Goal: Task Accomplishment & Management: Manage account settings

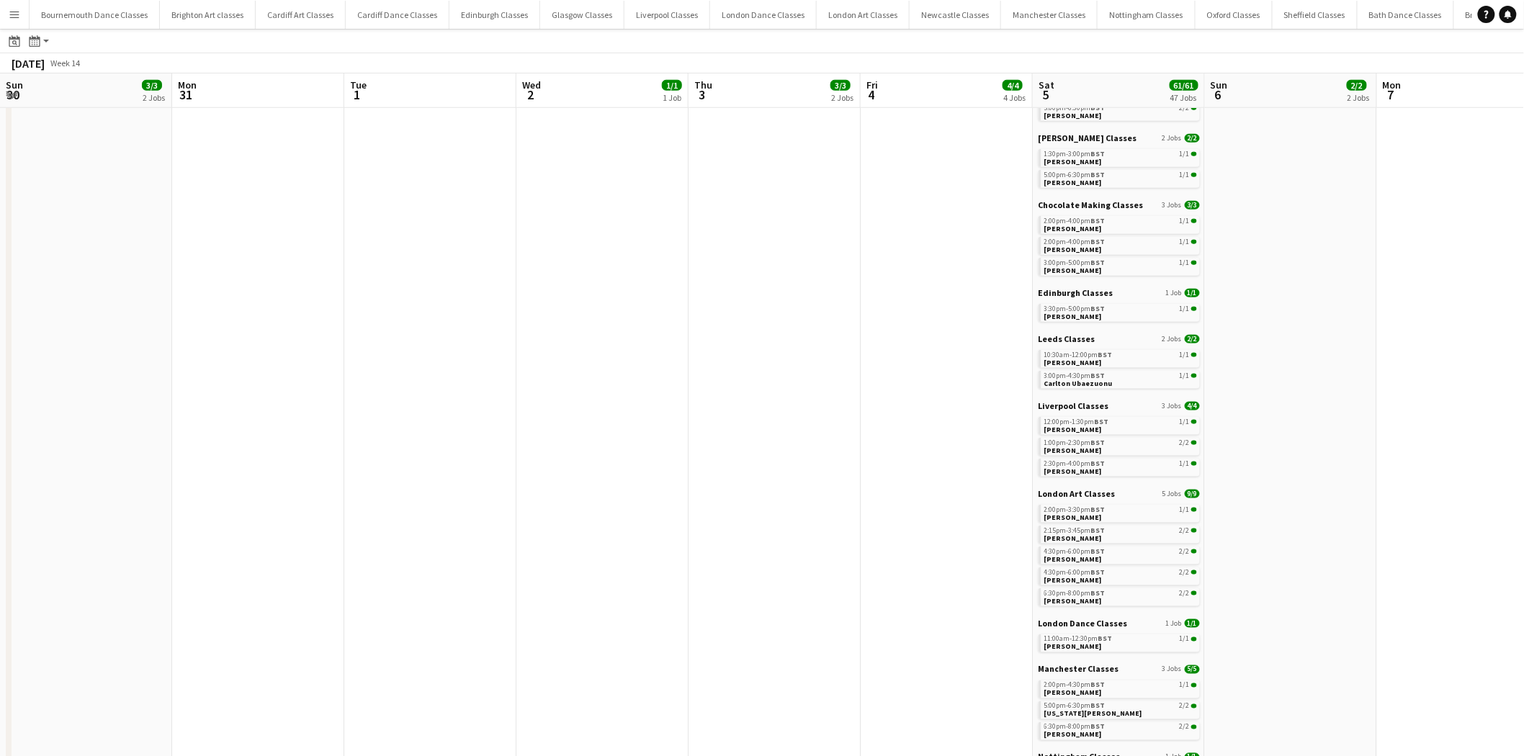
scroll to position [0, 495]
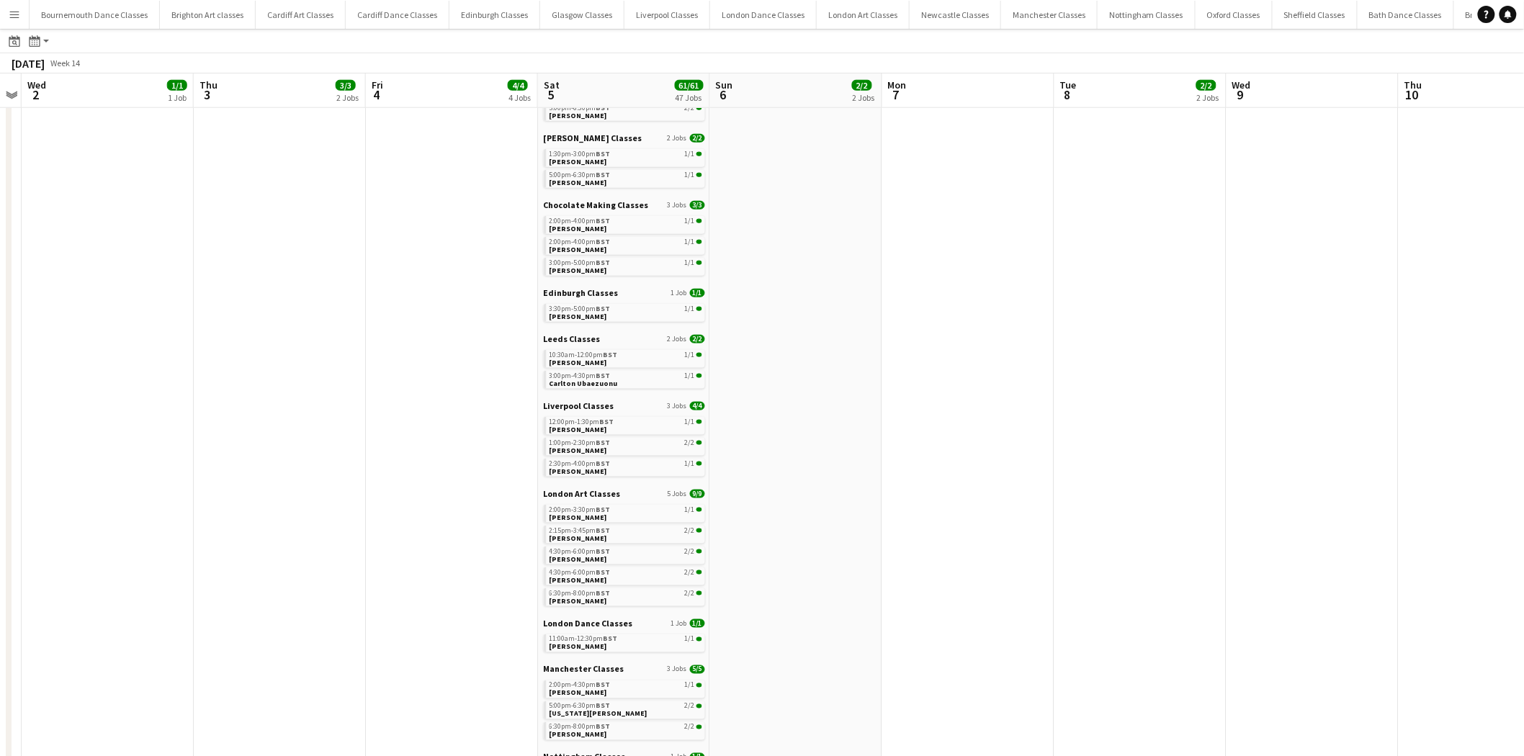
click at [8, 22] on button "Menu" at bounding box center [14, 14] width 29 height 29
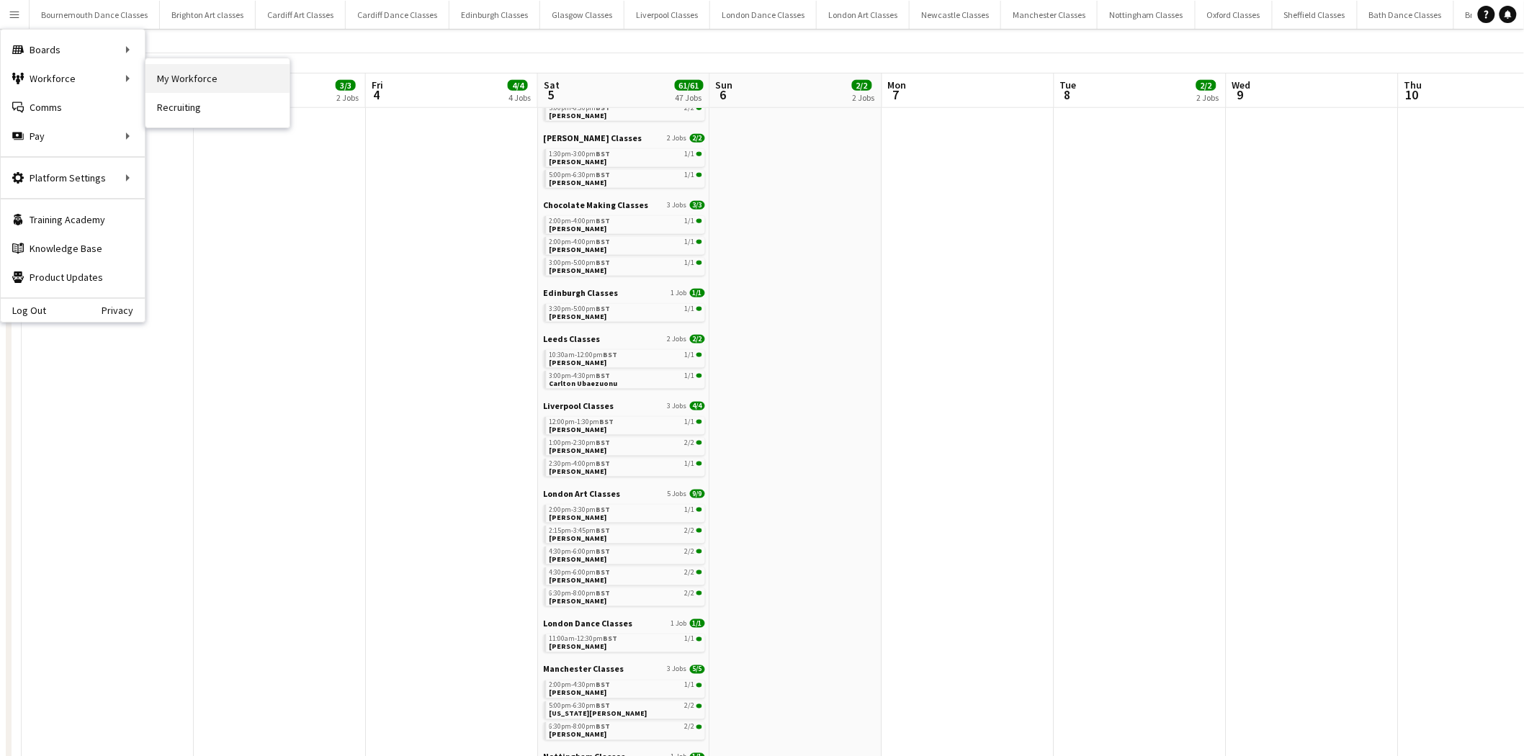
click at [238, 85] on link "My Workforce" at bounding box center [217, 78] width 144 height 29
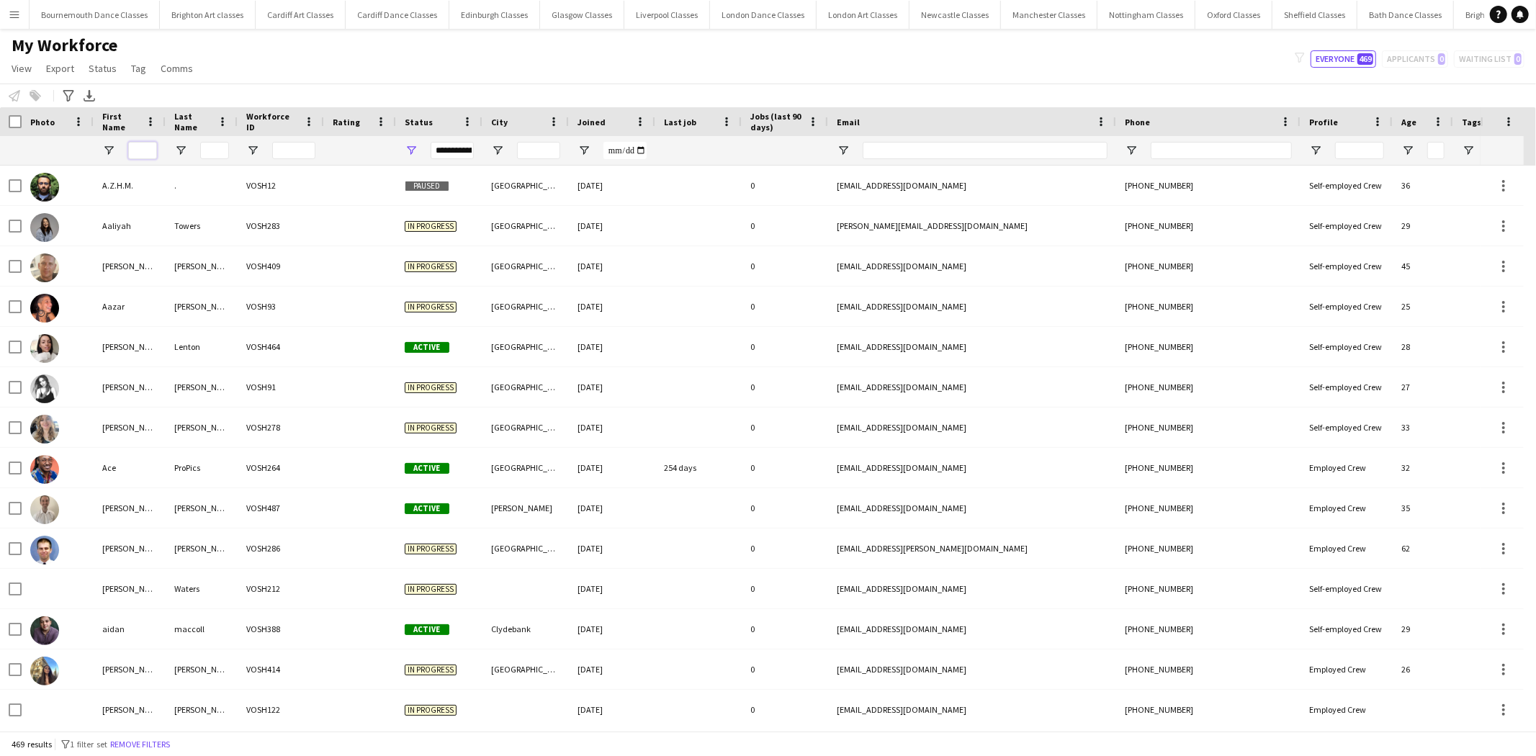
click at [141, 143] on input "First Name Filter Input" at bounding box center [142, 150] width 29 height 17
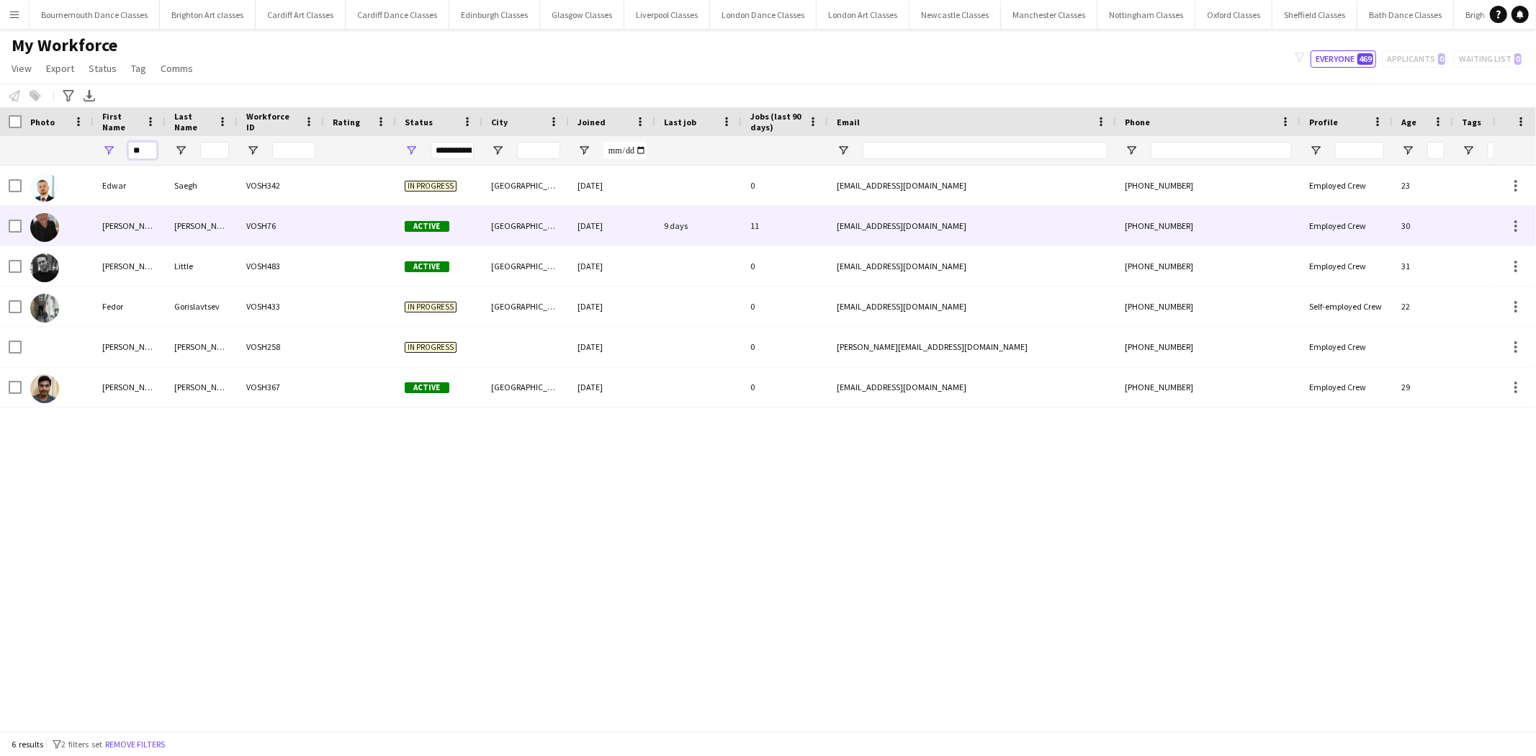
type input "**"
click at [142, 225] on div "Edward Andrew" at bounding box center [130, 226] width 72 height 40
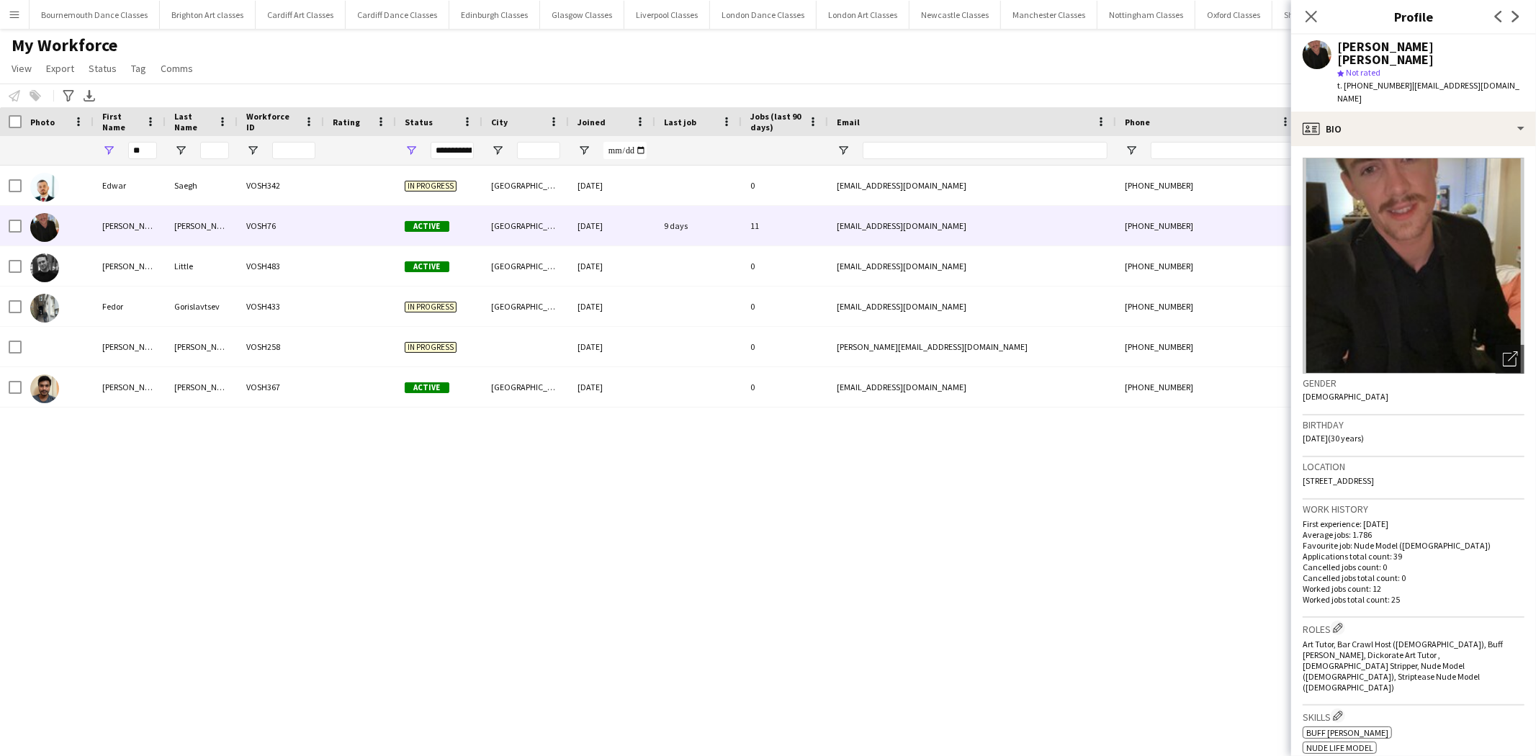
click at [1398, 277] on img at bounding box center [1414, 266] width 222 height 216
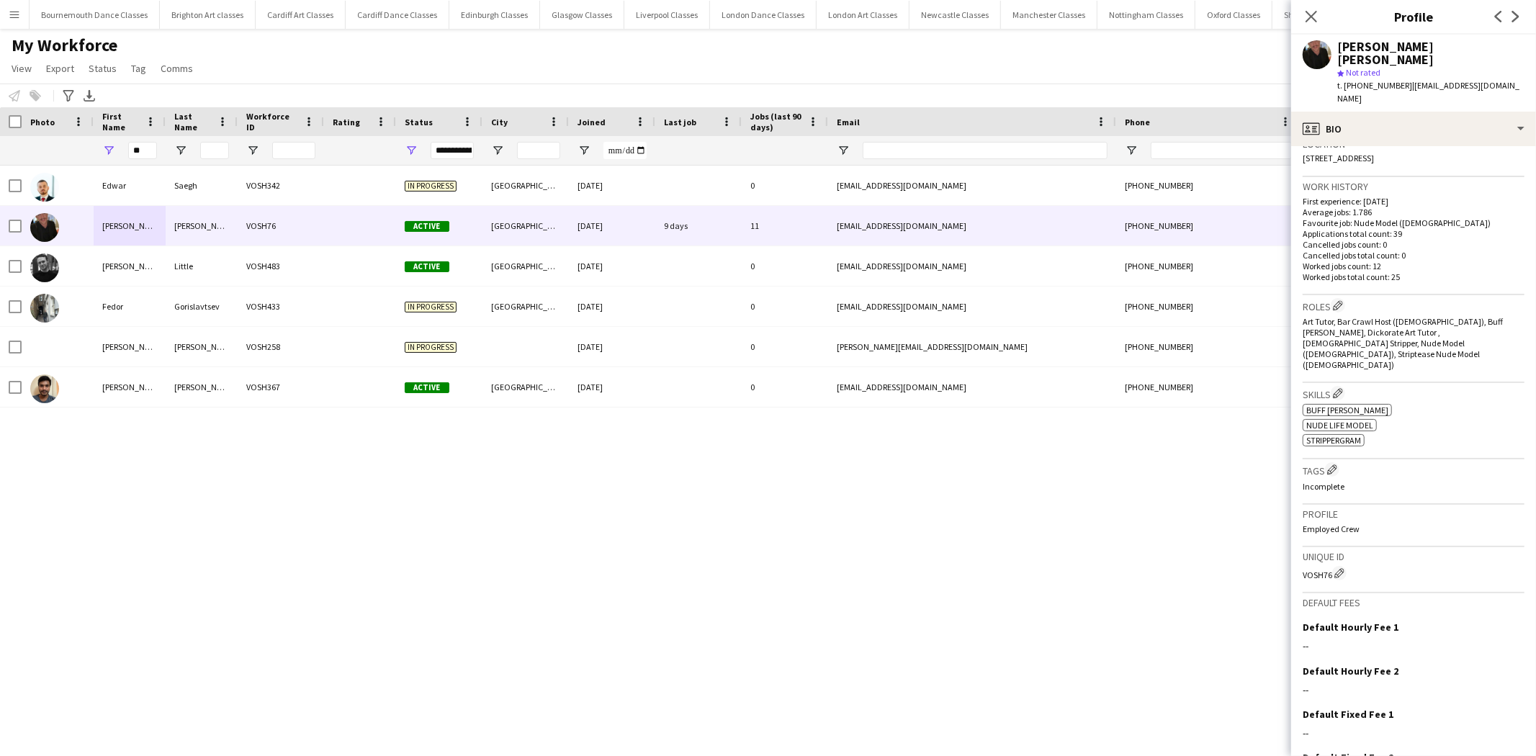
scroll to position [364, 0]
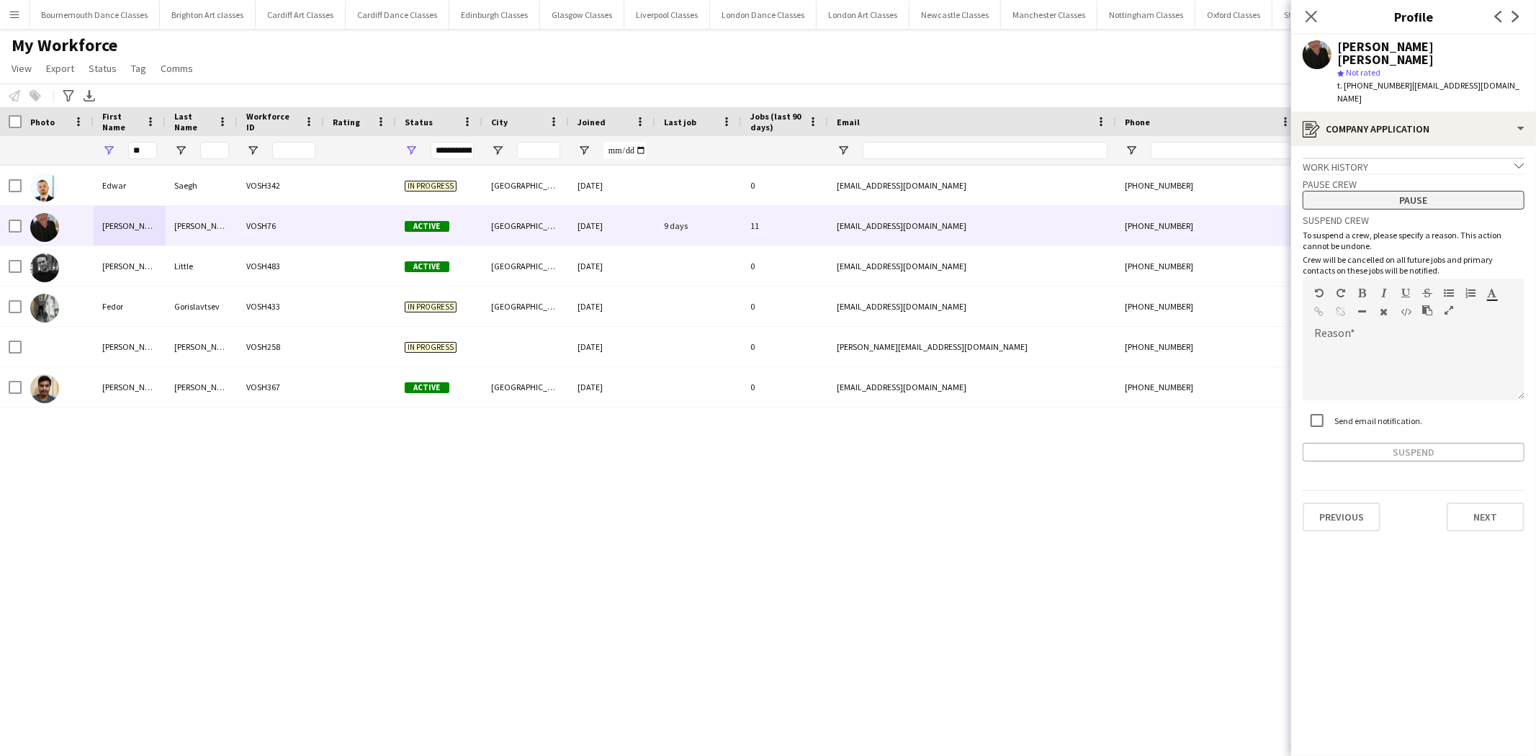
click at [1411, 191] on button "Pause" at bounding box center [1414, 200] width 222 height 19
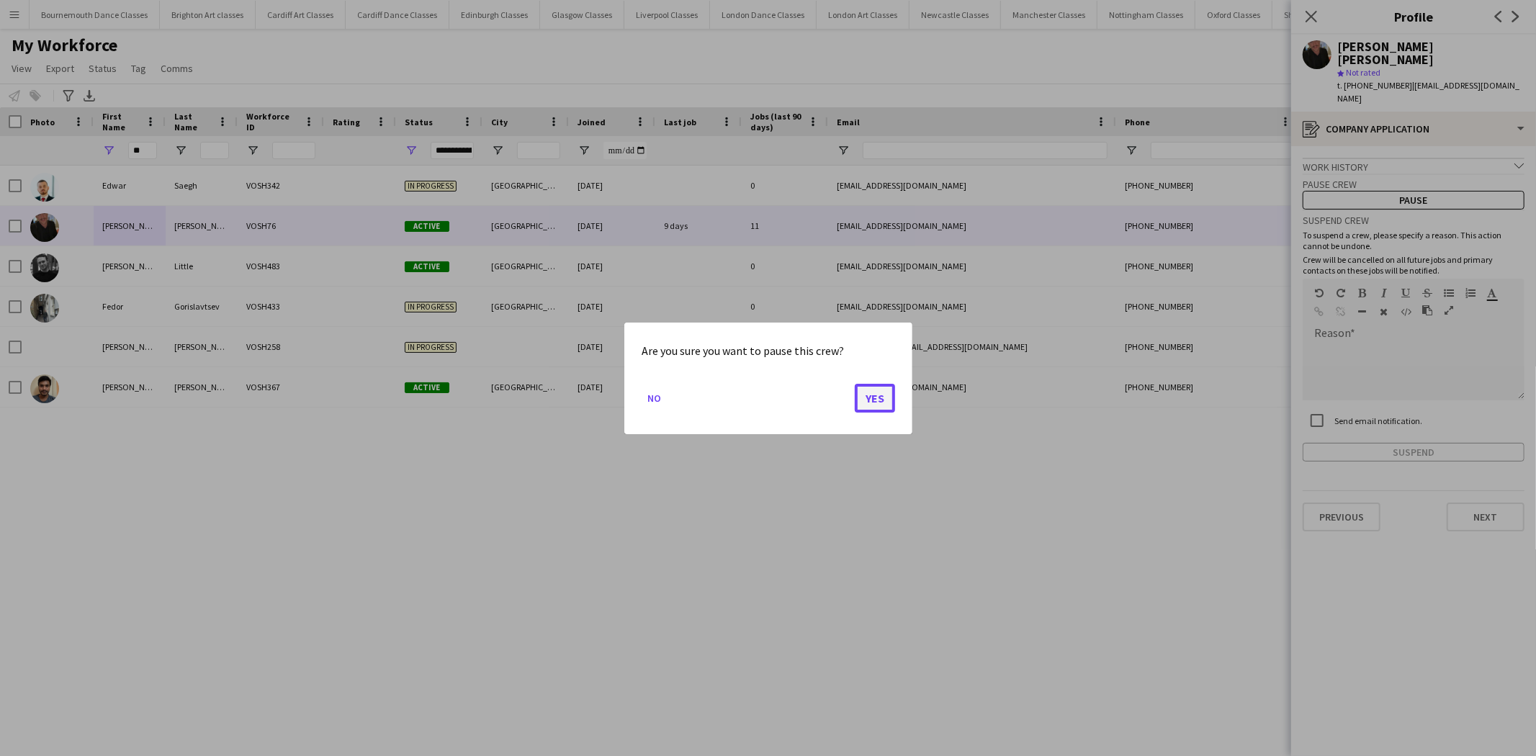
click at [882, 400] on button "Yes" at bounding box center [875, 397] width 40 height 29
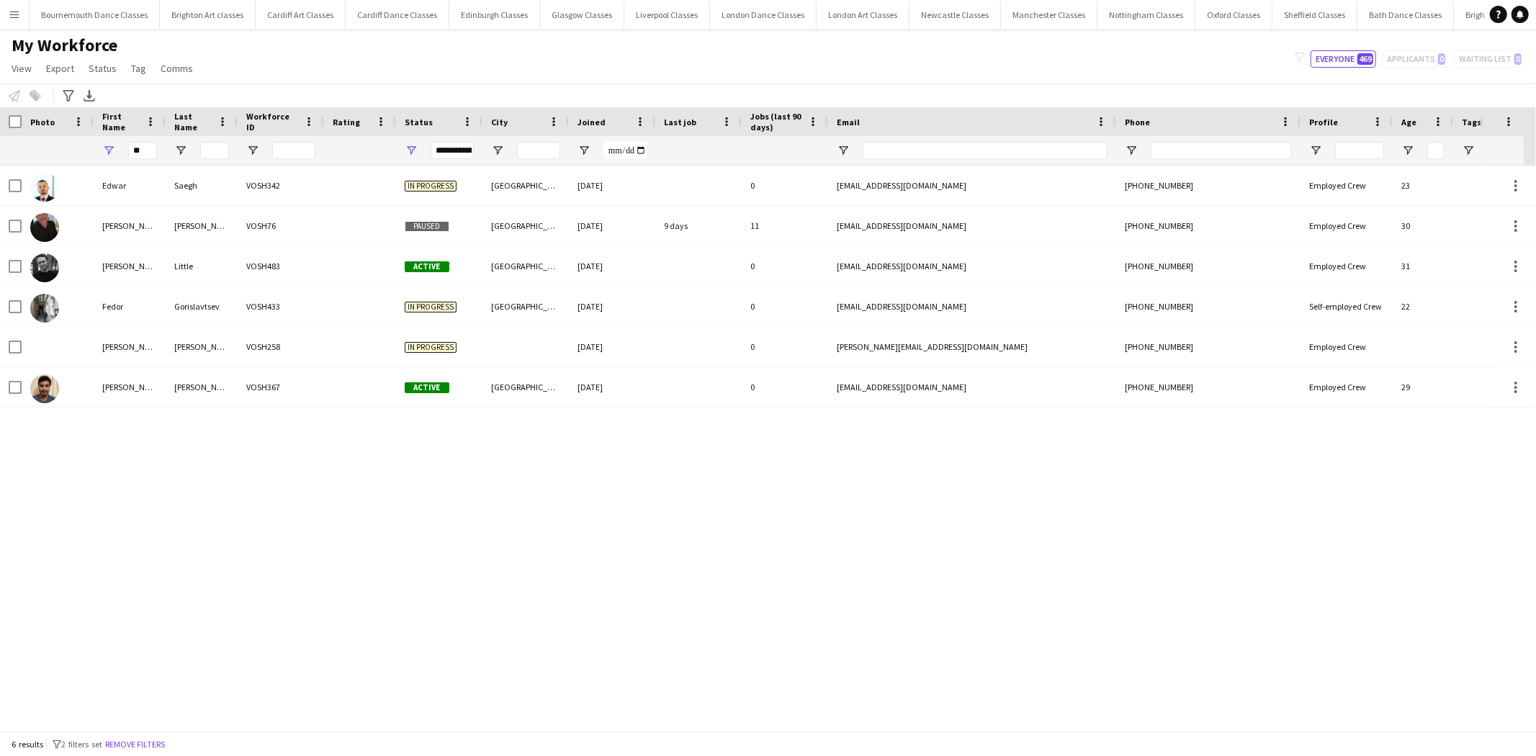
click at [8, 22] on button "Menu" at bounding box center [14, 14] width 29 height 29
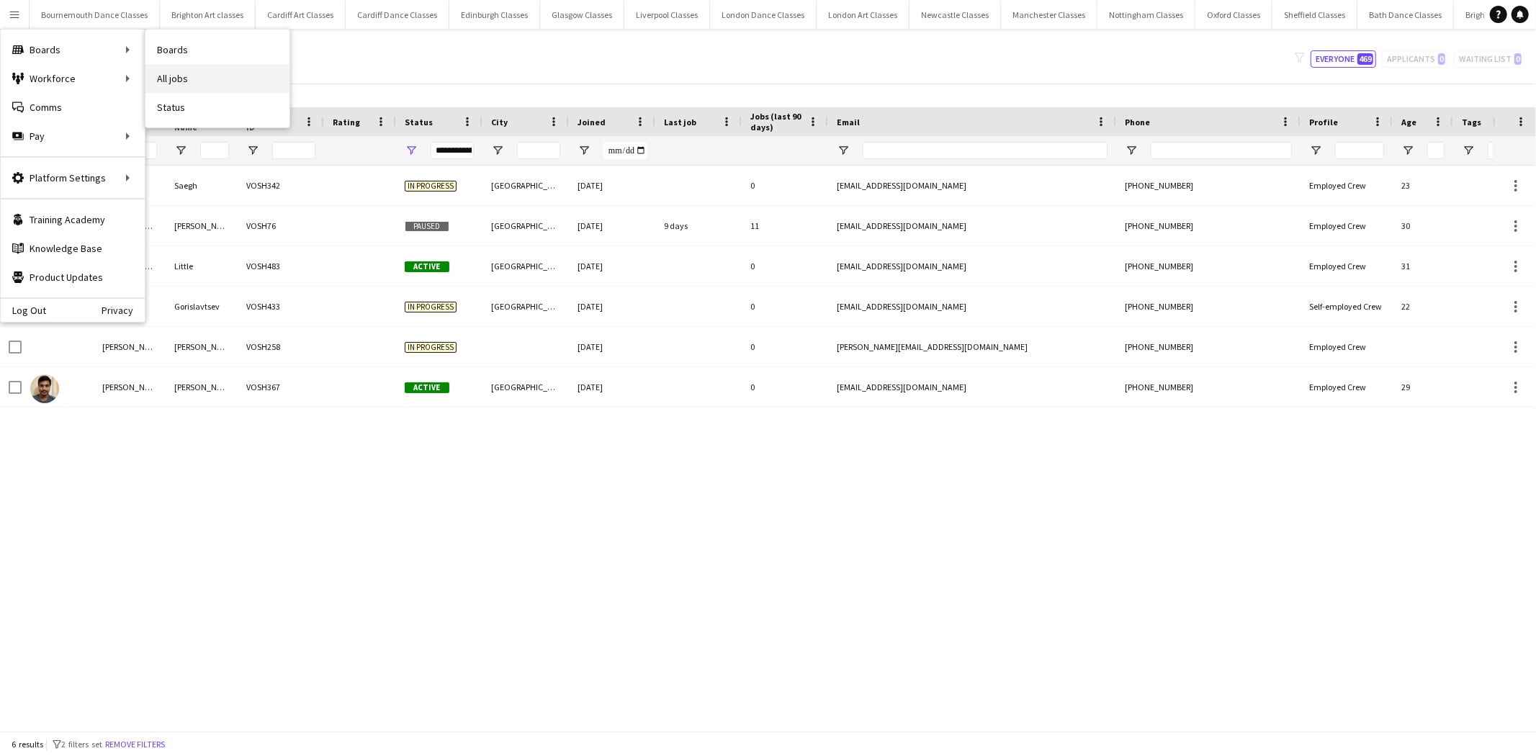
click at [169, 85] on link "All jobs" at bounding box center [217, 78] width 144 height 29
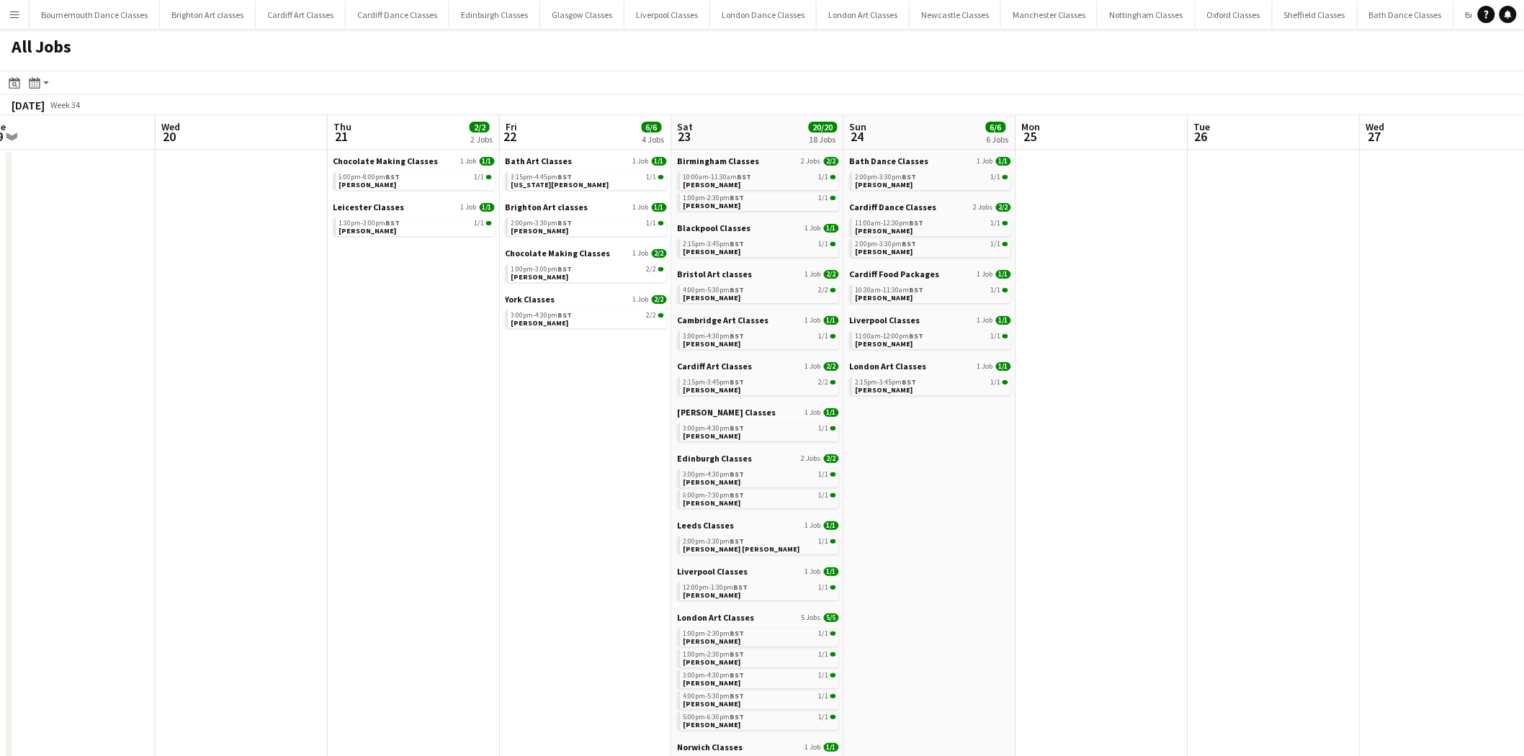
scroll to position [0, 450]
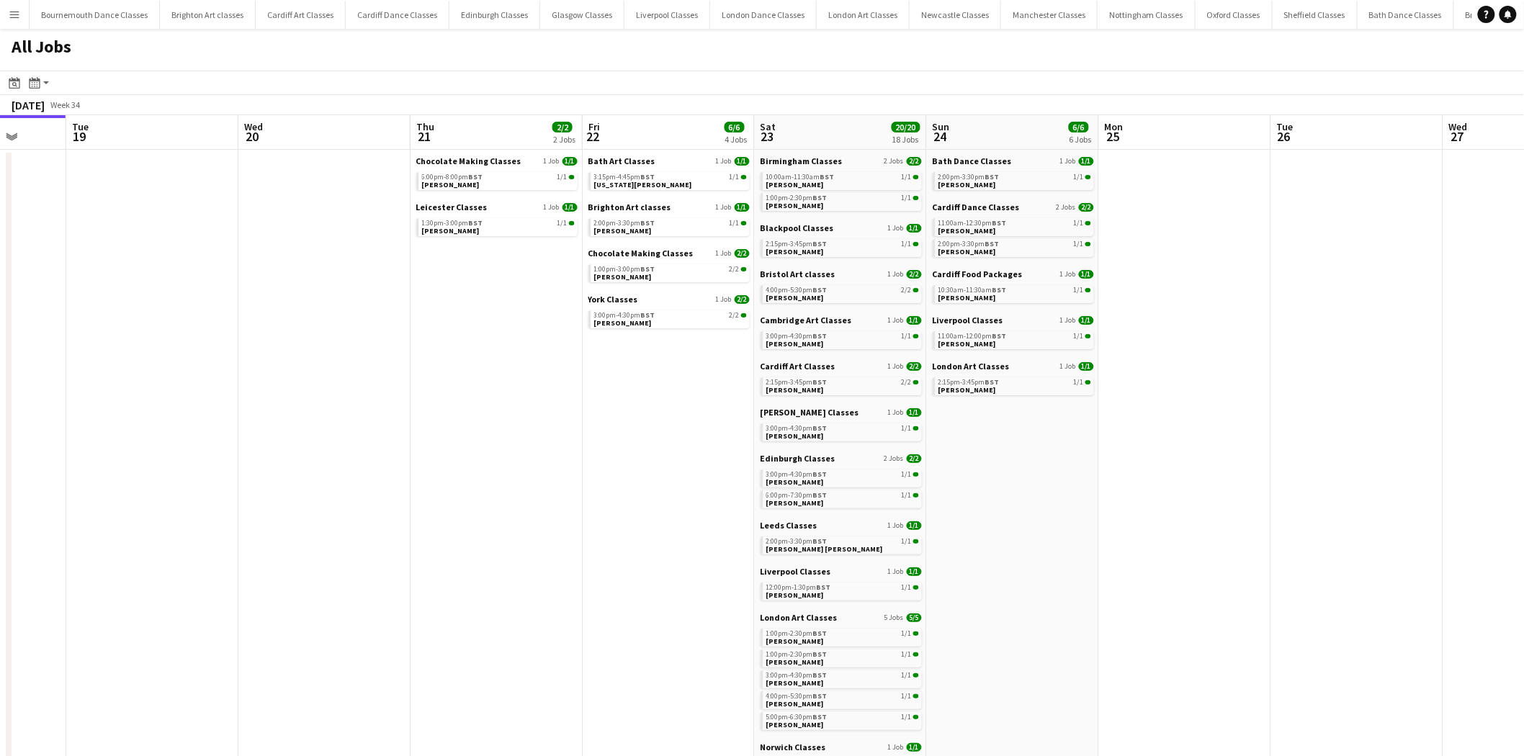
drag, startPoint x: 623, startPoint y: 246, endPoint x: 0, endPoint y: 216, distance: 623.6
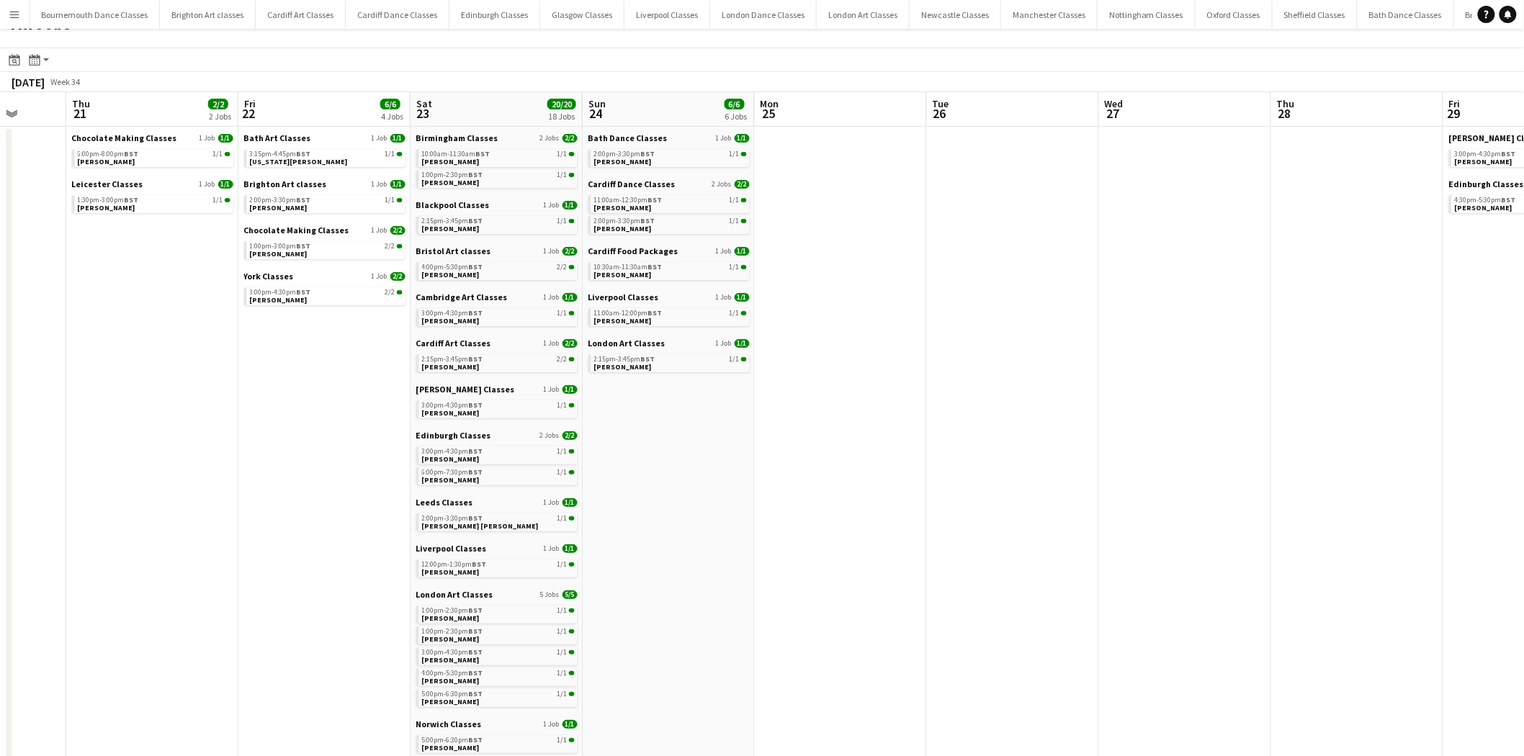
scroll to position [0, 0]
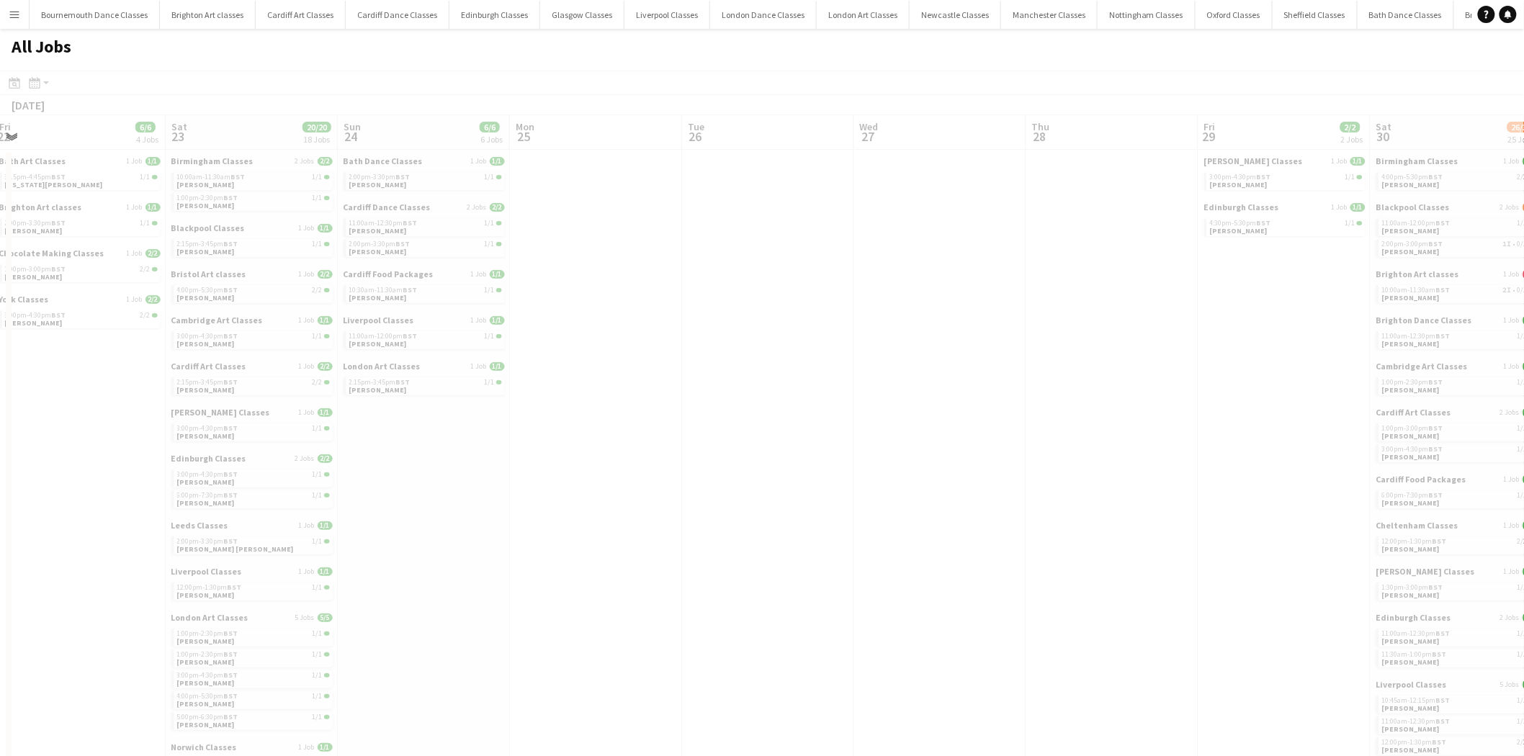
drag, startPoint x: 1131, startPoint y: 349, endPoint x: 227, endPoint y: 300, distance: 905.7
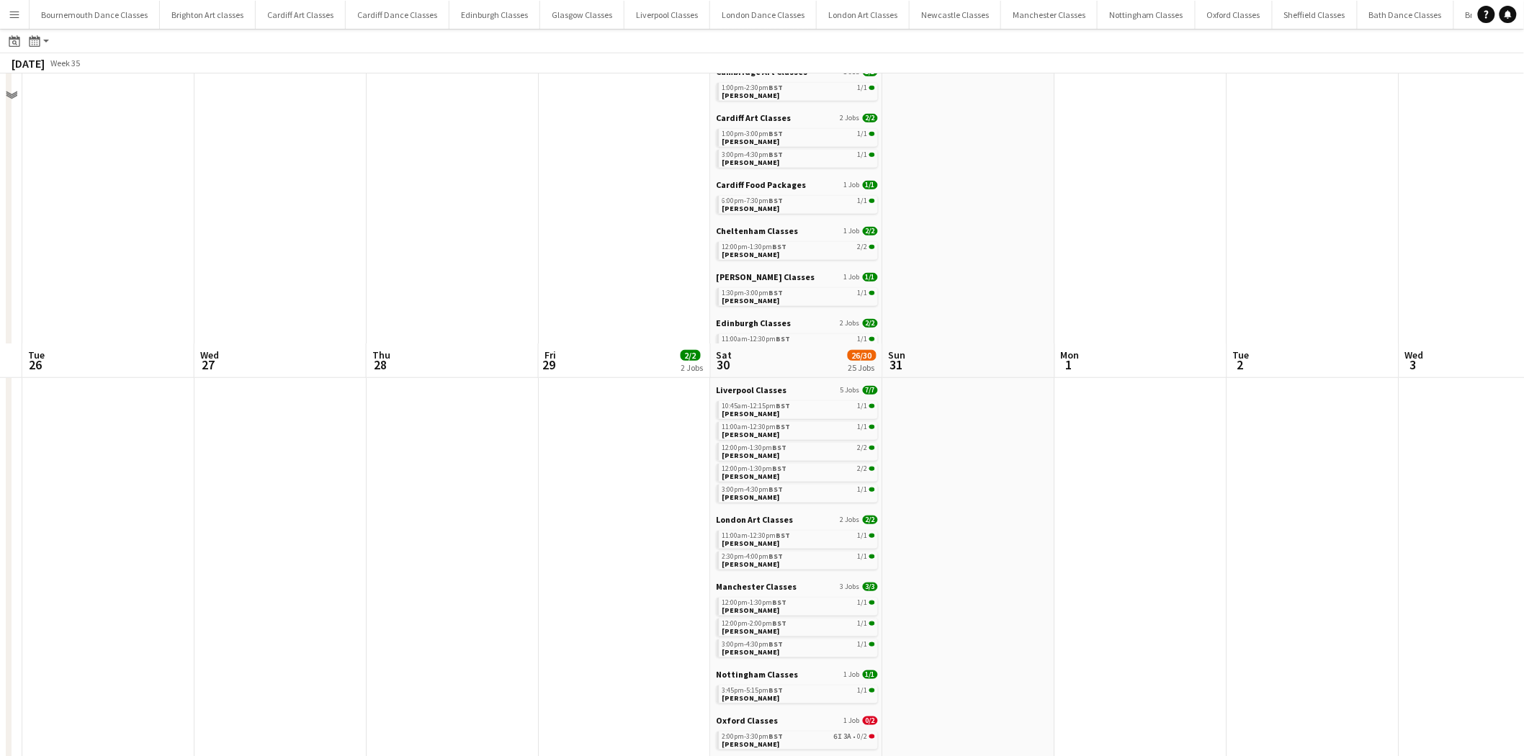
scroll to position [586, 0]
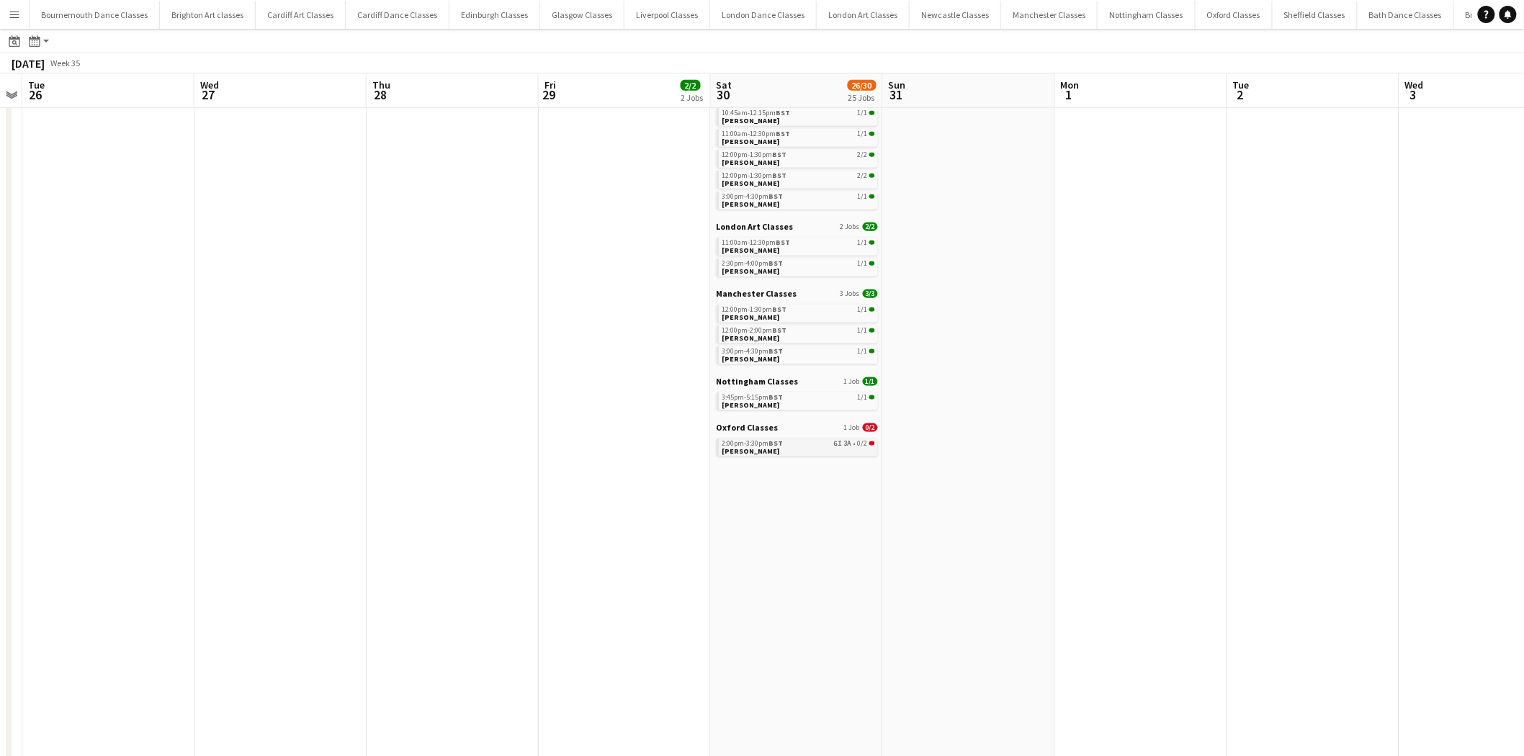
click at [804, 446] on link "2:00pm-3:30pm BST 6I 3A • 0/2 George Smith" at bounding box center [798, 447] width 153 height 17
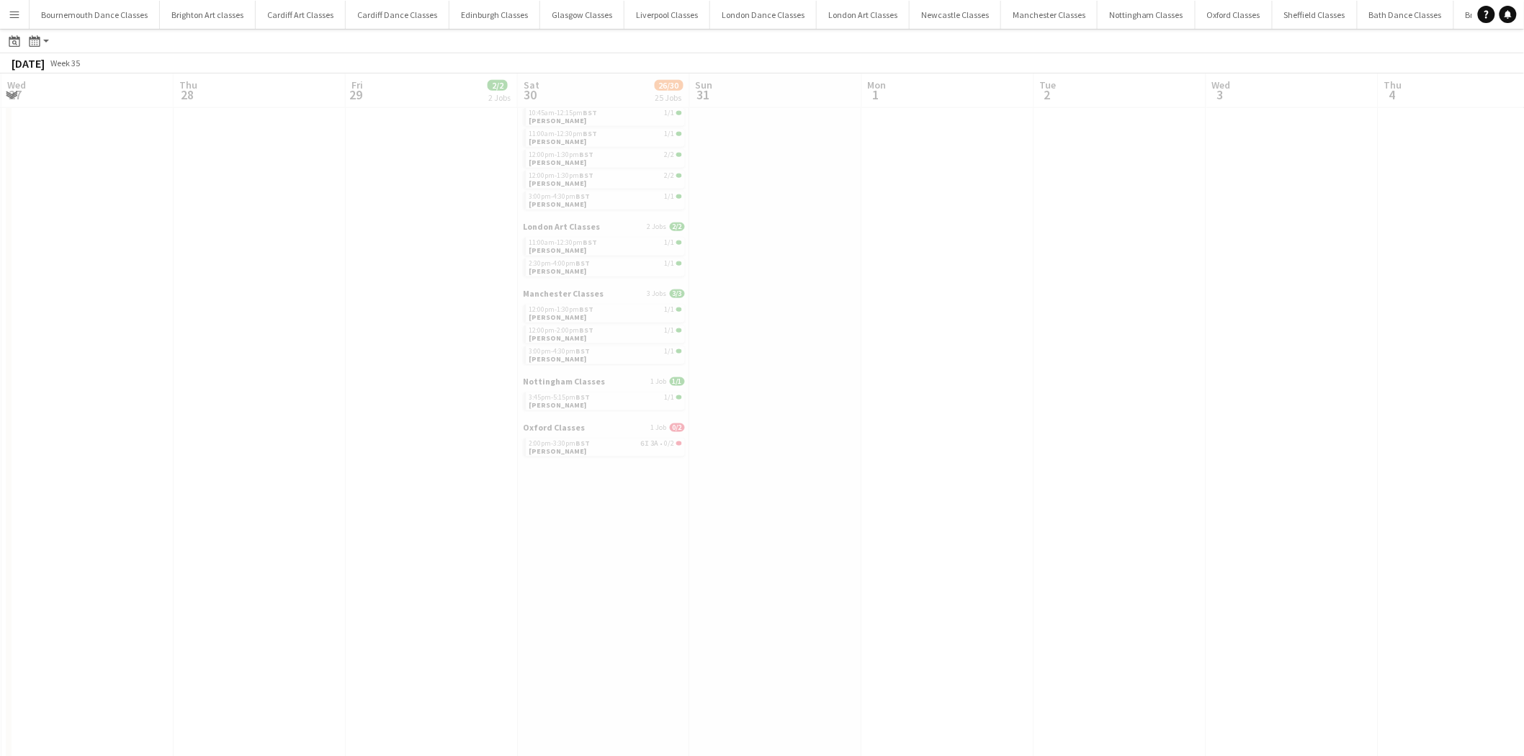
drag, startPoint x: 1257, startPoint y: 327, endPoint x: 362, endPoint y: 337, distance: 895.1
click at [255, 327] on app-all-jobs "All Jobs Date picker AUG 2025 AUG 2025 Monday M Tuesday T Wednesday W Thursday …" at bounding box center [762, 151] width 1524 height 1417
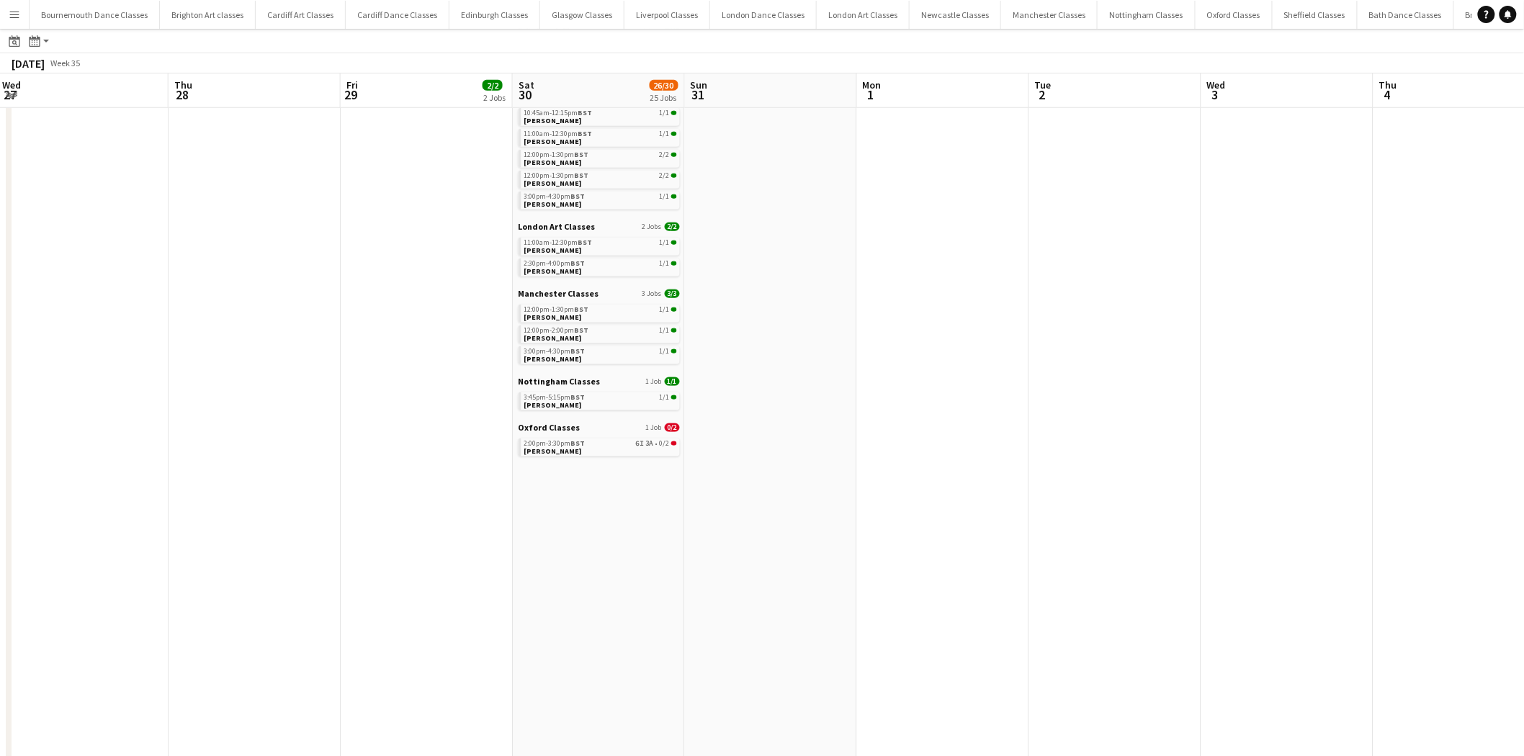
scroll to position [0, 499]
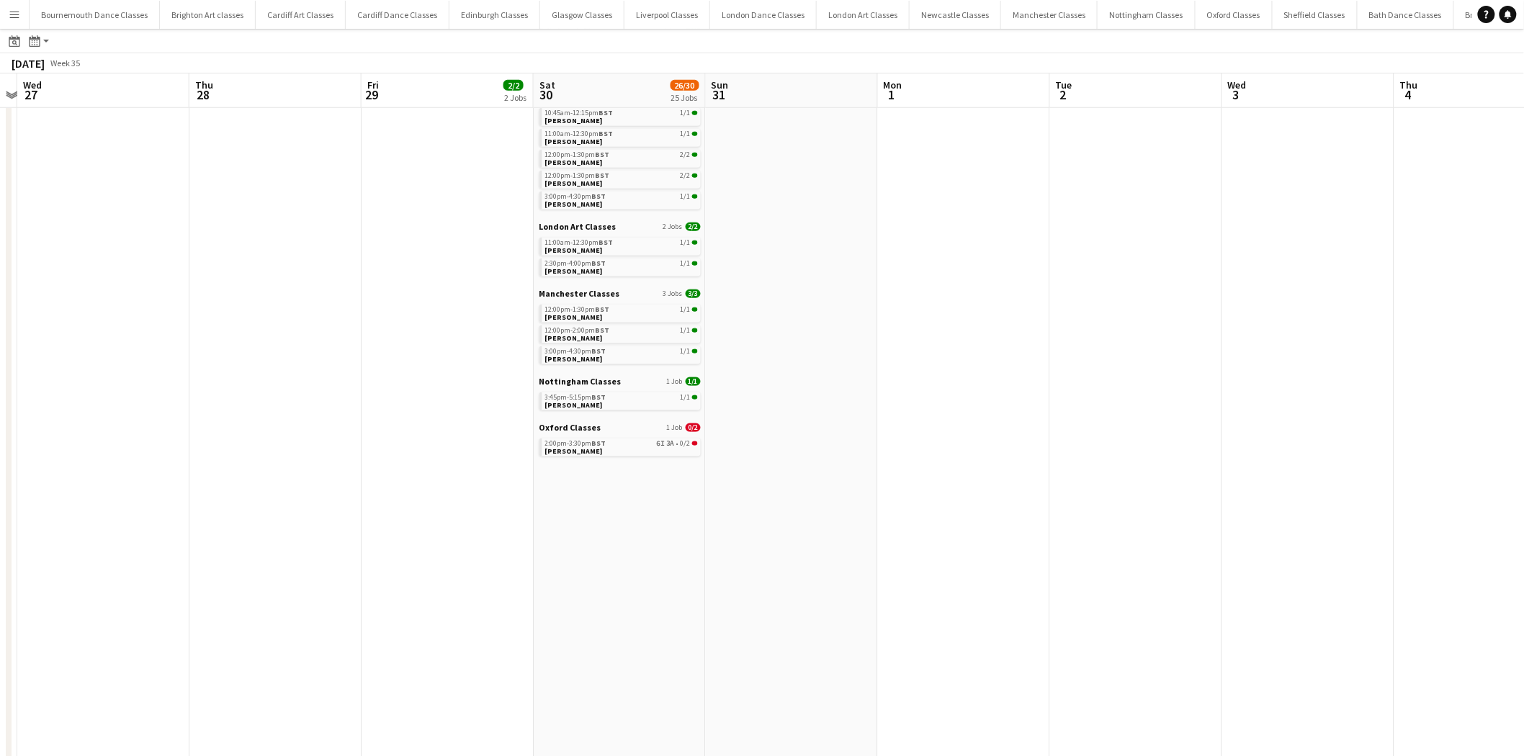
click at [196, 347] on app-all-jobs "All Jobs Date picker AUG 2025 AUG 2025 Monday M Tuesday T Wednesday W Thursday …" at bounding box center [762, 151] width 1524 height 1417
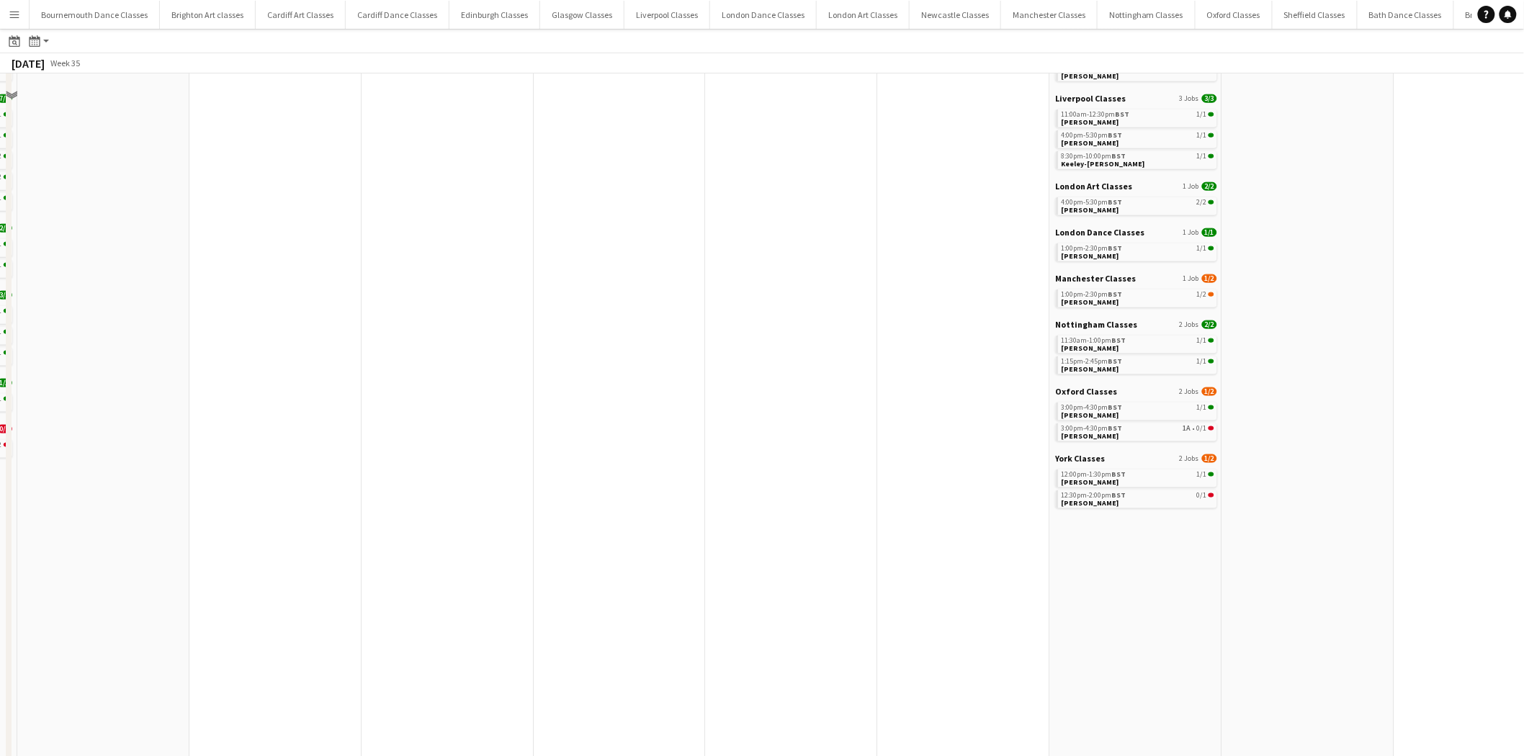
scroll to position [586, 0]
click at [1110, 433] on link "3:00pm-4:30pm BST 1A • 0/1 Sarah Roberts" at bounding box center [1137, 430] width 153 height 17
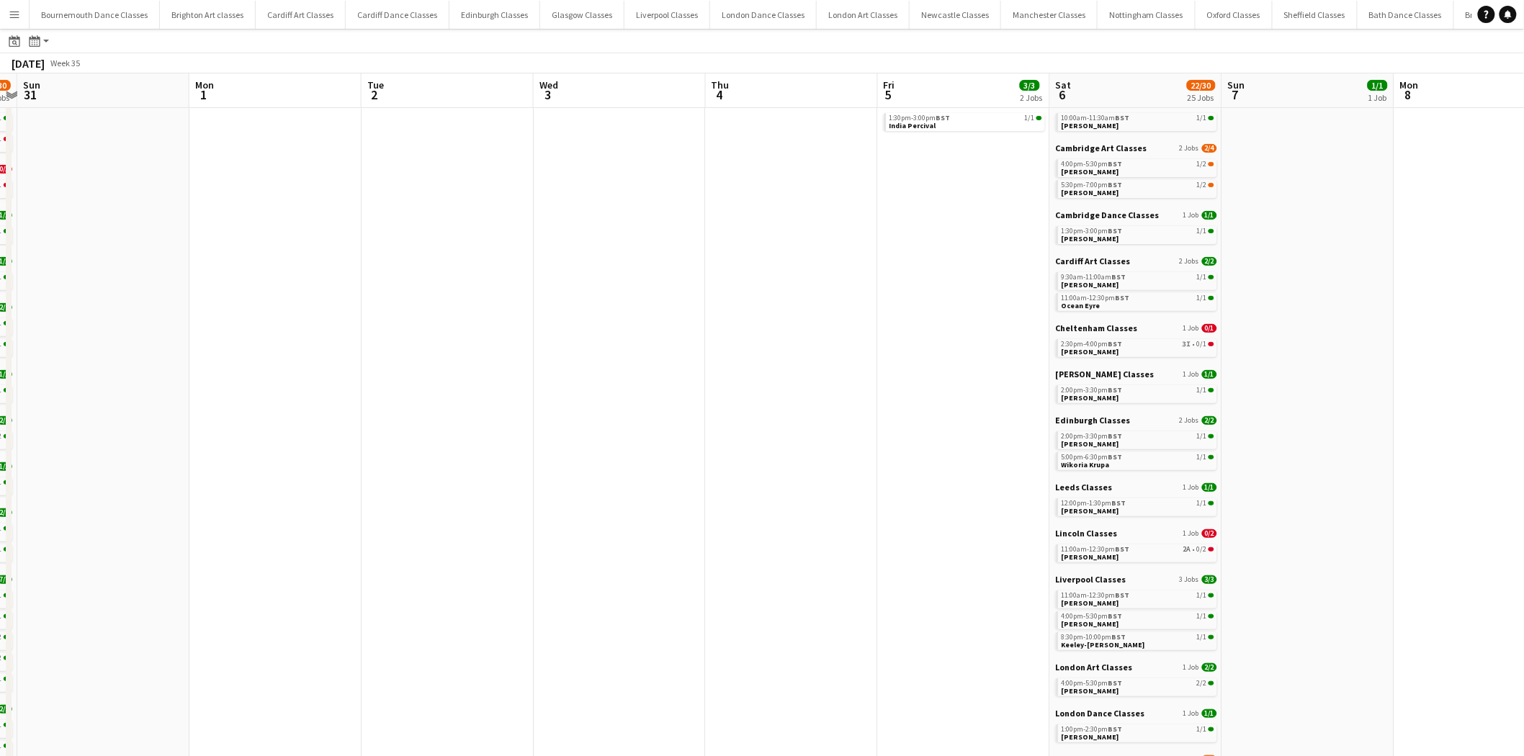
scroll to position [0, 0]
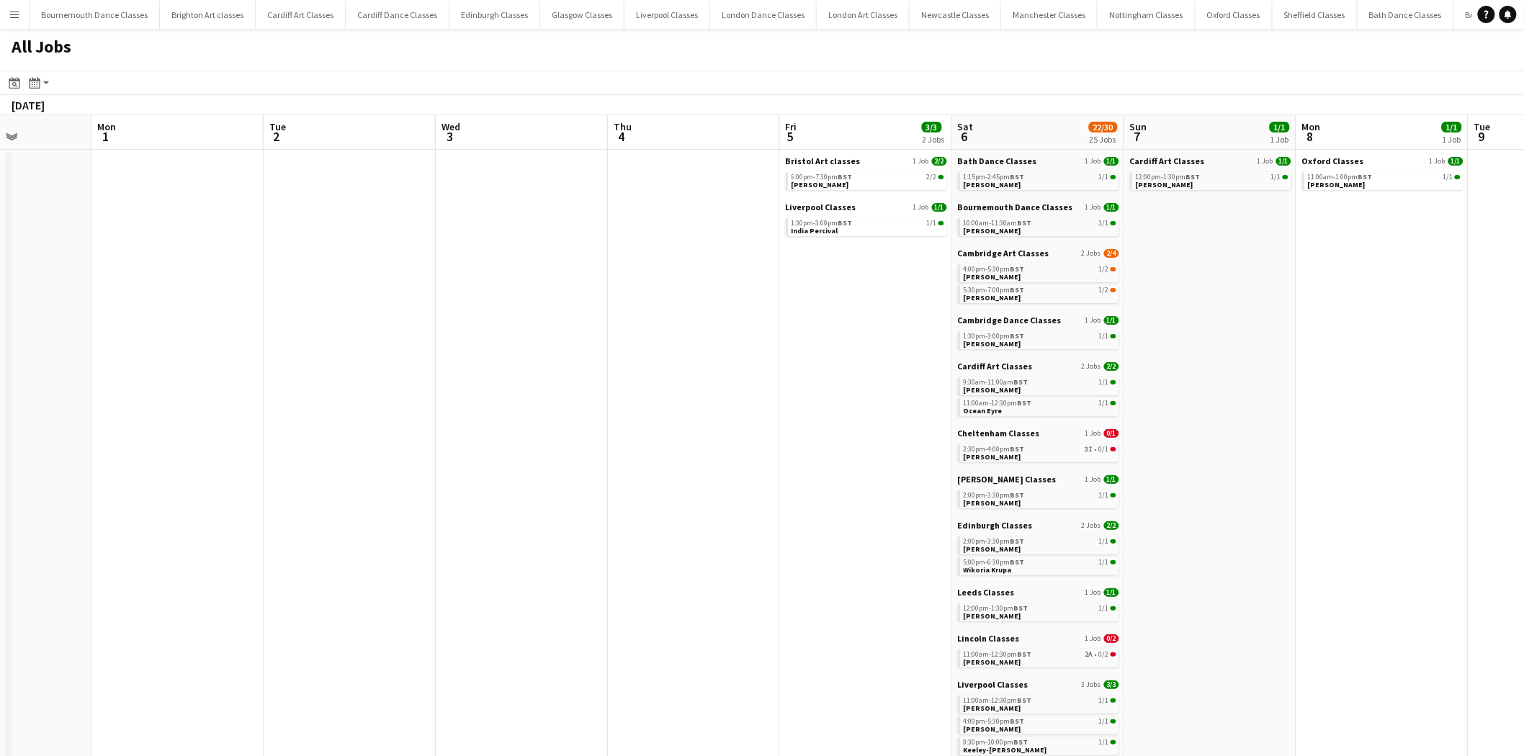
click at [682, 322] on app-all-jobs "All Jobs Date picker AUG 2025 AUG 2025 Monday M Tuesday T Wednesday W Thursday …" at bounding box center [762, 738] width 1524 height 1419
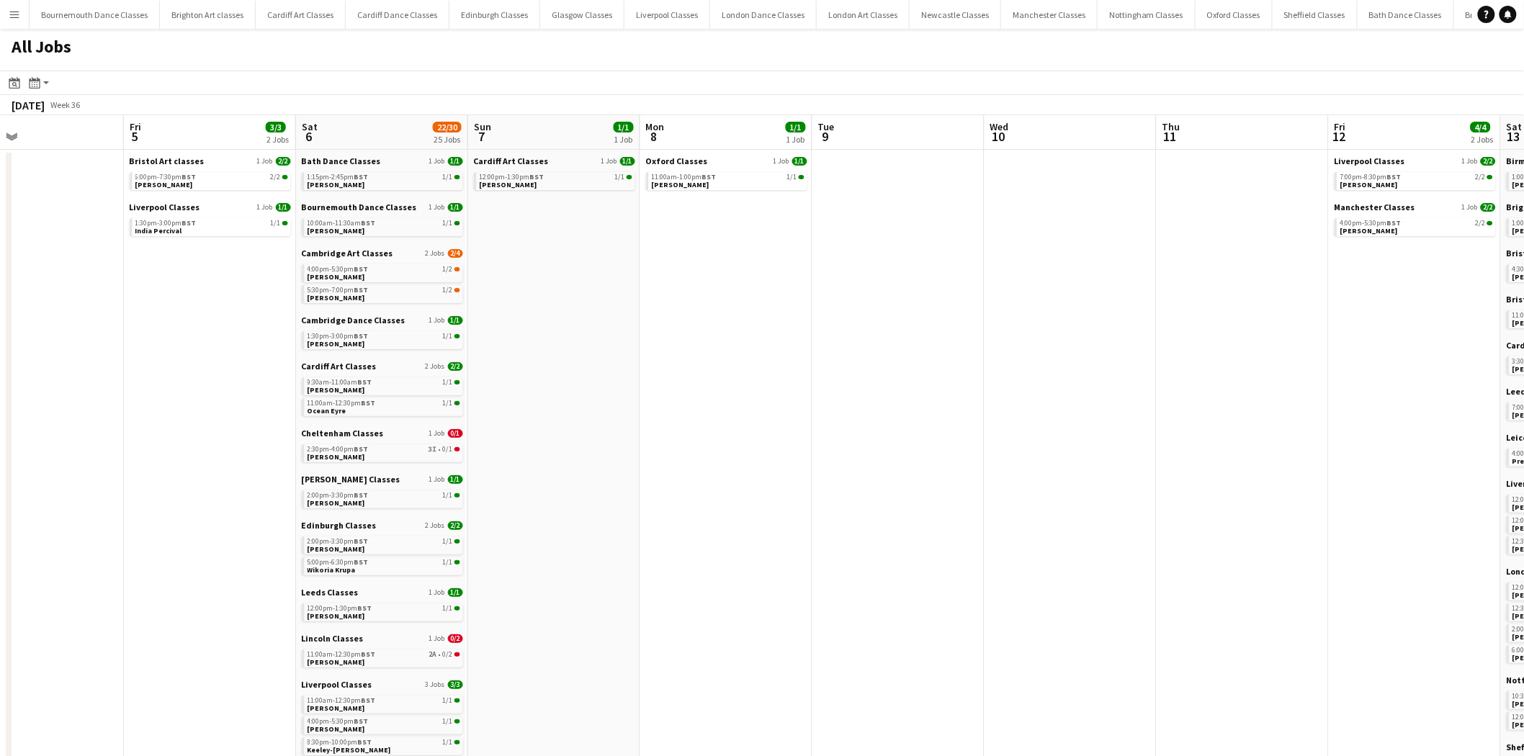
scroll to position [0, 442]
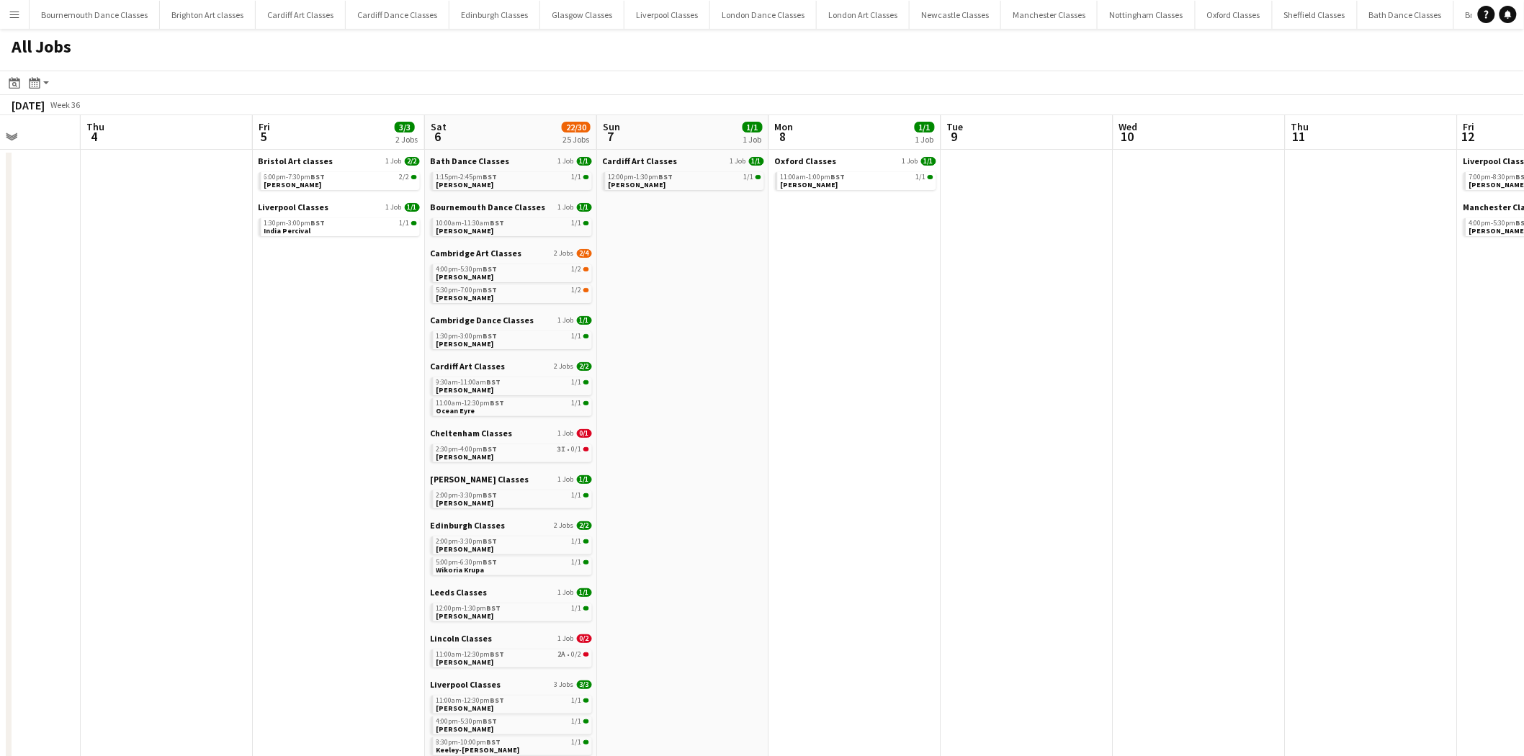
drag, startPoint x: 1048, startPoint y: 323, endPoint x: 515, endPoint y: 307, distance: 533.8
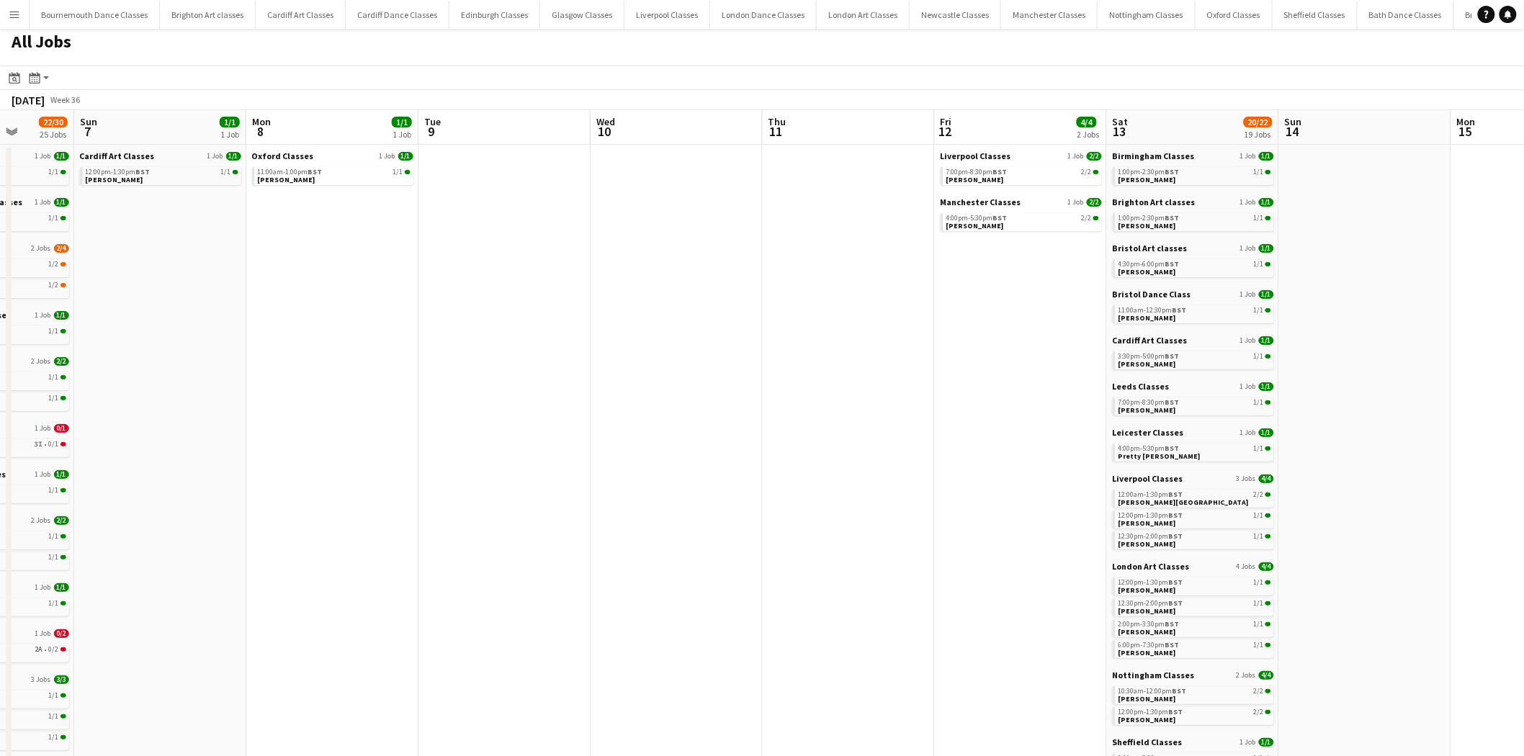
scroll to position [0, 0]
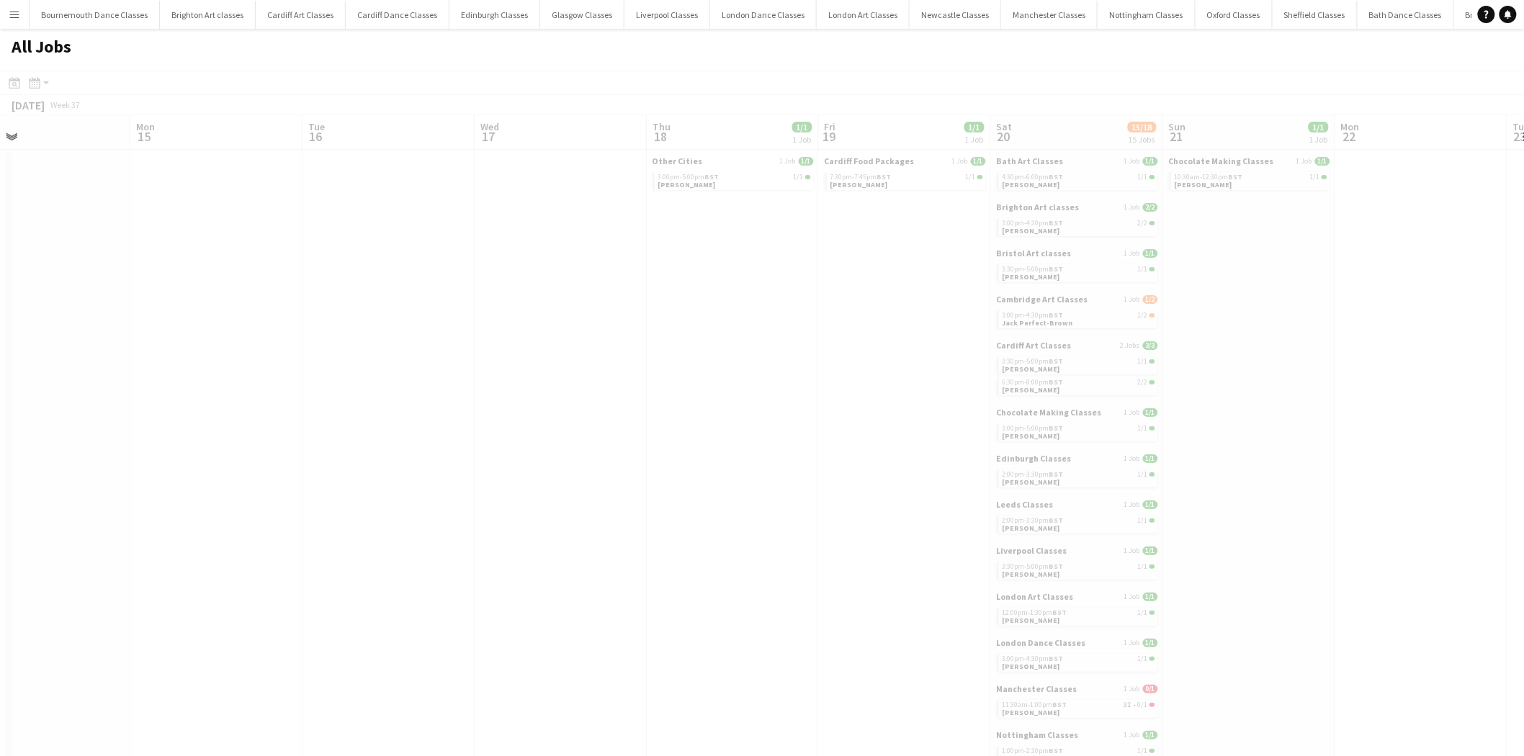
drag, startPoint x: 1409, startPoint y: 310, endPoint x: 127, endPoint y: 339, distance: 1282.8
click at [37, 339] on app-all-jobs "All Jobs Date picker AUG 2025 AUG 2025 Monday M Tuesday T Wednesday W Thursday …" at bounding box center [762, 738] width 1524 height 1419
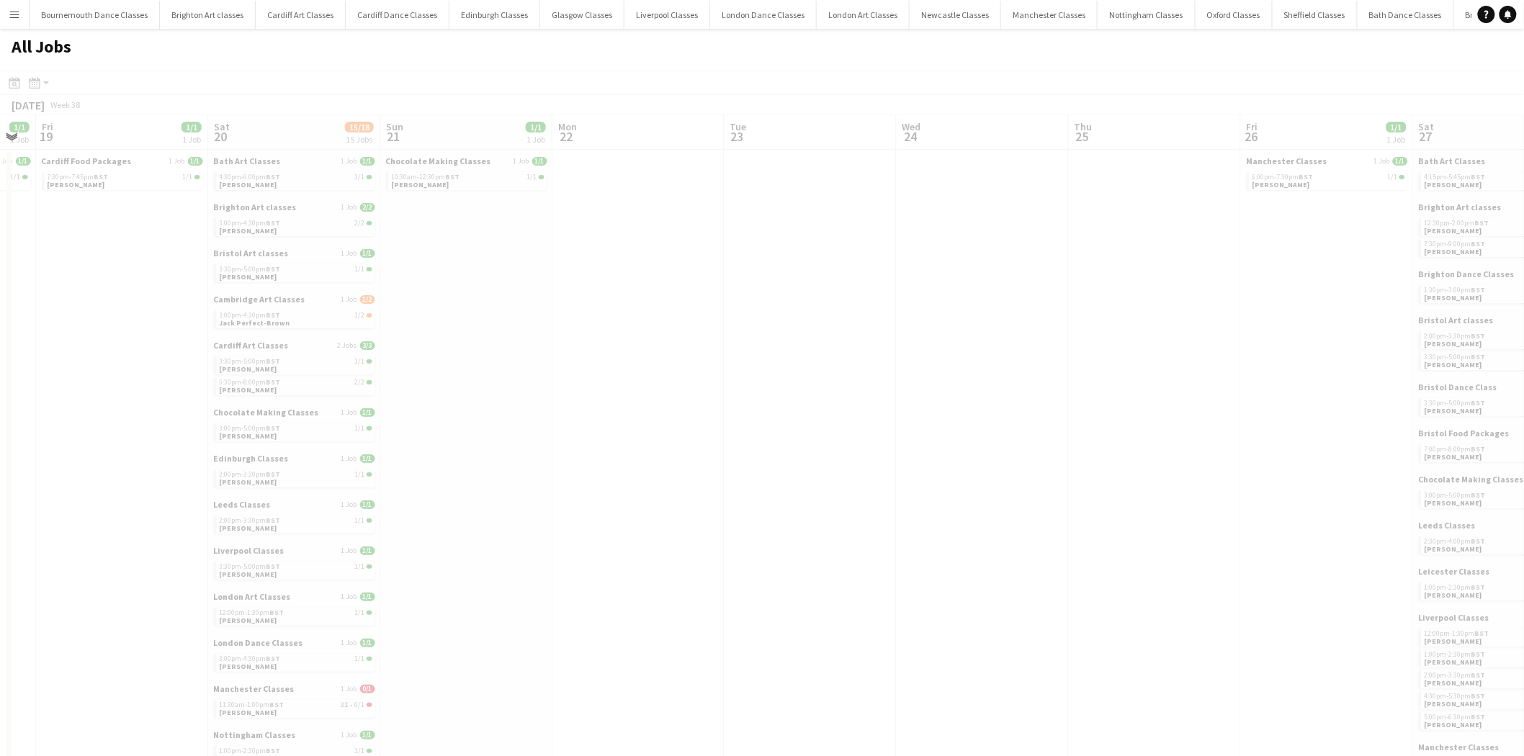
drag, startPoint x: 1357, startPoint y: 335, endPoint x: 297, endPoint y: 369, distance: 1059.8
click at [297, 369] on app-all-jobs "All Jobs Date picker AUG 2025 AUG 2025 Monday M Tuesday T Wednesday W Thursday …" at bounding box center [762, 738] width 1524 height 1419
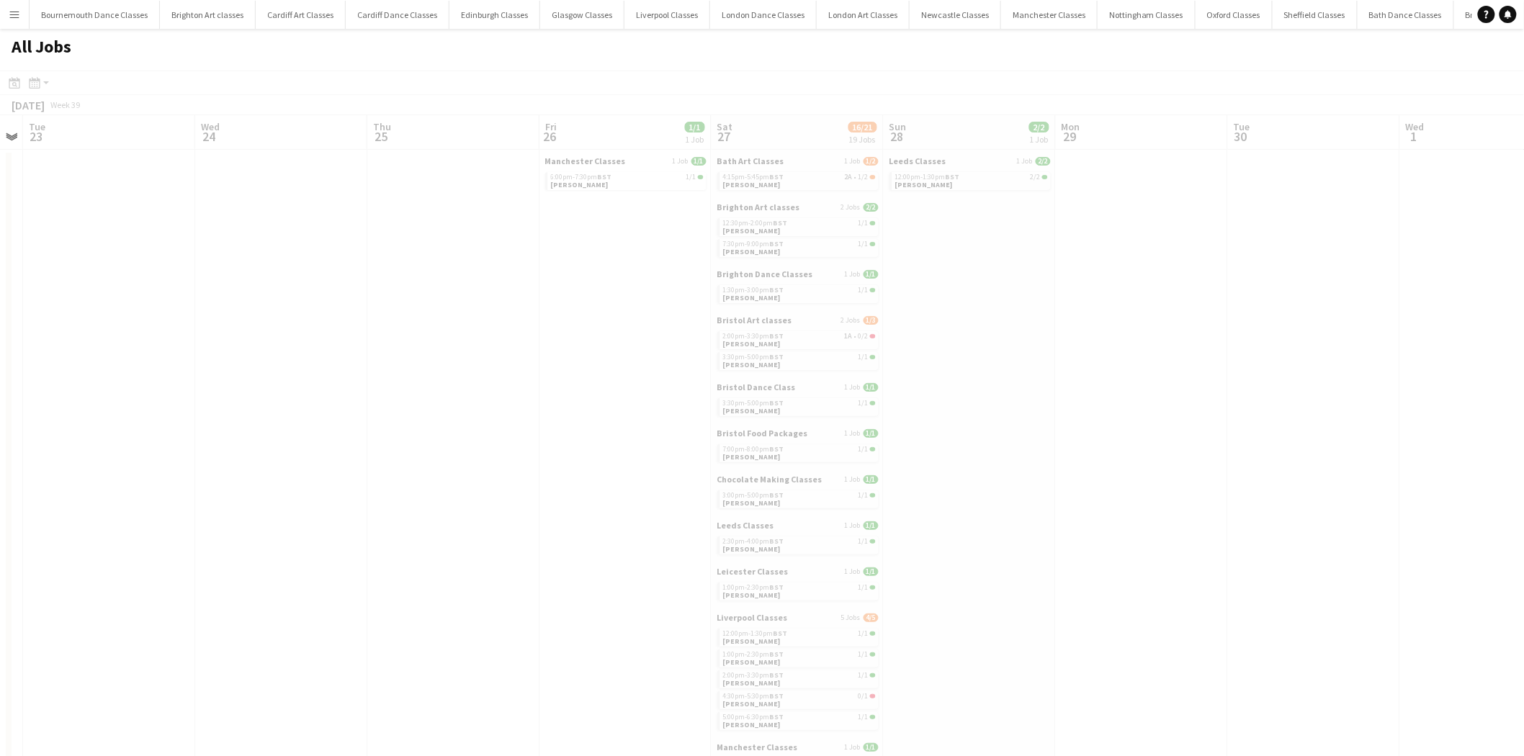
scroll to position [0, 369]
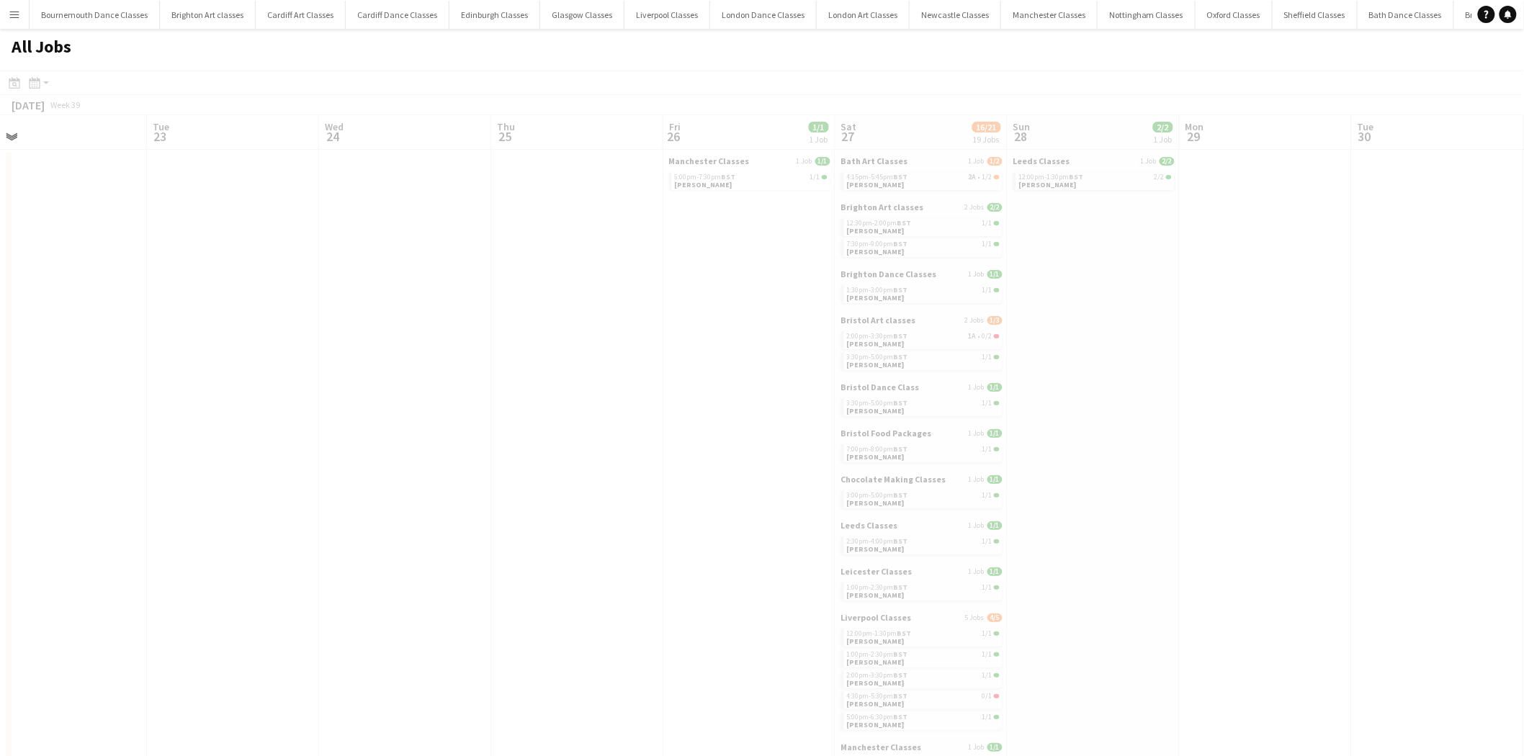
drag, startPoint x: 916, startPoint y: 344, endPoint x: 37, endPoint y: 344, distance: 879.2
click at [37, 344] on app-all-jobs "All Jobs Date picker AUG 2025 AUG 2025 Monday M Tuesday T Wednesday W Thursday …" at bounding box center [762, 738] width 1524 height 1419
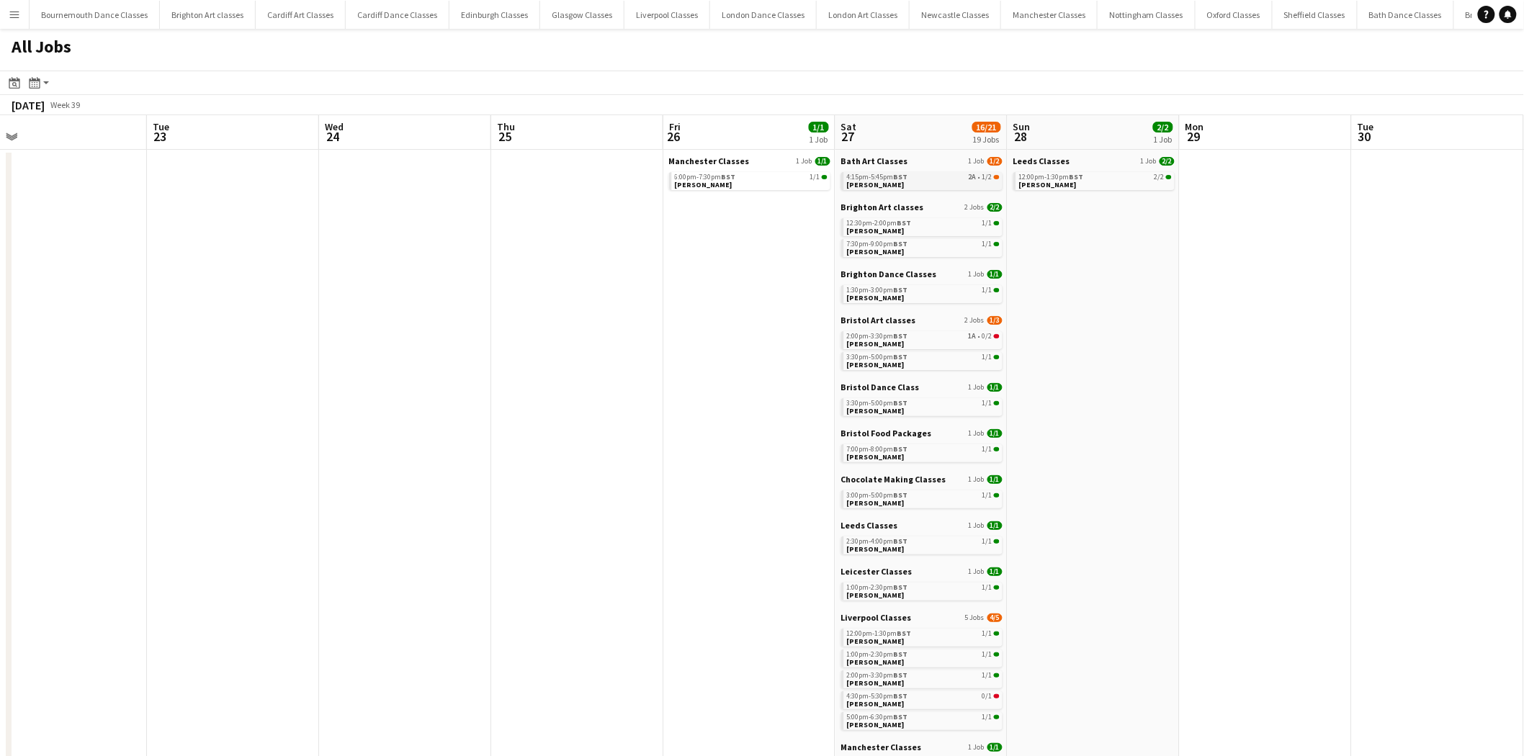
click at [951, 181] on link "4:15pm-5:45pm BST 2A • 1/2 Eloise Crowther" at bounding box center [923, 180] width 153 height 17
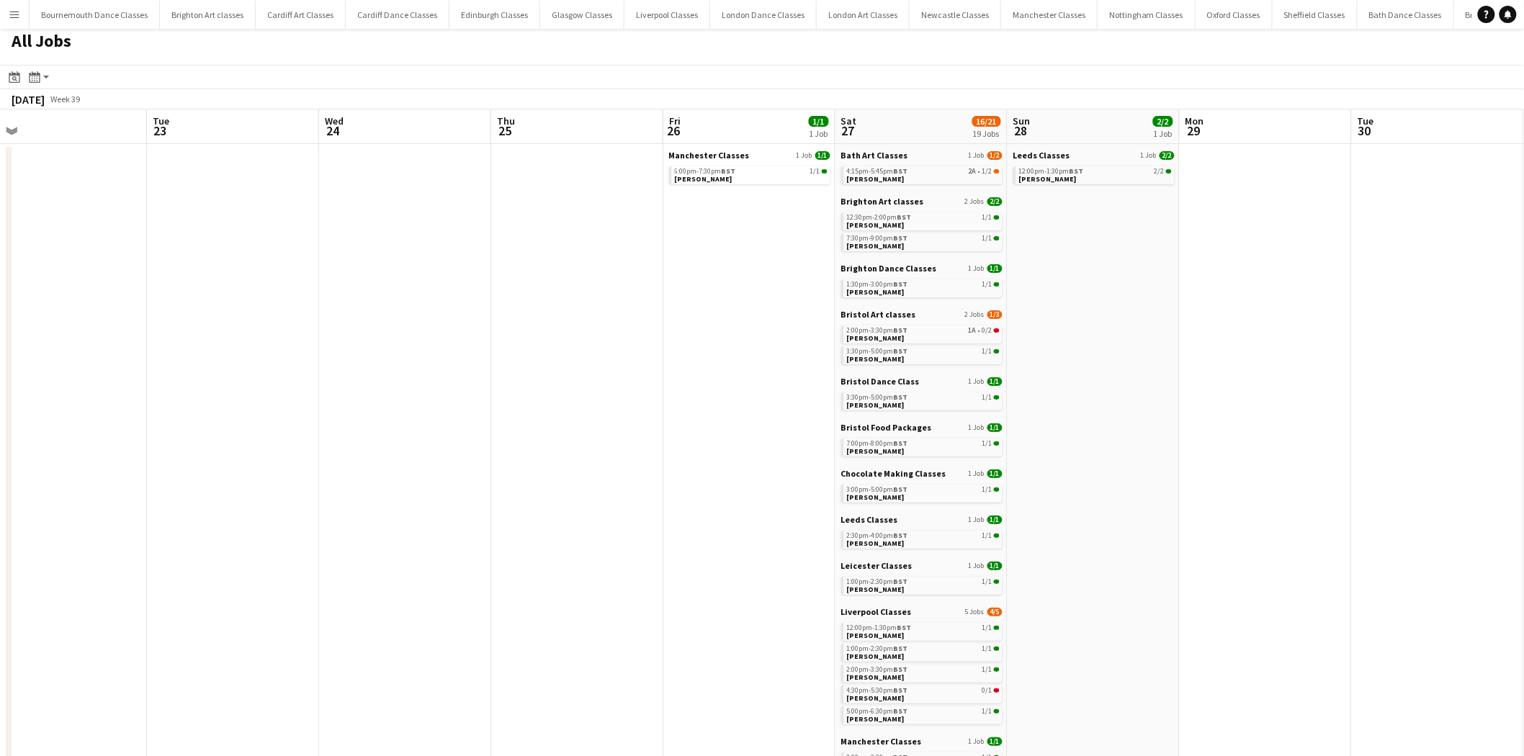
scroll to position [0, 0]
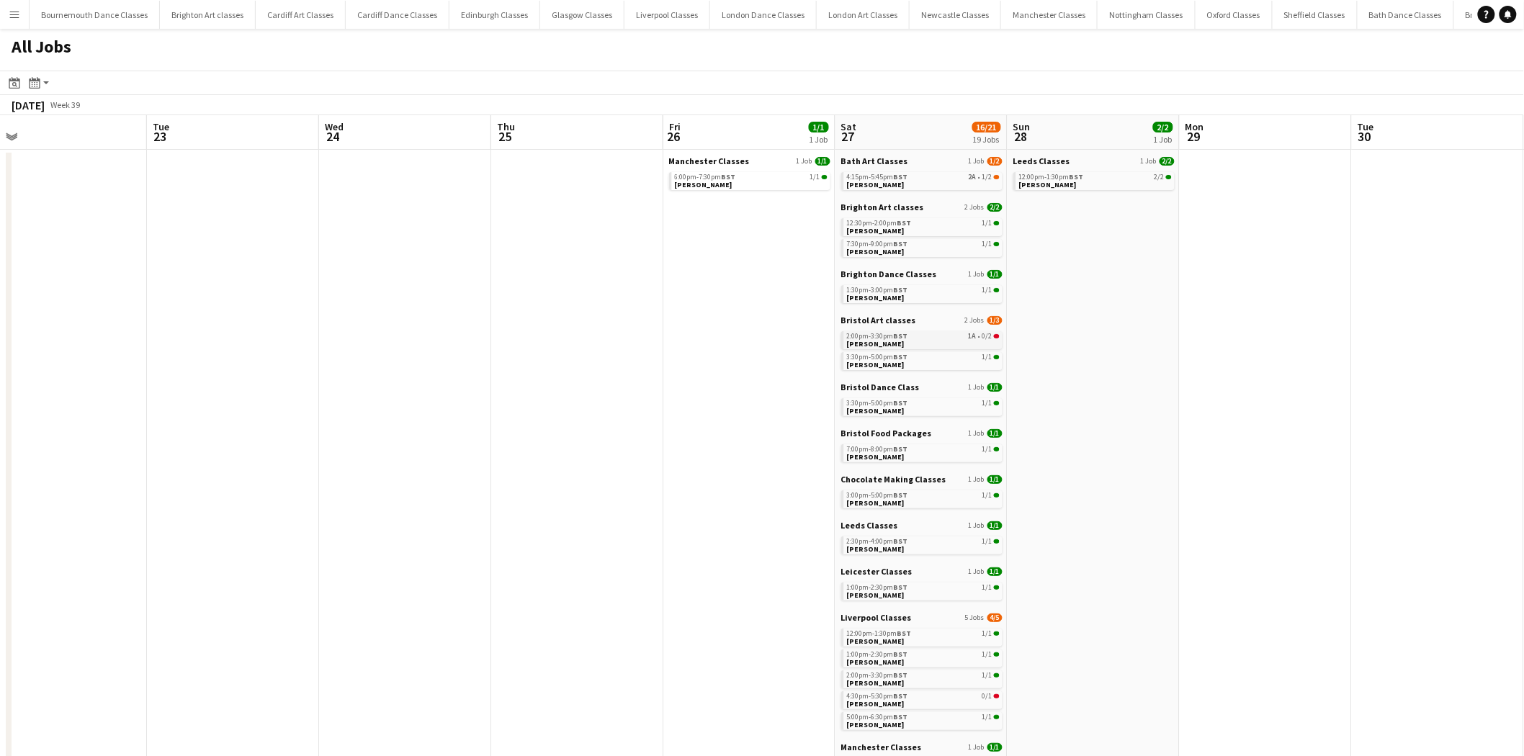
click at [925, 341] on link "2:00pm-3:30pm BST 1A • 0/2 Chris Tudge" at bounding box center [923, 339] width 153 height 17
click at [926, 342] on link "2:00pm-3:30pm BST 1A • 0/2 Chris Tudge" at bounding box center [923, 339] width 153 height 17
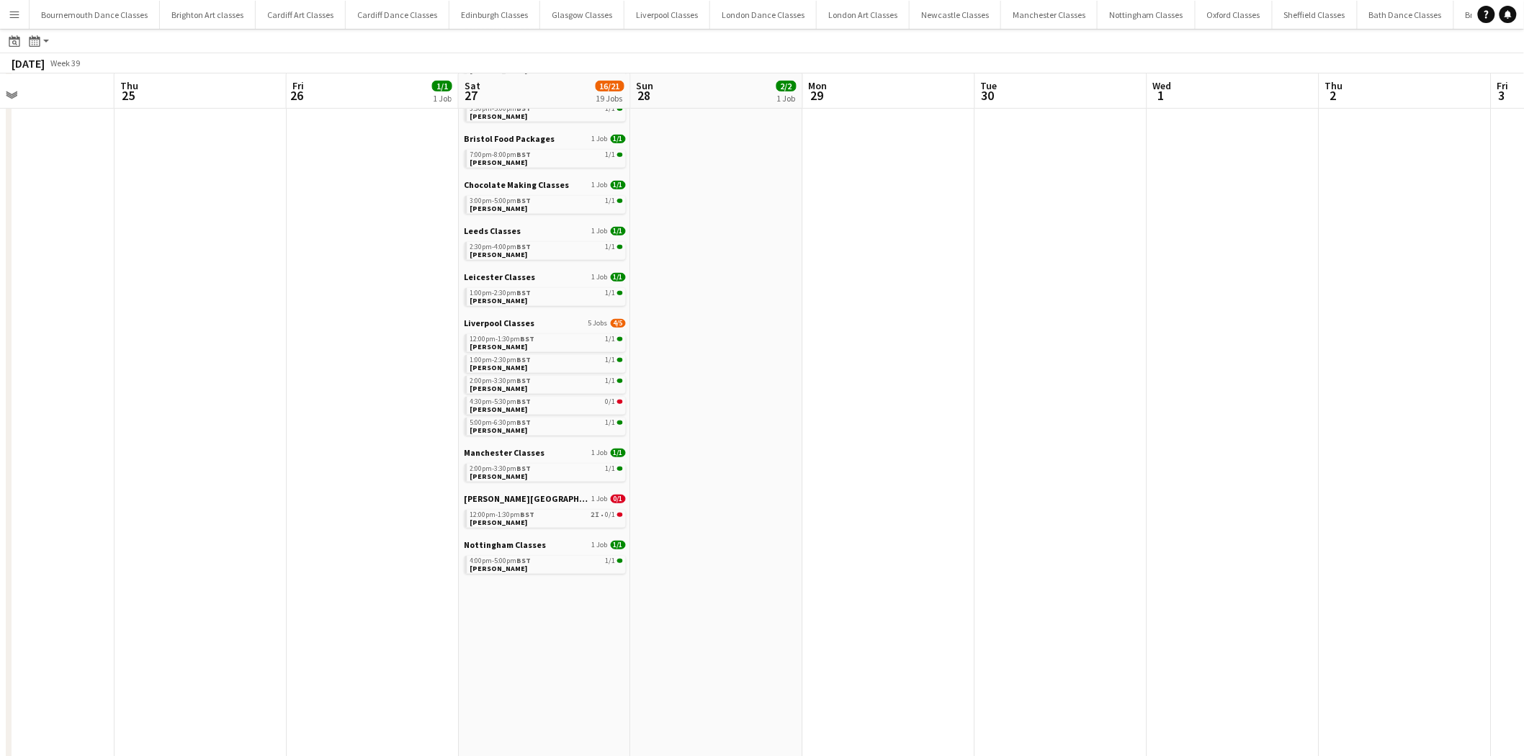
scroll to position [0, 425]
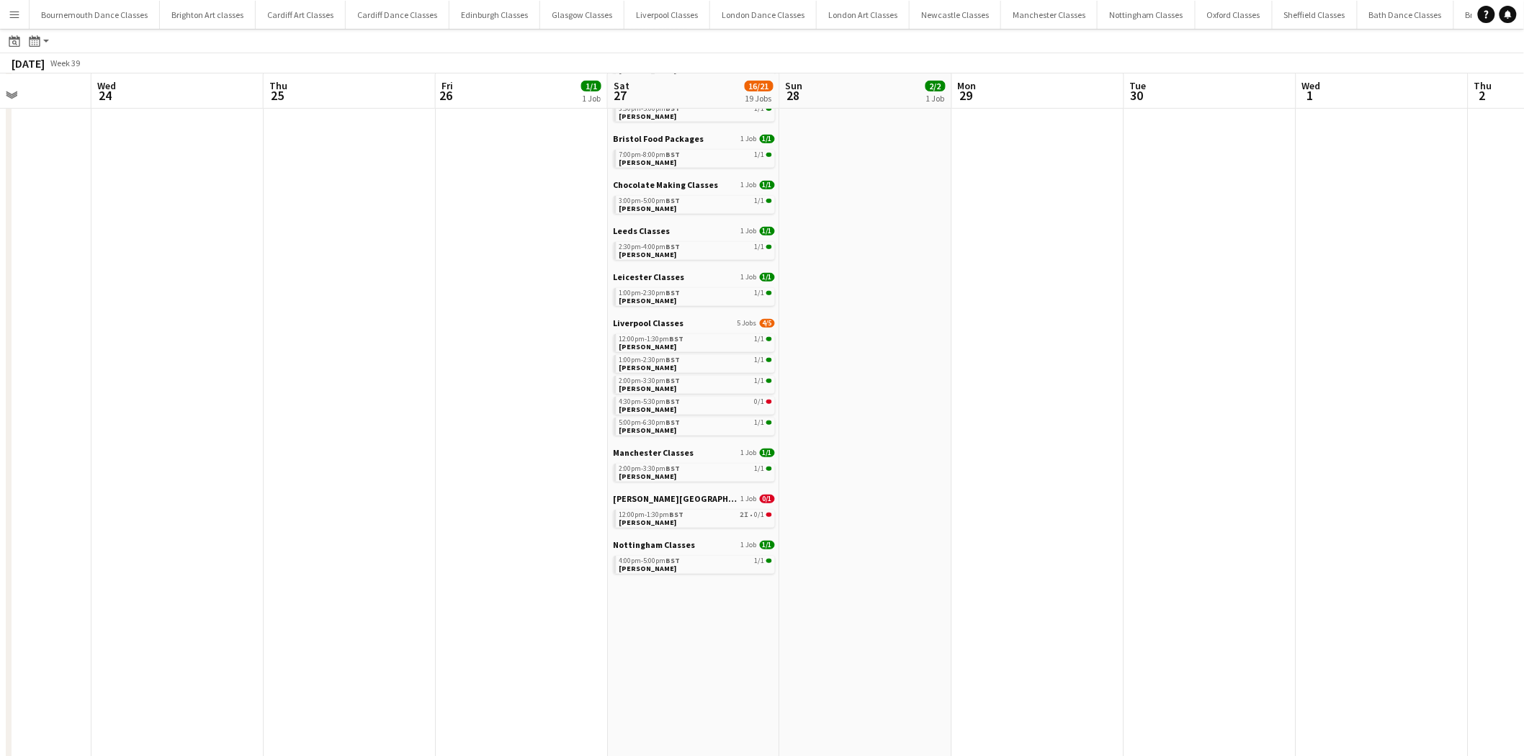
click at [319, 372] on app-all-jobs "All Jobs Date picker AUG 2025 AUG 2025 Monday M Tuesday T Wednesday W Thursday …" at bounding box center [762, 444] width 1524 height 1417
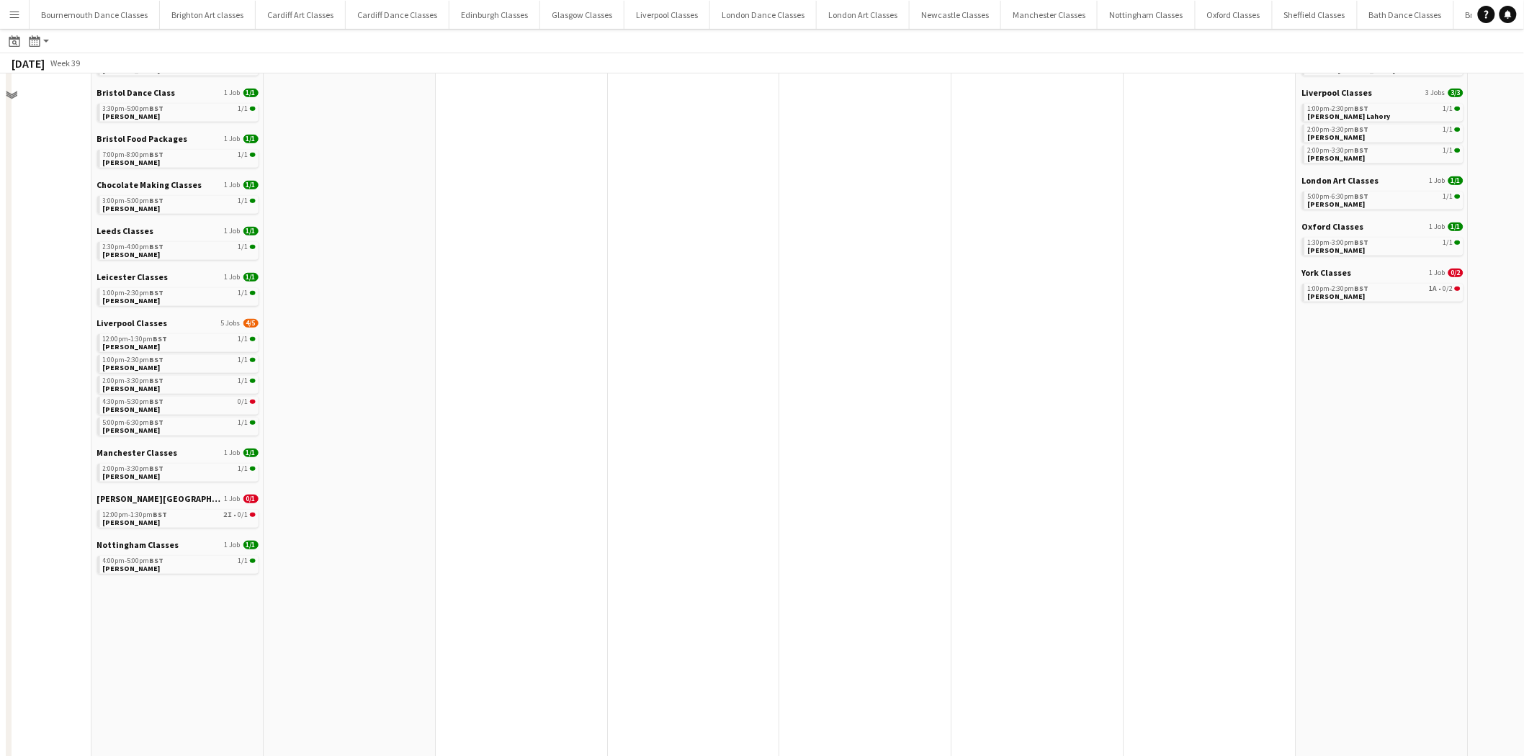
scroll to position [0, 0]
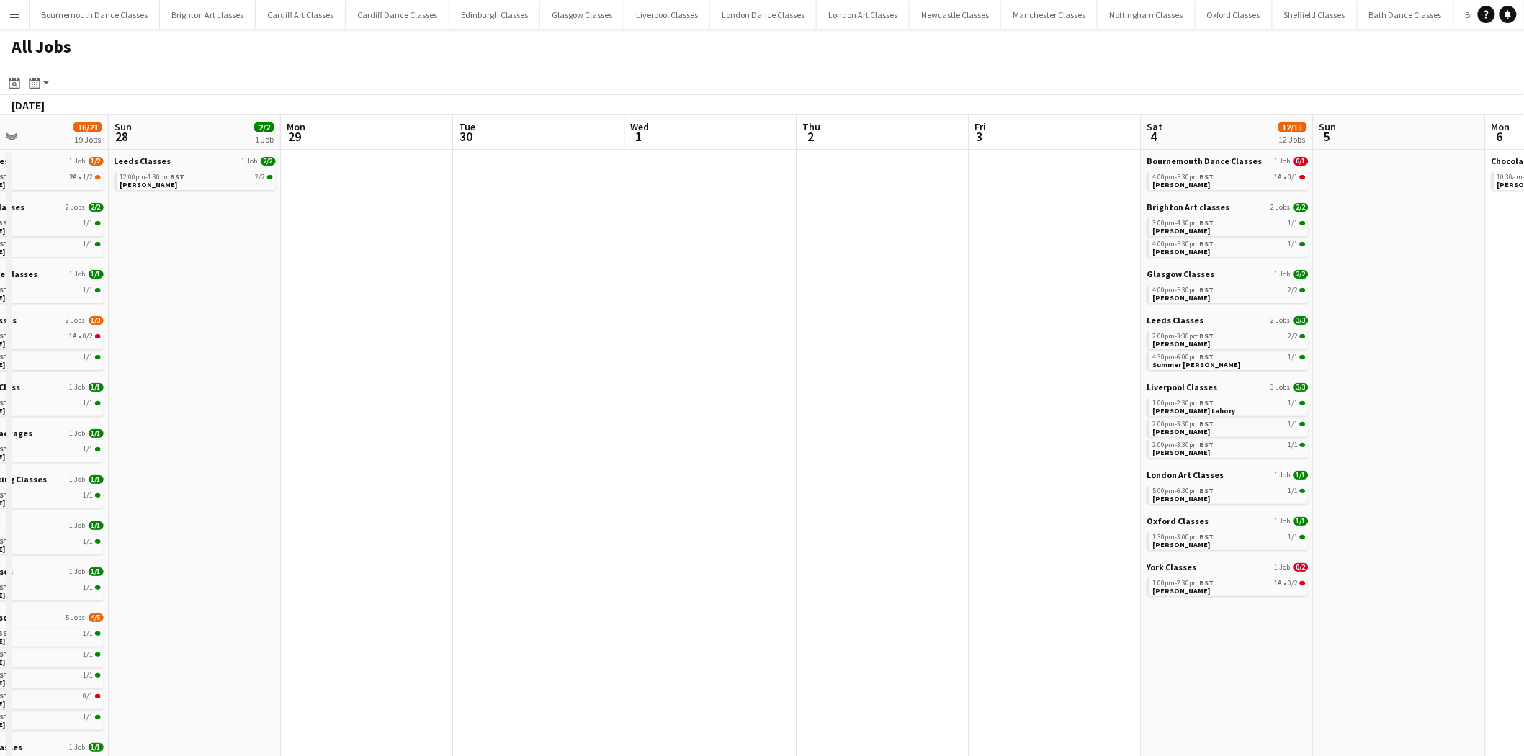
click at [339, 326] on app-all-jobs "All Jobs Date picker AUG 2025 AUG 2025 Monday M Tuesday T Wednesday W Thursday …" at bounding box center [762, 738] width 1524 height 1419
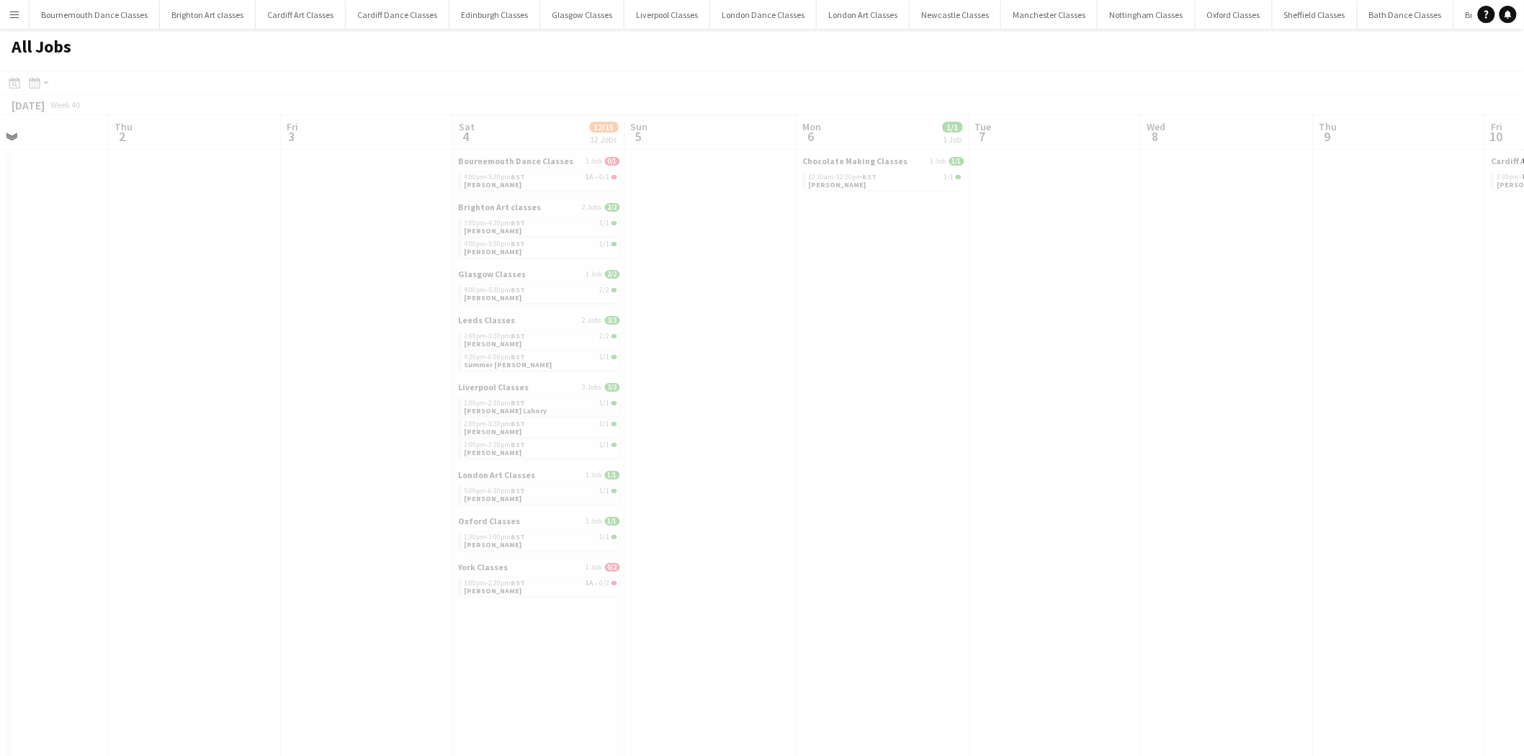
scroll to position [0, 450]
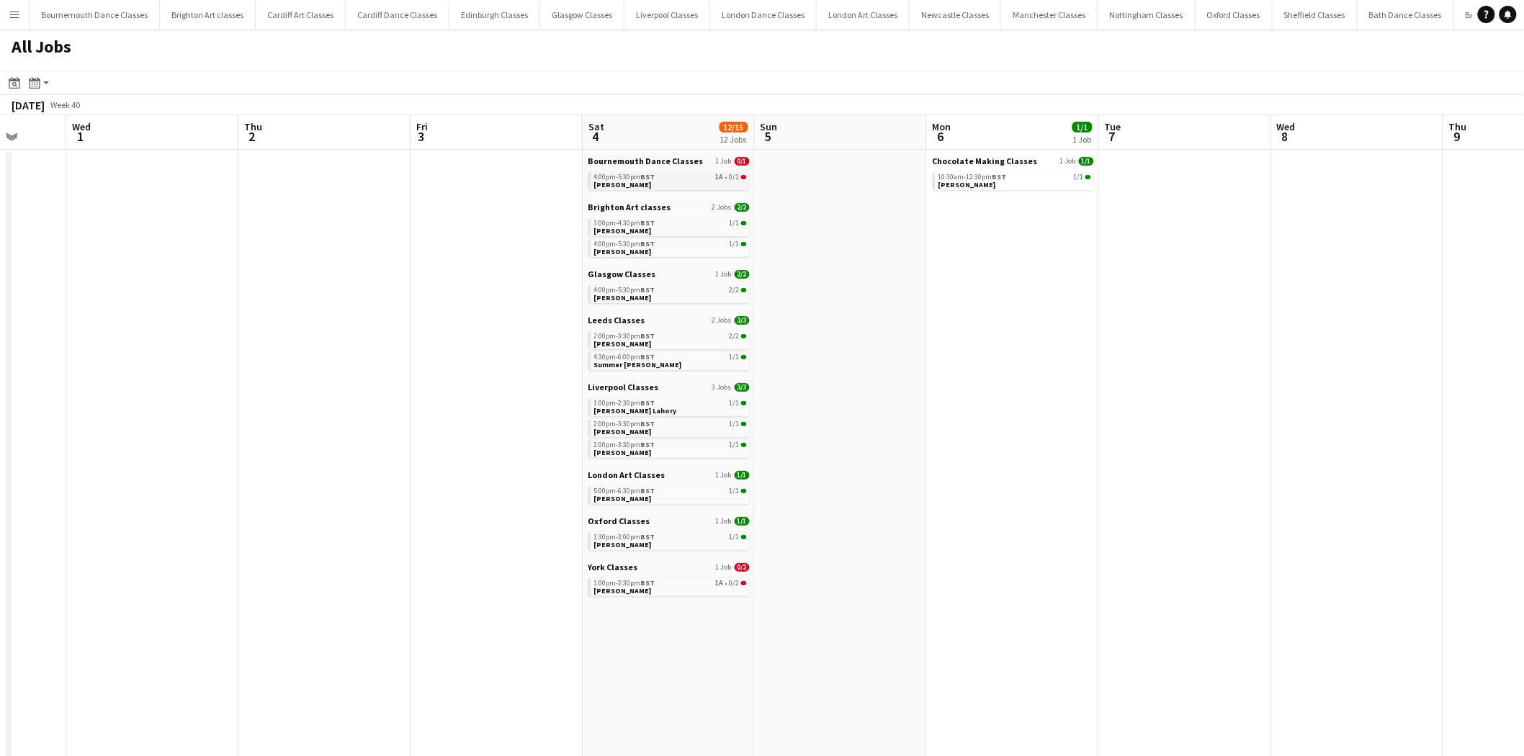
click at [693, 189] on app-brief-job-card "4:00pm-5:30pm BST 1A • 0/1 Georgina Radord" at bounding box center [668, 181] width 161 height 18
click at [681, 188] on link "4:00pm-5:30pm BST 1A • 0/1 Georgina Radord" at bounding box center [670, 180] width 153 height 17
click at [709, 585] on div "1:00pm-2:30pm BST 1A • 0/2" at bounding box center [670, 583] width 153 height 7
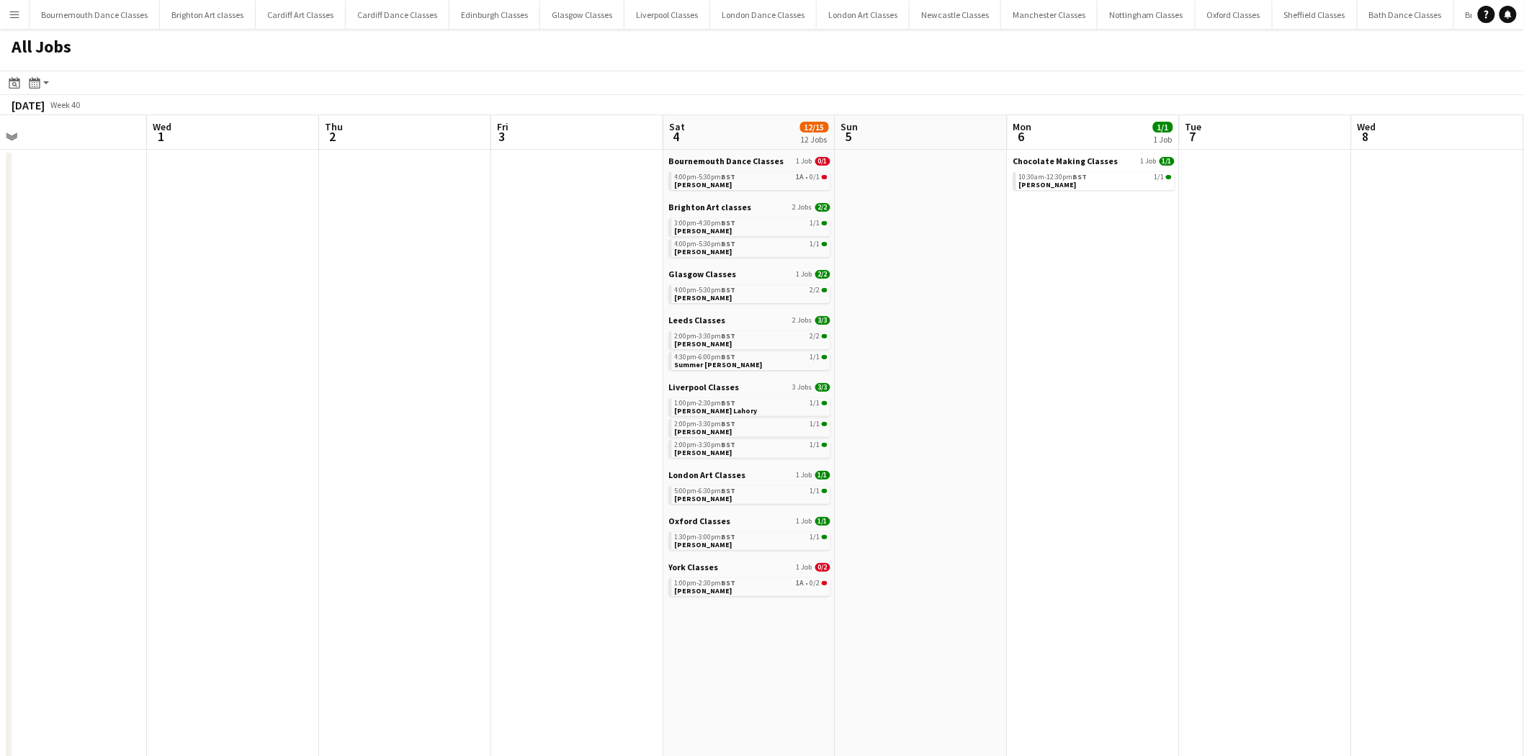
click at [436, 307] on app-all-jobs "All Jobs Date picker AUG 2025 AUG 2025 Monday M Tuesday T Wednesday W Thursday …" at bounding box center [762, 738] width 1524 height 1419
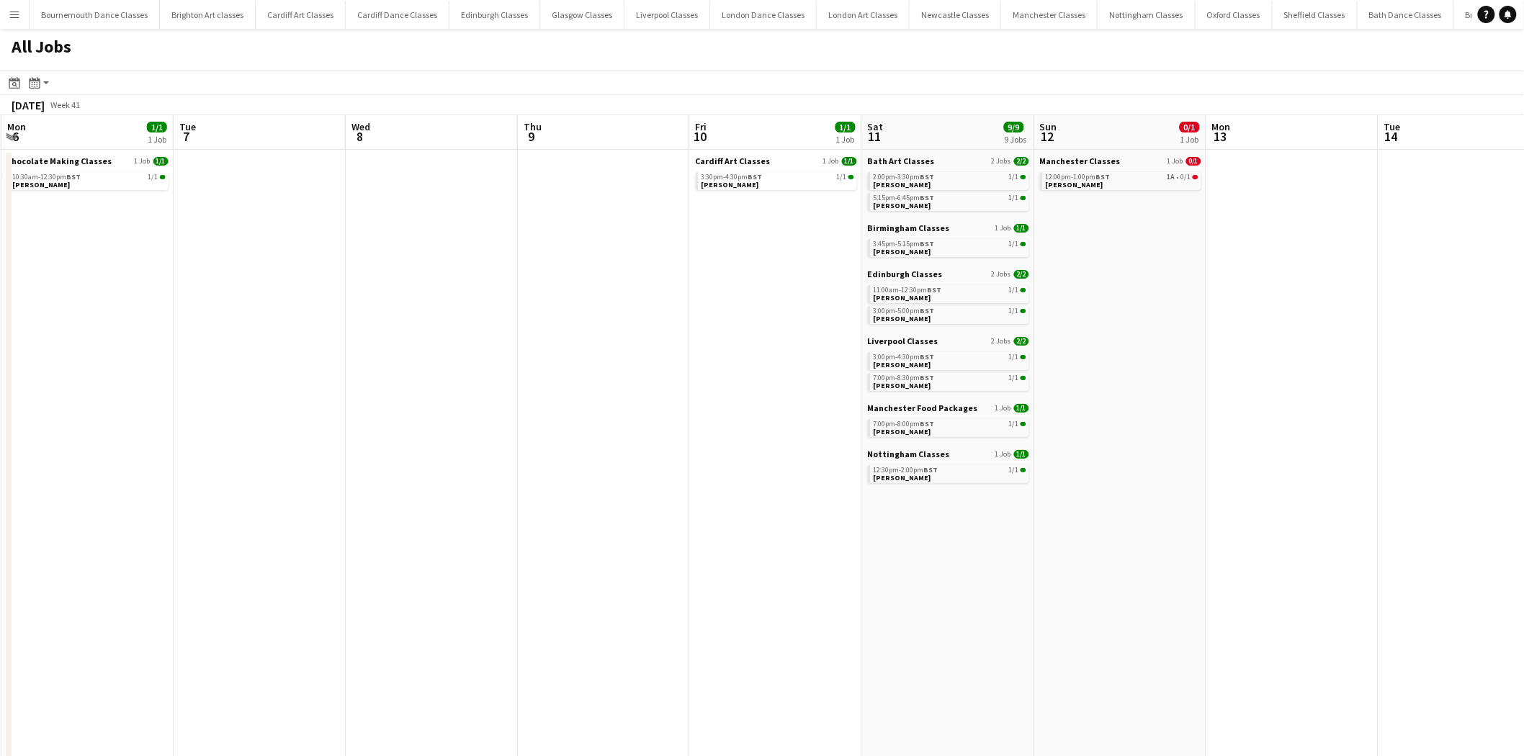
scroll to position [0, 463]
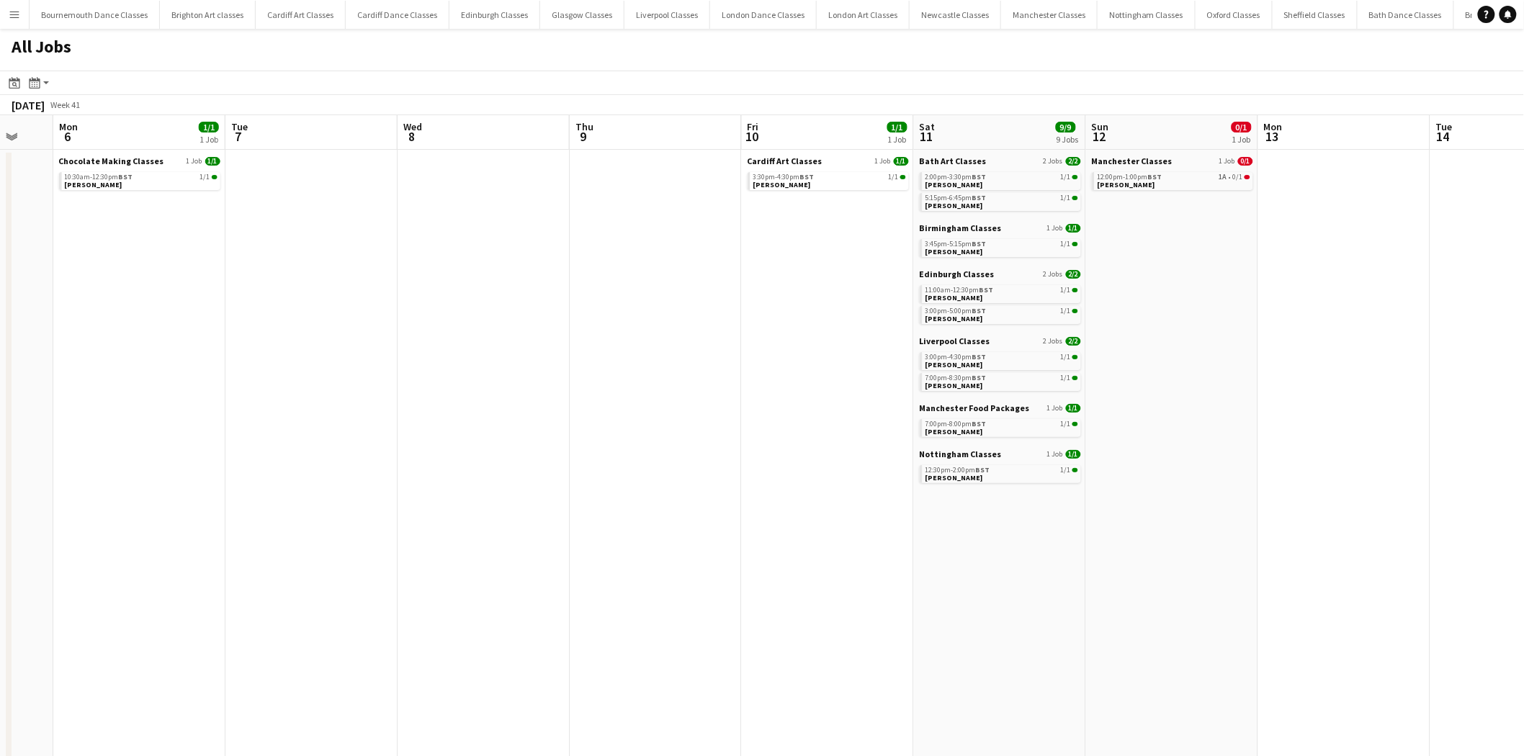
drag, startPoint x: 927, startPoint y: 358, endPoint x: 310, endPoint y: 337, distance: 617.4
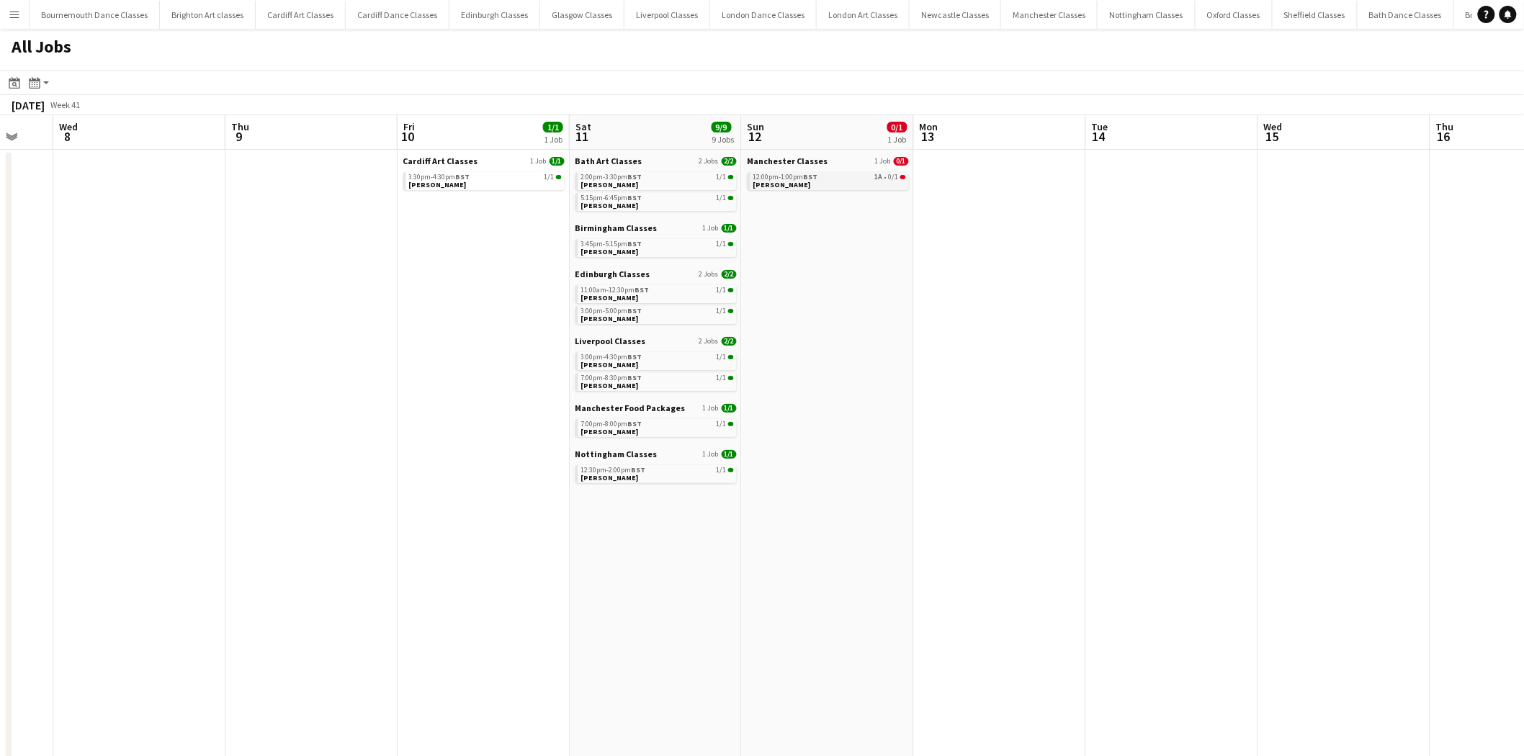
click at [811, 178] on span "BST" at bounding box center [811, 176] width 14 height 9
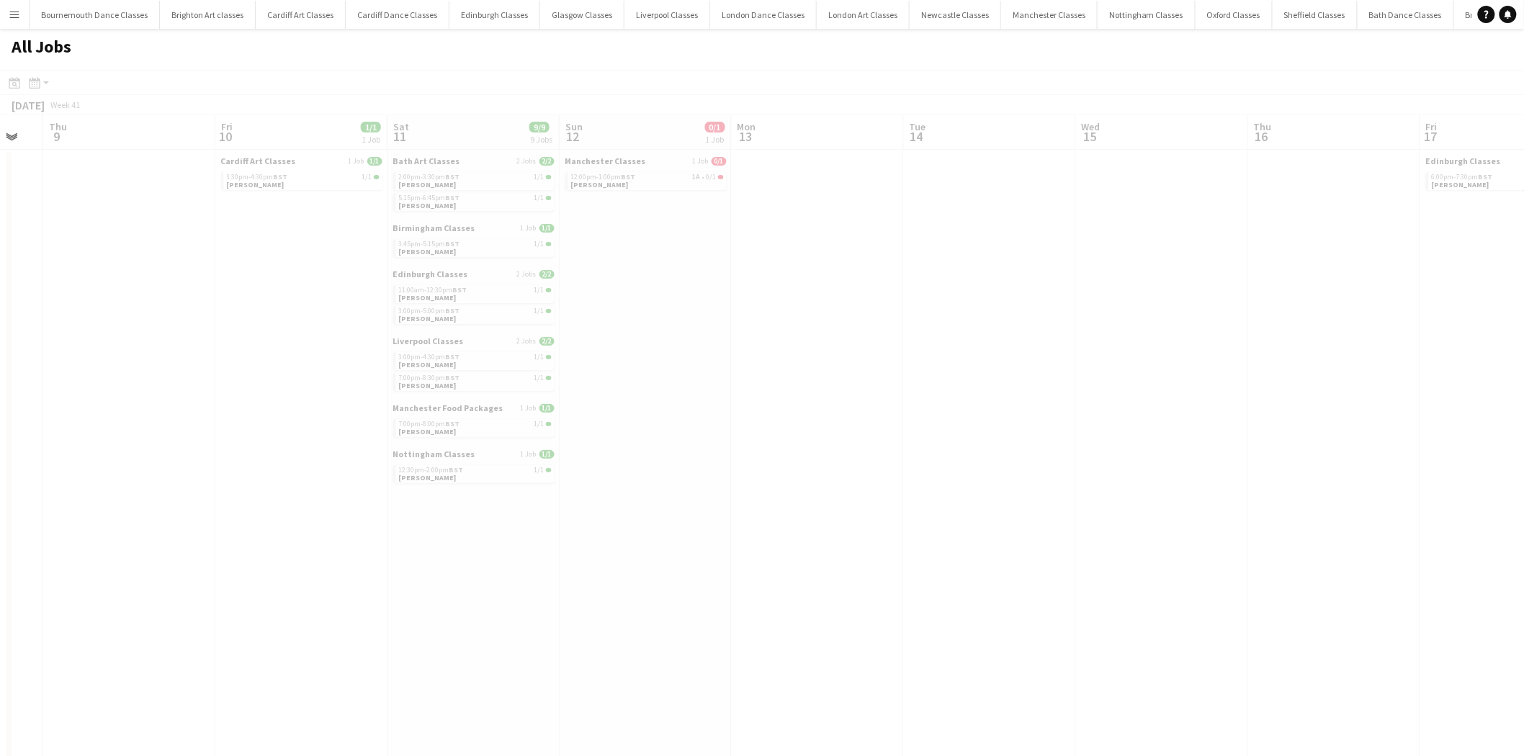
drag, startPoint x: 1266, startPoint y: 396, endPoint x: 627, endPoint y: 399, distance: 638.7
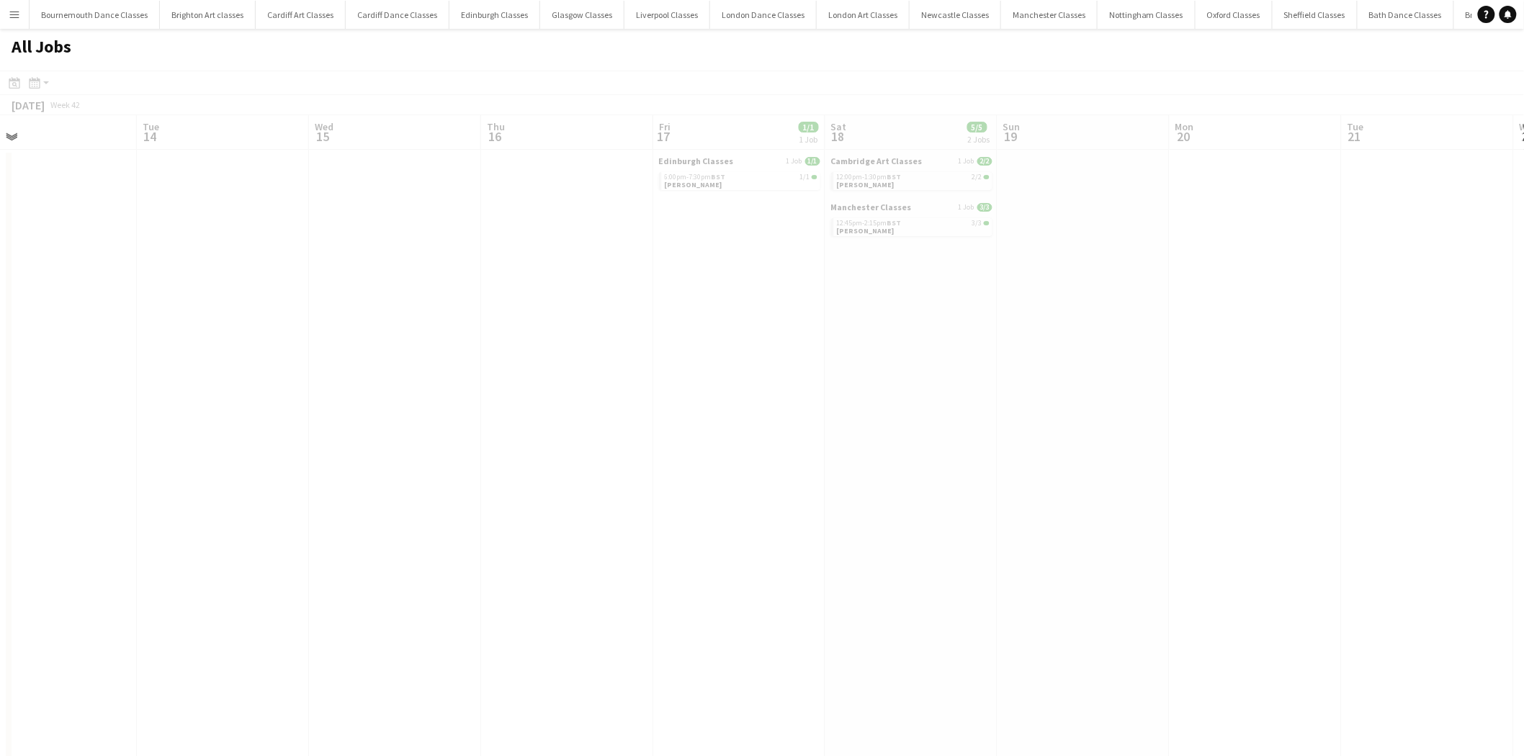
drag, startPoint x: 944, startPoint y: 391, endPoint x: 408, endPoint y: 387, distance: 535.7
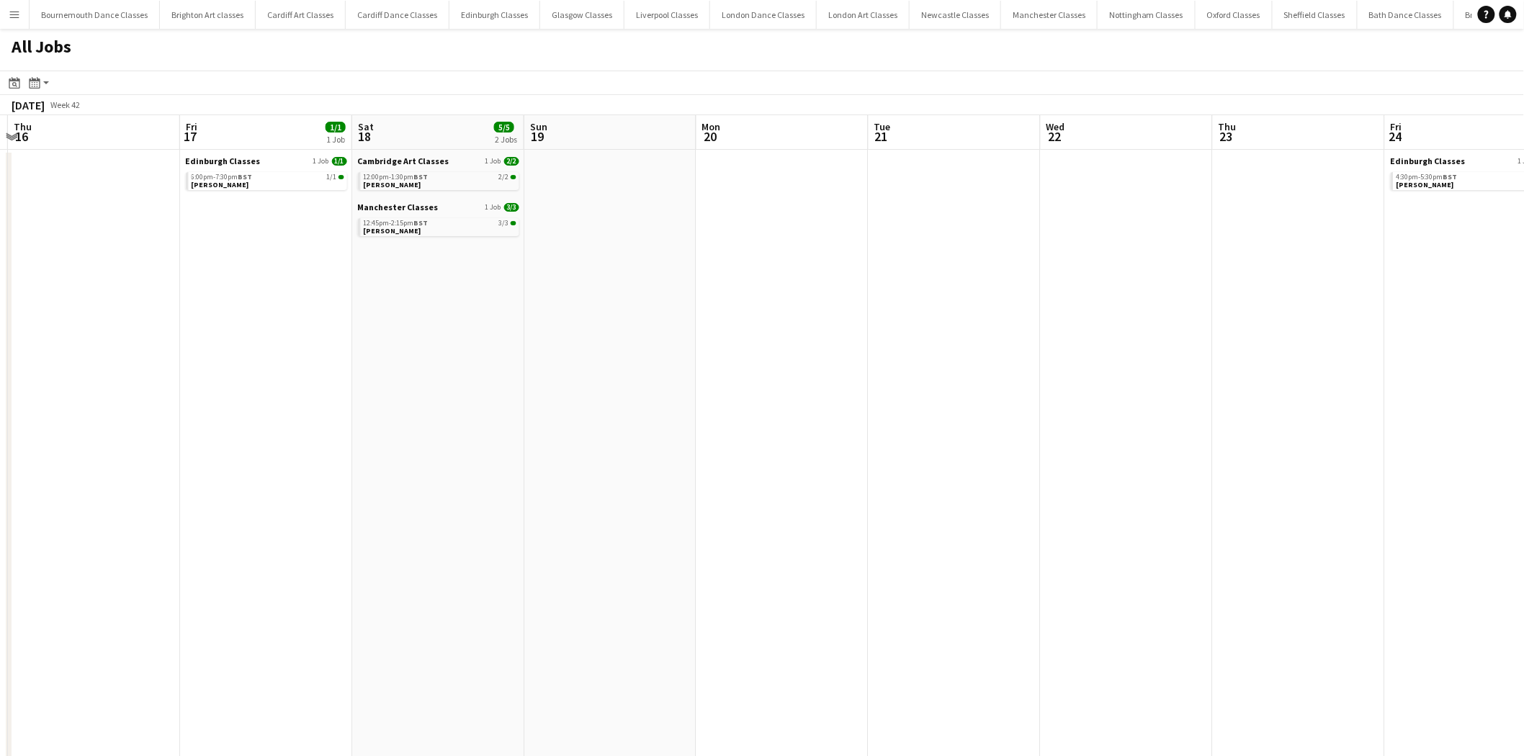
drag, startPoint x: 1102, startPoint y: 390, endPoint x: 504, endPoint y: 390, distance: 598.4
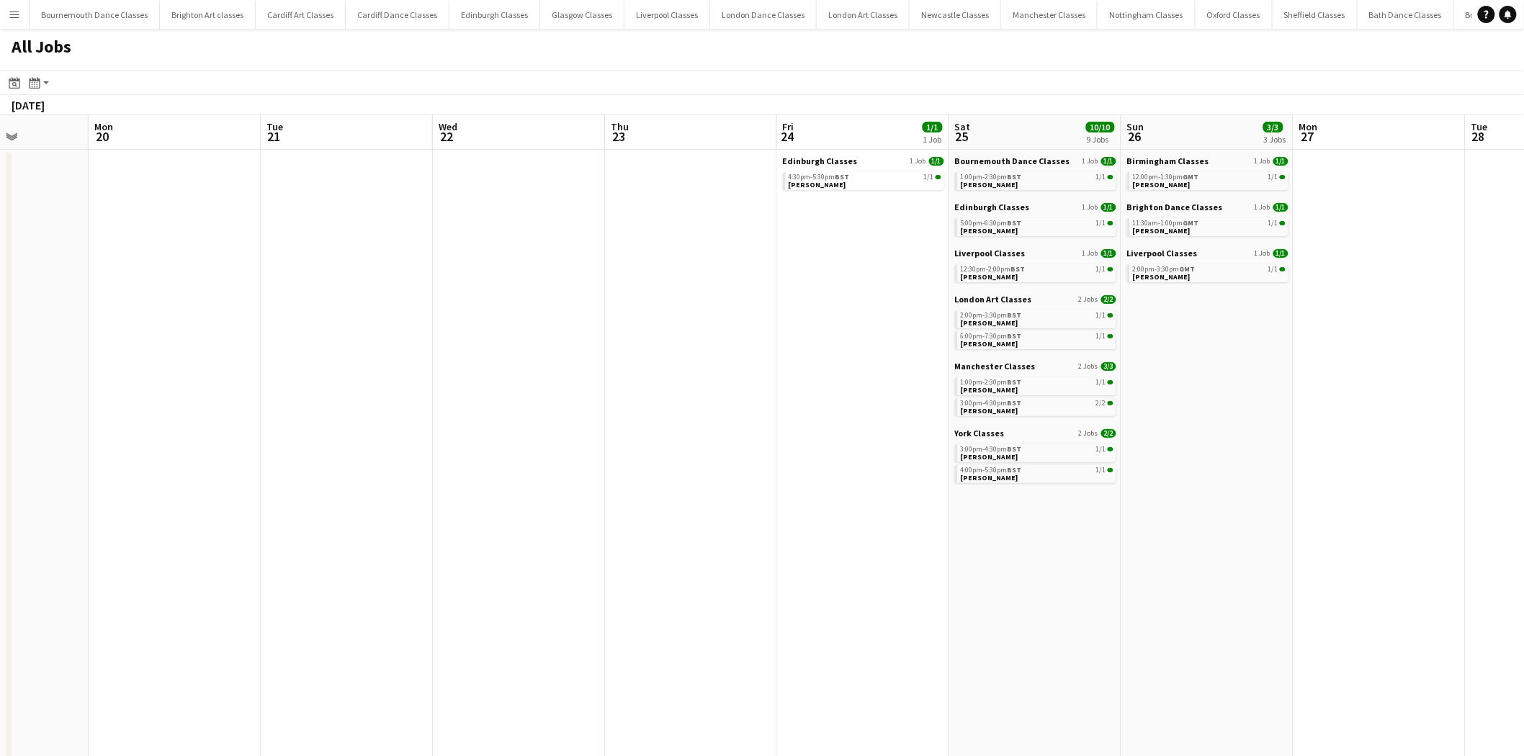
click at [418, 390] on app-all-jobs "All Jobs Date picker AUG 2025 AUG 2025 Monday M Tuesday T Wednesday W Thursday …" at bounding box center [762, 738] width 1524 height 1419
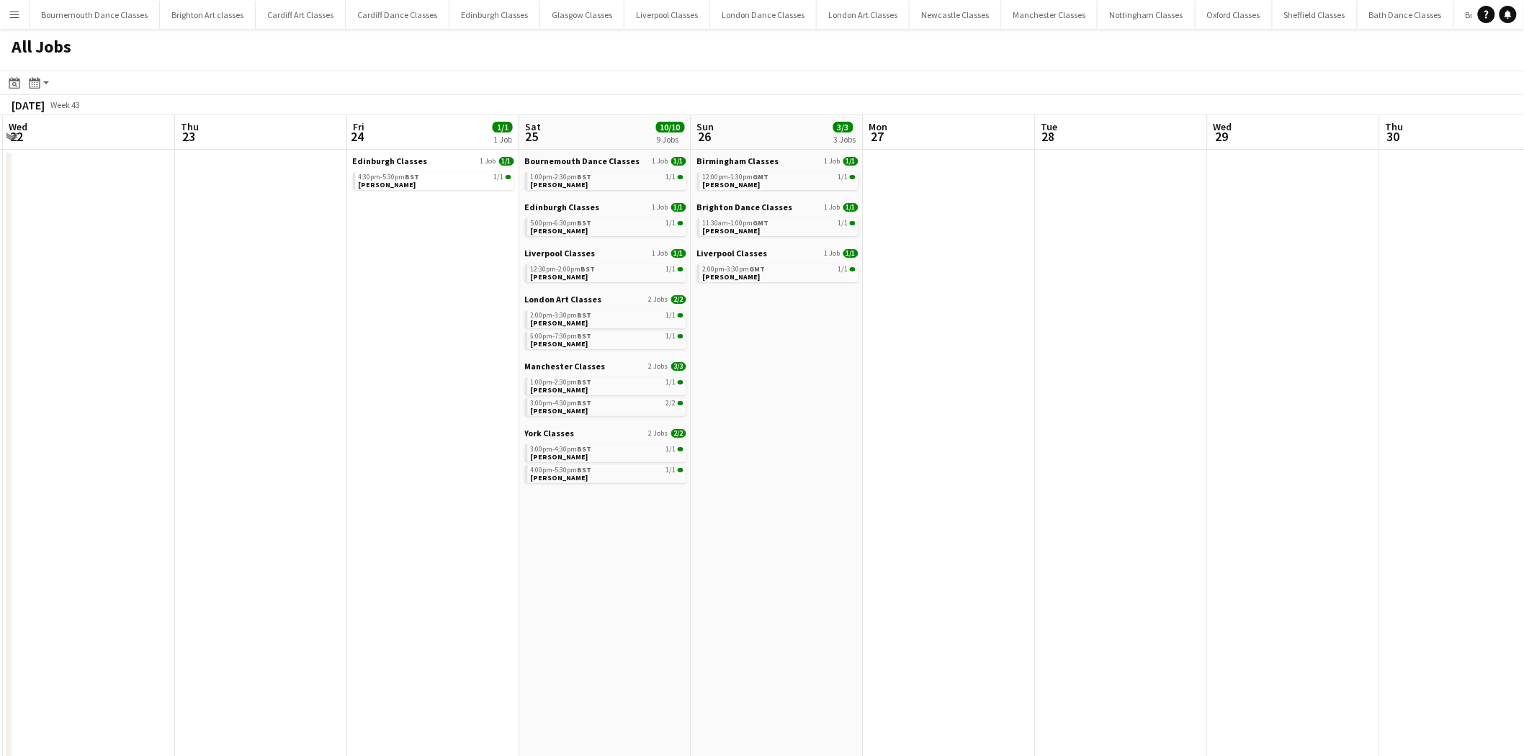
click at [570, 374] on app-all-jobs "All Jobs Date picker AUG 2025 AUG 2025 Monday M Tuesday T Wednesday W Thursday …" at bounding box center [762, 738] width 1524 height 1419
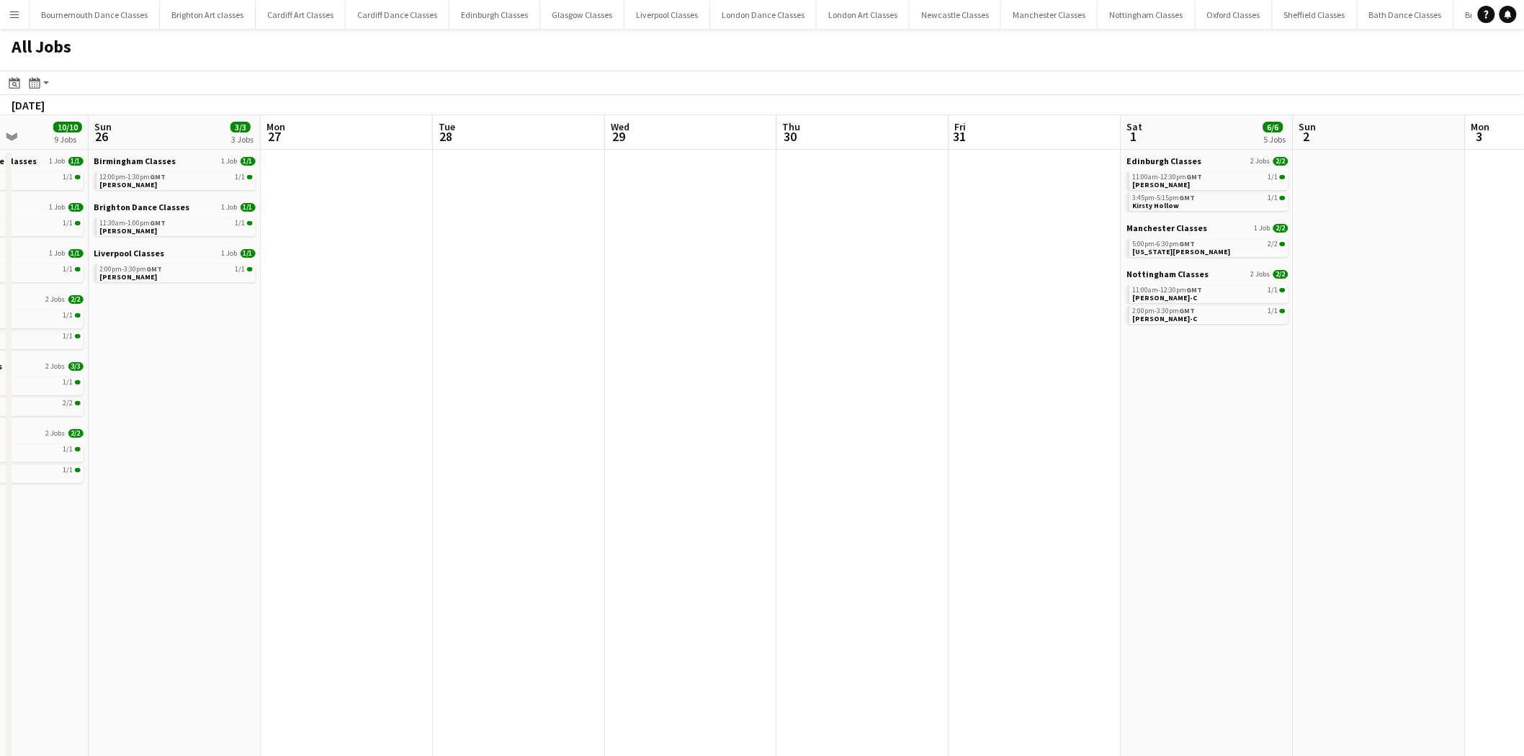
drag, startPoint x: 1174, startPoint y: 348, endPoint x: 498, endPoint y: 371, distance: 675.8
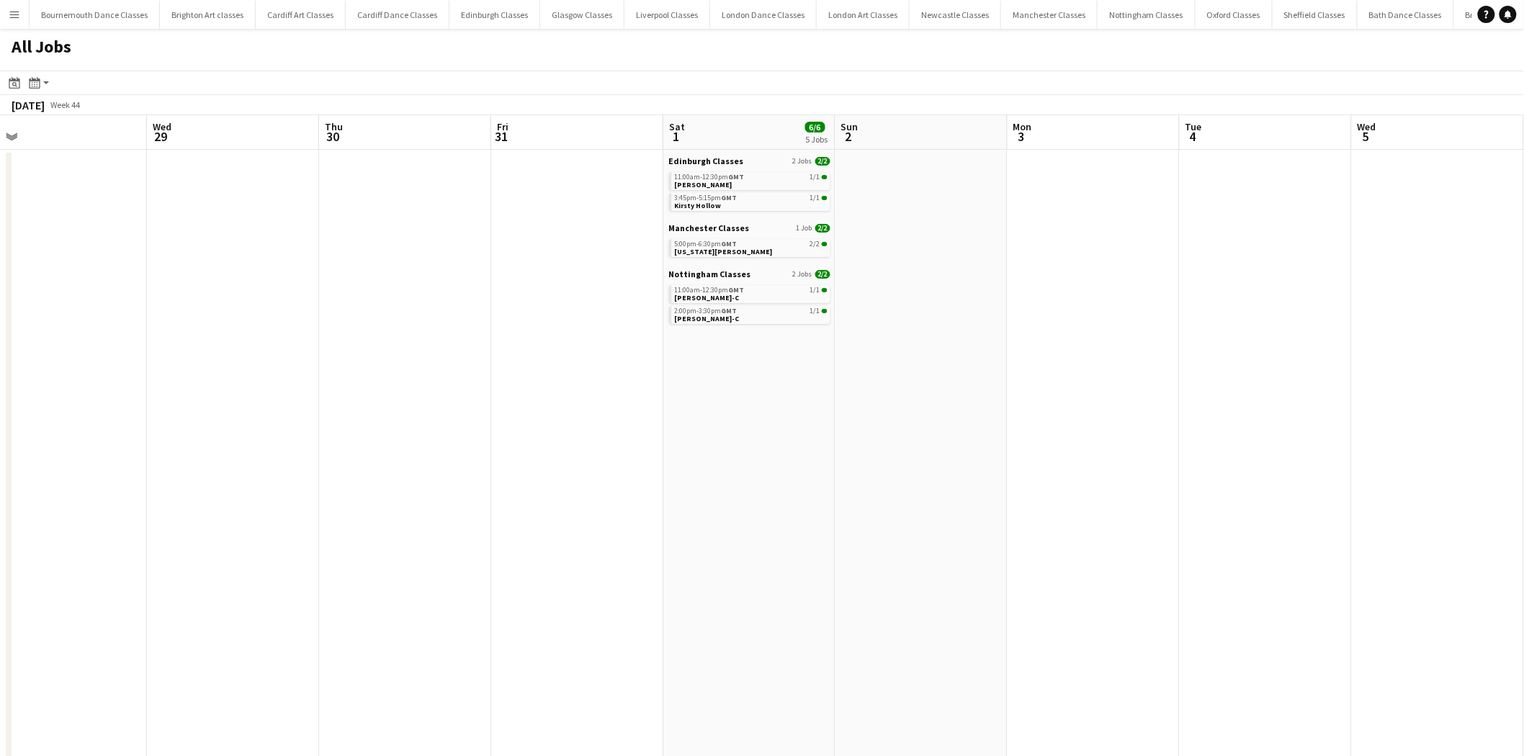
drag, startPoint x: 1165, startPoint y: 346, endPoint x: 447, endPoint y: 371, distance: 718.3
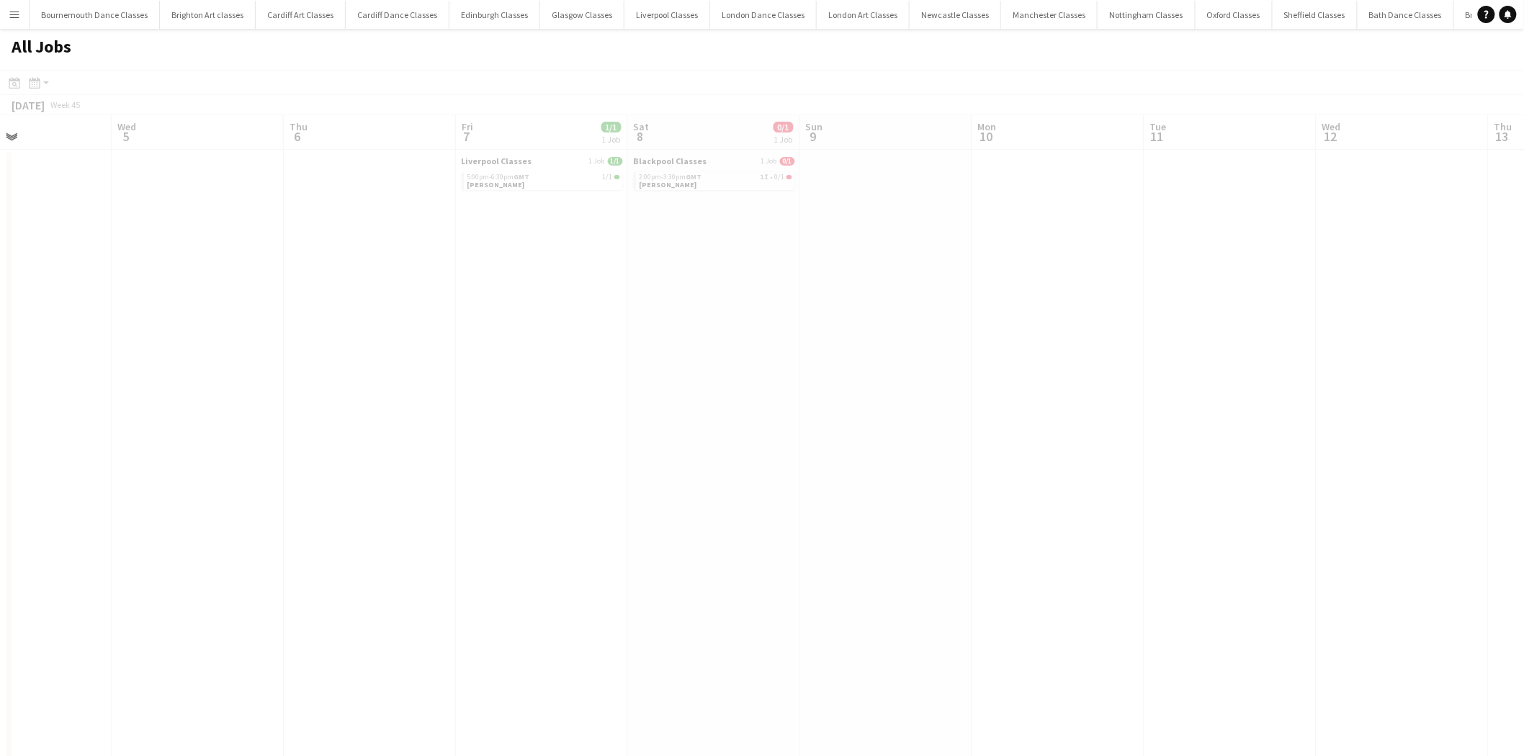
drag, startPoint x: 1062, startPoint y: 341, endPoint x: 814, endPoint y: 336, distance: 248.5
click at [822, 336] on app-all-jobs "All Jobs Date picker AUG 2025 AUG 2025 Monday M Tuesday T Wednesday W Thursday …" at bounding box center [762, 738] width 1524 height 1419
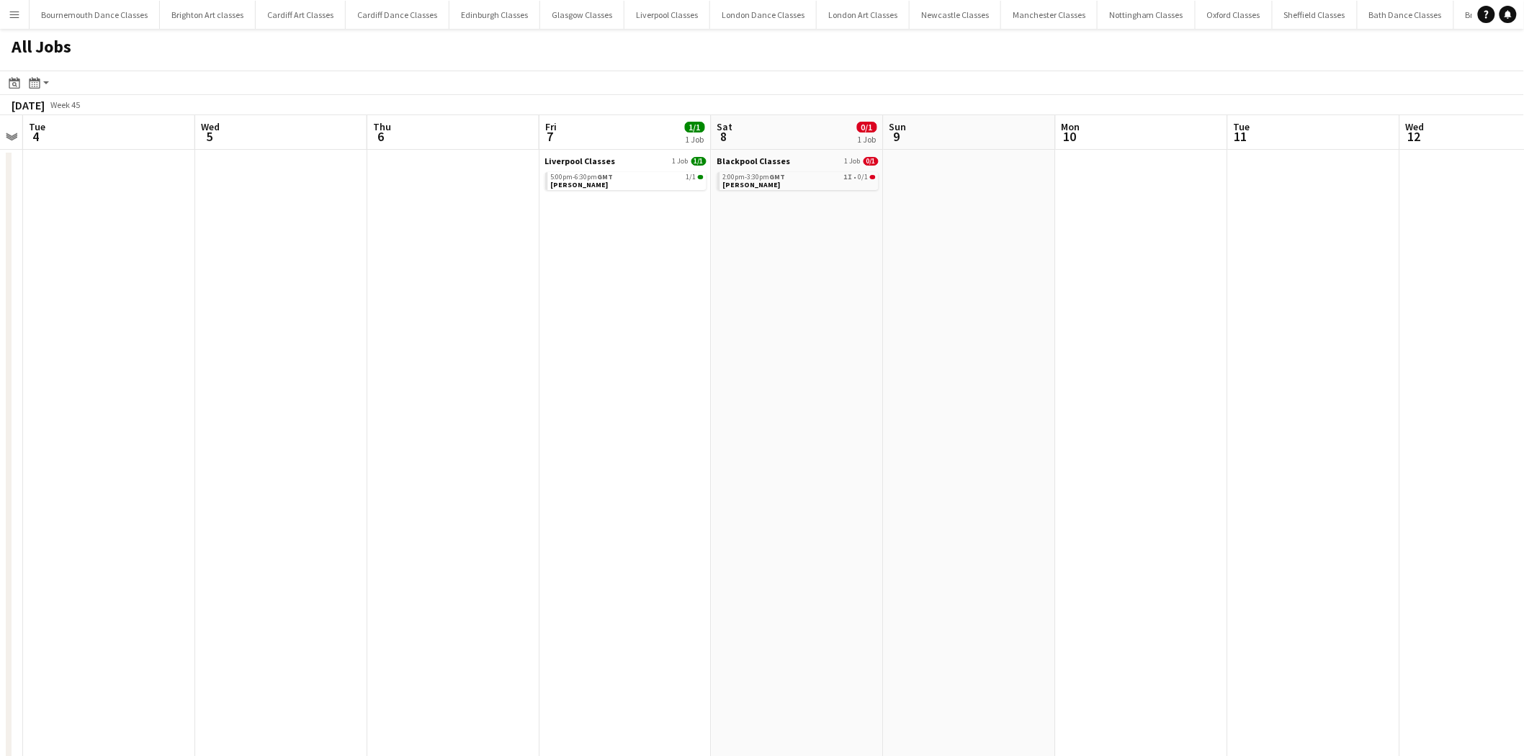
click at [541, 333] on app-all-jobs "All Jobs Date picker AUG 2025 AUG 2025 Monday M Tuesday T Wednesday W Thursday …" at bounding box center [762, 738] width 1524 height 1419
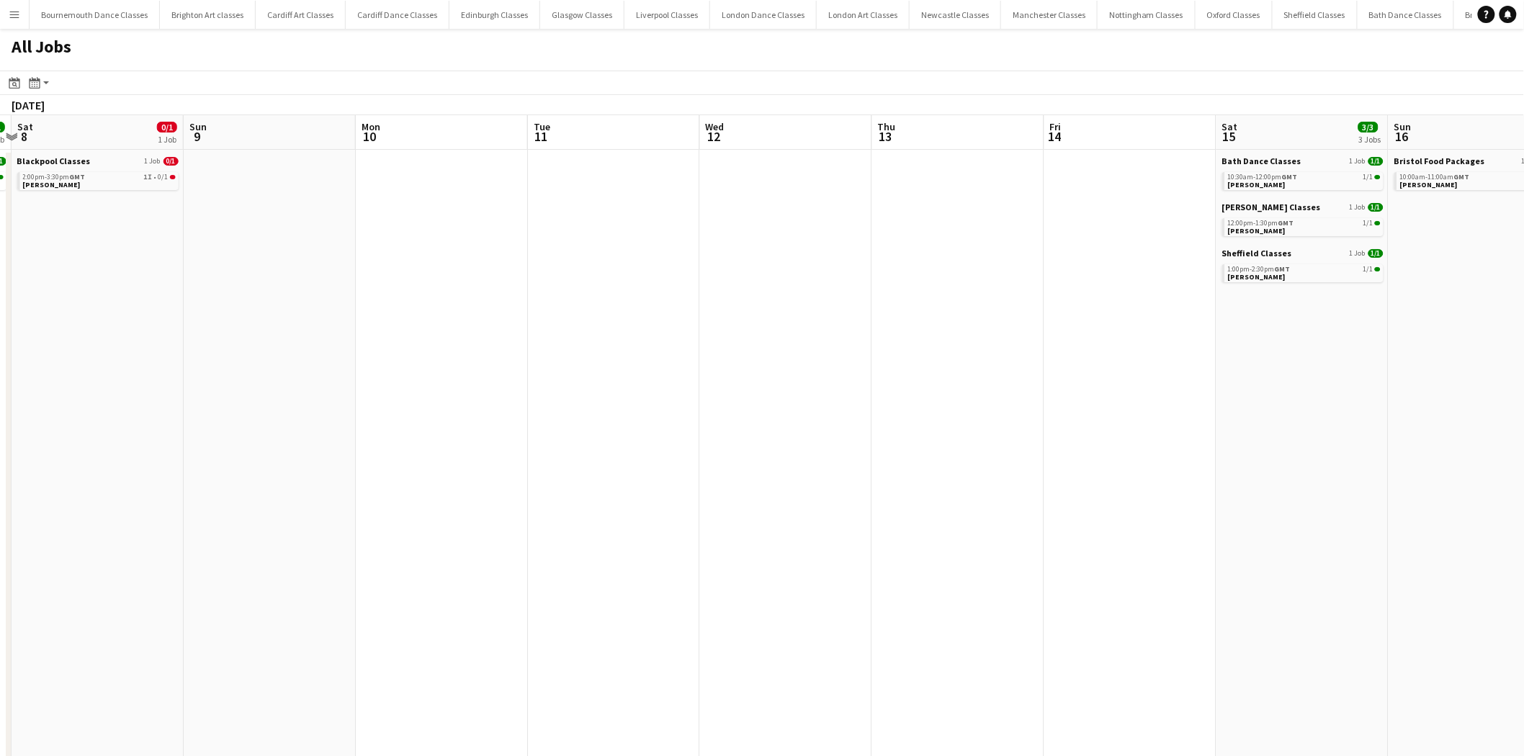
click at [395, 337] on app-all-jobs "All Jobs Date picker AUG 2025 AUG 2025 Monday M Tuesday T Wednesday W Thursday …" at bounding box center [762, 738] width 1524 height 1419
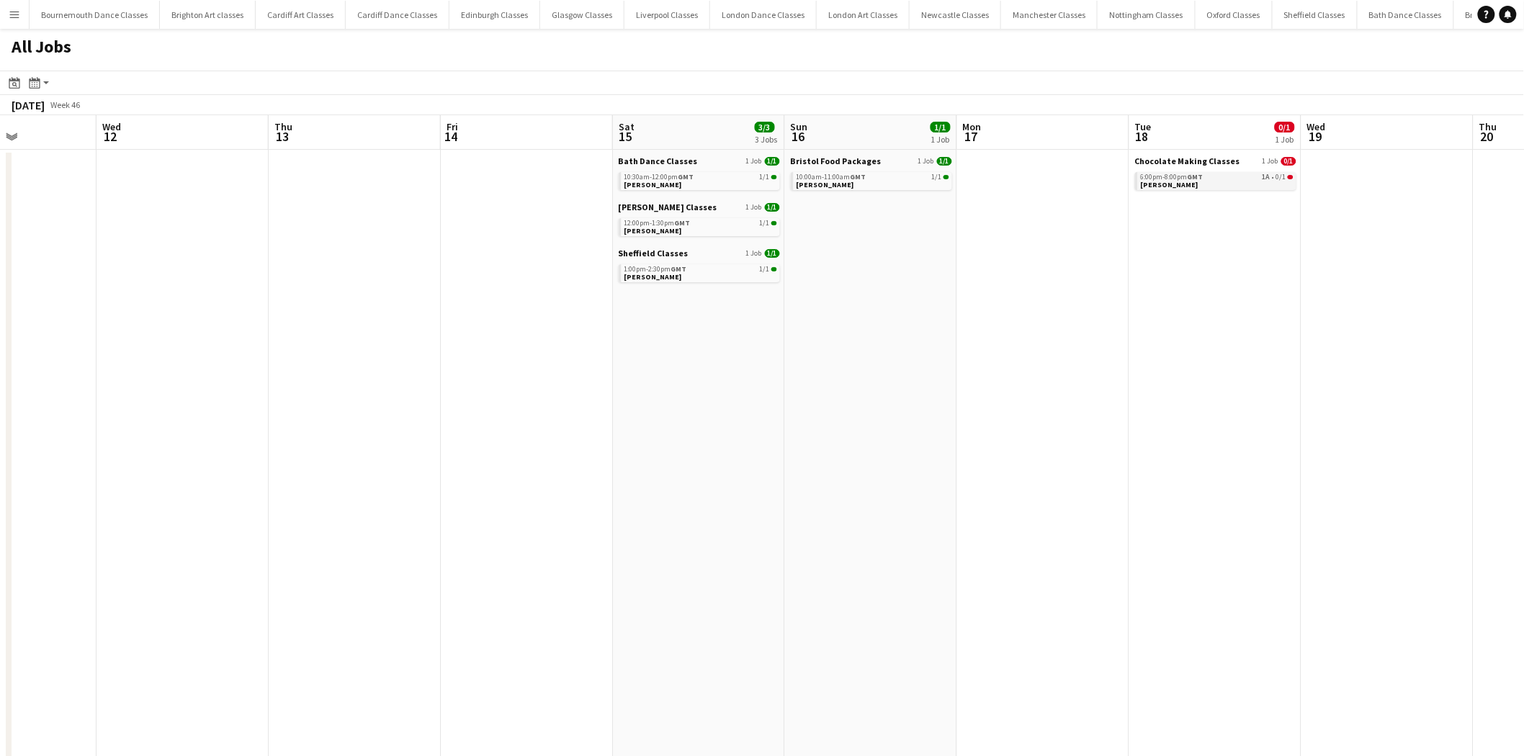
click at [1195, 176] on span "GMT" at bounding box center [1195, 176] width 16 height 9
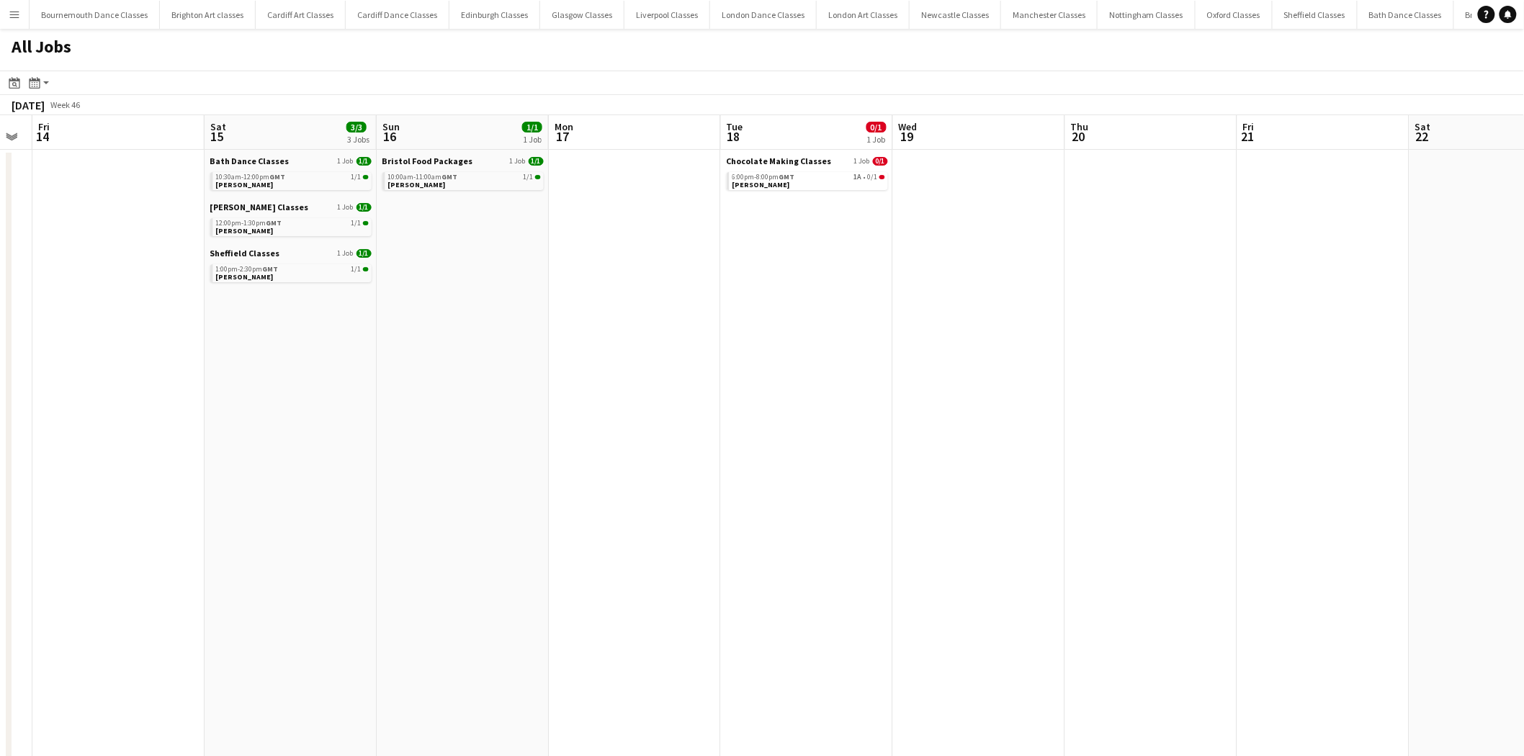
scroll to position [0, 451]
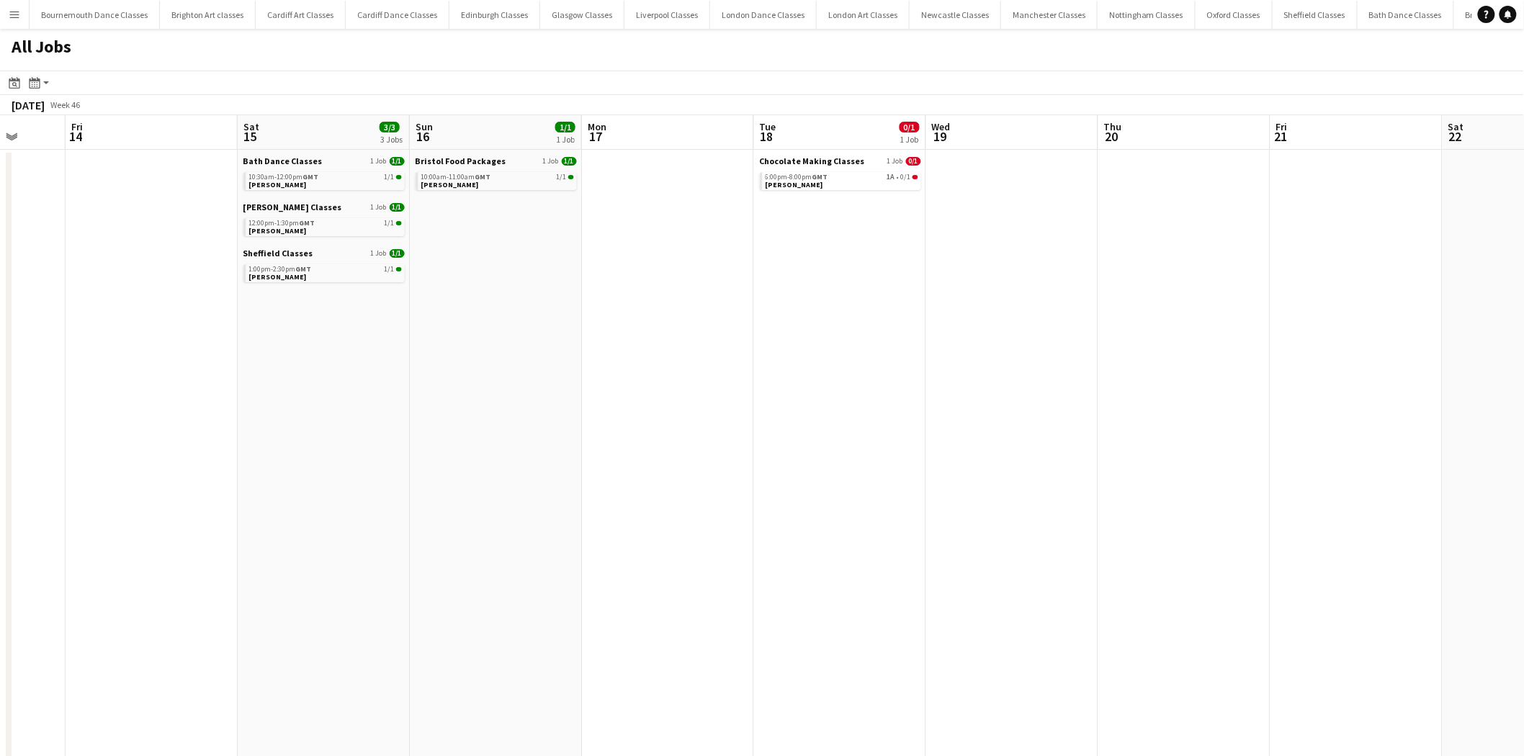
click at [369, 329] on app-all-jobs "All Jobs Date picker AUG 2025 AUG 2025 Monday M Tuesday T Wednesday W Thursday …" at bounding box center [762, 738] width 1524 height 1419
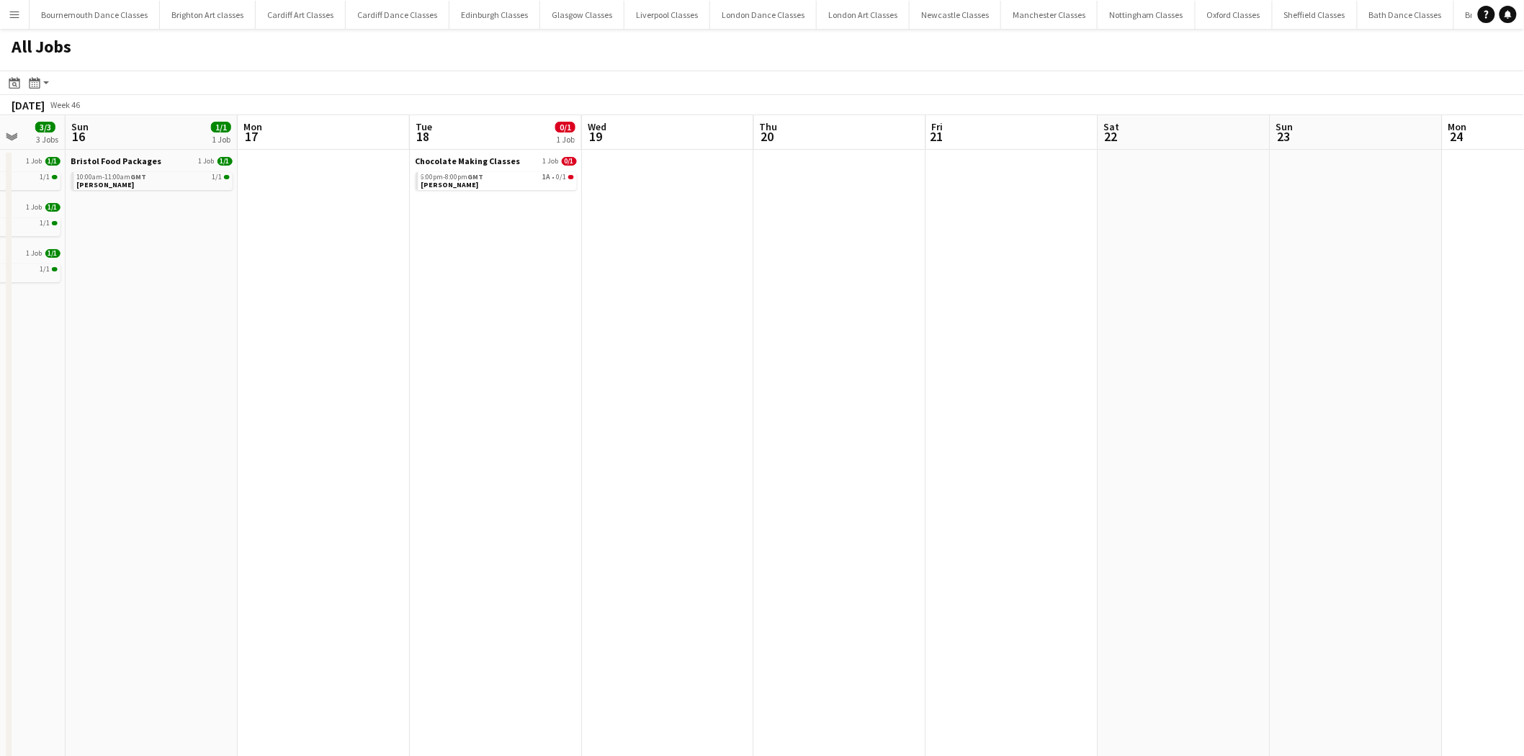
drag, startPoint x: 1083, startPoint y: 329, endPoint x: 354, endPoint y: 328, distance: 729.4
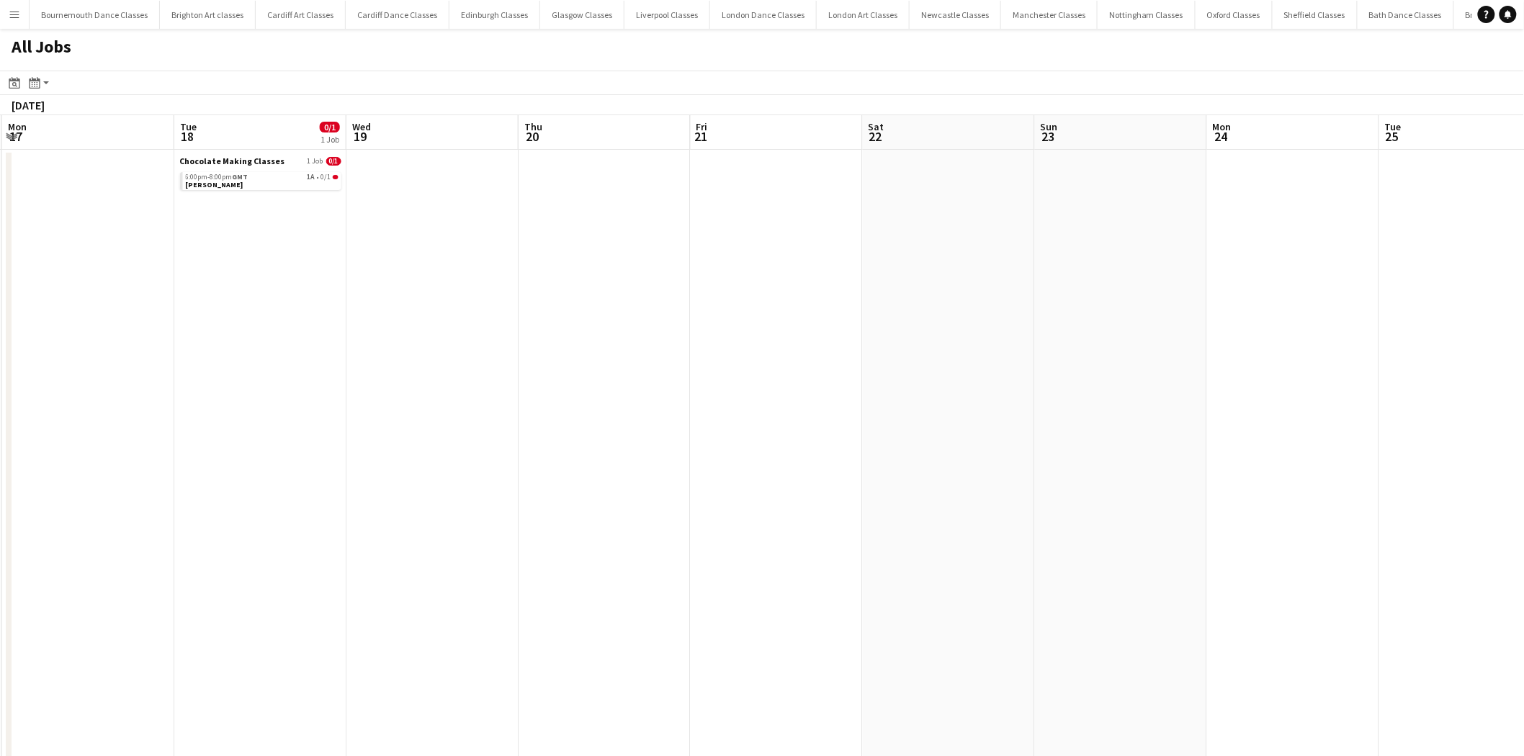
drag, startPoint x: 1071, startPoint y: 323, endPoint x: 616, endPoint y: 325, distance: 454.4
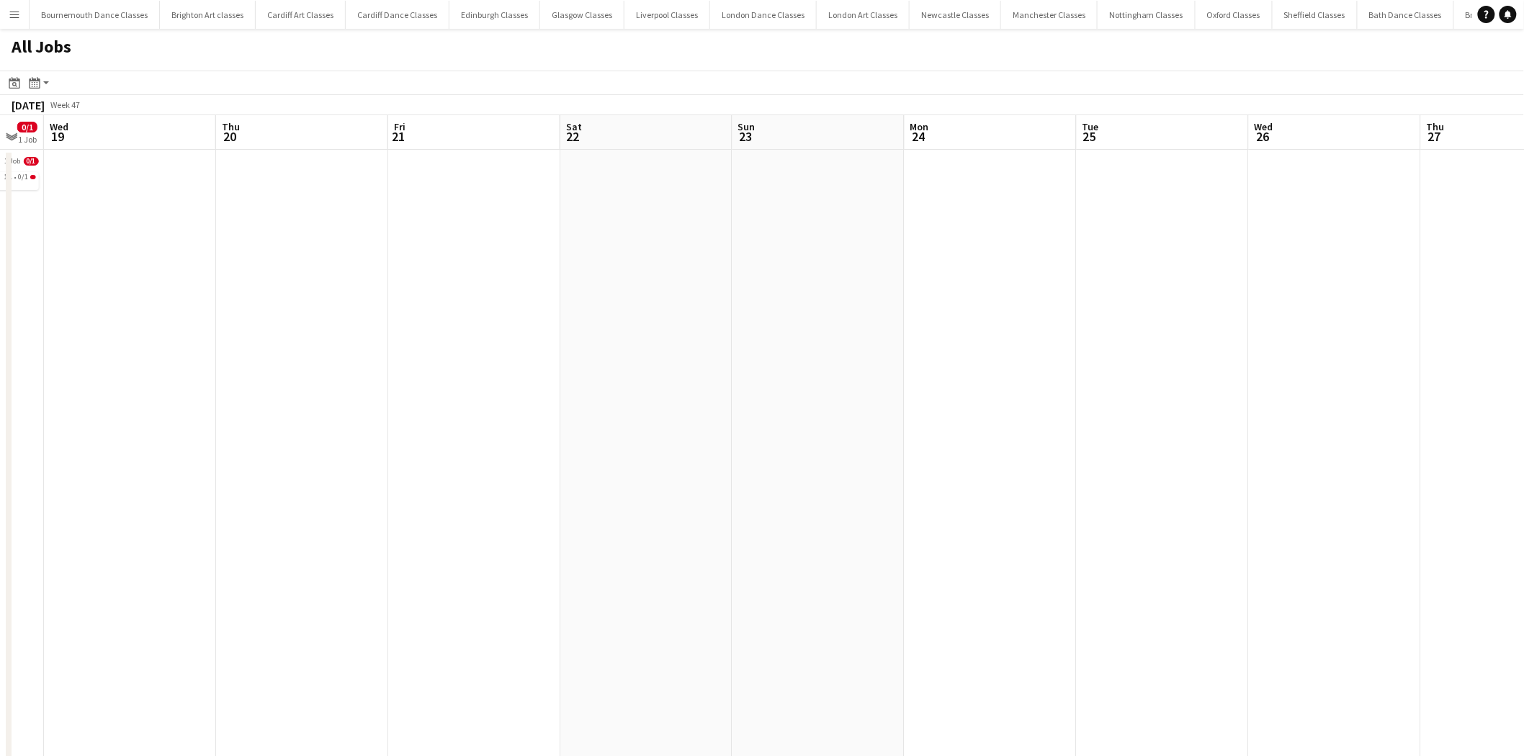
click at [526, 304] on app-all-jobs "All Jobs Date picker AUG 2025 AUG 2025 Monday M Tuesday T Wednesday W Thursday …" at bounding box center [762, 738] width 1524 height 1419
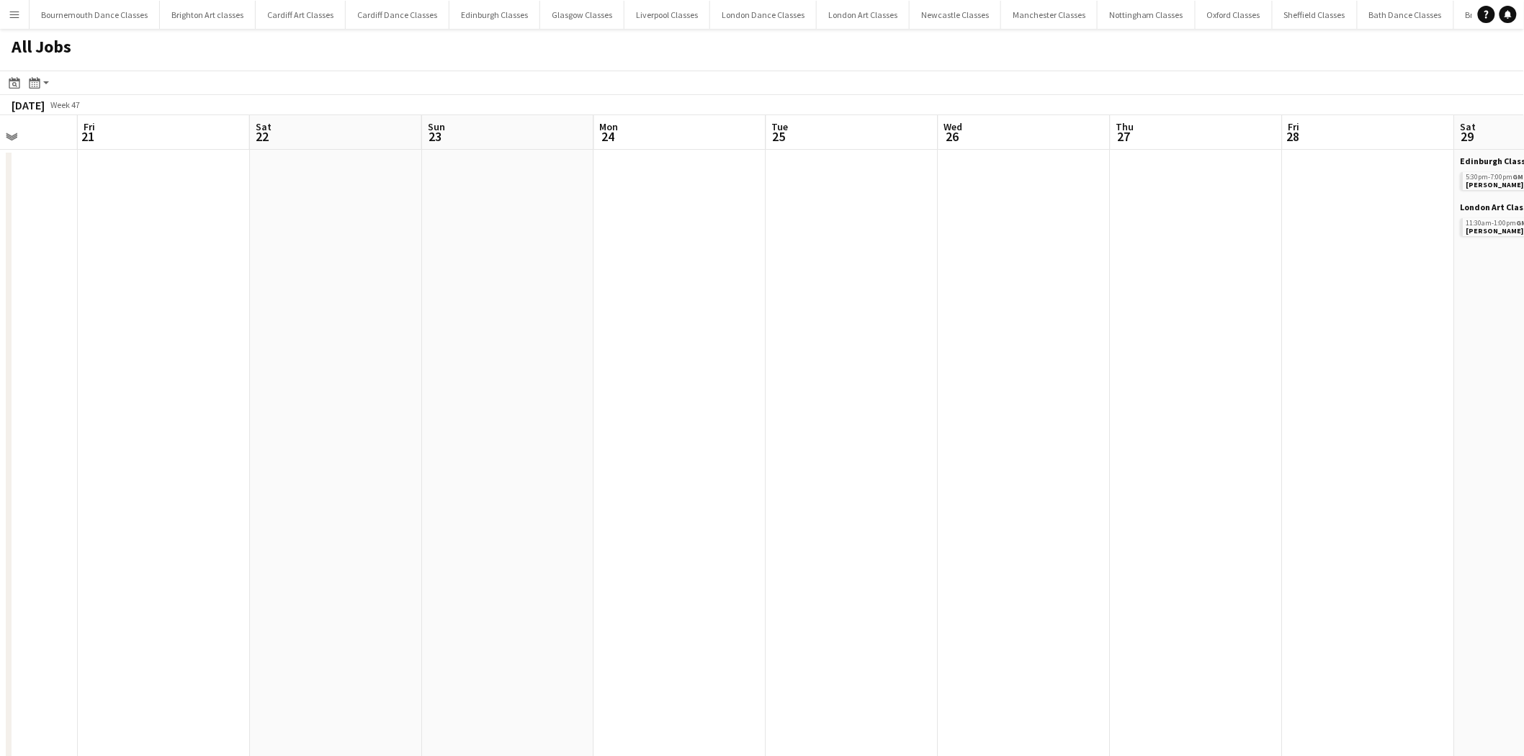
drag, startPoint x: 1248, startPoint y: 282, endPoint x: 757, endPoint y: 281, distance: 491.1
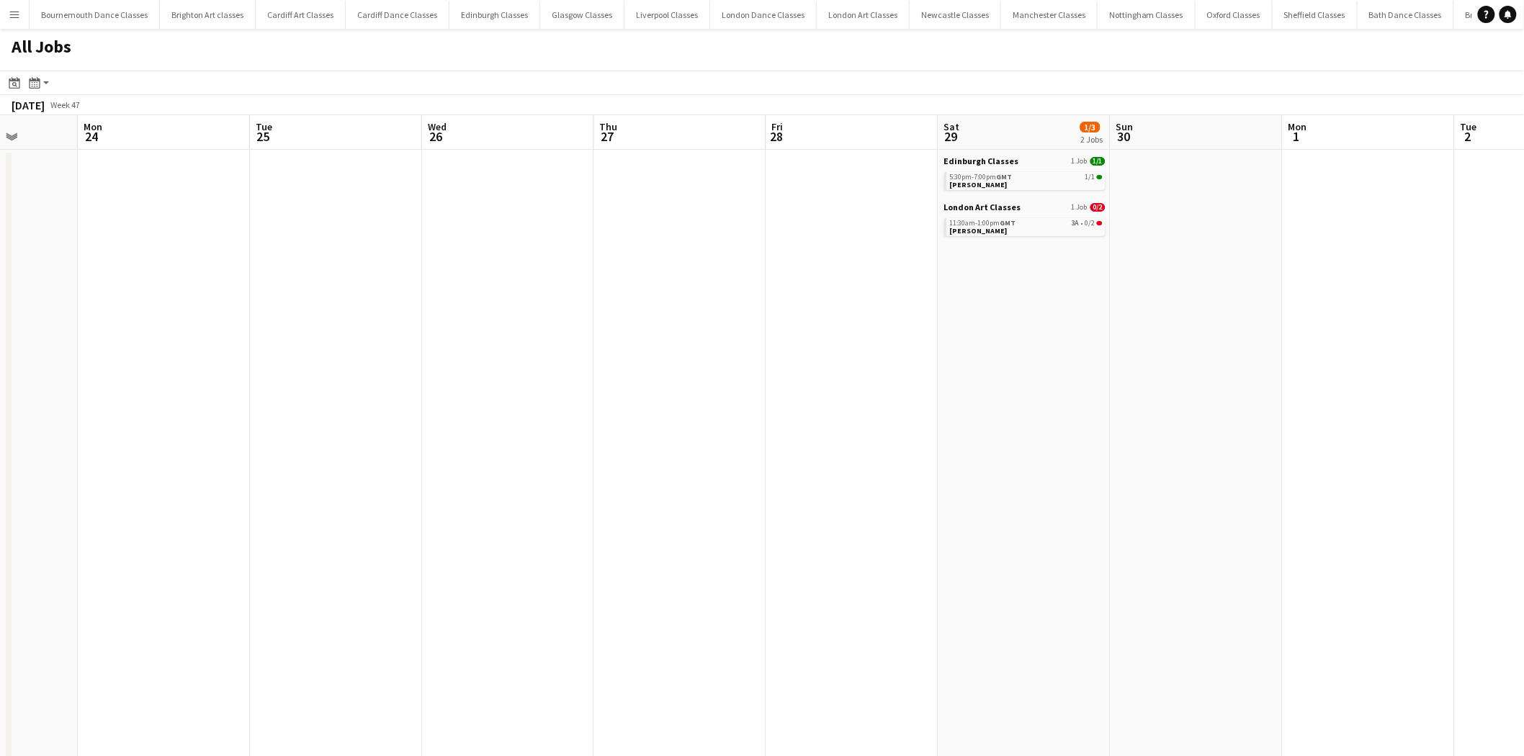
scroll to position [0, 448]
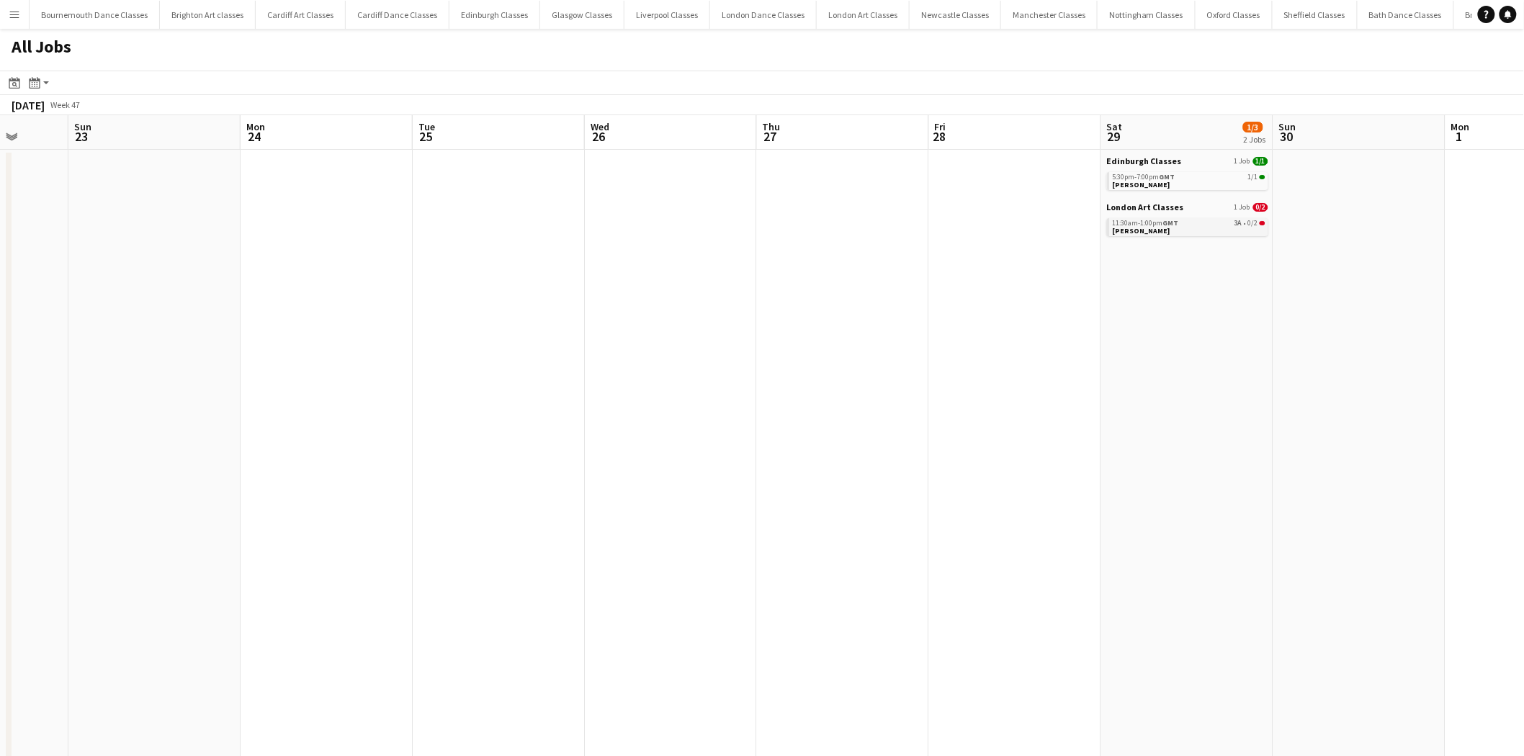
click at [1197, 228] on link "11:30am-1:00pm GMT 3A • 0/2 Lisa Hull" at bounding box center [1189, 226] width 153 height 17
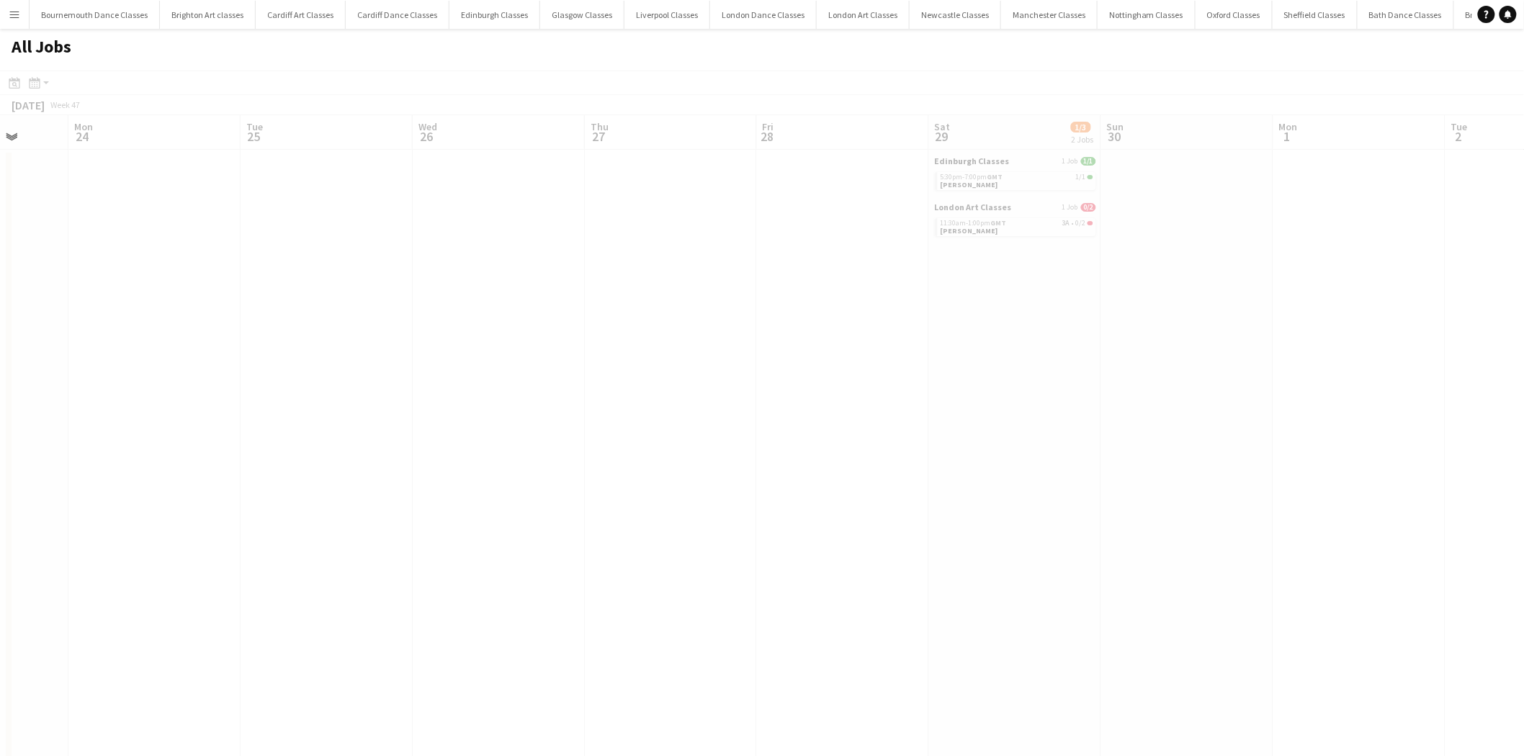
scroll to position [0, 457]
drag, startPoint x: 1267, startPoint y: 480, endPoint x: 1008, endPoint y: 441, distance: 262.1
click at [1008, 441] on app-all-jobs "All Jobs Date picker AUG 2025 AUG 2025 Monday M Tuesday T Wednesday W Thursday …" at bounding box center [762, 738] width 1524 height 1419
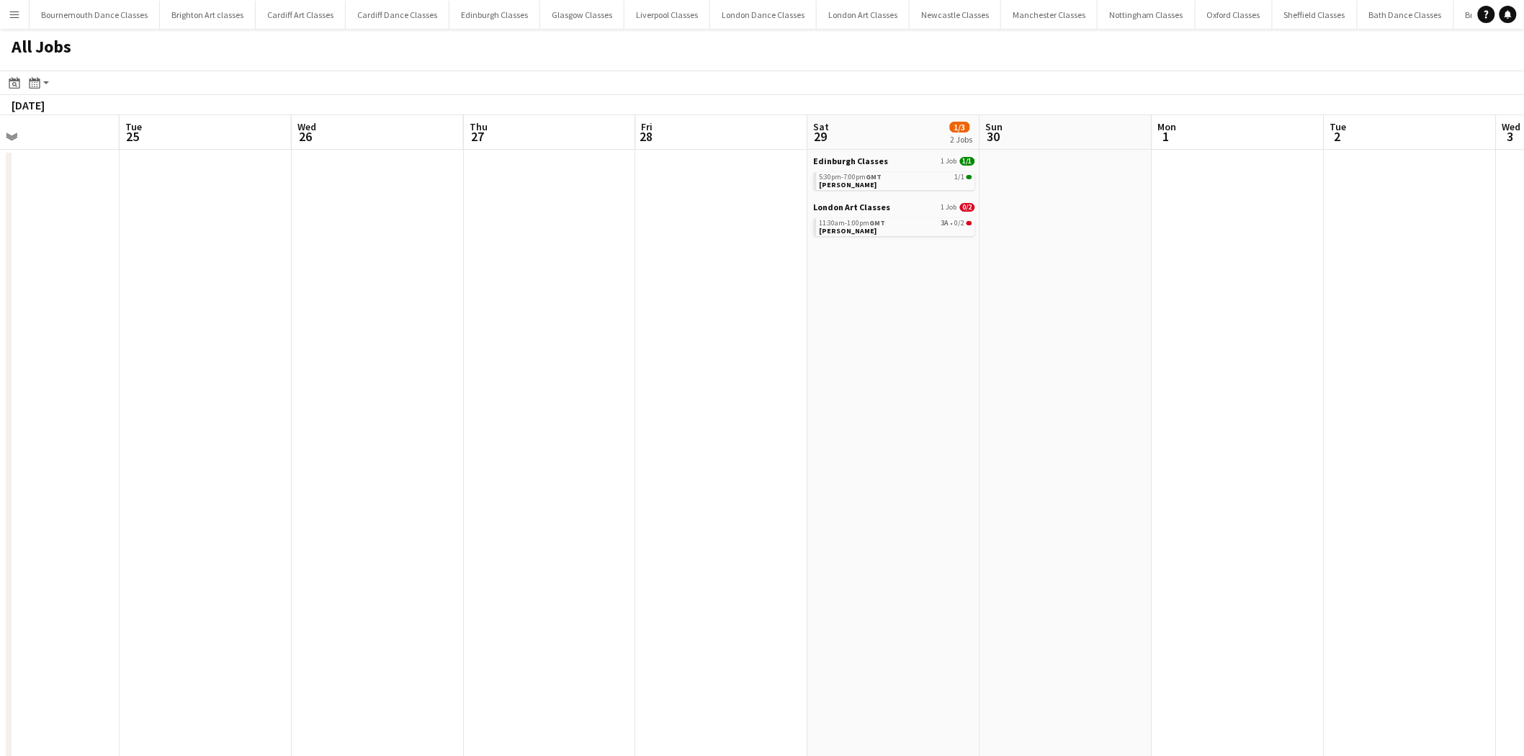
click at [400, 385] on app-all-jobs "All Jobs Date picker AUG 2025 AUG 2025 Monday M Tuesday T Wednesday W Thursday …" at bounding box center [762, 738] width 1524 height 1419
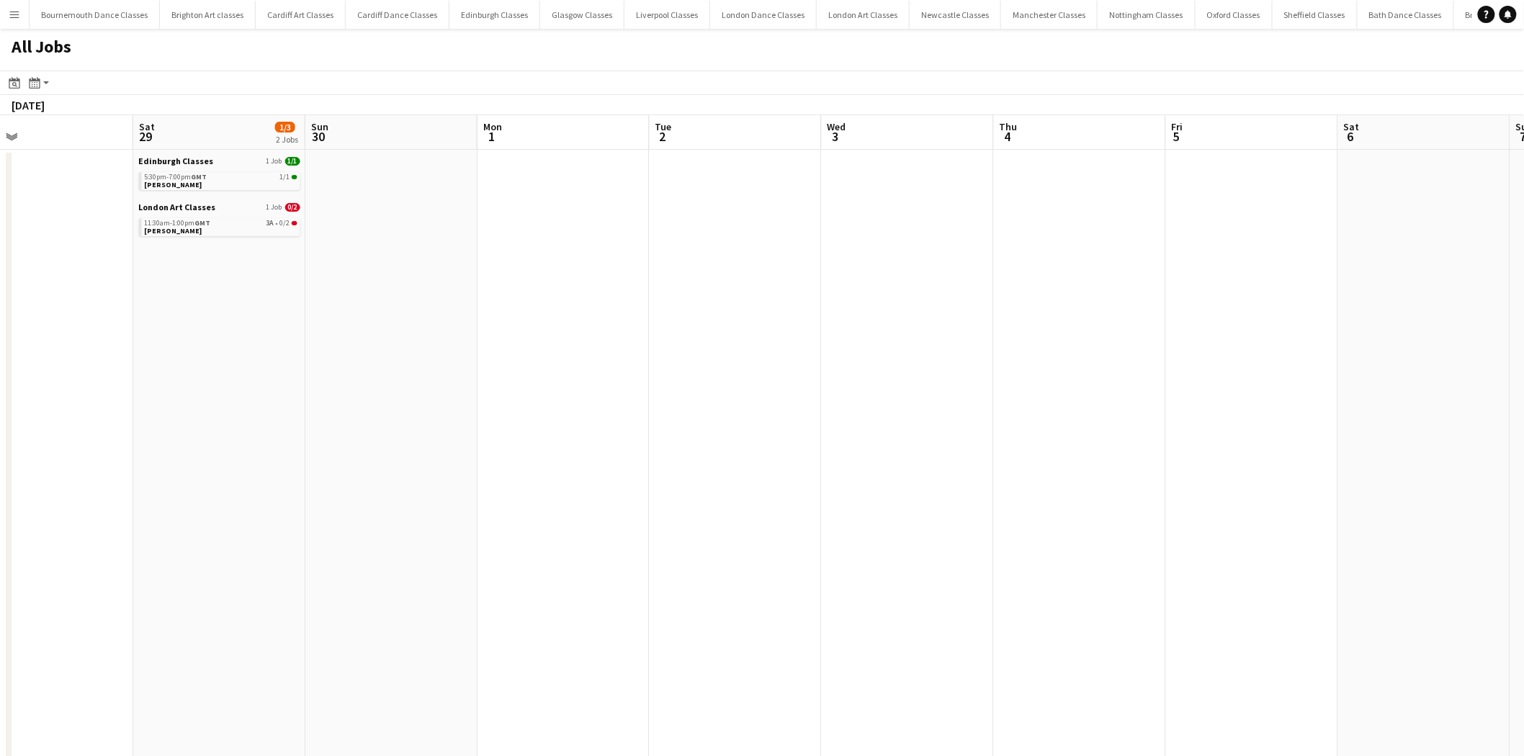
click at [595, 403] on app-all-jobs "All Jobs Date picker AUG 2025 AUG 2025 Monday M Tuesday T Wednesday W Thursday …" at bounding box center [762, 738] width 1524 height 1419
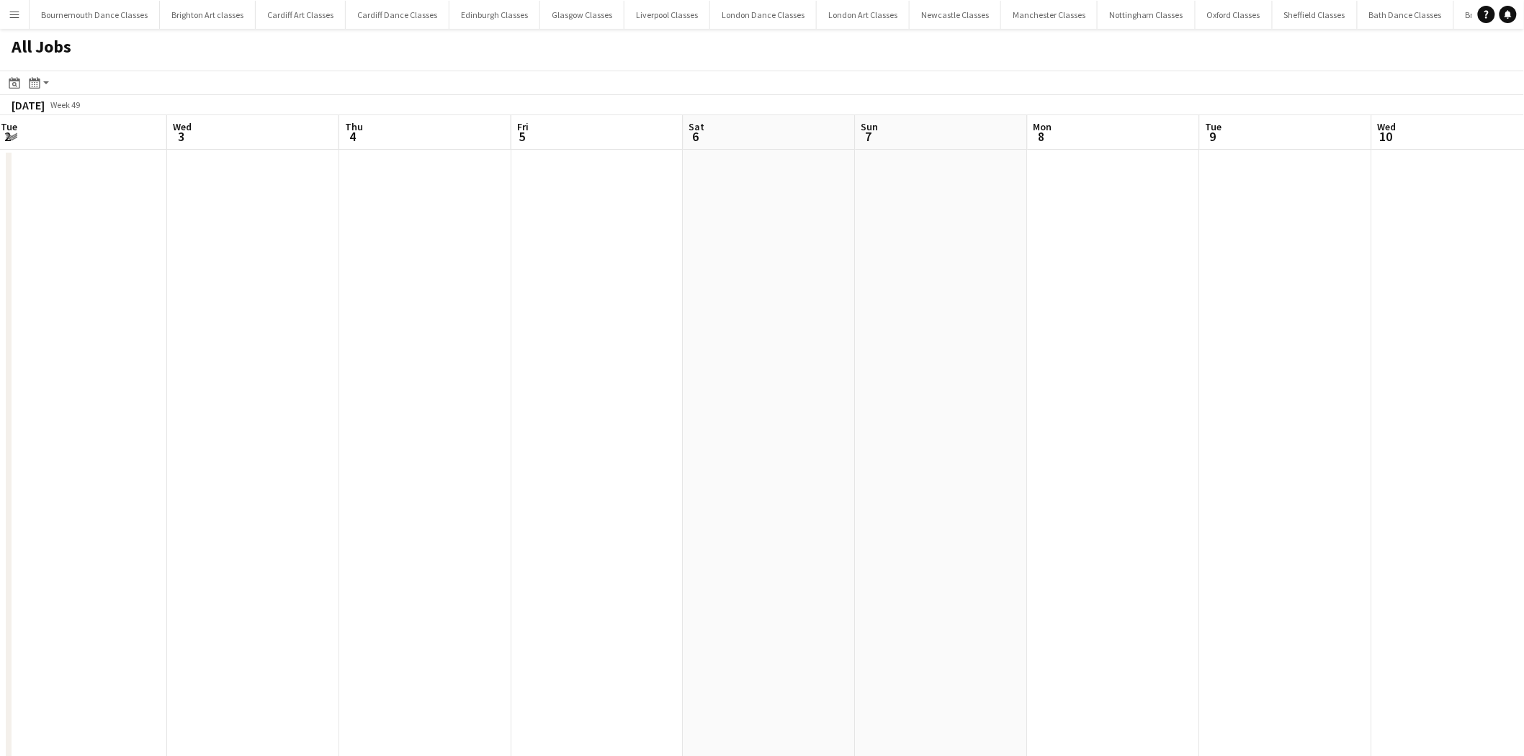
drag, startPoint x: 1201, startPoint y: 423, endPoint x: 709, endPoint y: 423, distance: 492.5
click at [544, 408] on app-all-jobs "All Jobs Date picker AUG 2025 AUG 2025 Monday M Tuesday T Wednesday W Thursday …" at bounding box center [762, 738] width 1524 height 1419
click at [538, 405] on app-all-jobs "All Jobs Date picker AUG 2025 AUG 2025 Monday M Tuesday T Wednesday W Thursday …" at bounding box center [762, 738] width 1524 height 1419
drag, startPoint x: 717, startPoint y: 399, endPoint x: 634, endPoint y: 395, distance: 82.9
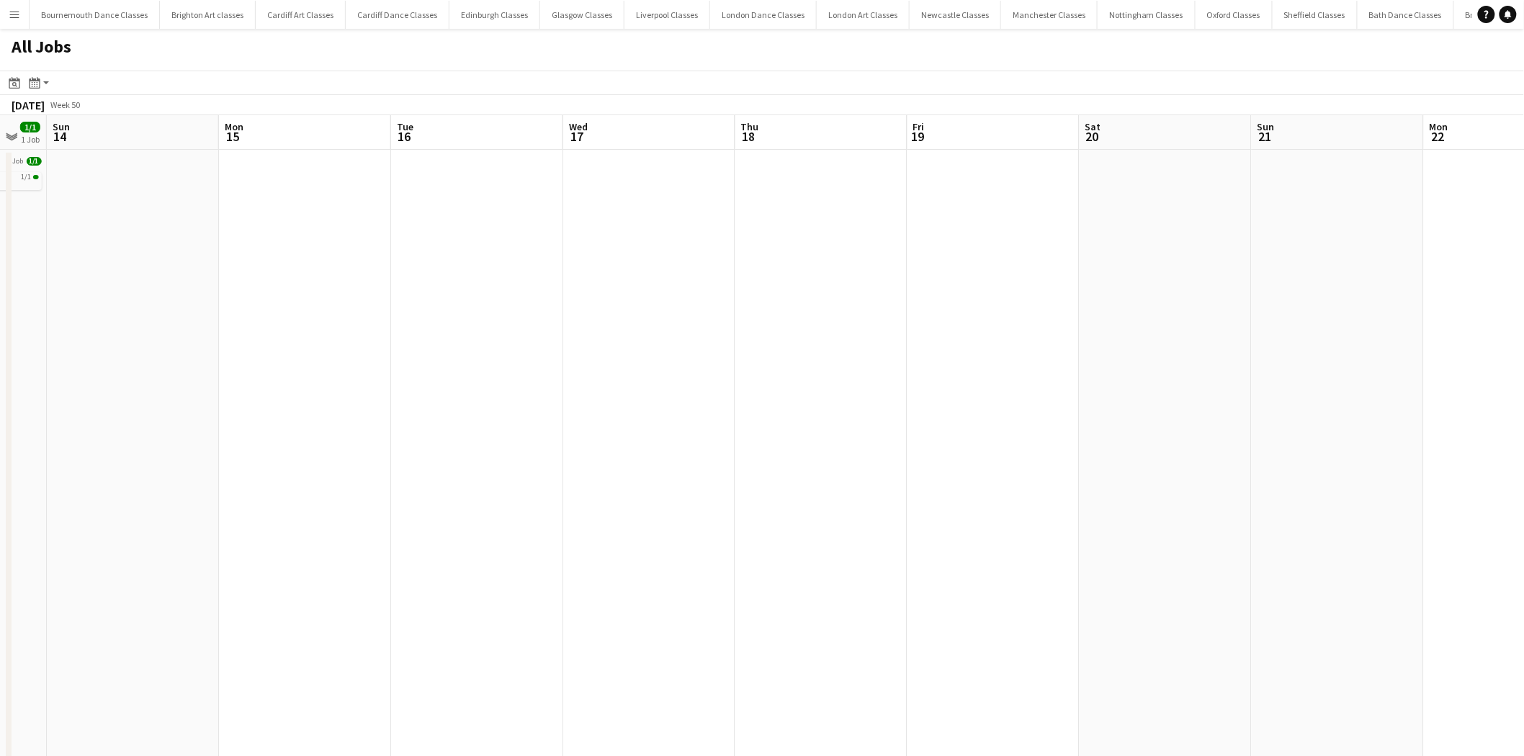
drag, startPoint x: 1316, startPoint y: 401, endPoint x: 616, endPoint y: 400, distance: 699.9
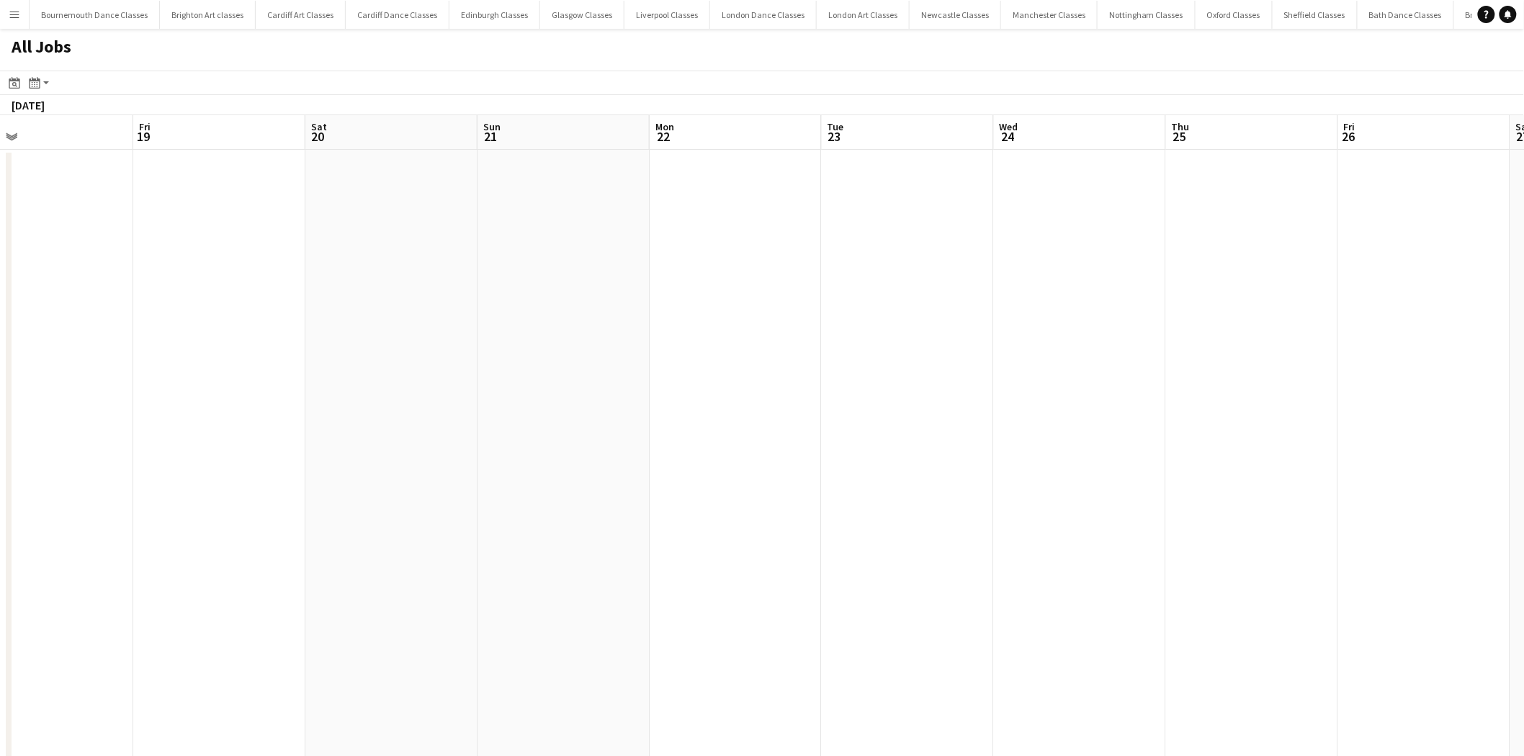
click at [595, 397] on app-all-jobs "All Jobs Date picker AUG 2025 AUG 2025 Monday M Tuesday T Wednesday W Thursday …" at bounding box center [762, 738] width 1524 height 1419
drag, startPoint x: 583, startPoint y: 397, endPoint x: 999, endPoint y: 394, distance: 416.2
click at [529, 395] on app-all-jobs "All Jobs Date picker AUG 2025 AUG 2025 Monday M Tuesday T Wednesday W Thursday …" at bounding box center [762, 738] width 1524 height 1419
drag, startPoint x: 1129, startPoint y: 389, endPoint x: 543, endPoint y: 389, distance: 586.1
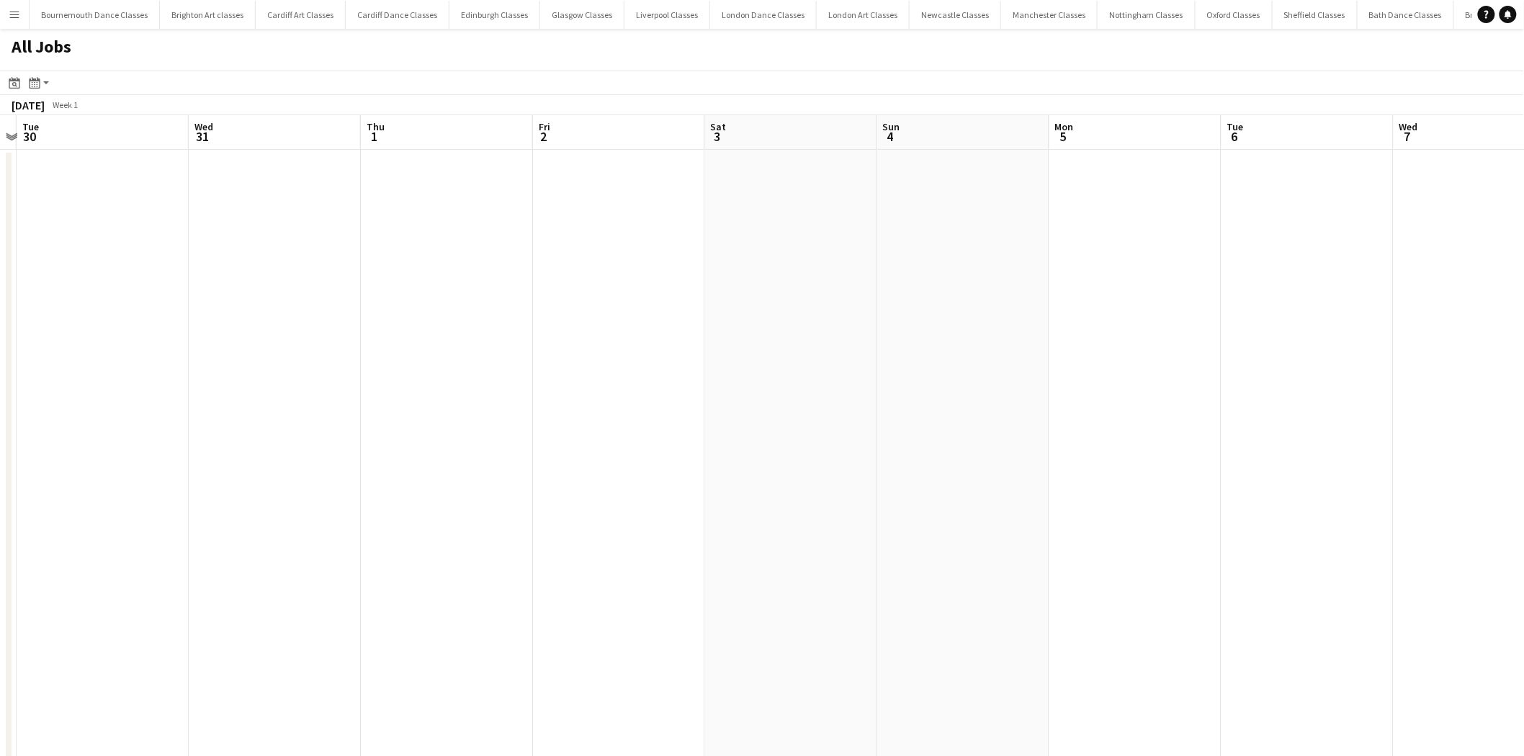
click at [463, 405] on app-all-jobs "All Jobs Date picker AUG 2025 AUG 2025 Monday M Tuesday T Wednesday W Thursday …" at bounding box center [762, 738] width 1524 height 1419
drag, startPoint x: 905, startPoint y: 407, endPoint x: 1031, endPoint y: 418, distance: 126.5
drag, startPoint x: 1211, startPoint y: 400, endPoint x: 503, endPoint y: 399, distance: 708.5
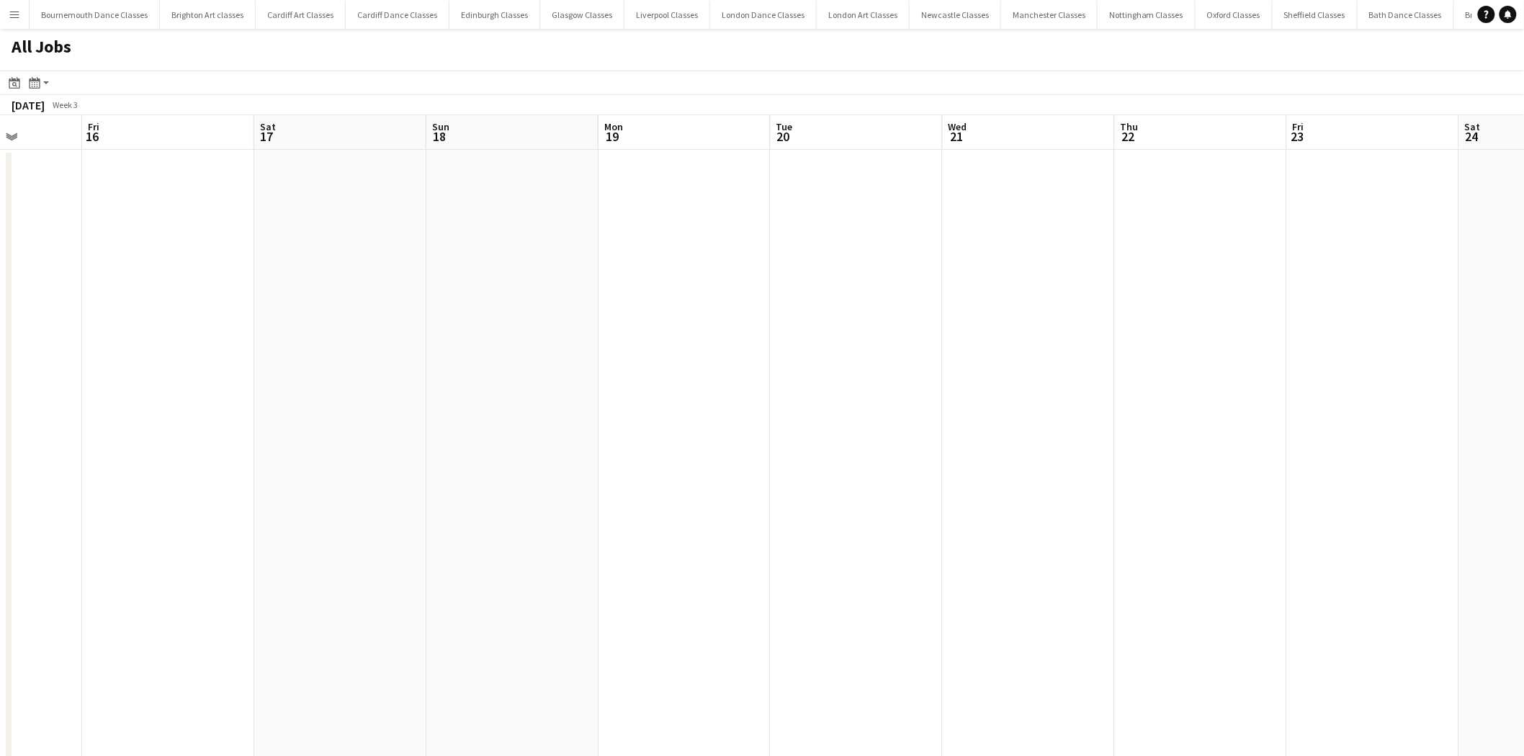
drag, startPoint x: 1181, startPoint y: 412, endPoint x: 494, endPoint y: 414, distance: 686.9
drag, startPoint x: 1250, startPoint y: 387, endPoint x: 757, endPoint y: 405, distance: 493.5
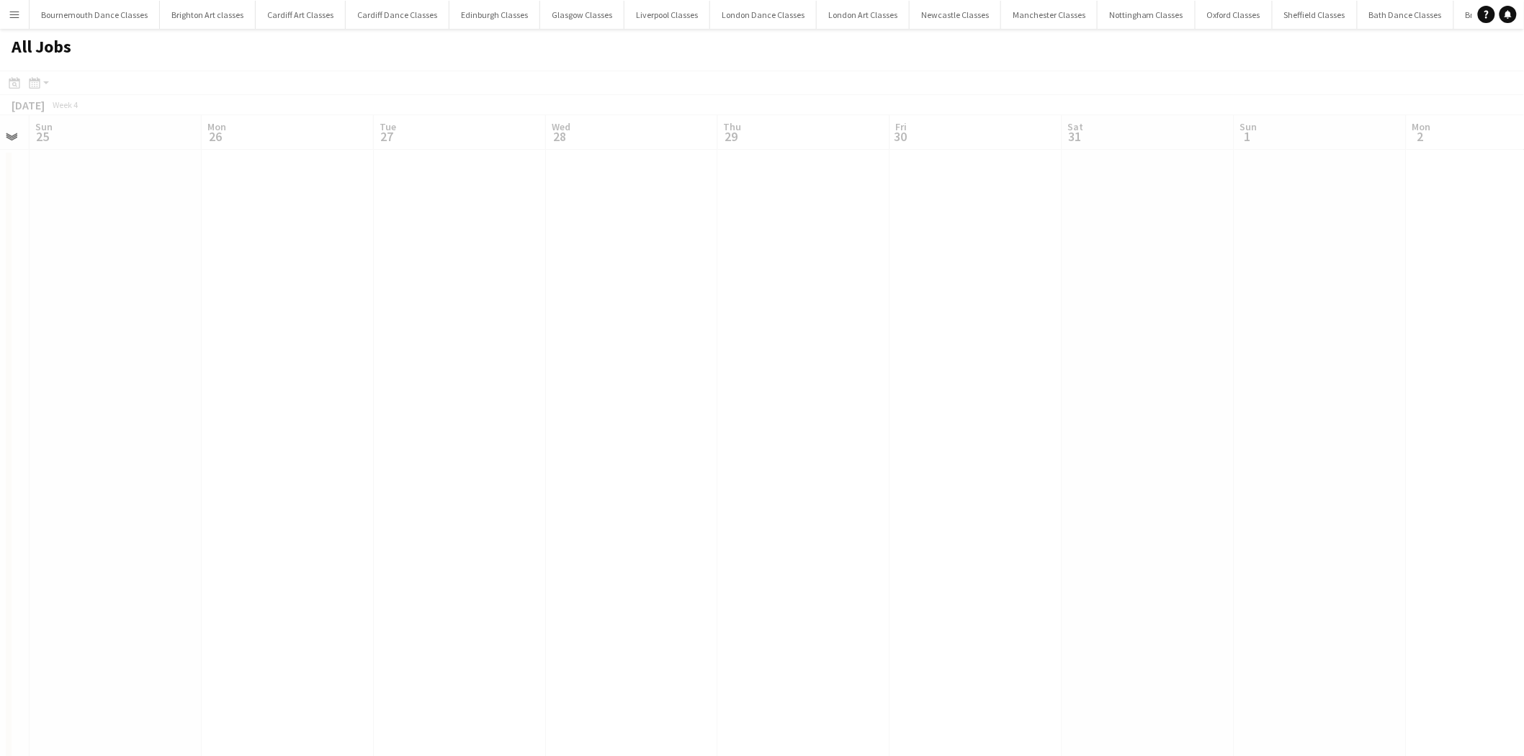
drag, startPoint x: 1269, startPoint y: 410, endPoint x: 468, endPoint y: 401, distance: 800.8
drag, startPoint x: 1084, startPoint y: 395, endPoint x: 743, endPoint y: 393, distance: 341.3
click at [631, 385] on app-all-jobs "All Jobs Date picker AUG 2025 AUG 2025 Monday M Tuesday T Wednesday W Thursday …" at bounding box center [762, 738] width 1524 height 1419
click at [563, 371] on app-all-jobs "All Jobs Date picker AUG 2025 AUG 2025 Monday M Tuesday T Wednesday W Thursday …" at bounding box center [762, 738] width 1524 height 1419
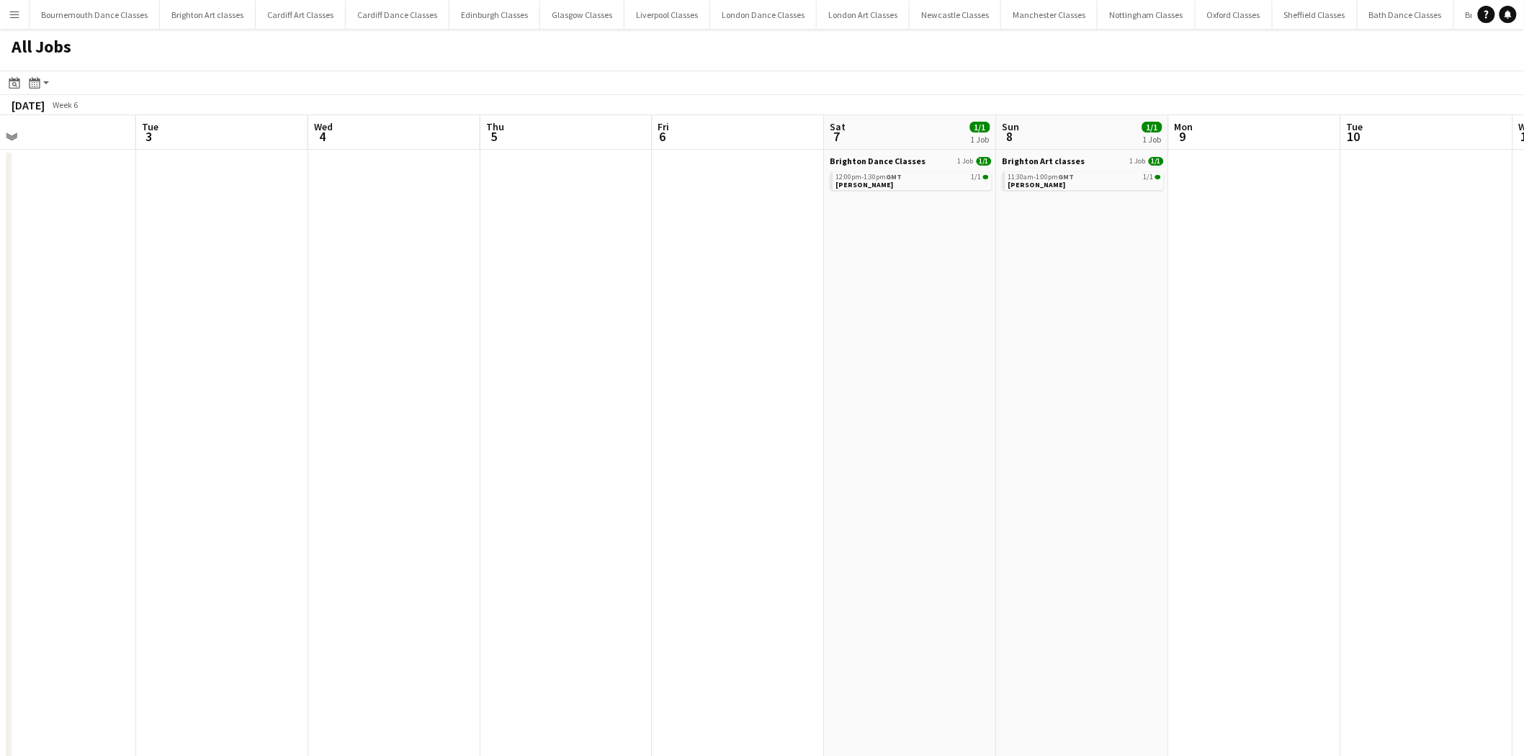
click at [589, 399] on app-all-jobs "All Jobs Date picker AUG 2025 AUG 2025 Monday M Tuesday T Wednesday W Thursday …" at bounding box center [762, 738] width 1524 height 1419
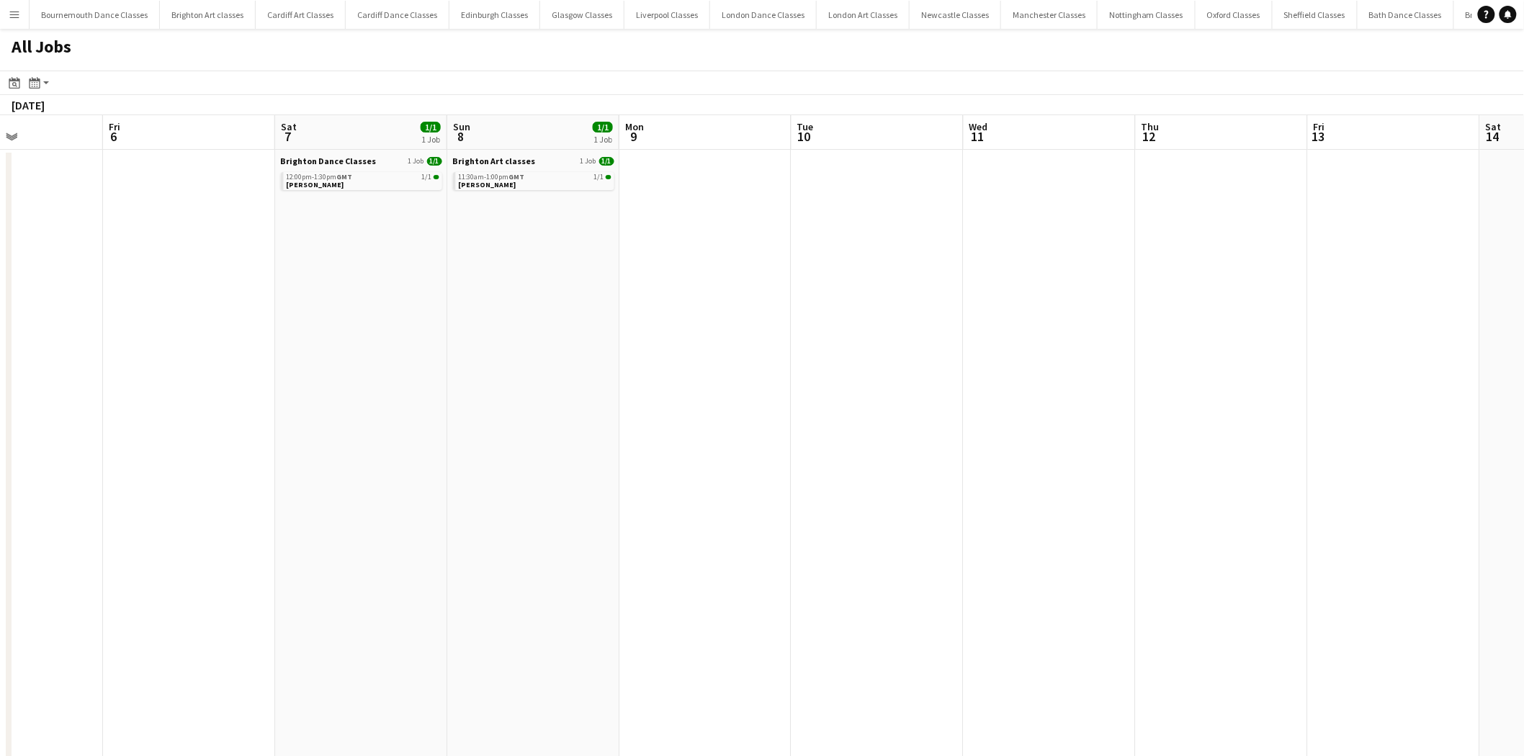
click at [290, 429] on app-all-jobs "All Jobs Date picker AUG 2025 AUG 2025 Monday M Tuesday T Wednesday W Thursday …" at bounding box center [762, 738] width 1524 height 1419
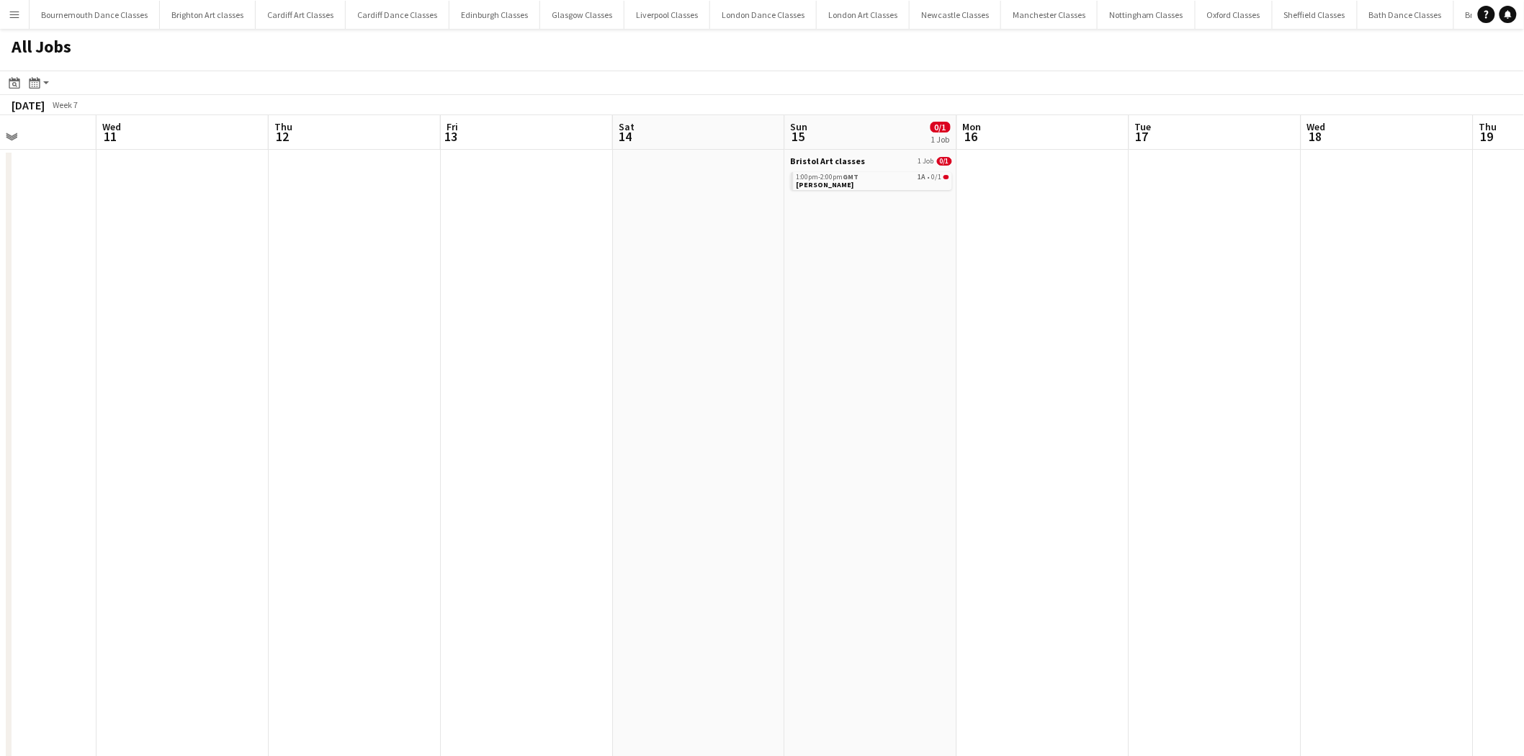
drag, startPoint x: 1100, startPoint y: 428, endPoint x: 447, endPoint y: 423, distance: 653.1
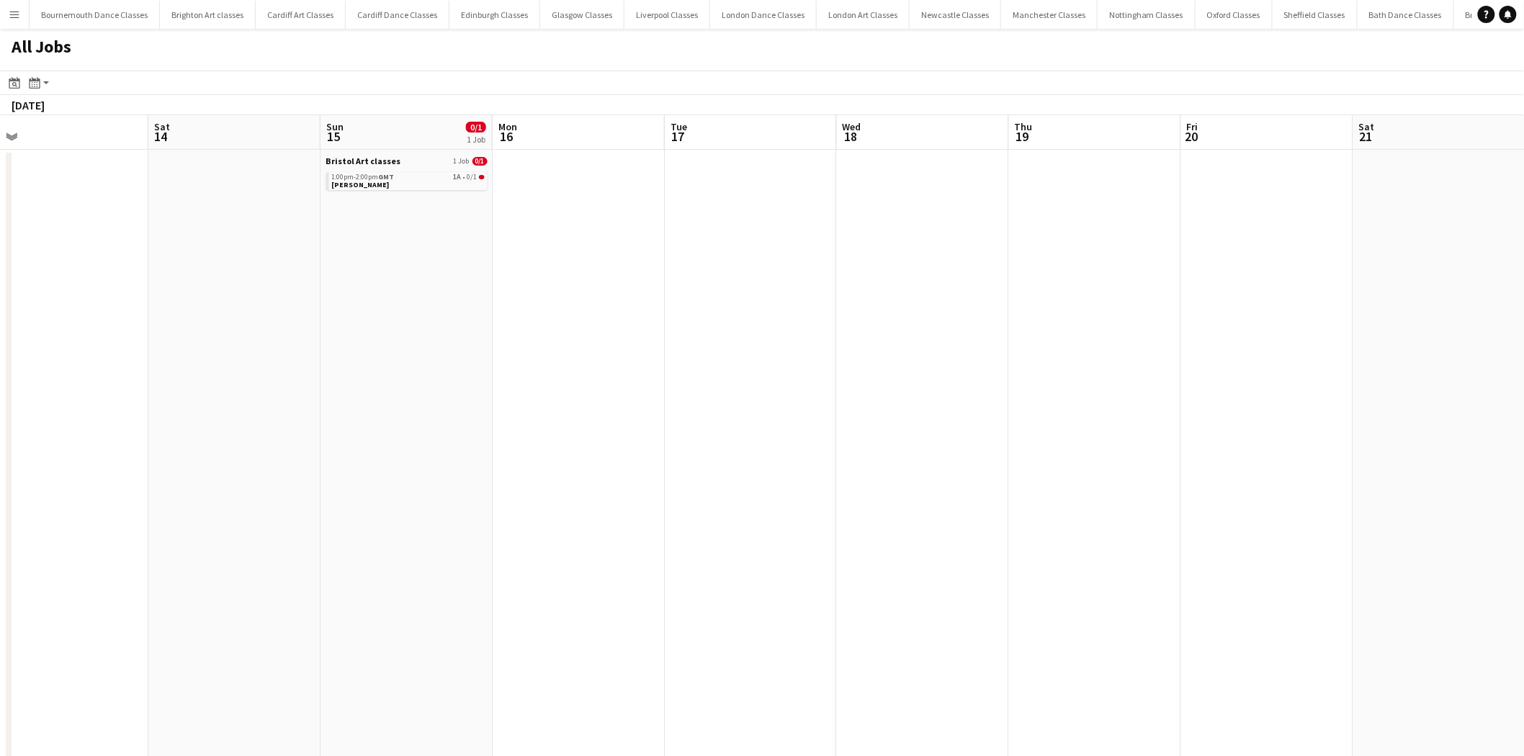
drag, startPoint x: 1040, startPoint y: 444, endPoint x: 725, endPoint y: 444, distance: 314.7
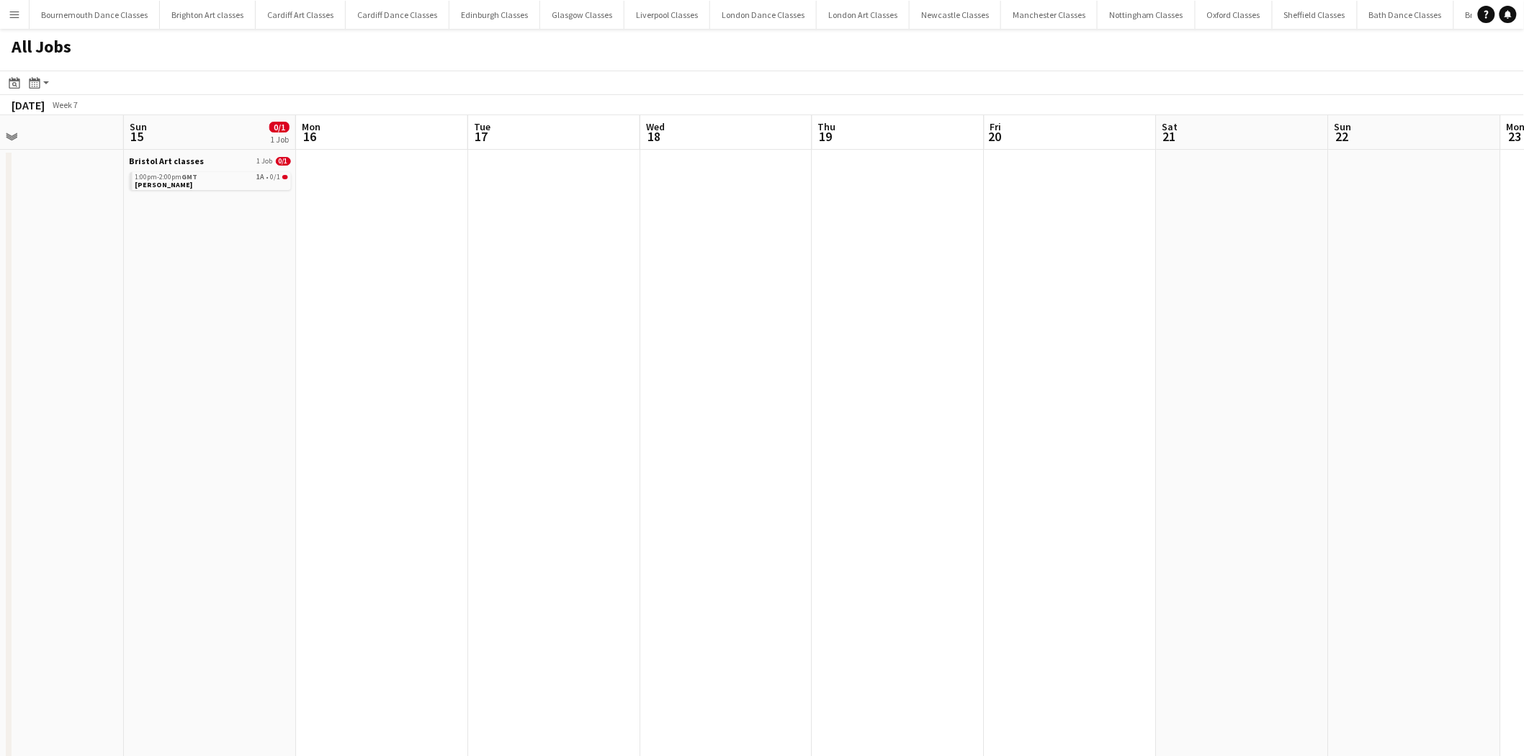
scroll to position [0, 320]
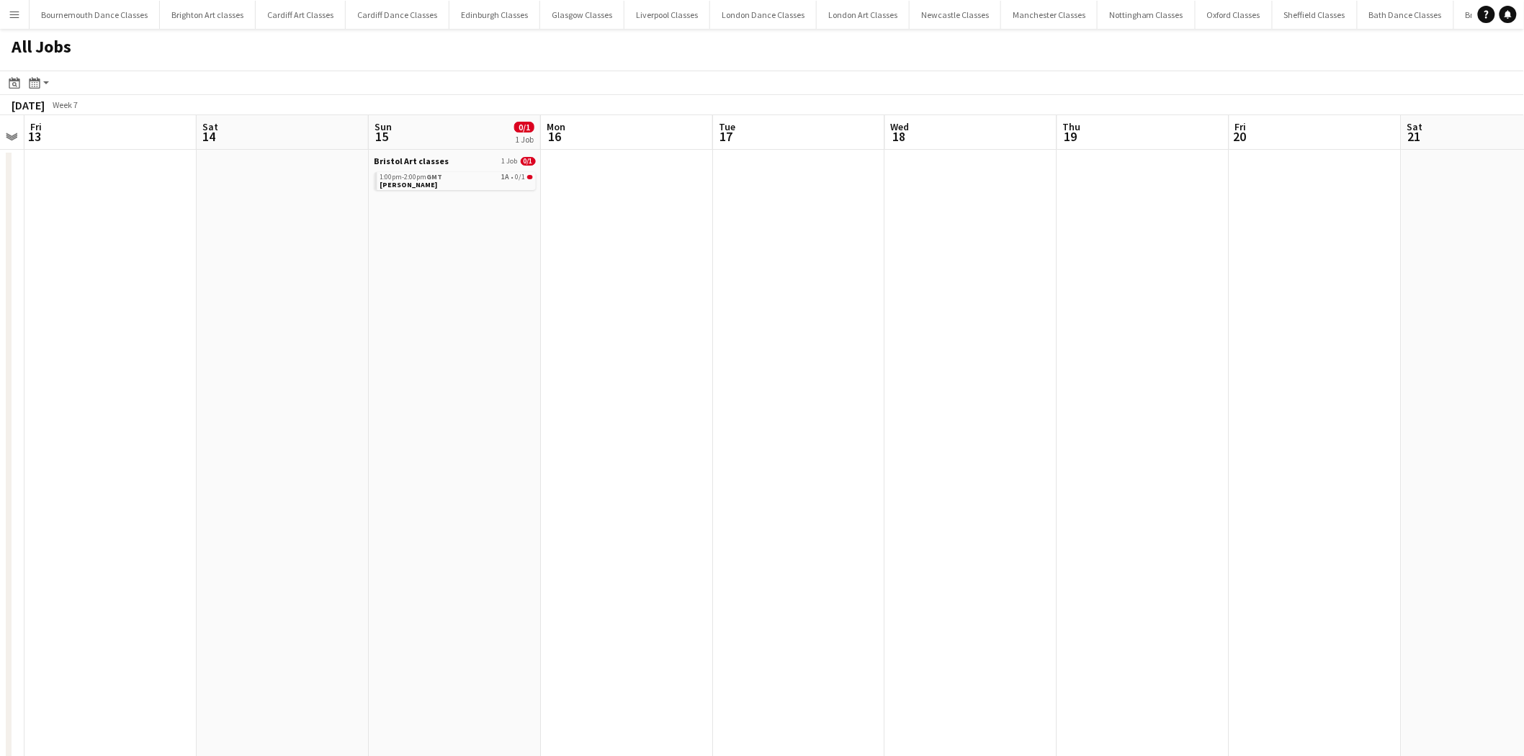
drag, startPoint x: 441, startPoint y: 385, endPoint x: 1148, endPoint y: 446, distance: 709.8
click at [437, 185] on link "1:00pm-2:00pm GMT 1A • 0/1 Sophie Gilbert" at bounding box center [456, 180] width 153 height 17
drag, startPoint x: 1079, startPoint y: 306, endPoint x: 398, endPoint y: 354, distance: 682.2
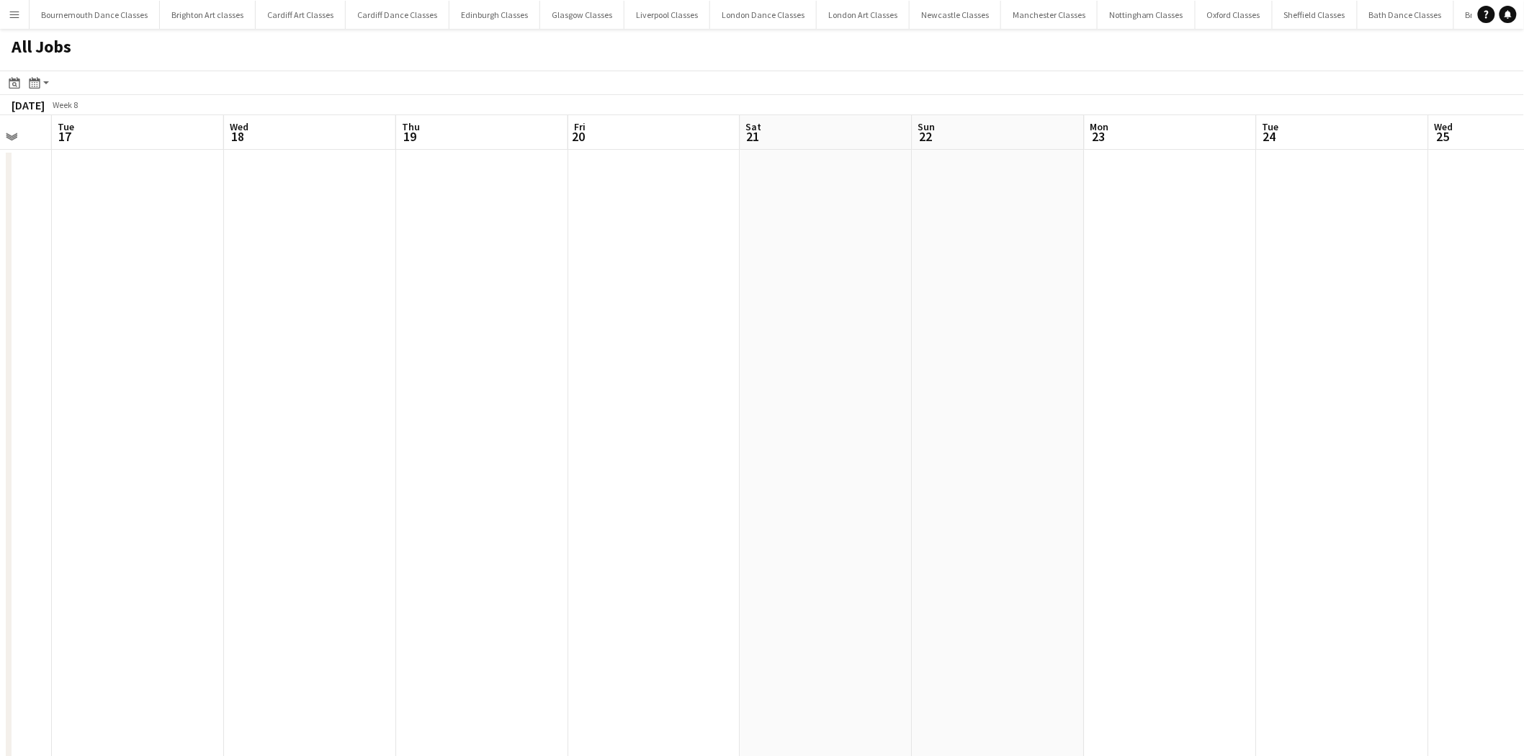
click at [519, 366] on app-all-jobs "All Jobs Date picker AUG 2025 AUG 2025 Monday M Tuesday T Wednesday W Thursday …" at bounding box center [762, 738] width 1524 height 1419
drag, startPoint x: 605, startPoint y: 336, endPoint x: 498, endPoint y: 330, distance: 107.5
click at [451, 344] on app-all-jobs "All Jobs Date picker AUG 2025 AUG 2025 Monday M Tuesday T Wednesday W Thursday …" at bounding box center [762, 738] width 1524 height 1419
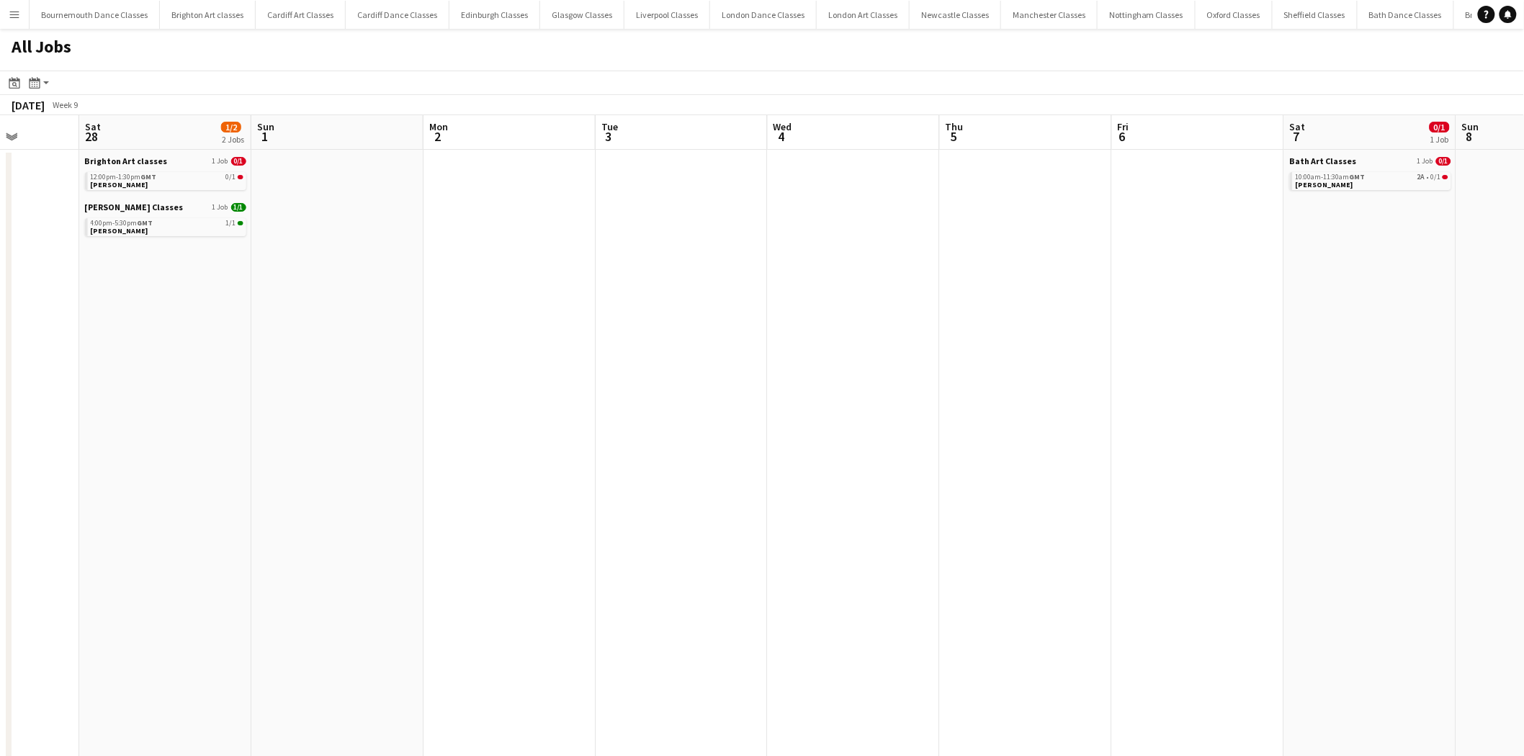
scroll to position [0, 439]
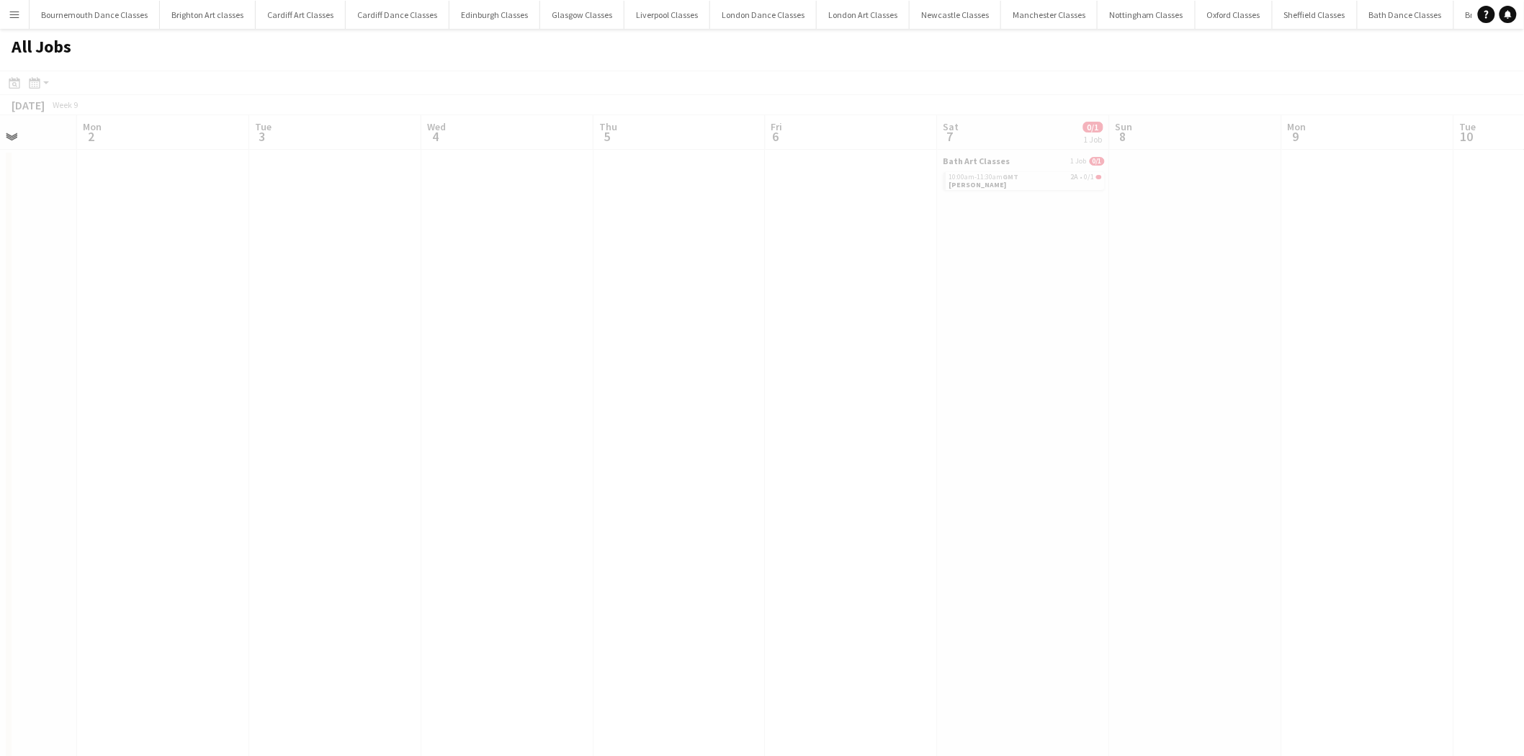
click at [684, 351] on app-all-jobs "All Jobs Date picker AUG 2025 AUG 2025 Monday M Tuesday T Wednesday W Thursday …" at bounding box center [762, 738] width 1524 height 1419
click at [1023, 178] on div "10:00am-11:30am GMT 2A • 0/1" at bounding box center [1025, 177] width 153 height 7
click at [10, 14] on app-icon "Menu" at bounding box center [15, 15] width 12 height 12
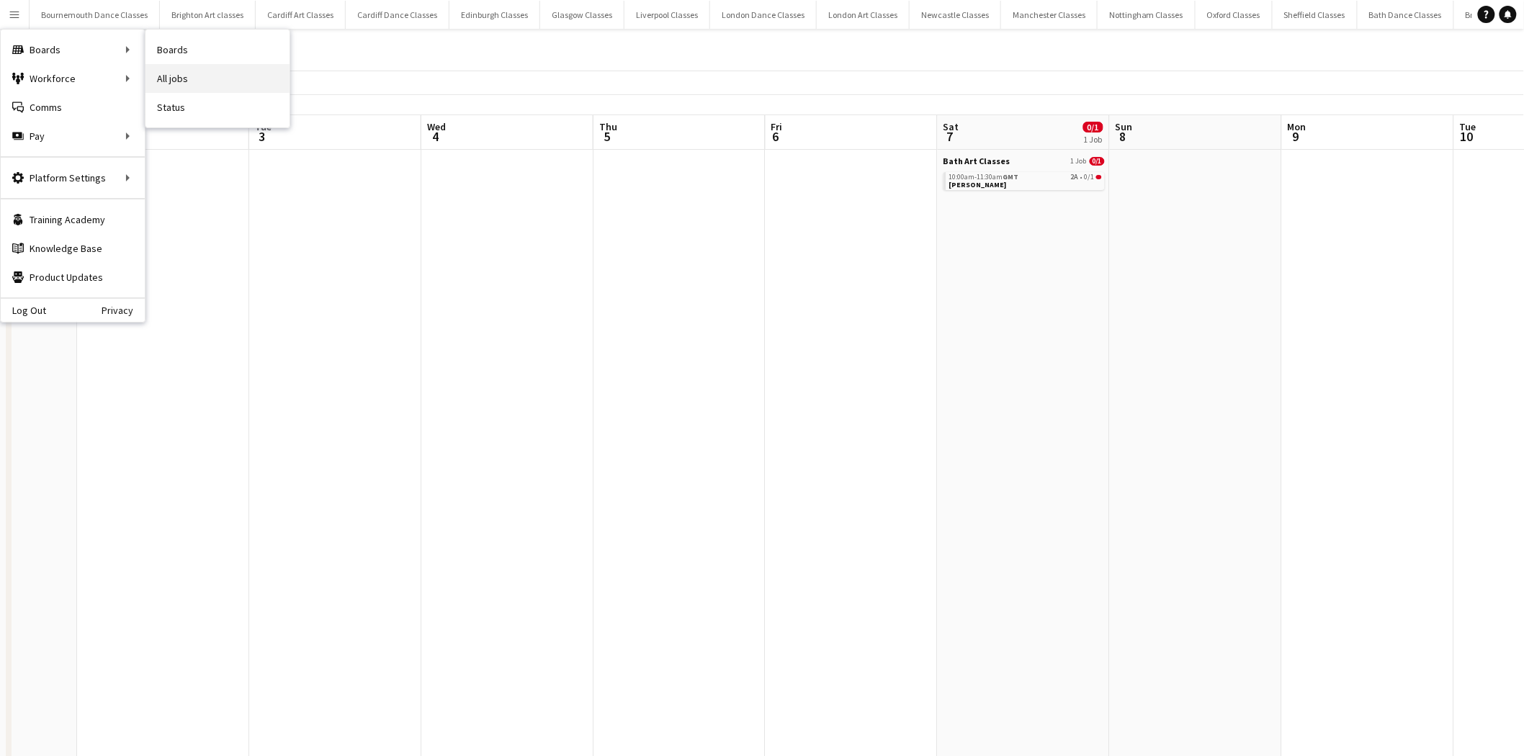
click at [212, 76] on link "All jobs" at bounding box center [217, 78] width 144 height 29
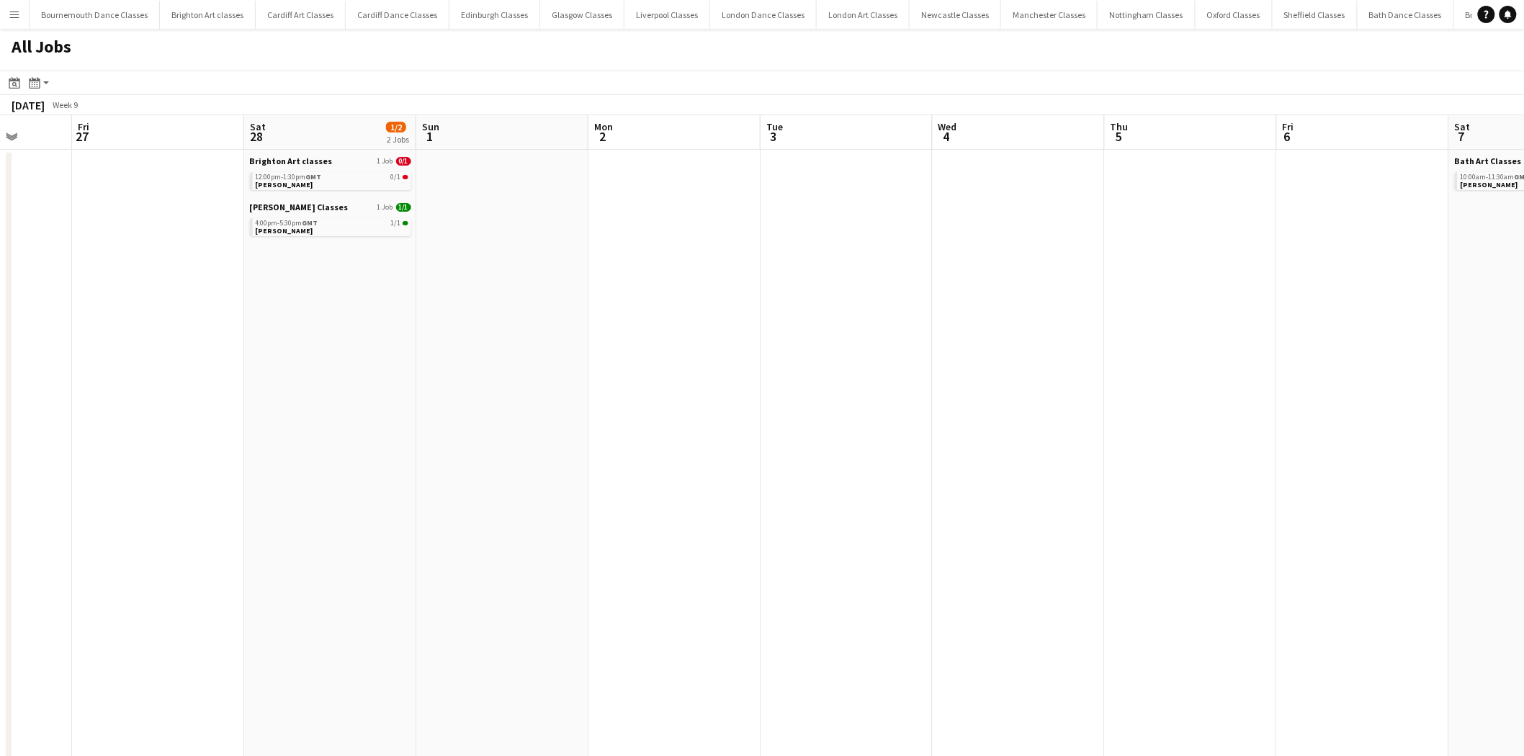
scroll to position [0, 318]
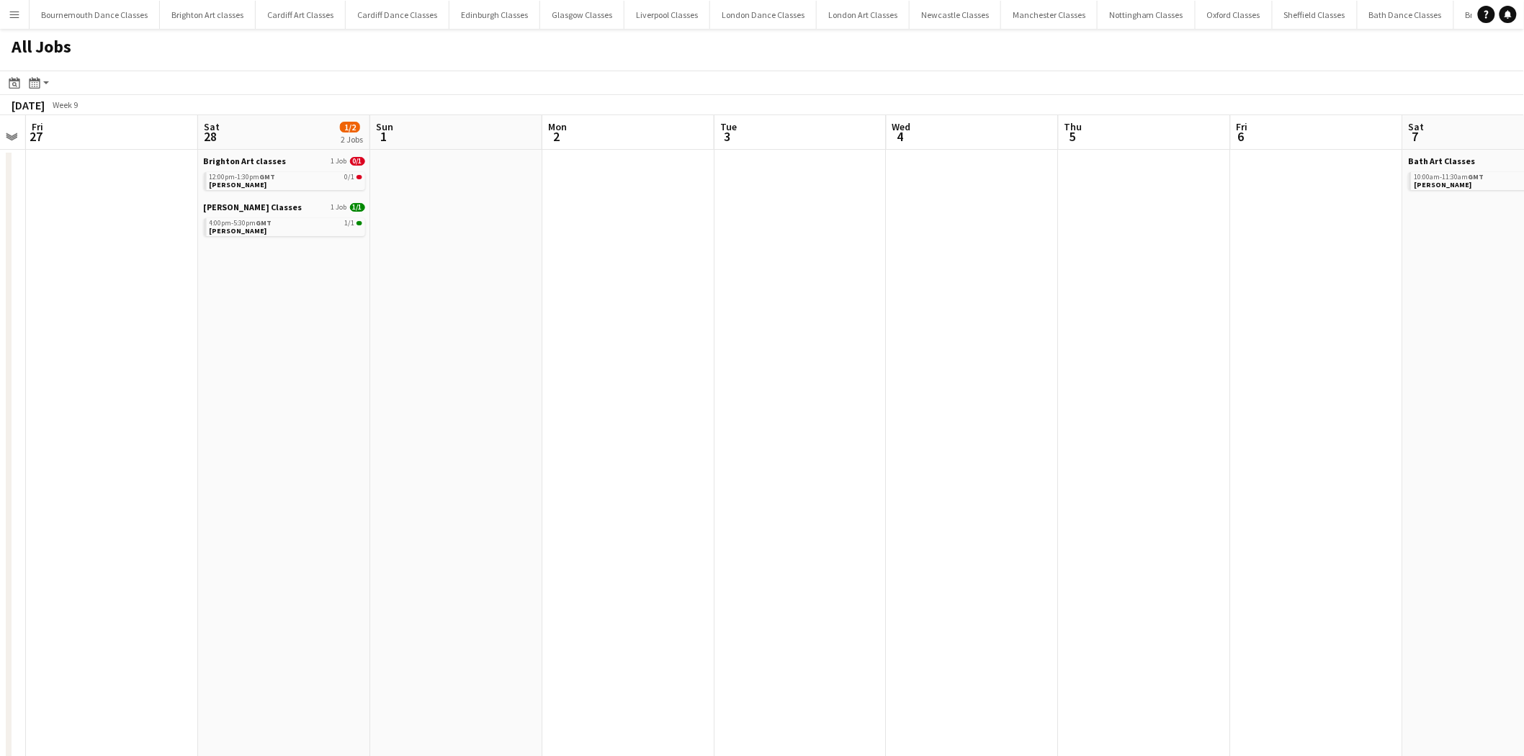
drag, startPoint x: 277, startPoint y: 291, endPoint x: 742, endPoint y: 312, distance: 465.6
click at [18, 81] on icon "Date picker" at bounding box center [15, 83] width 12 height 12
click at [110, 243] on span "23" at bounding box center [112, 247] width 17 height 17
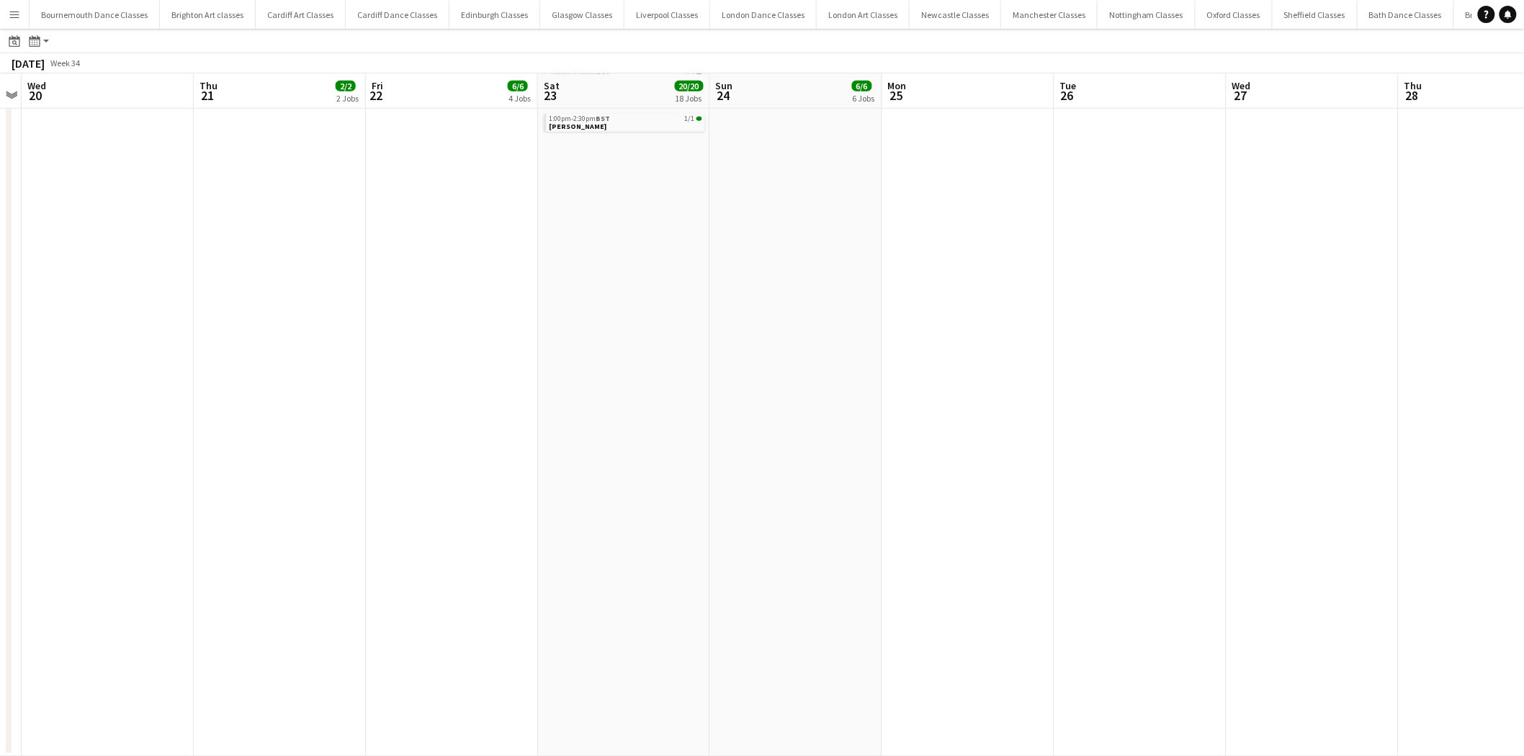
scroll to position [396, 0]
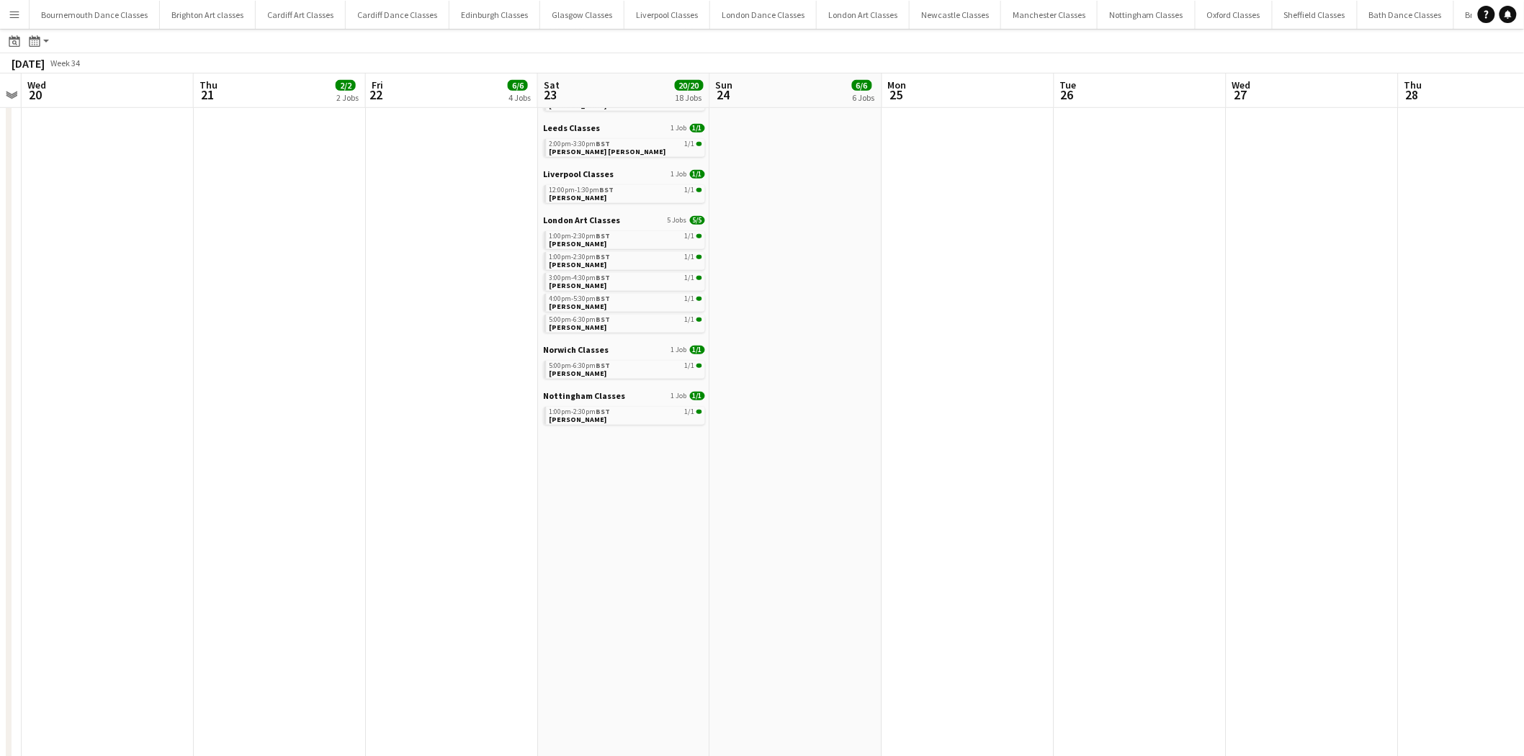
click at [10, 12] on app-icon "Menu" at bounding box center [15, 15] width 12 height 12
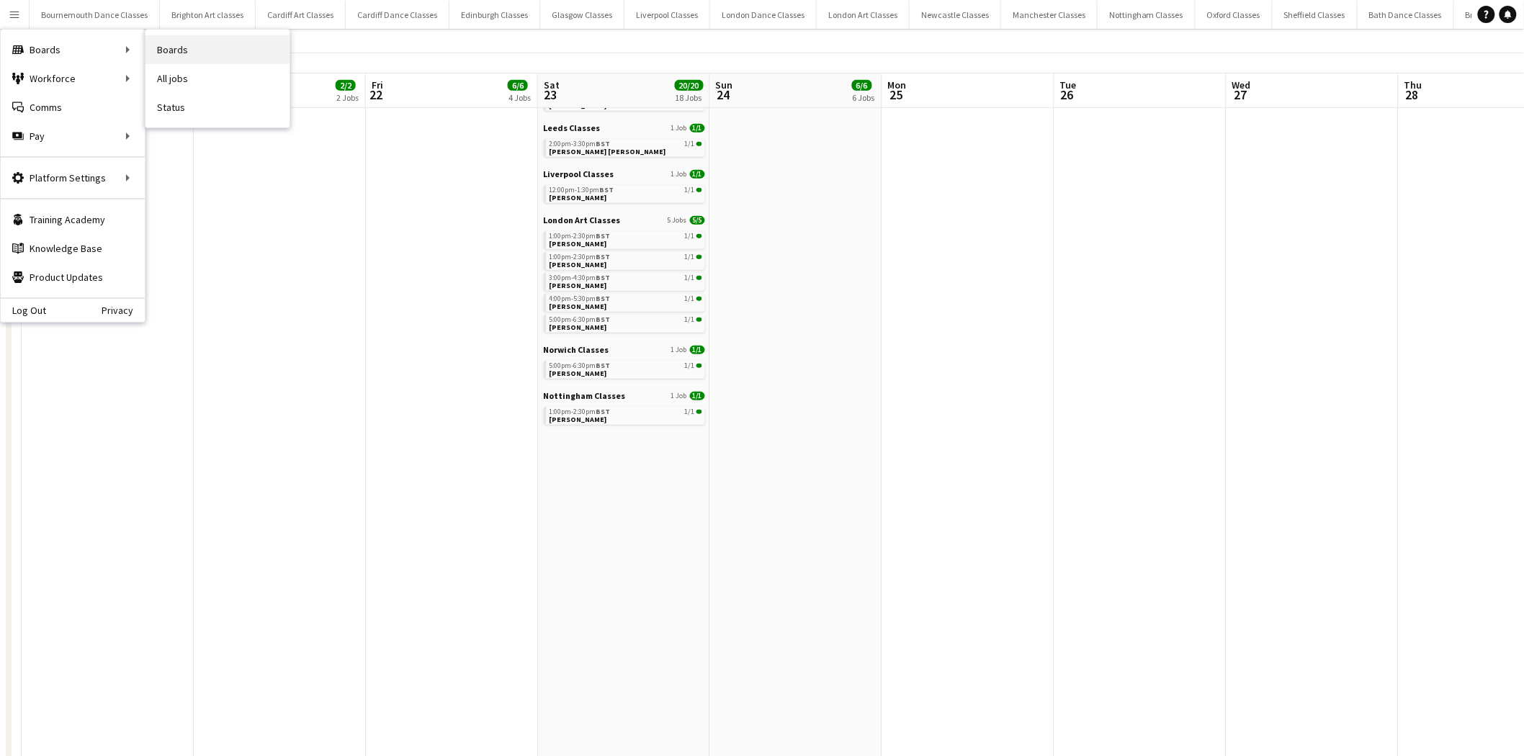
click at [174, 55] on link "Boards" at bounding box center [217, 49] width 144 height 29
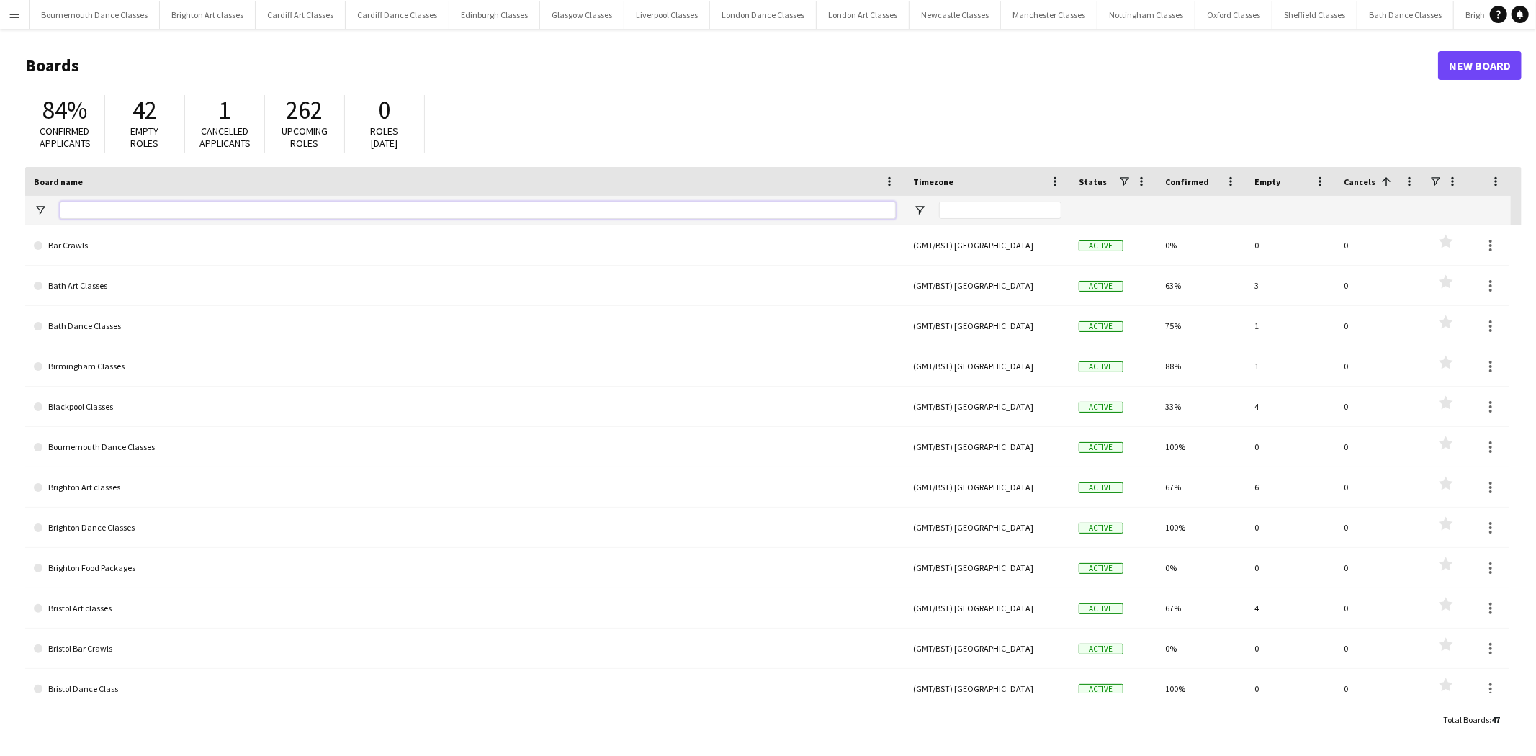
click at [238, 205] on input "Board name Filter Input" at bounding box center [478, 210] width 836 height 17
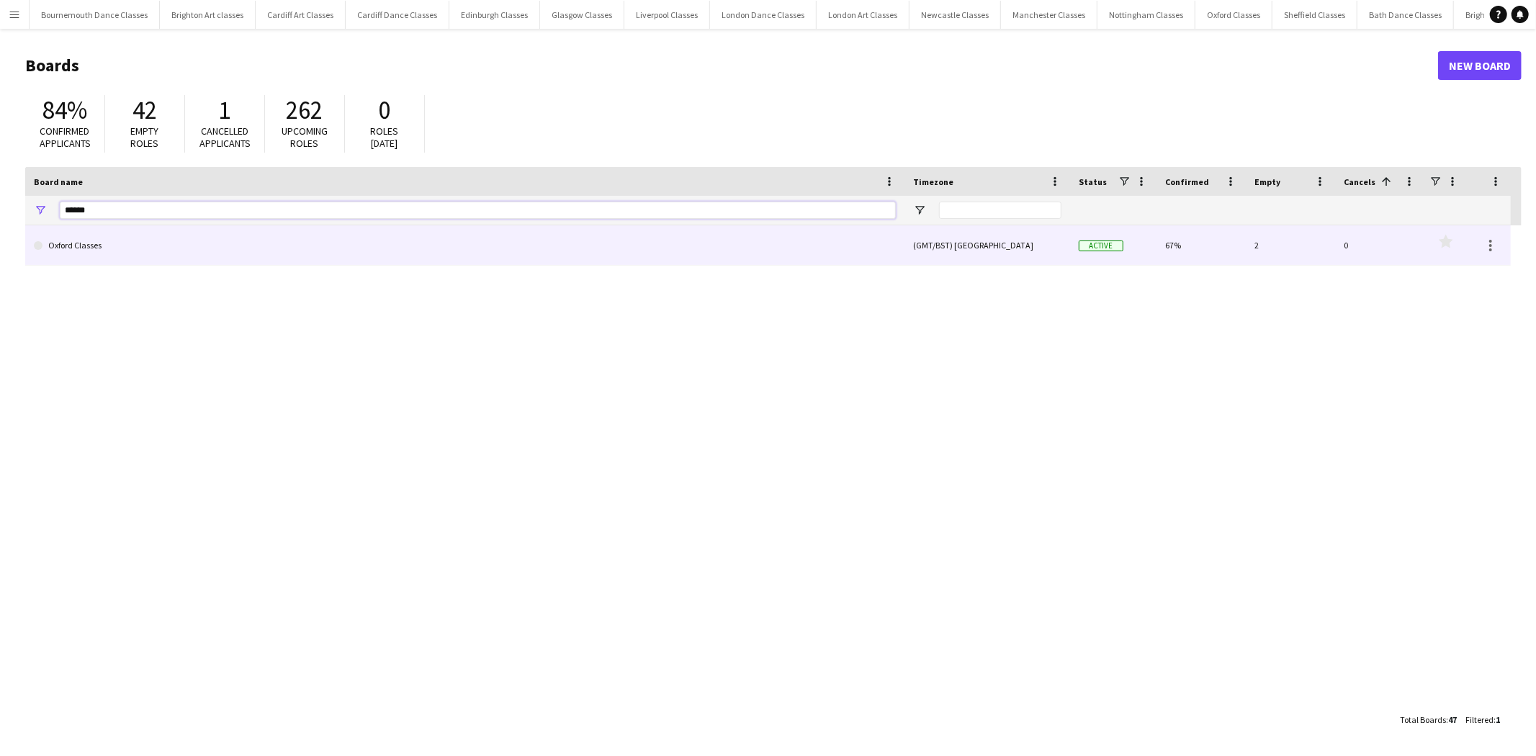
type input "******"
click at [228, 248] on link "Oxford Classes" at bounding box center [465, 245] width 862 height 40
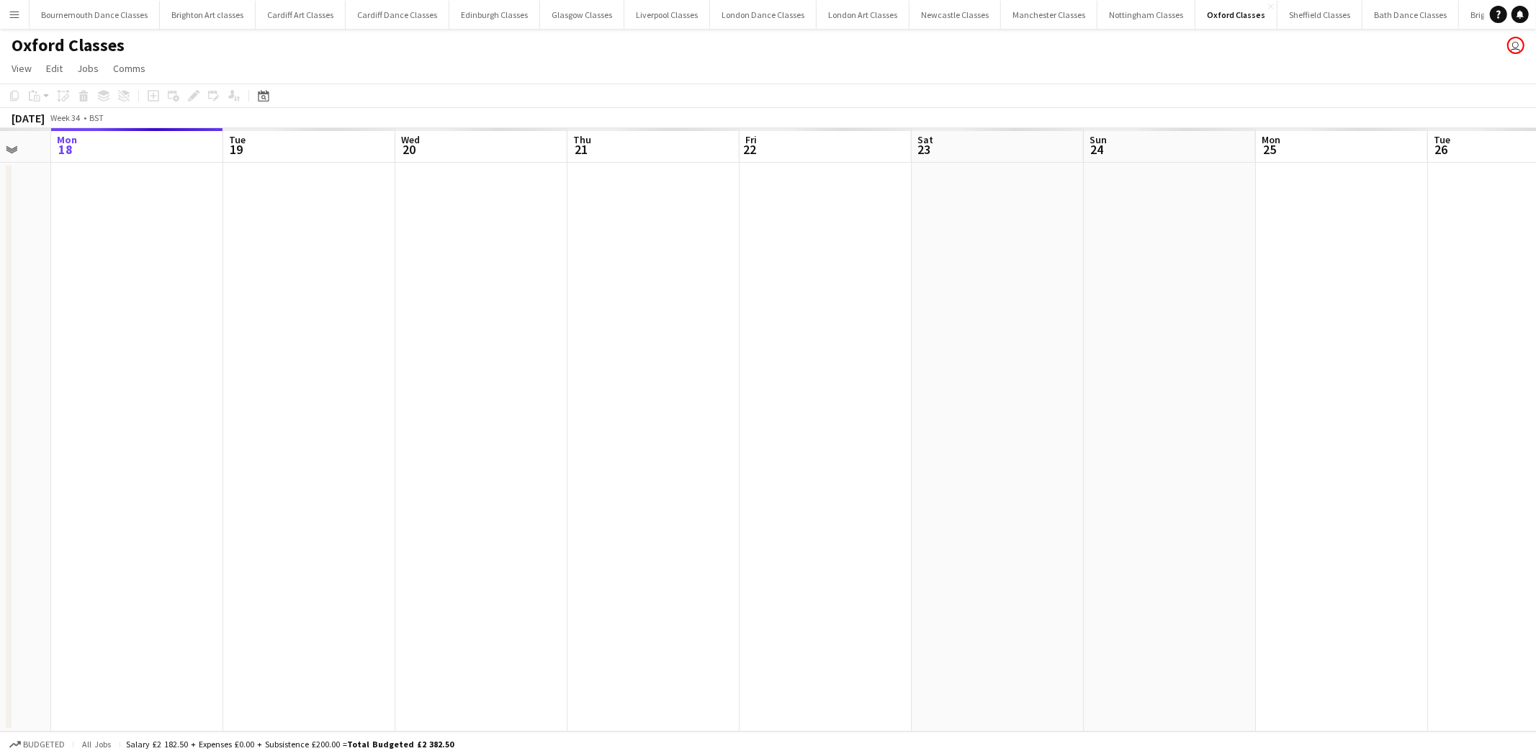
scroll to position [0, 488]
drag, startPoint x: 1006, startPoint y: 361, endPoint x: 689, endPoint y: 372, distance: 317.0
click at [689, 372] on app-calendar-viewport "Fri 15 Sat 16 Sun 17 Mon 18 Tue 19 Wed 20 Thu 21 Fri 22 Sat 23 Sun 24 Mon 25 Tu…" at bounding box center [768, 429] width 1536 height 603
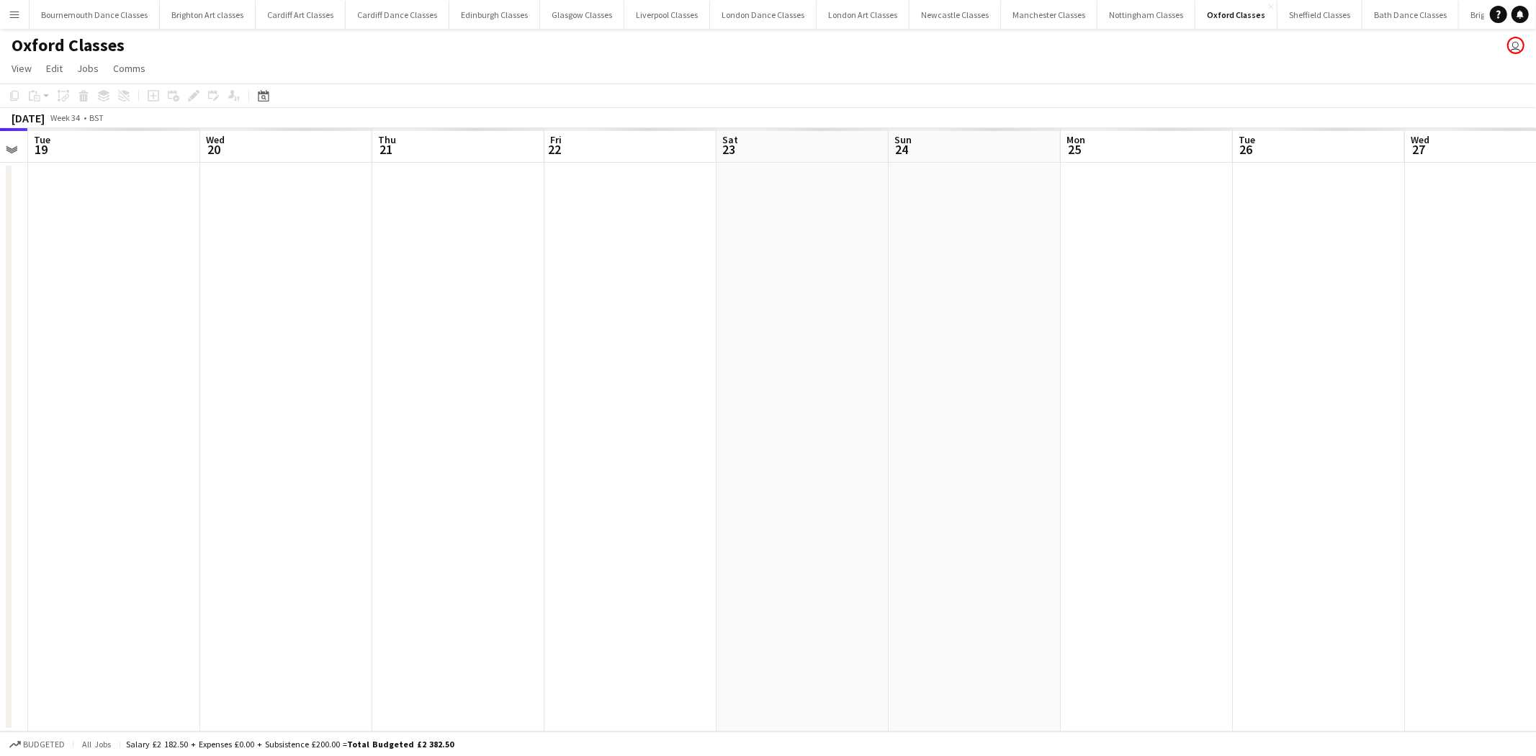
click at [801, 321] on app-date-cell at bounding box center [802, 447] width 172 height 569
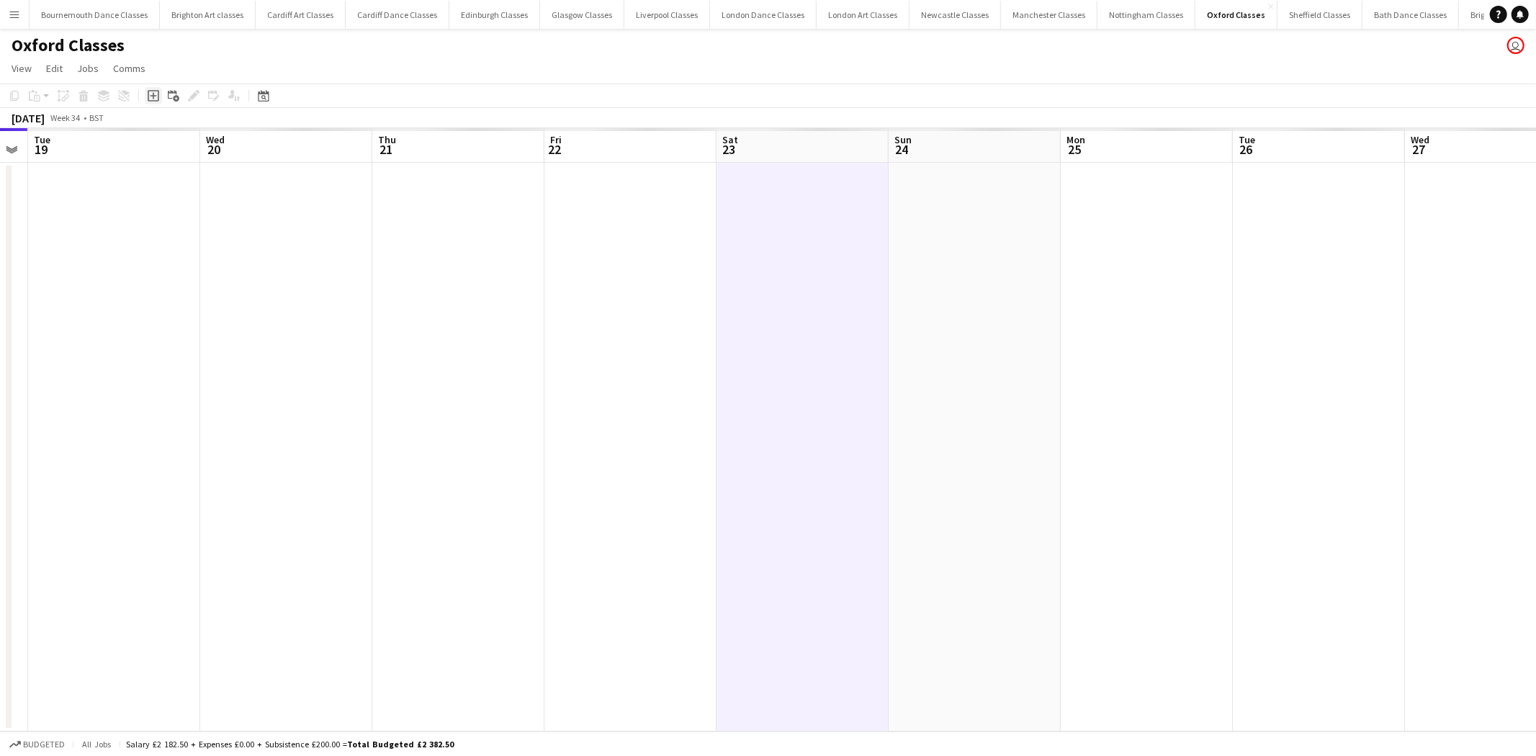
click at [152, 94] on icon at bounding box center [153, 96] width 6 height 6
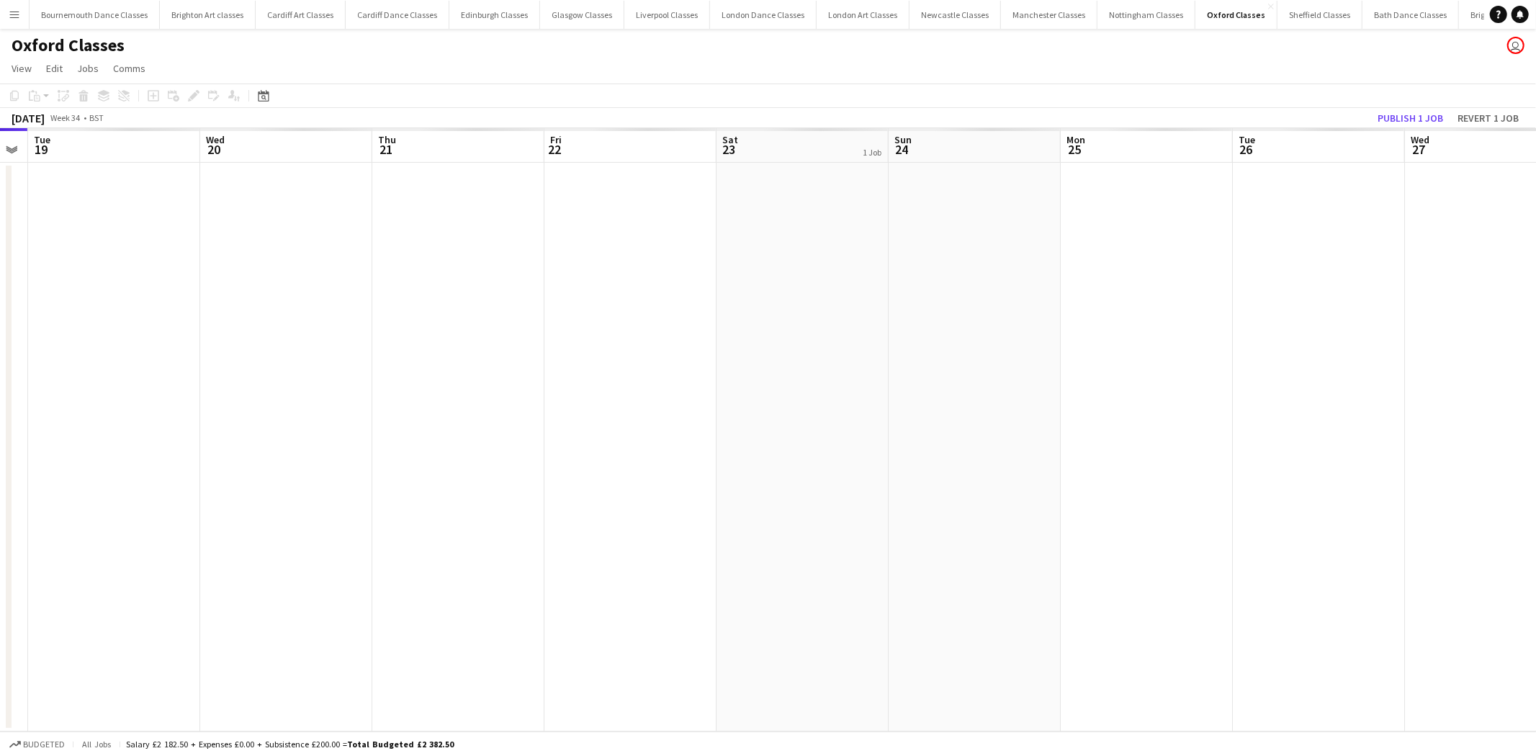
click at [1401, 106] on app-toolbar "Copy Paste Paste Ctrl+V Paste with crew Ctrl+Shift+V Paste linked Job Delete Gr…" at bounding box center [768, 96] width 1536 height 24
click at [1401, 108] on div "August 2025 Week 34 • BST Publish 1 job Revert 1 job" at bounding box center [768, 118] width 1536 height 20
click at [1398, 115] on button "Publish 1 job" at bounding box center [1410, 118] width 77 height 19
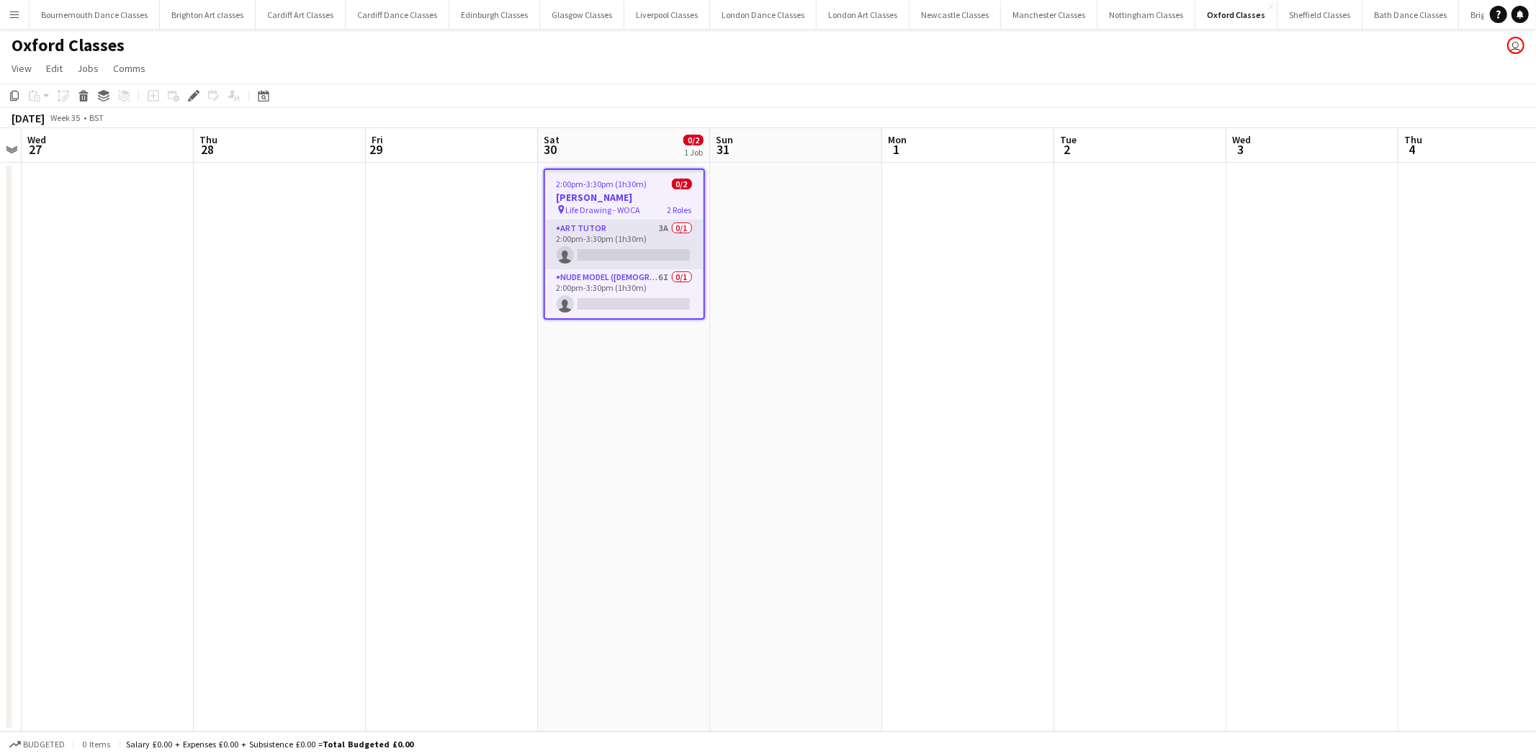
click at [637, 246] on app-card-role "Art Tutor 3A 0/1 2:00pm-3:30pm (1h30m) single-neutral-actions" at bounding box center [624, 244] width 158 height 49
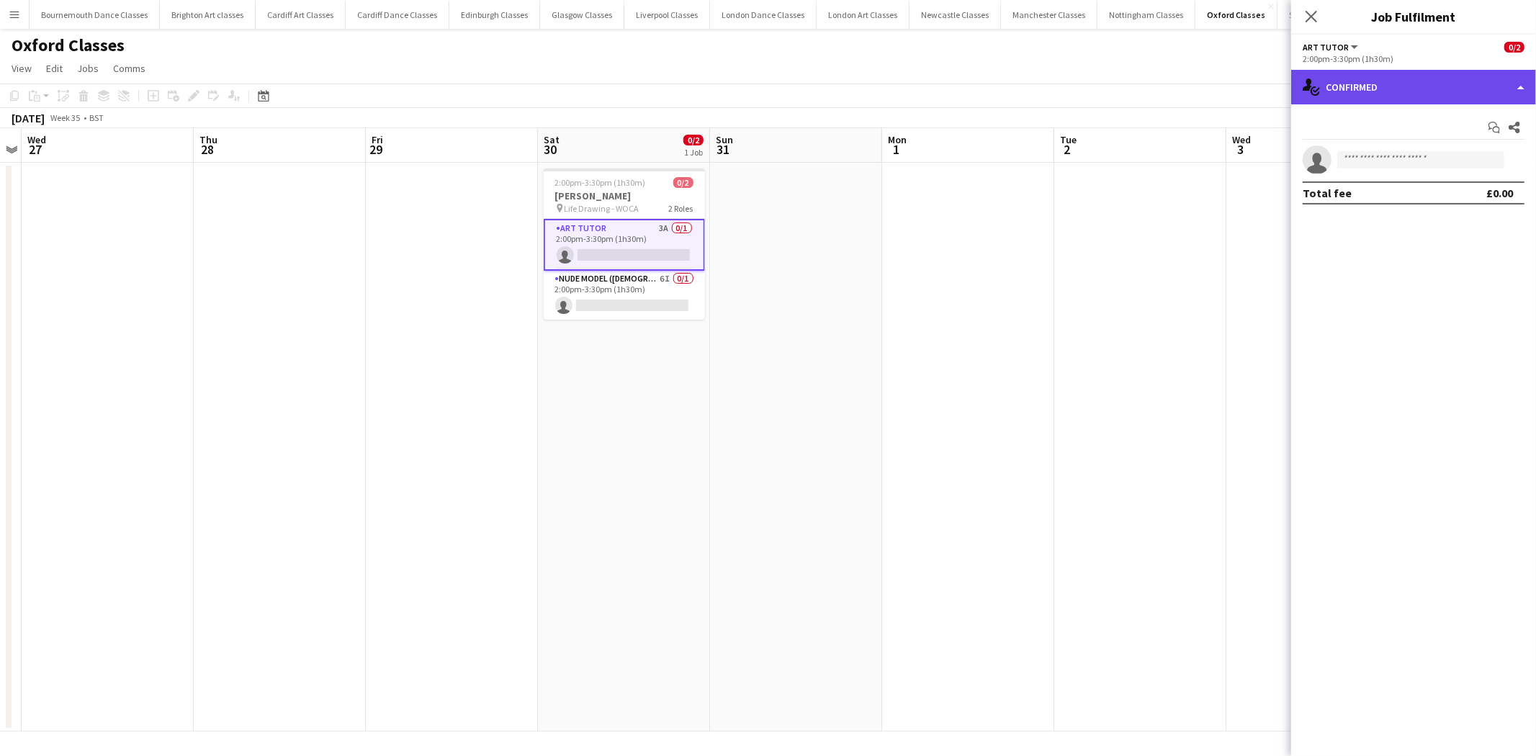
click at [1410, 88] on div "single-neutral-actions-check-2 Confirmed" at bounding box center [1413, 87] width 245 height 35
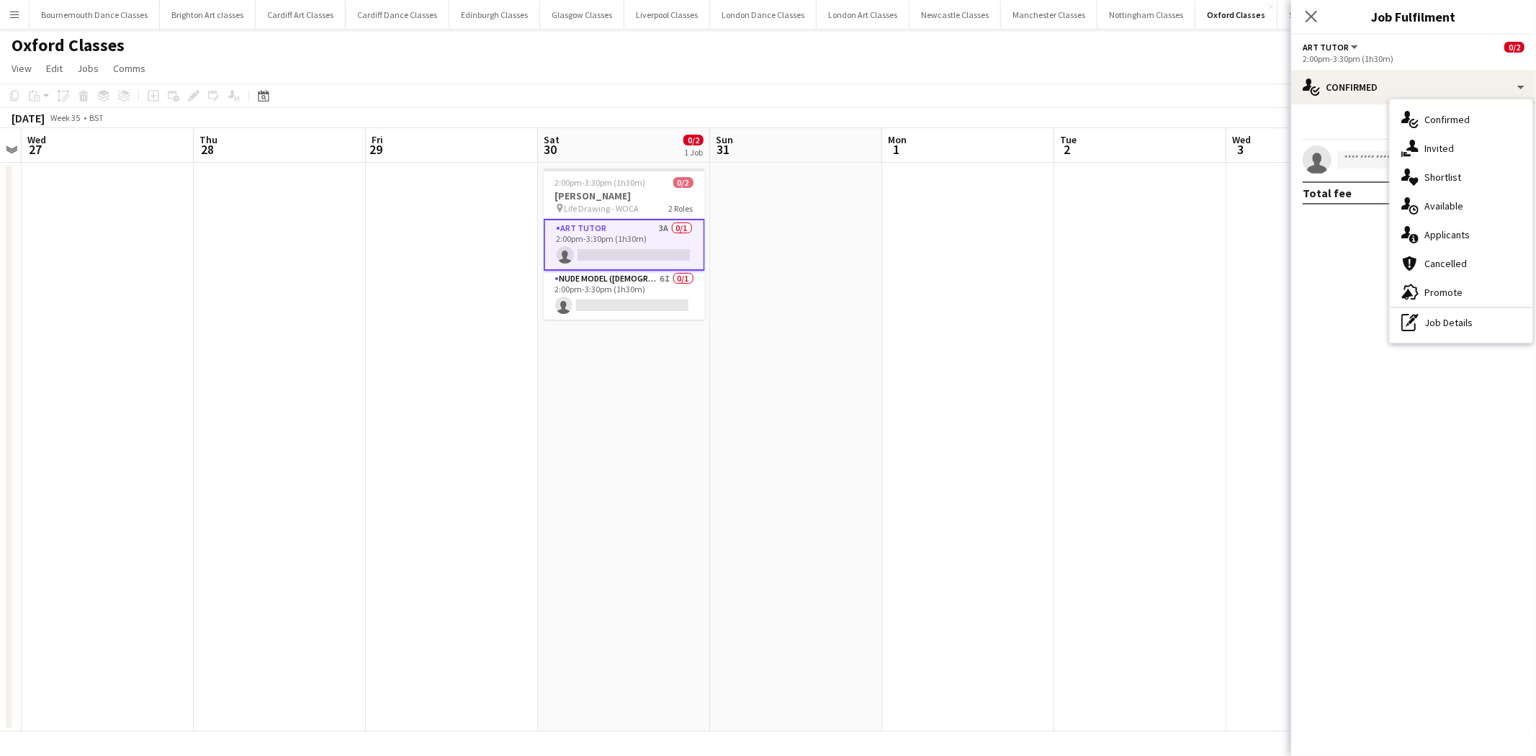
click at [1456, 240] on div "single-neutral-actions-information Applicants" at bounding box center [1461, 234] width 143 height 29
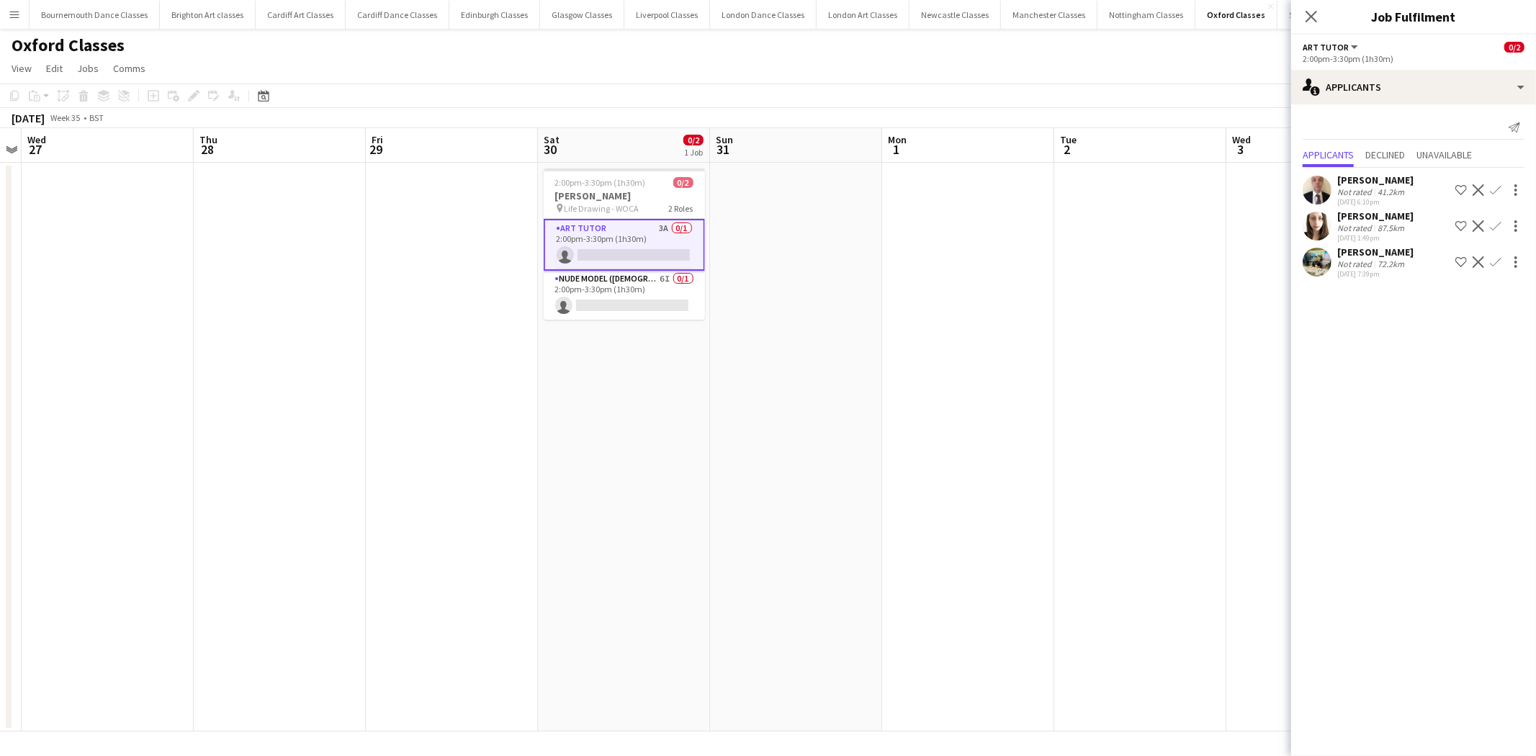
click at [1015, 235] on app-date-cell at bounding box center [968, 447] width 172 height 569
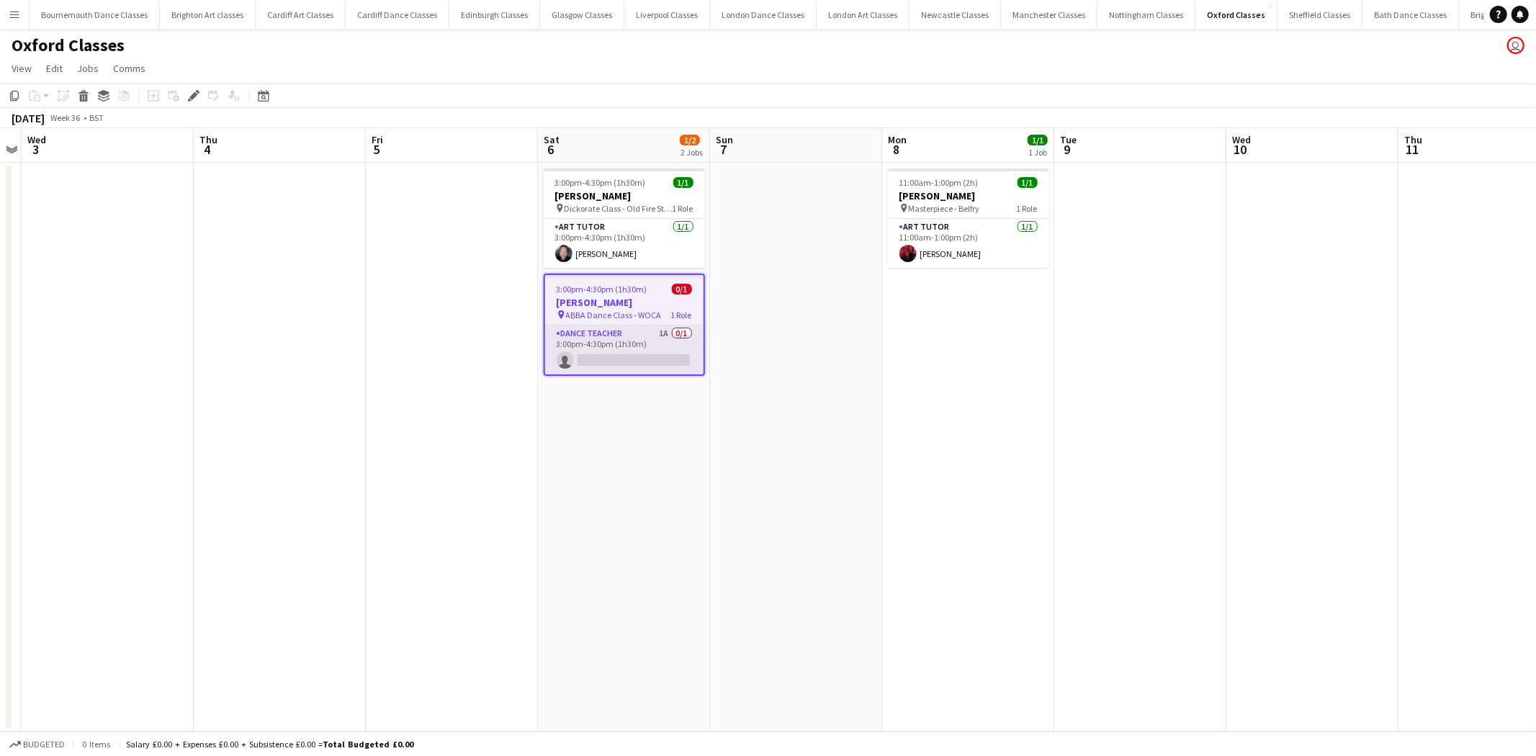
click at [639, 361] on app-card-role "Dance Teacher 1A 0/1 3:00pm-4:30pm (1h30m) single-neutral-actions" at bounding box center [624, 349] width 158 height 49
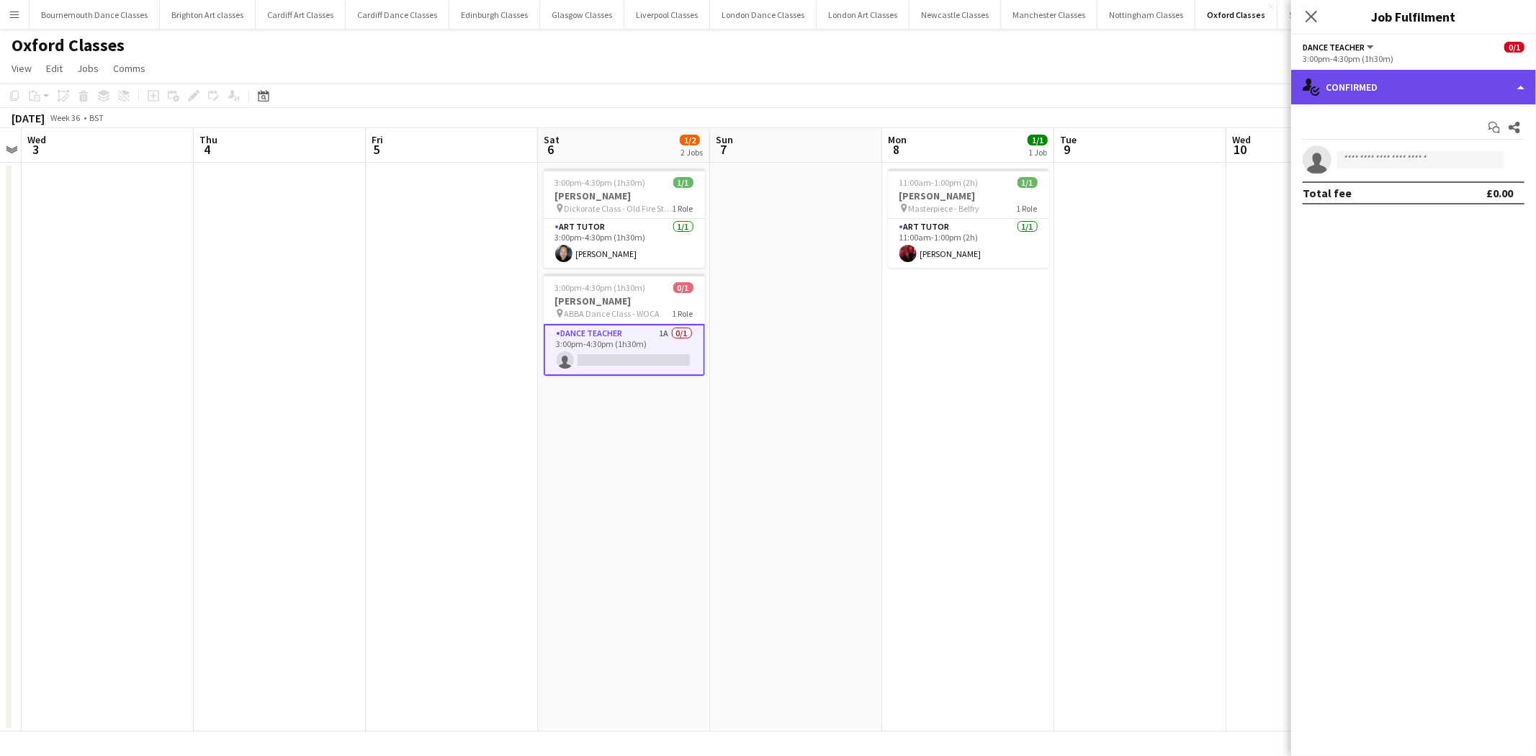
click at [1445, 82] on div "single-neutral-actions-check-2 Confirmed" at bounding box center [1413, 87] width 245 height 35
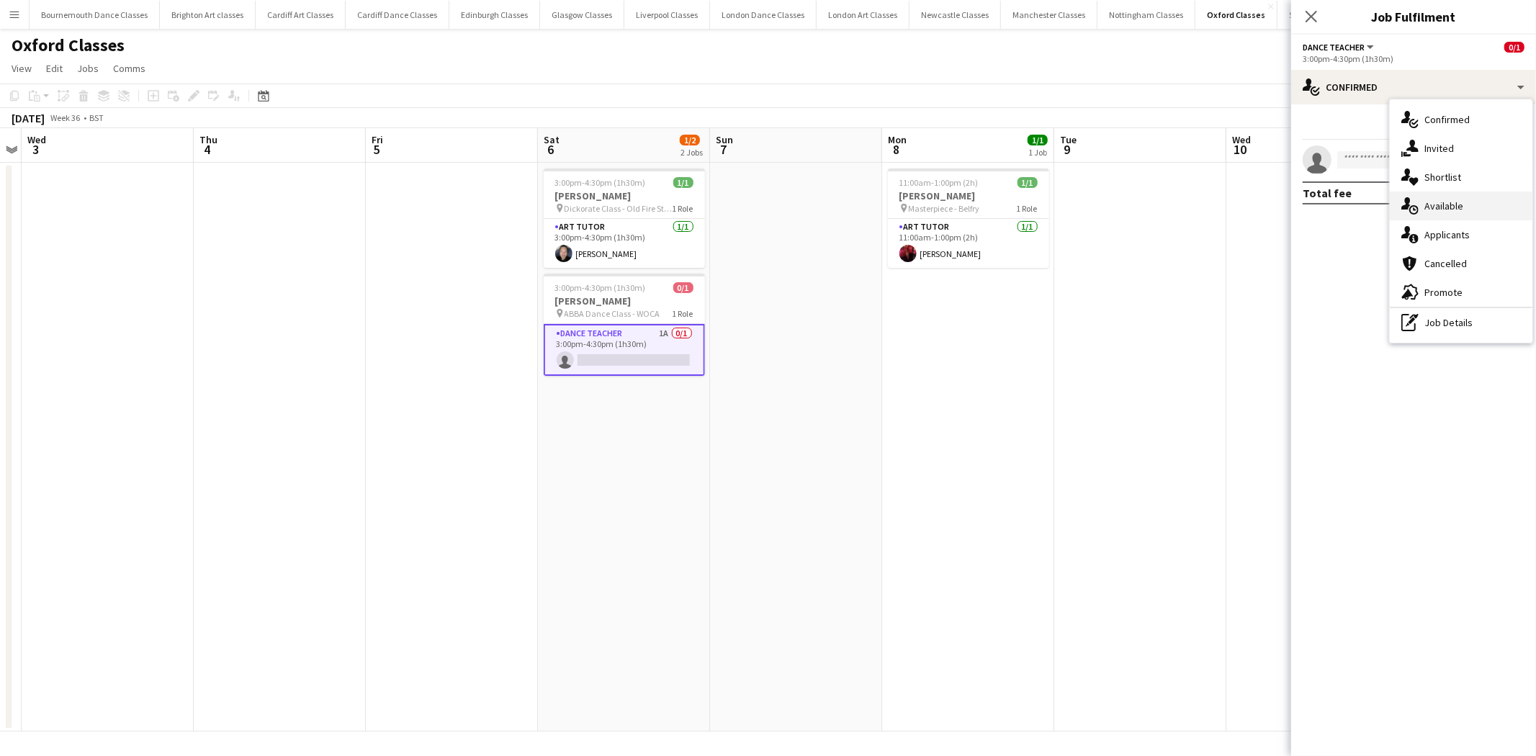
click at [1460, 211] on div "single-neutral-actions-upload Available" at bounding box center [1461, 206] width 143 height 29
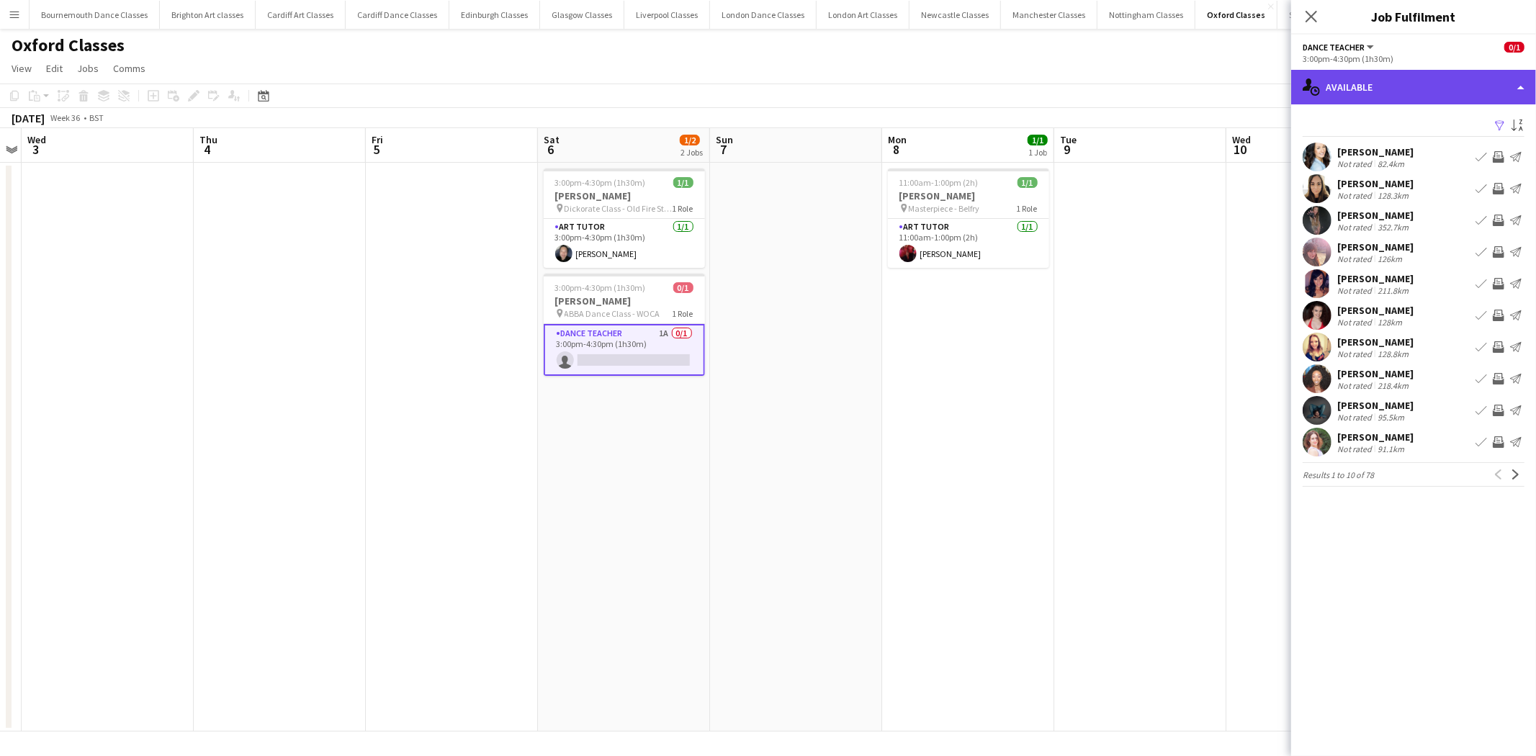
click at [1460, 102] on div "single-neutral-actions-upload Available" at bounding box center [1413, 87] width 245 height 35
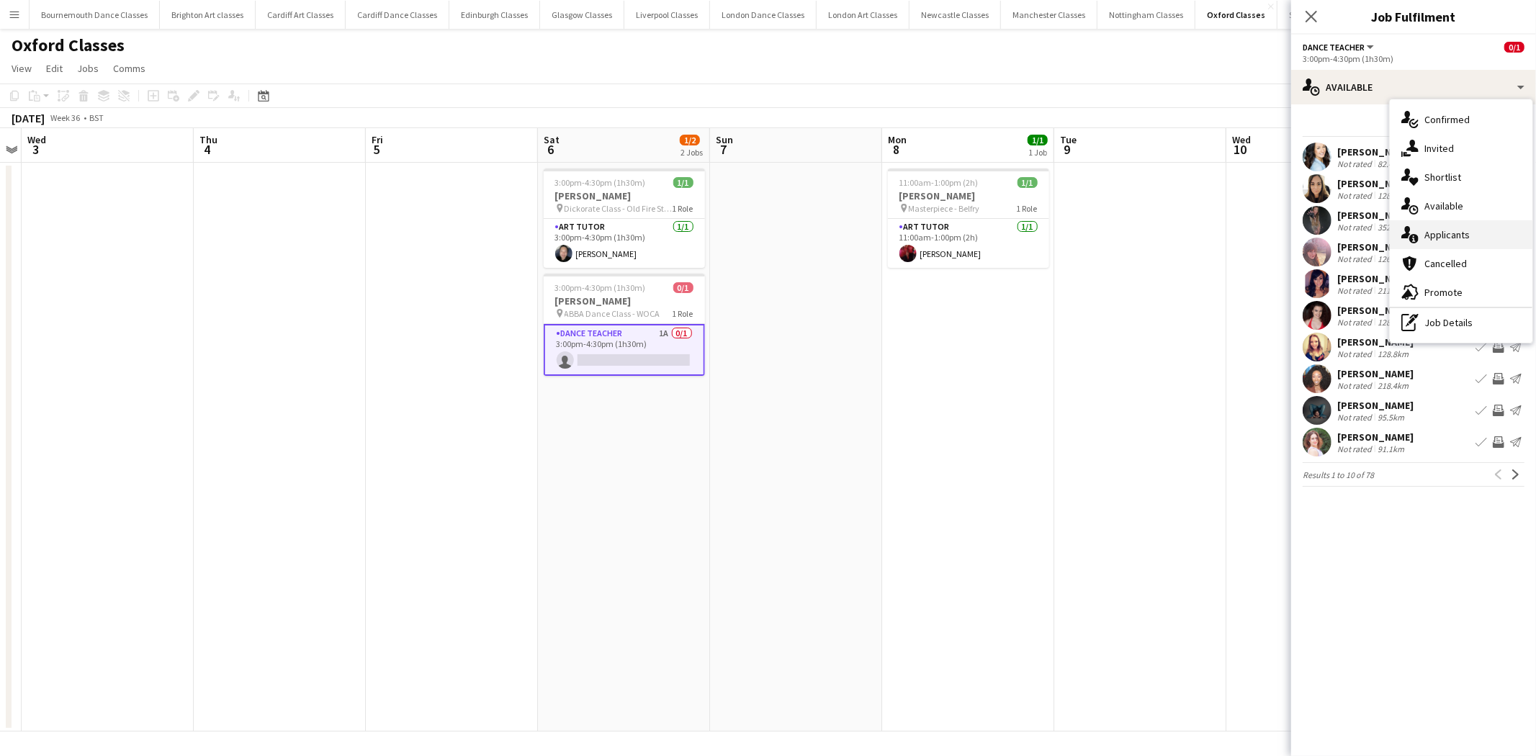
click at [1473, 223] on div "single-neutral-actions-information Applicants" at bounding box center [1461, 234] width 143 height 29
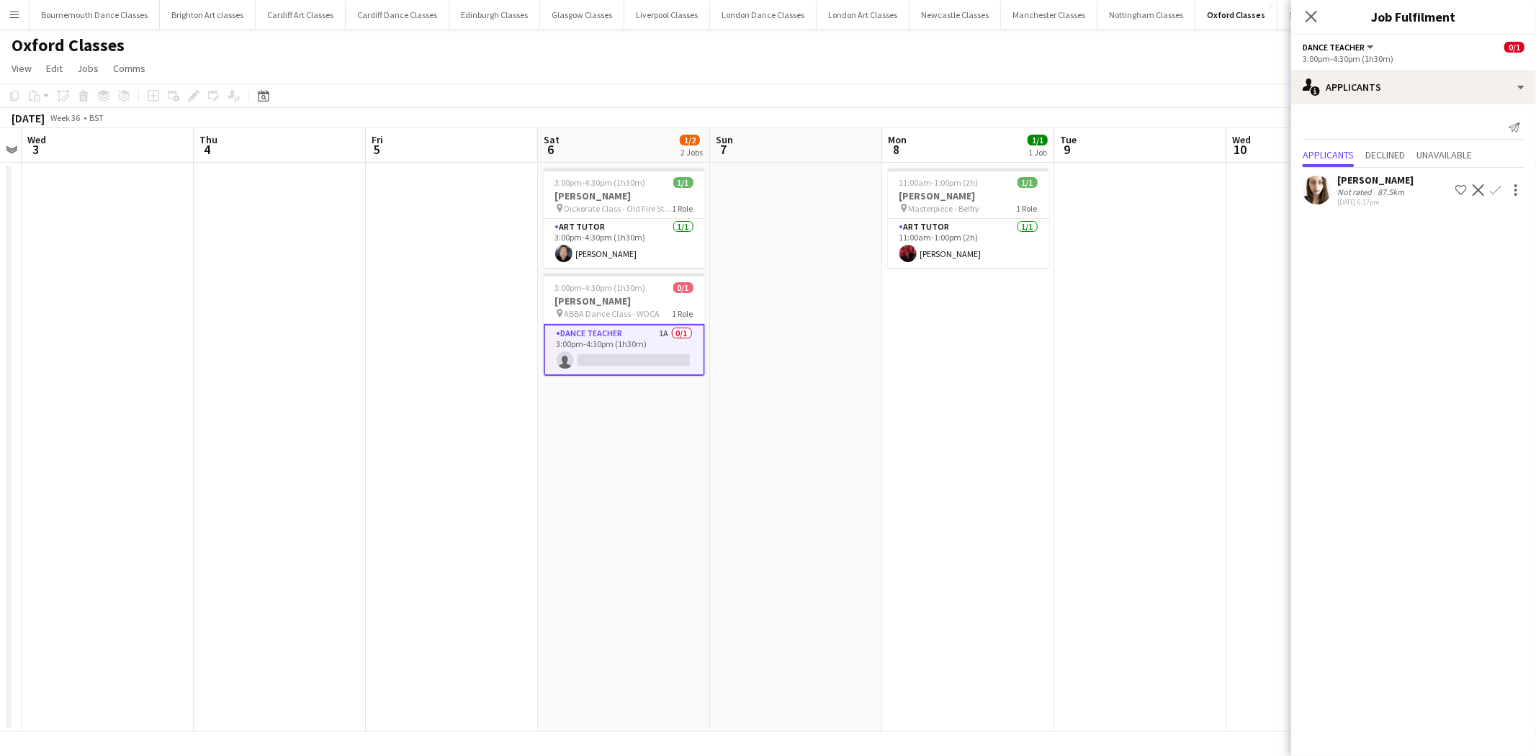
click at [1495, 184] on app-icon "Confirm" at bounding box center [1496, 190] width 12 height 12
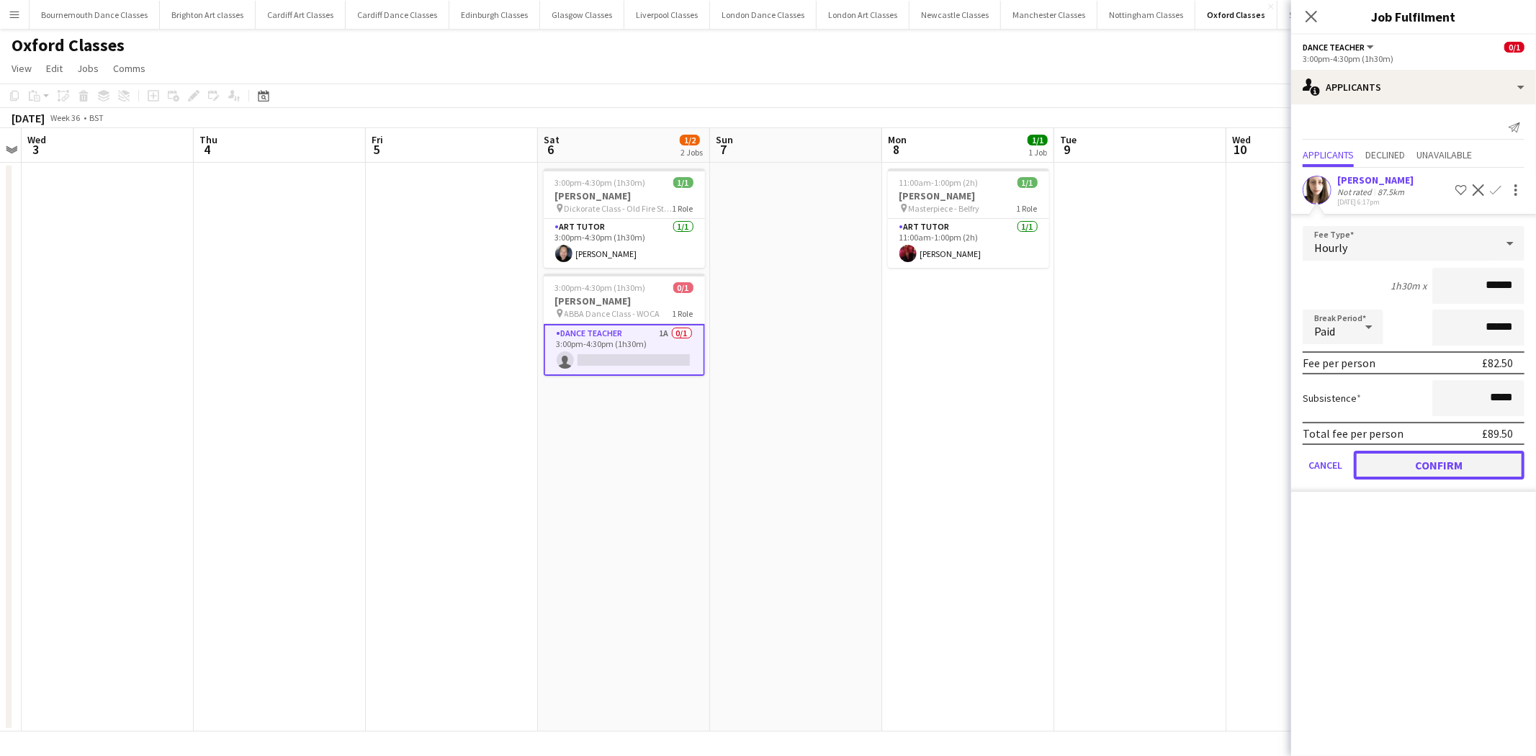
click at [1470, 464] on button "Confirm" at bounding box center [1439, 465] width 171 height 29
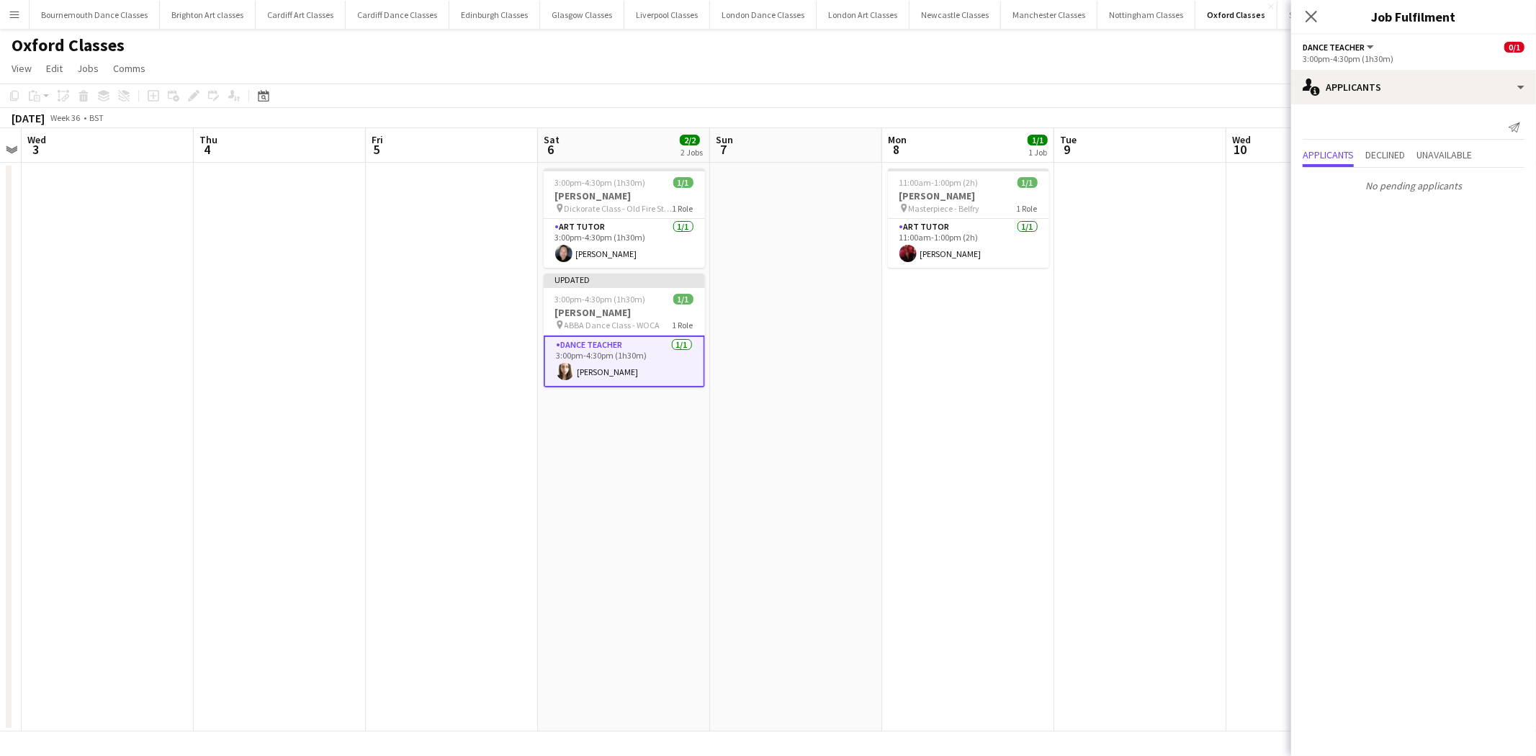
click at [1120, 311] on app-date-cell at bounding box center [1140, 447] width 172 height 569
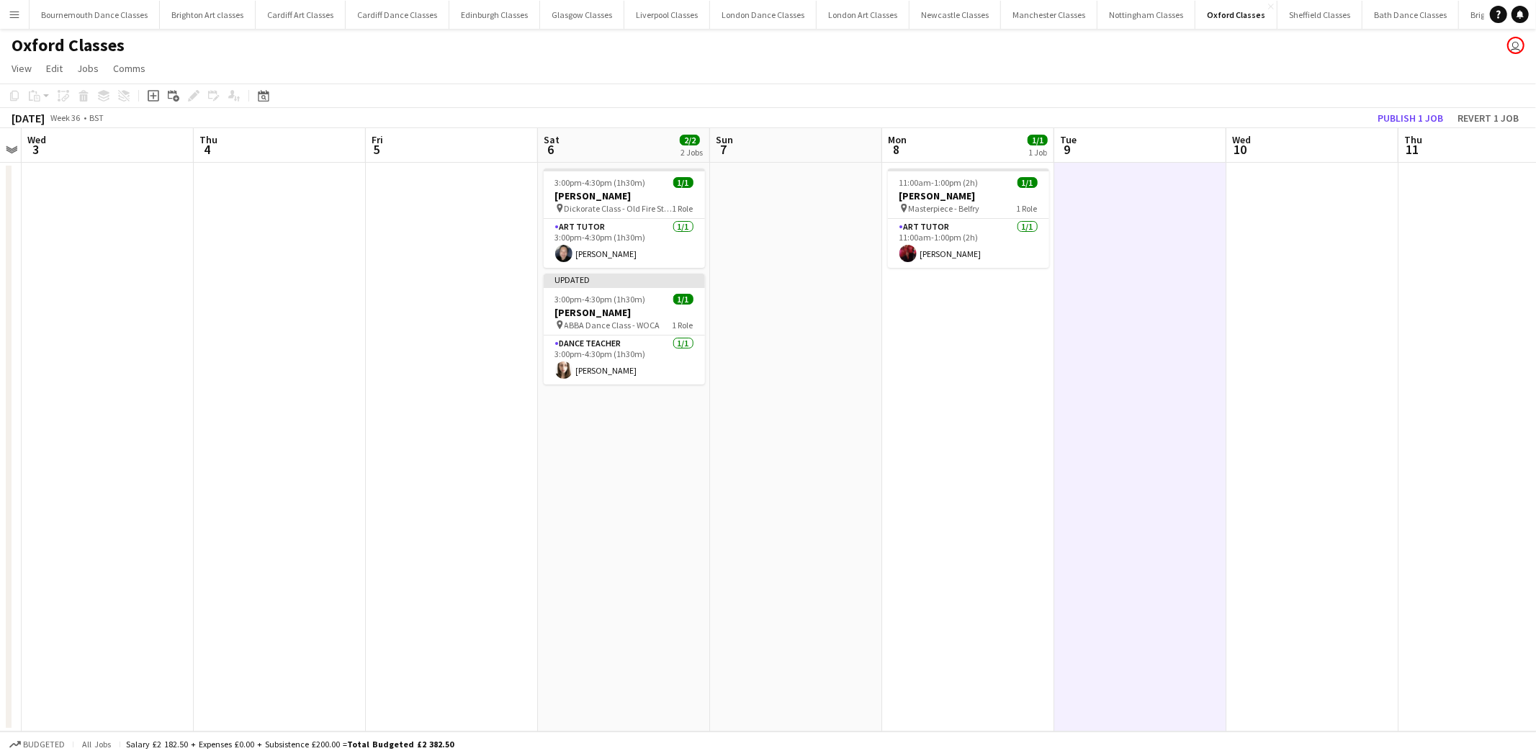
scroll to position [0, 495]
click at [1423, 117] on button "Publish 1 job" at bounding box center [1410, 118] width 77 height 19
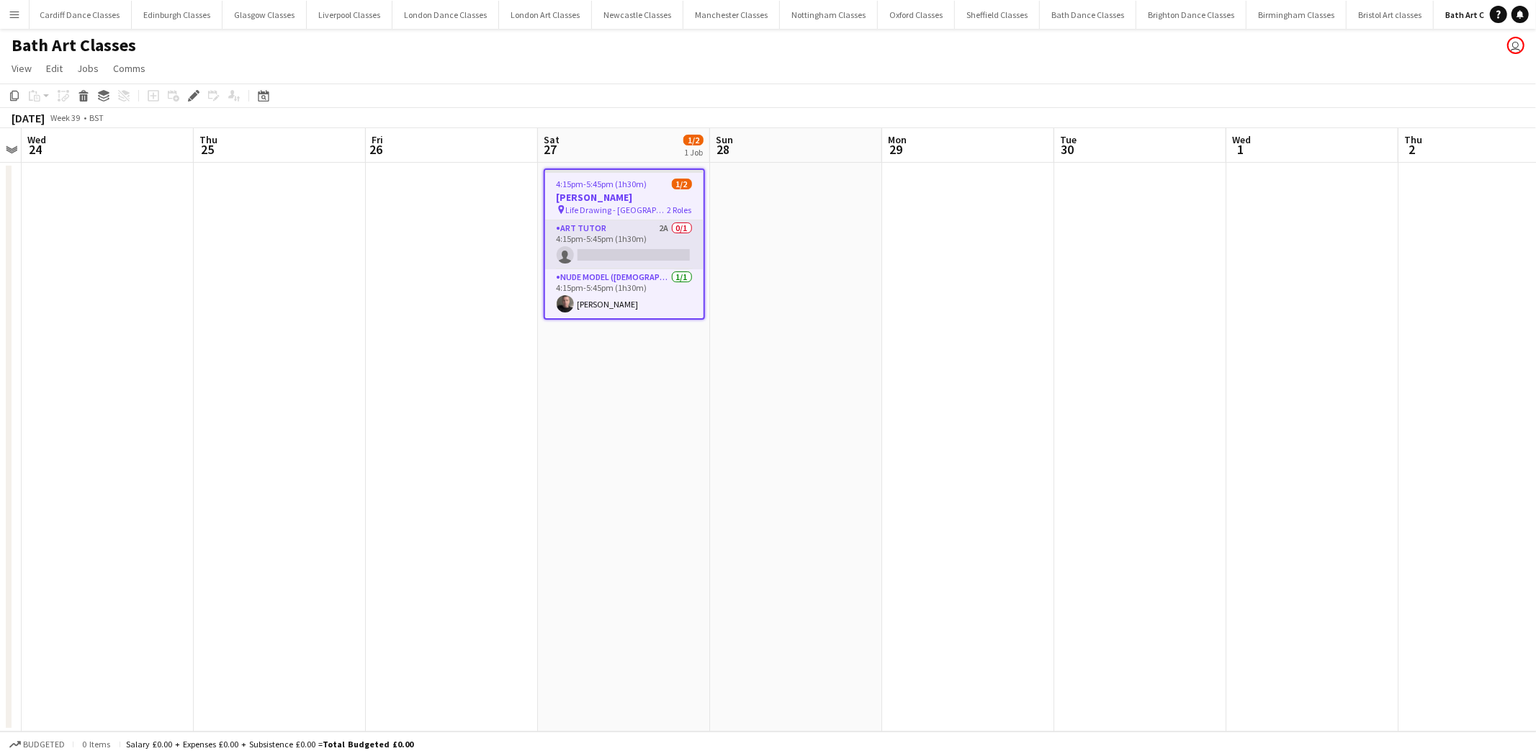
click at [621, 255] on app-card-role "Art Tutor 2A 0/1 4:15pm-5:45pm (1h30m) single-neutral-actions" at bounding box center [624, 244] width 158 height 49
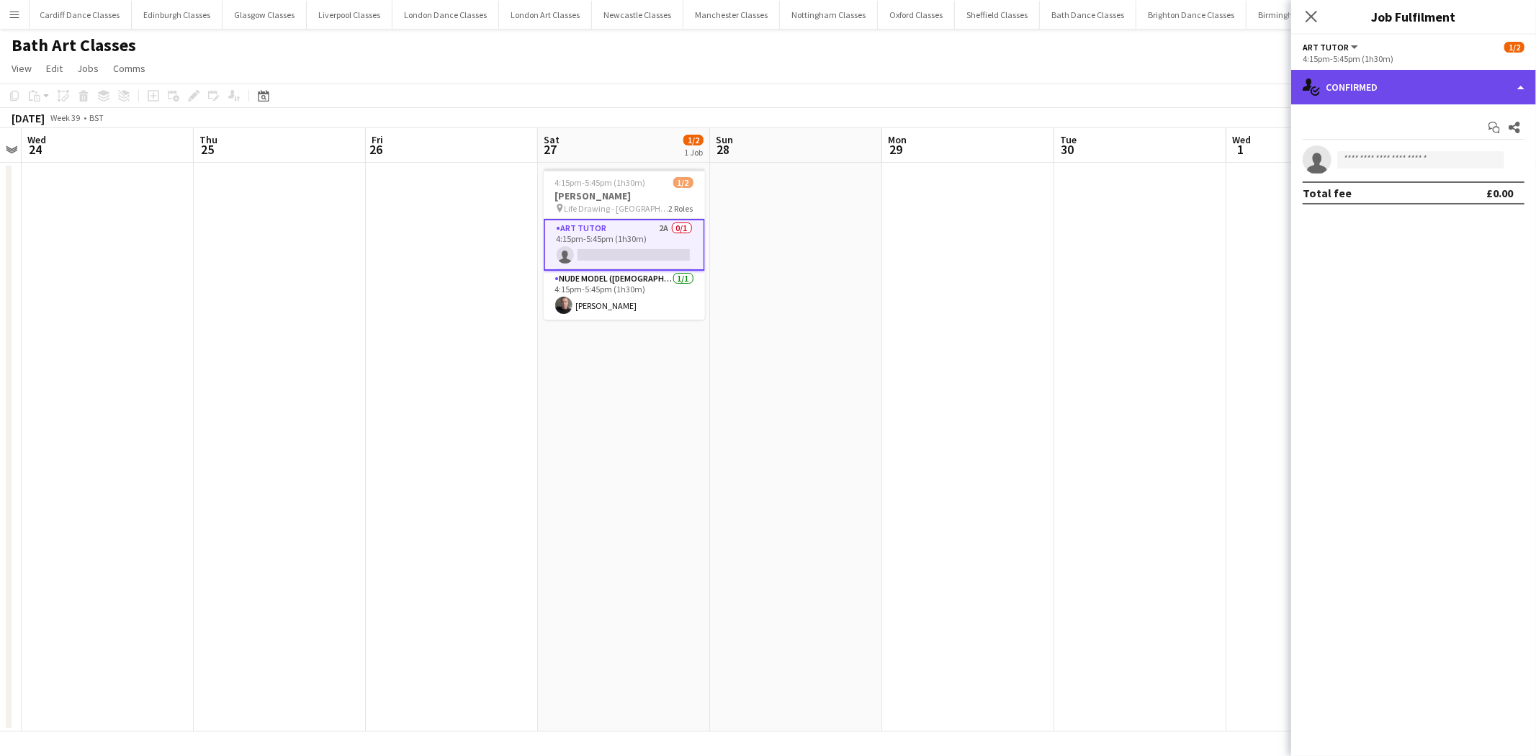
click at [1388, 91] on div "single-neutral-actions-check-2 Confirmed" at bounding box center [1413, 87] width 245 height 35
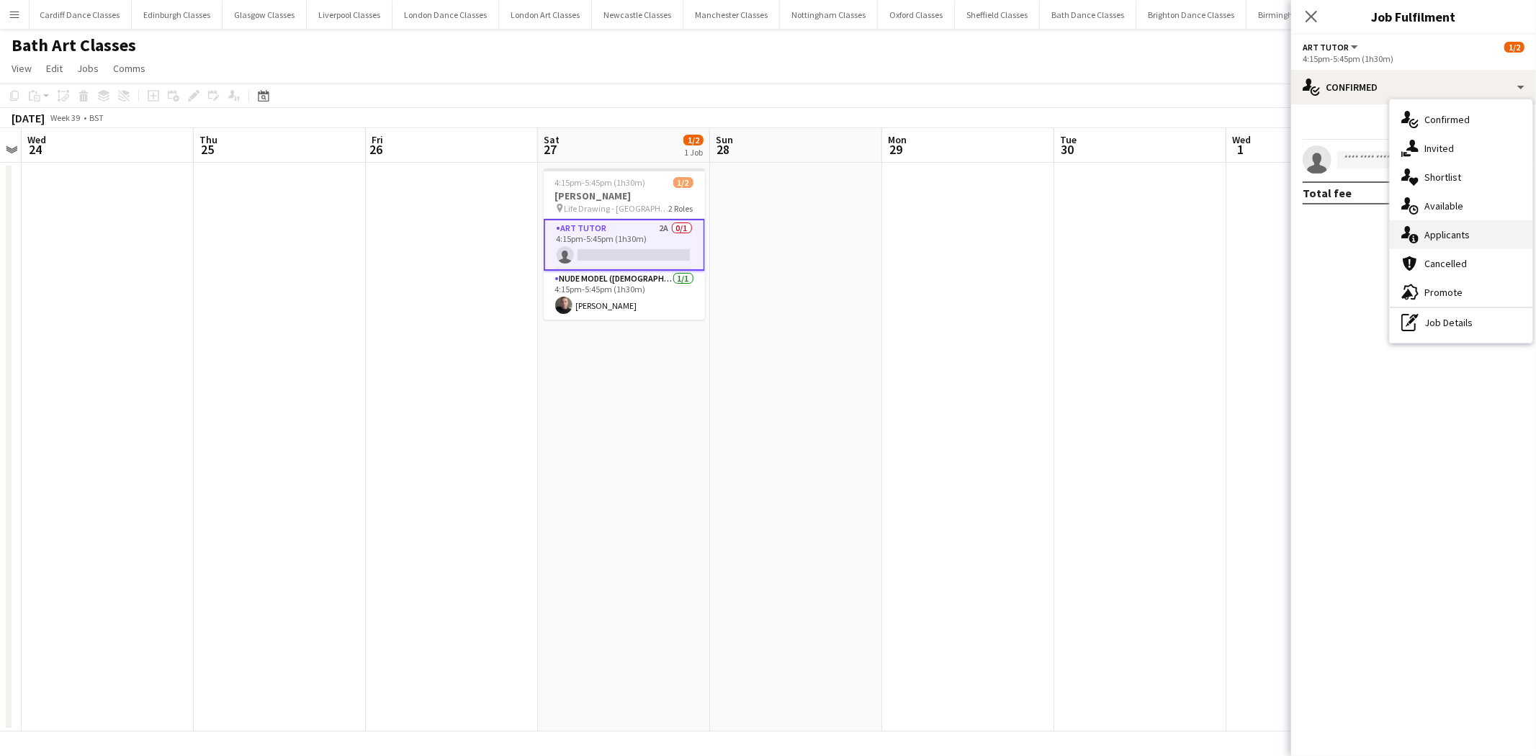
click at [1455, 236] on div "single-neutral-actions-information Applicants" at bounding box center [1461, 234] width 143 height 29
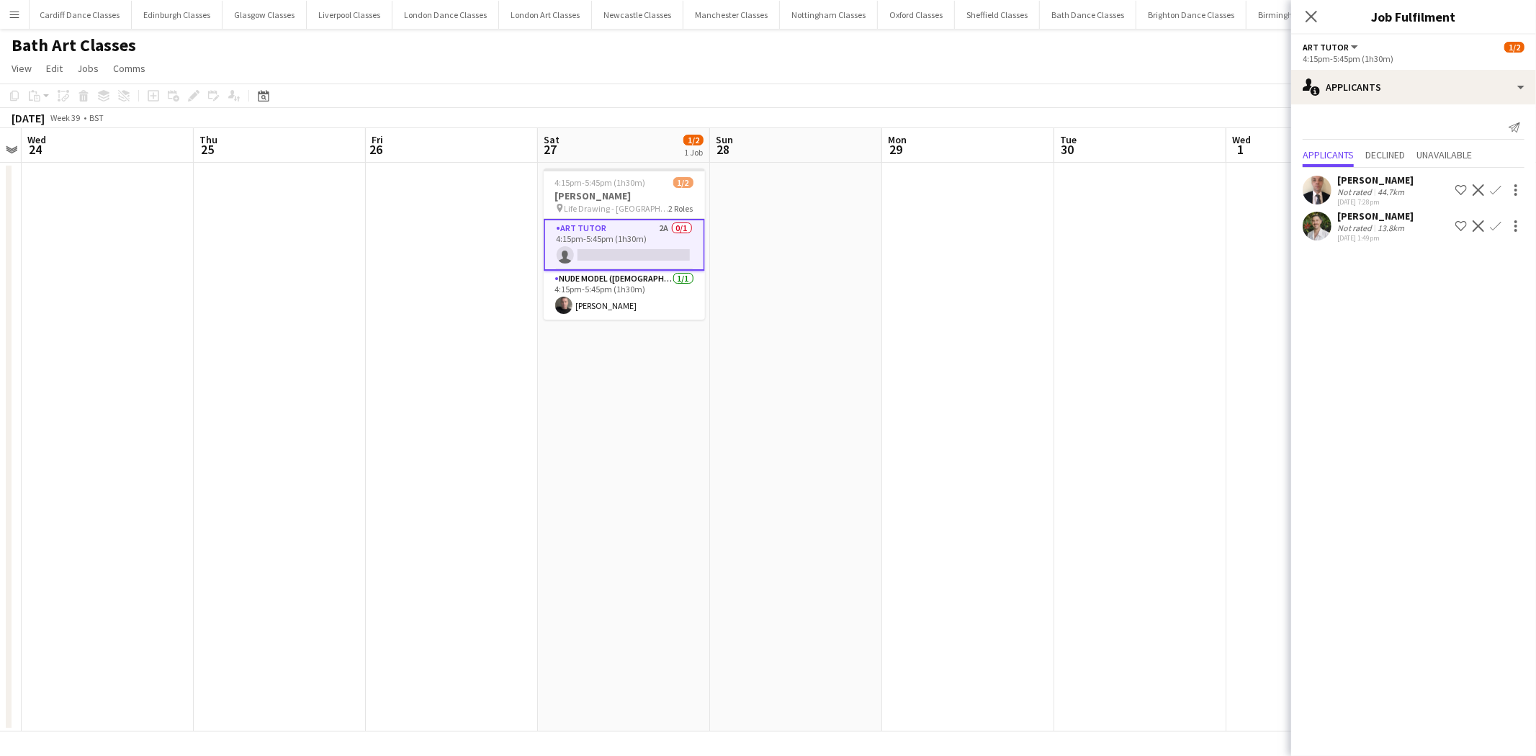
click at [1496, 227] on app-icon "Confirm" at bounding box center [1496, 226] width 12 height 12
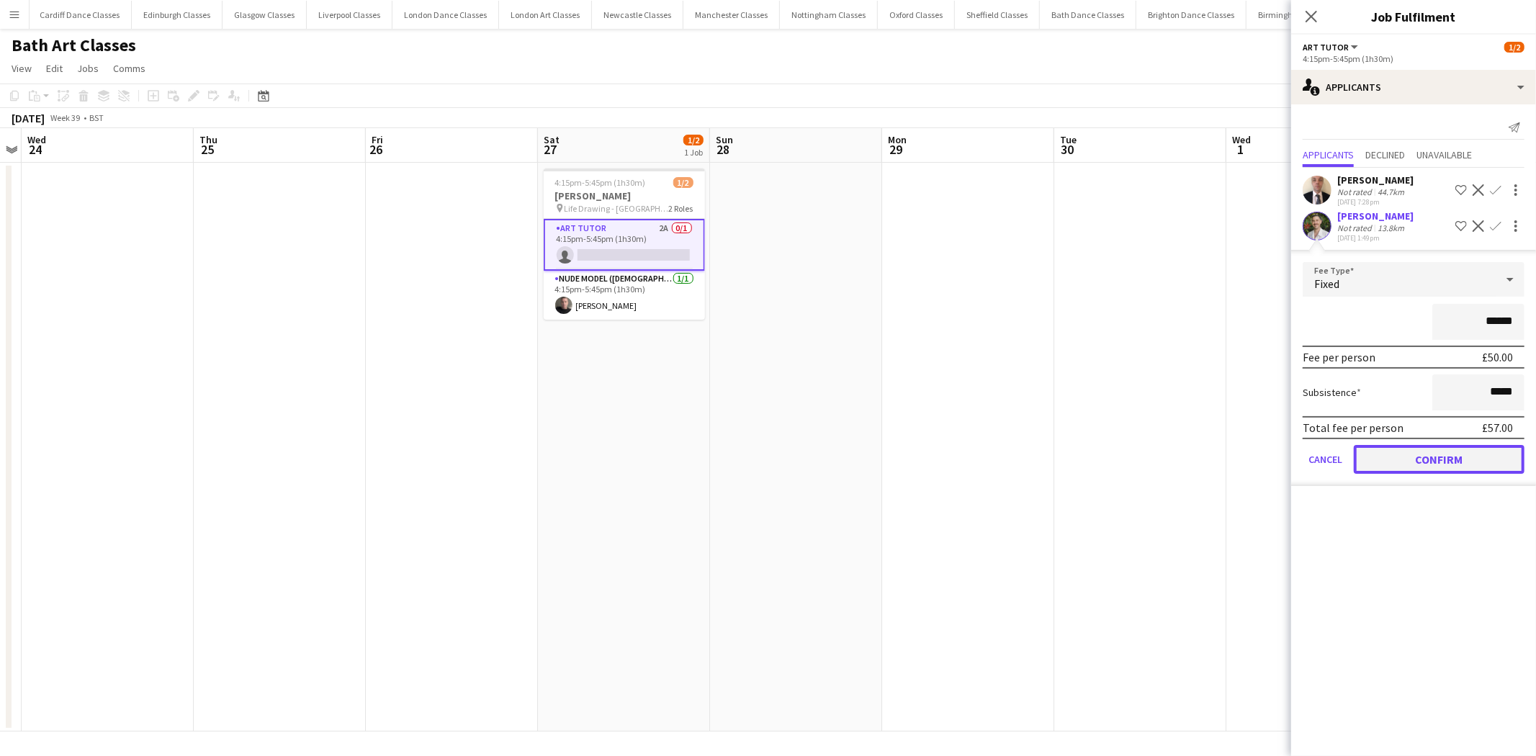
click at [1452, 445] on button "Confirm" at bounding box center [1439, 459] width 171 height 29
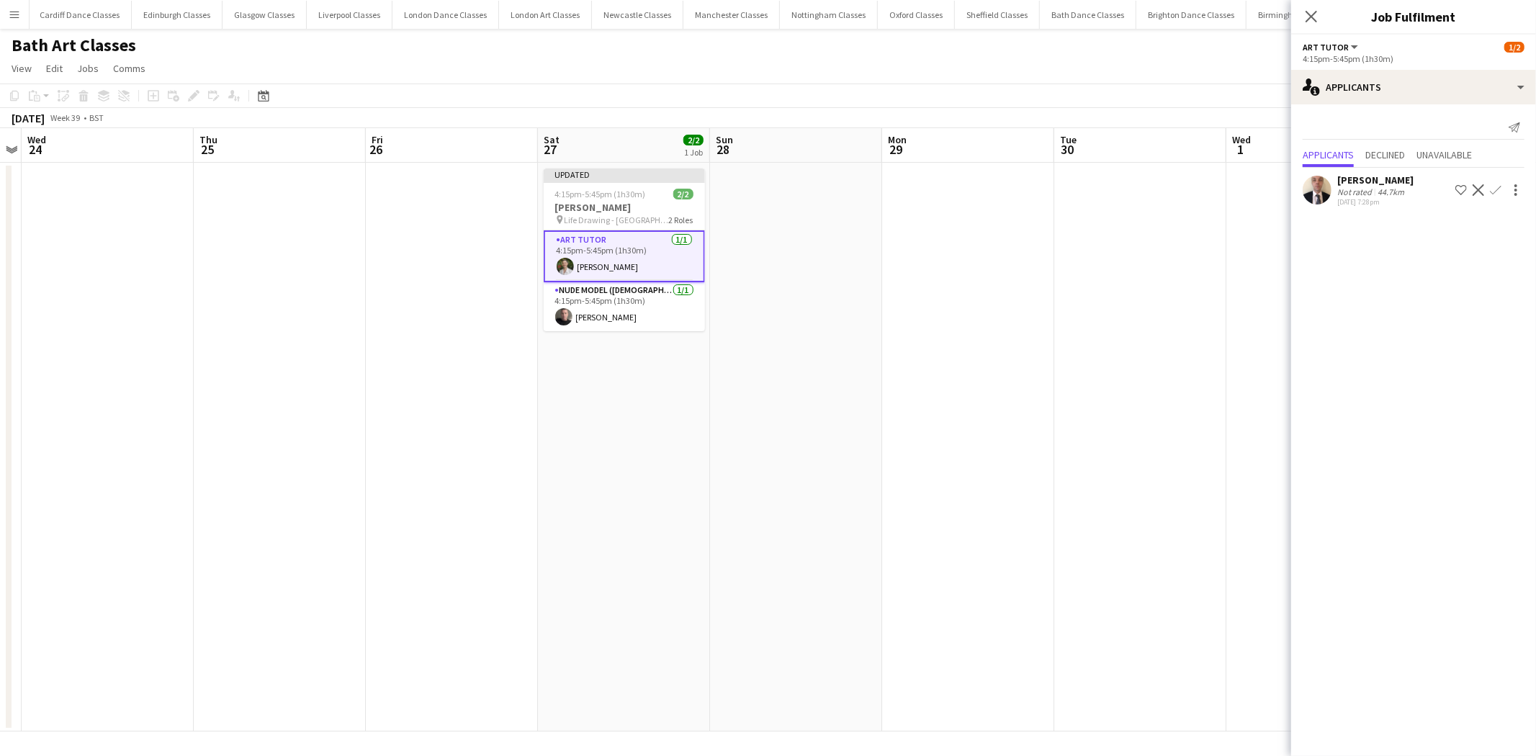
click at [994, 331] on app-date-cell at bounding box center [968, 447] width 172 height 569
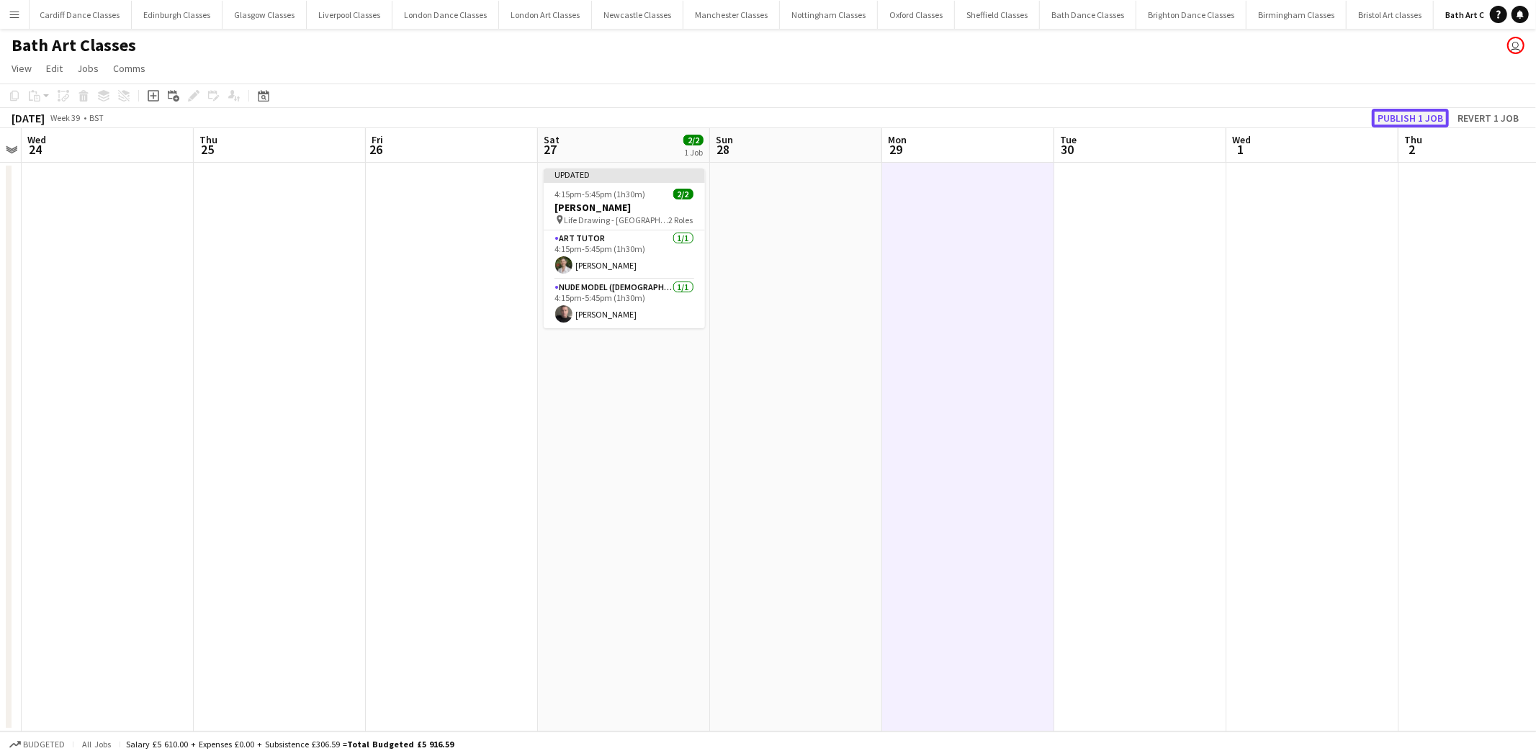
click at [1443, 121] on button "Publish 1 job" at bounding box center [1410, 118] width 77 height 19
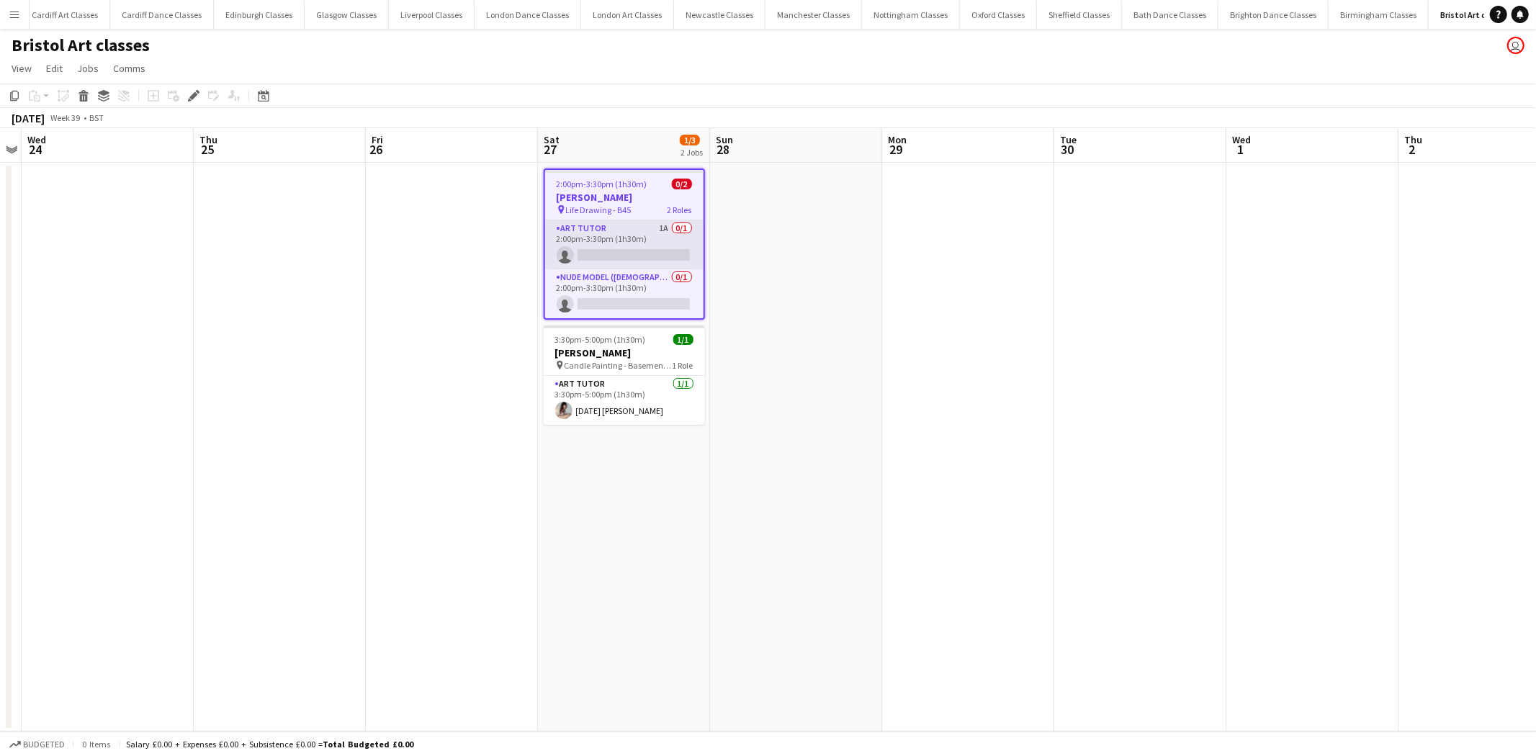
click at [629, 259] on app-card-role "Art Tutor 1A 0/1 2:00pm-3:30pm (1h30m) single-neutral-actions" at bounding box center [624, 244] width 158 height 49
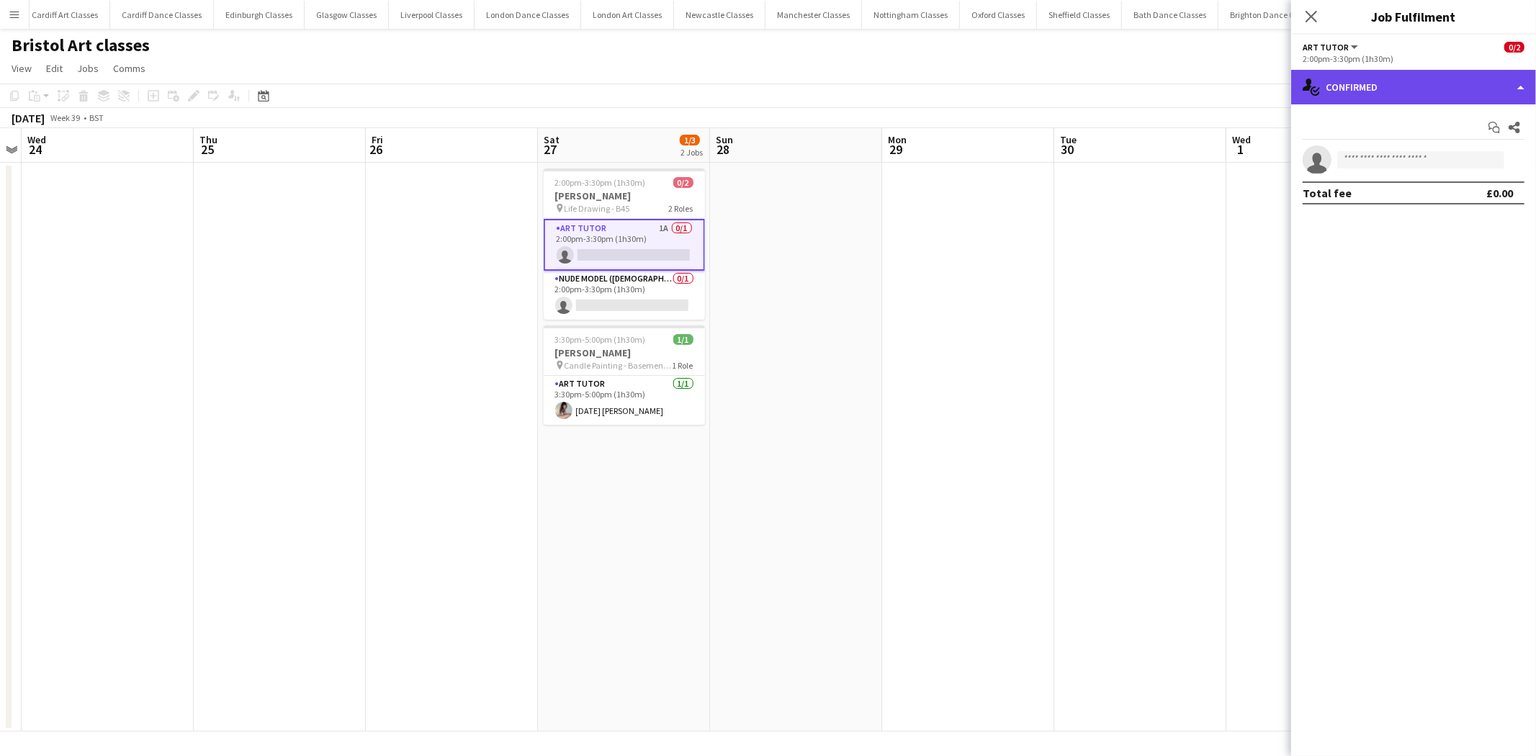
click at [1422, 76] on div "single-neutral-actions-check-2 Confirmed" at bounding box center [1413, 87] width 245 height 35
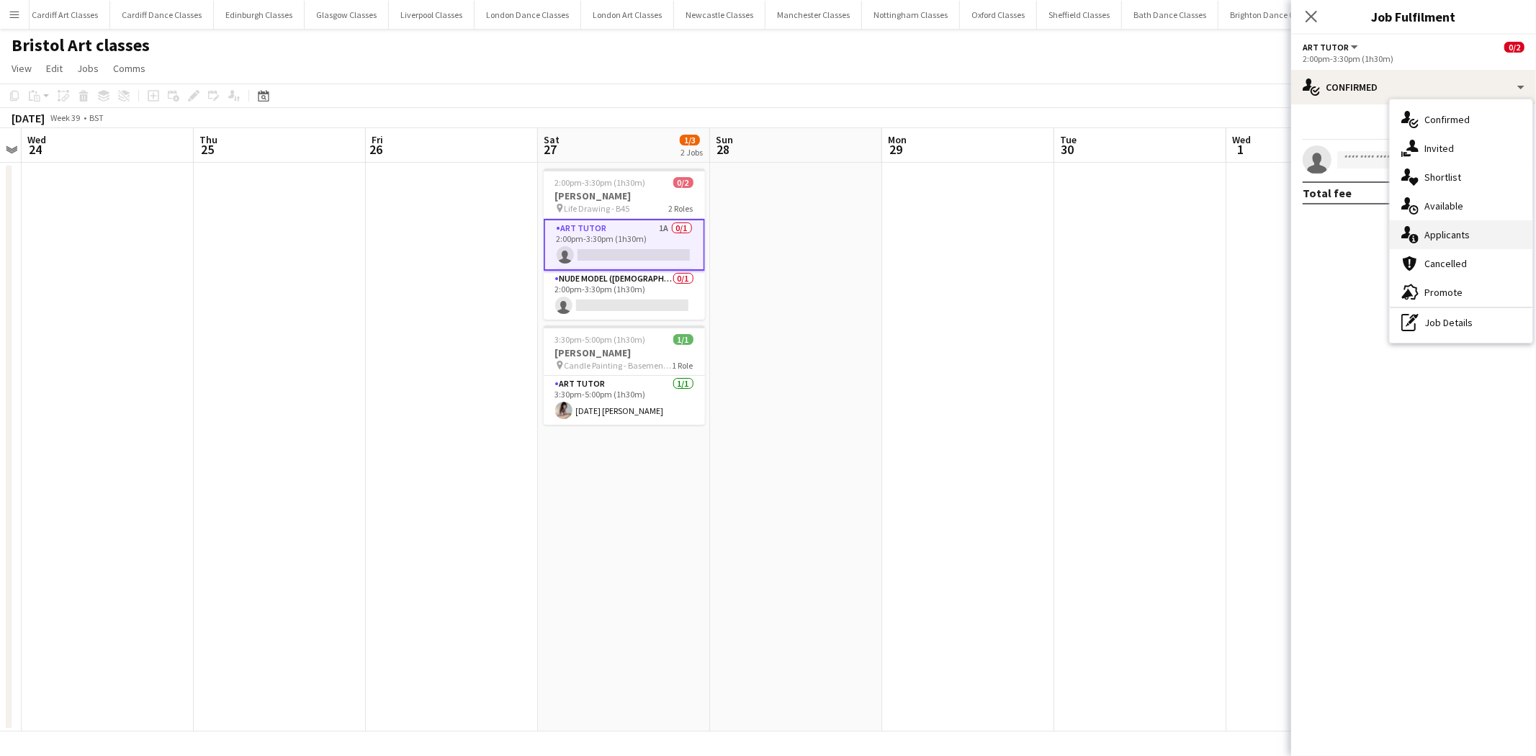
click at [1464, 238] on div "single-neutral-actions-information Applicants" at bounding box center [1461, 234] width 143 height 29
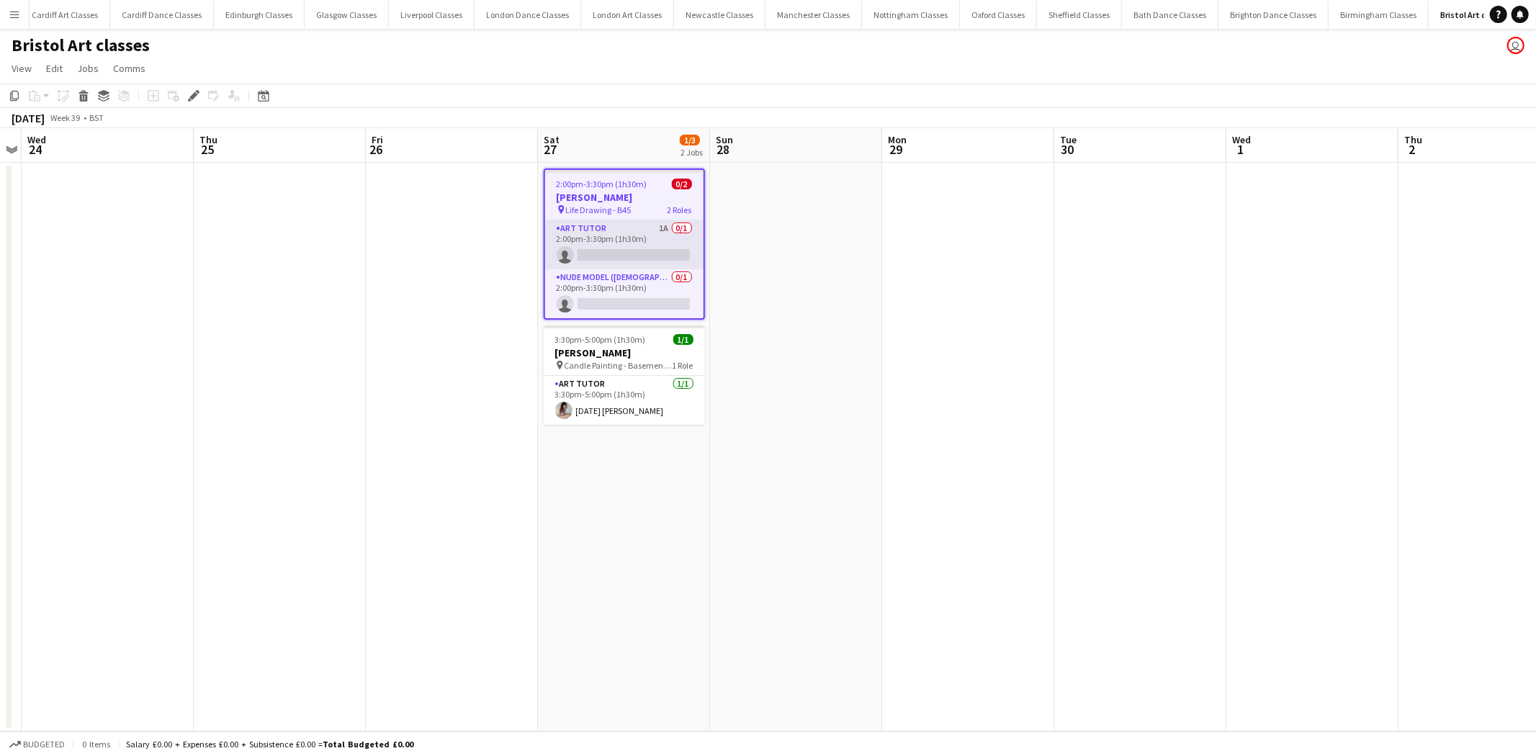
click at [625, 248] on app-card-role "Art Tutor 1A 0/1 2:00pm-3:30pm (1h30m) single-neutral-actions" at bounding box center [624, 244] width 158 height 49
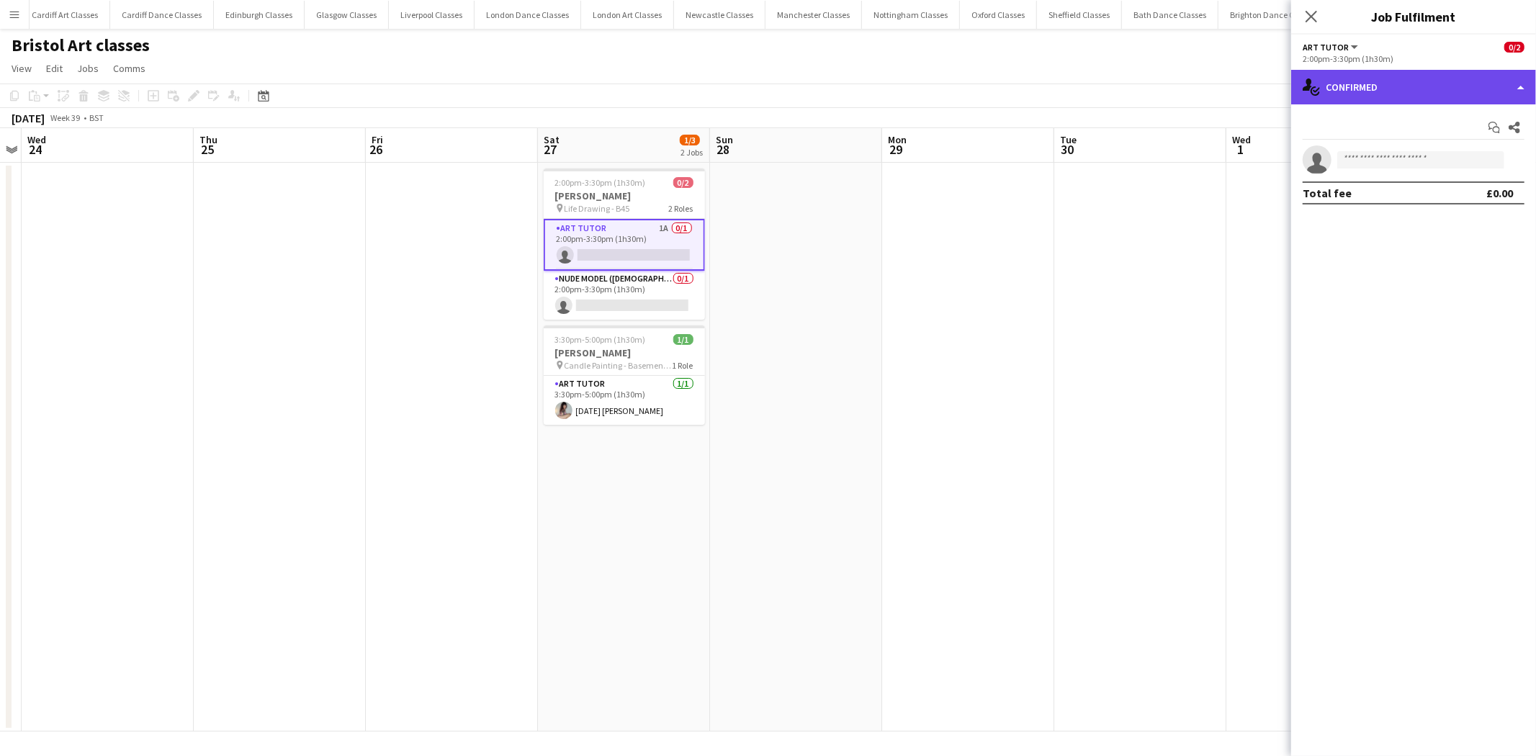
click at [1398, 85] on div "single-neutral-actions-check-2 Confirmed" at bounding box center [1413, 87] width 245 height 35
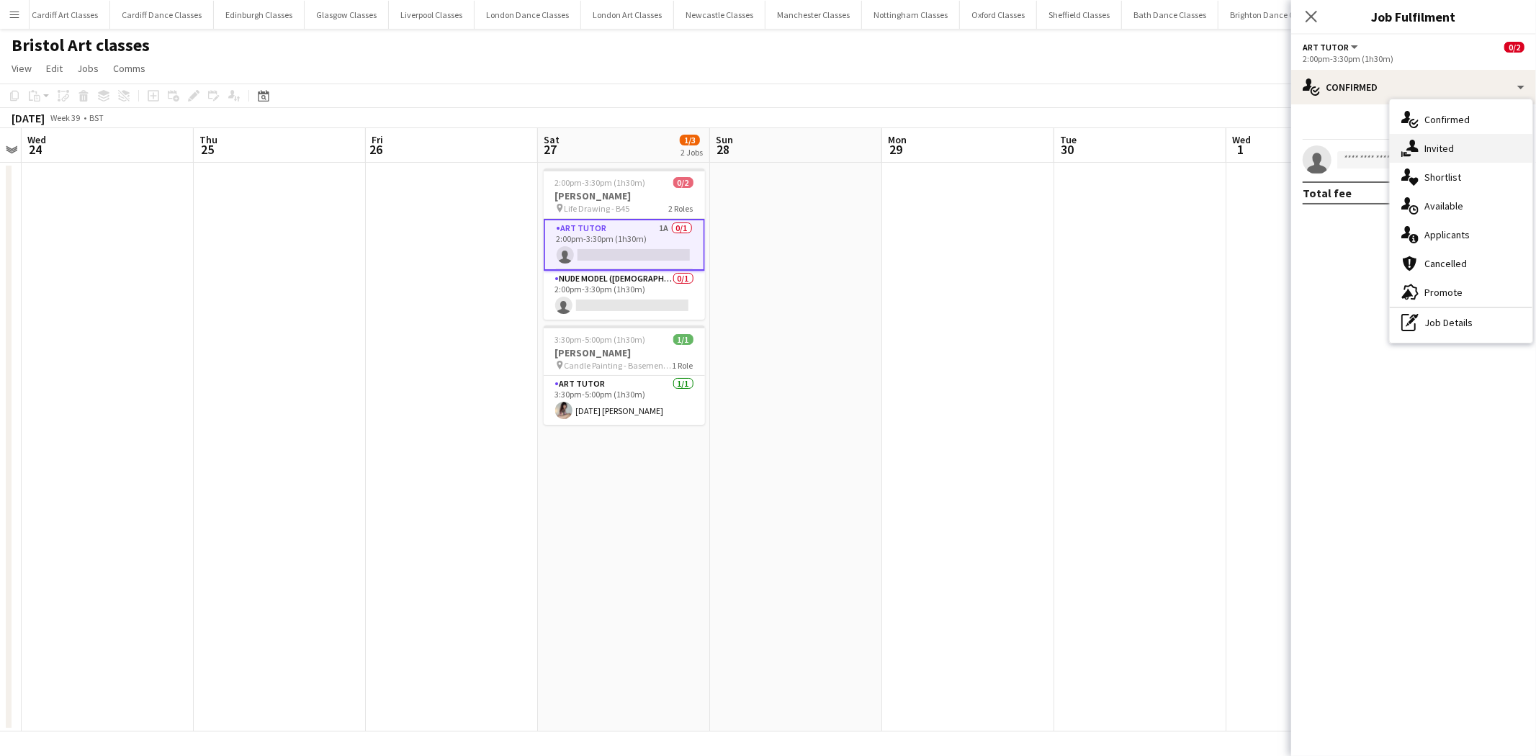
click at [1440, 145] on div "single-neutral-actions-share-1 Invited" at bounding box center [1461, 148] width 143 height 29
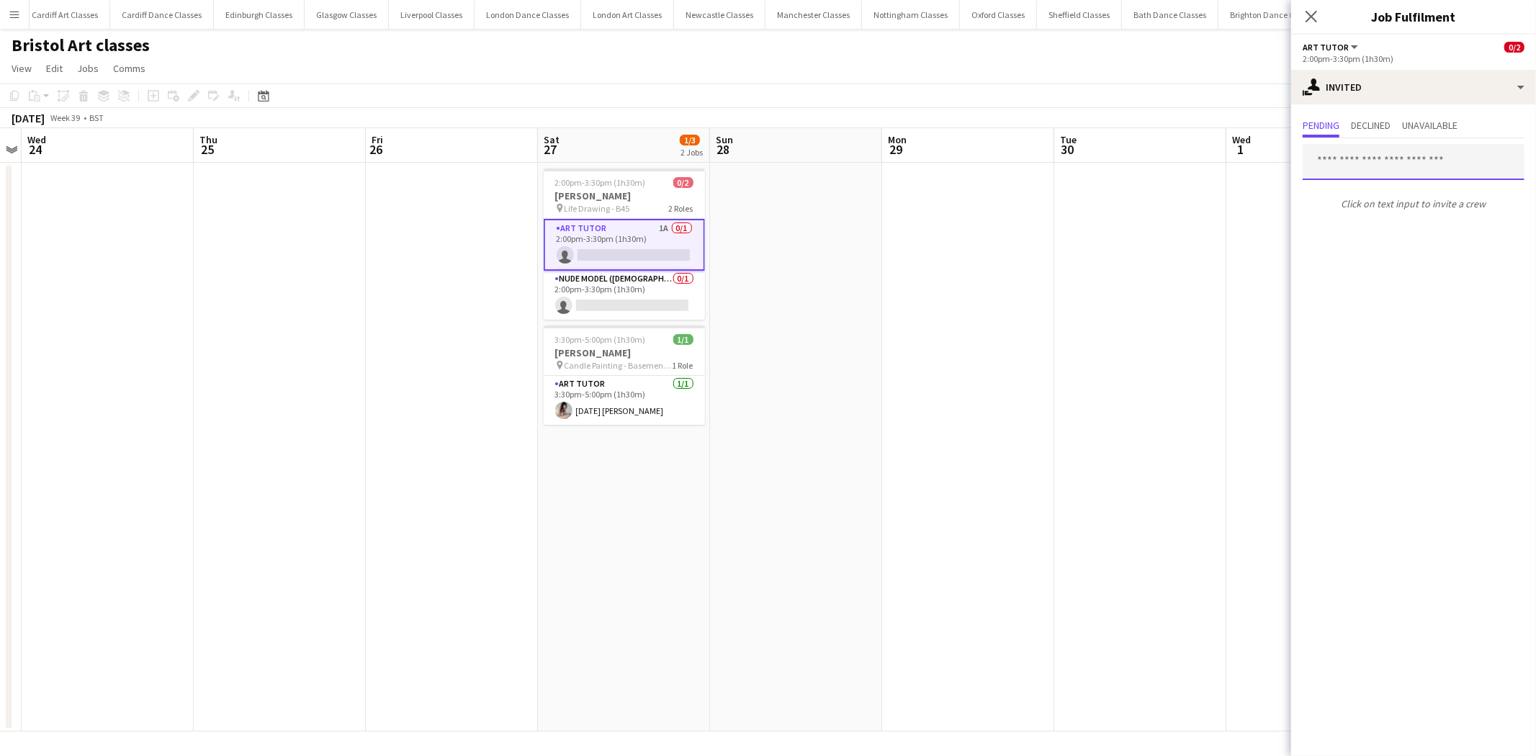
click at [1368, 167] on input "text" at bounding box center [1414, 162] width 222 height 36
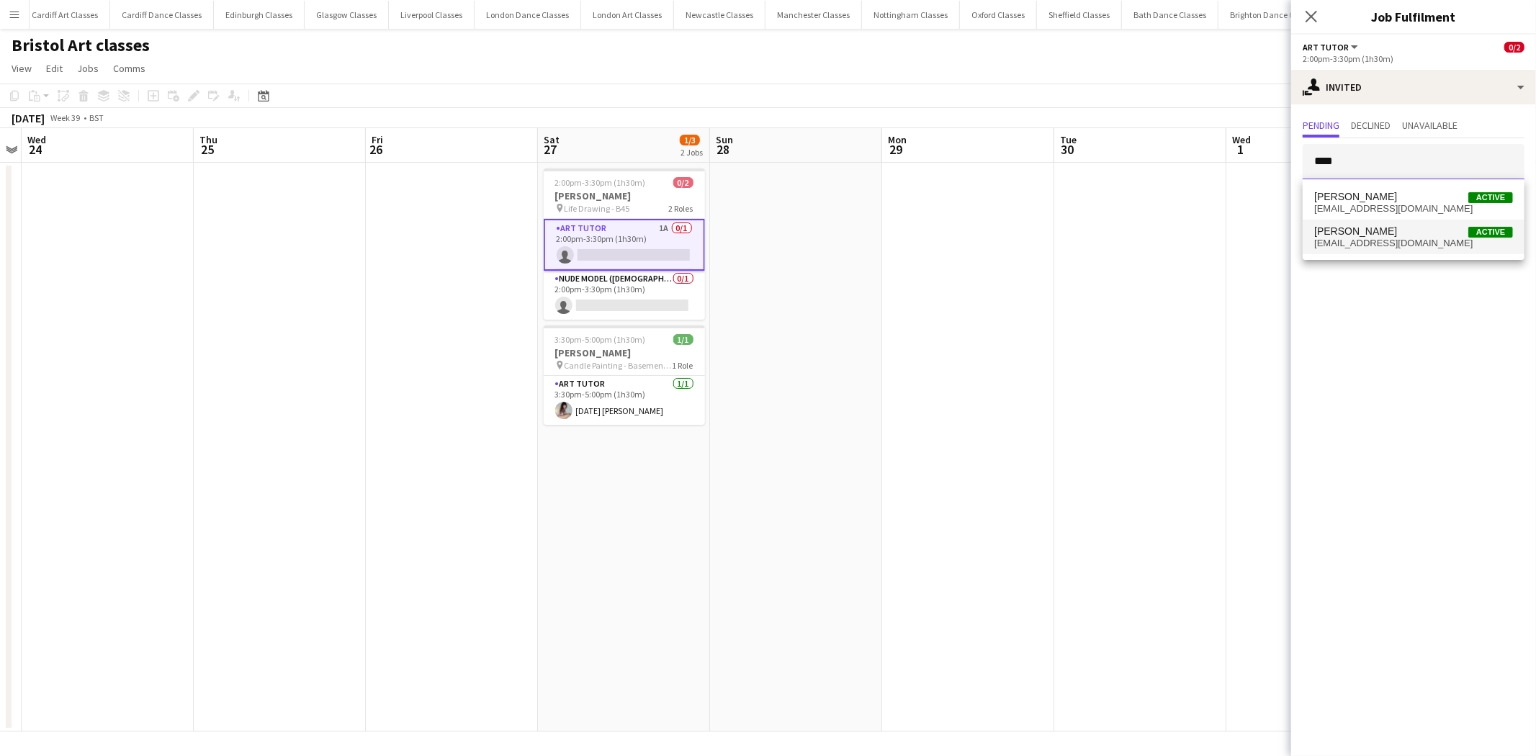
type input "****"
click at [1423, 247] on span "[EMAIL_ADDRESS][DOMAIN_NAME]" at bounding box center [1413, 244] width 199 height 12
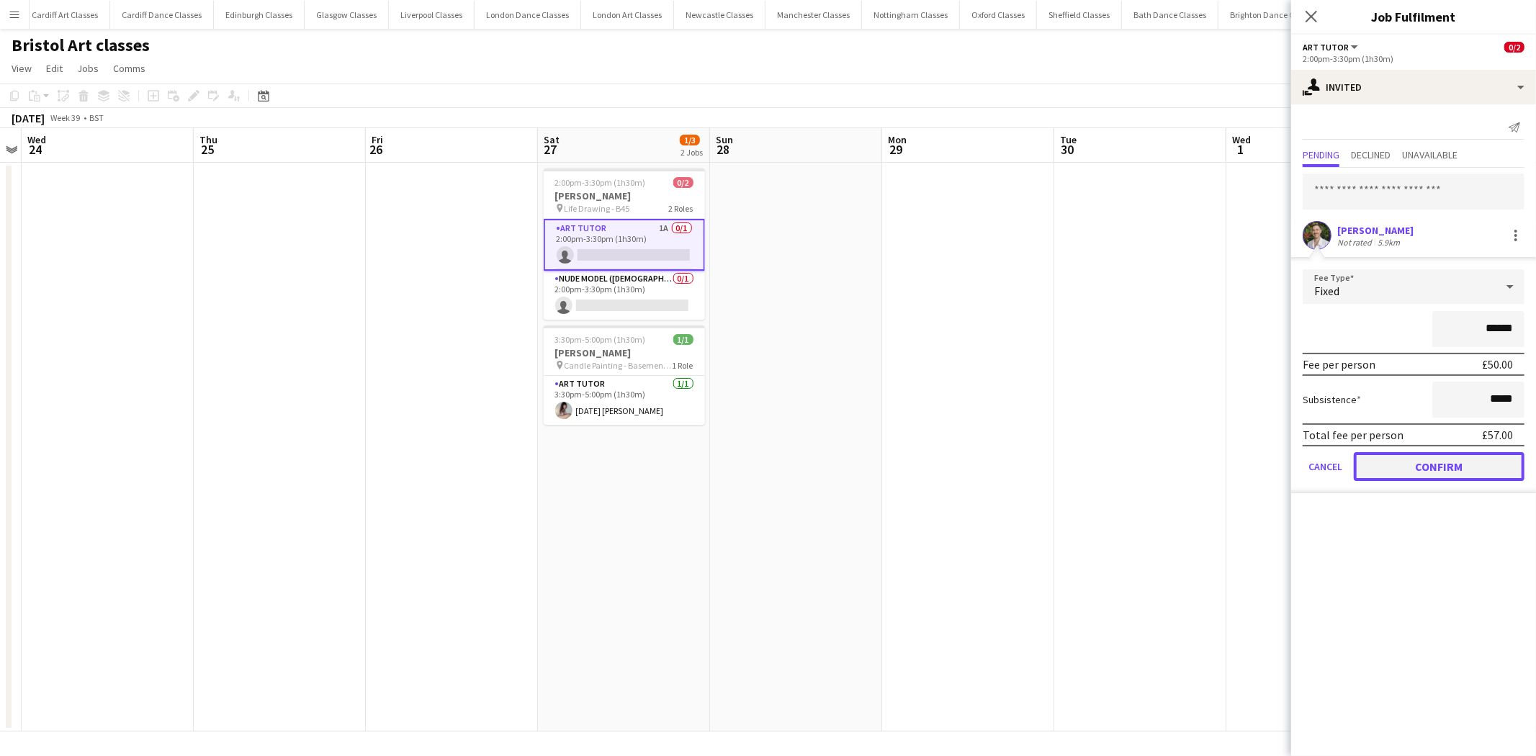
click at [1416, 471] on button "Confirm" at bounding box center [1439, 466] width 171 height 29
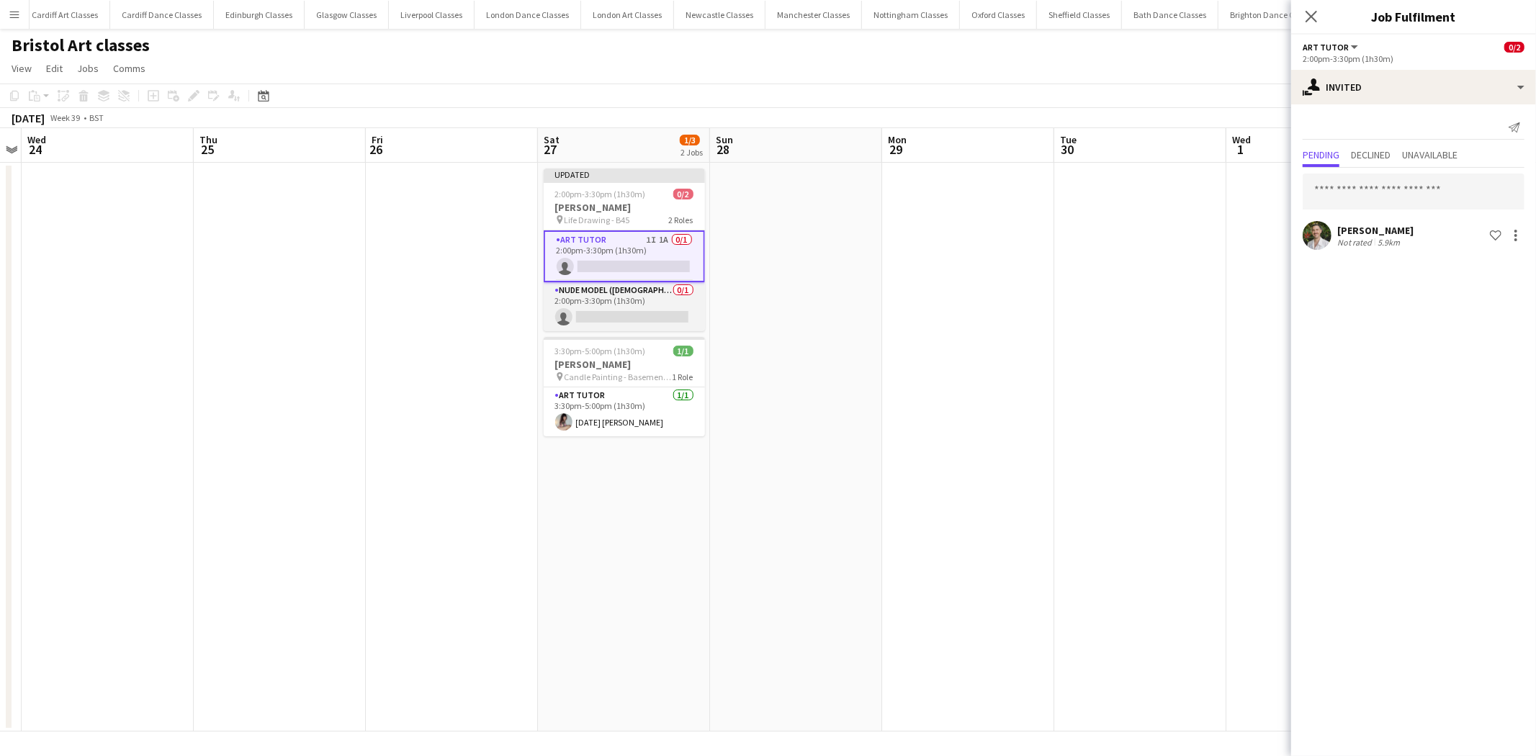
drag, startPoint x: 589, startPoint y: 305, endPoint x: 605, endPoint y: 305, distance: 15.9
click at [589, 305] on app-card-role "Nude Model (Female) 0/1 2:00pm-3:30pm (1h30m) single-neutral-actions" at bounding box center [624, 306] width 161 height 49
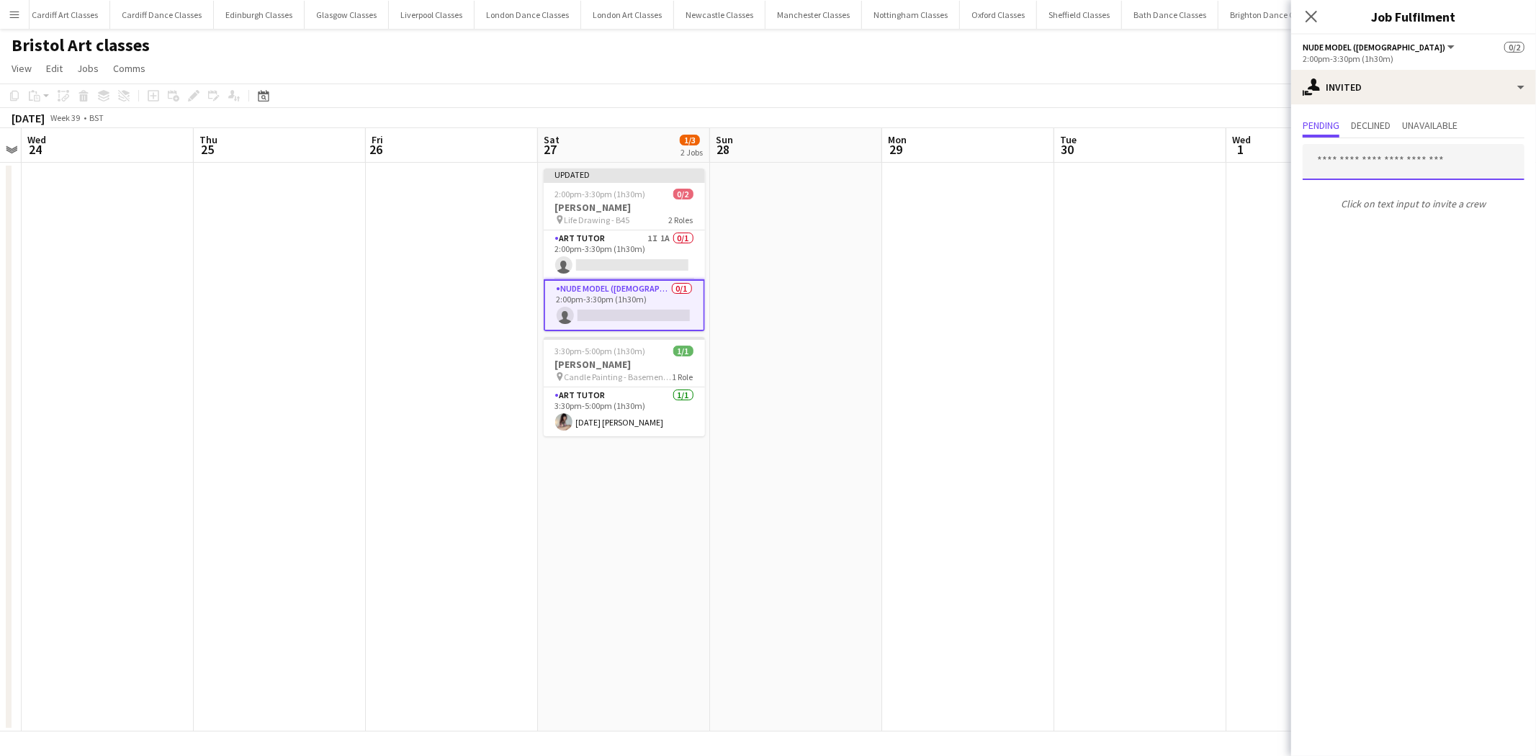
click at [1390, 154] on input "text" at bounding box center [1414, 162] width 222 height 36
type input "******"
click at [1390, 221] on div "Tuesday Laveau Active tuesdaylaveau@gmail.com" at bounding box center [1414, 202] width 222 height 46
click at [1388, 214] on mat-option "Tuesday Laveau Active tuesdaylaveau@gmail.com" at bounding box center [1414, 202] width 222 height 35
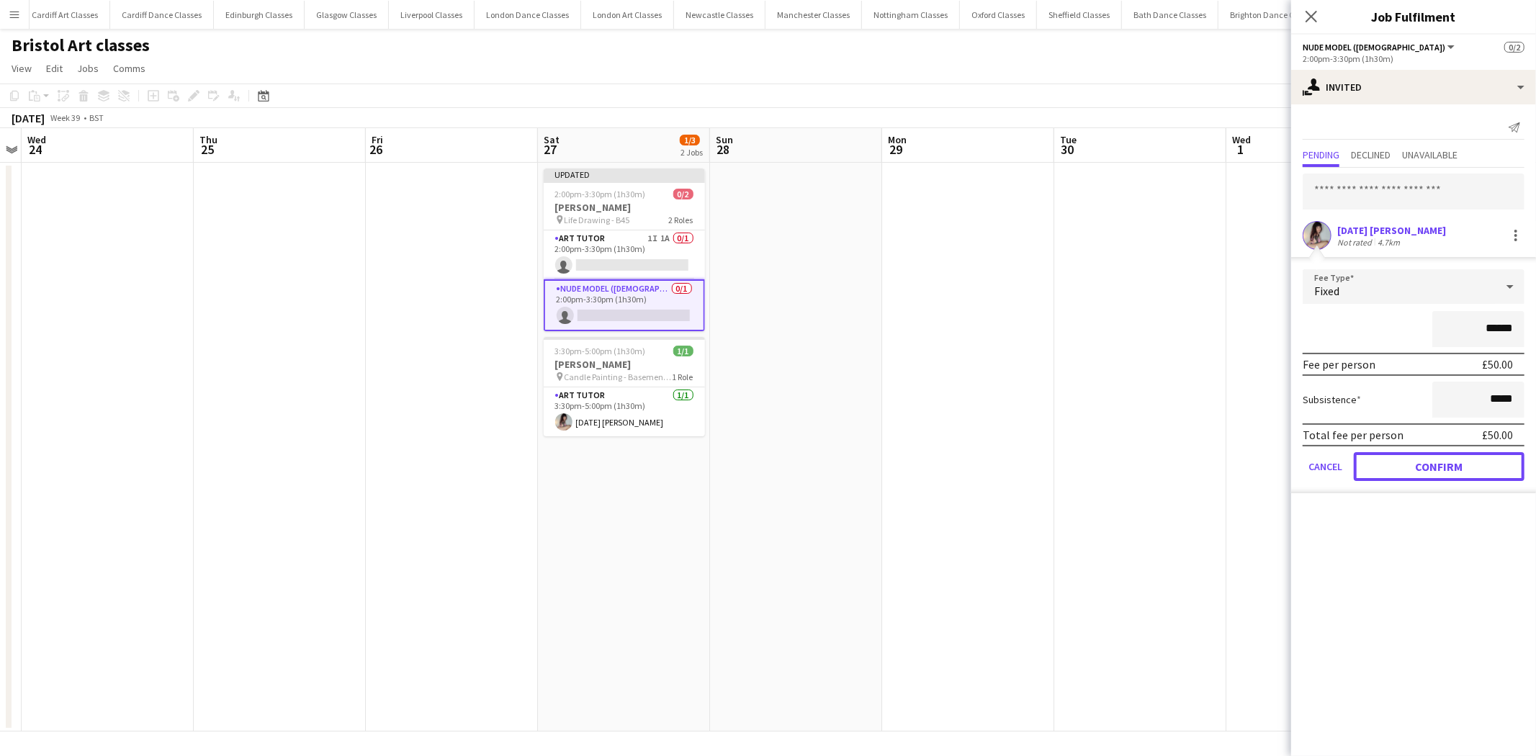
click at [1442, 459] on button "Confirm" at bounding box center [1439, 466] width 171 height 29
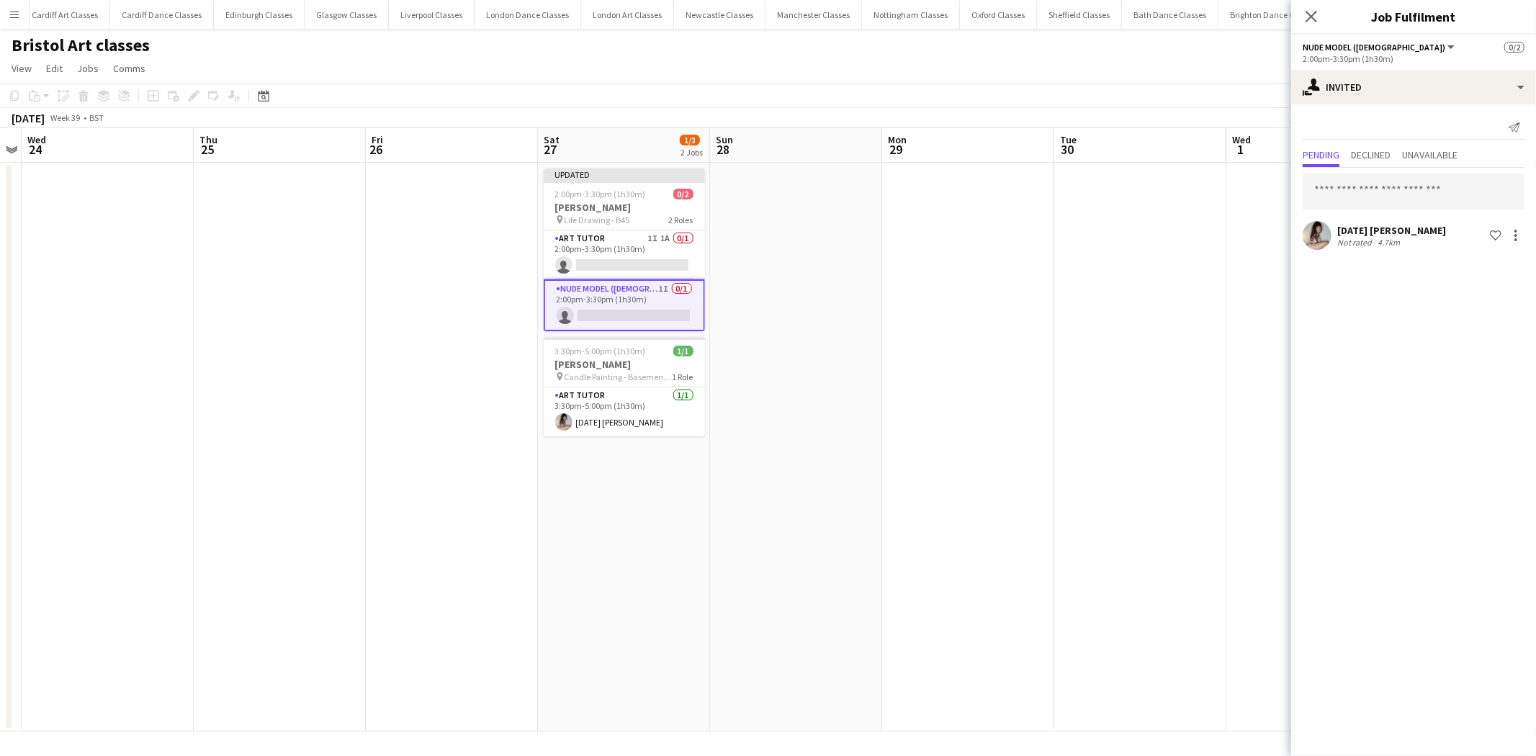
click at [1074, 310] on app-date-cell at bounding box center [1140, 447] width 172 height 569
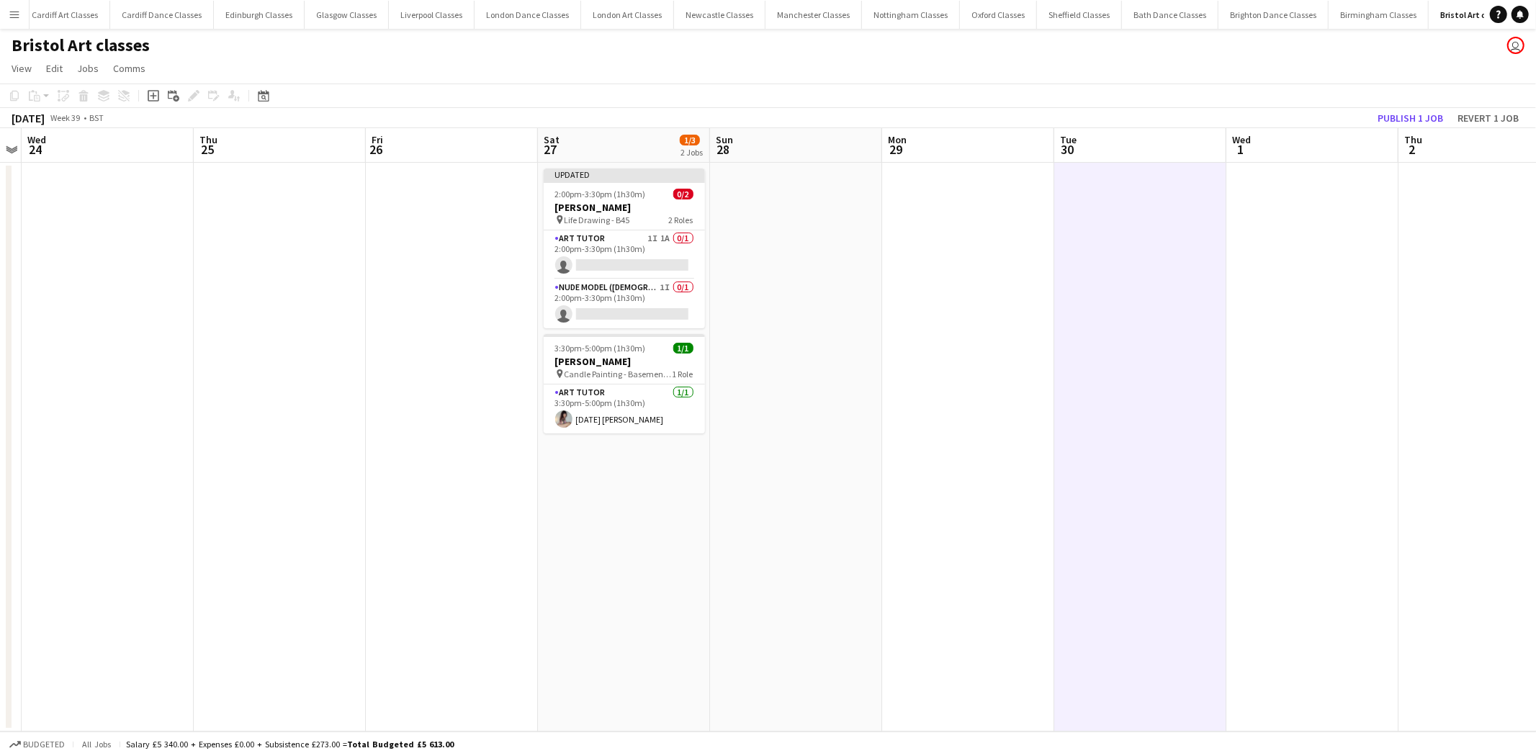
click at [1405, 127] on div "September 2025 Week 39 • BST Publish 1 job Revert 1 job" at bounding box center [768, 118] width 1536 height 20
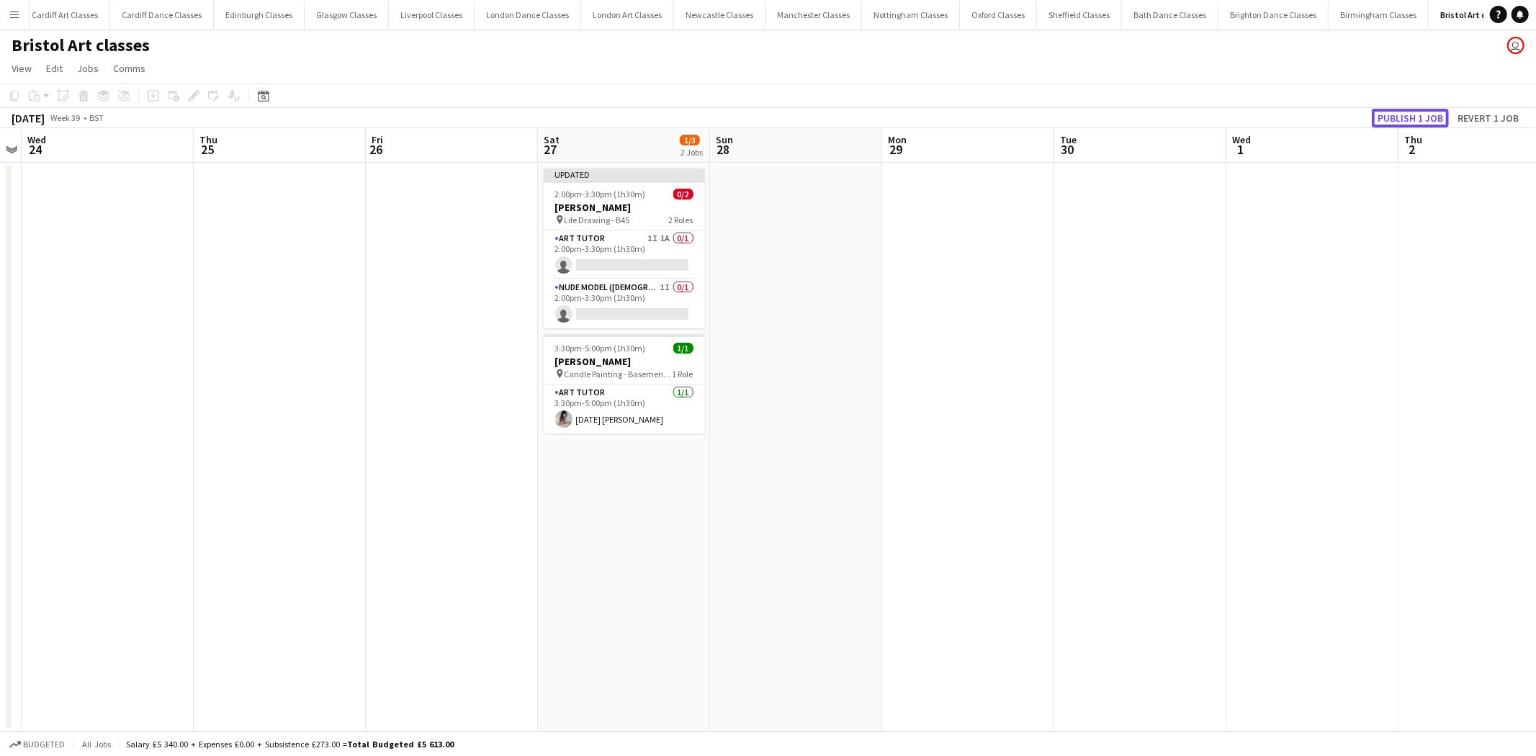
click at [1390, 120] on button "Publish 1 job" at bounding box center [1410, 118] width 77 height 19
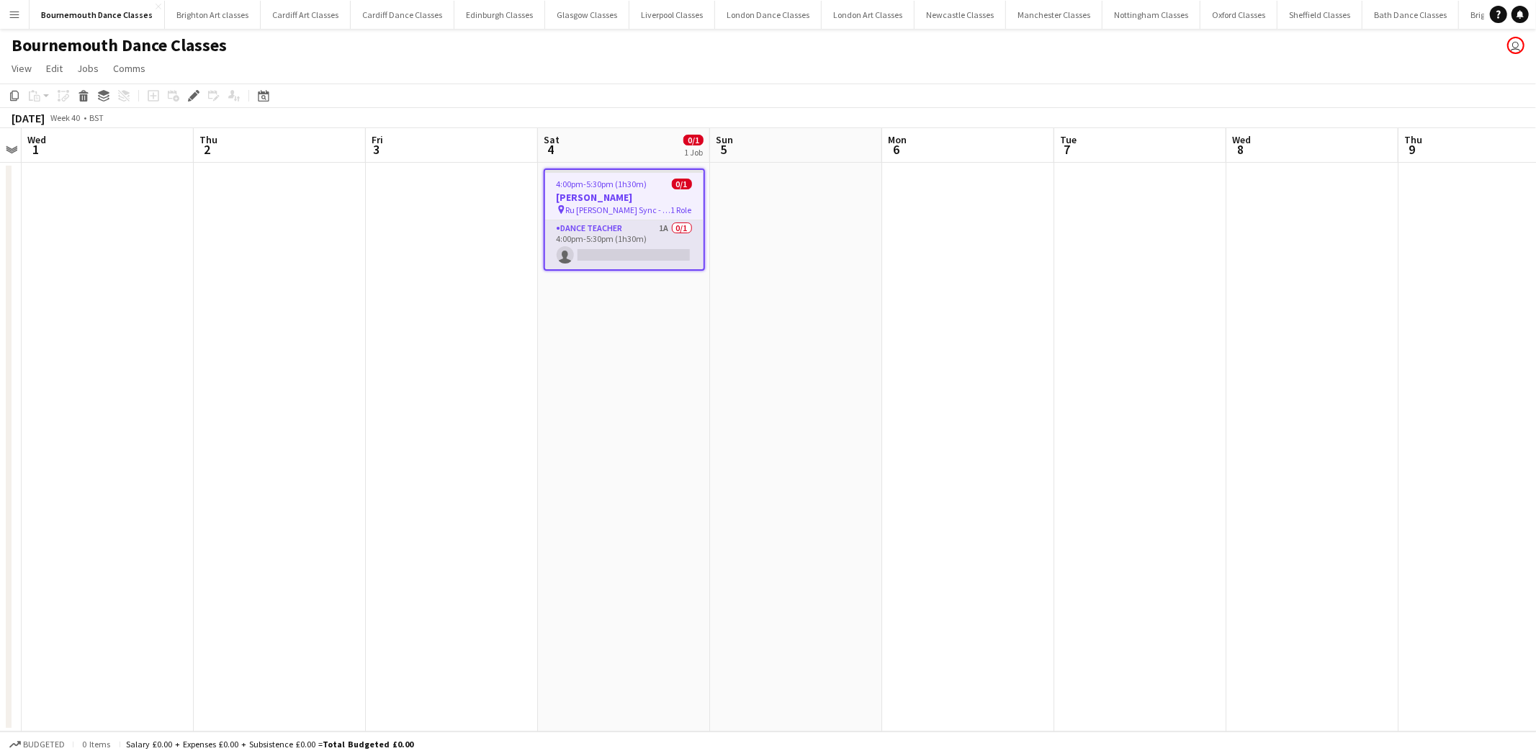
click at [637, 263] on app-card-role "Dance Teacher 1A 0/1 4:00pm-5:30pm (1h30m) single-neutral-actions" at bounding box center [624, 244] width 158 height 49
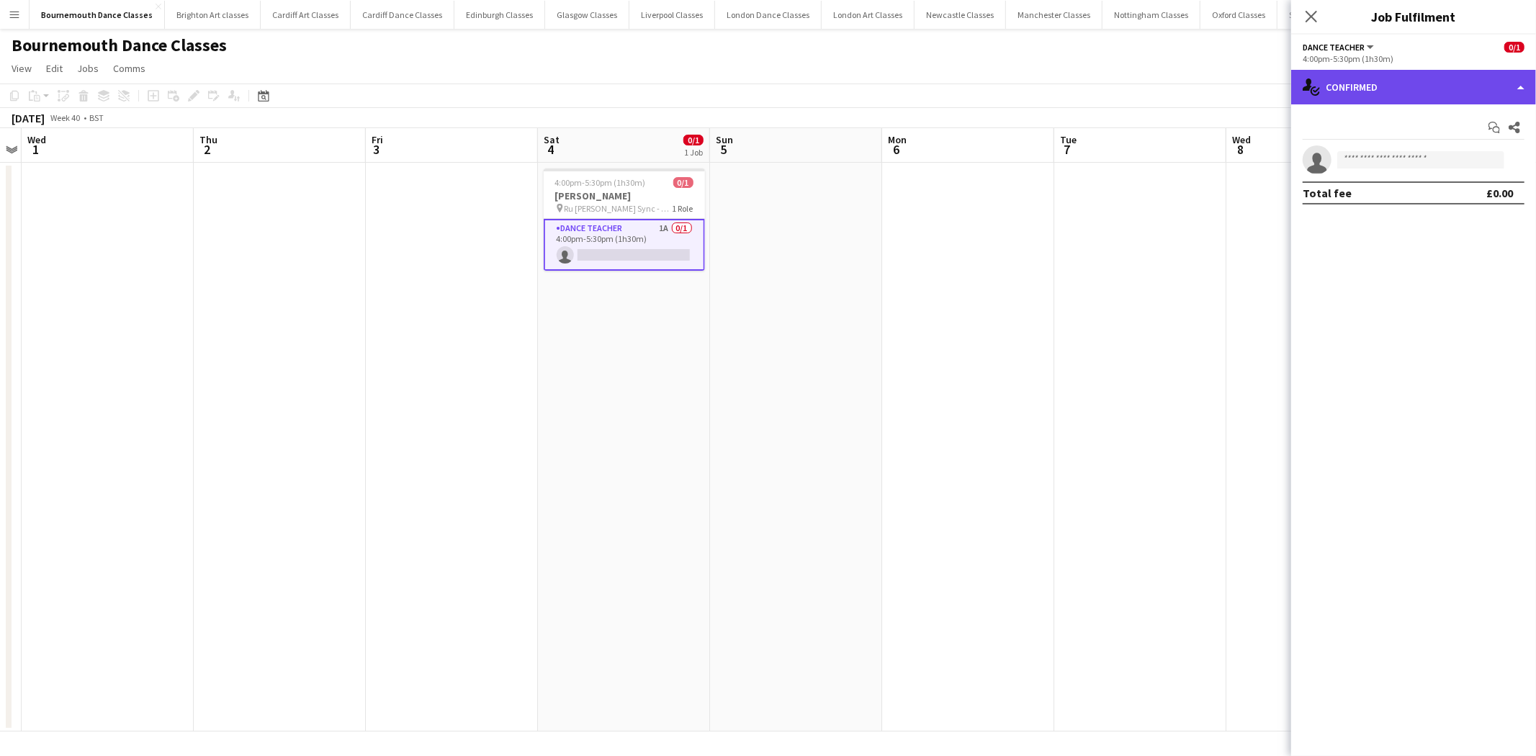
click at [1449, 74] on div "single-neutral-actions-check-2 Confirmed" at bounding box center [1413, 87] width 245 height 35
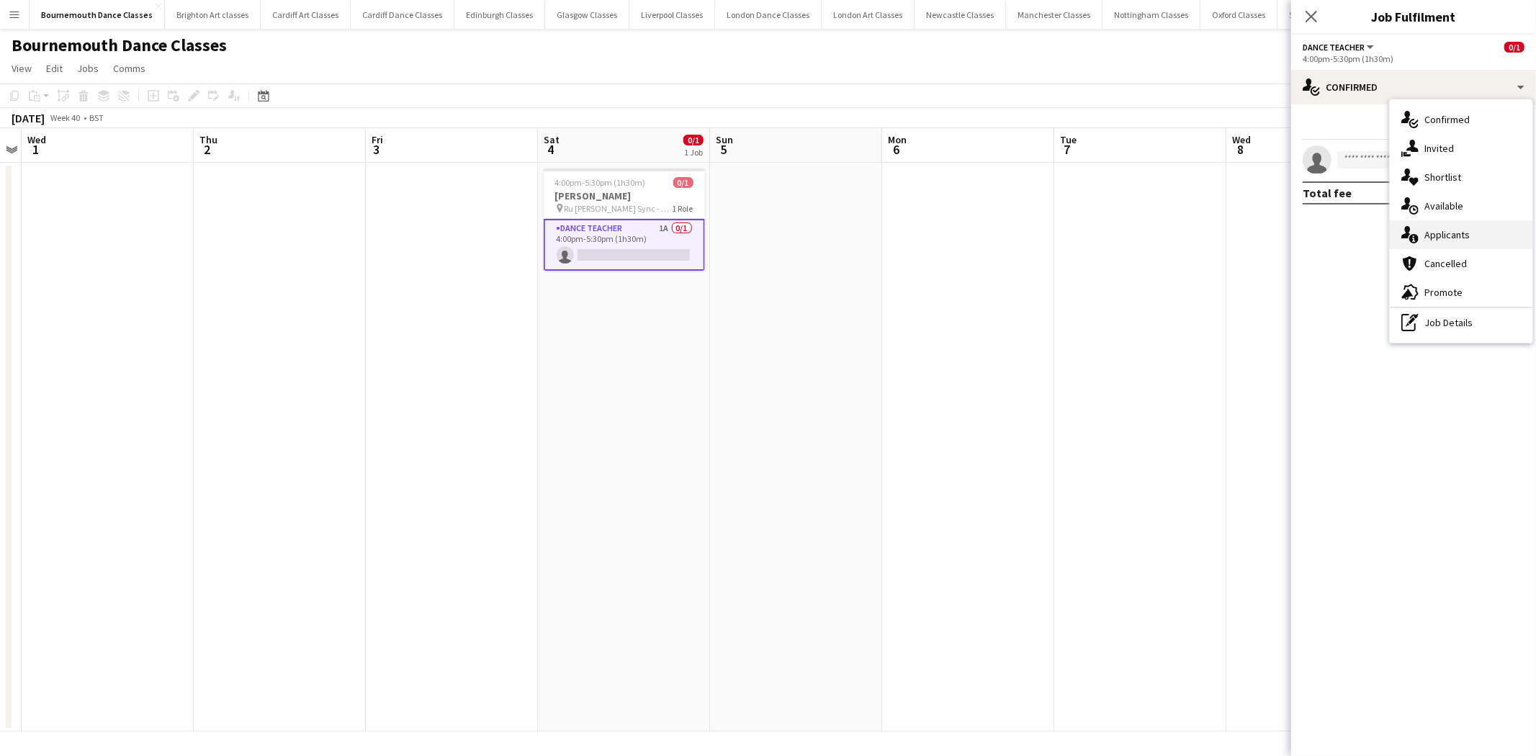
click at [1469, 241] on div "single-neutral-actions-information Applicants" at bounding box center [1461, 234] width 143 height 29
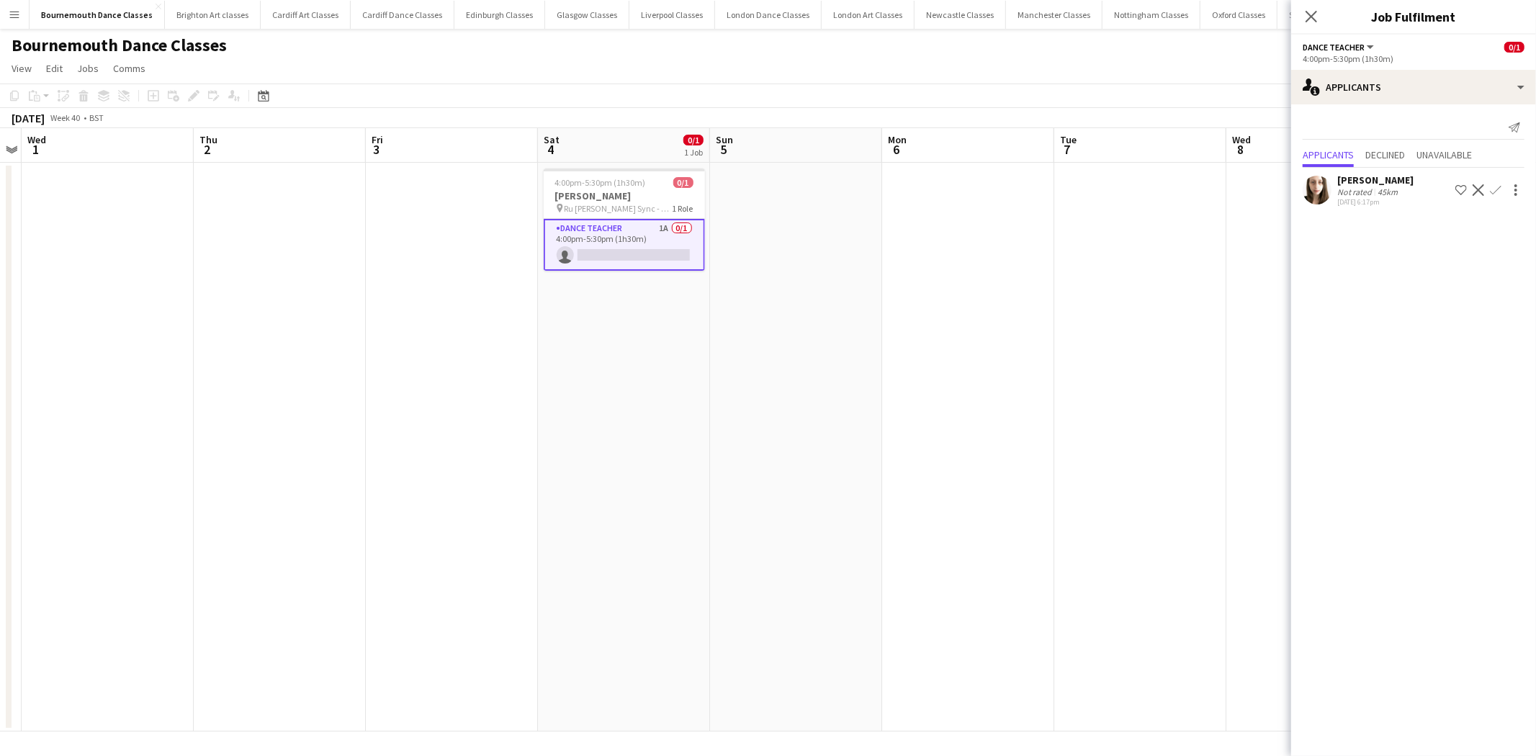
click at [1492, 184] on app-icon "Confirm" at bounding box center [1496, 190] width 12 height 12
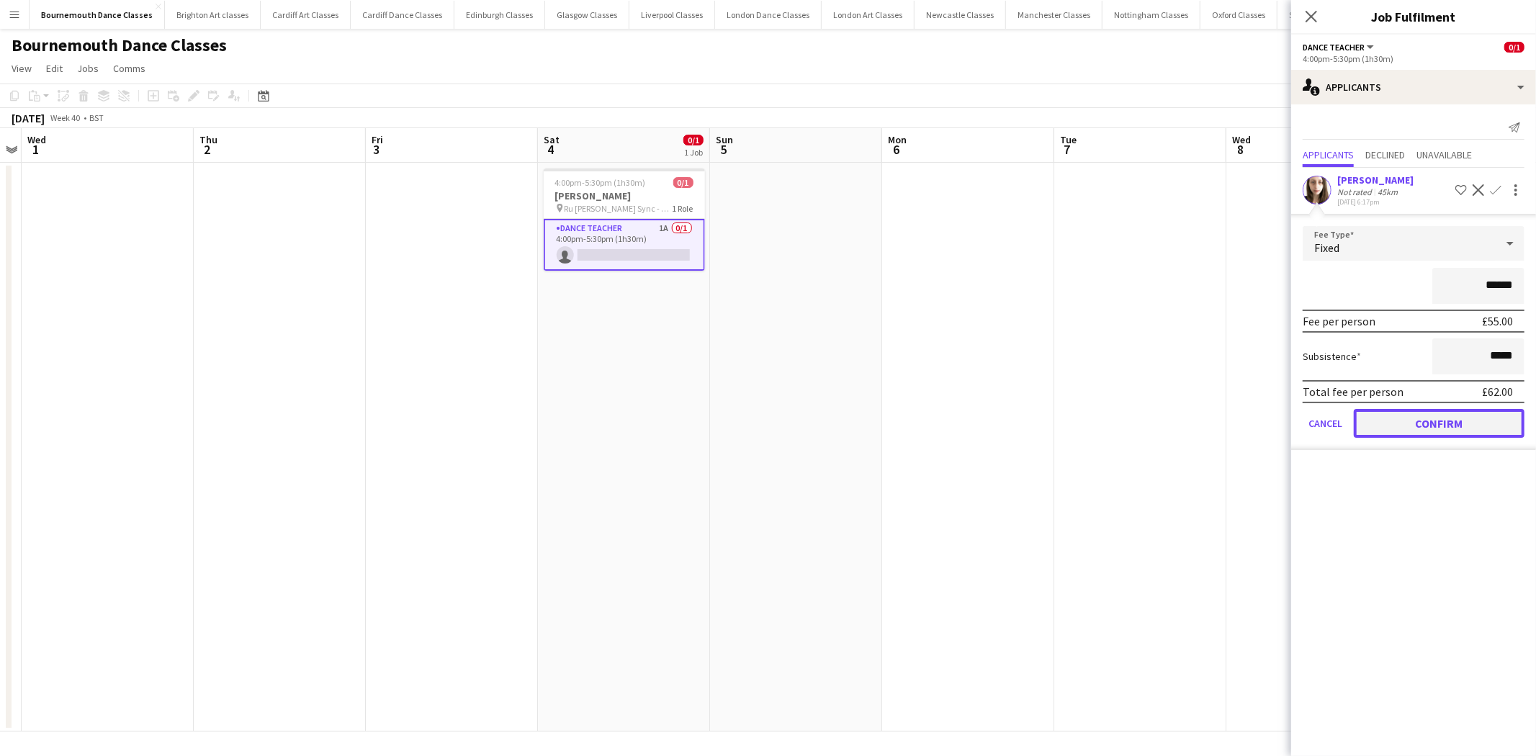
click at [1453, 422] on button "Confirm" at bounding box center [1439, 423] width 171 height 29
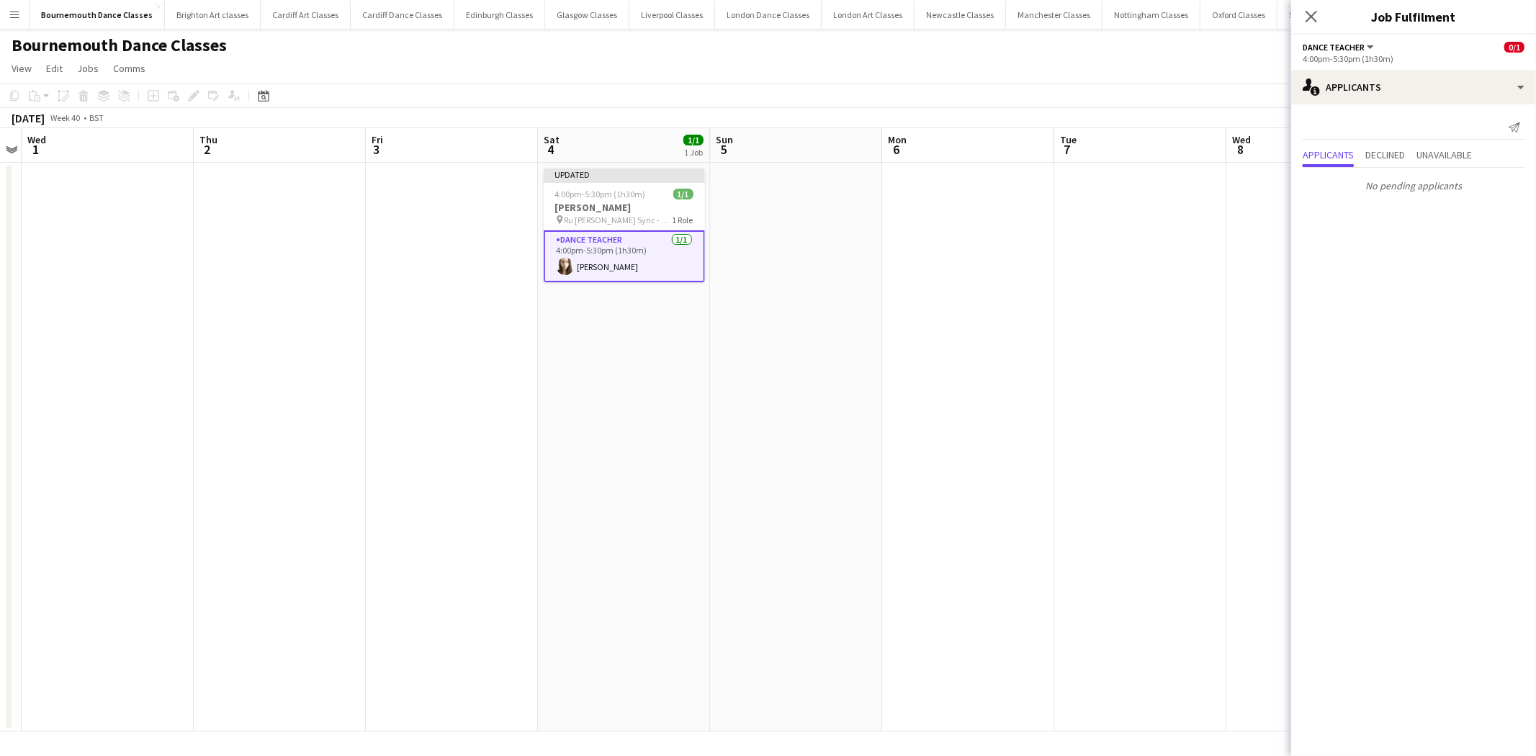
click at [920, 242] on app-date-cell at bounding box center [968, 447] width 172 height 569
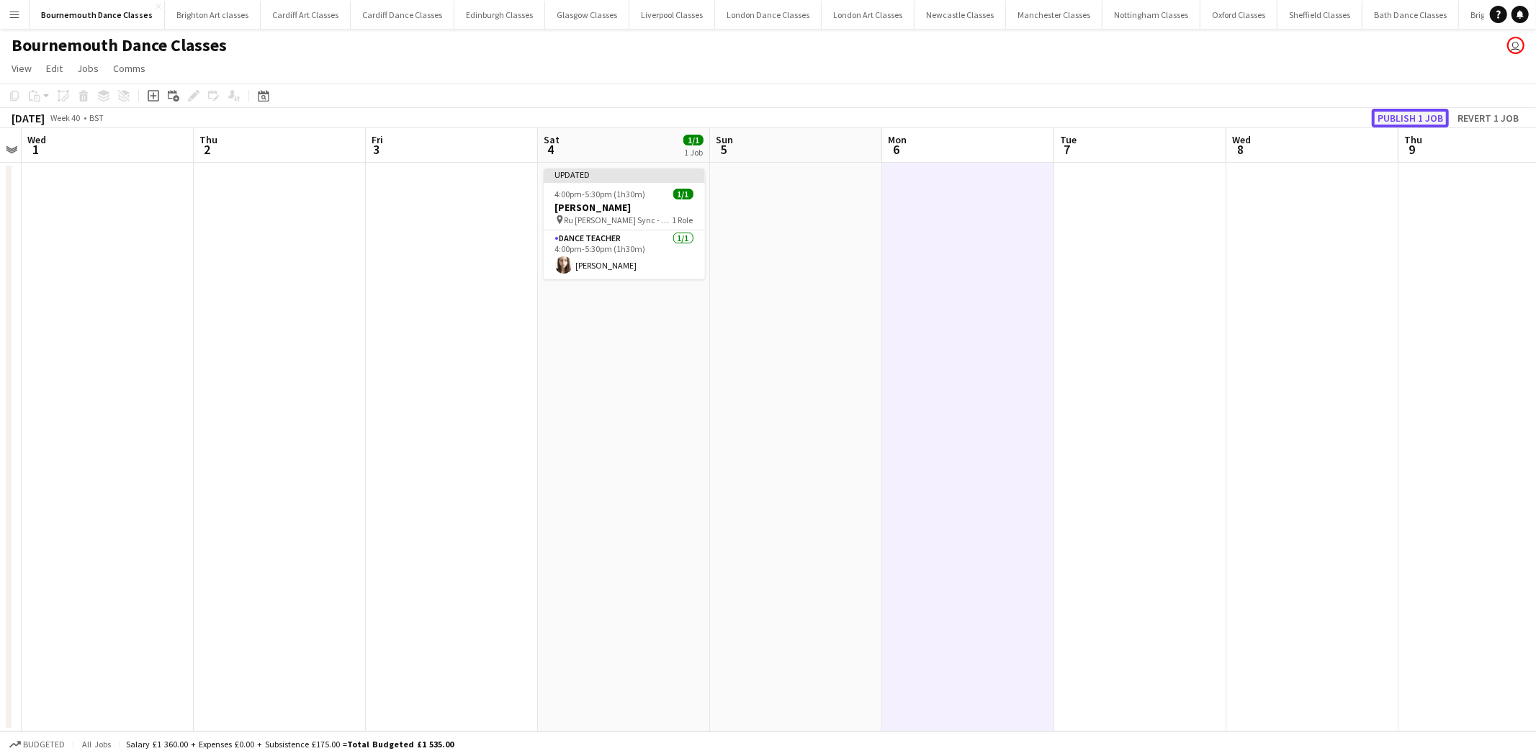
click at [1412, 121] on button "Publish 1 job" at bounding box center [1410, 118] width 77 height 19
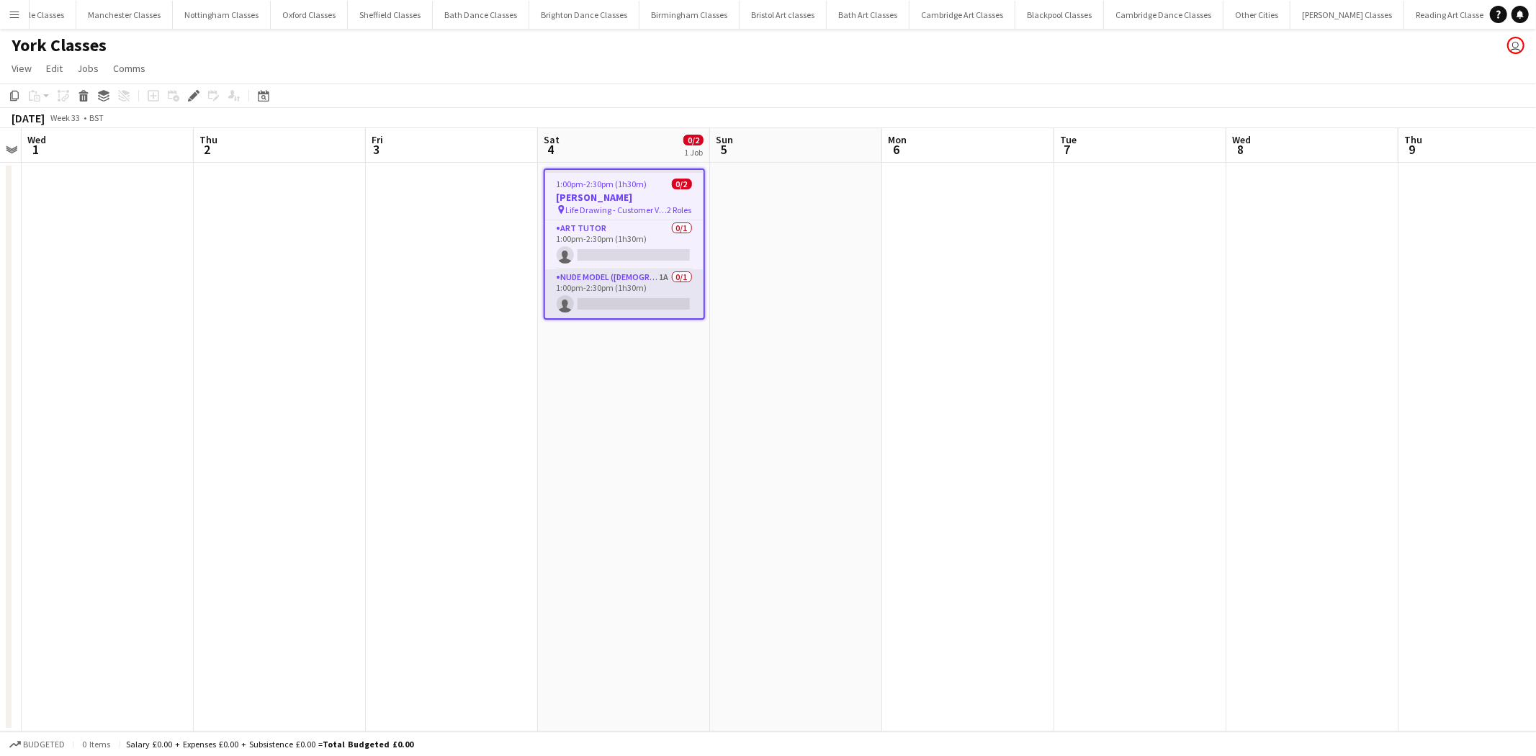
scroll to position [0, 932]
click at [632, 278] on app-card-role "Nude Model ([DEMOGRAPHIC_DATA]) 1A 0/1 1:00pm-2:30pm (1h30m) single-neutral-act…" at bounding box center [624, 293] width 158 height 49
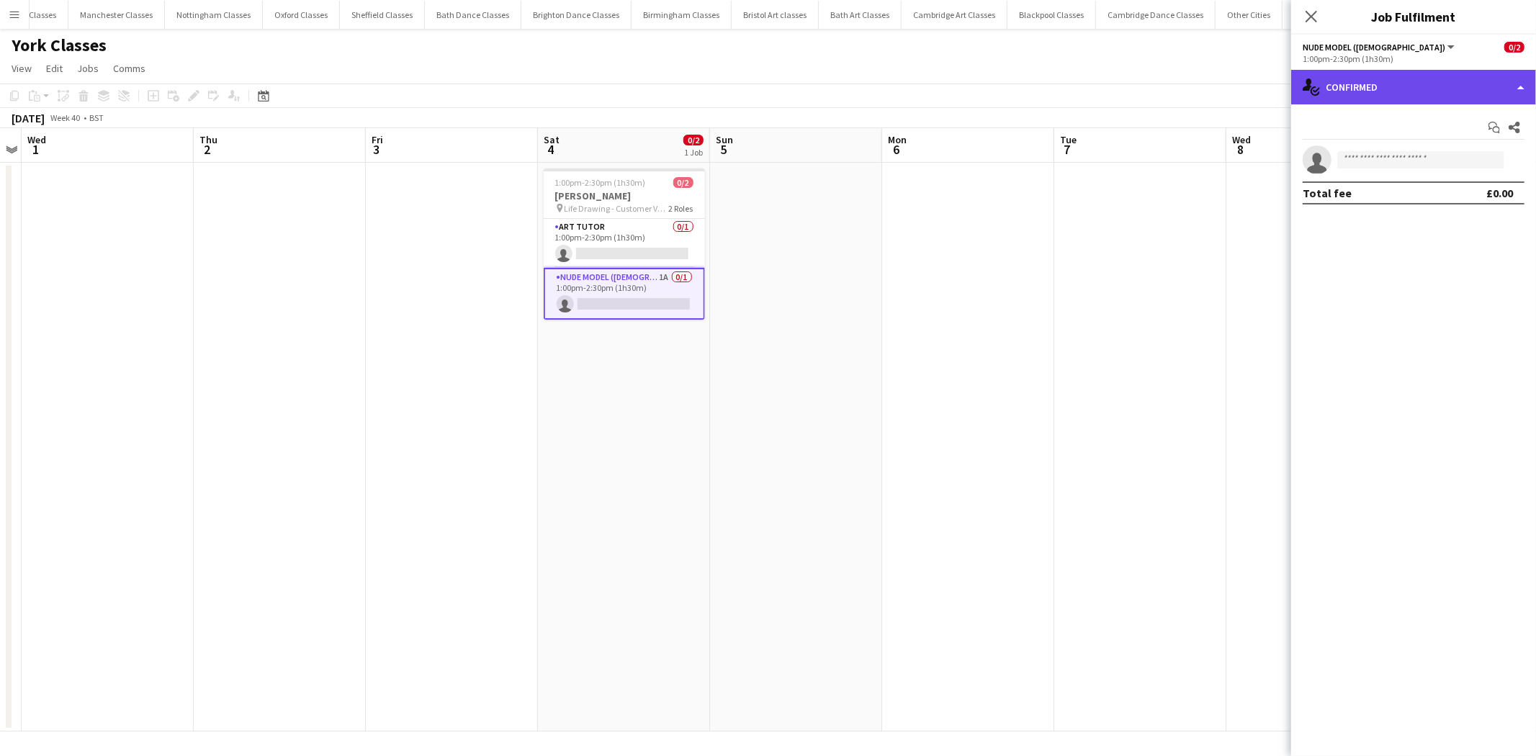
click at [1445, 81] on div "single-neutral-actions-check-2 Confirmed" at bounding box center [1413, 87] width 245 height 35
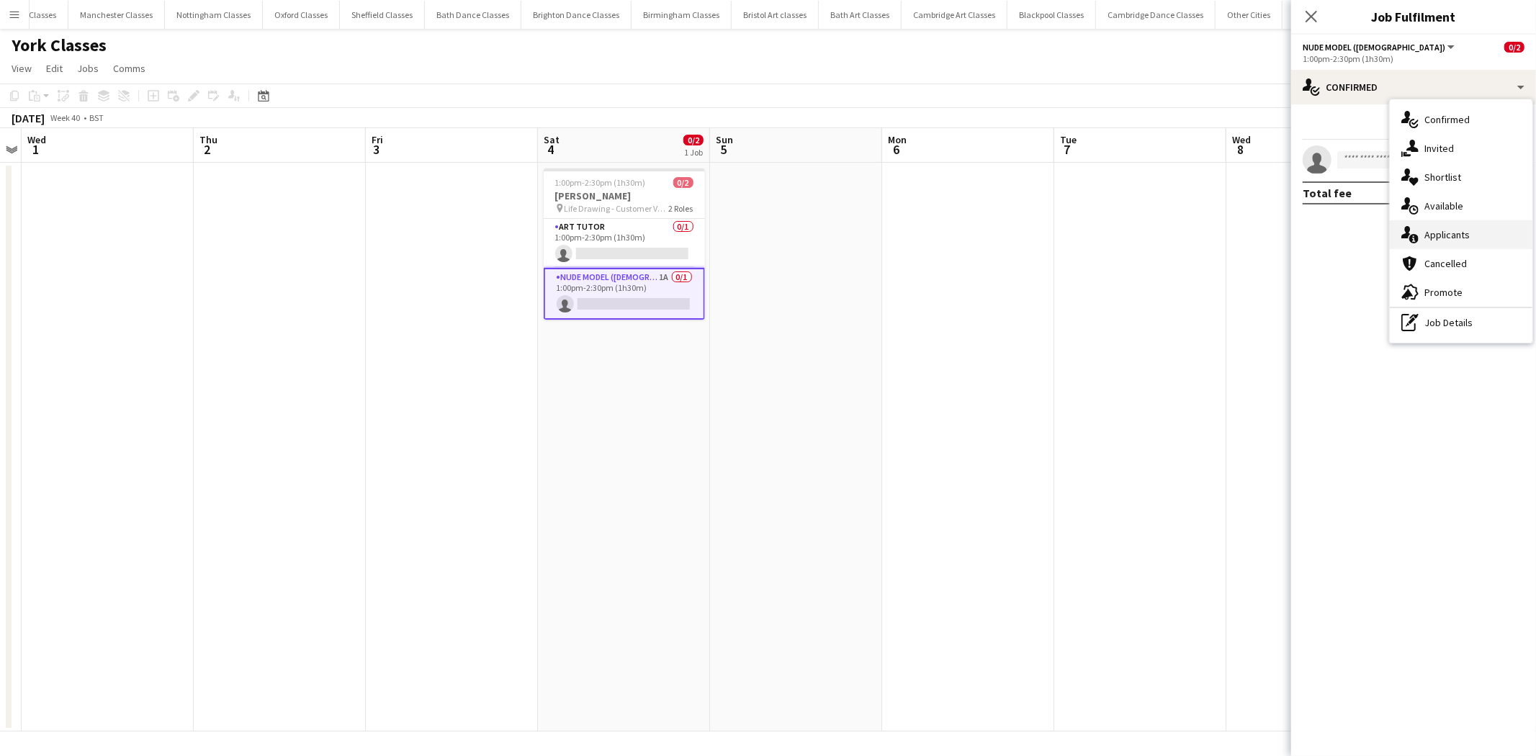
click at [1455, 233] on div "single-neutral-actions-information Applicants" at bounding box center [1461, 234] width 143 height 29
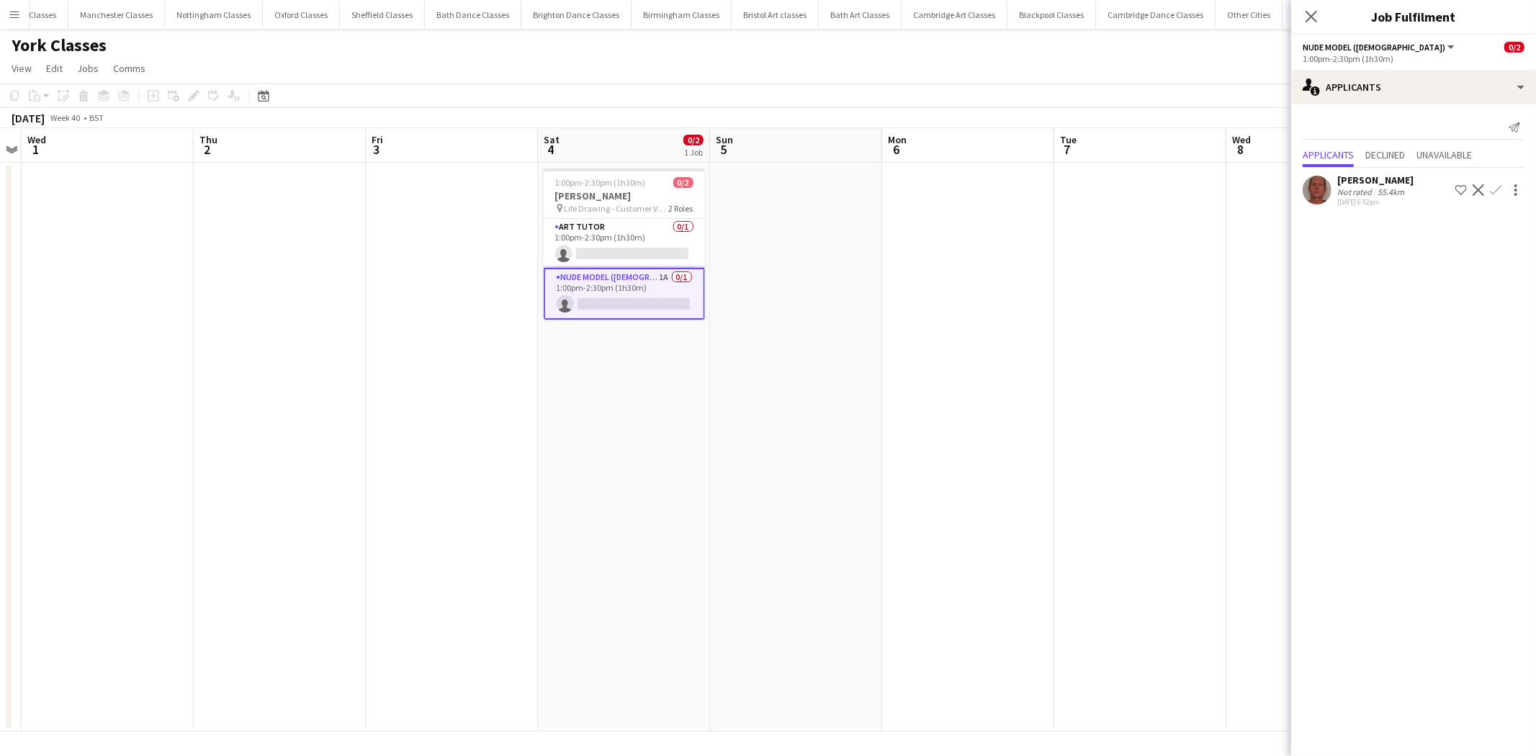
click at [1316, 181] on app-user-avatar at bounding box center [1317, 190] width 29 height 29
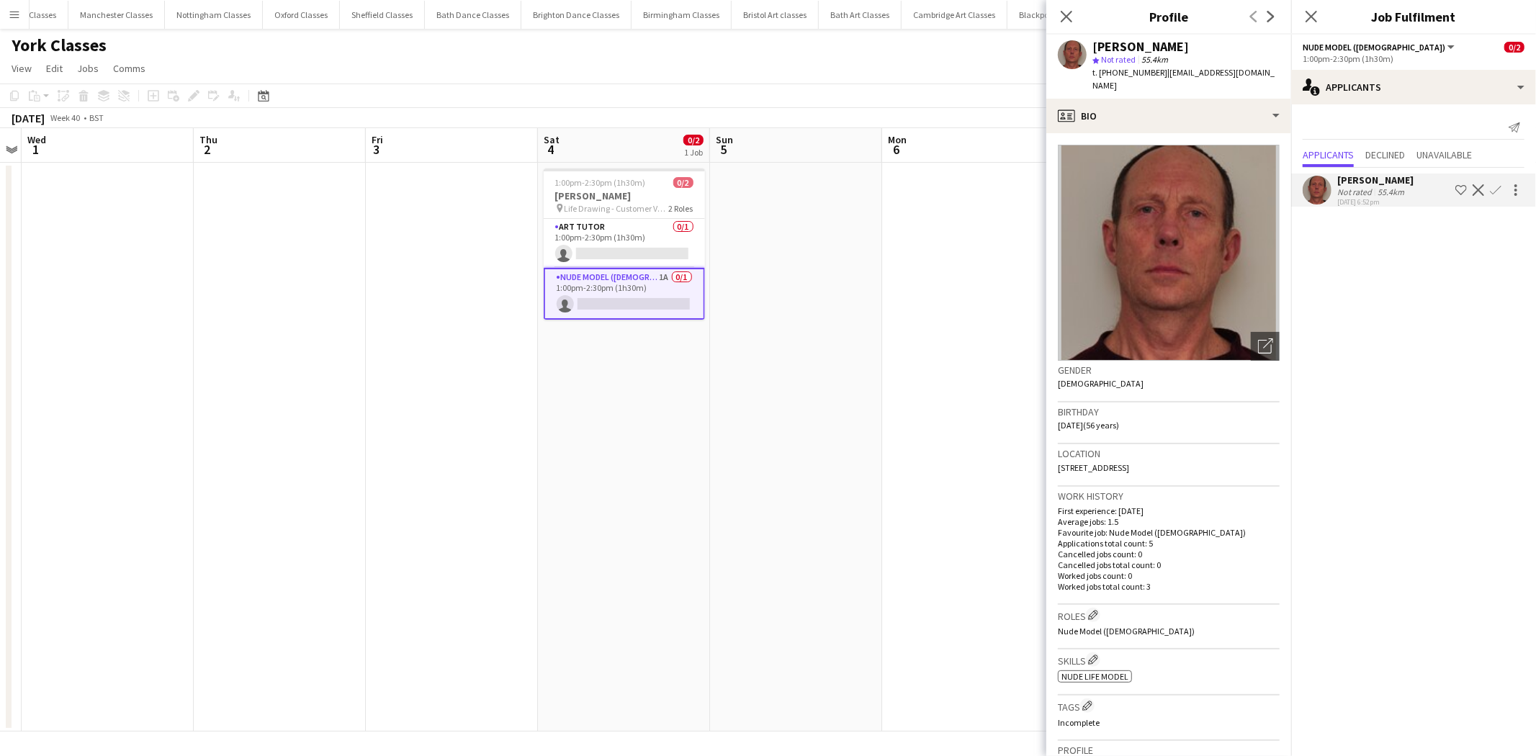
click at [1196, 254] on img at bounding box center [1169, 253] width 222 height 216
click at [850, 256] on app-date-cell at bounding box center [796, 447] width 172 height 569
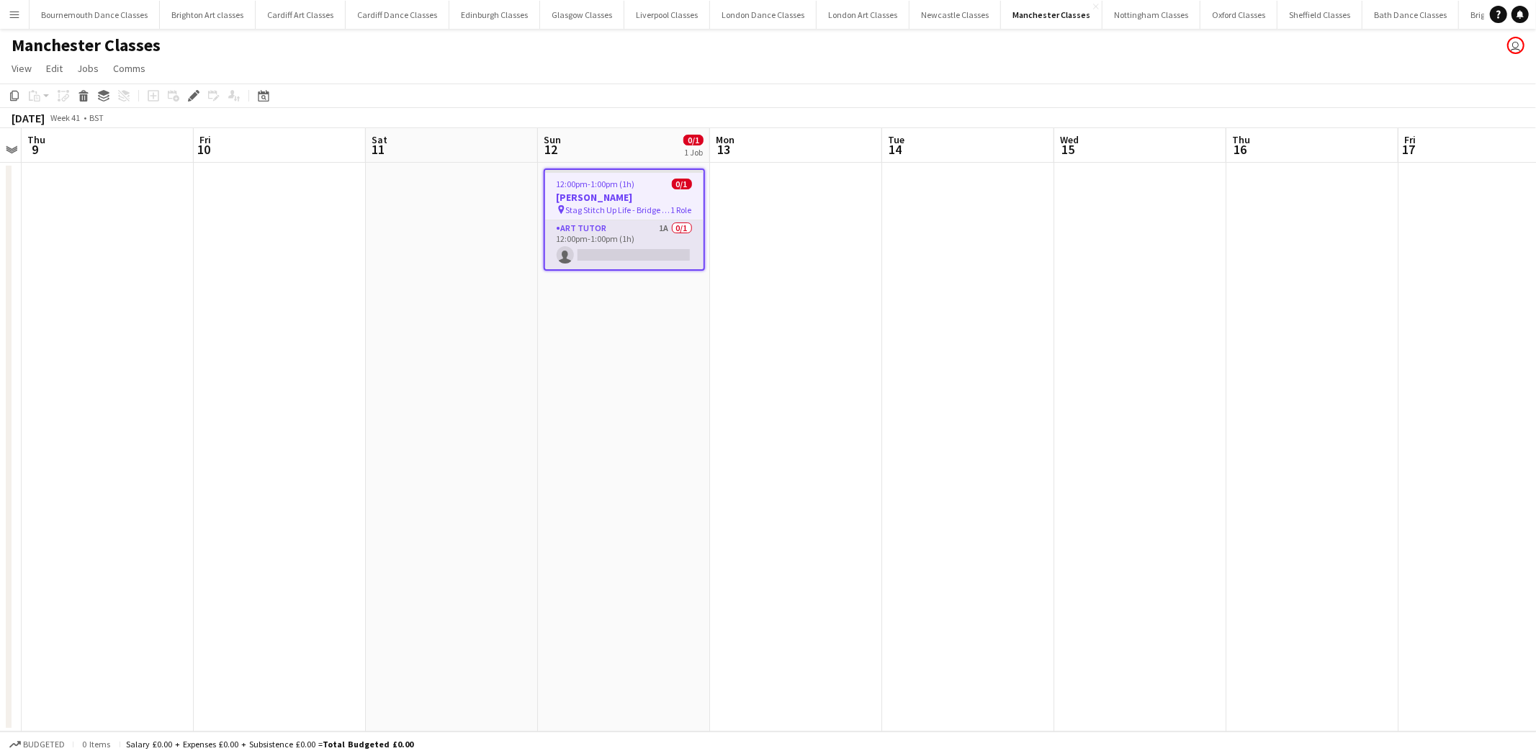
click at [657, 240] on app-card-role "Art Tutor 1A 0/1 12:00pm-1:00pm (1h) single-neutral-actions" at bounding box center [624, 244] width 158 height 49
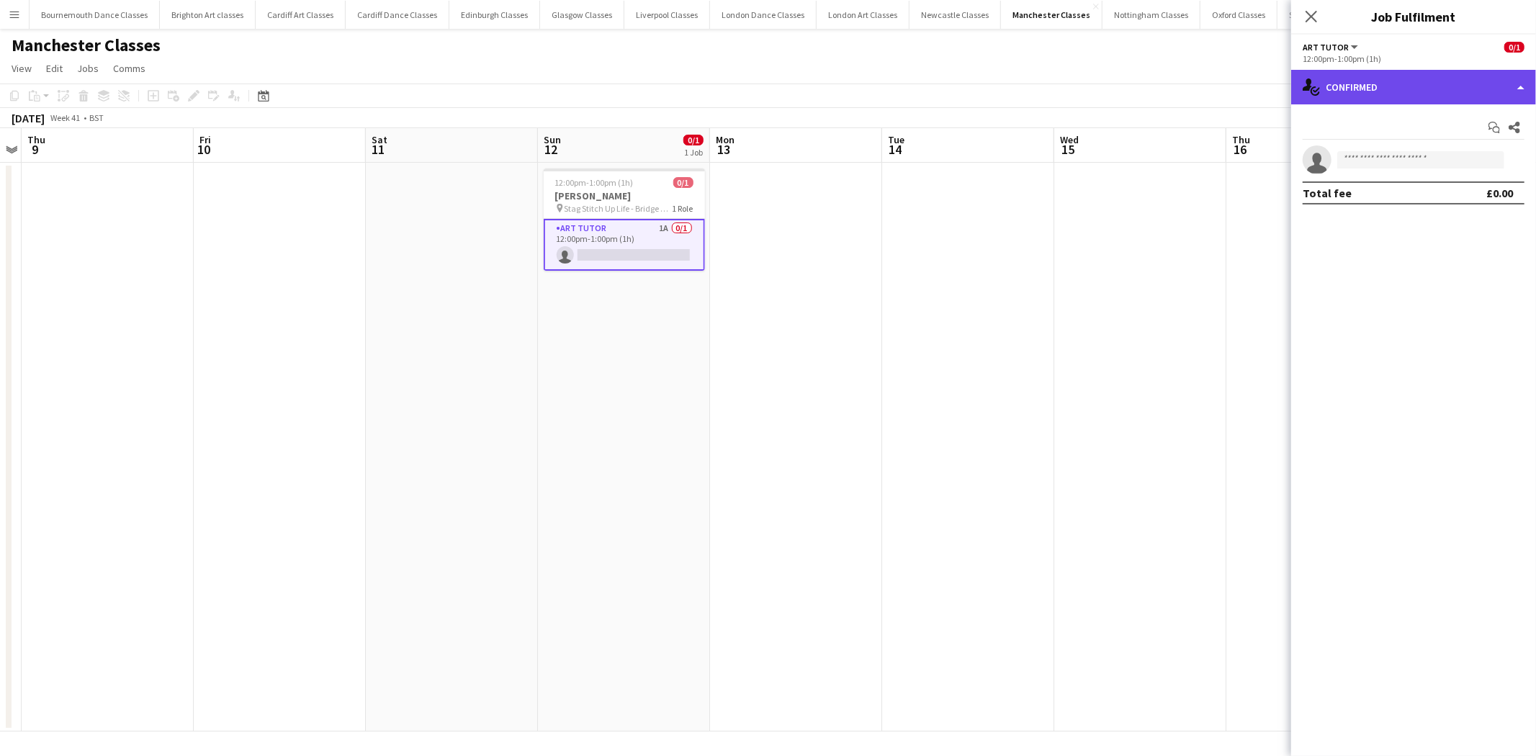
click at [1450, 81] on div "single-neutral-actions-check-2 Confirmed" at bounding box center [1413, 87] width 245 height 35
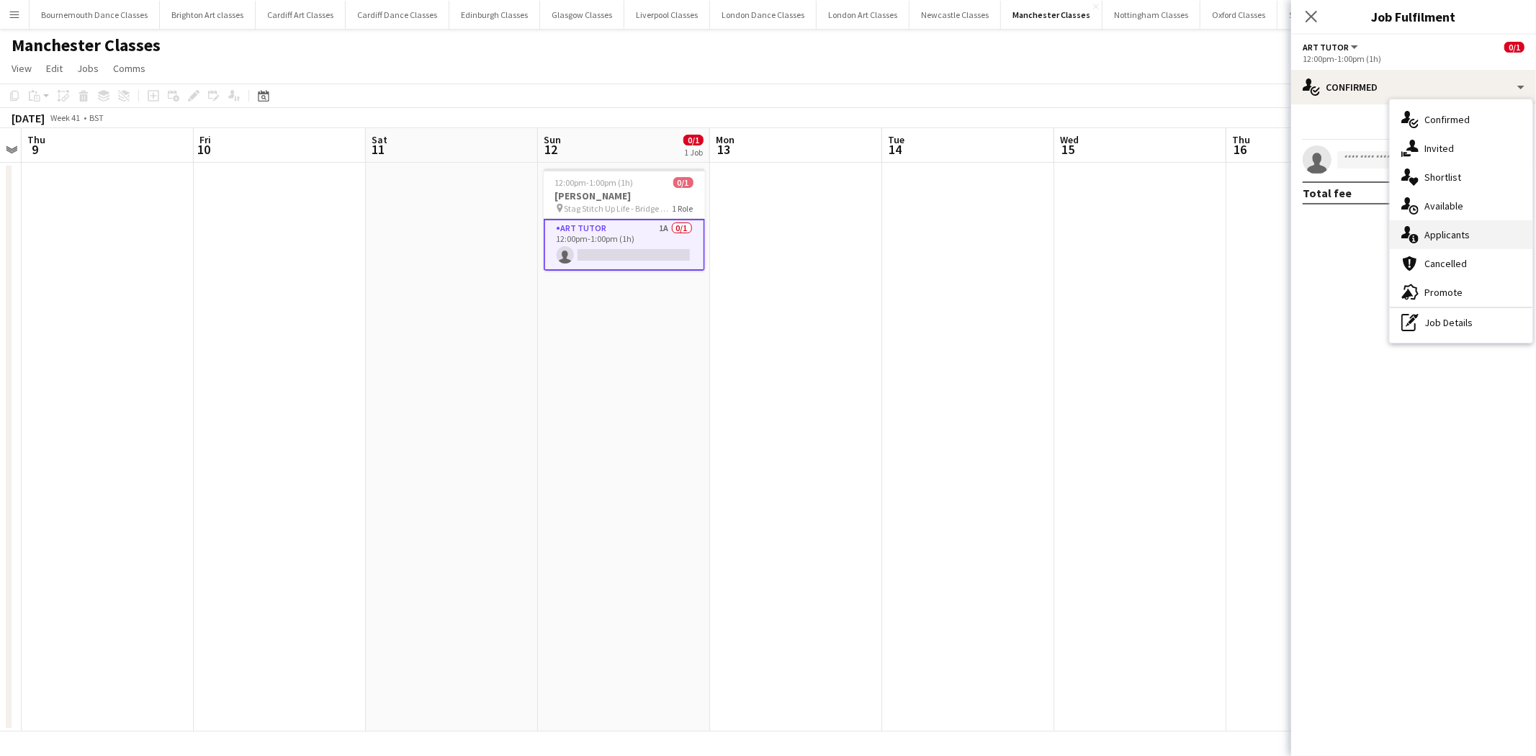
click at [1482, 232] on div "single-neutral-actions-information Applicants" at bounding box center [1461, 234] width 143 height 29
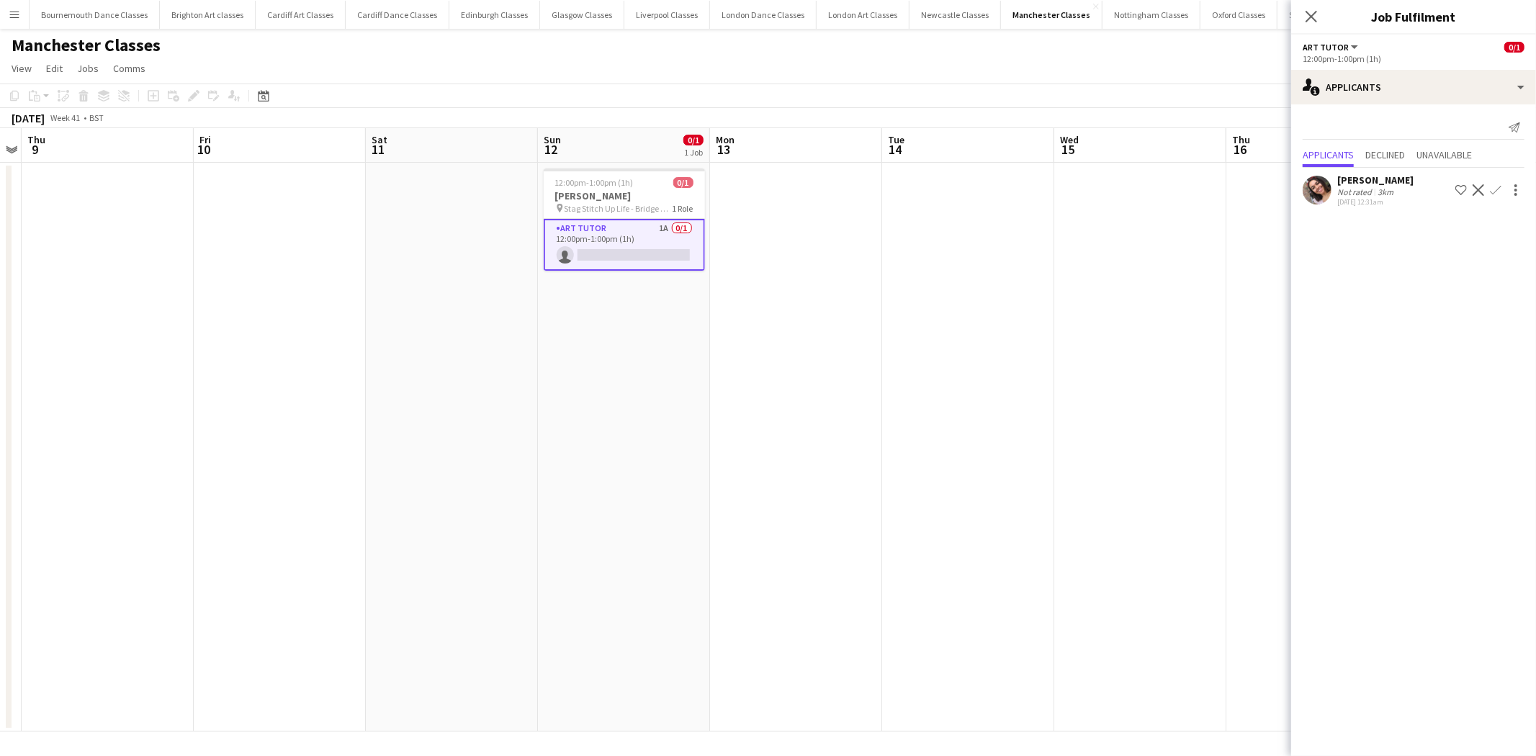
click at [1501, 189] on app-icon "Confirm" at bounding box center [1496, 190] width 12 height 12
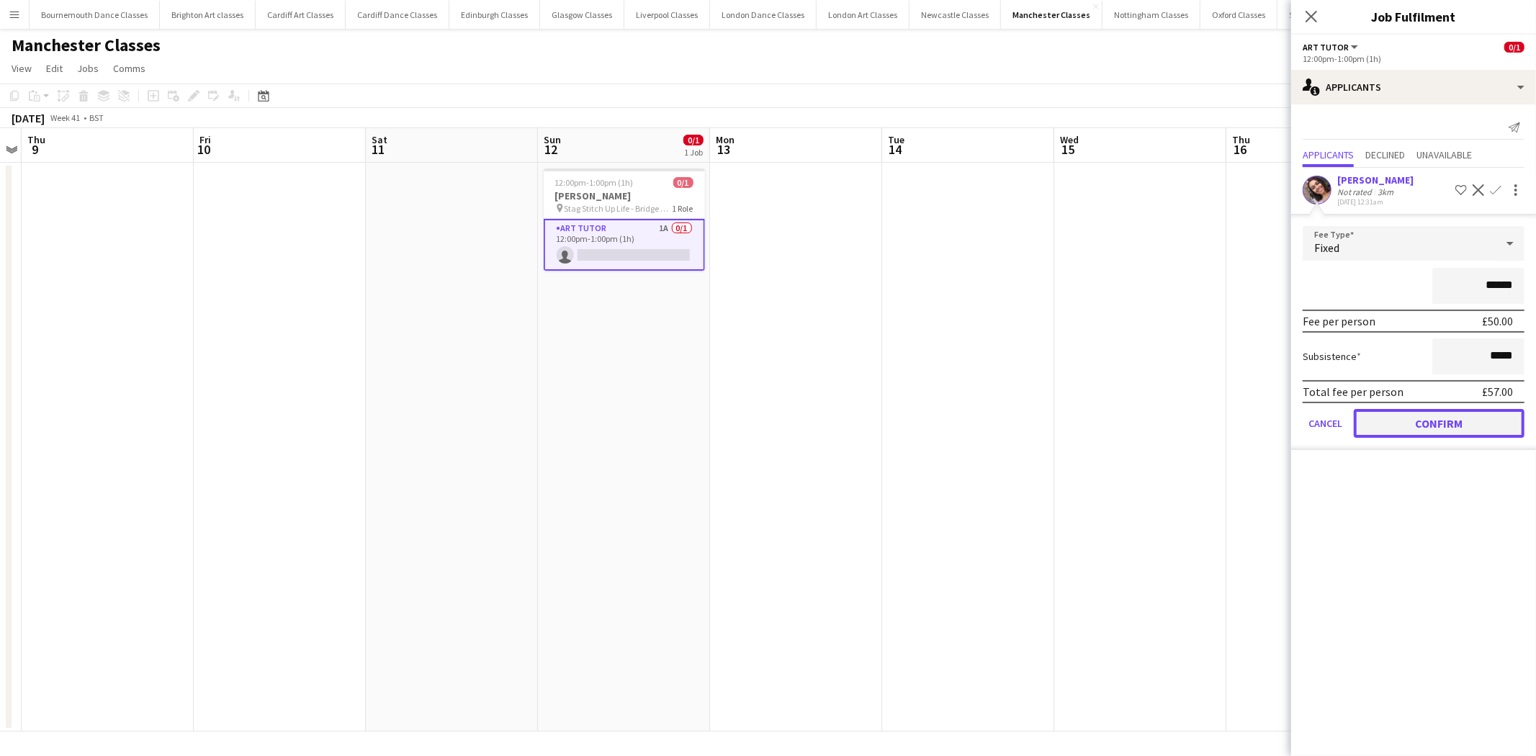
click at [1462, 422] on button "Confirm" at bounding box center [1439, 423] width 171 height 29
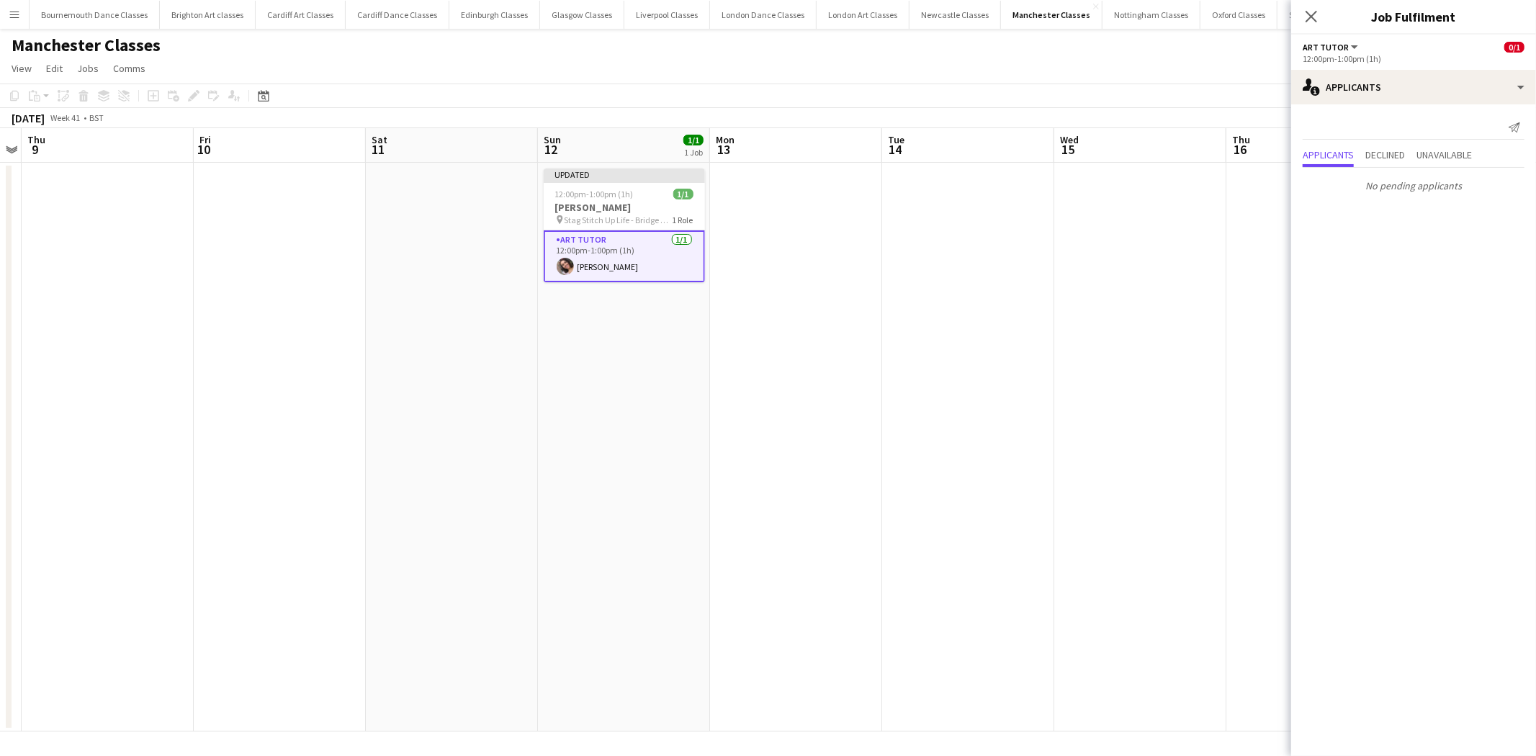
click at [912, 383] on app-date-cell at bounding box center [968, 447] width 172 height 569
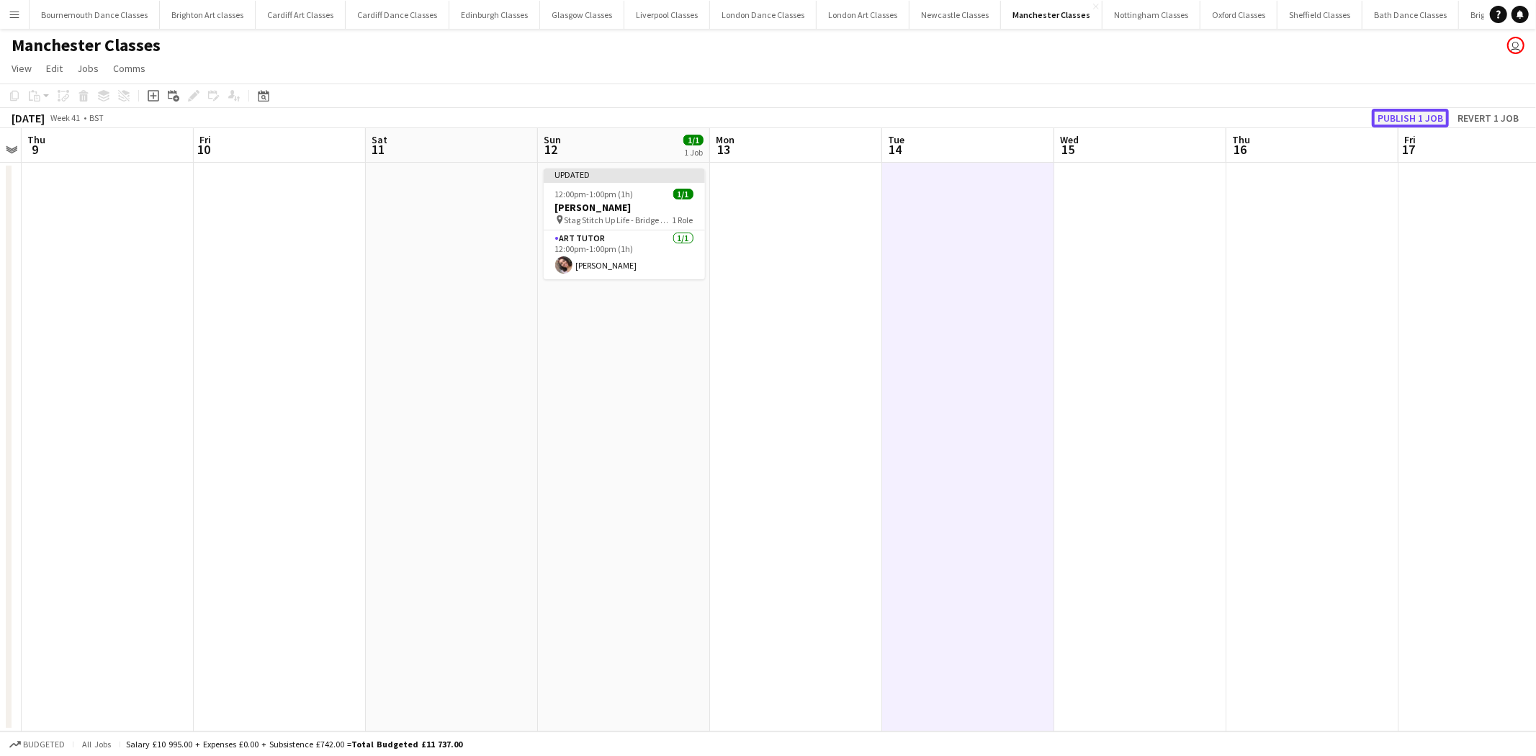
click at [1426, 109] on button "Publish 1 job" at bounding box center [1410, 118] width 77 height 19
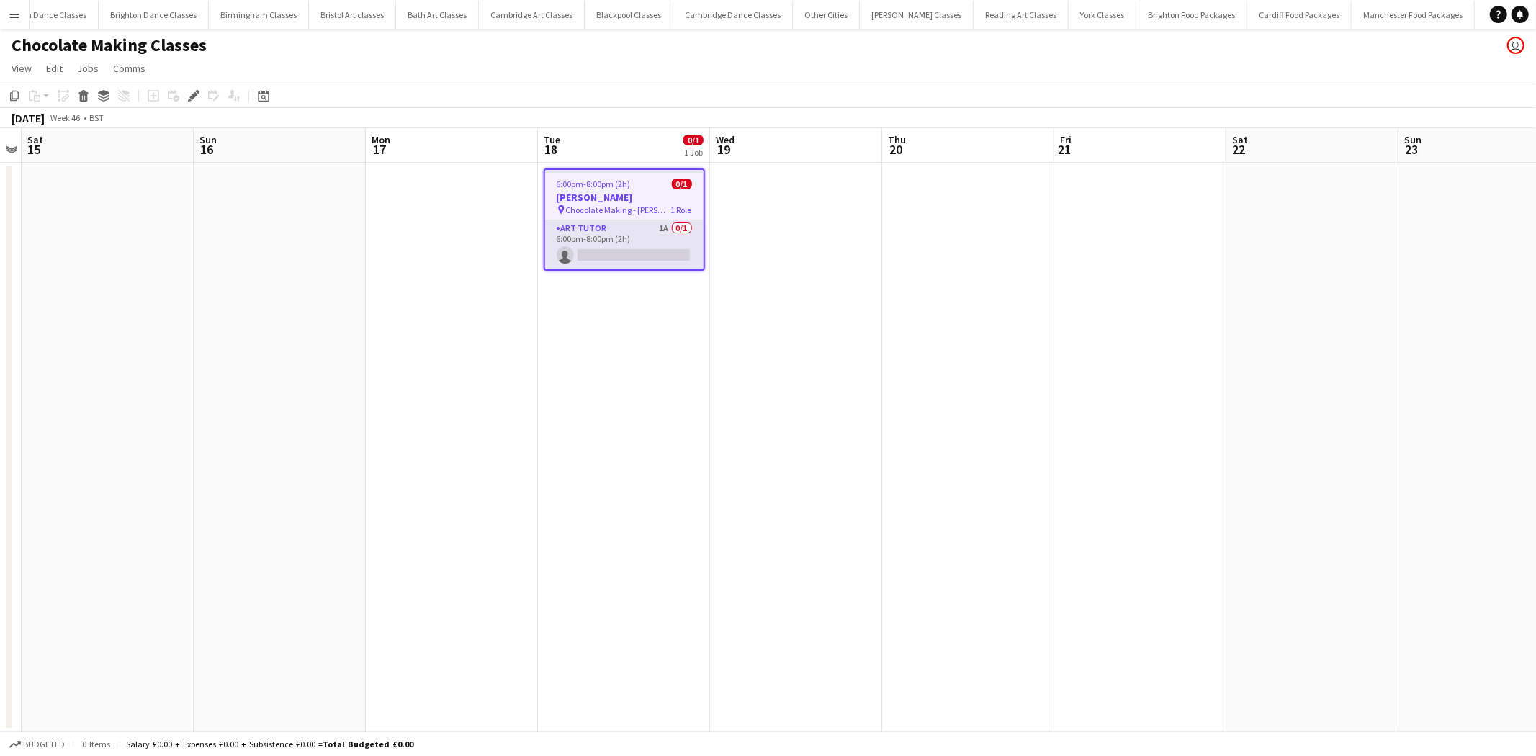
scroll to position [0, 1385]
click at [613, 253] on app-card-role "Art Tutor 1A 0/1 6:00pm-8:00pm (2h) single-neutral-actions" at bounding box center [624, 244] width 158 height 49
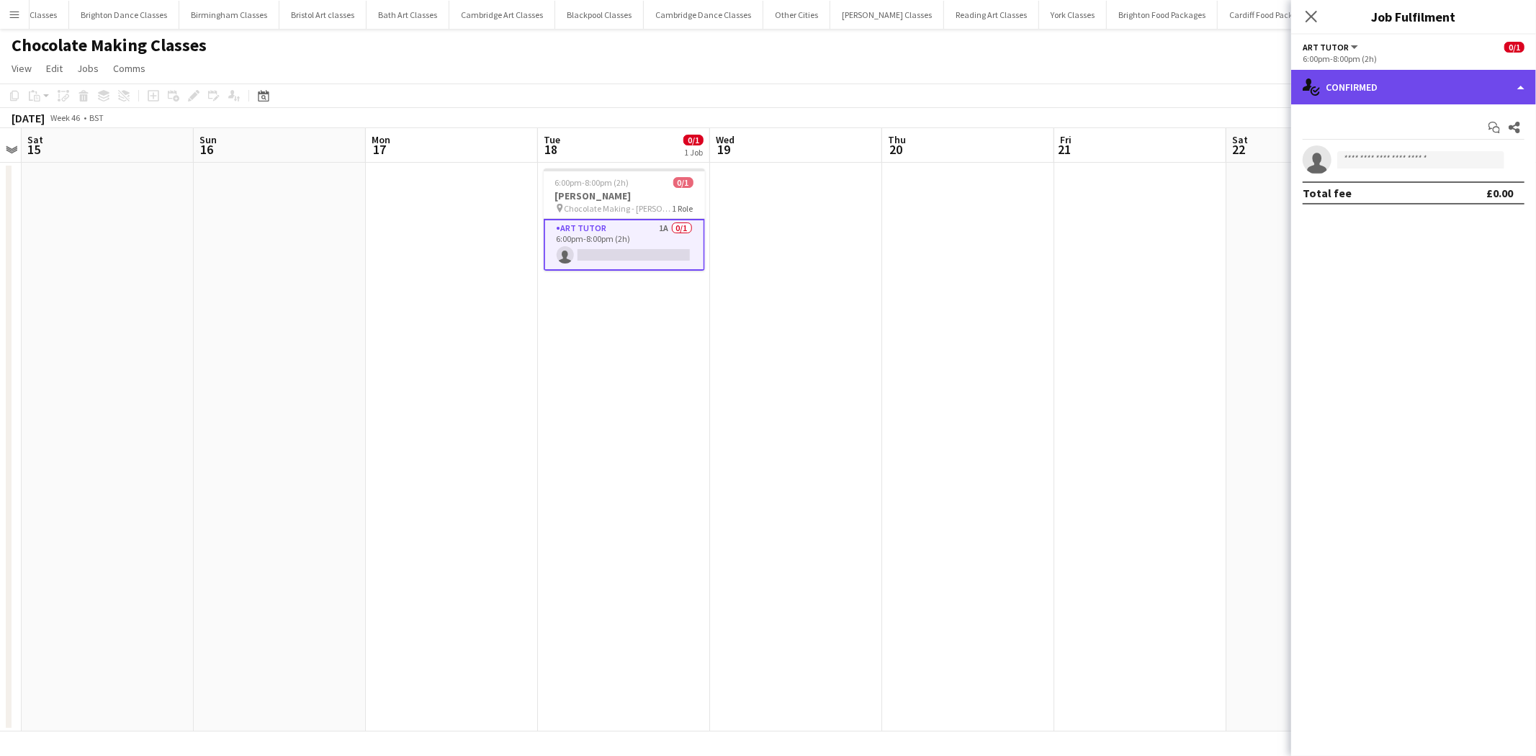
click at [1430, 96] on div "single-neutral-actions-check-2 Confirmed" at bounding box center [1413, 87] width 245 height 35
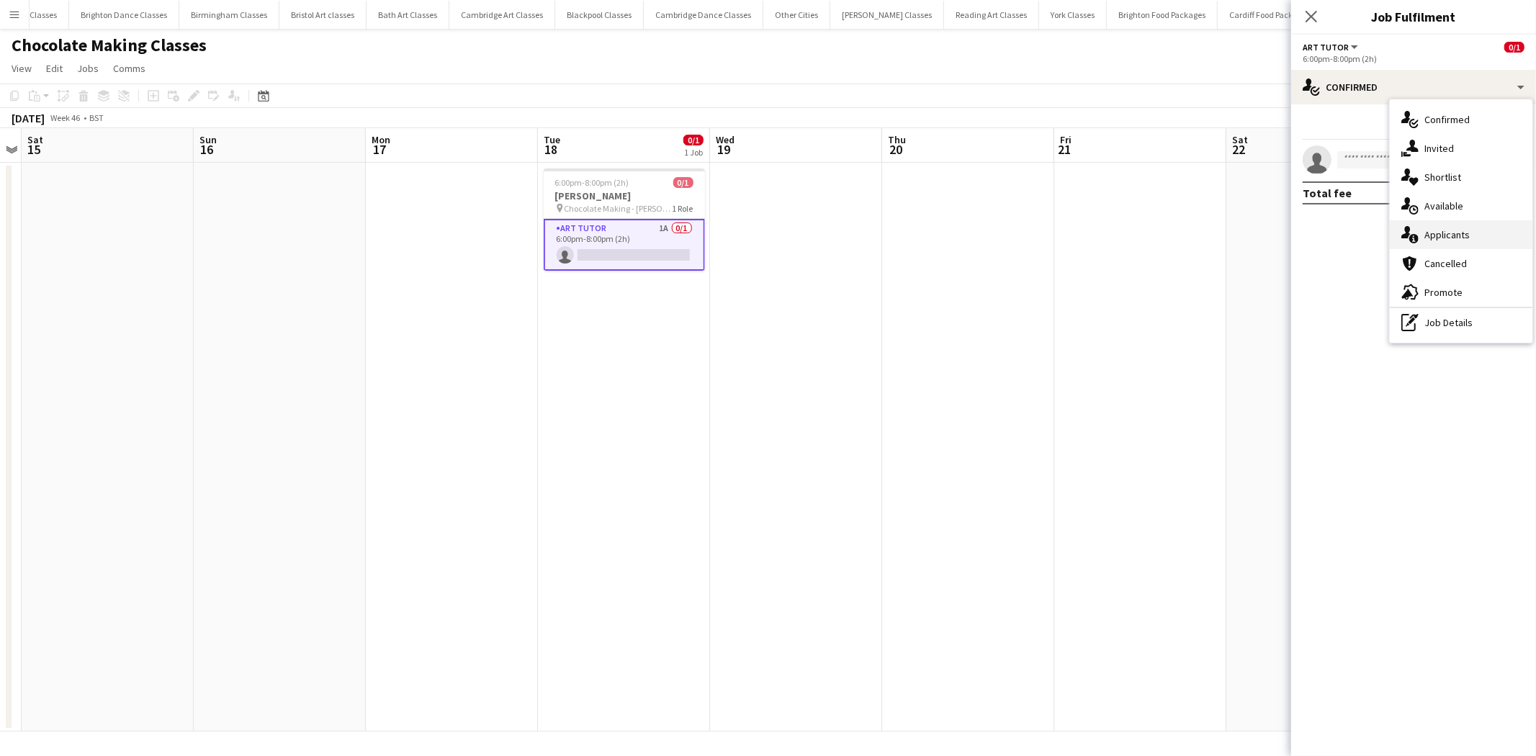
click at [1448, 233] on div "single-neutral-actions-information Applicants" at bounding box center [1461, 234] width 143 height 29
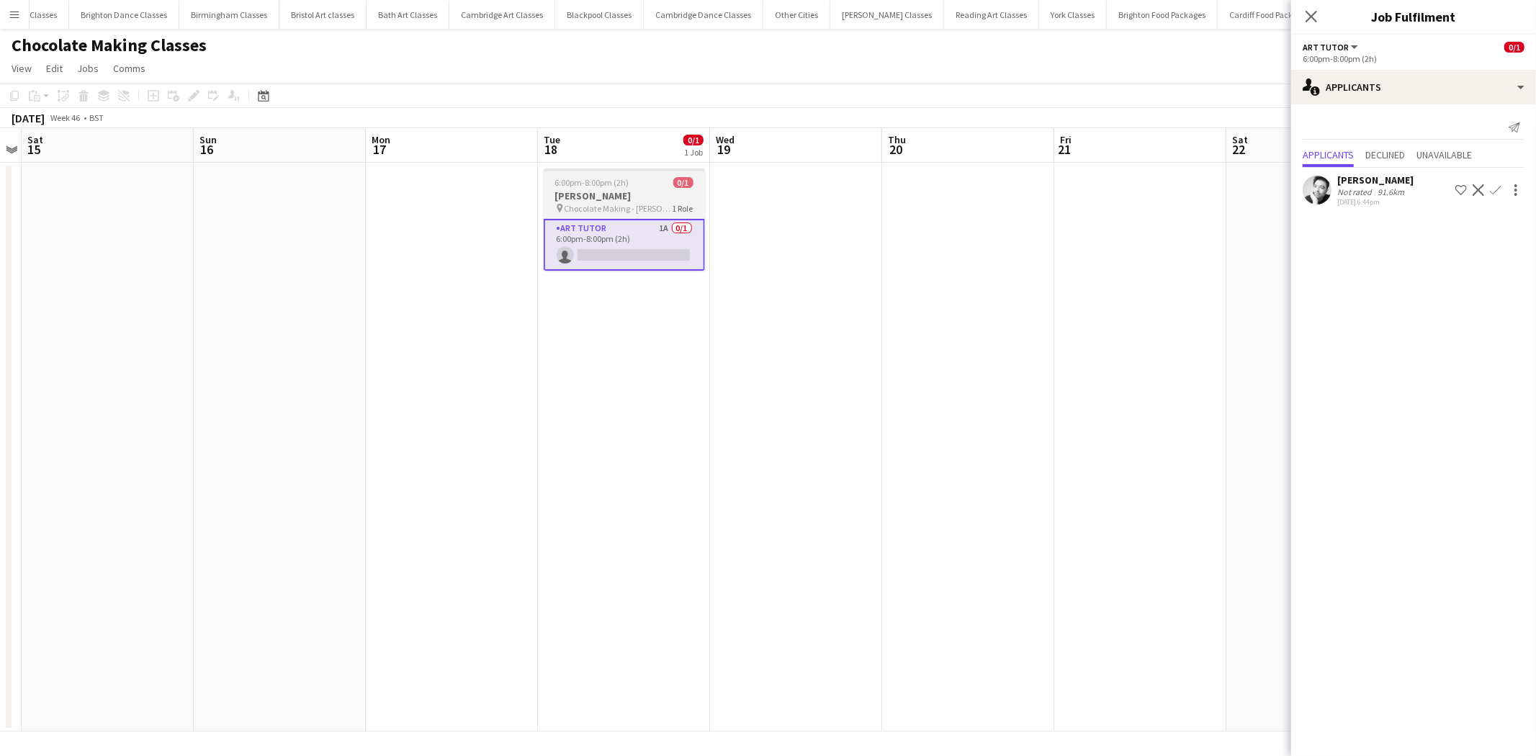
click at [621, 204] on span "Chocolate Making - [PERSON_NAME]" at bounding box center [619, 208] width 108 height 11
drag, startPoint x: 191, startPoint y: 96, endPoint x: 211, endPoint y: 112, distance: 25.6
click at [189, 98] on icon at bounding box center [193, 96] width 8 height 8
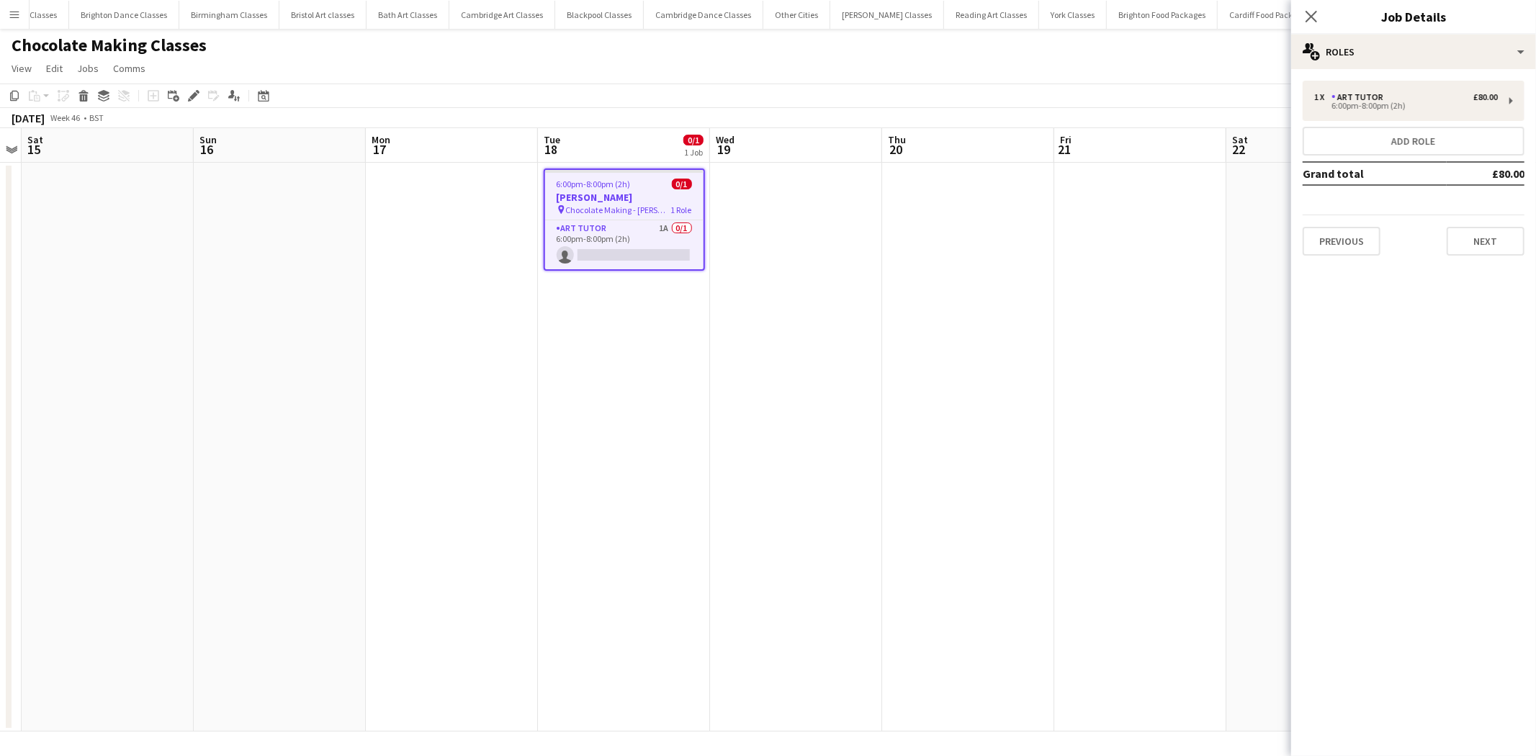
click at [1473, 254] on div "1 x Art Tutor £80.00 6:00pm-8:00pm (2h) Add role Grand total £80.00 Previous Ne…" at bounding box center [1413, 168] width 245 height 198
click at [1467, 243] on button "Next" at bounding box center [1486, 241] width 78 height 29
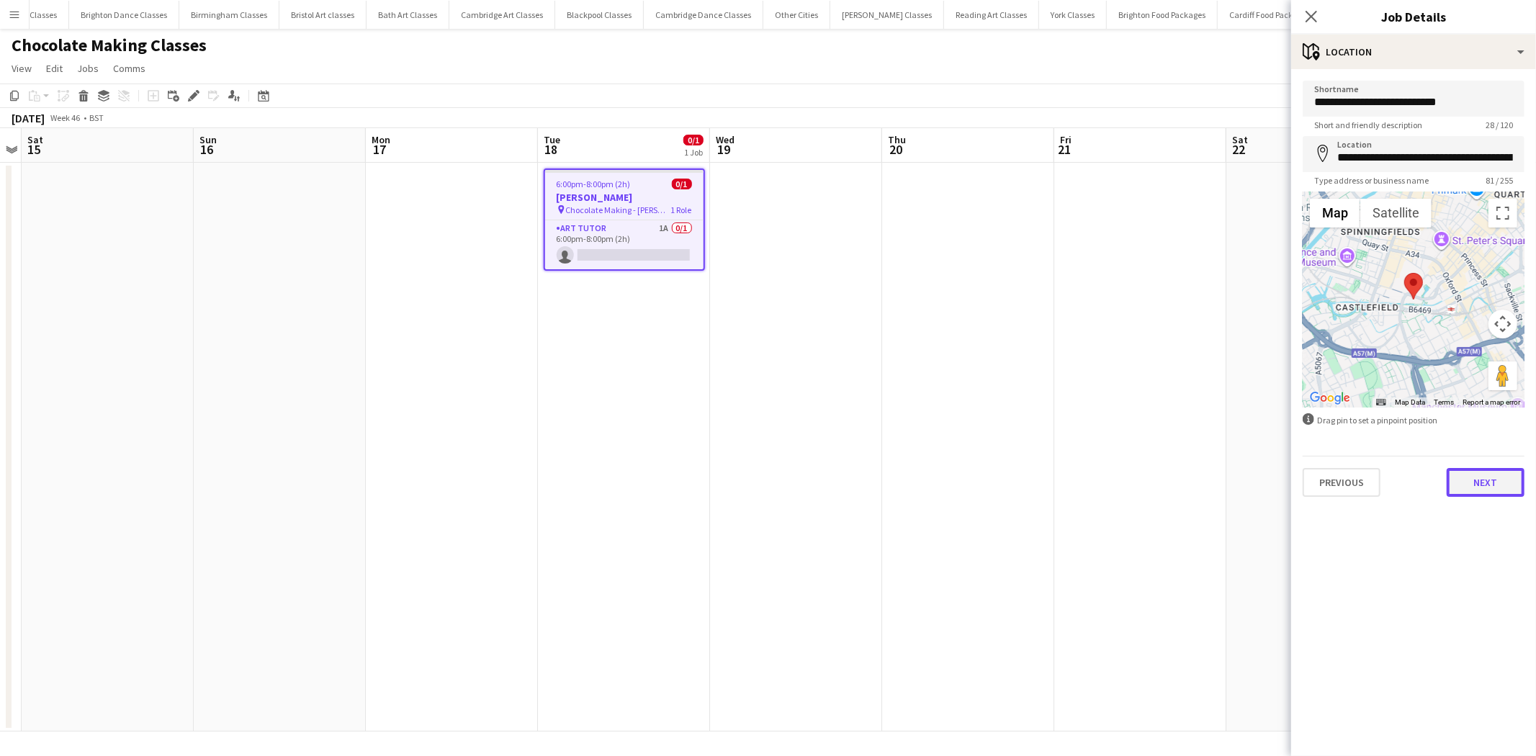
click at [1473, 480] on button "Next" at bounding box center [1486, 482] width 78 height 29
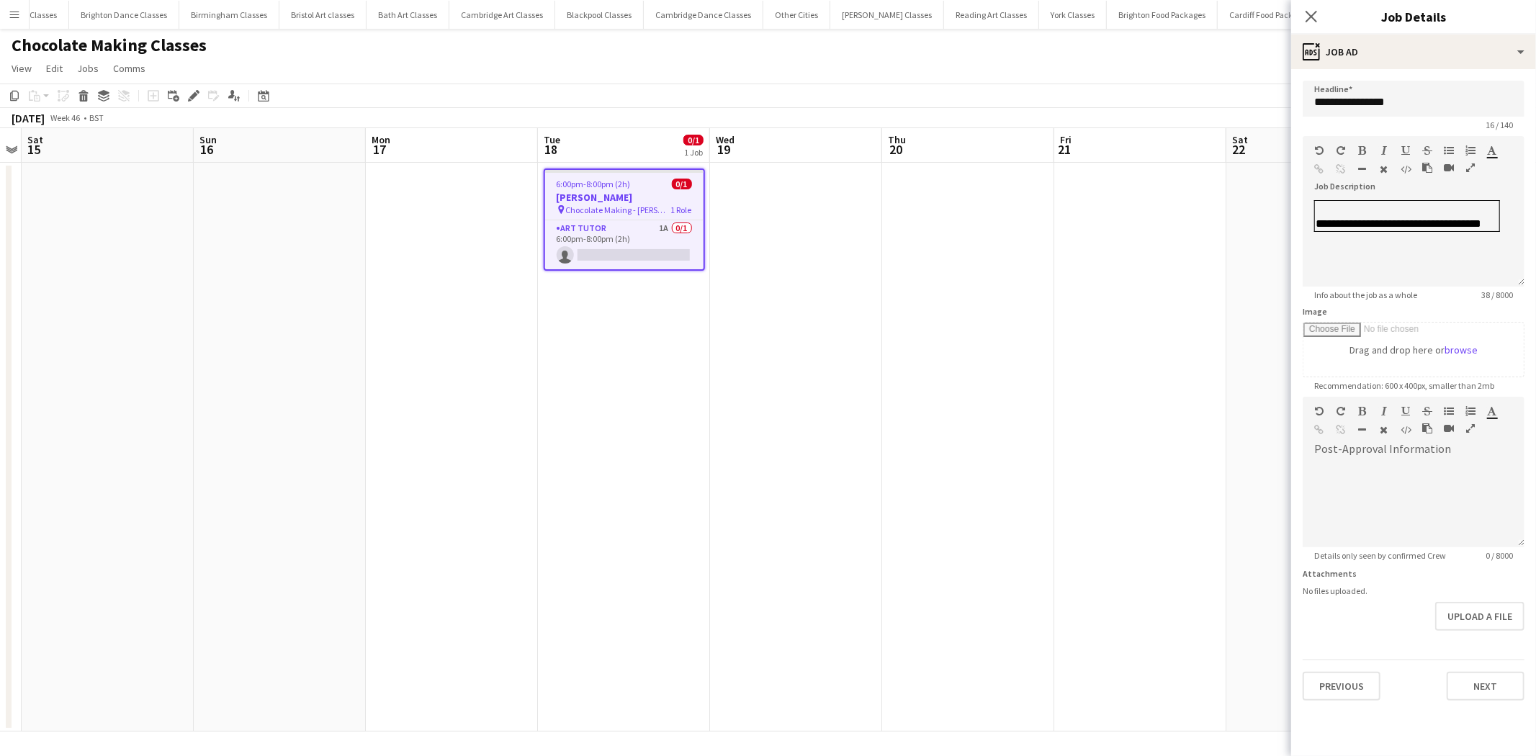
click at [826, 289] on app-date-cell at bounding box center [796, 447] width 172 height 569
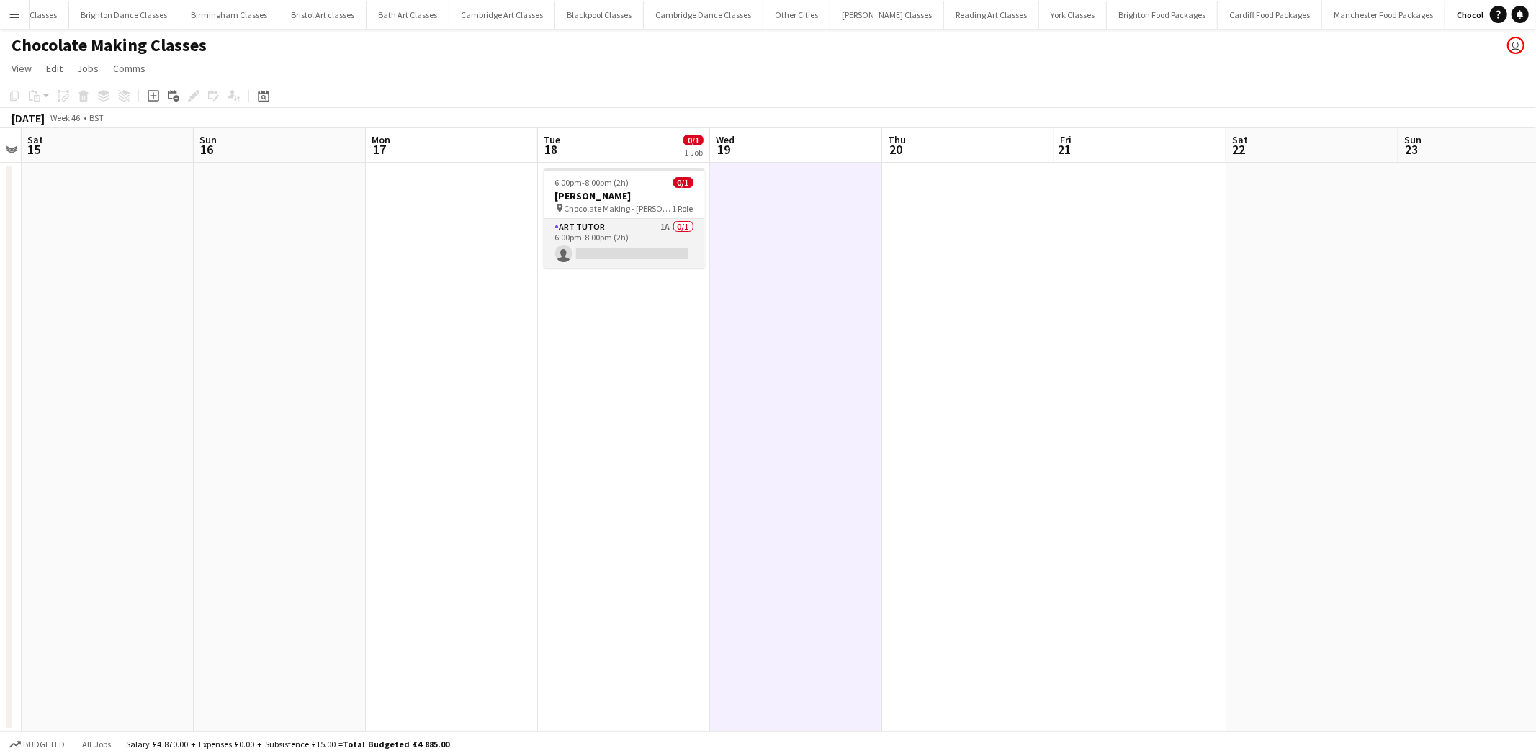
click at [634, 232] on app-card-role "Art Tutor 1A 0/1 6:00pm-8:00pm (2h) single-neutral-actions" at bounding box center [624, 243] width 161 height 49
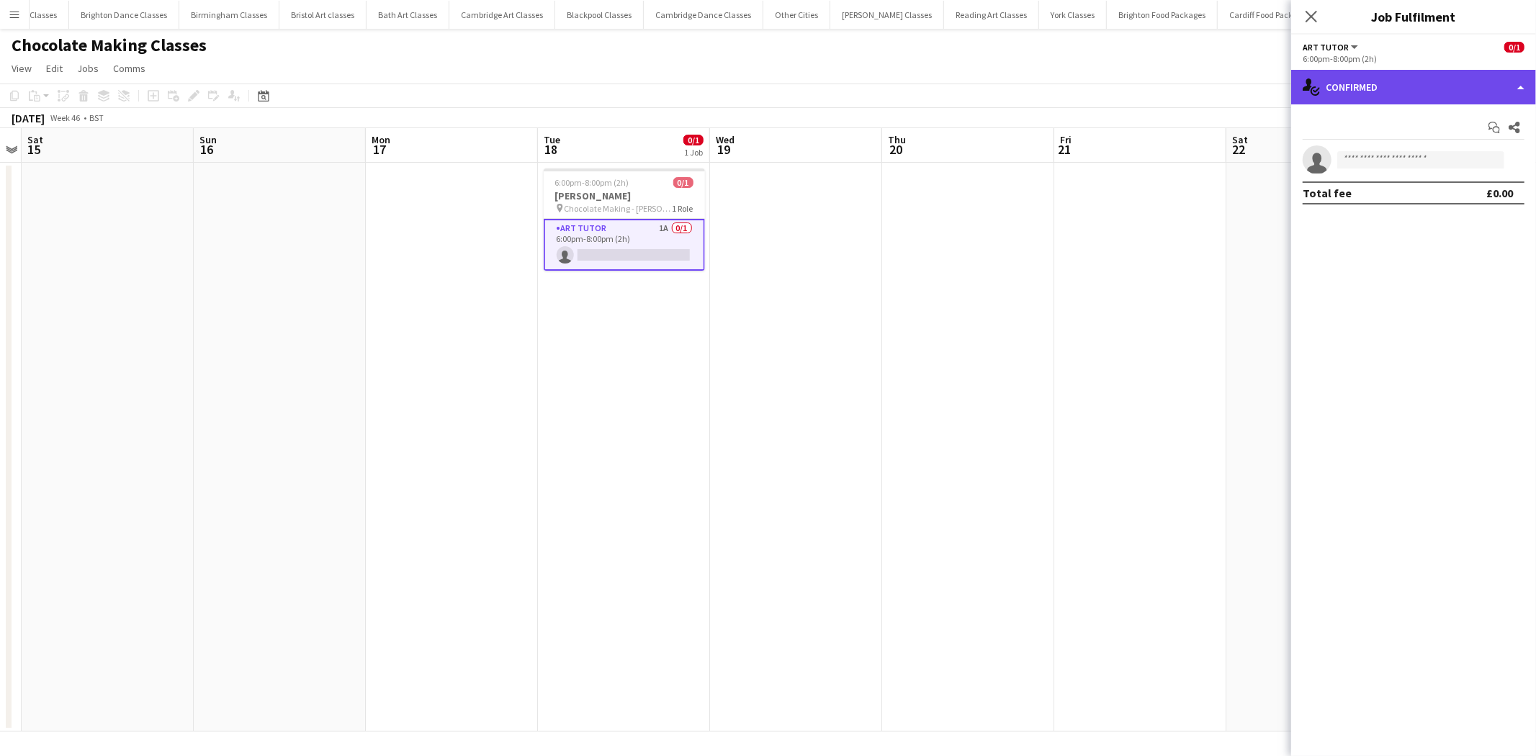
click at [1404, 81] on div "single-neutral-actions-check-2 Confirmed" at bounding box center [1413, 87] width 245 height 35
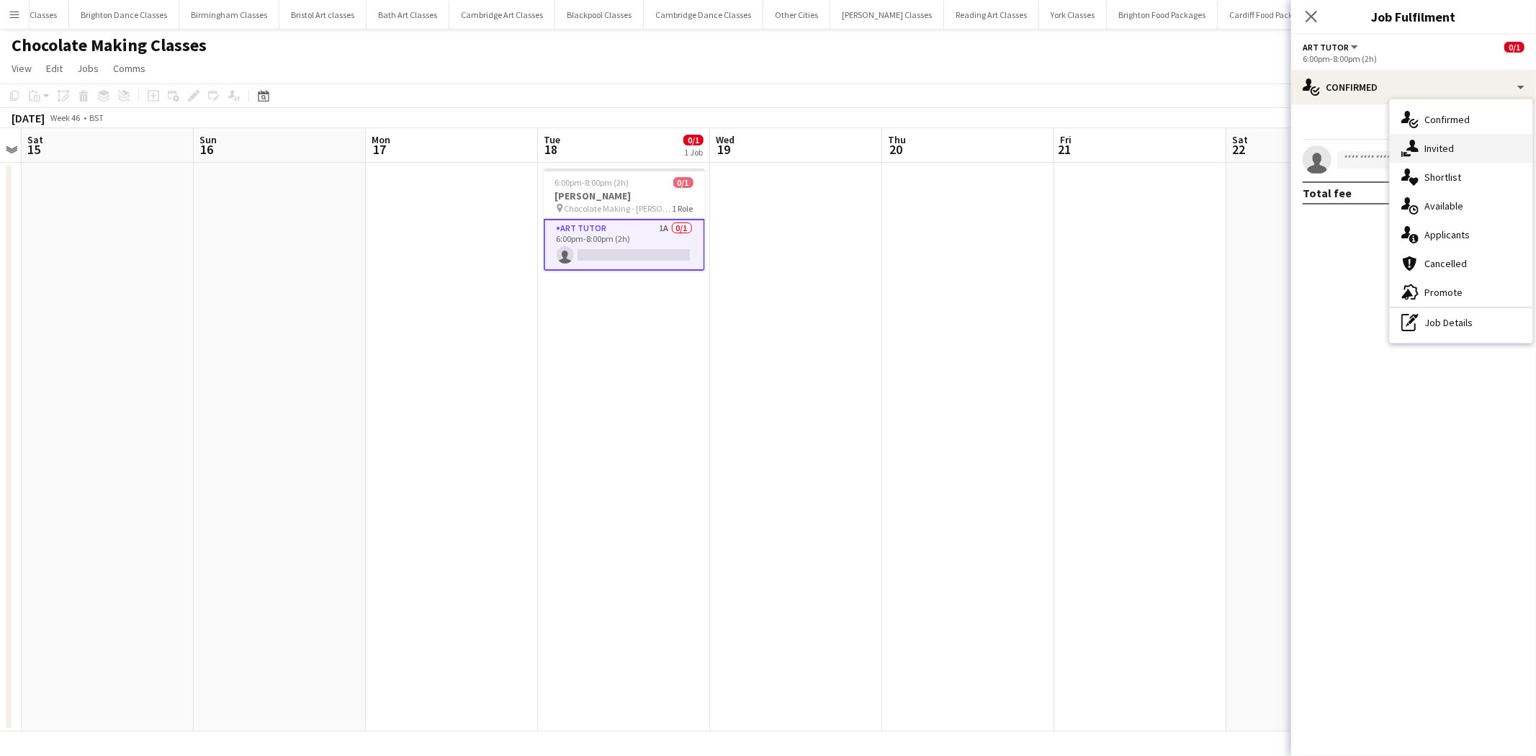
click at [1457, 153] on div "single-neutral-actions-share-1 Invited" at bounding box center [1461, 148] width 143 height 29
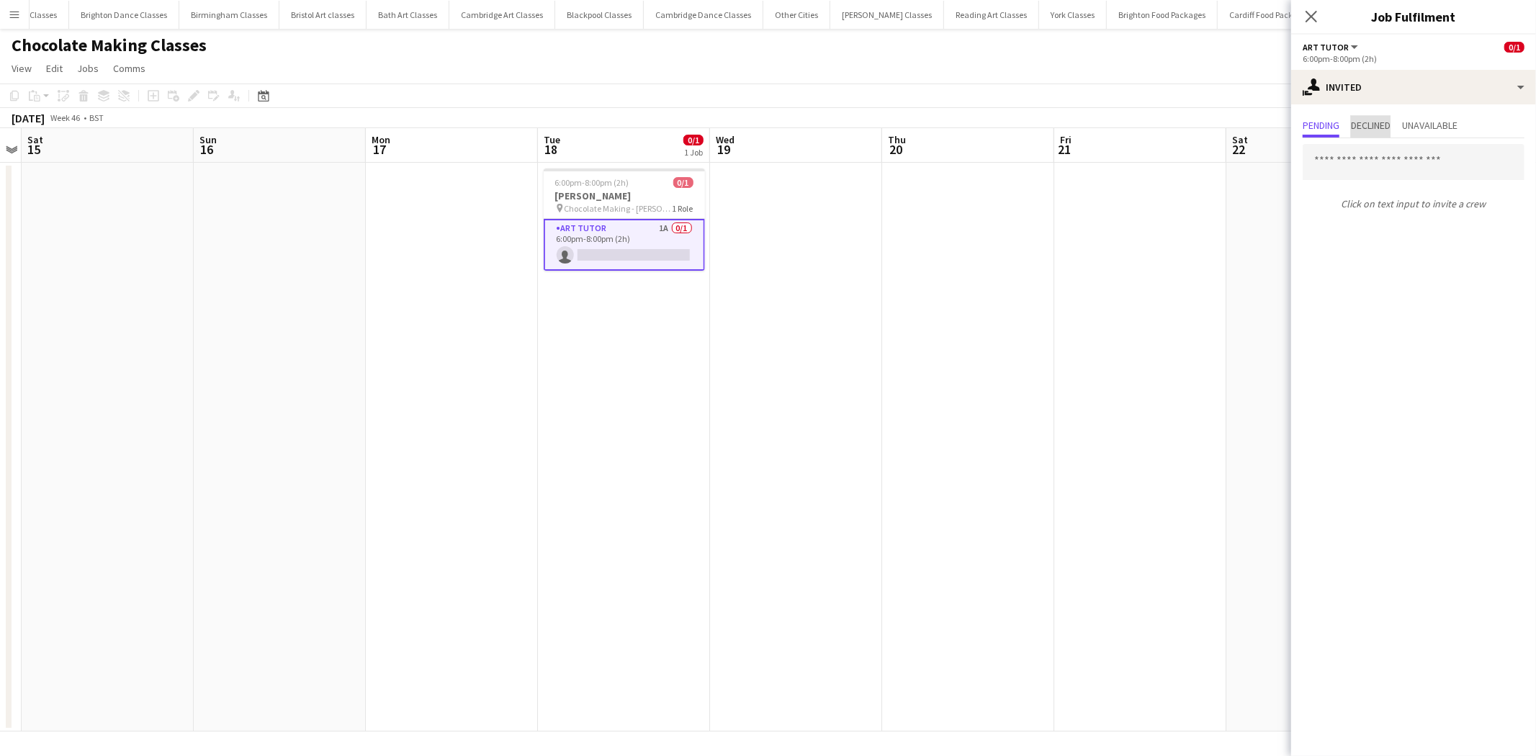
click at [1372, 125] on span "Declined" at bounding box center [1371, 125] width 40 height 10
click at [1332, 122] on span "Pending" at bounding box center [1321, 125] width 37 height 10
click at [1391, 155] on input "text" at bounding box center [1414, 162] width 222 height 36
type input "****"
click at [1395, 205] on span "crystalearth1@gmail.com" at bounding box center [1413, 209] width 199 height 12
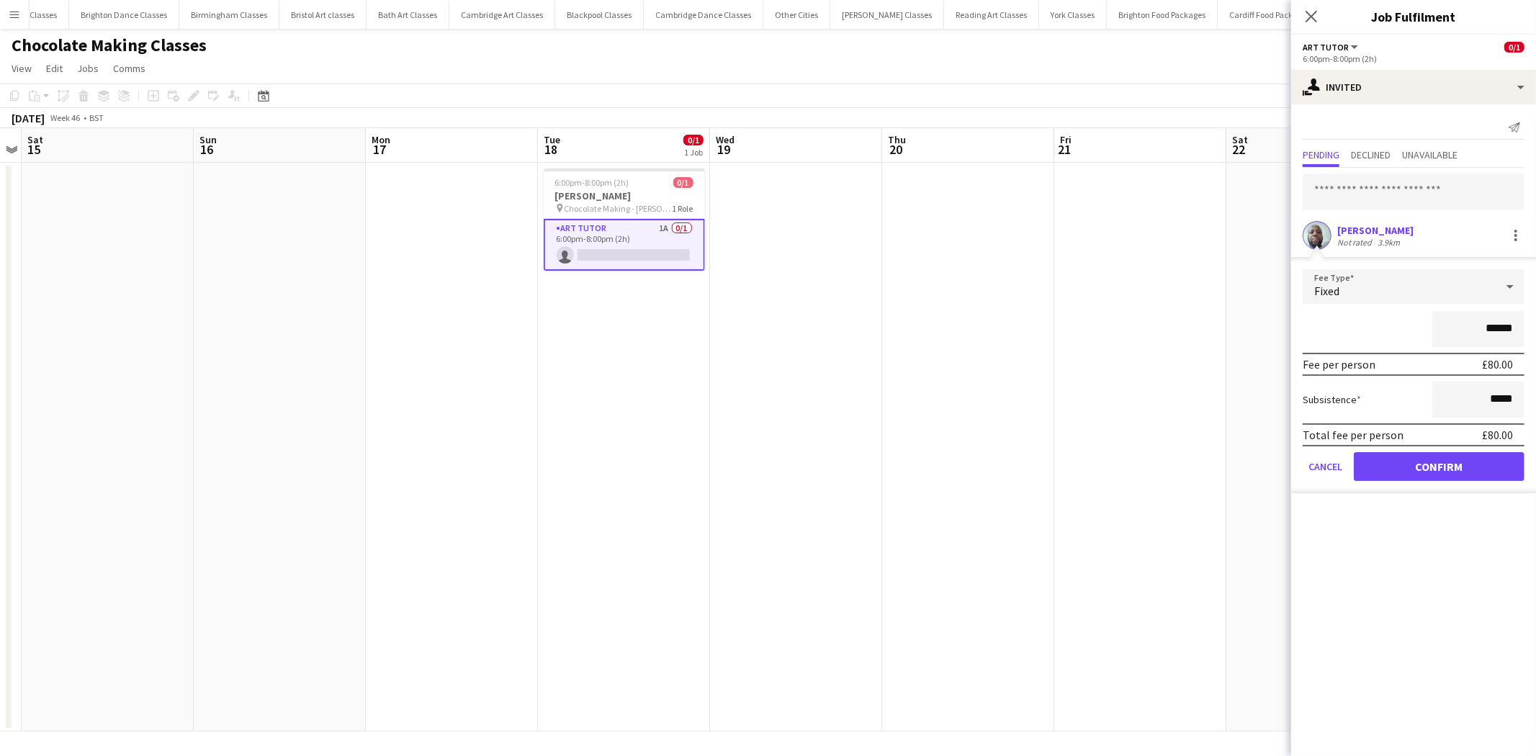
click at [1467, 482] on form "Fee Type Fixed ****** Fee per person £80.00 Subsistence ***** Total fee per per…" at bounding box center [1413, 381] width 245 height 224
click at [1467, 467] on button "Confirm" at bounding box center [1439, 466] width 171 height 29
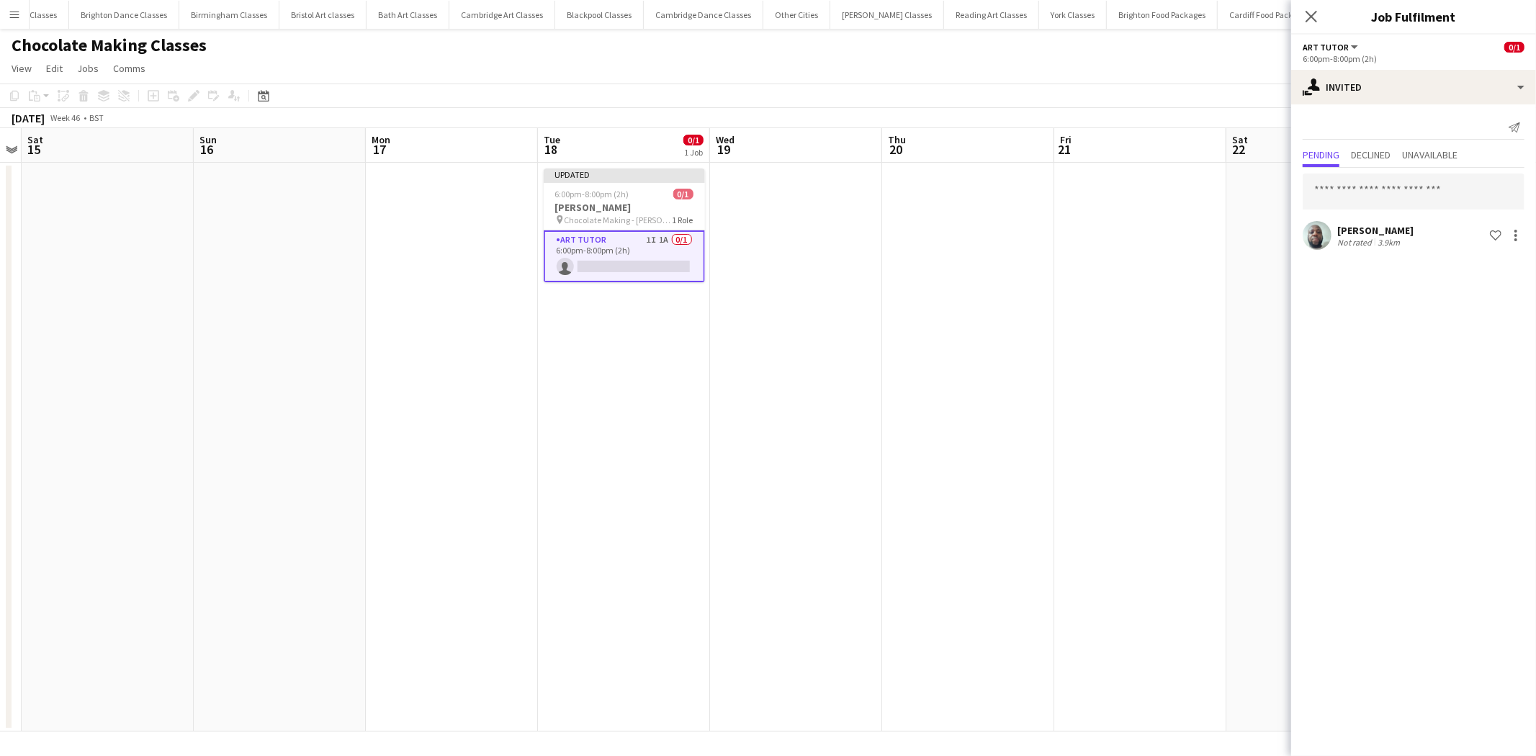
click at [963, 366] on app-date-cell at bounding box center [968, 447] width 172 height 569
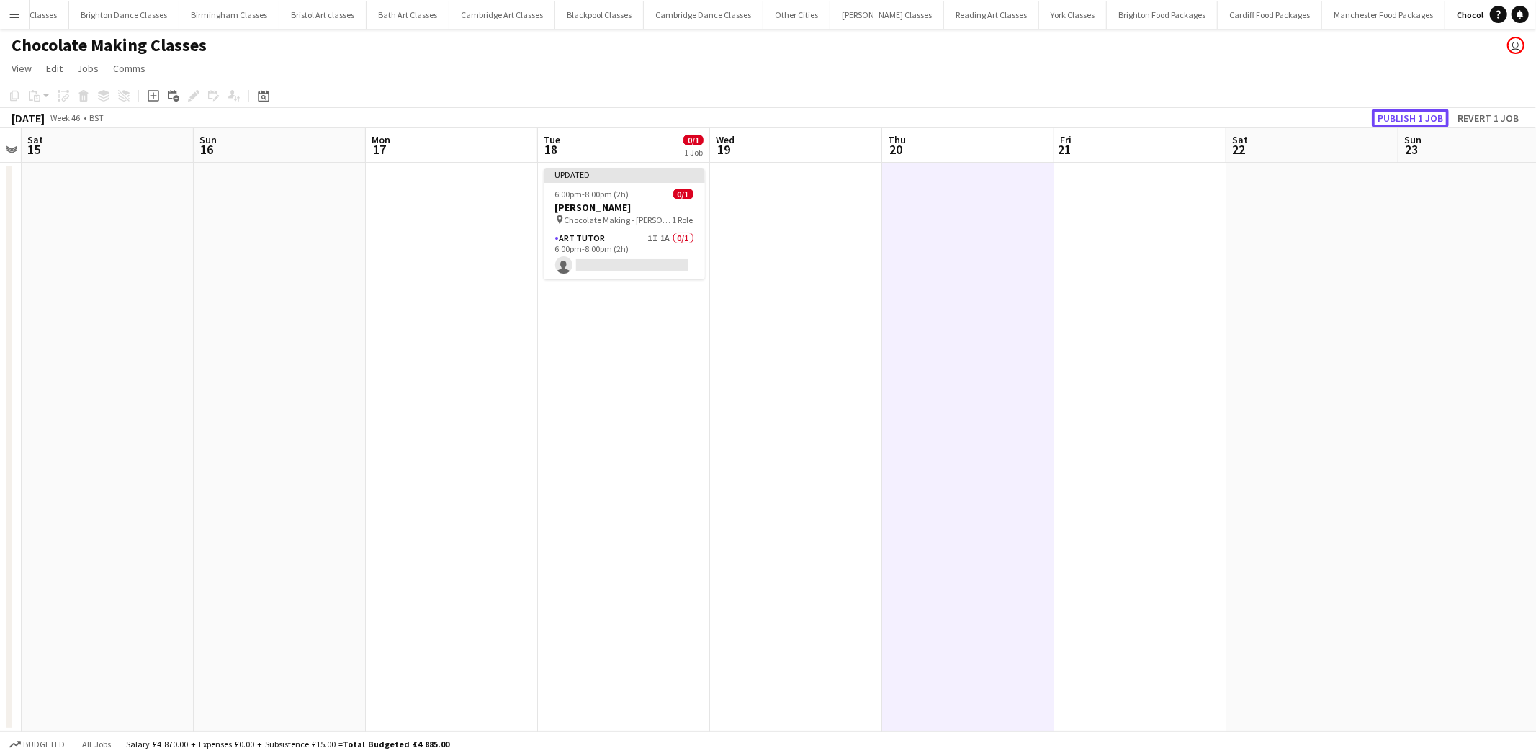
drag, startPoint x: 1427, startPoint y: 117, endPoint x: 1410, endPoint y: 117, distance: 17.3
click at [1413, 117] on button "Publish 1 job" at bounding box center [1410, 118] width 77 height 19
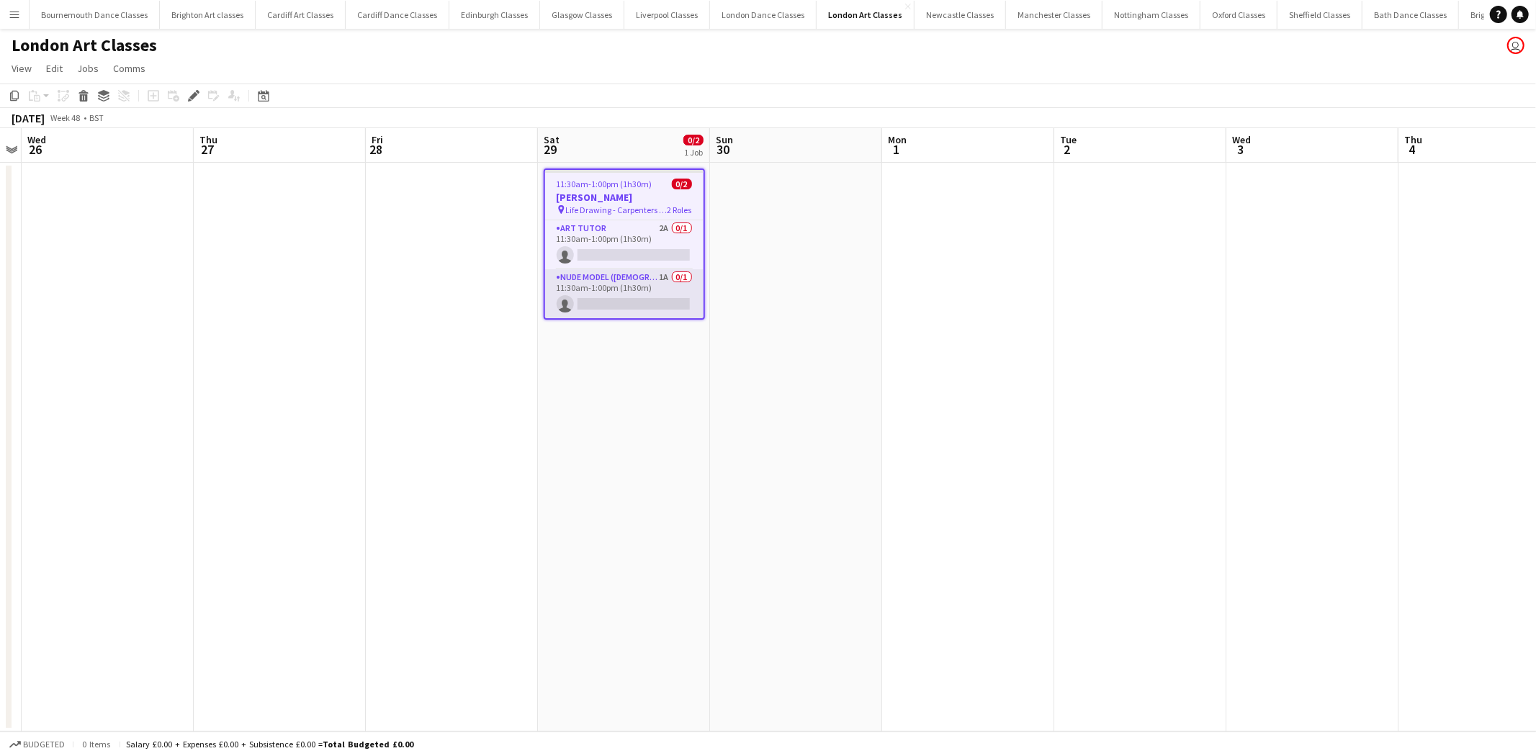
click at [634, 279] on app-card-role "Nude Model (Male) 1A 0/1 11:30am-1:00pm (1h30m) single-neutral-actions" at bounding box center [624, 293] width 158 height 49
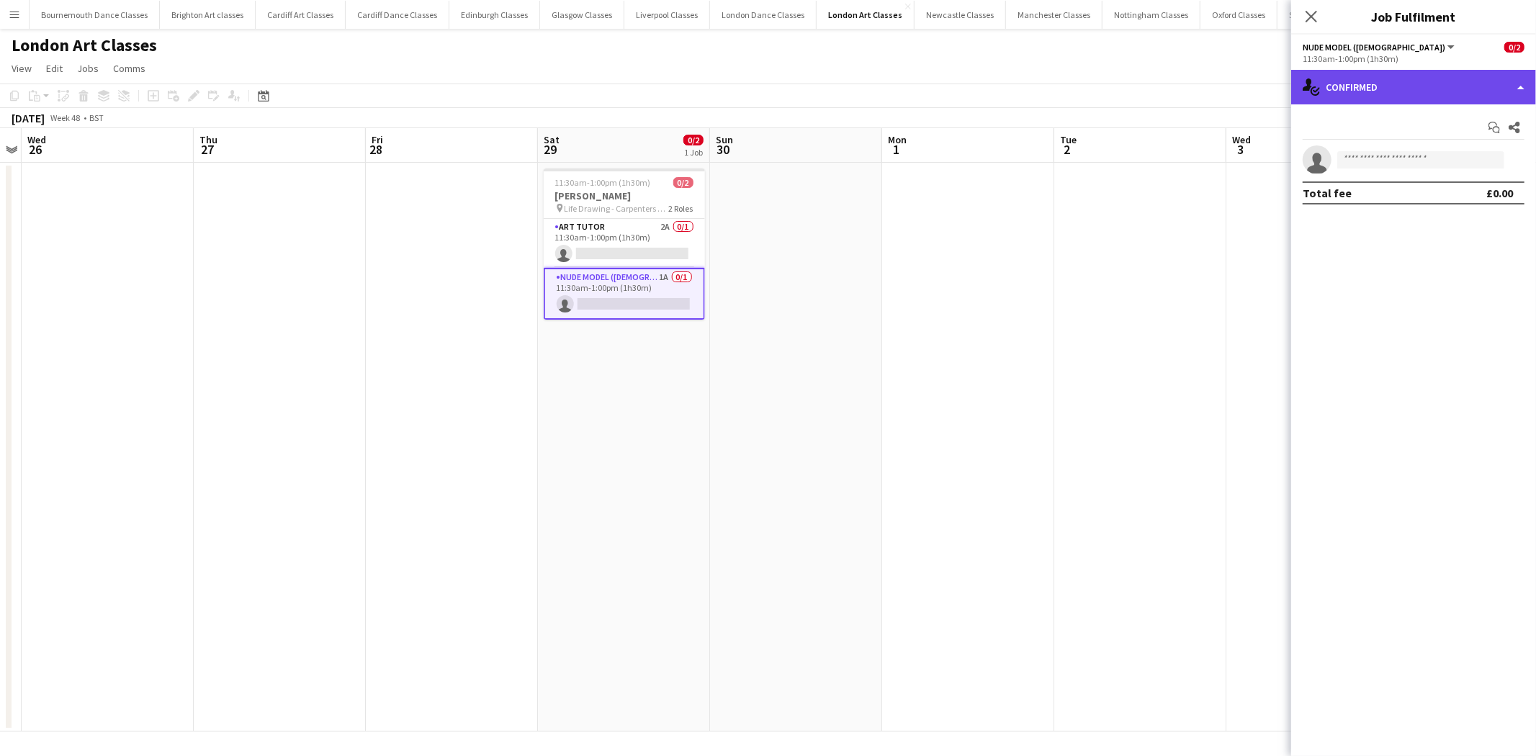
click at [1402, 101] on div "single-neutral-actions-check-2 Confirmed" at bounding box center [1413, 87] width 245 height 35
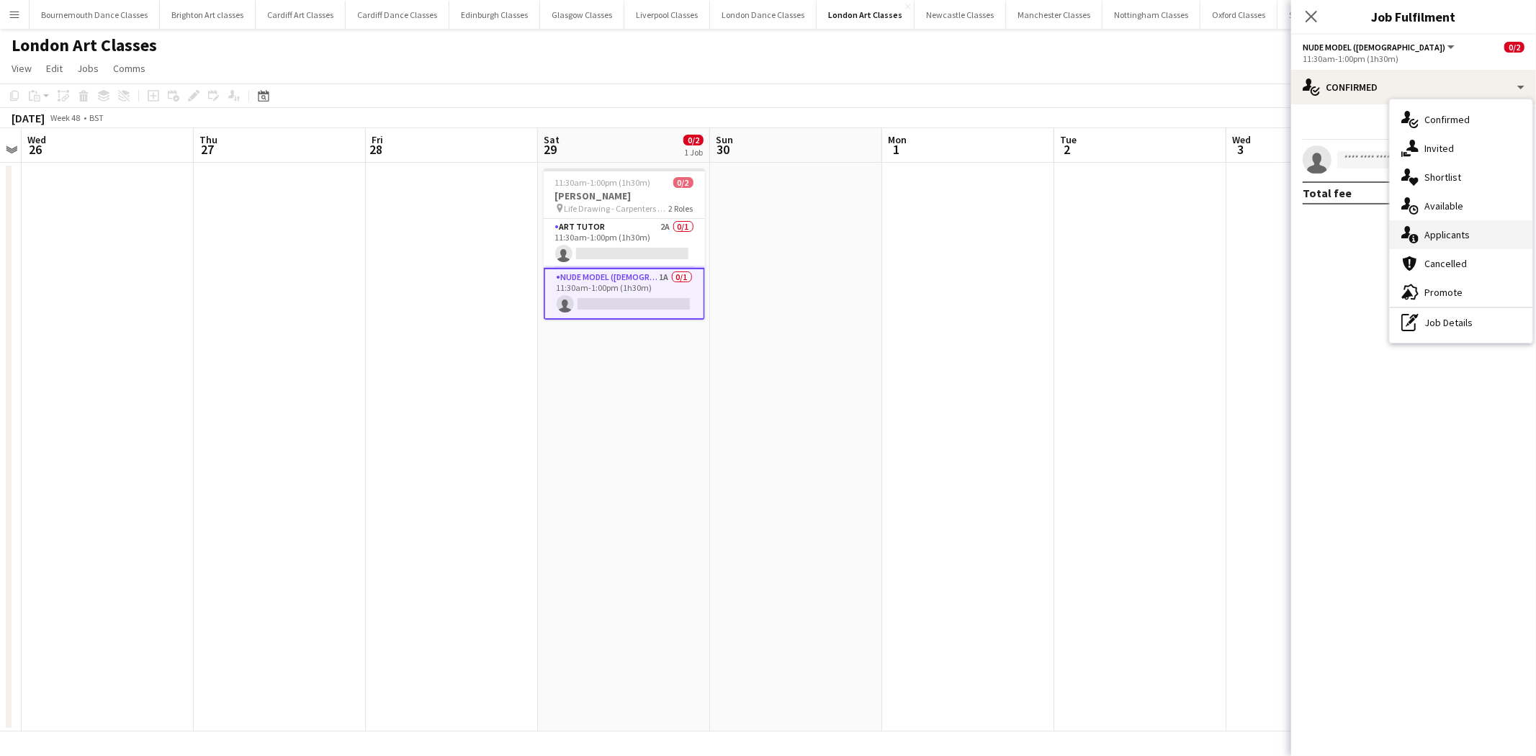
click at [1462, 234] on div "single-neutral-actions-information Applicants" at bounding box center [1461, 234] width 143 height 29
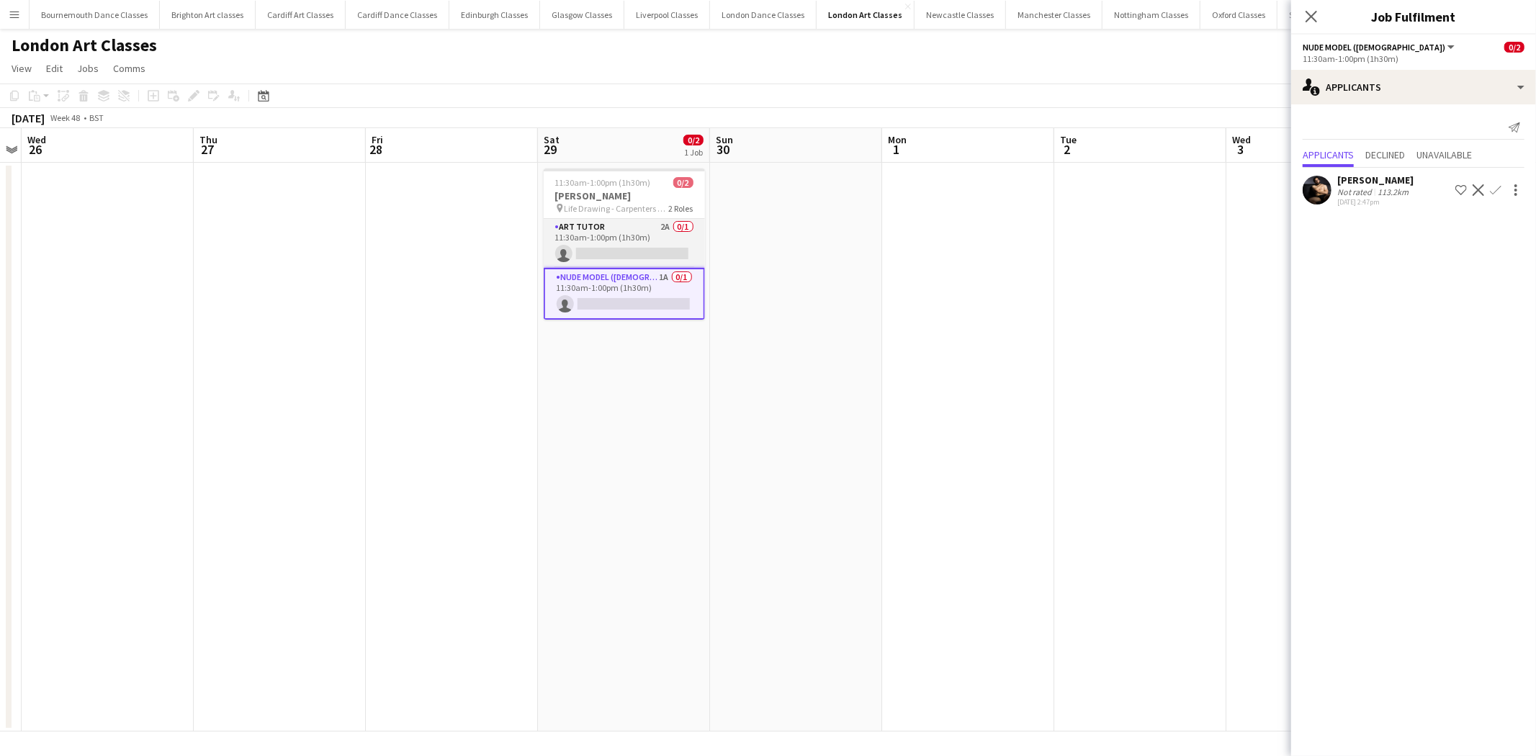
click at [645, 235] on app-card-role "Art Tutor 2A 0/1 11:30am-1:00pm (1h30m) single-neutral-actions" at bounding box center [624, 243] width 161 height 49
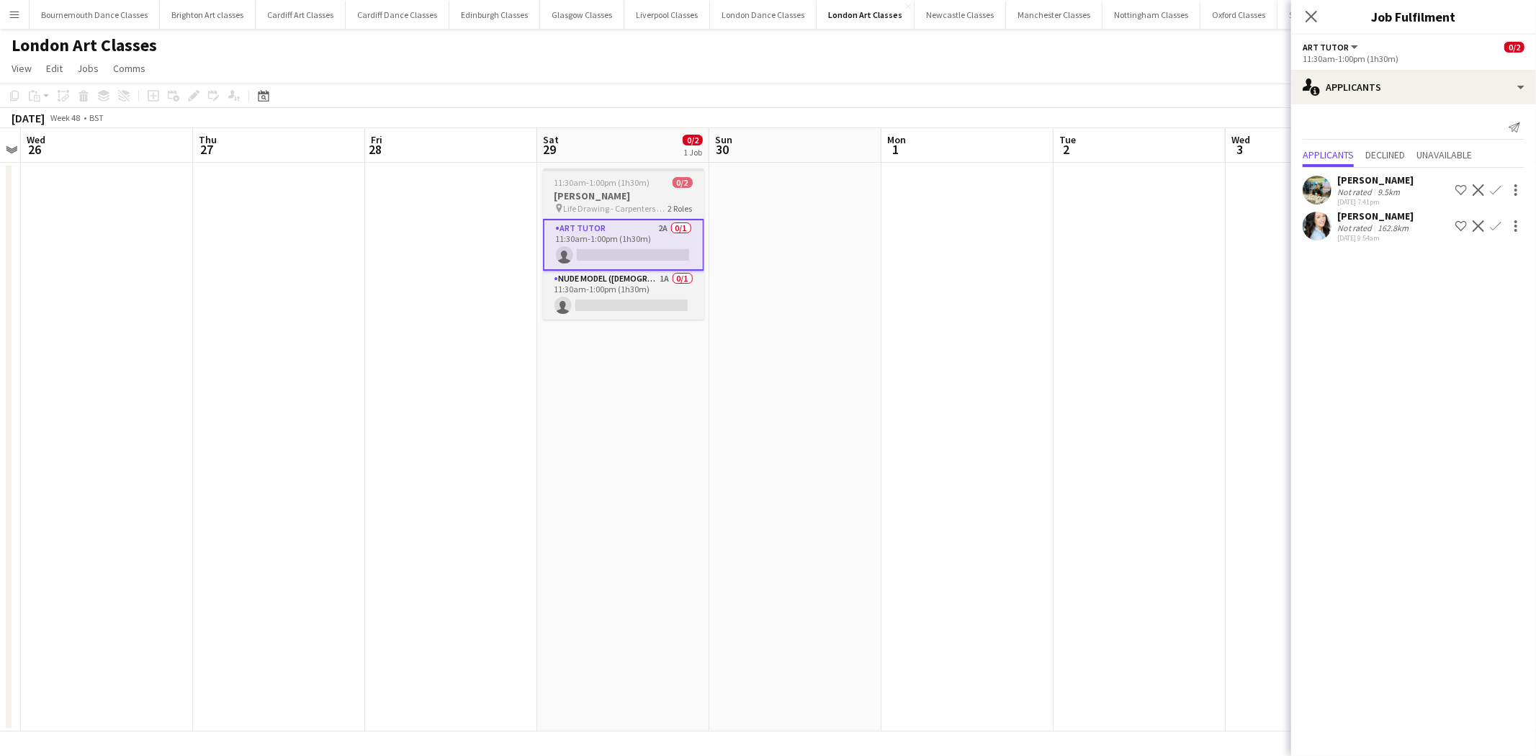
click at [635, 195] on h3 "Lisa Hull" at bounding box center [623, 195] width 161 height 13
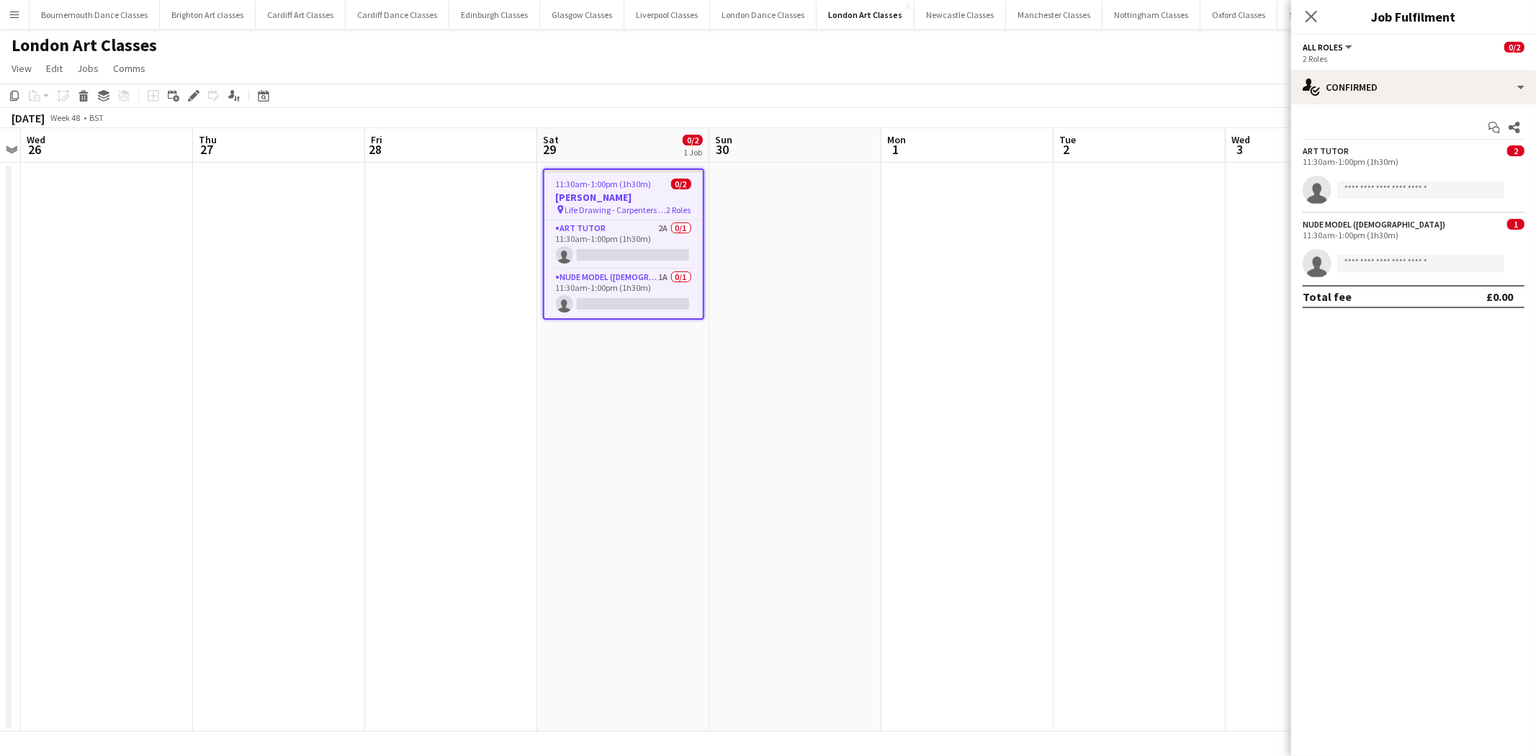
drag, startPoint x: 193, startPoint y: 98, endPoint x: 251, endPoint y: 128, distance: 65.1
click at [197, 104] on div "Edit" at bounding box center [193, 95] width 17 height 17
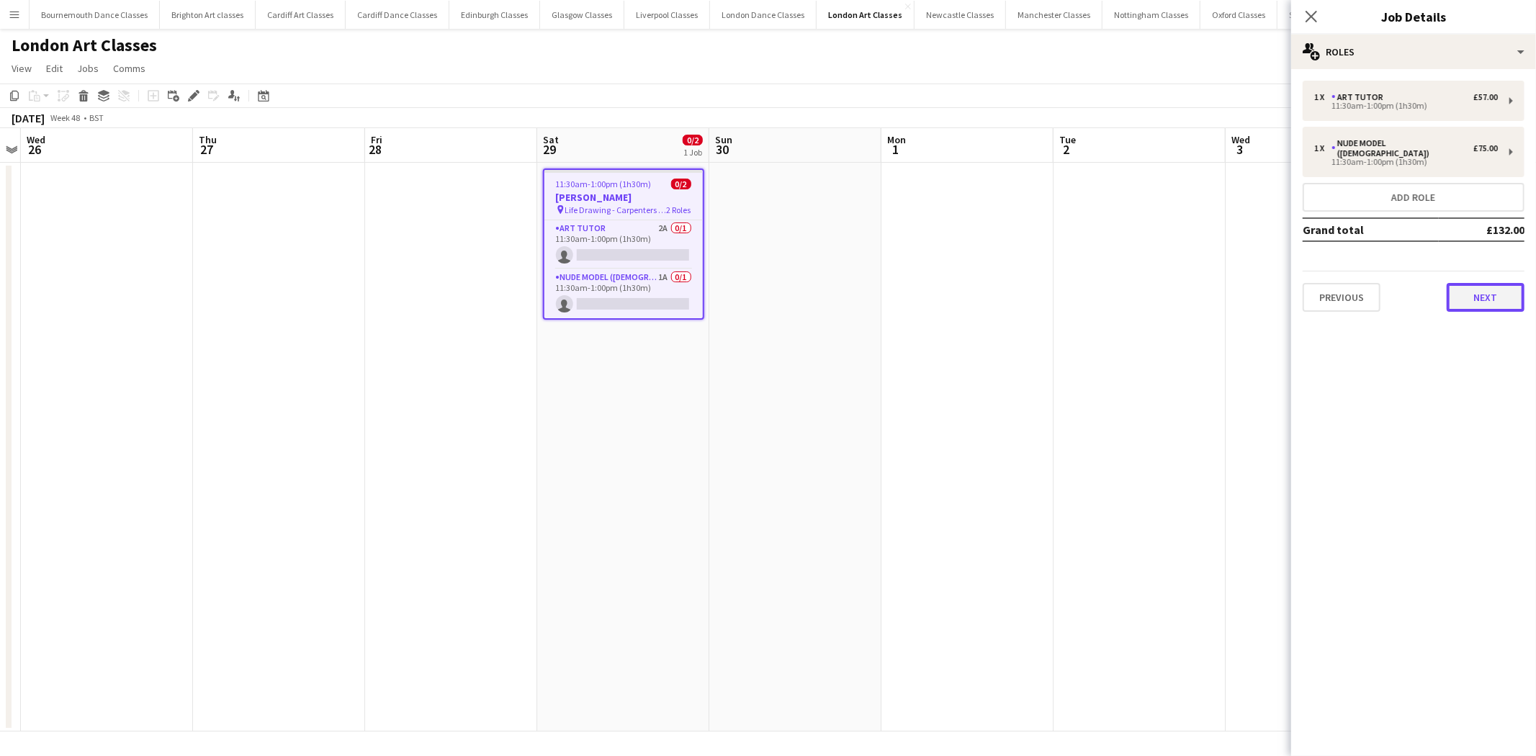
click at [1493, 289] on button "Next" at bounding box center [1486, 297] width 78 height 29
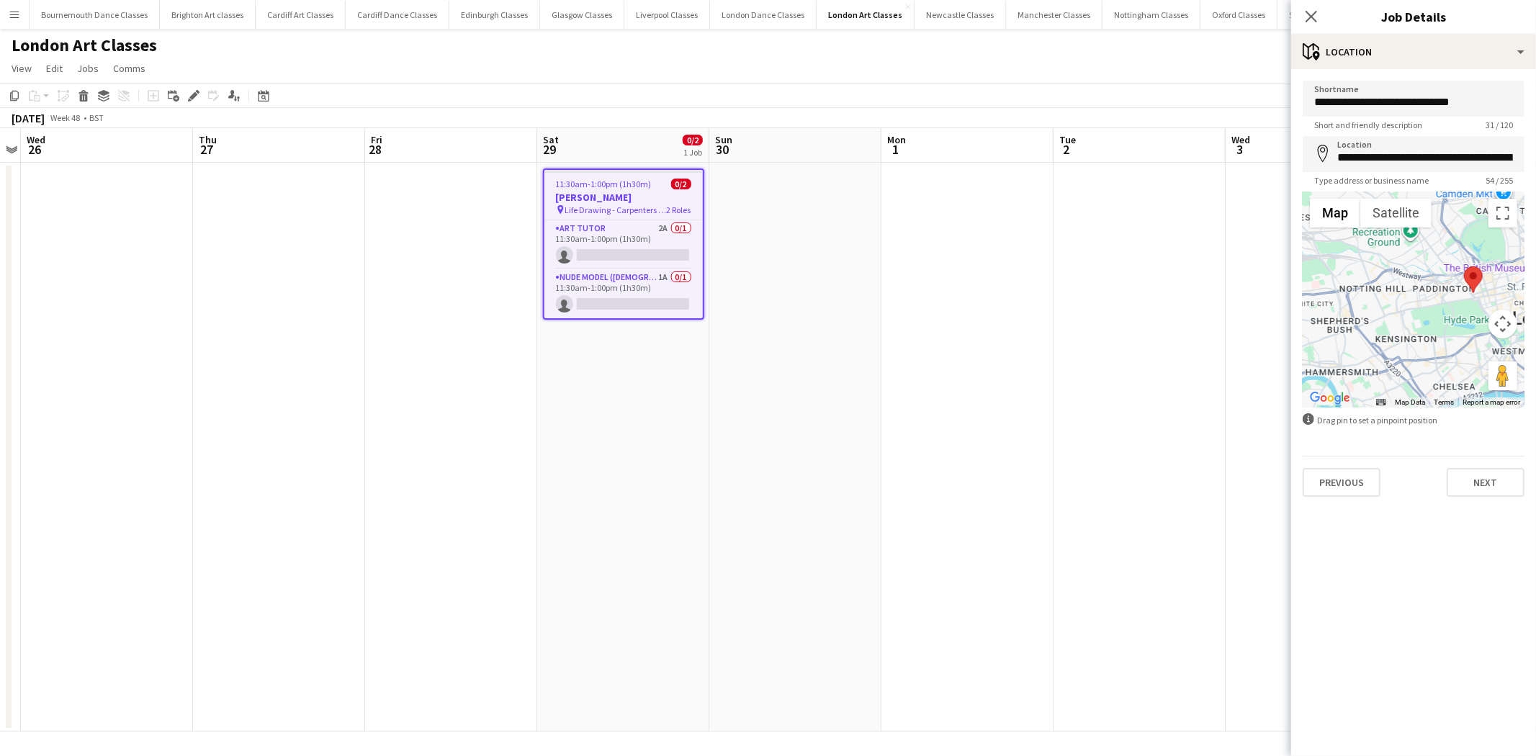
click at [1488, 466] on div "Previous Next" at bounding box center [1414, 476] width 222 height 41
click at [1498, 488] on button "Next" at bounding box center [1486, 482] width 78 height 29
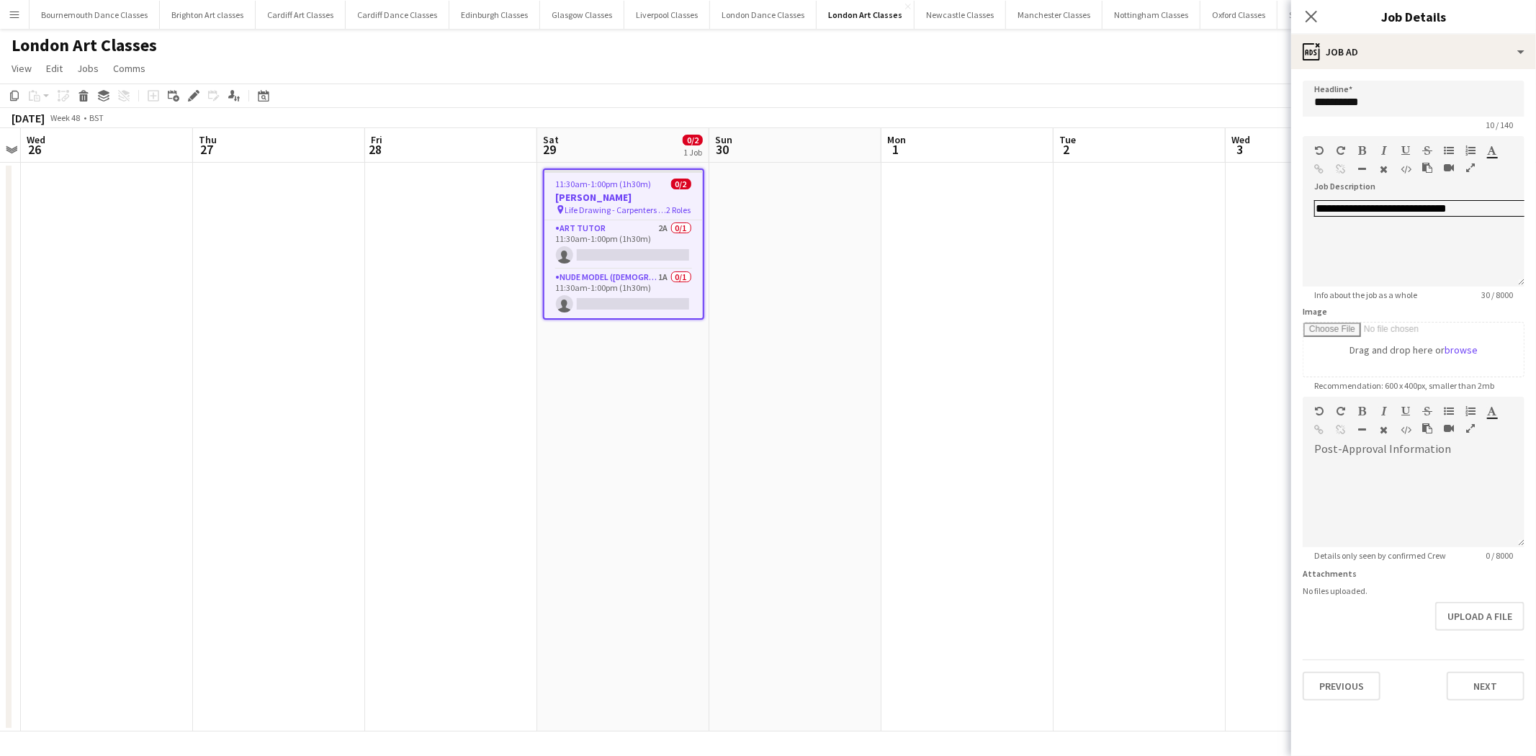
click at [706, 266] on app-date-cell "11:30am-1:00pm (1h30m) 0/2 Lisa Hull pin Life Drawing - Carpenters Arms 2 Roles…" at bounding box center [623, 447] width 172 height 569
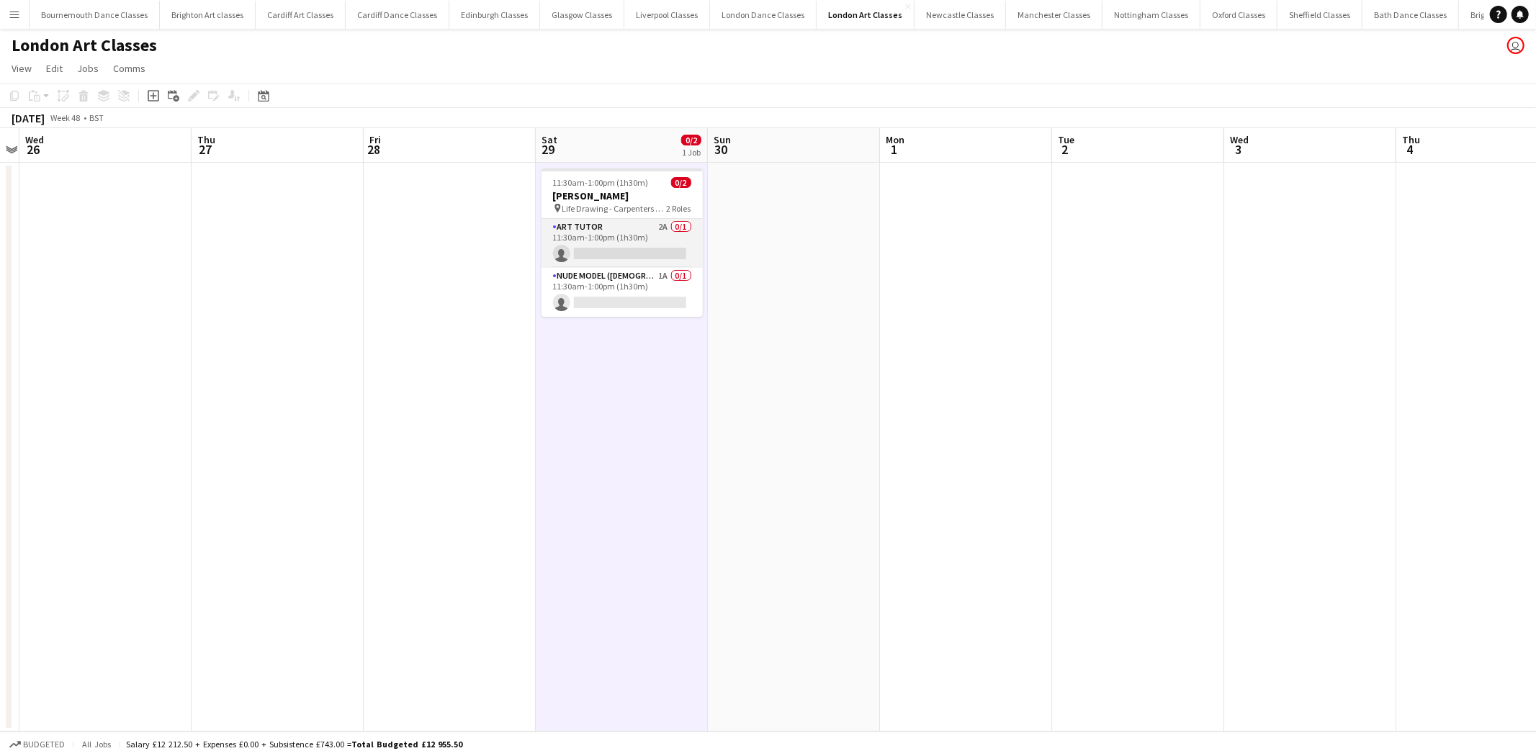
click at [673, 235] on app-card-role "Art Tutor 2A 0/1 11:30am-1:00pm (1h30m) single-neutral-actions" at bounding box center [621, 243] width 161 height 49
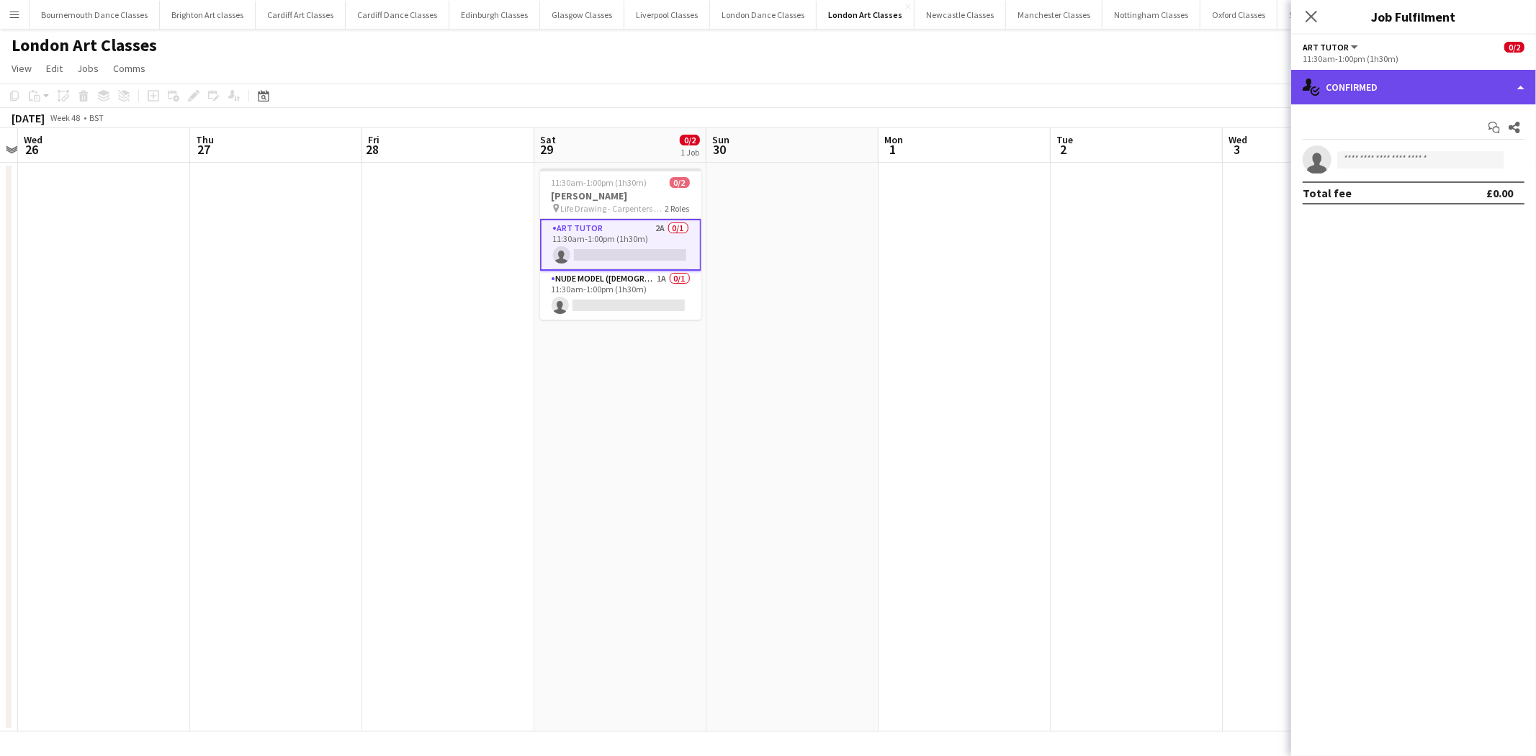
click at [1508, 81] on div "single-neutral-actions-check-2 Confirmed" at bounding box center [1413, 87] width 245 height 35
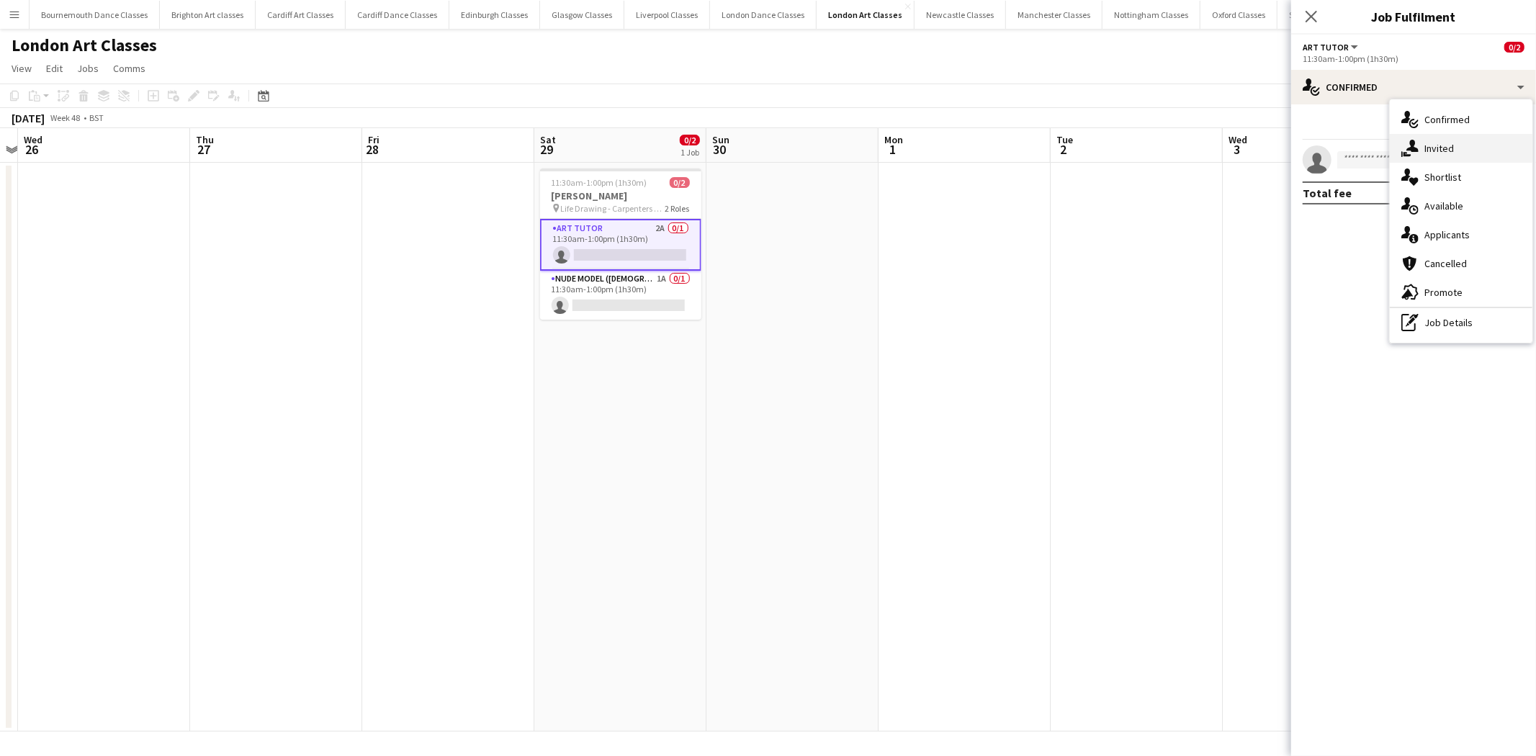
click at [1473, 156] on div "single-neutral-actions-share-1 Invited" at bounding box center [1461, 148] width 143 height 29
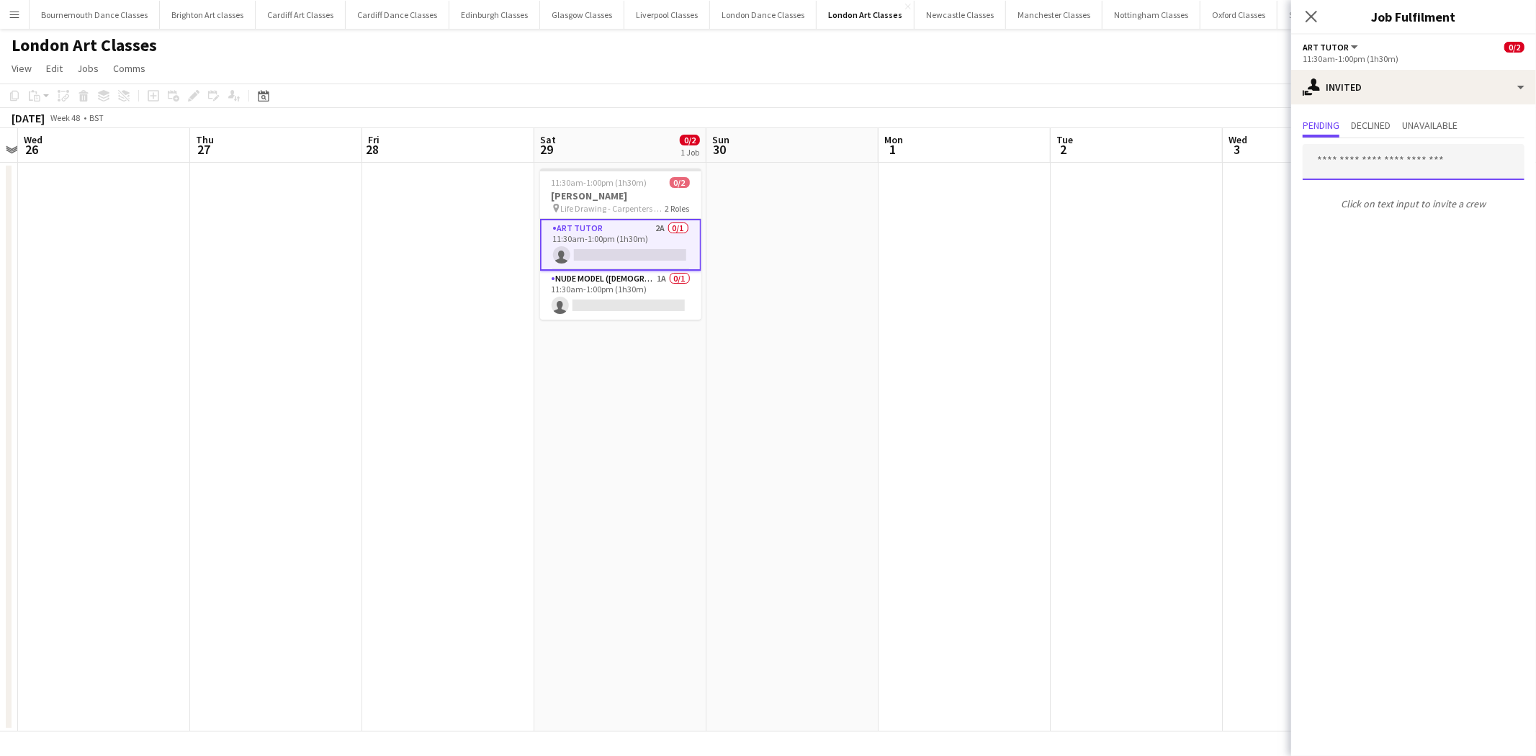
click at [1431, 168] on input "text" at bounding box center [1414, 162] width 222 height 36
type input "******"
click at [1426, 182] on div "MALCOLM MELLON Active malcolm.mellon@gmail.com" at bounding box center [1414, 202] width 222 height 46
click at [1437, 210] on span "malcolm.mellon@gmail.com" at bounding box center [1413, 209] width 199 height 12
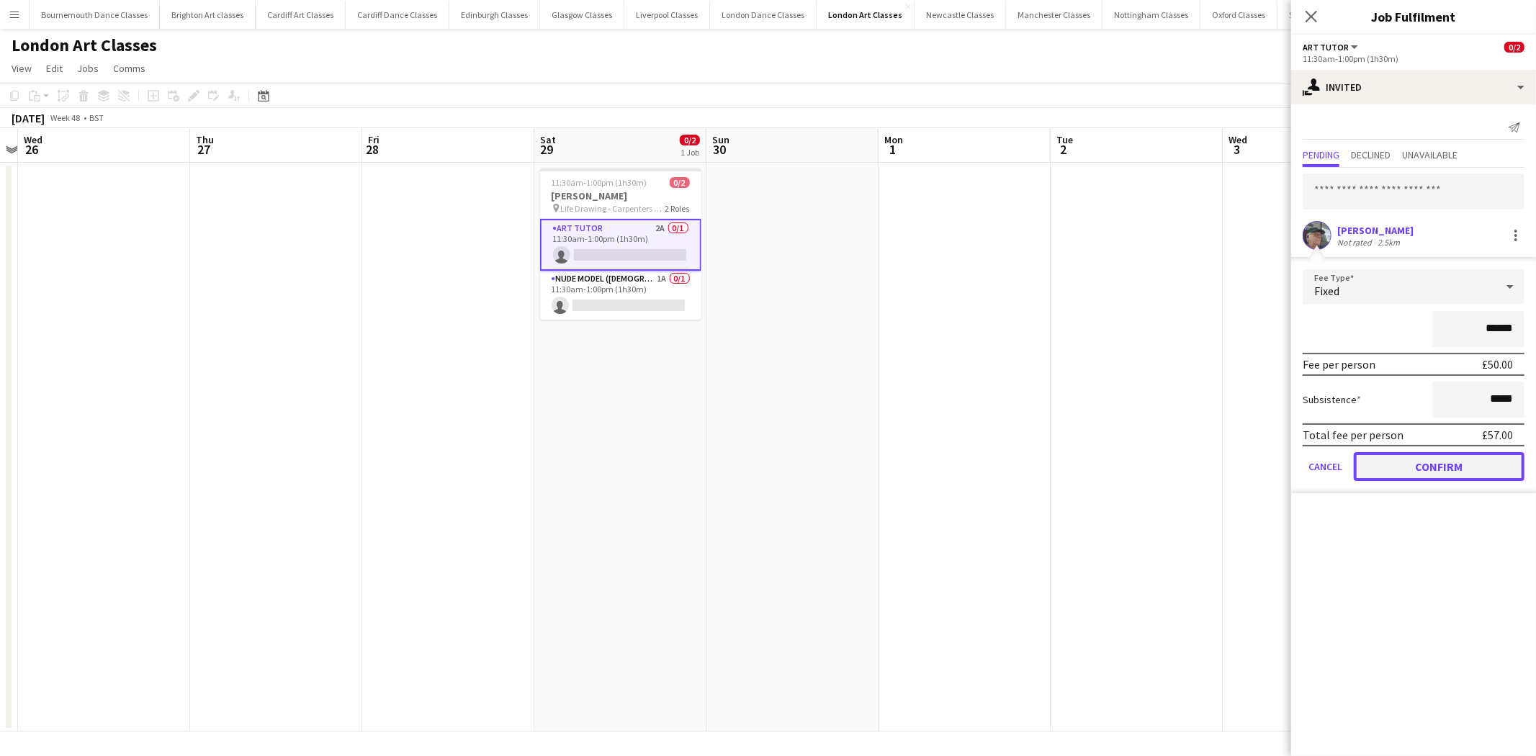
click at [1466, 452] on button "Confirm" at bounding box center [1439, 466] width 171 height 29
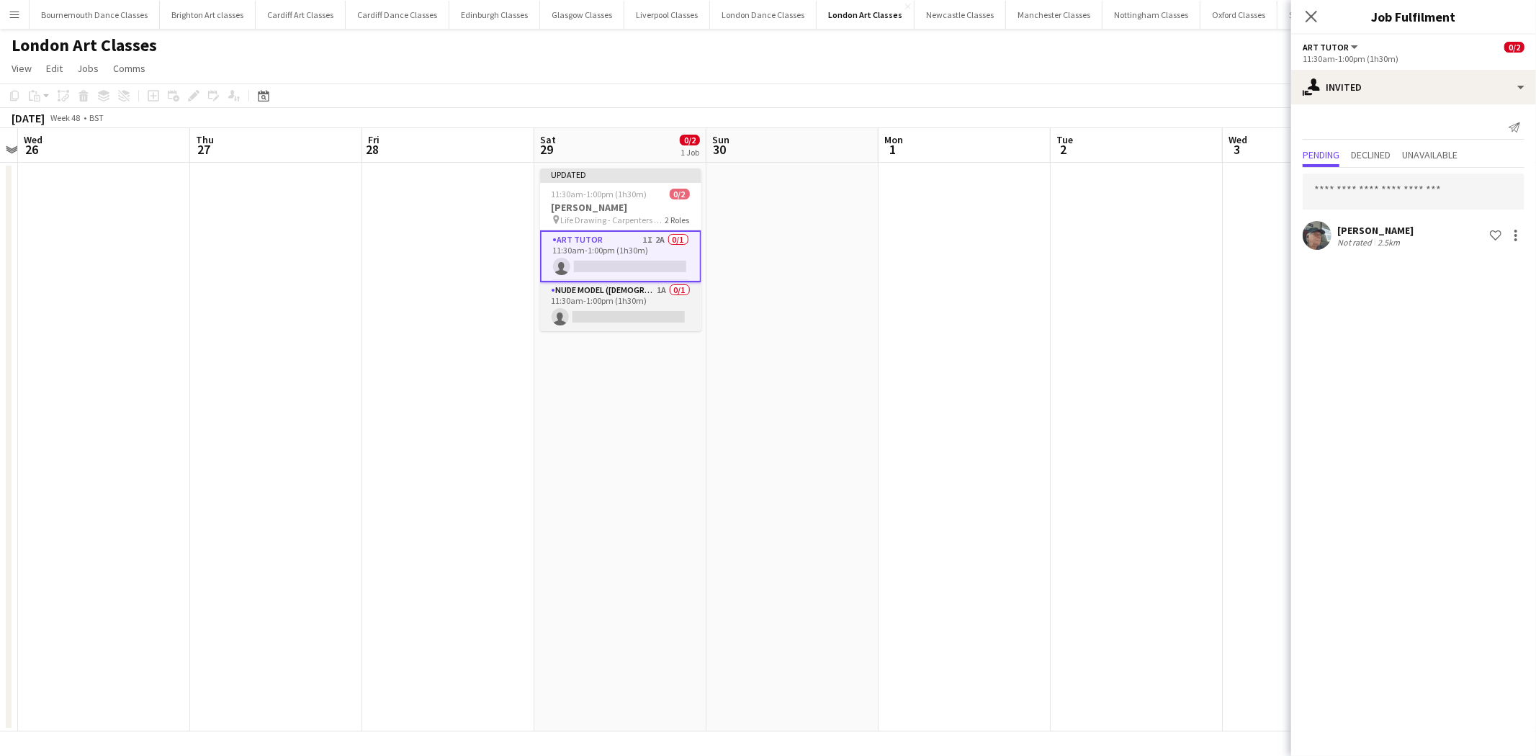
click at [579, 310] on app-card-role "Nude Model (Male) 1A 0/1 11:30am-1:00pm (1h30m) single-neutral-actions" at bounding box center [620, 306] width 161 height 49
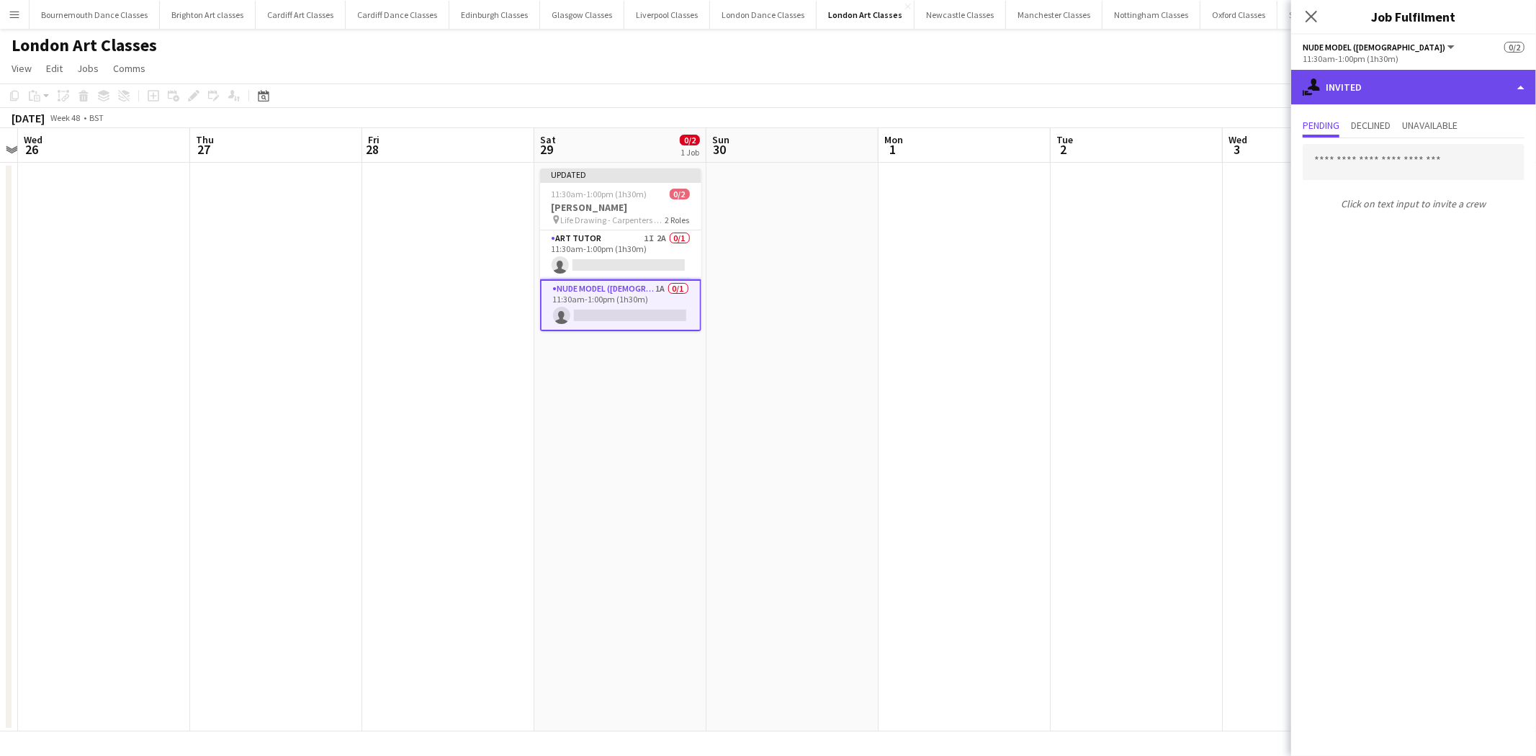
click at [1403, 102] on div "single-neutral-actions-share-1 Invited" at bounding box center [1413, 87] width 245 height 35
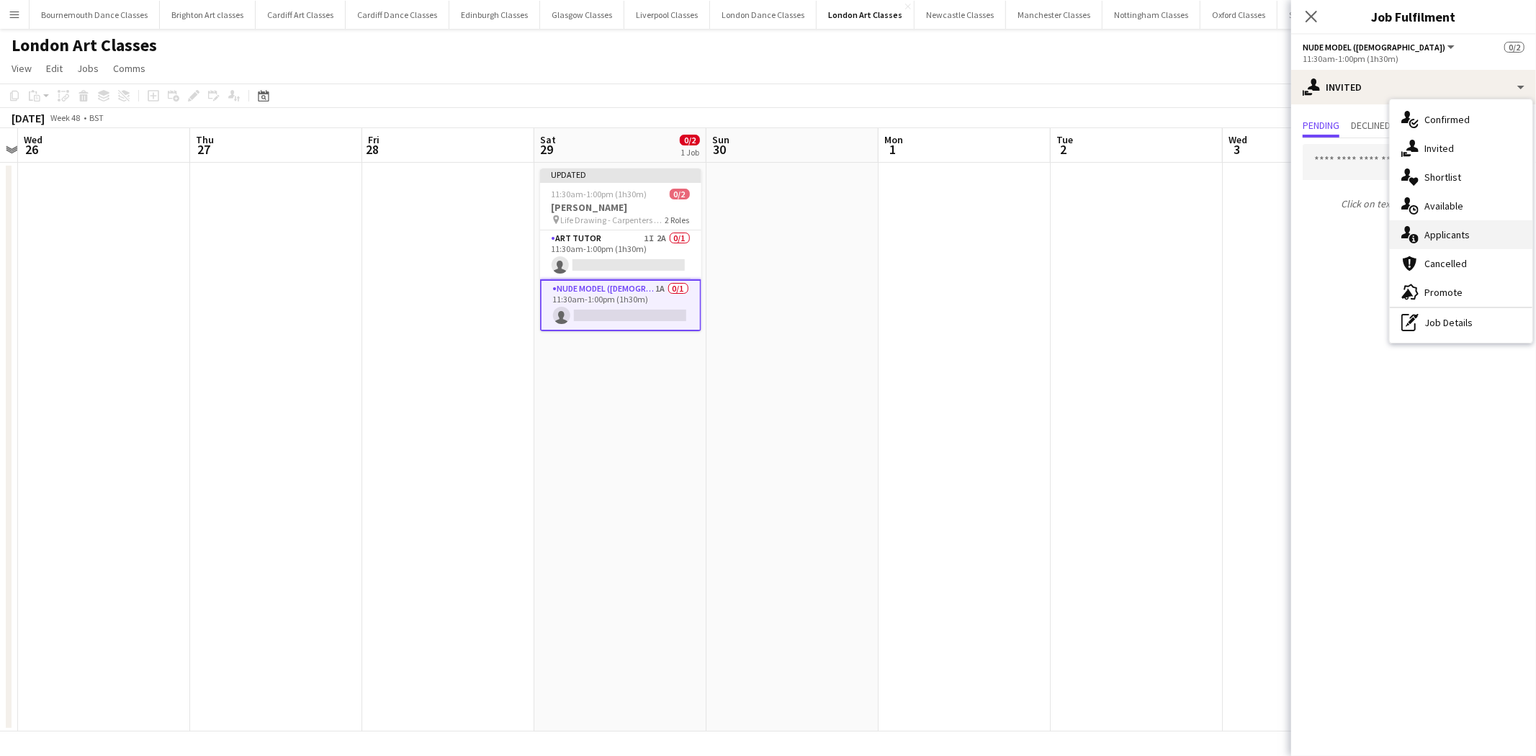
click at [1451, 242] on div "single-neutral-actions-information Applicants" at bounding box center [1461, 234] width 143 height 29
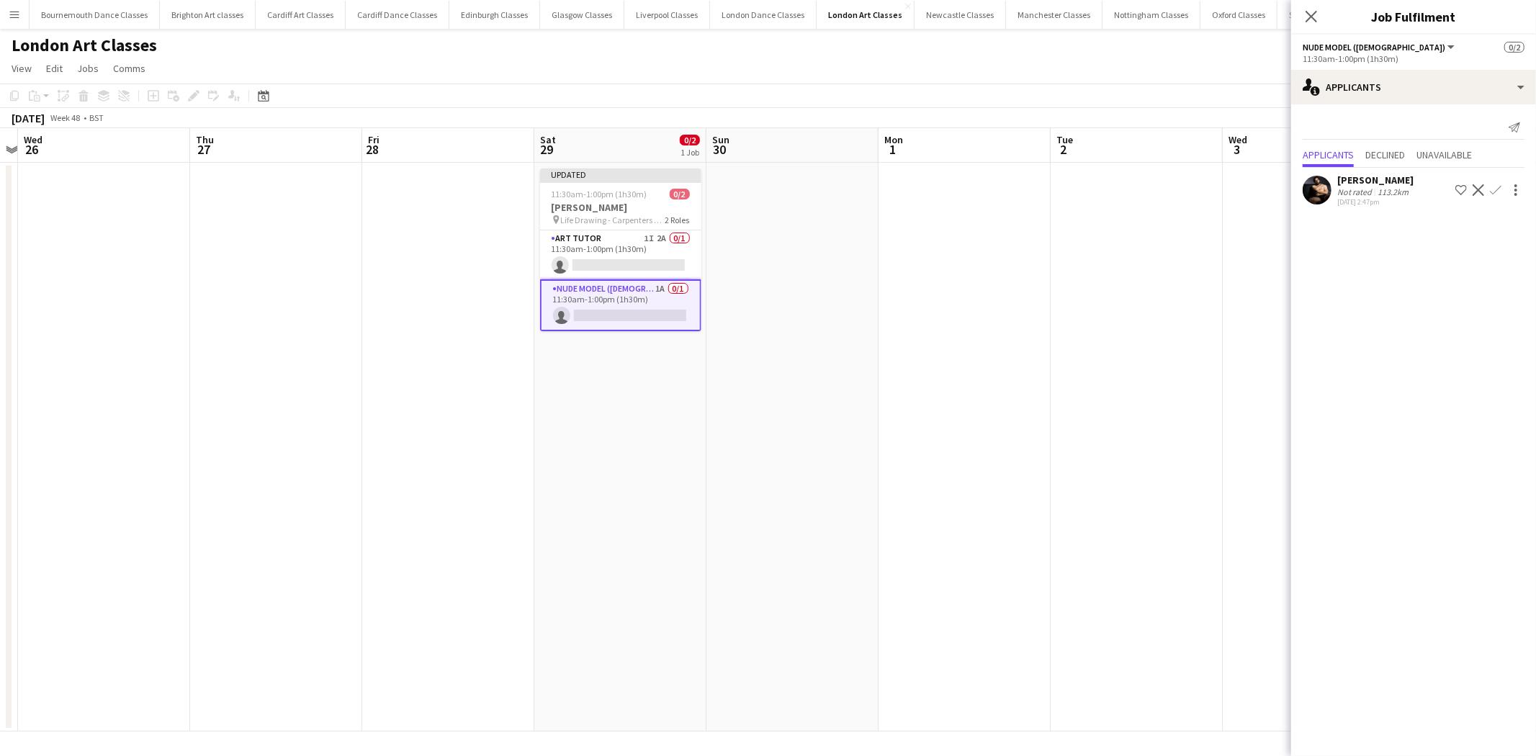
click at [1491, 192] on app-icon "Confirm" at bounding box center [1496, 190] width 12 height 12
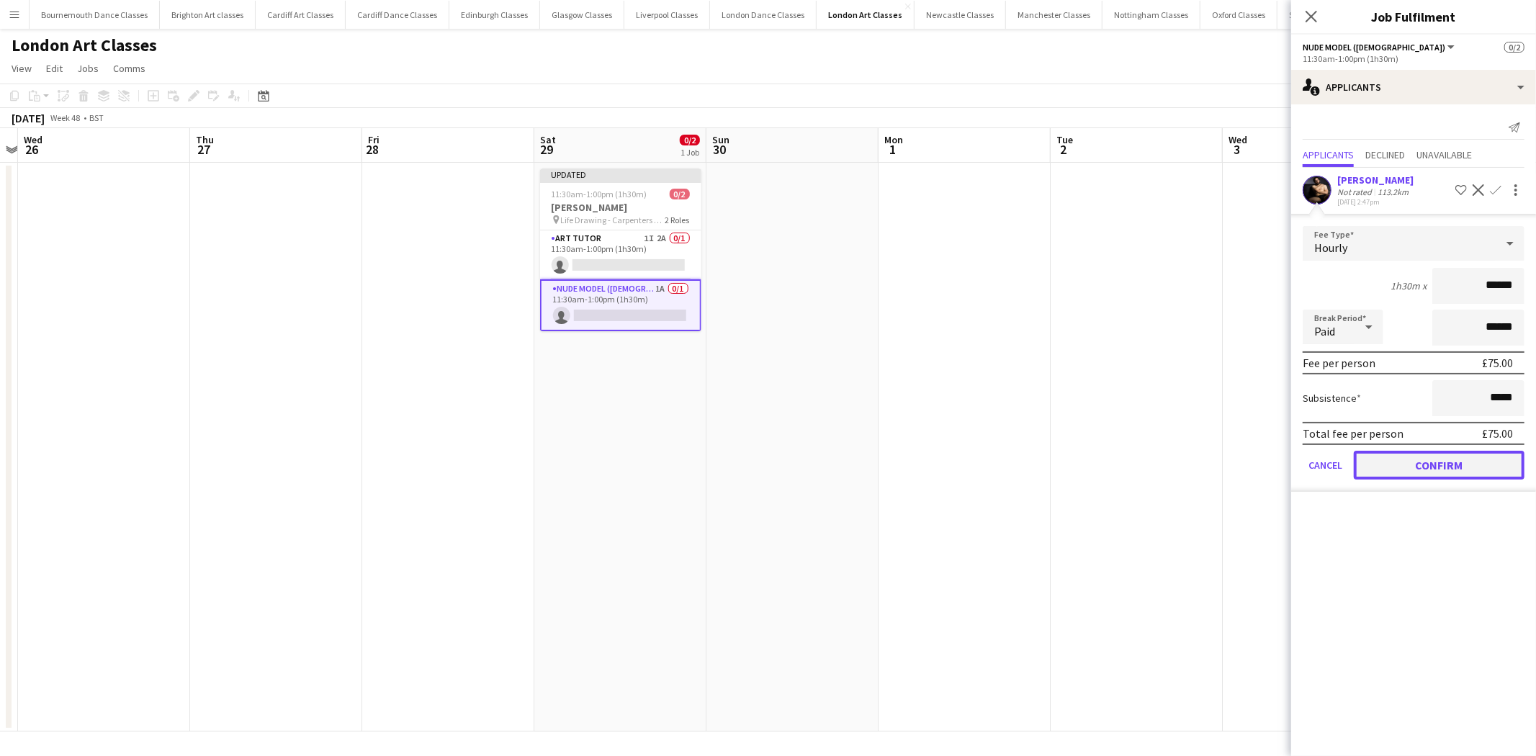
click at [1452, 456] on button "Confirm" at bounding box center [1439, 465] width 171 height 29
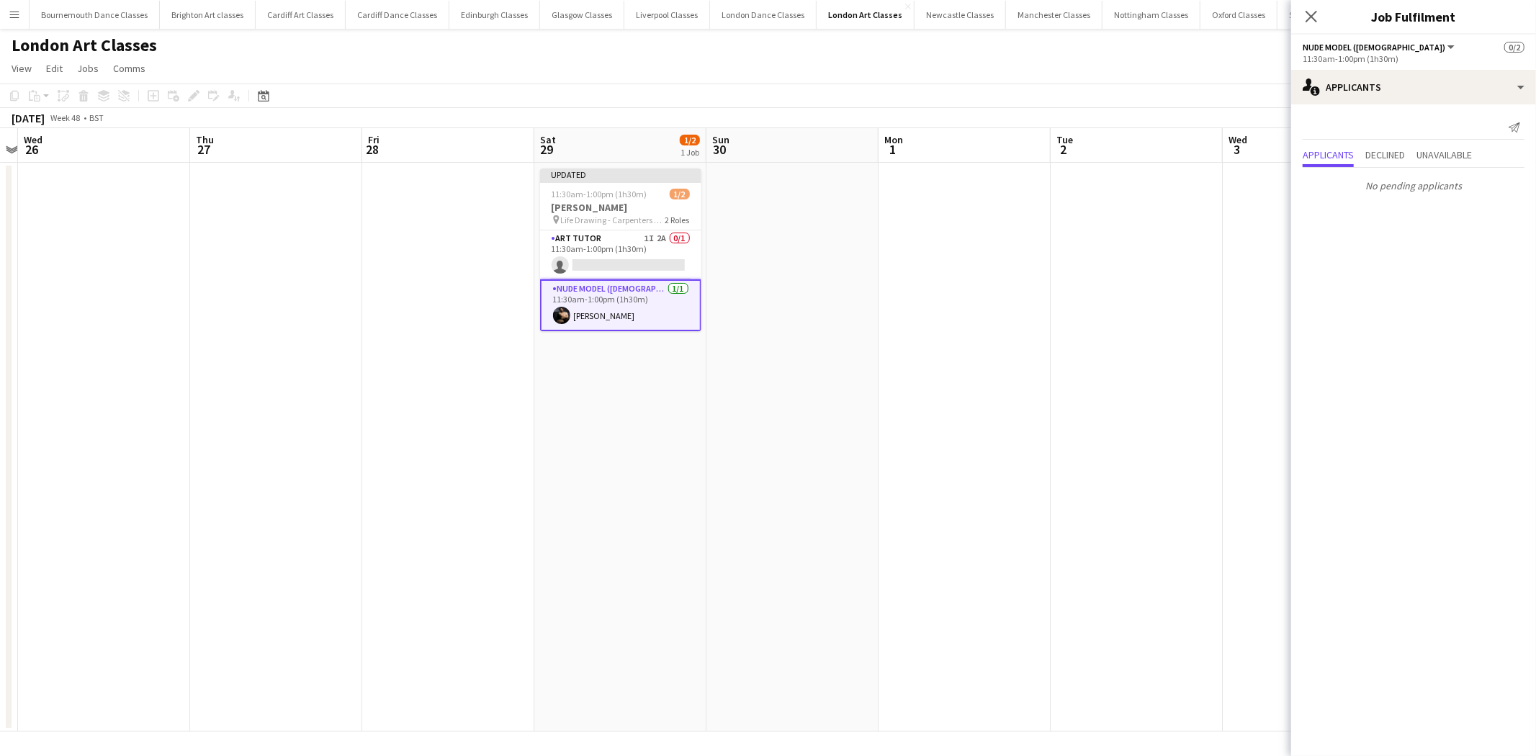
click at [1118, 326] on app-date-cell at bounding box center [1137, 447] width 172 height 569
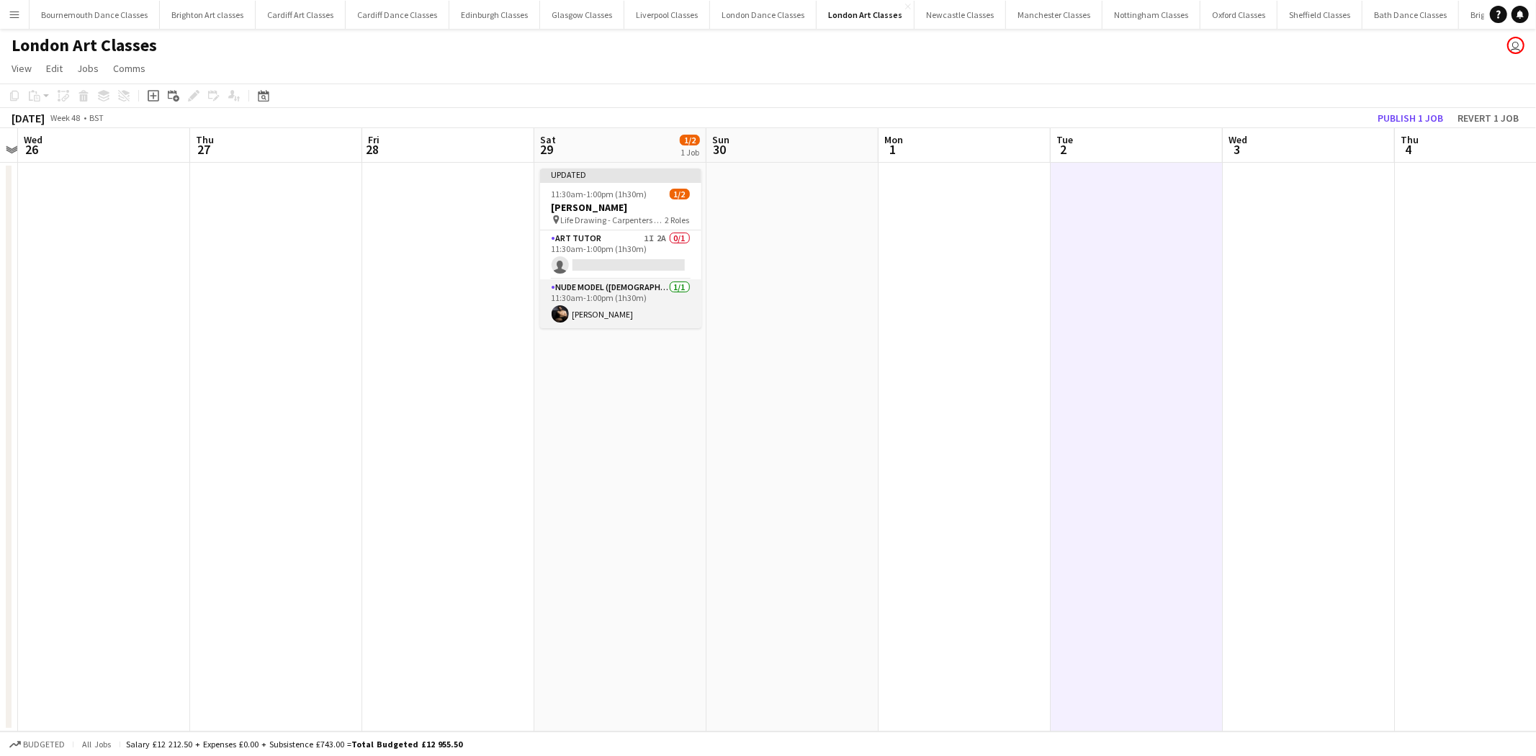
click at [654, 310] on app-card-role "Nude Model (Male) 1/1 11:30am-1:00pm (1h30m) Josh Elliott" at bounding box center [620, 303] width 161 height 49
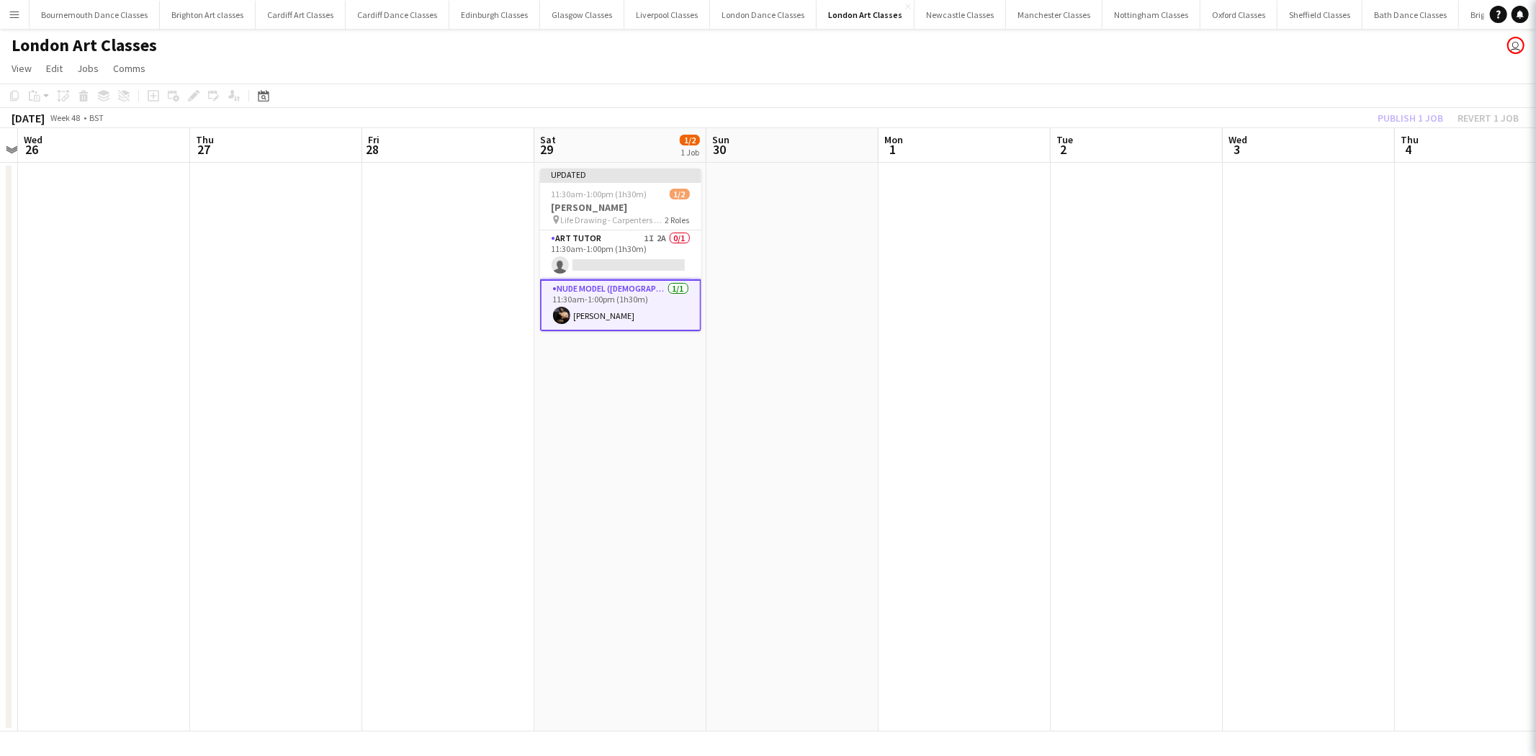
scroll to position [0, 500]
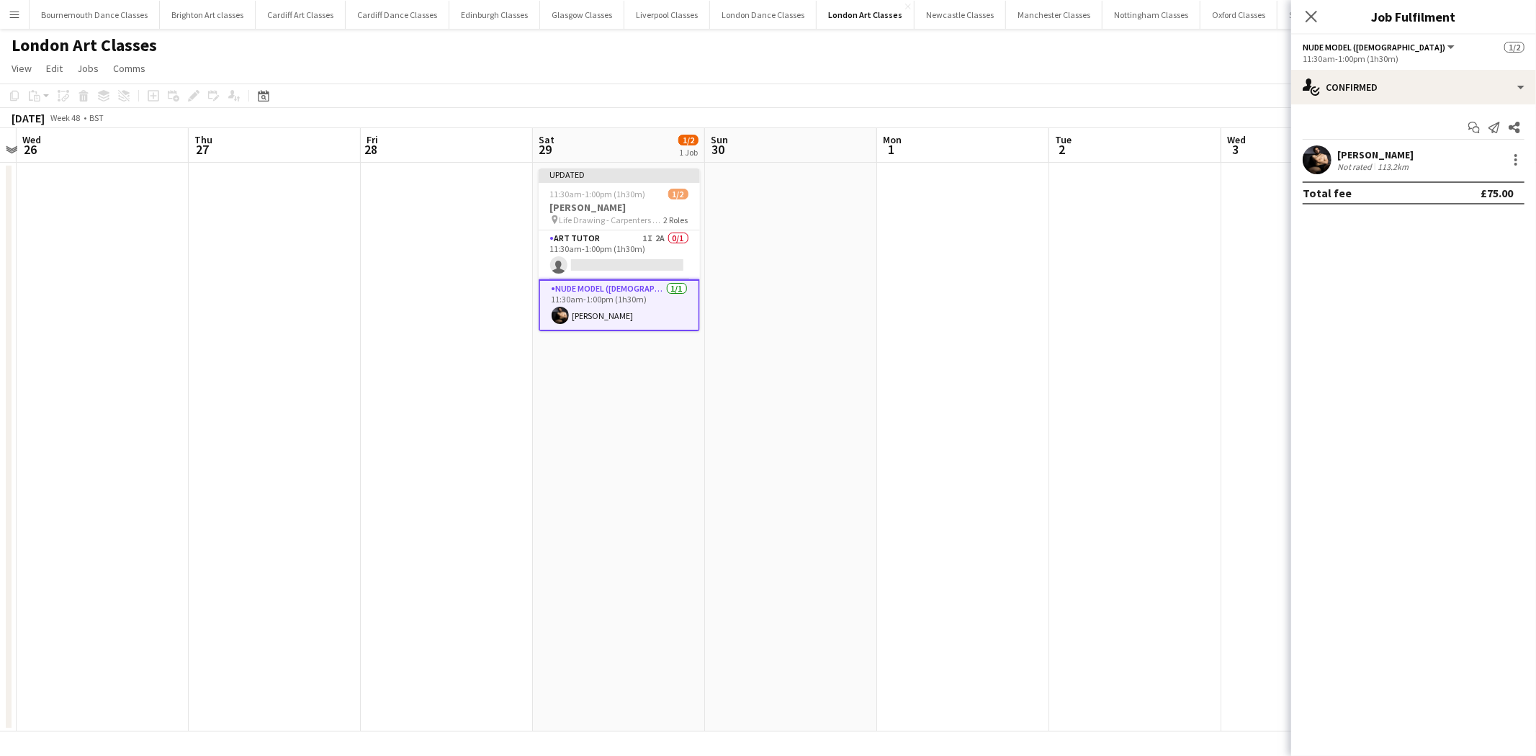
click at [1502, 153] on div "Josh Elliott Not rated 113.2km" at bounding box center [1413, 159] width 245 height 29
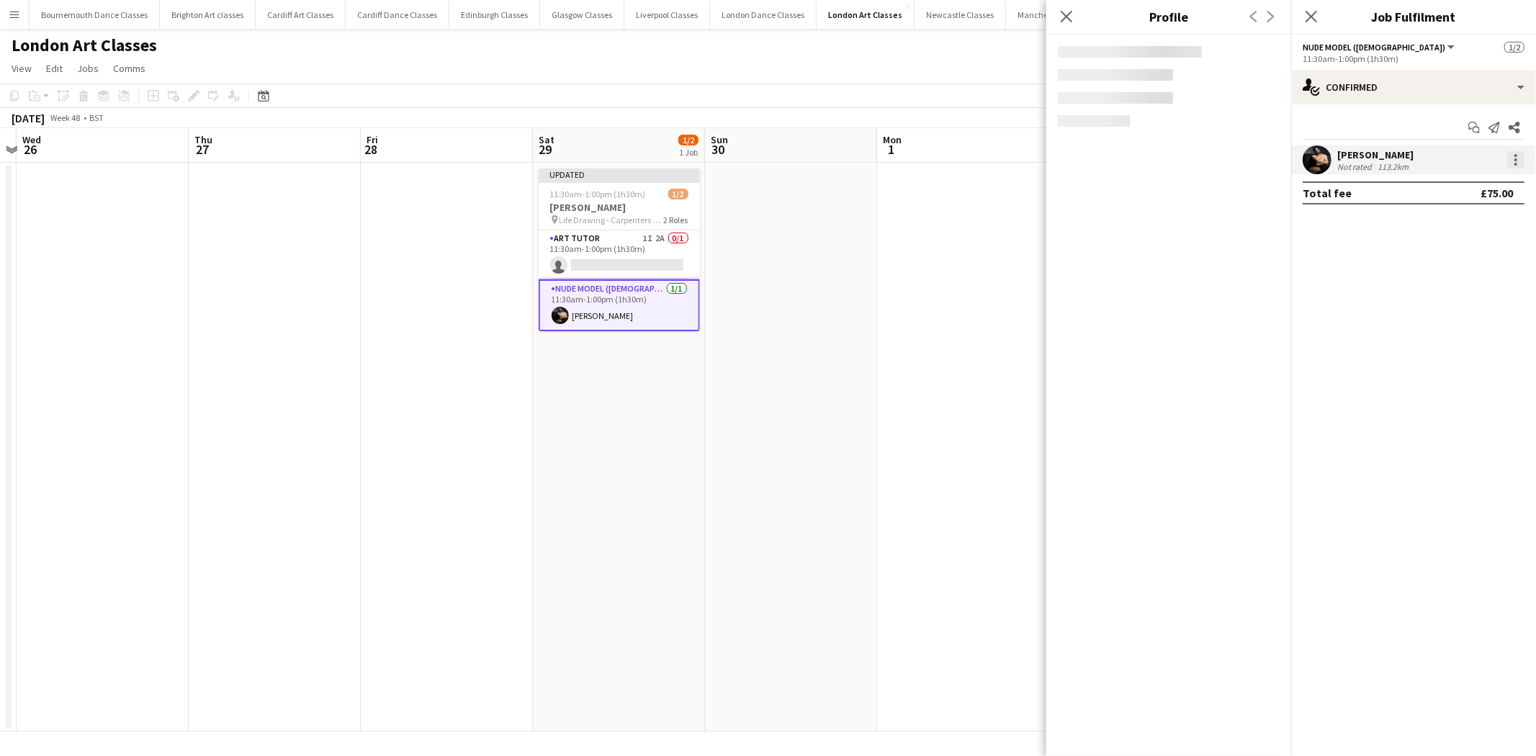
click at [1521, 163] on div at bounding box center [1515, 159] width 17 height 17
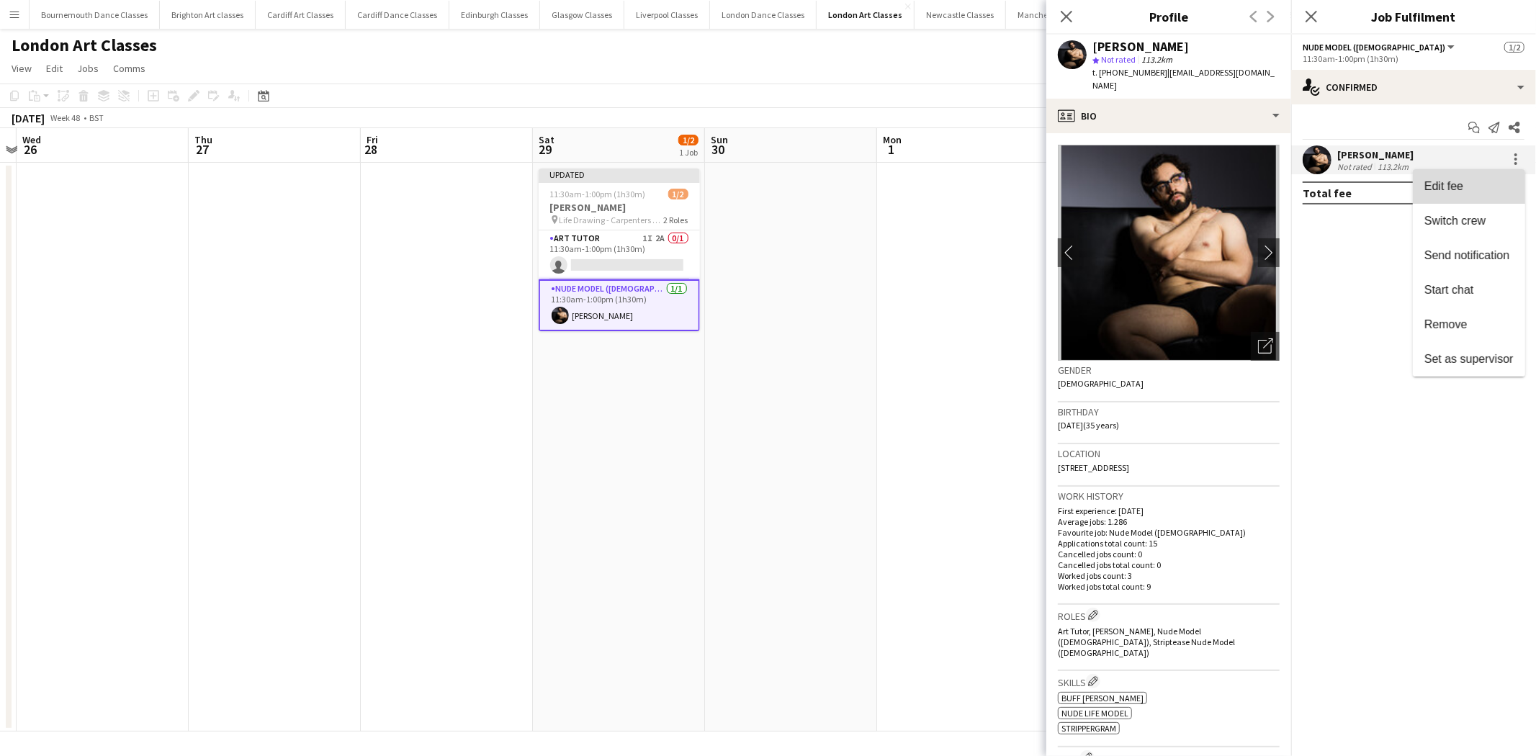
click at [1496, 188] on span "Edit fee" at bounding box center [1468, 186] width 89 height 13
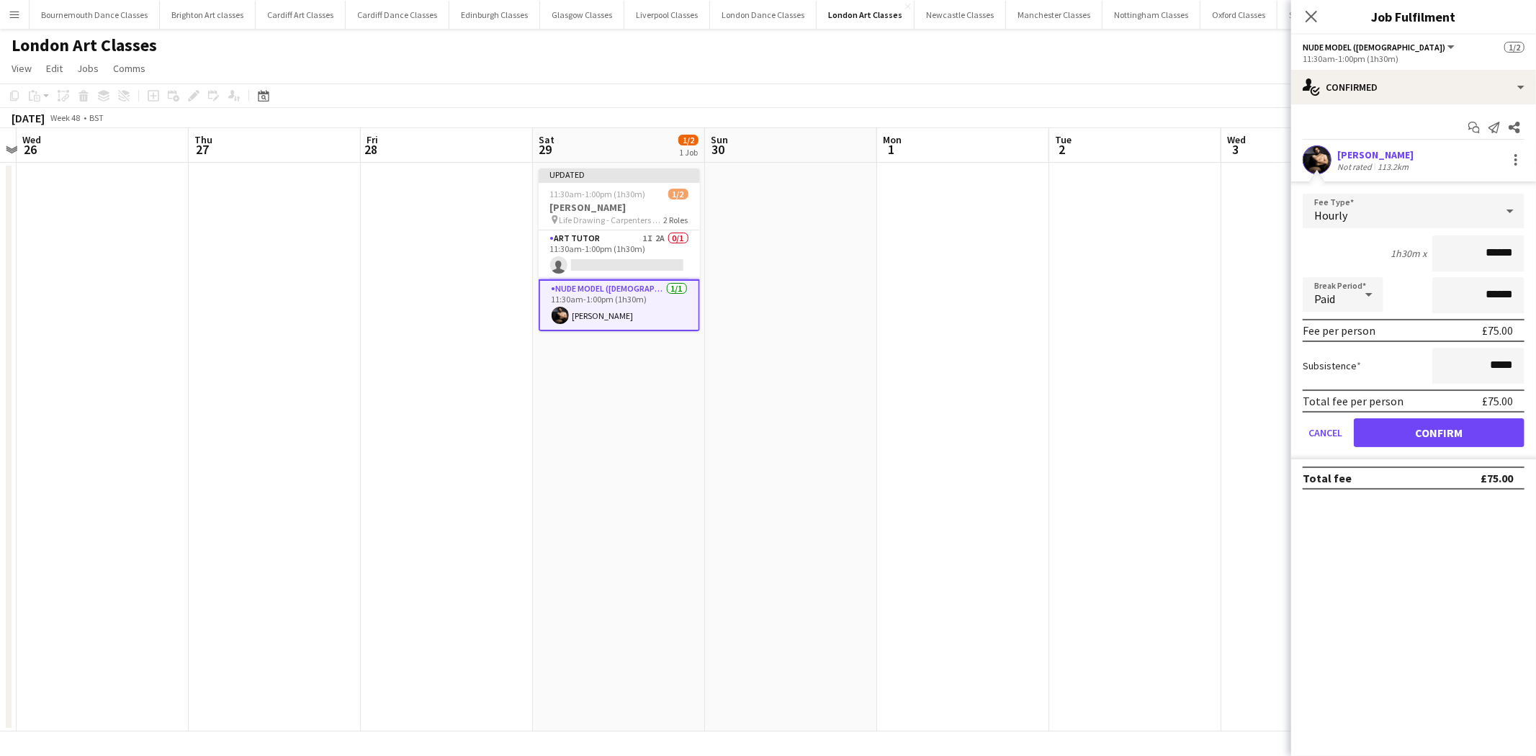
click at [1393, 207] on div "Hourly" at bounding box center [1399, 211] width 193 height 35
click at [1350, 297] on mat-option "Fixed" at bounding box center [1414, 288] width 222 height 36
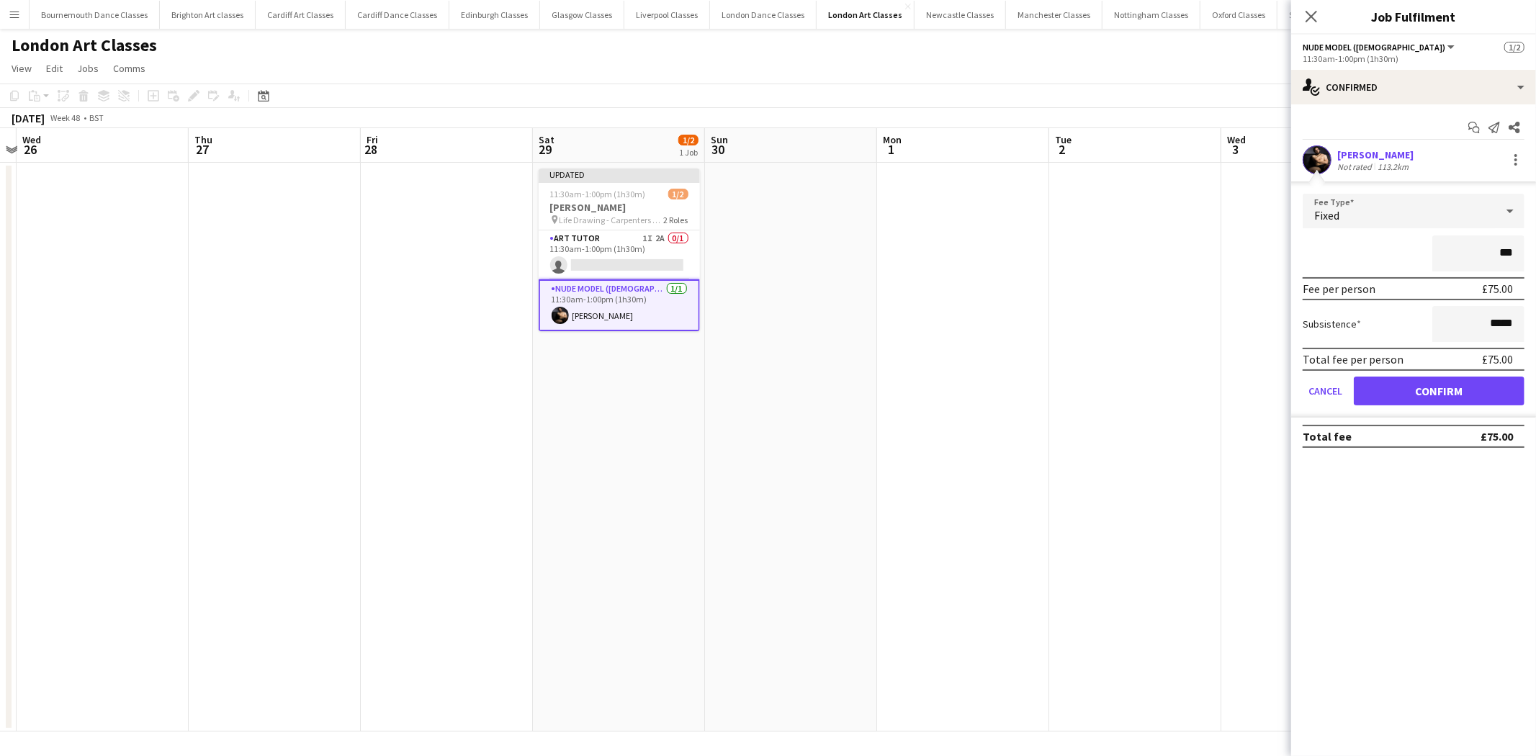
type input "**"
type input "******"
click at [1452, 383] on button "Confirm" at bounding box center [1439, 391] width 171 height 29
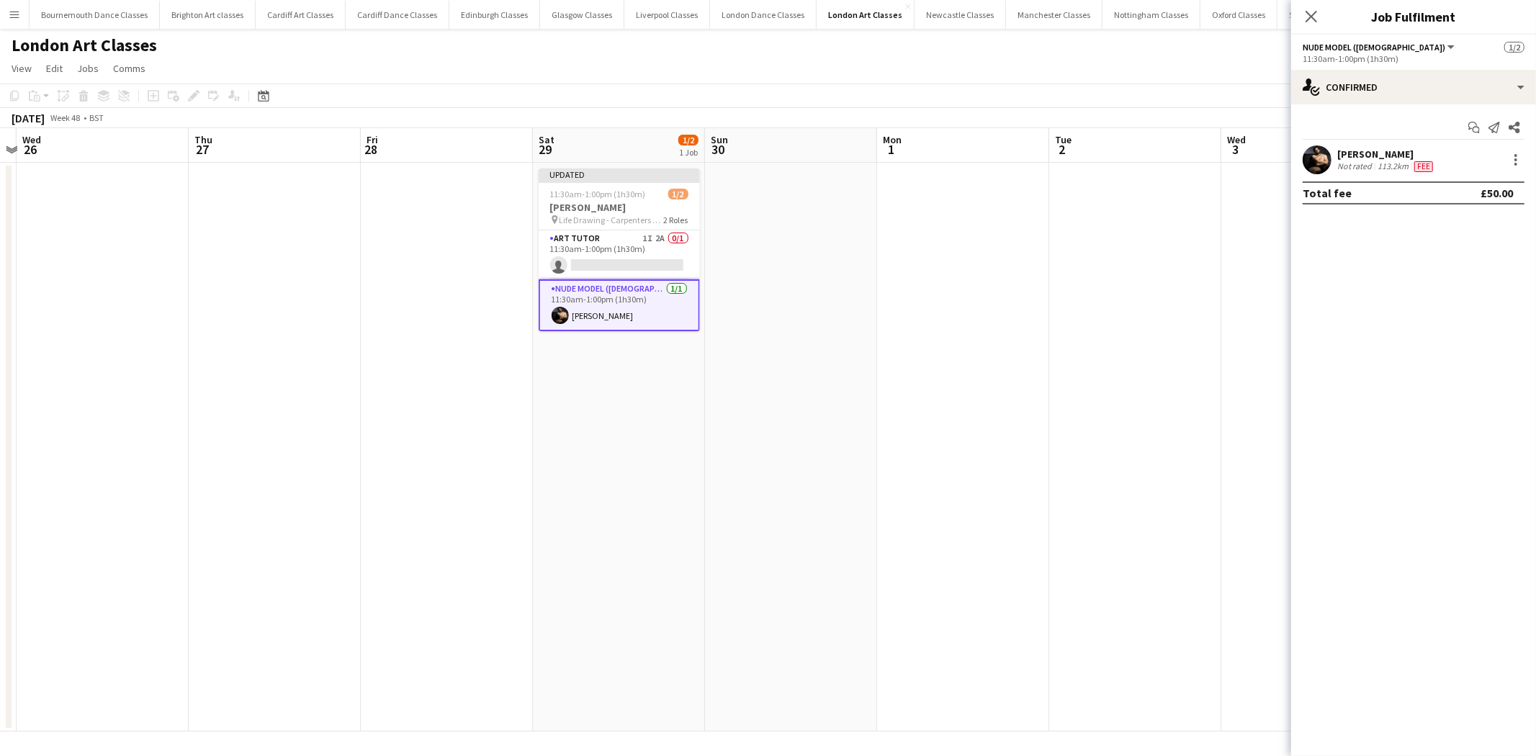
click at [1097, 289] on app-date-cell at bounding box center [1135, 447] width 172 height 569
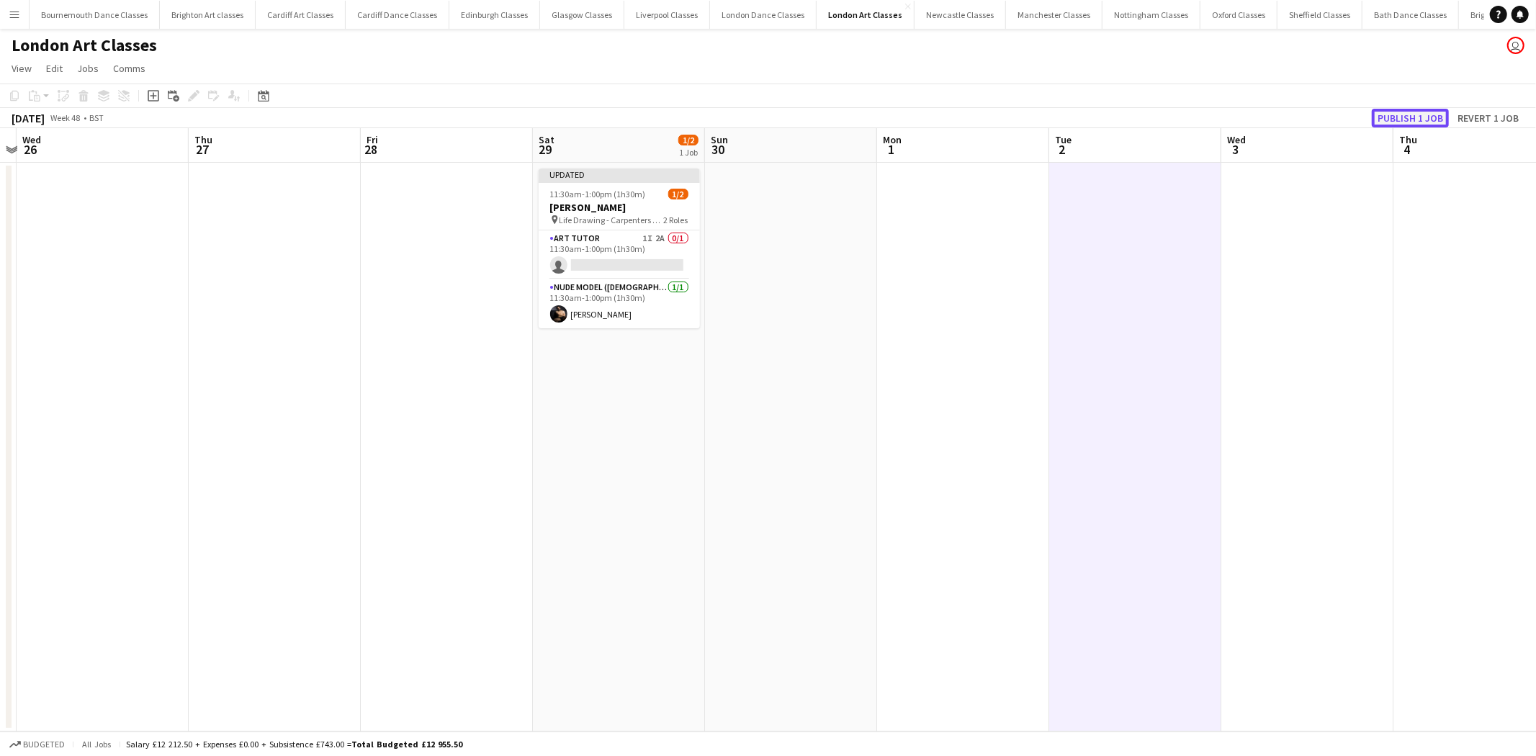
drag, startPoint x: 1401, startPoint y: 113, endPoint x: 1365, endPoint y: 117, distance: 35.5
click at [1398, 113] on button "Publish 1 job" at bounding box center [1410, 118] width 77 height 19
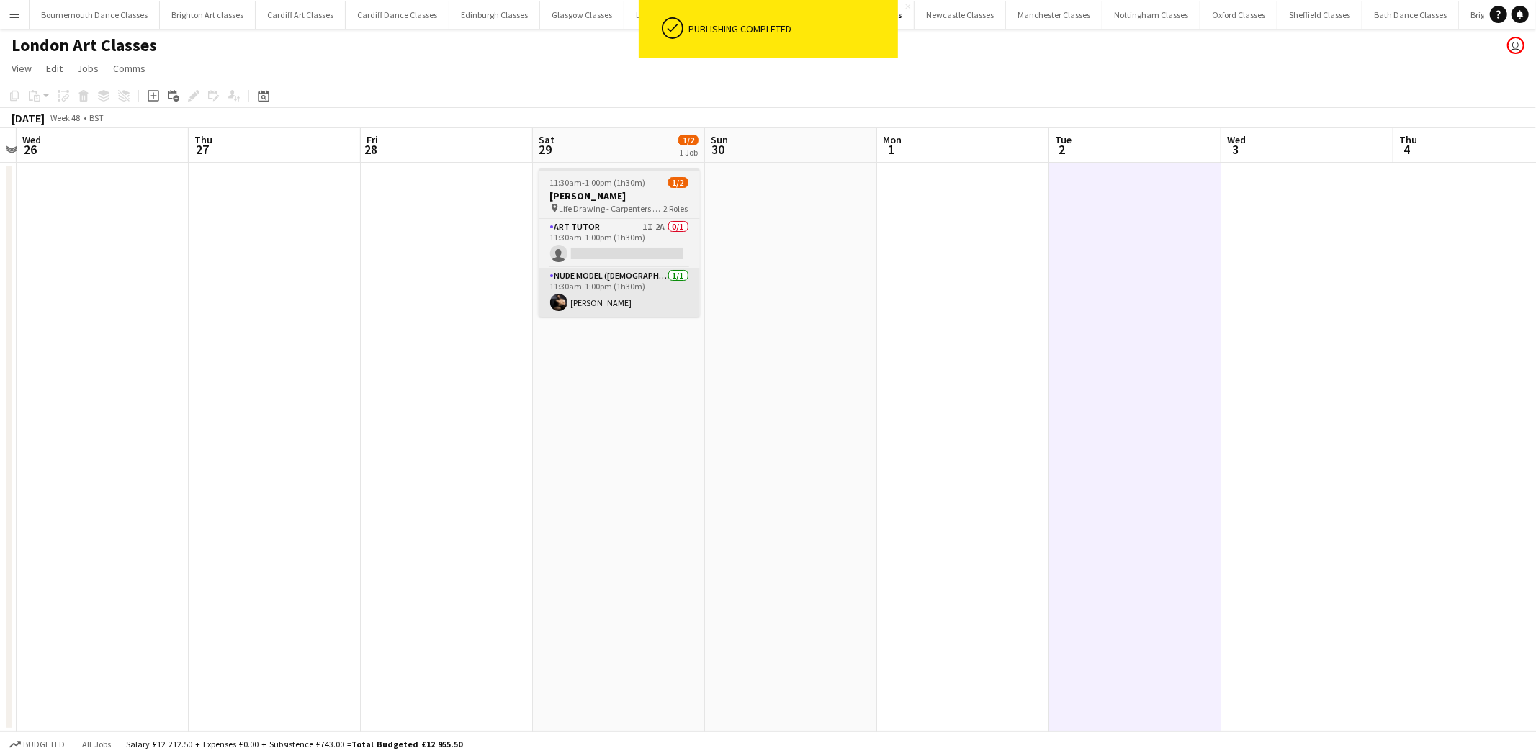
click at [655, 311] on app-card-role "Nude Model (Male) 1/1 11:30am-1:00pm (1h30m) Josh Elliott" at bounding box center [619, 292] width 161 height 49
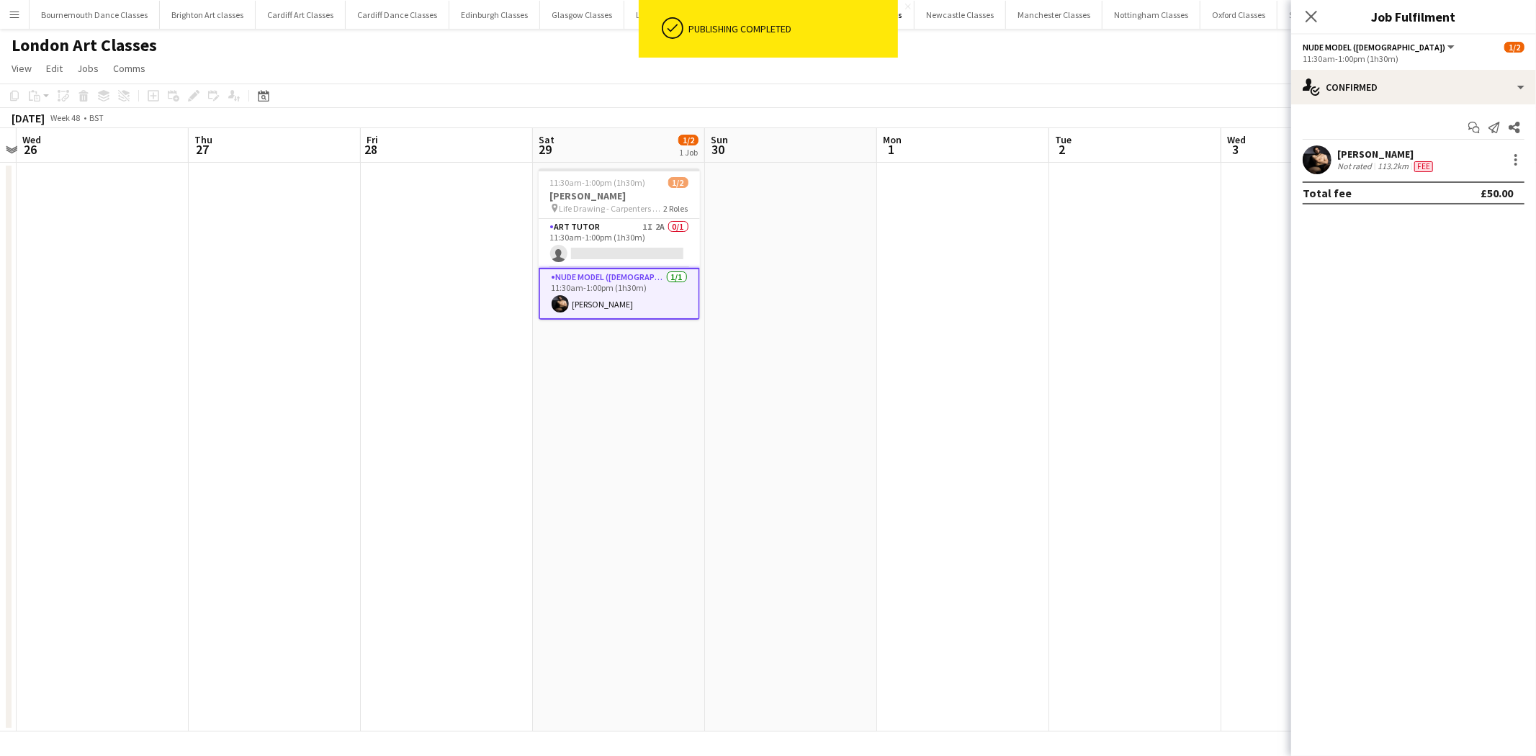
click at [1034, 282] on app-date-cell at bounding box center [963, 447] width 172 height 569
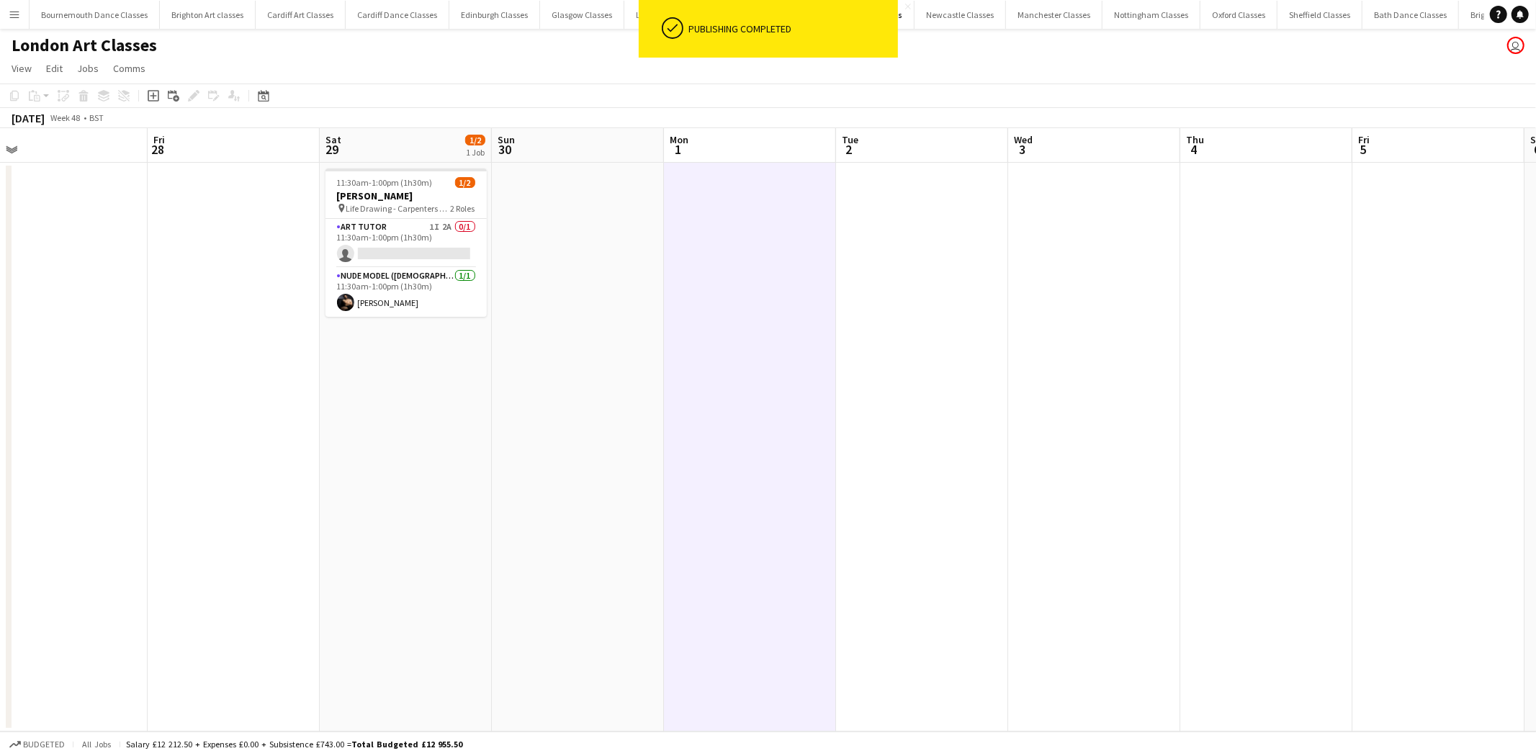
drag, startPoint x: 1001, startPoint y: 327, endPoint x: 504, endPoint y: 328, distance: 496.8
click at [504, 328] on app-calendar-viewport "Tue 25 Wed 26 Thu 27 Fri 28 Sat 29 1/2 1 Job Sun 30 Mon 1 Tue 2 Wed 3 Thu 4 Fri…" at bounding box center [768, 429] width 1536 height 603
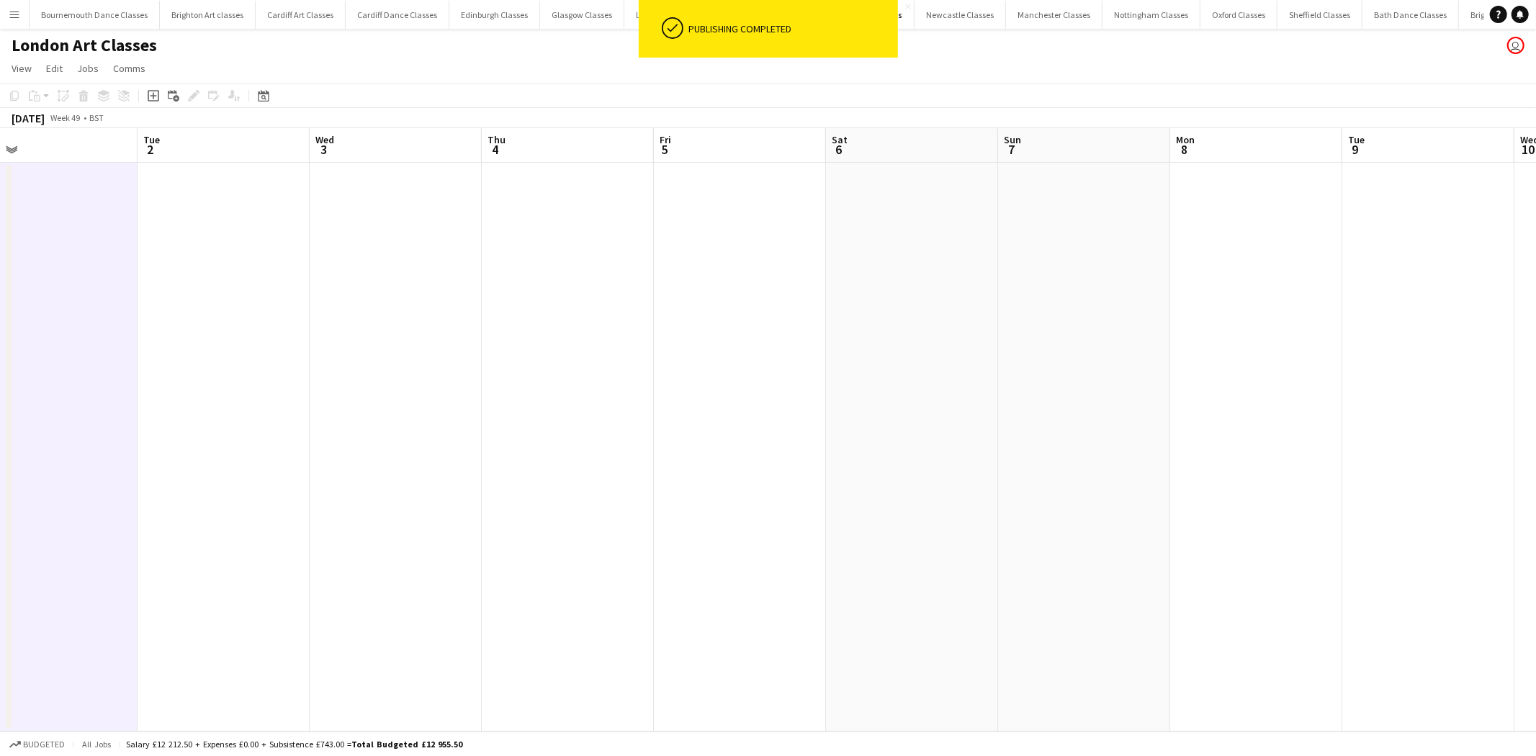
drag, startPoint x: 1264, startPoint y: 361, endPoint x: 773, endPoint y: 368, distance: 491.1
click at [575, 366] on app-calendar-viewport "Sat 29 1/2 1 Job Sun 30 Mon 1 Tue 2 Wed 3 Thu 4 Fri 5 Sat 6 Sun 7 Mon 8 Tue 9 W…" at bounding box center [768, 429] width 1536 height 603
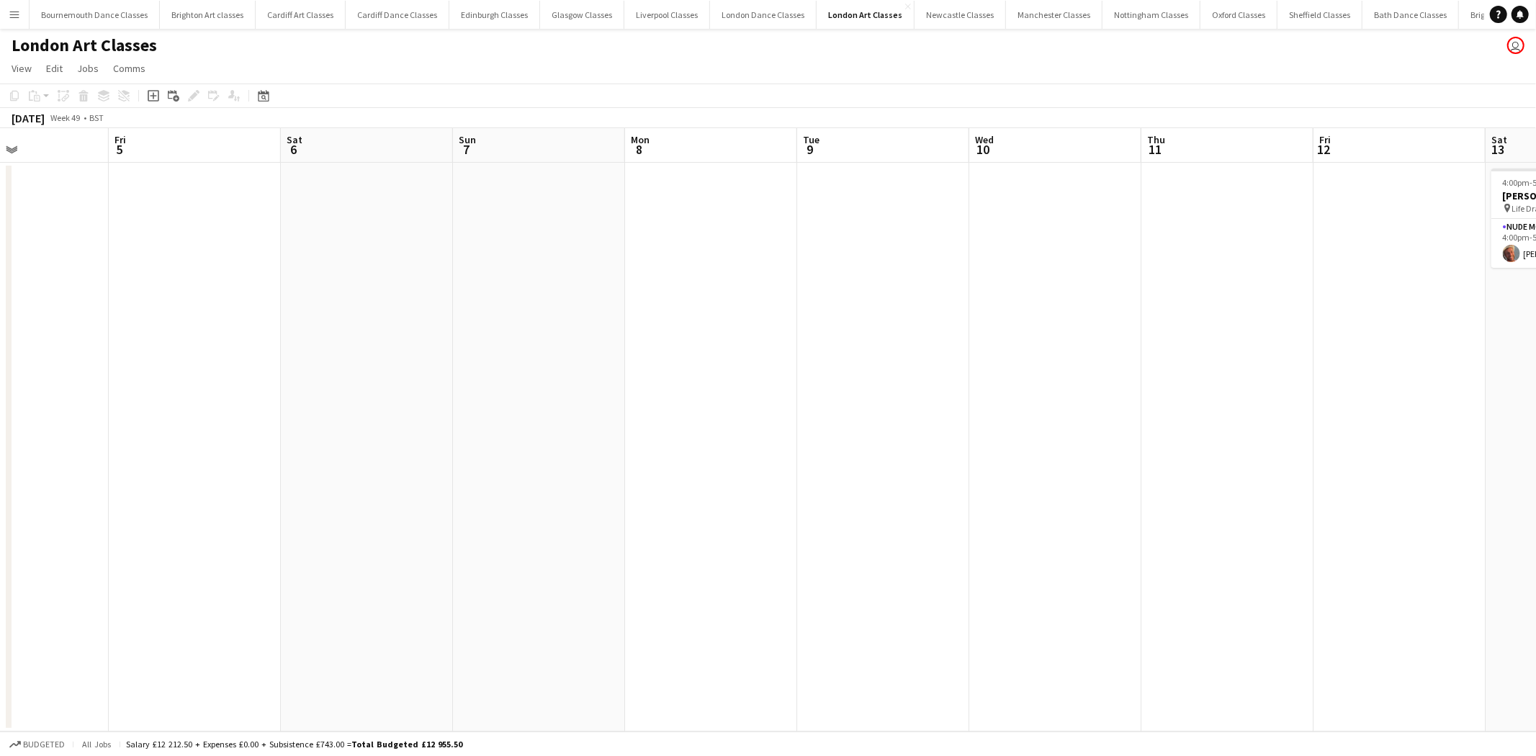
drag, startPoint x: 1073, startPoint y: 369, endPoint x: 858, endPoint y: 356, distance: 215.7
click at [864, 371] on app-calendar-viewport "Mon 1 Tue 2 Wed 3 Thu 4 Fri 5 Sat 6 Sun 7 Mon 8 Tue 9 Wed 10 Thu 11 Fri 12 Sat …" at bounding box center [768, 429] width 1536 height 603
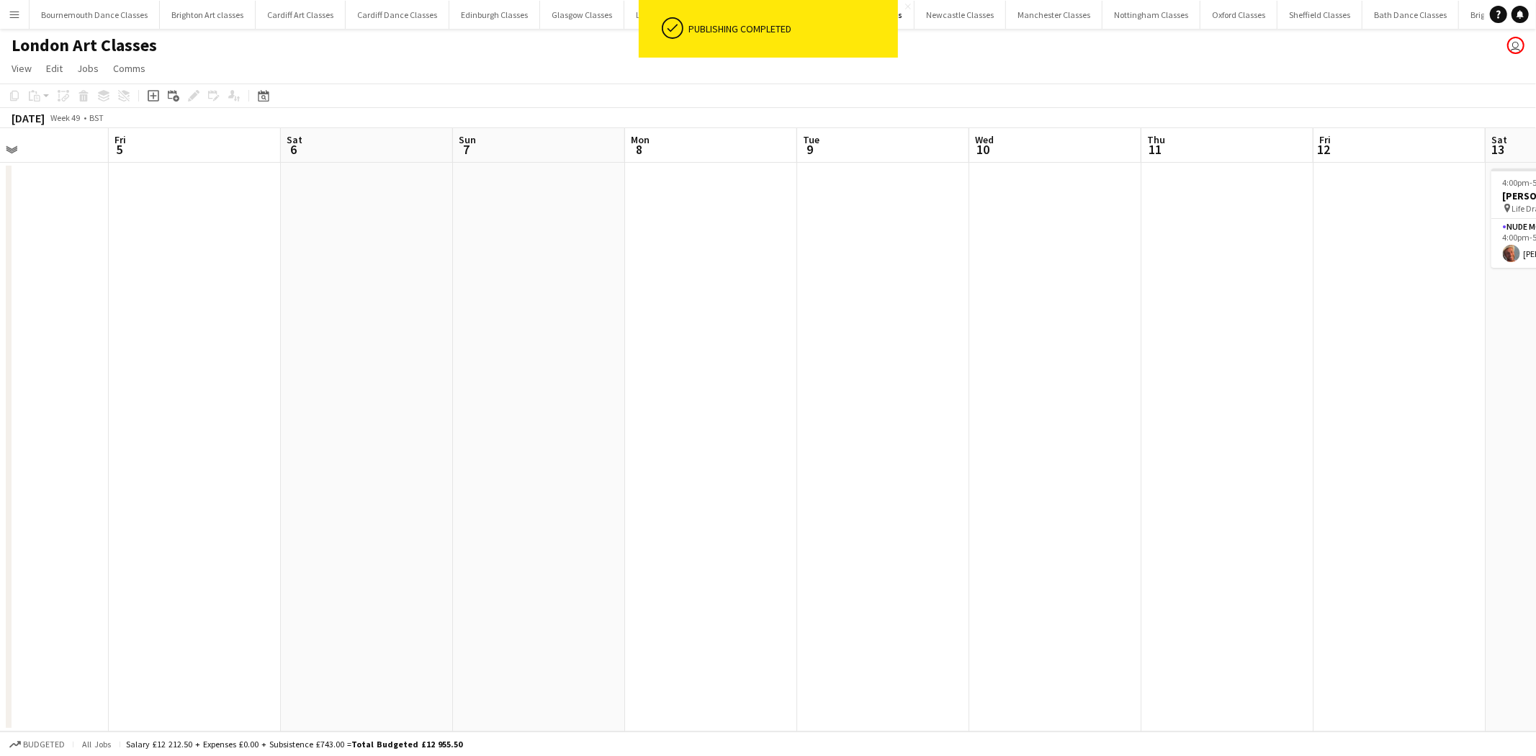
scroll to position [0, 581]
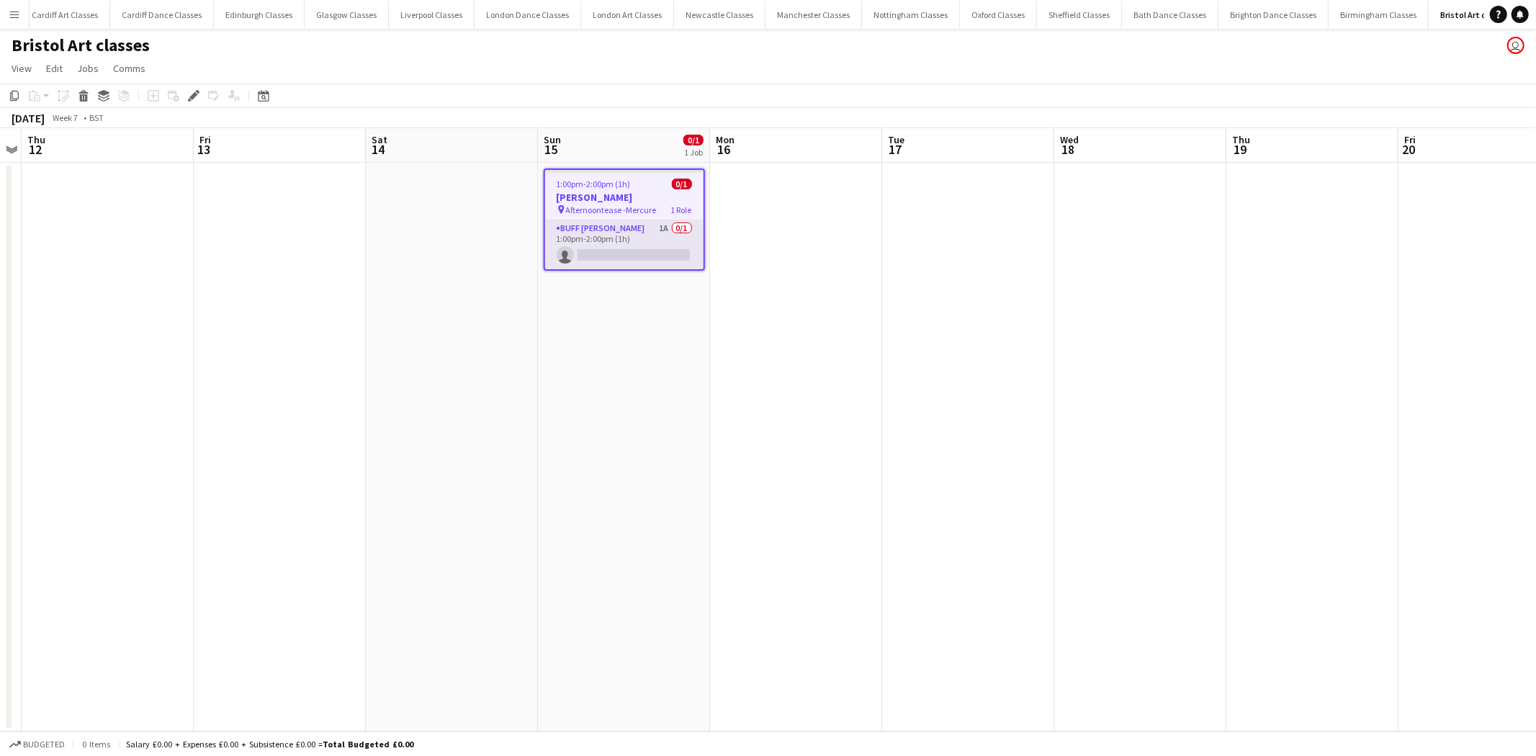
click at [657, 251] on app-card-role "Buff Butler 1A 0/1 1:00pm-2:00pm (1h) single-neutral-actions" at bounding box center [624, 244] width 158 height 49
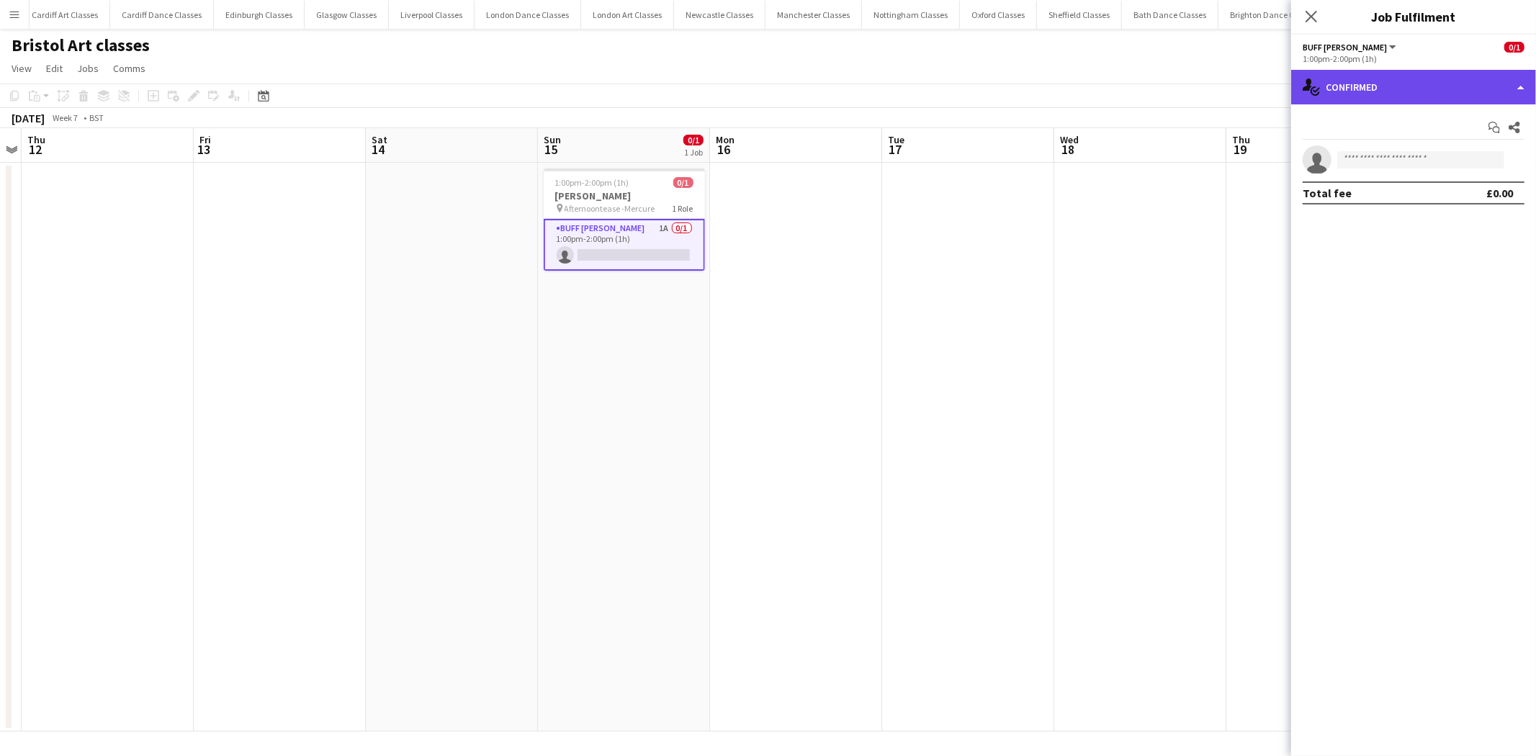
click at [1409, 101] on div "single-neutral-actions-check-2 Confirmed" at bounding box center [1413, 87] width 245 height 35
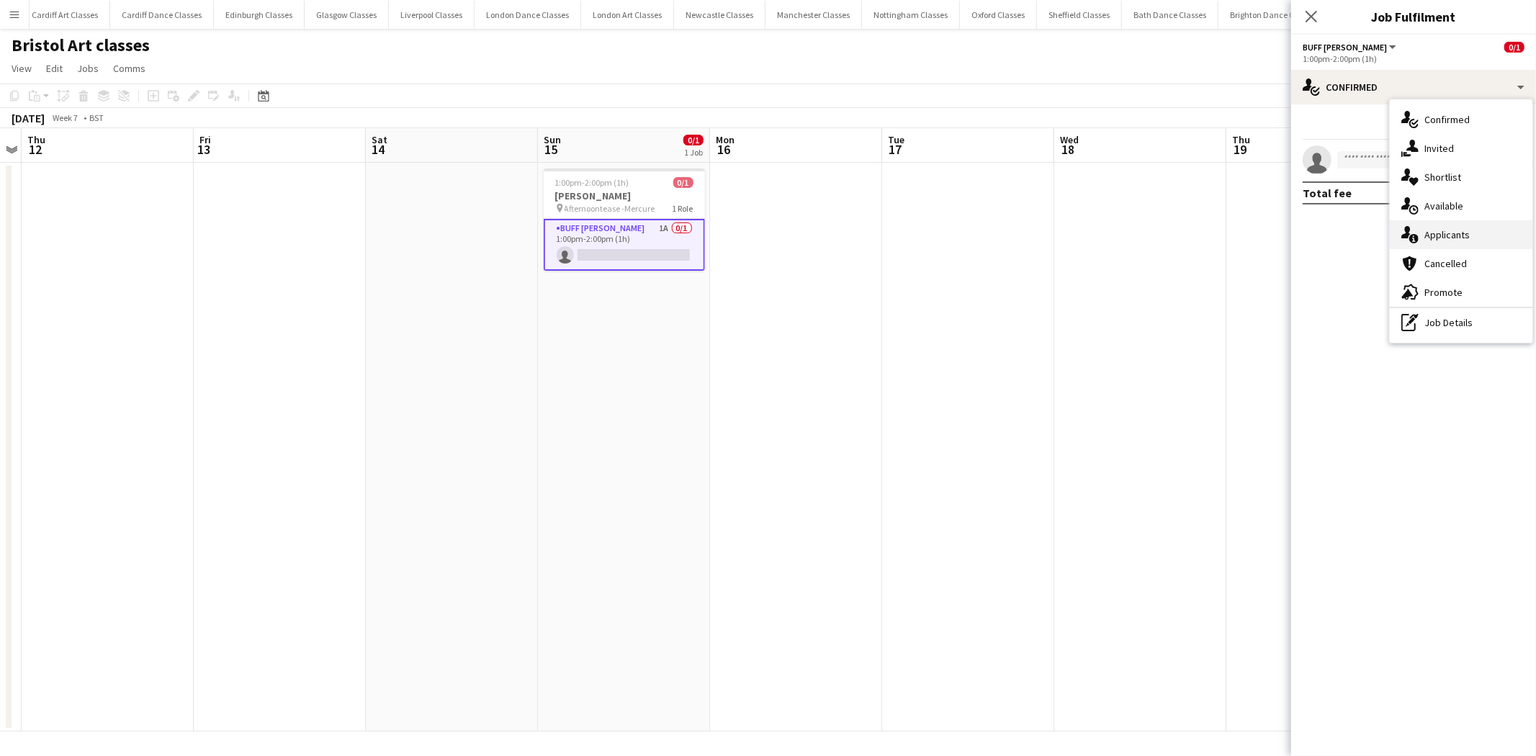
click at [1457, 233] on div "single-neutral-actions-information Applicants" at bounding box center [1461, 234] width 143 height 29
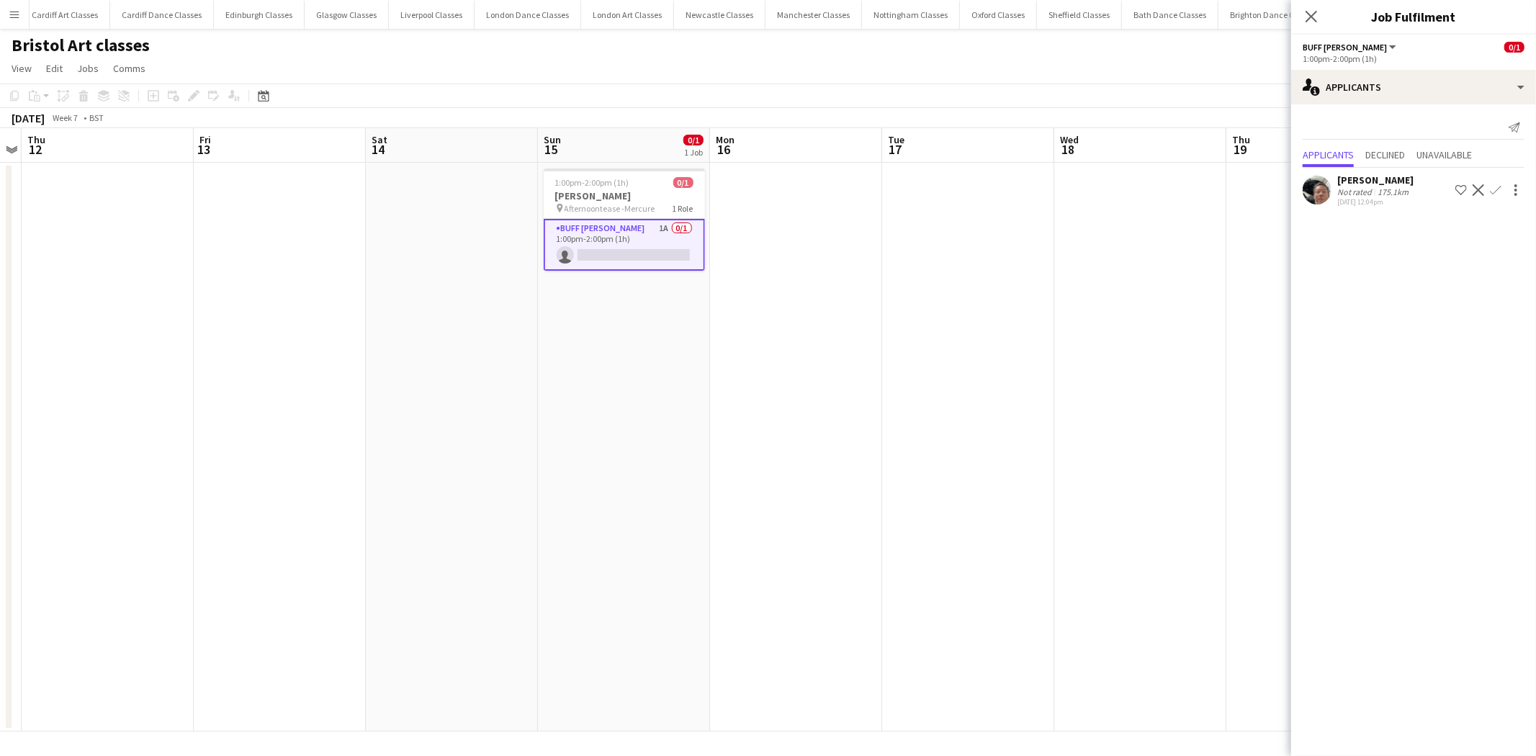
click at [1479, 184] on app-icon "Decline" at bounding box center [1479, 190] width 12 height 12
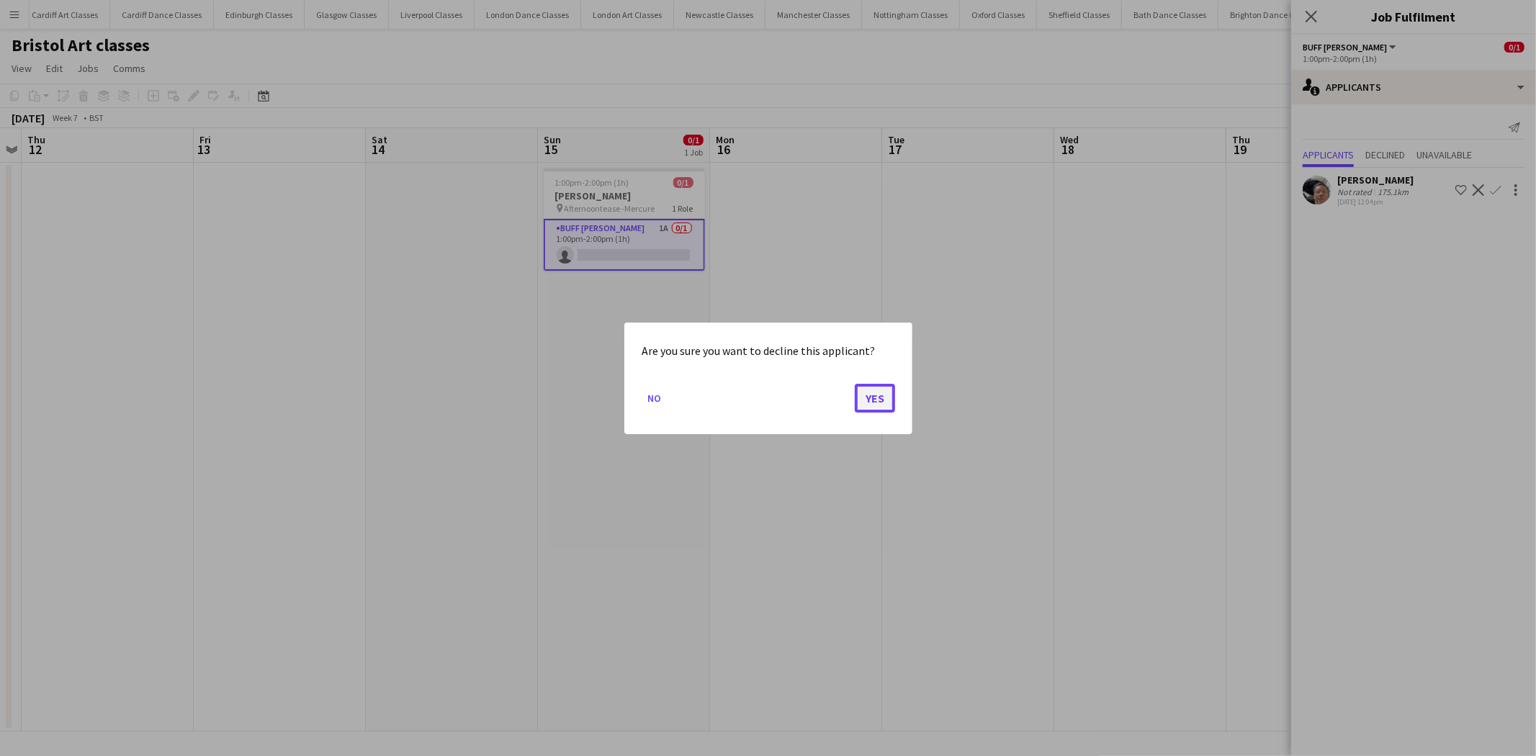
click at [871, 387] on button "Yes" at bounding box center [875, 397] width 40 height 29
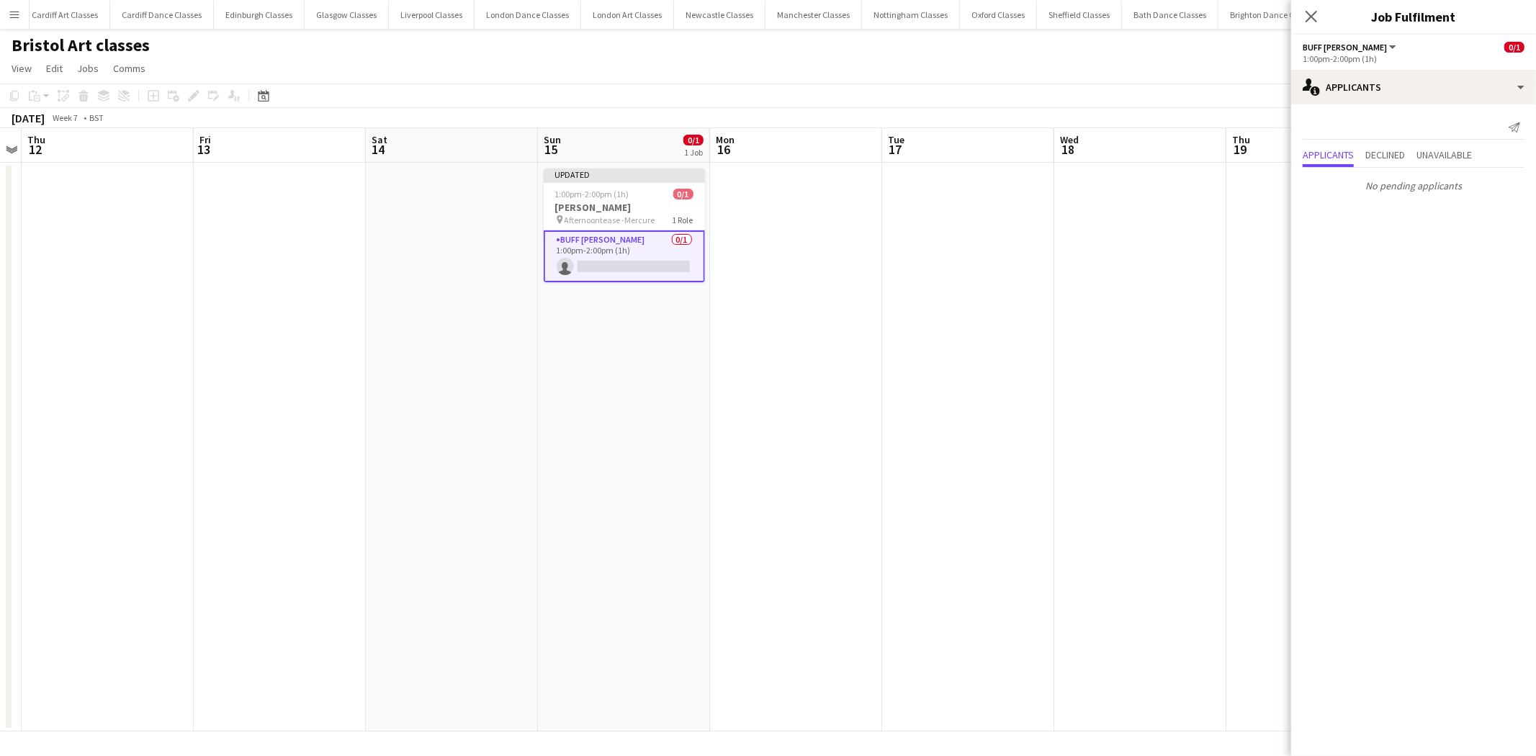
click at [1071, 329] on app-date-cell at bounding box center [1140, 447] width 172 height 569
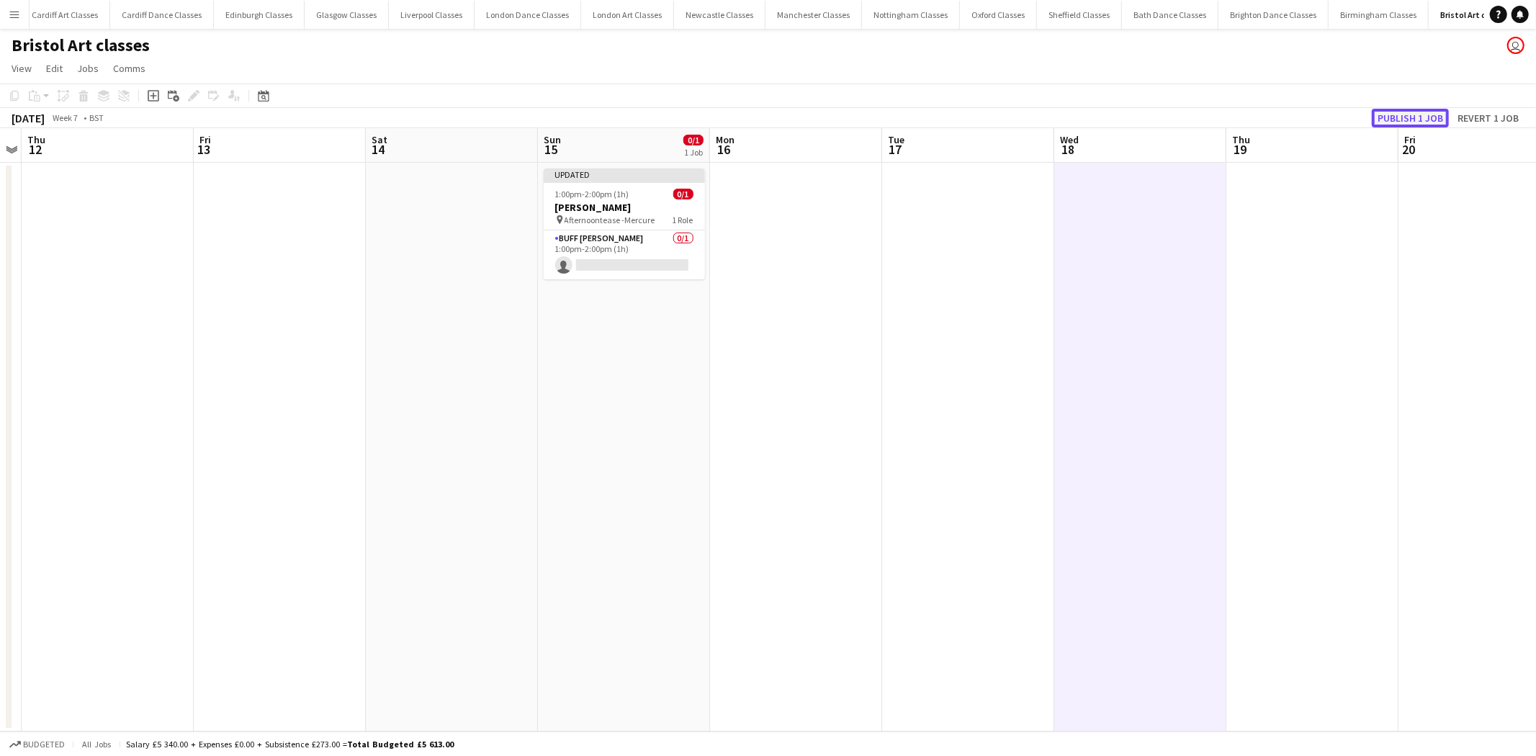
click at [1410, 113] on button "Publish 1 job" at bounding box center [1410, 118] width 77 height 19
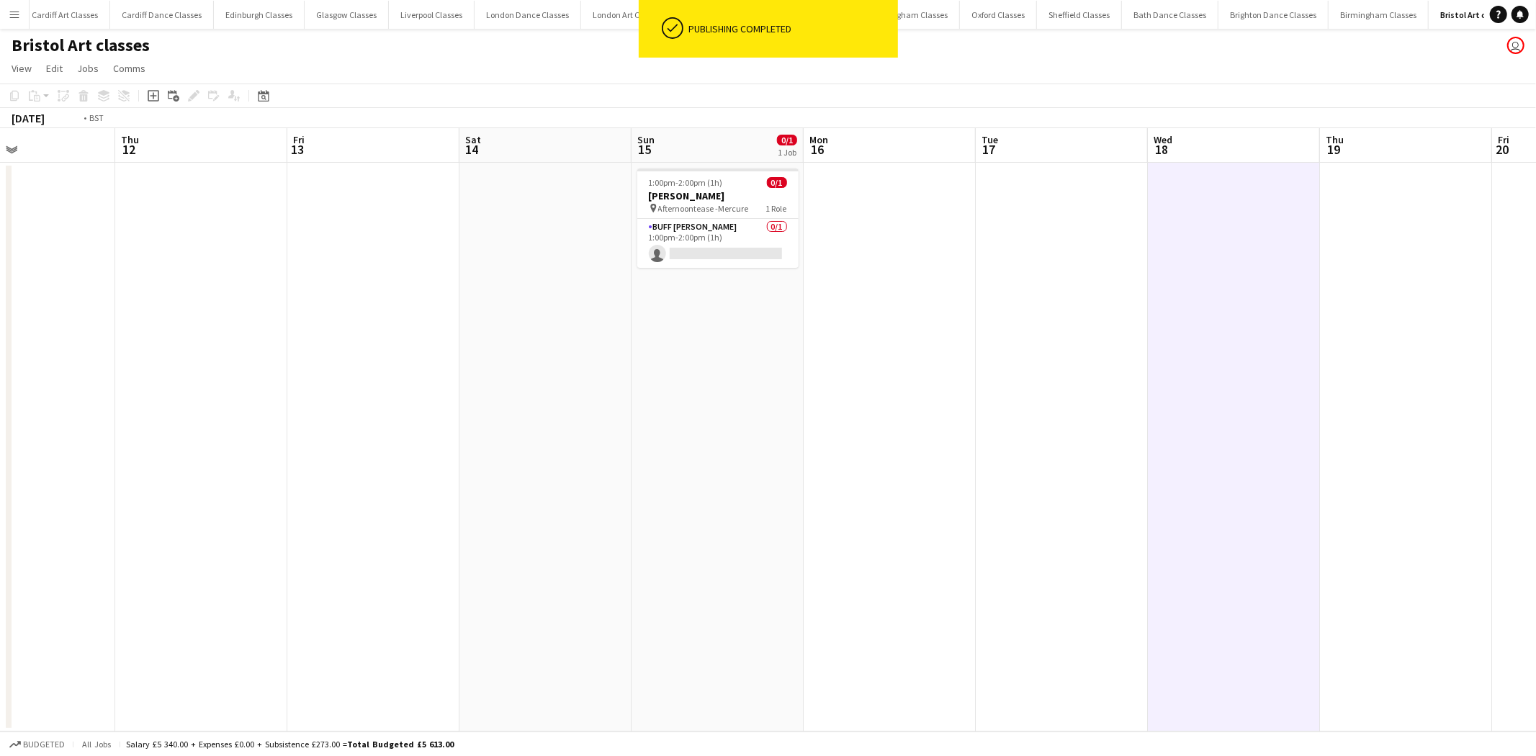
drag, startPoint x: 1147, startPoint y: 360, endPoint x: 63, endPoint y: 362, distance: 1083.7
click at [63, 362] on app-calendar-viewport "Mon 9 Tue 10 Wed 11 Thu 12 Fri 13 Sat 14 Sun 15 0/1 1 Job Mon 16 Tue 17 Wed 18 …" at bounding box center [768, 429] width 1536 height 603
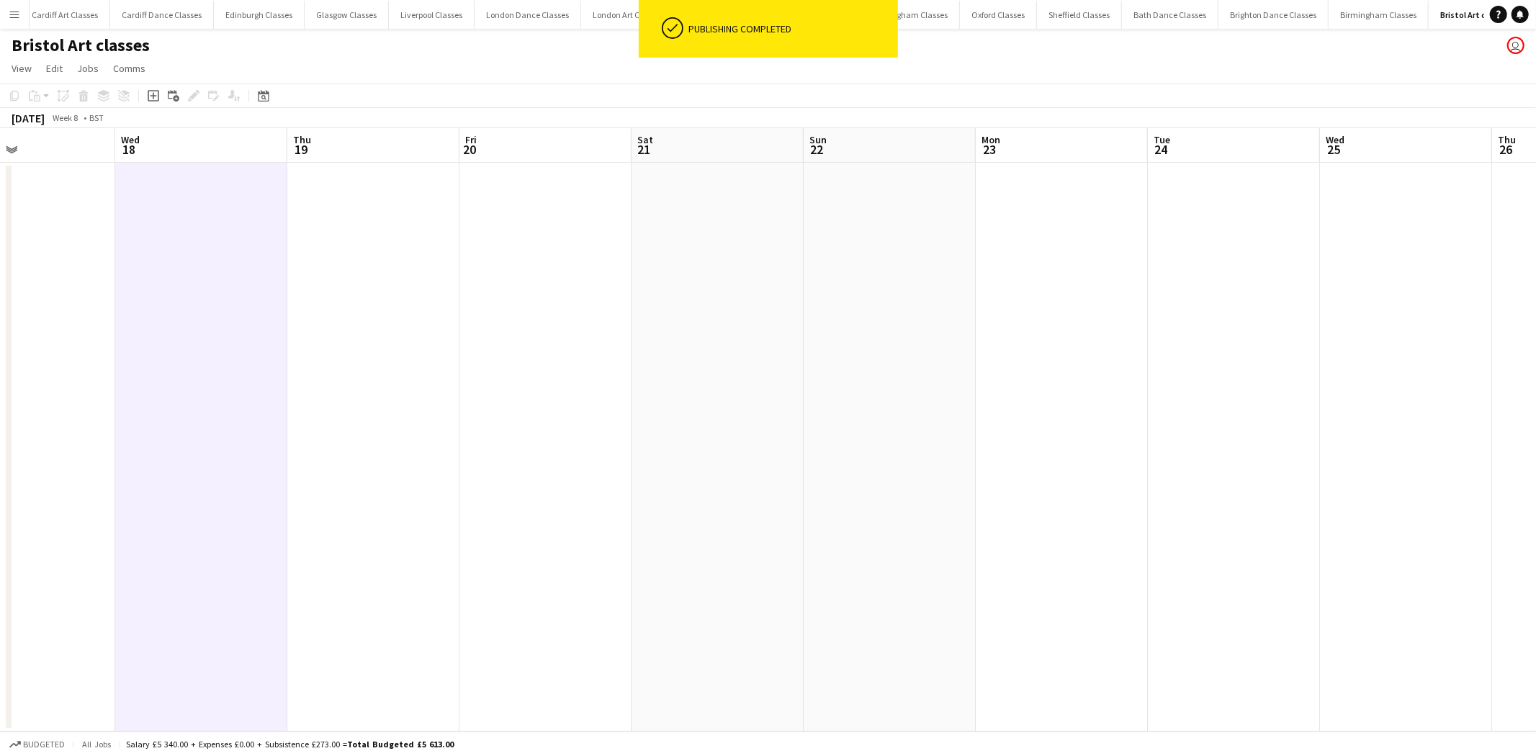
scroll to position [0, 546]
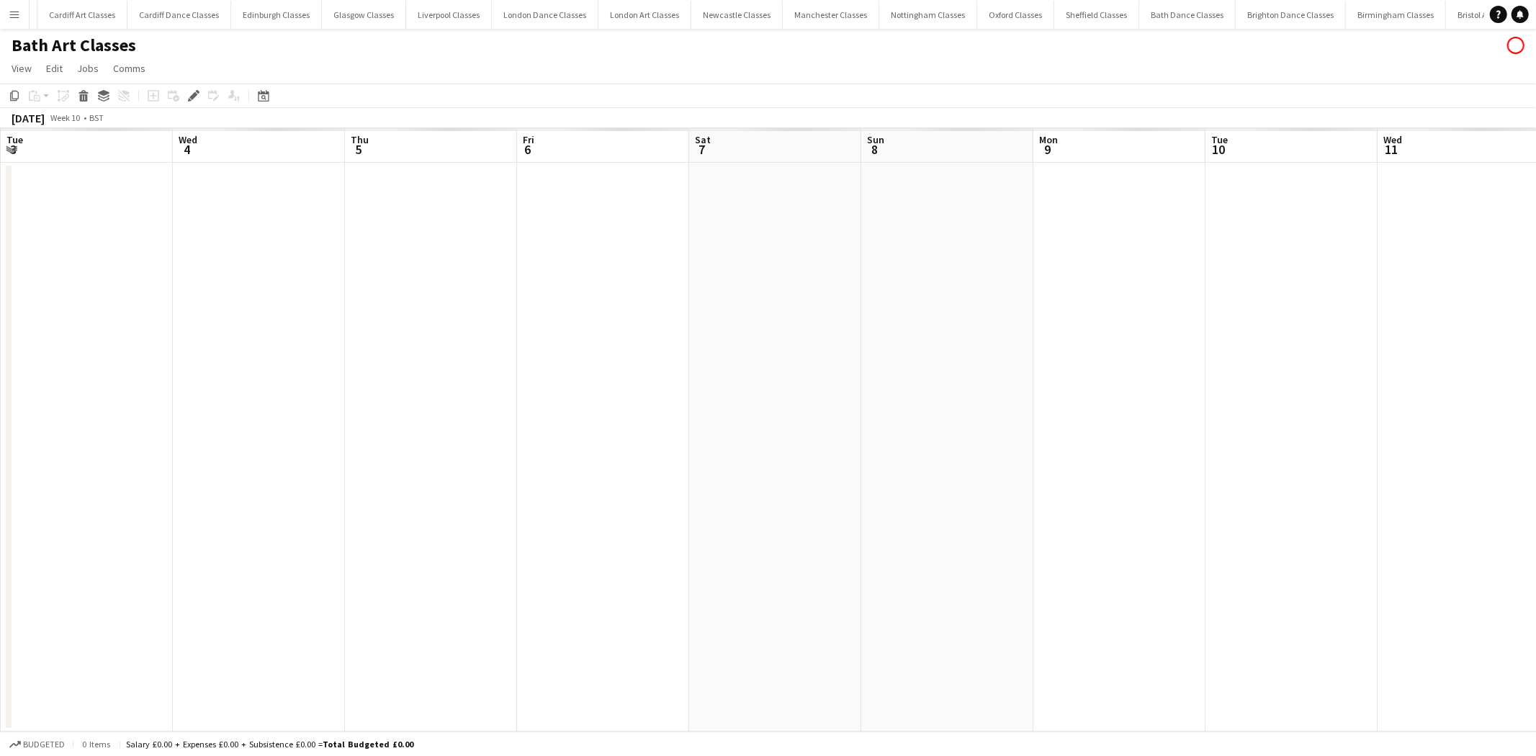
scroll to position [0, 318]
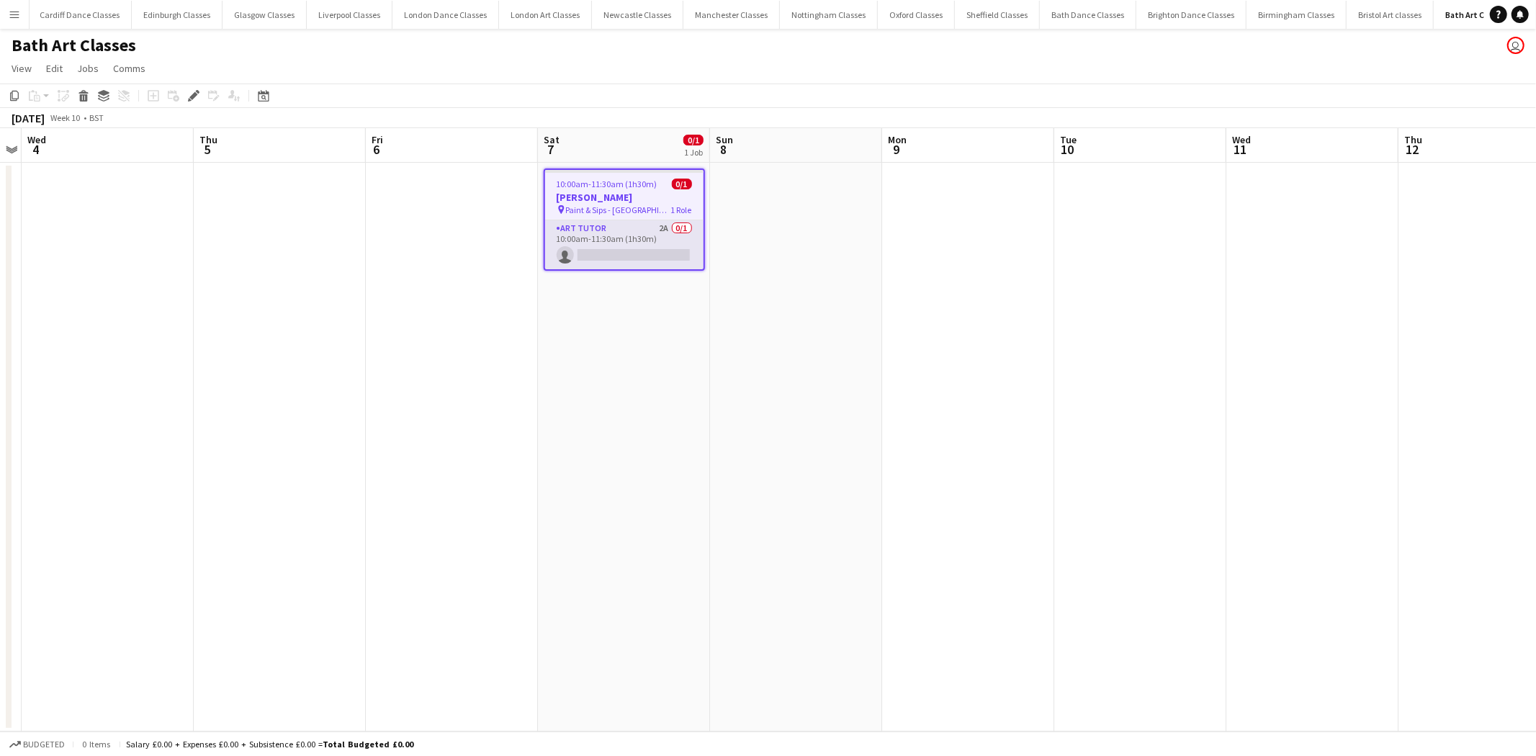
click at [592, 239] on app-card-role "Art Tutor 2A 0/1 10:00am-11:30am (1h30m) single-neutral-actions" at bounding box center [624, 244] width 158 height 49
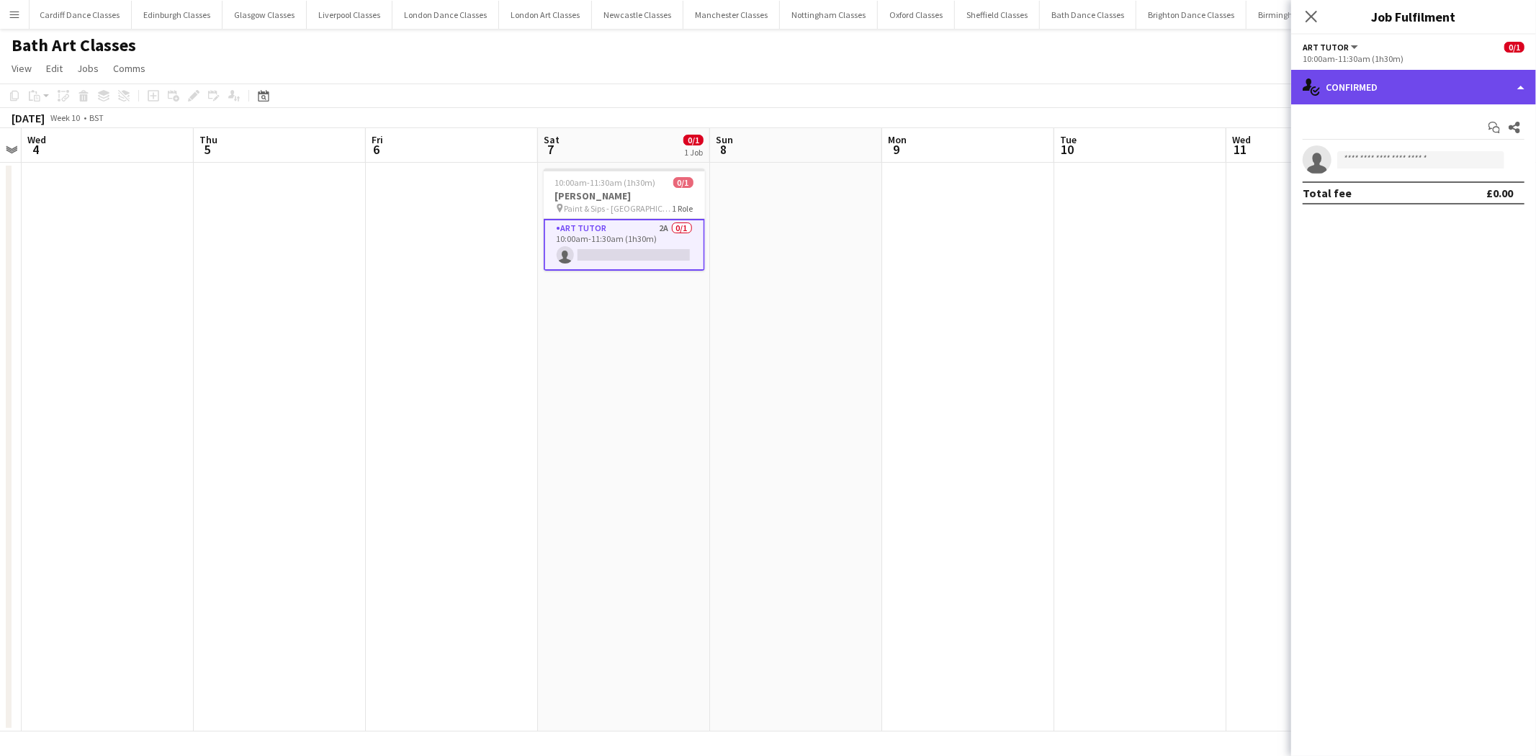
click at [1426, 84] on div "single-neutral-actions-check-2 Confirmed" at bounding box center [1413, 87] width 245 height 35
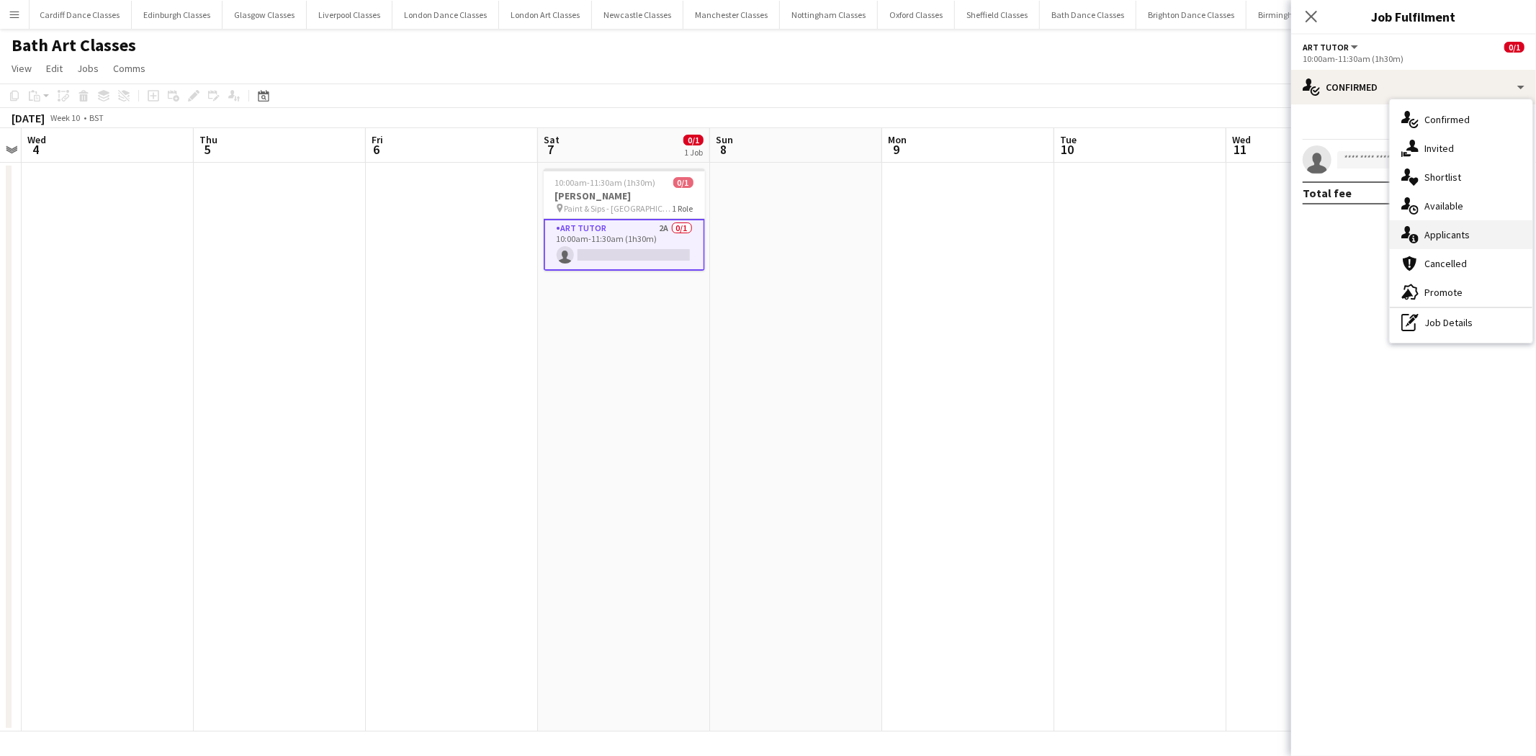
click at [1456, 235] on div "single-neutral-actions-information Applicants" at bounding box center [1461, 234] width 143 height 29
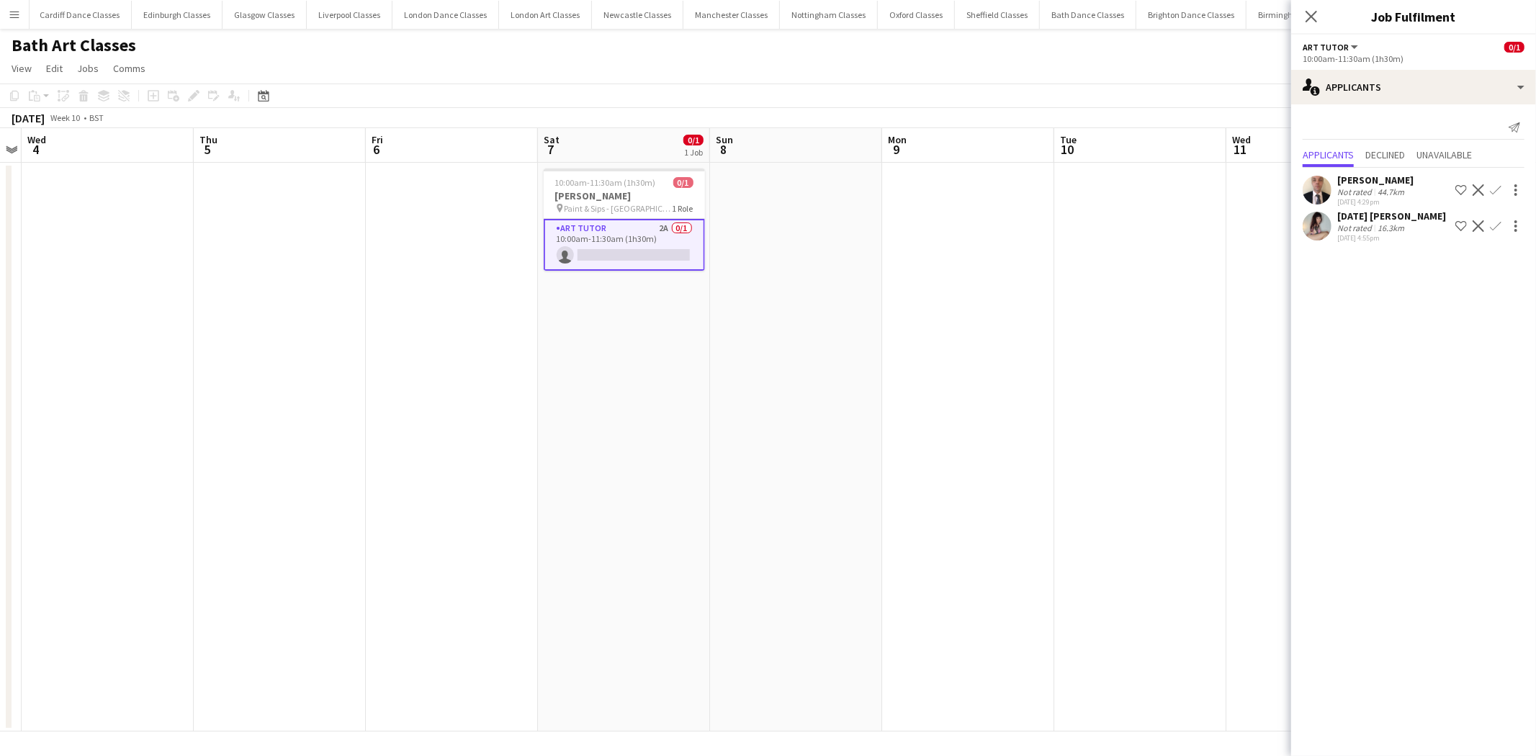
click at [1033, 242] on app-date-cell at bounding box center [968, 447] width 172 height 569
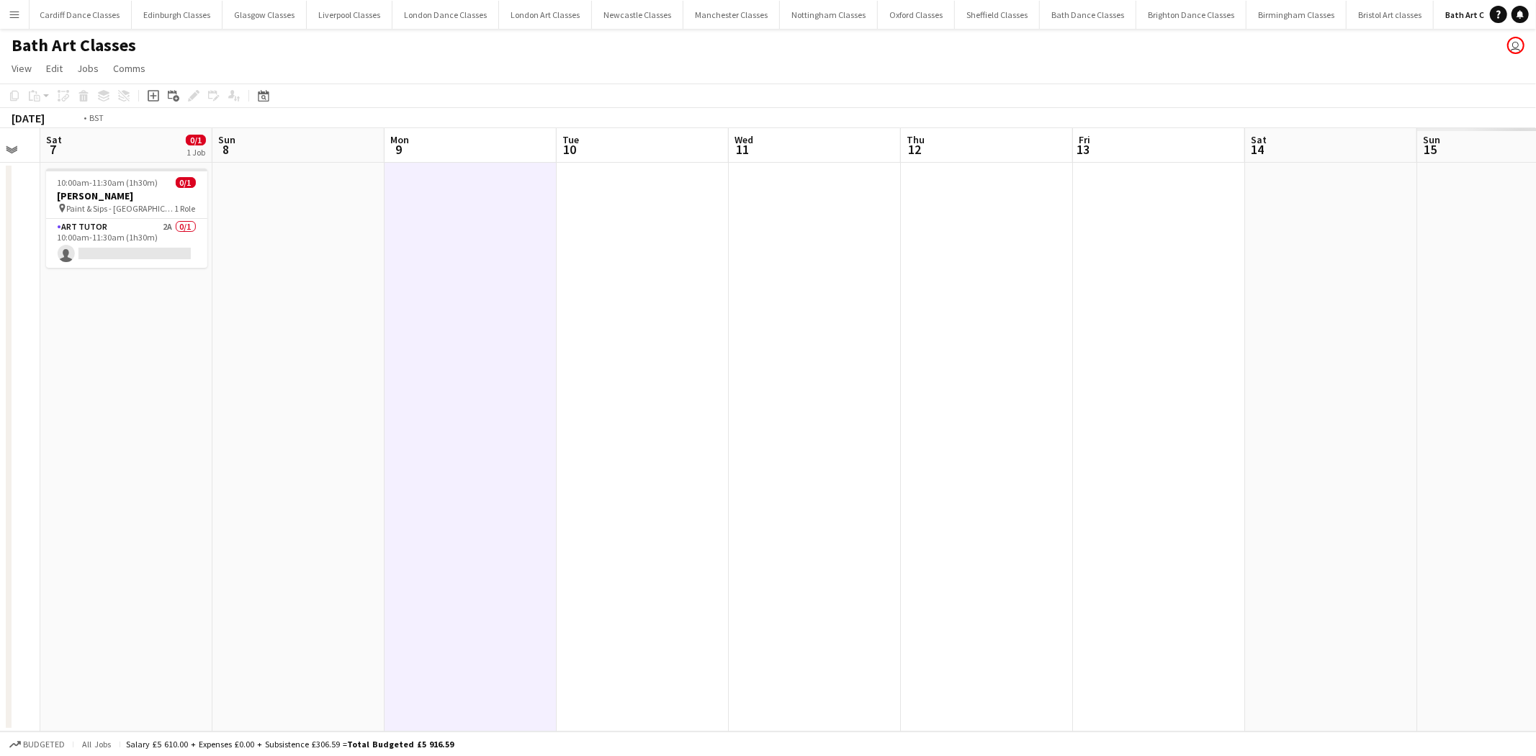
drag, startPoint x: 950, startPoint y: 192, endPoint x: 196, endPoint y: 217, distance: 755.0
click at [186, 217] on app-calendar-viewport "Wed 4 Thu 5 Fri 6 Sat 7 0/1 1 Job Sun 8 Mon 9 Tue 10 Wed 11 Thu 12 Fri 13 Sat 1…" at bounding box center [768, 429] width 1536 height 603
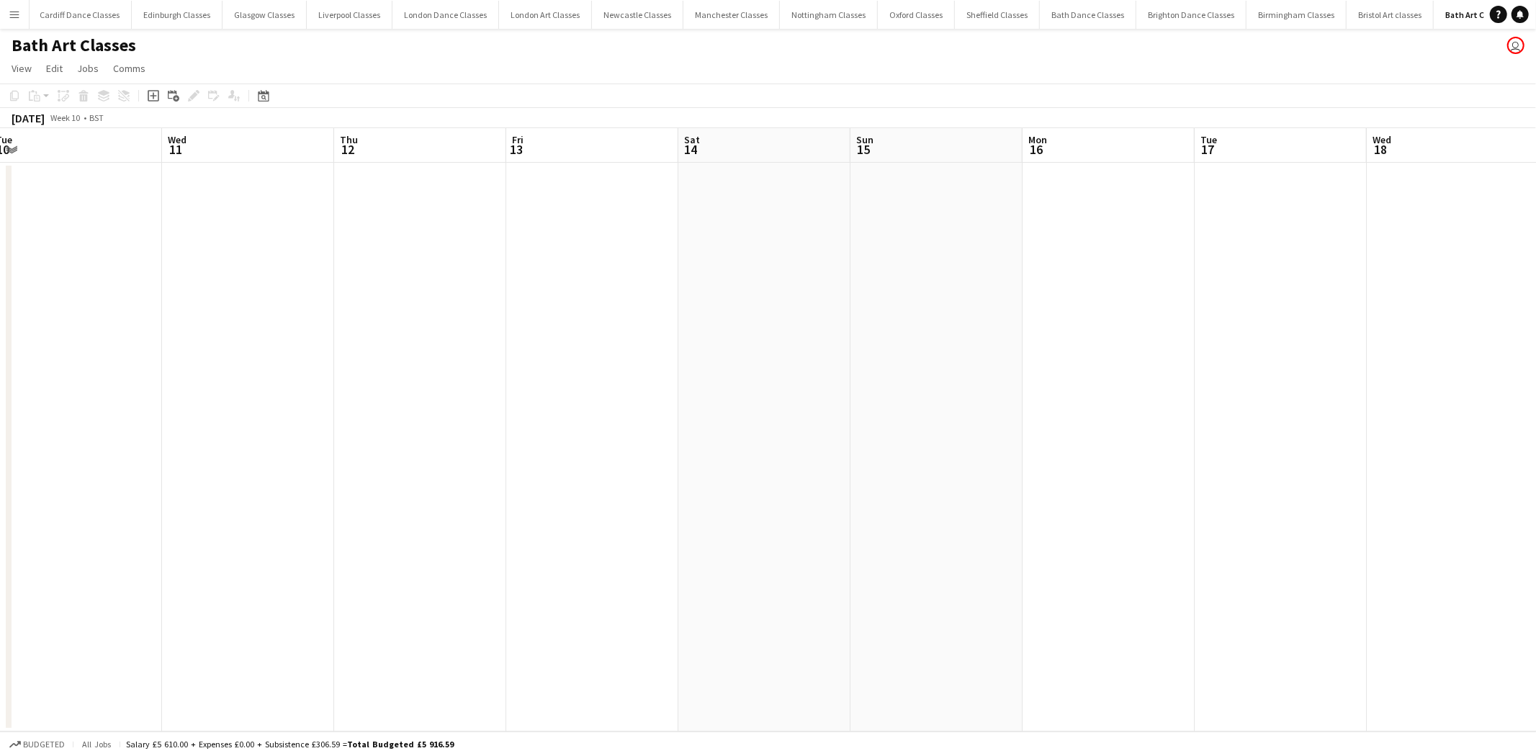
click at [338, 234] on app-calendar-viewport "Sun 8 Mon 9 Tue 10 Wed 11 Thu 12 Fri 13 Sat 14 Sun 15 Mon 16 Tue 17 Wed 18 Thu …" at bounding box center [768, 429] width 1536 height 603
drag, startPoint x: 1098, startPoint y: 248, endPoint x: 552, endPoint y: 248, distance: 545.8
click at [552, 248] on app-calendar-viewport "Thu 12 Fri 13 Sat 14 Sun 15 Mon 16 Tue 17 Wed 18 Thu 19 Fri 20 Sat 21 Sun 22 Mo…" at bounding box center [768, 429] width 1536 height 603
click at [444, 248] on app-calendar-viewport "Sun 15 Mon 16 Tue 17 Wed 18 Thu 19 Fri 20 Sat 21 Sun 22 Mon 23 Tue 24 Wed 25 Th…" at bounding box center [768, 429] width 1536 height 603
drag, startPoint x: 689, startPoint y: 265, endPoint x: 853, endPoint y: 267, distance: 163.5
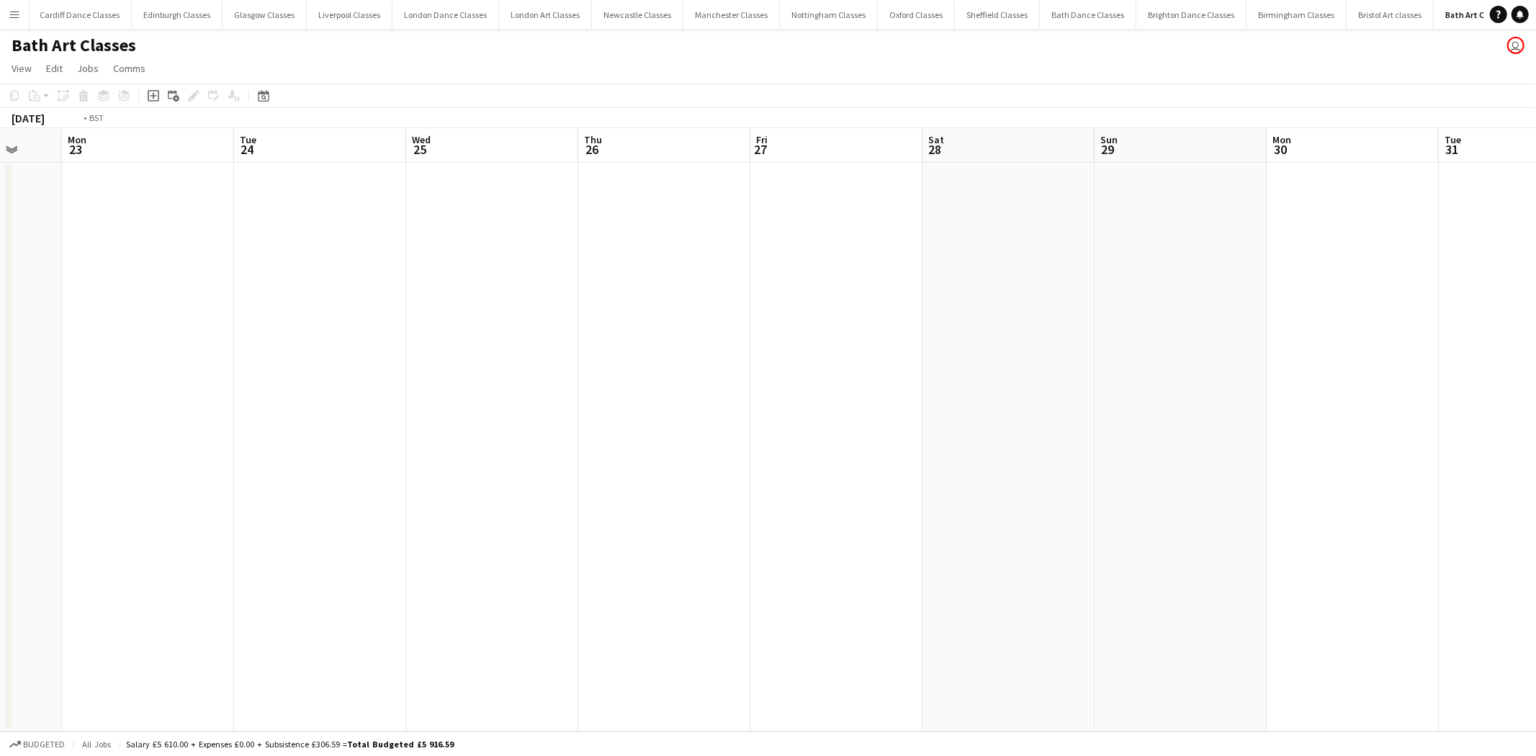
click at [307, 265] on app-calendar-viewport "Fri 20 Sat 21 Sun 22 Mon 23 Tue 24 Wed 25 Thu 26 Fri 27 Sat 28 Sun 29 Mon 30 Tu…" at bounding box center [768, 429] width 1536 height 603
drag, startPoint x: 809, startPoint y: 267, endPoint x: 582, endPoint y: 267, distance: 226.8
click at [361, 267] on app-calendar-viewport "Mon 23 Tue 24 Wed 25 Thu 26 Fri 27 Sat 28 Sun 29 Mon 30 Tue 31 Wed 1 Thu 2 Fri …" at bounding box center [768, 429] width 1536 height 603
drag, startPoint x: 477, startPoint y: 235, endPoint x: 403, endPoint y: 233, distance: 74.2
click at [407, 233] on app-calendar-viewport "Tue 31 Wed 1 Thu 2 Fri 3 Sat 4 Sun 5 Mon 6 Tue 7 Wed 8 Thu 9 Fri 10 Sat 11 Sun …" at bounding box center [768, 429] width 1536 height 603
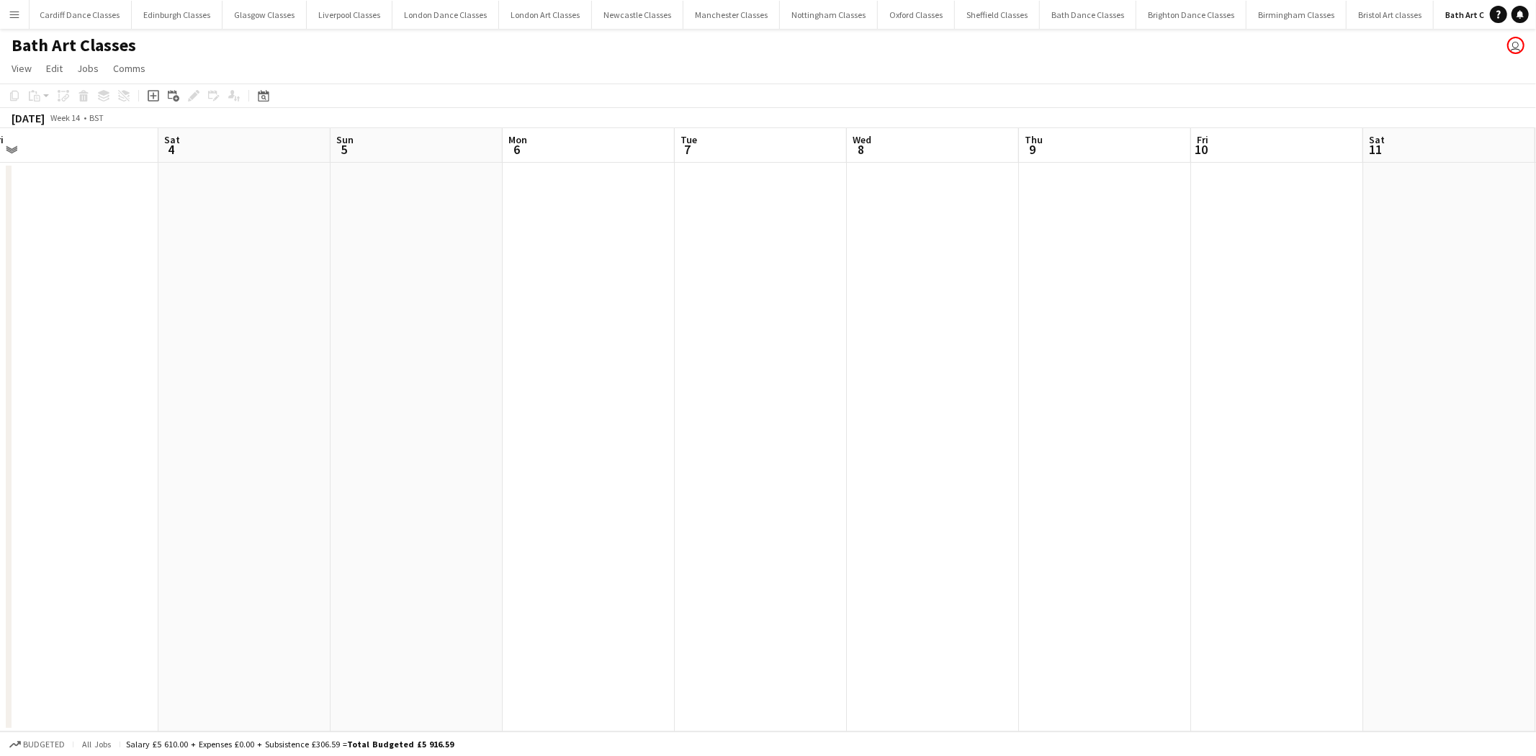
drag, startPoint x: 1190, startPoint y: 248, endPoint x: 649, endPoint y: 235, distance: 540.9
click at [649, 235] on app-calendar-viewport "Tue 31 Wed 1 Thu 2 Fri 3 Sat 4 Sun 5 Mon 6 Tue 7 Wed 8 Thu 9 Fri 10 Sat 11 Sun …" at bounding box center [768, 429] width 1536 height 603
drag, startPoint x: 632, startPoint y: 221, endPoint x: 452, endPoint y: 204, distance: 180.8
click at [452, 204] on app-calendar-viewport "Fri 3 Sat 4 Sun 5 Mon 6 Tue 7 Wed 8 Thu 9 Fri 10 Sat 11 Sun 12 Mon 13 Tue 14 We…" at bounding box center [768, 429] width 1536 height 603
drag, startPoint x: 1165, startPoint y: 222, endPoint x: 490, endPoint y: 220, distance: 674.7
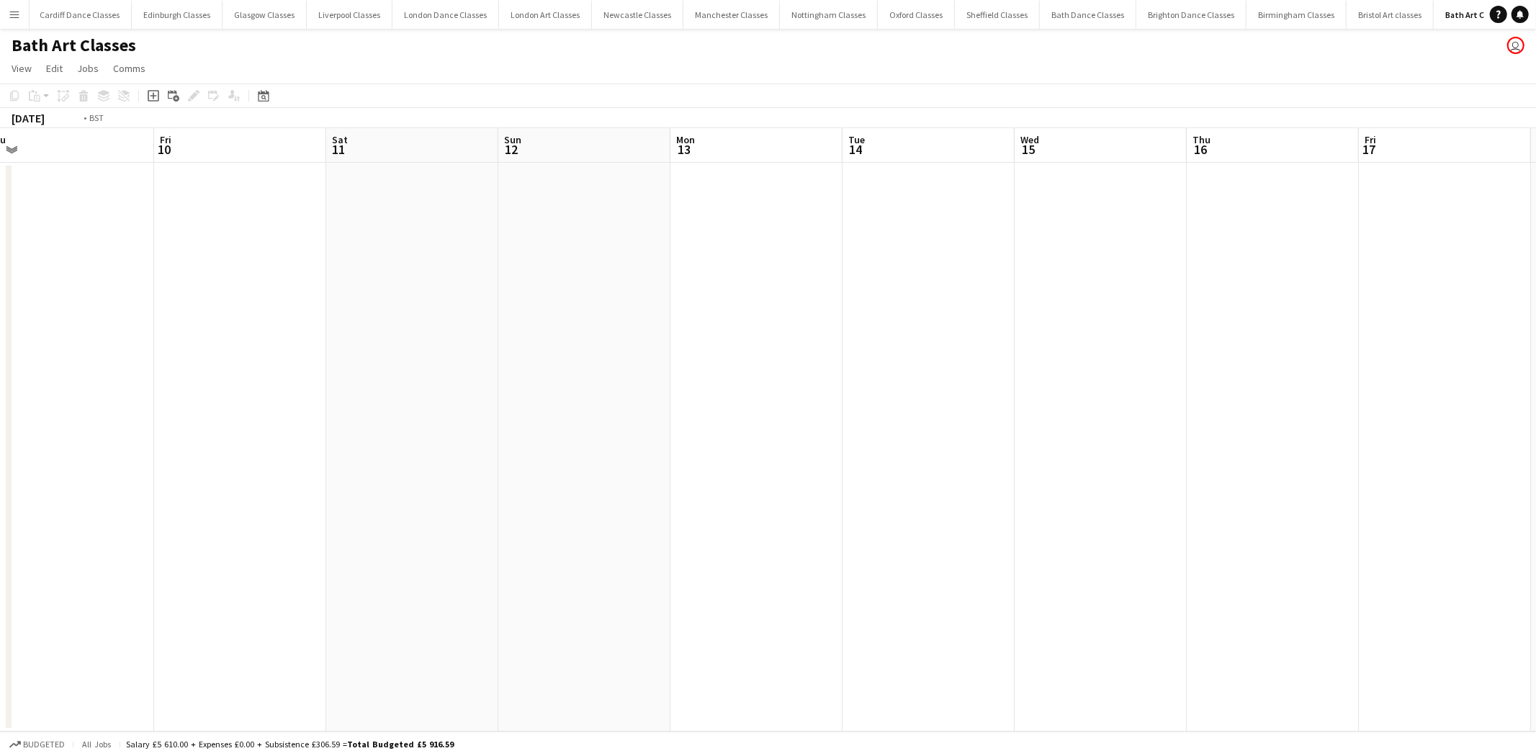
click at [457, 220] on app-calendar-viewport "Tue 7 Wed 8 Thu 9 Fri 10 Sat 11 Sun 12 Mon 13 Tue 14 Wed 15 Thu 16 Fri 17 Sat 1…" at bounding box center [768, 429] width 1536 height 603
click at [441, 228] on app-calendar-viewport "Sun 12 Mon 13 Tue 14 Wed 15 Thu 16 Fri 17 Sat 18 Sun 19 Mon 20 Tue 21 Wed 22 Th…" at bounding box center [768, 429] width 1536 height 603
drag, startPoint x: 616, startPoint y: 214, endPoint x: 359, endPoint y: 167, distance: 262.0
click at [377, 173] on app-calendar-viewport "Fri 17 Sat 18 Sun 19 Mon 20 Tue 21 Wed 22 Thu 23 Fri 24 Sat 25 Sun 26 Mon 27 Tu…" at bounding box center [768, 429] width 1536 height 603
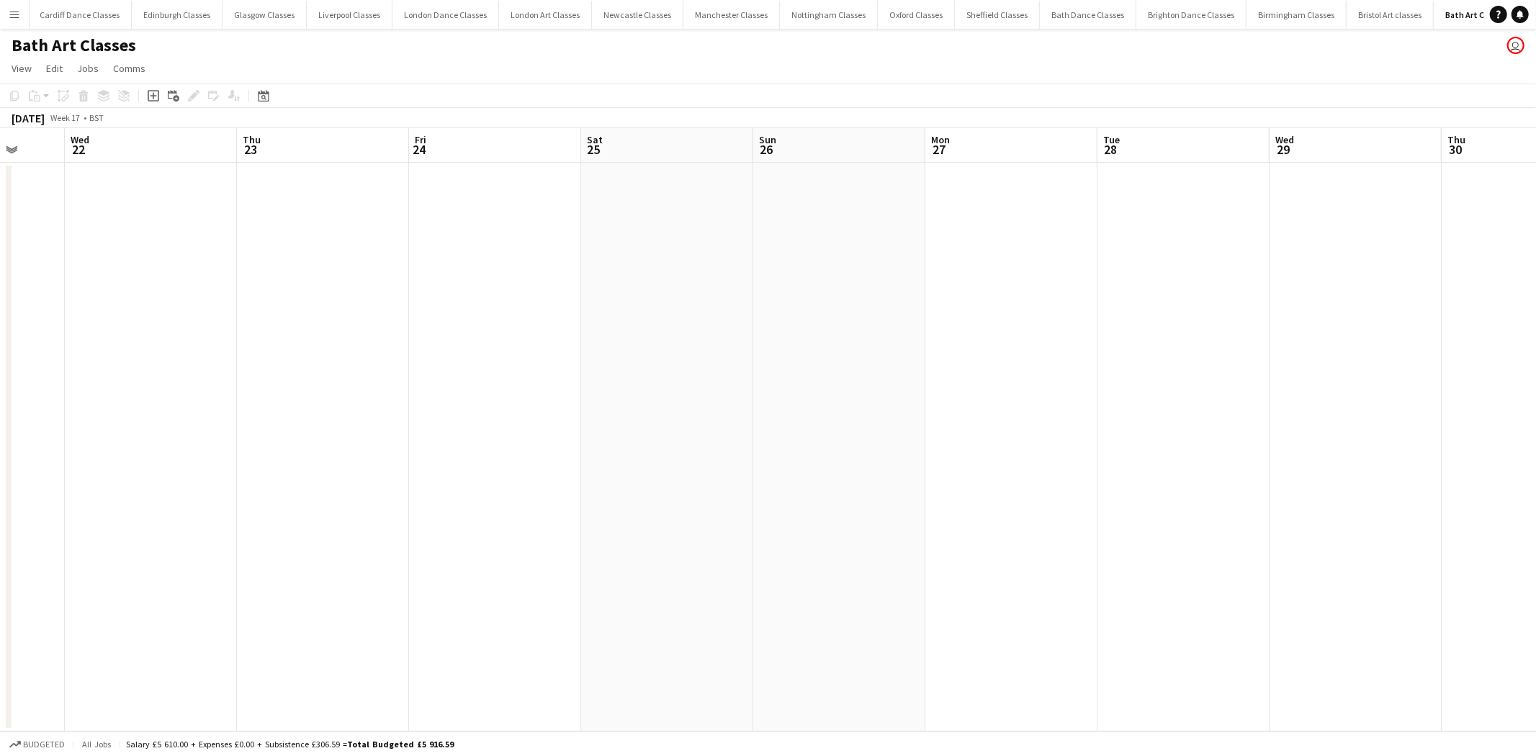
click at [15, 11] on app-icon "Menu" at bounding box center [15, 15] width 12 height 12
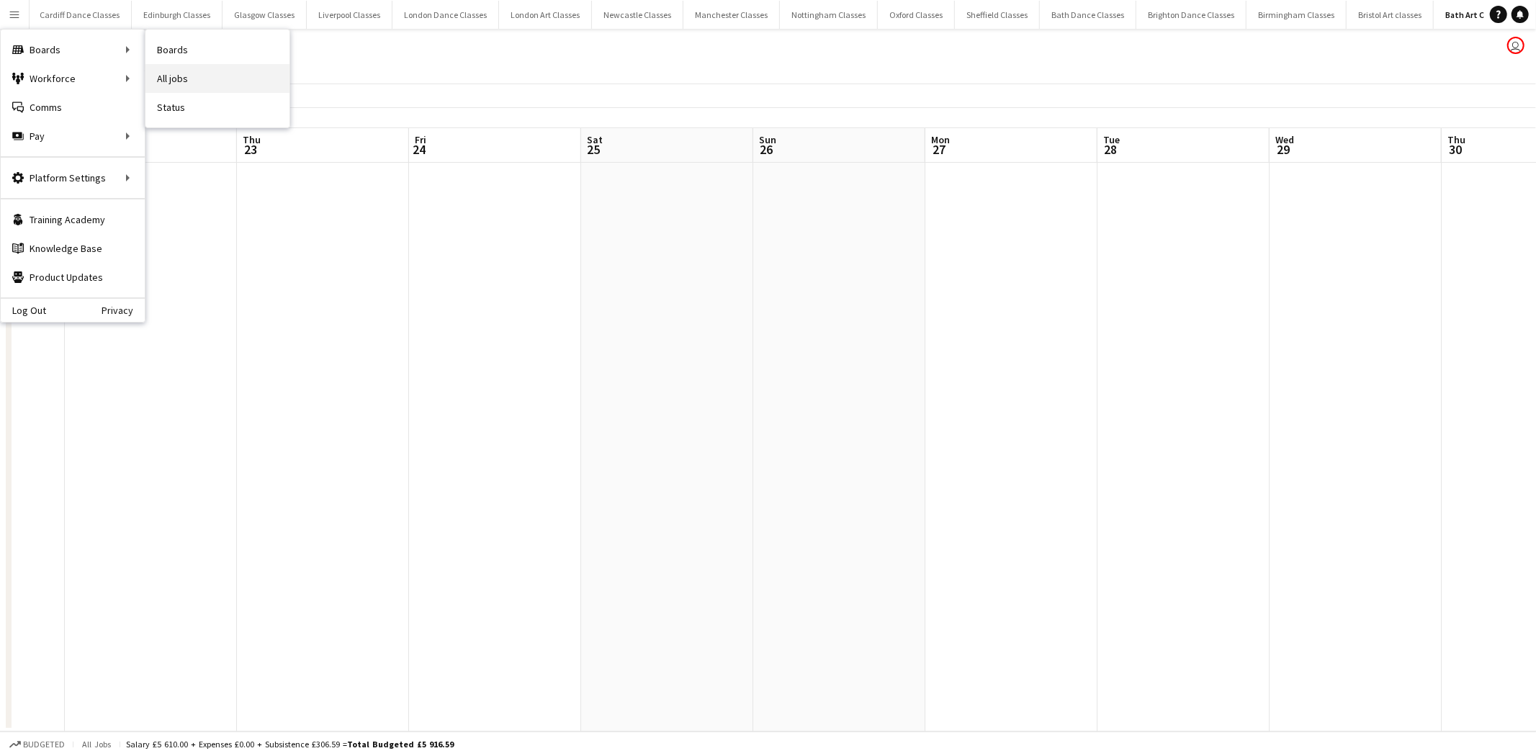
click at [202, 79] on link "All jobs" at bounding box center [217, 78] width 144 height 29
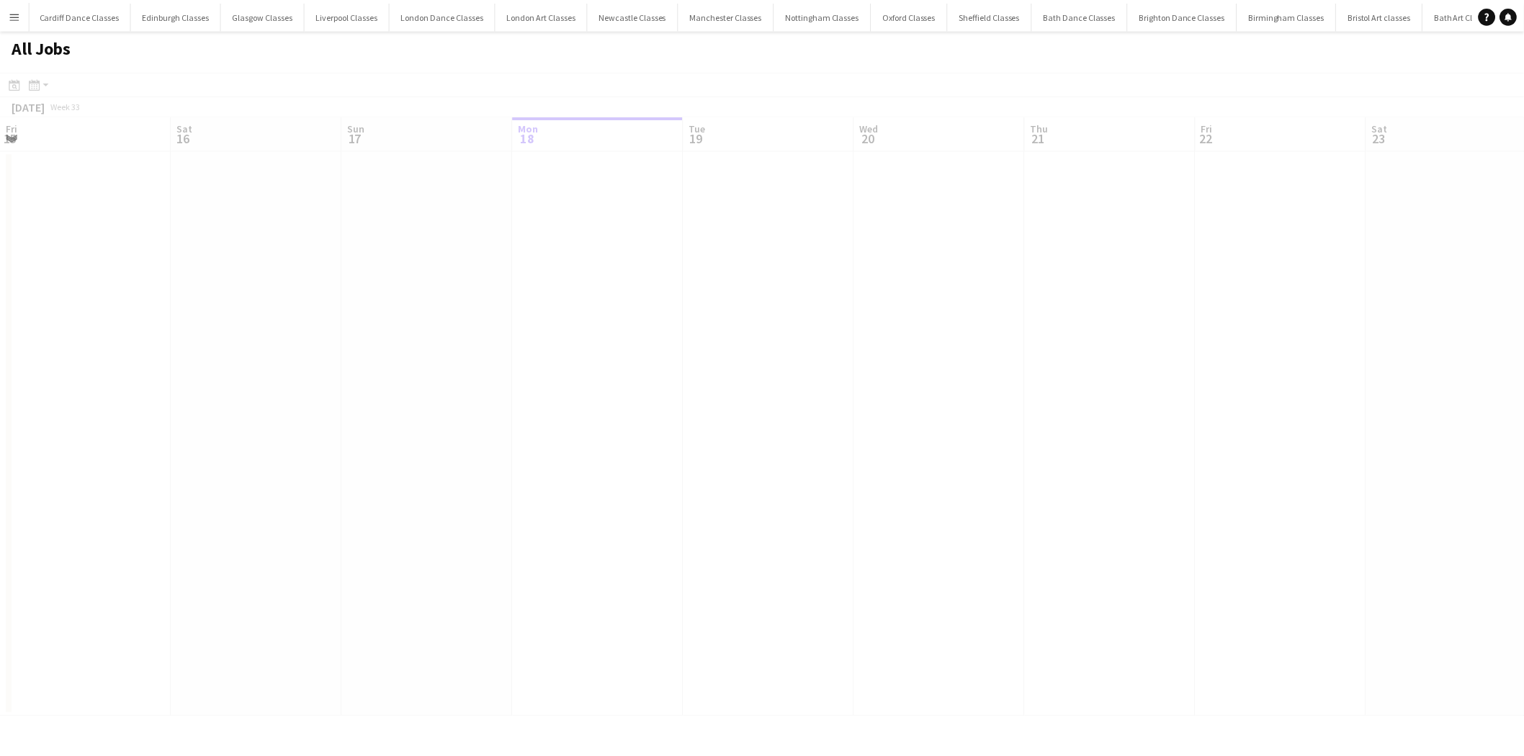
scroll to position [0, 343]
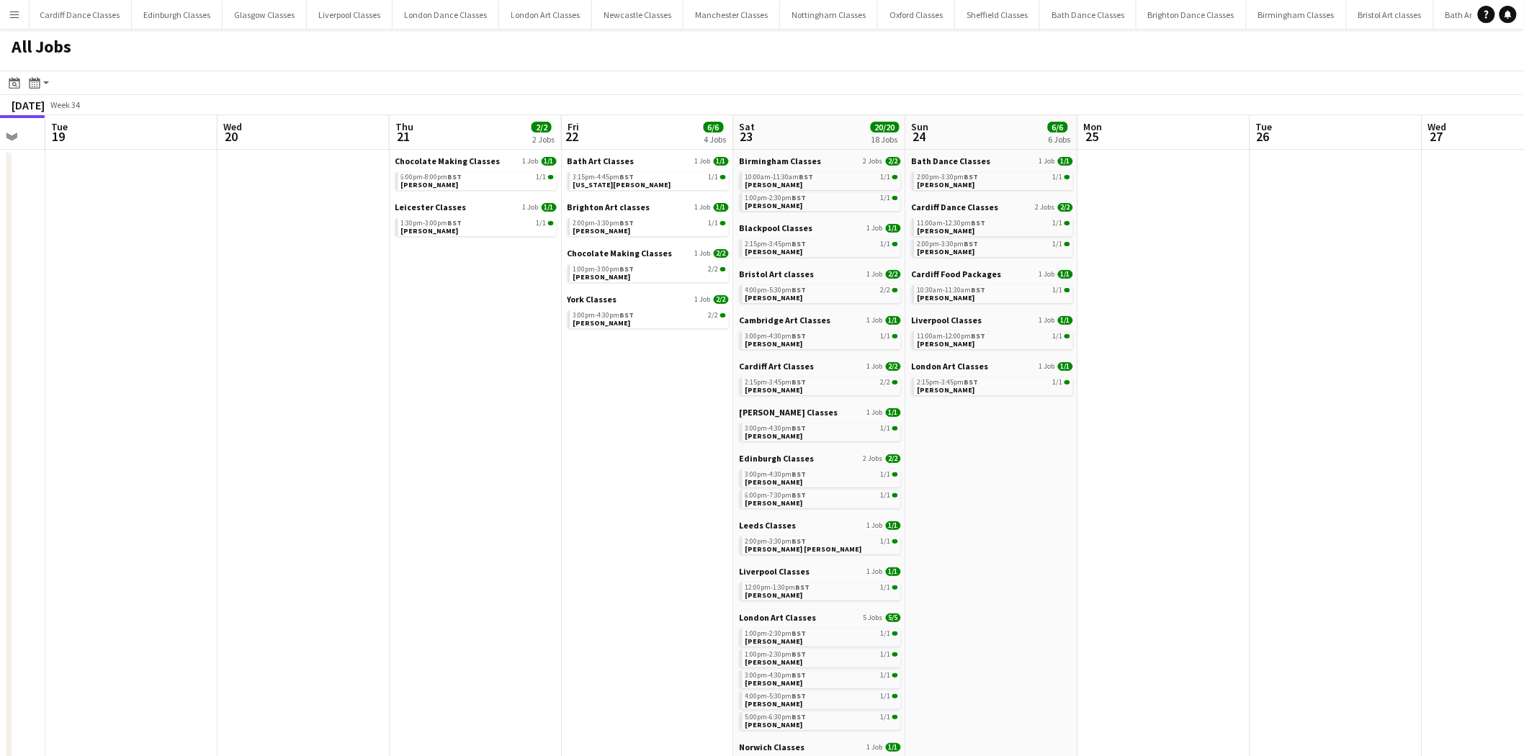
click at [67, 372] on app-all-jobs "All Jobs Date picker AUG 2025 AUG 2025 Monday M Tuesday T Wednesday W Thursday …" at bounding box center [762, 738] width 1524 height 1419
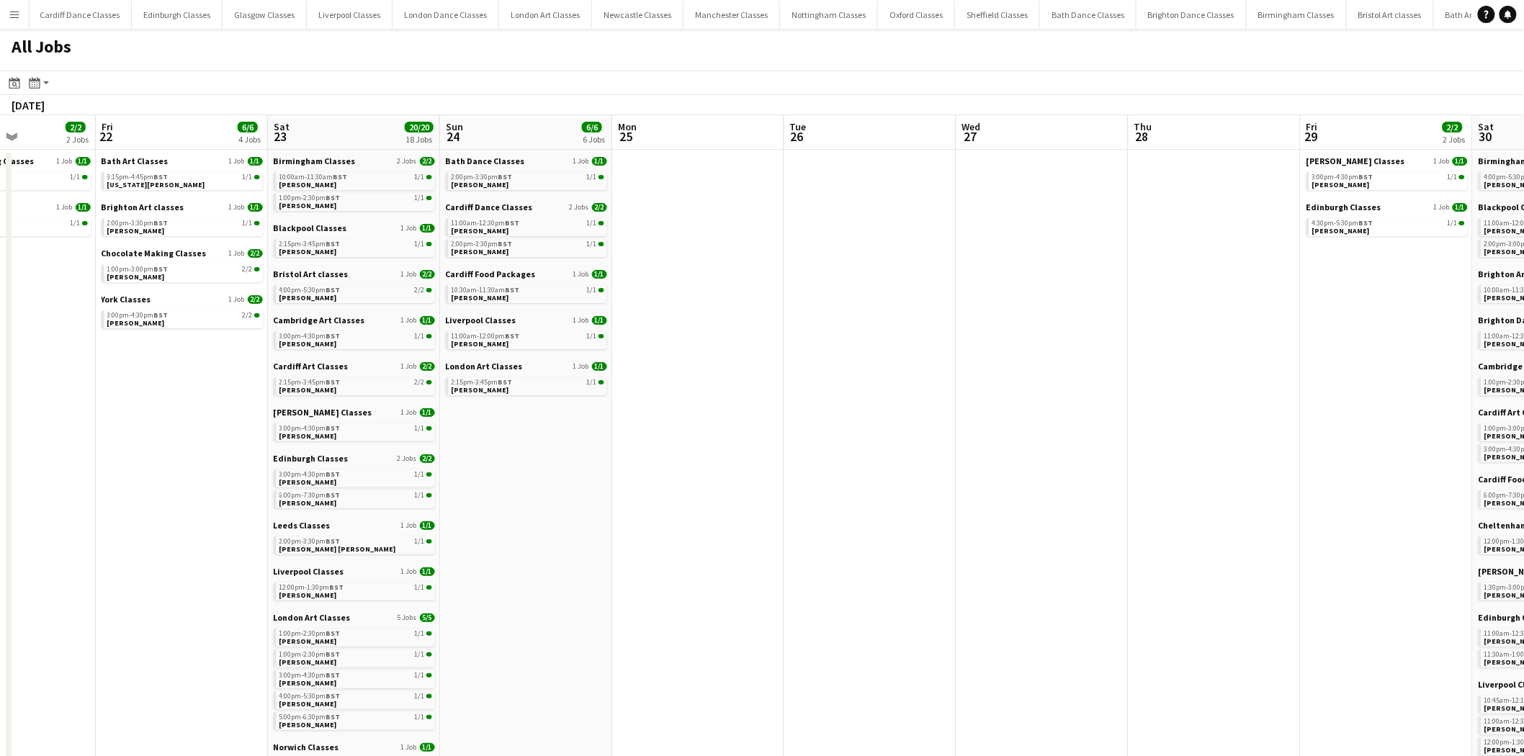
click at [285, 379] on app-all-jobs "All Jobs Date picker AUG 2025 AUG 2025 Monday M Tuesday T Wednesday W Thursday …" at bounding box center [762, 738] width 1524 height 1419
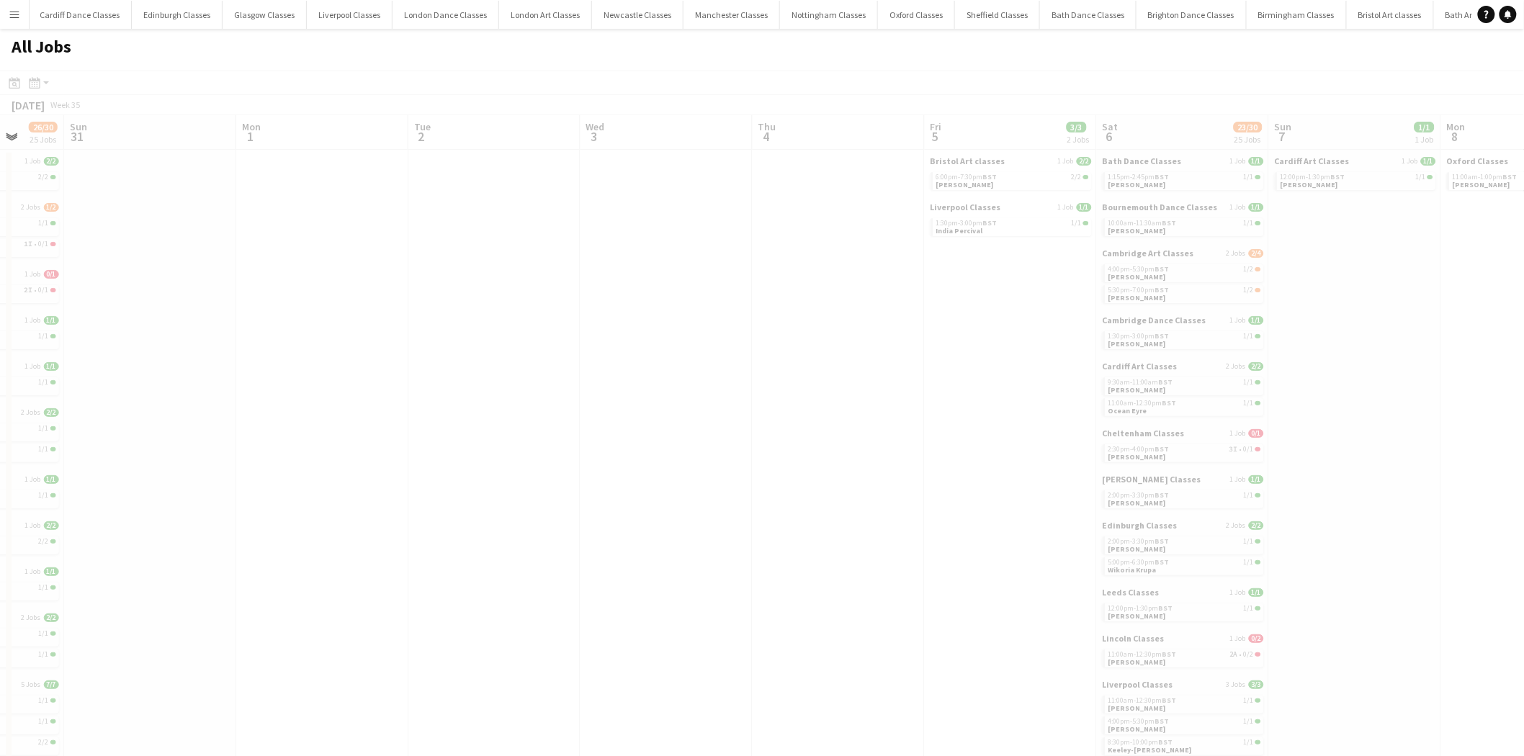
drag, startPoint x: 855, startPoint y: 377, endPoint x: 120, endPoint y: 377, distance: 734.5
click at [110, 377] on app-all-jobs "All Jobs Date picker AUG 2025 AUG 2025 Monday M Tuesday T Wednesday W Thursday …" at bounding box center [762, 738] width 1524 height 1419
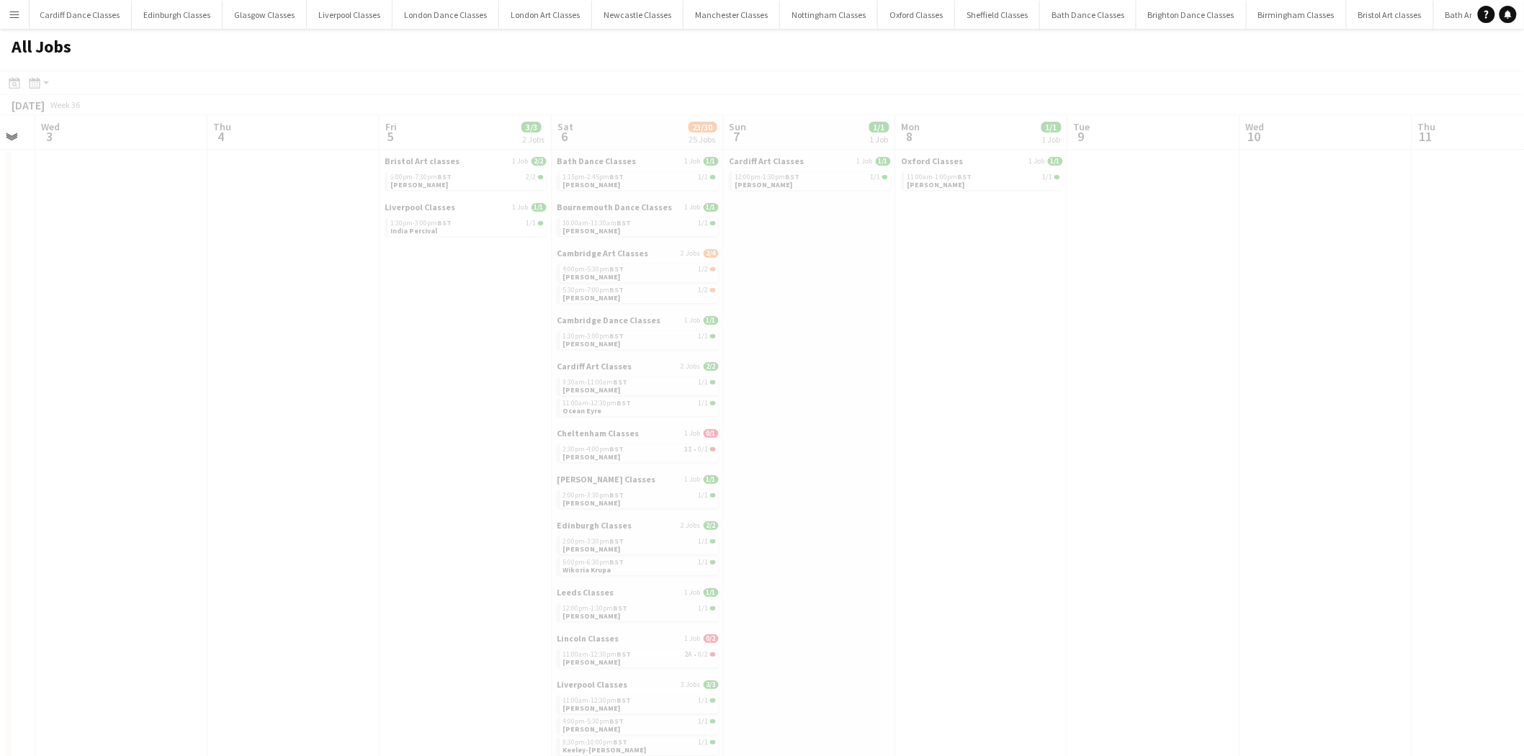
drag, startPoint x: 1056, startPoint y: 375, endPoint x: 183, endPoint y: 359, distance: 873.6
click at [174, 361] on app-all-jobs "All Jobs Date picker AUG 2025 AUG 2025 Monday M Tuesday T Wednesday W Thursday …" at bounding box center [762, 738] width 1524 height 1419
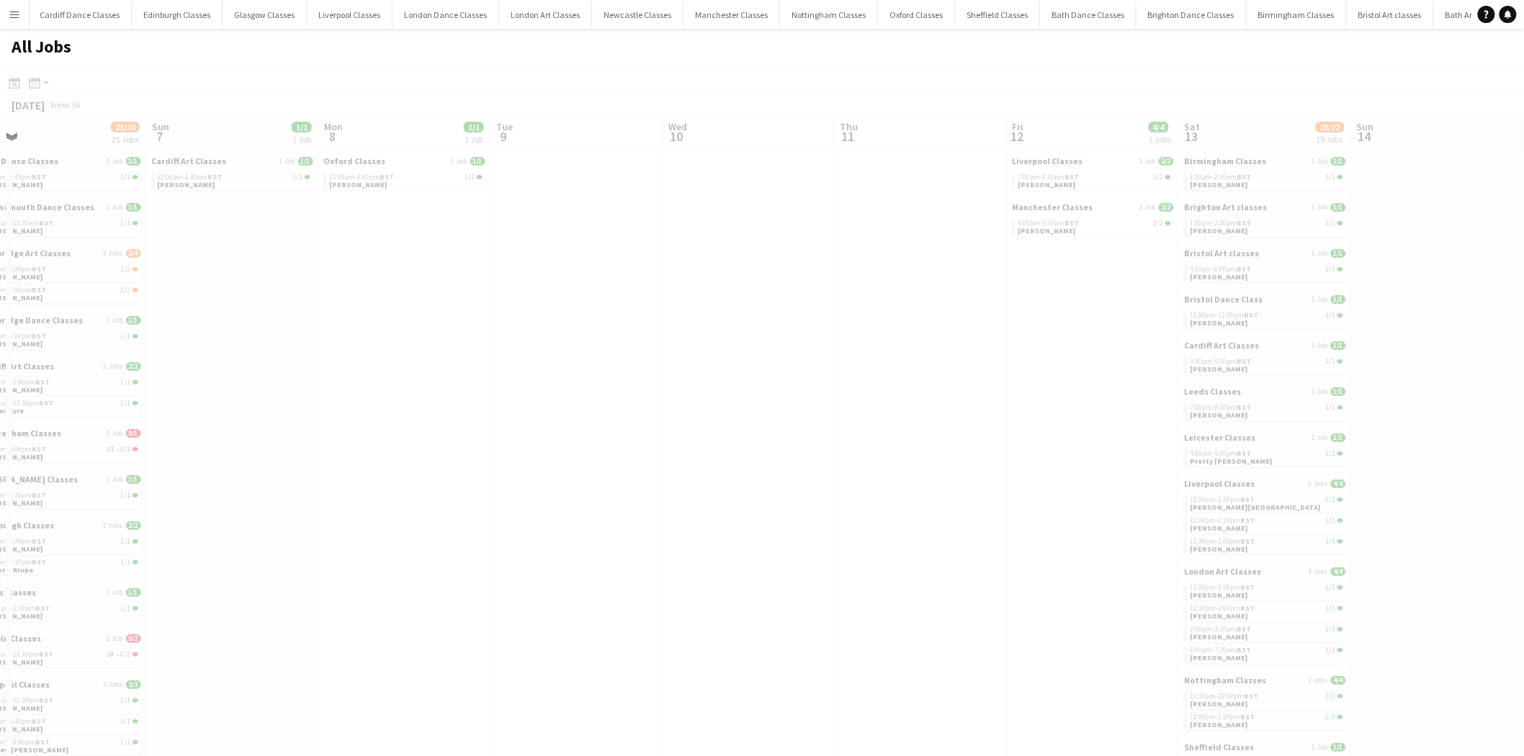
drag, startPoint x: 1136, startPoint y: 359, endPoint x: 279, endPoint y: 356, distance: 856.9
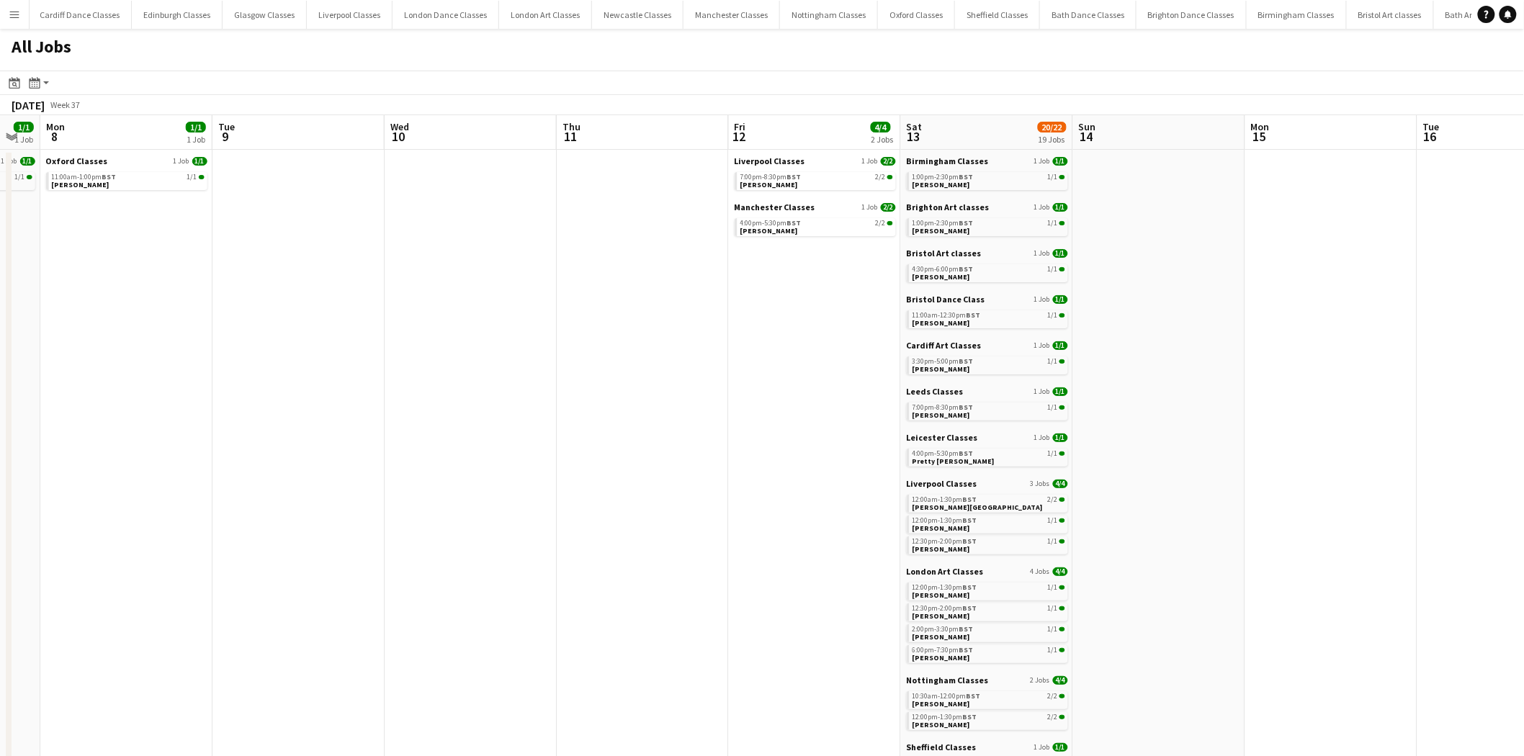
drag, startPoint x: 896, startPoint y: 355, endPoint x: 184, endPoint y: 355, distance: 712.9
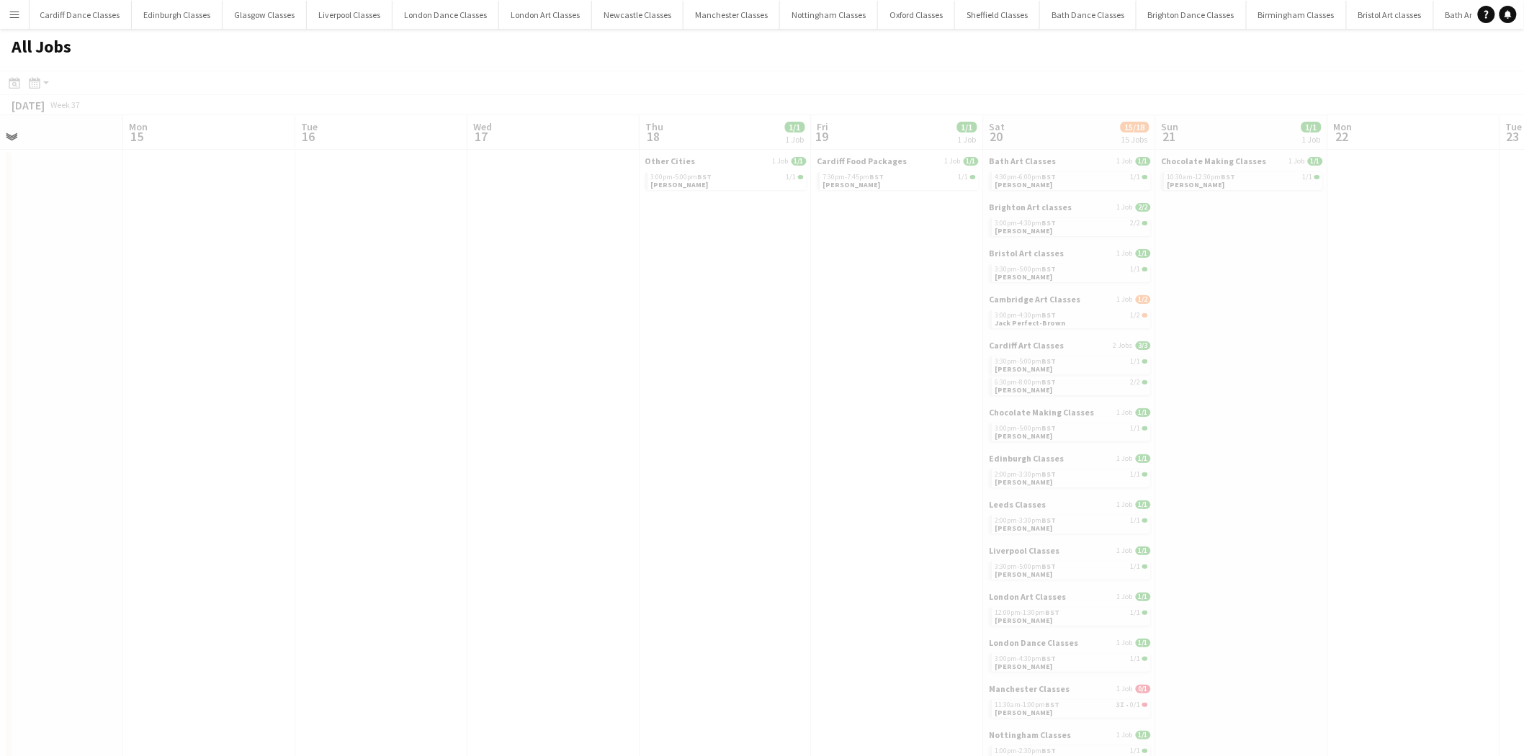
drag, startPoint x: 1161, startPoint y: 360, endPoint x: 396, endPoint y: 358, distance: 765.4
click at [372, 361] on app-all-jobs "All Jobs Date picker AUG 2025 AUG 2025 Monday M Tuesday T Wednesday W Thursday …" at bounding box center [762, 738] width 1524 height 1419
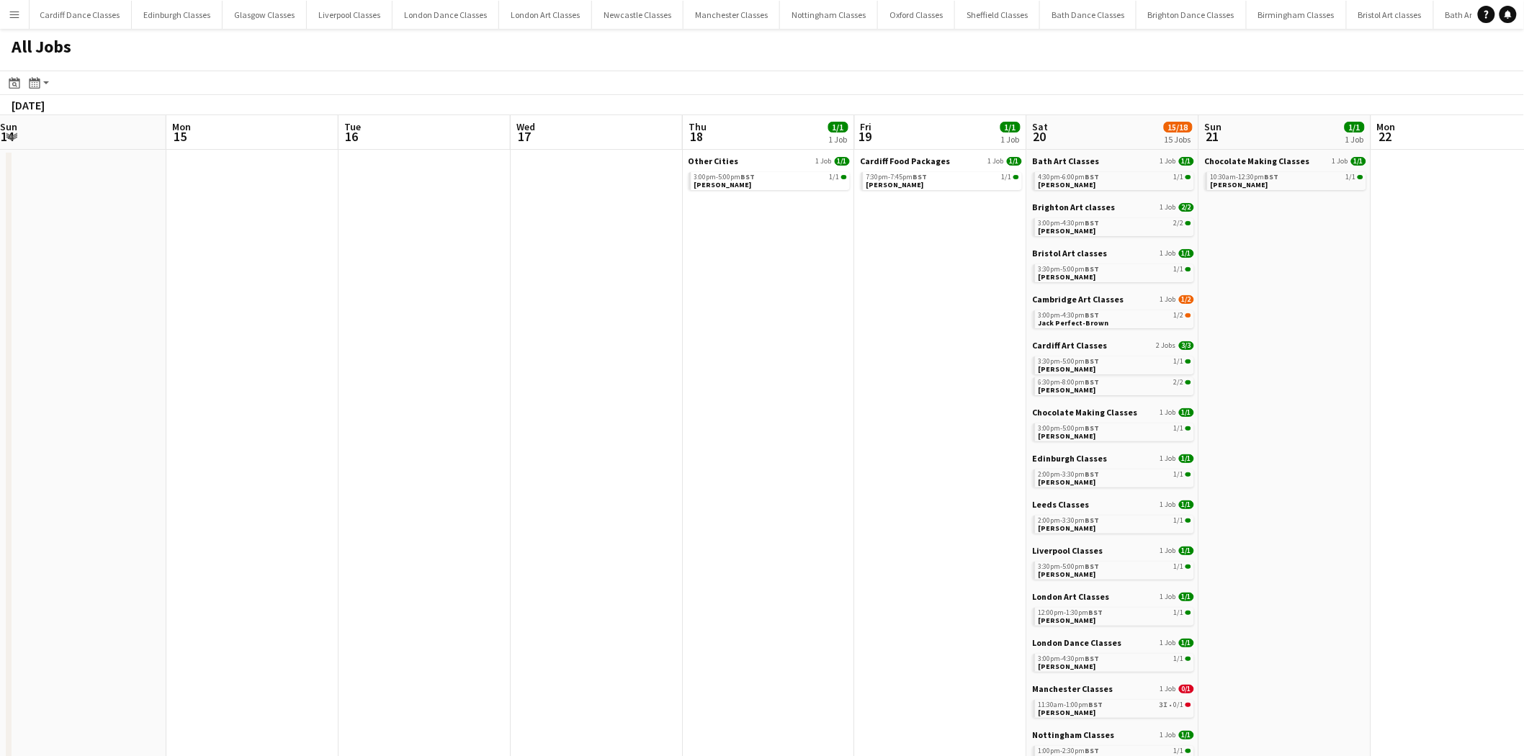
drag, startPoint x: 1388, startPoint y: 356, endPoint x: 173, endPoint y: 346, distance: 1214.8
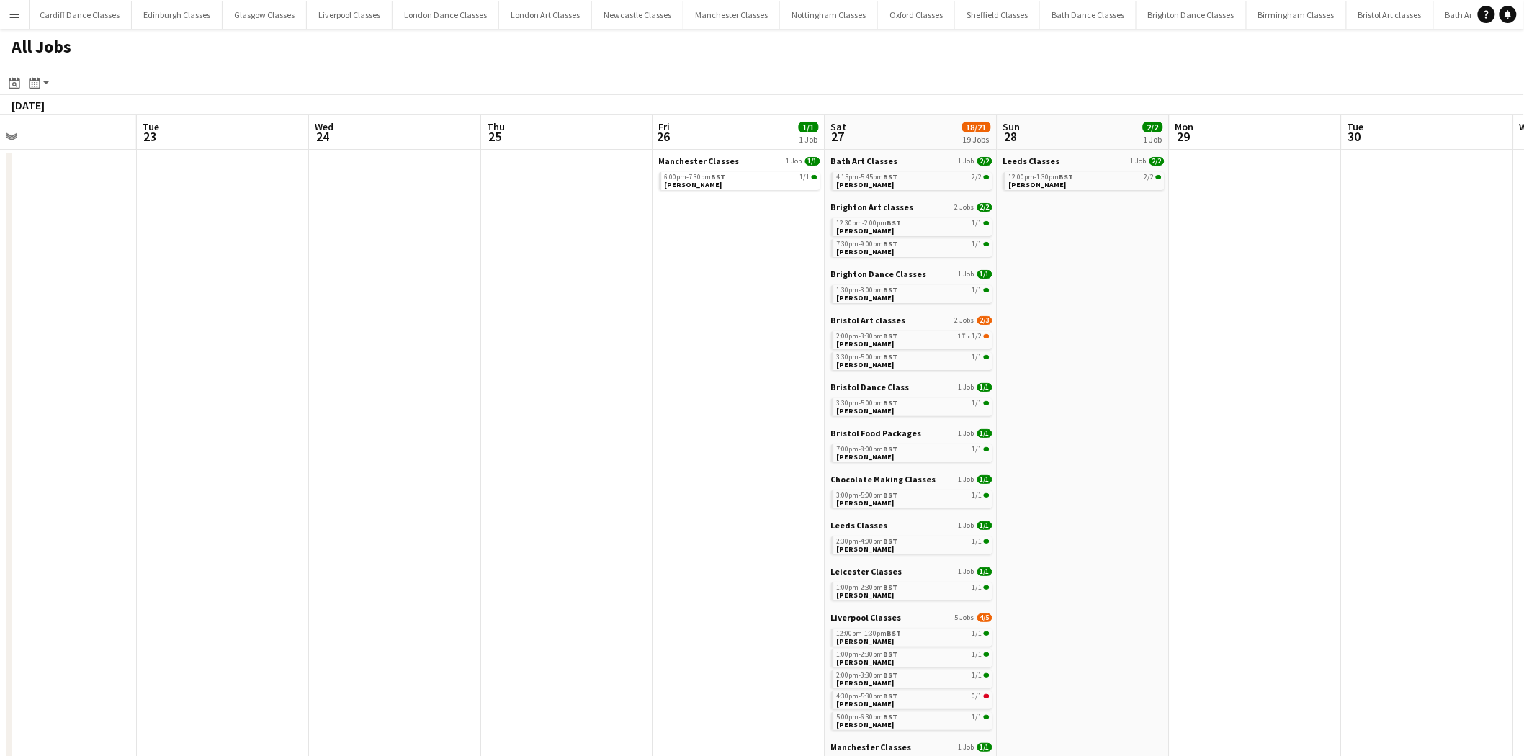
click at [771, 340] on app-all-jobs "All Jobs Date picker AUG 2025 AUG 2025 Monday M Tuesday T Wednesday W Thursday …" at bounding box center [762, 738] width 1524 height 1419
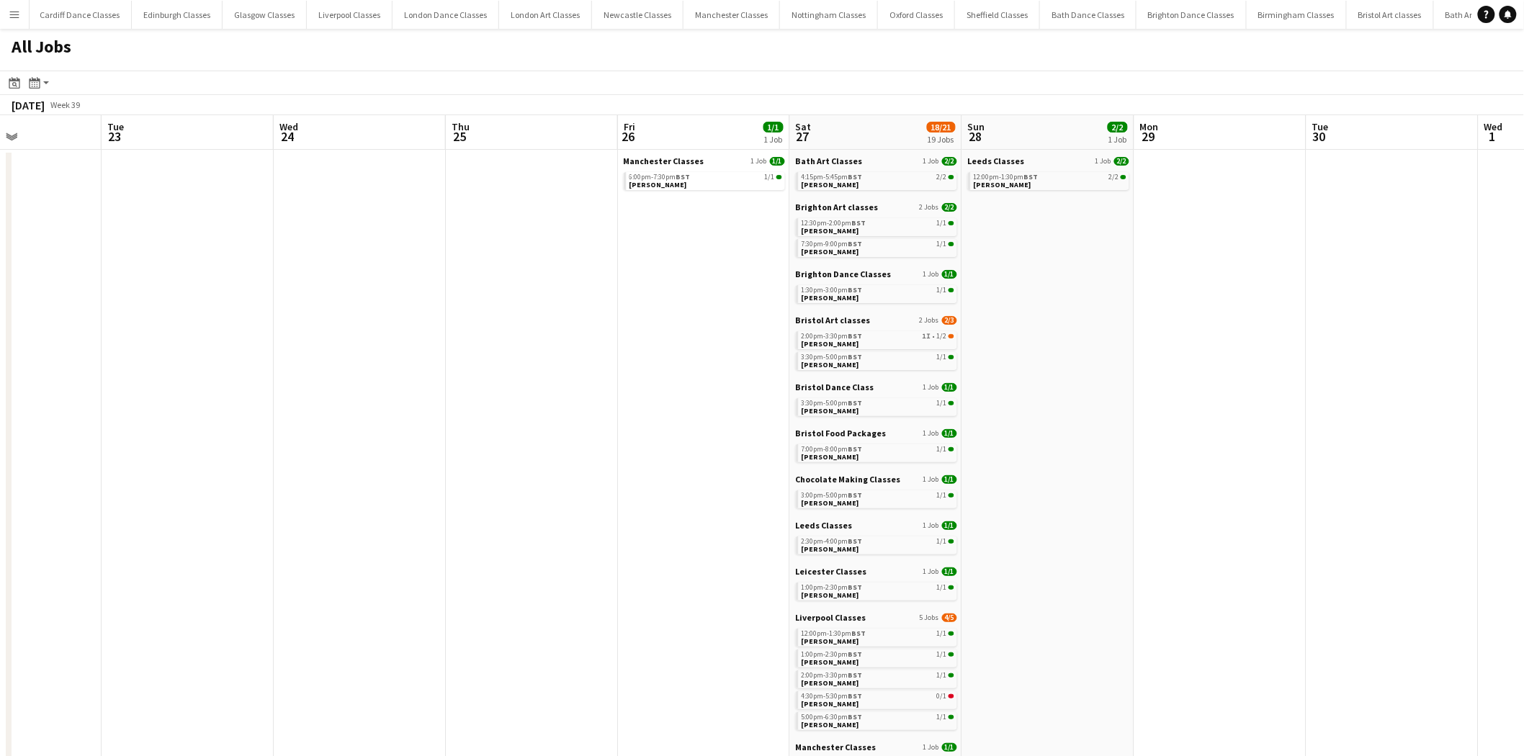
click at [902, 170] on app-calendar-brief-board "Bath Art Classes 1 Job 2/2 4:15pm-5:45pm BST 2/2 Eloise Crowther" at bounding box center [876, 173] width 161 height 35
click at [901, 178] on div "4:15pm-5:45pm BST 2/2" at bounding box center [877, 177] width 153 height 7
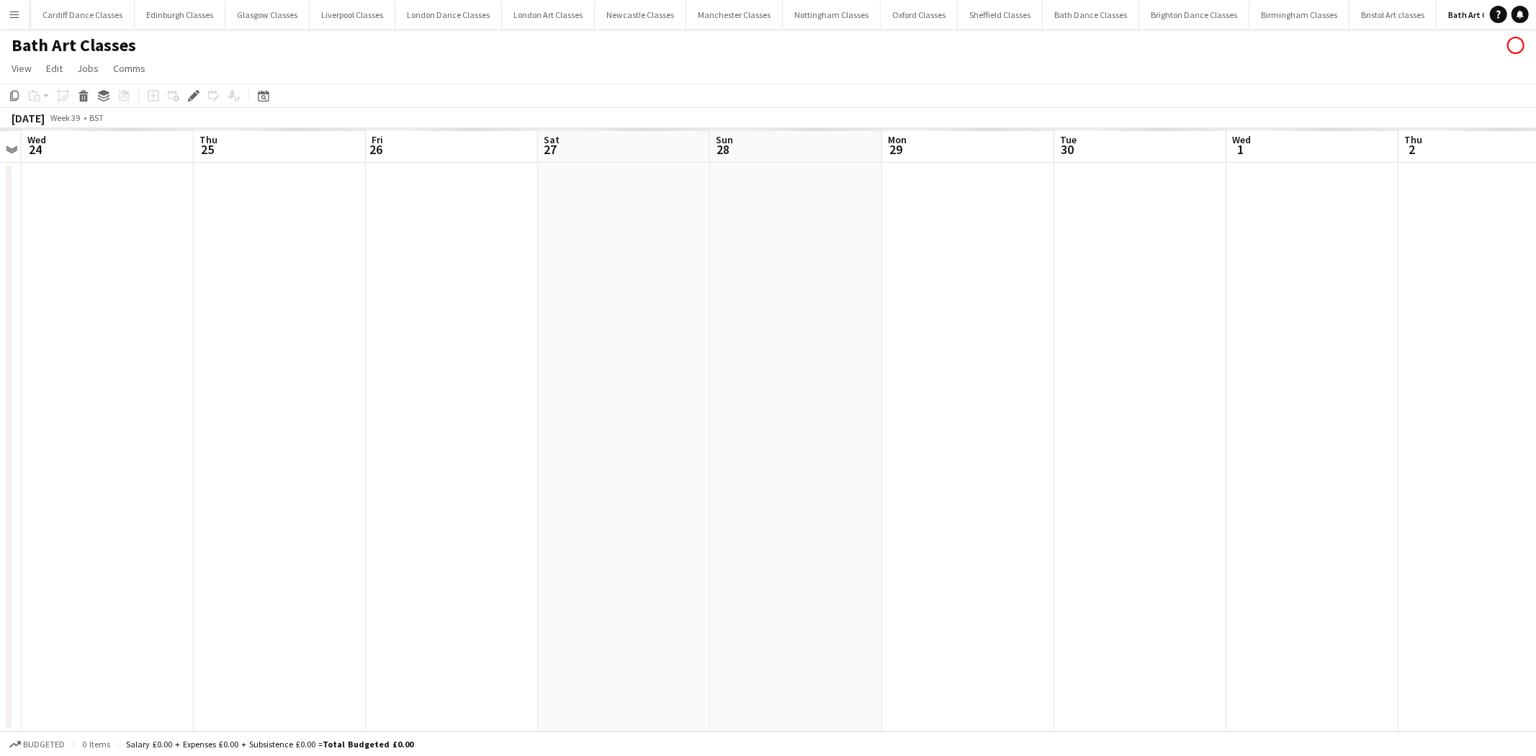
scroll to position [0, 318]
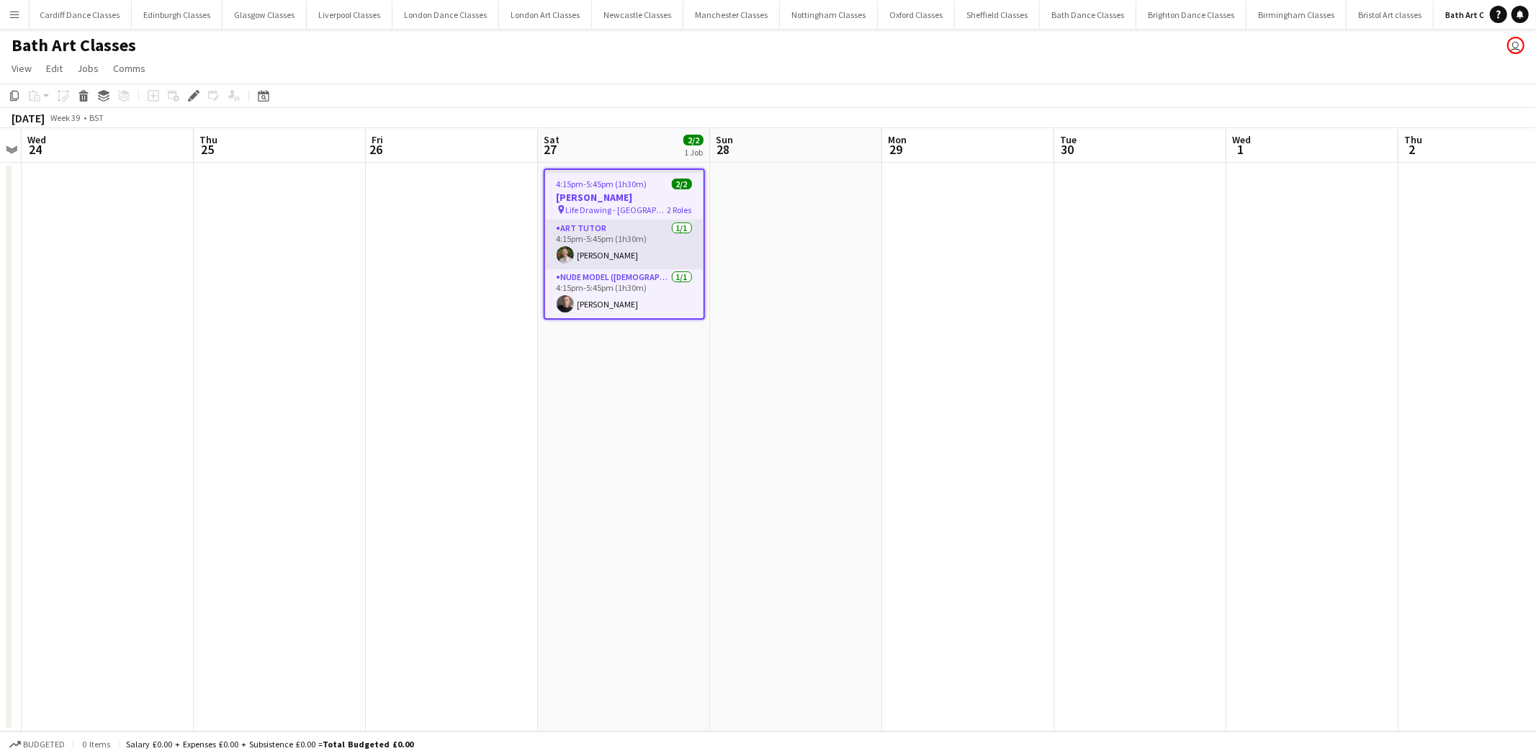
click at [626, 234] on app-card-role "Art Tutor [DATE] 4:15pm-5:45pm (1h30m) [PERSON_NAME]" at bounding box center [624, 244] width 158 height 49
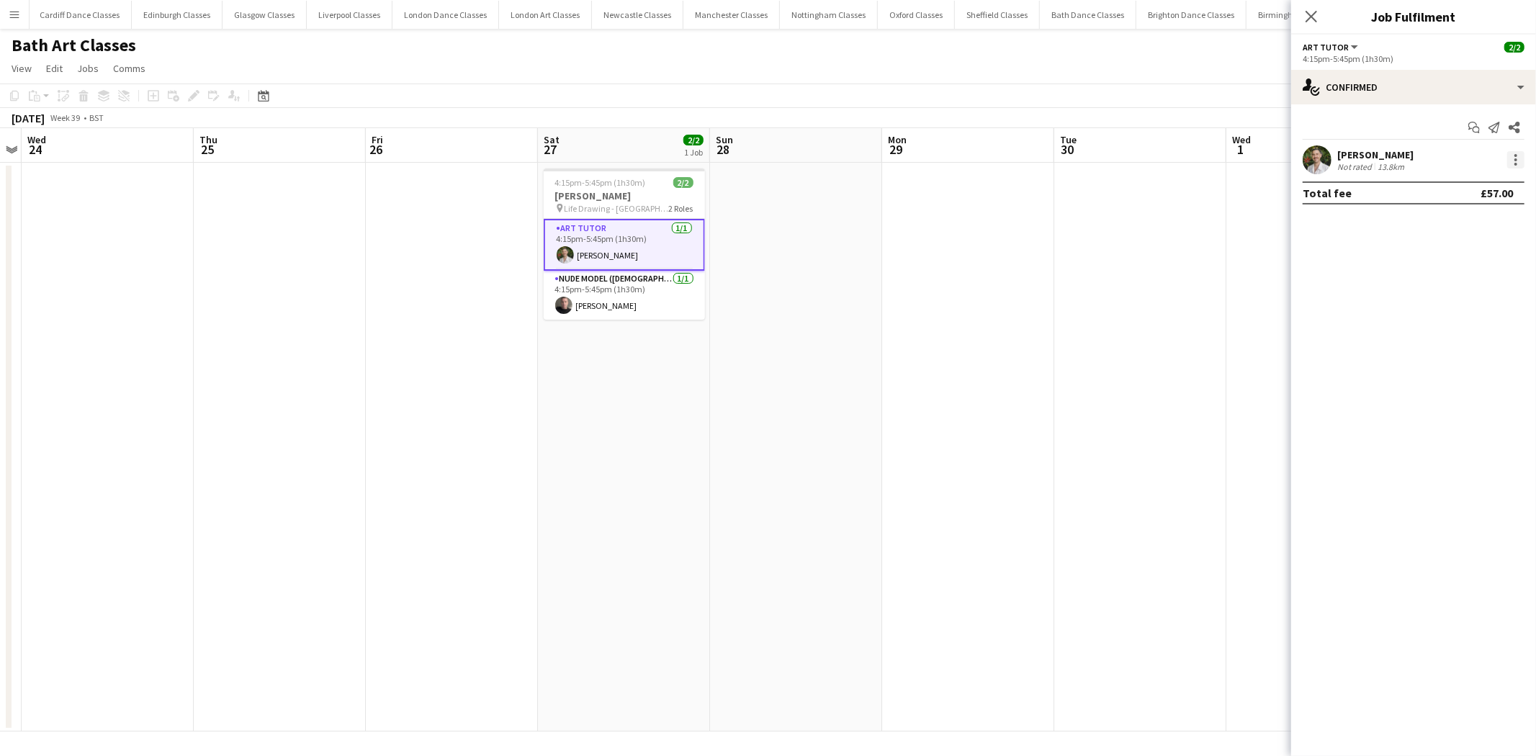
click at [1522, 158] on div at bounding box center [1515, 159] width 17 height 17
click at [1463, 333] on button "Remove" at bounding box center [1469, 324] width 112 height 35
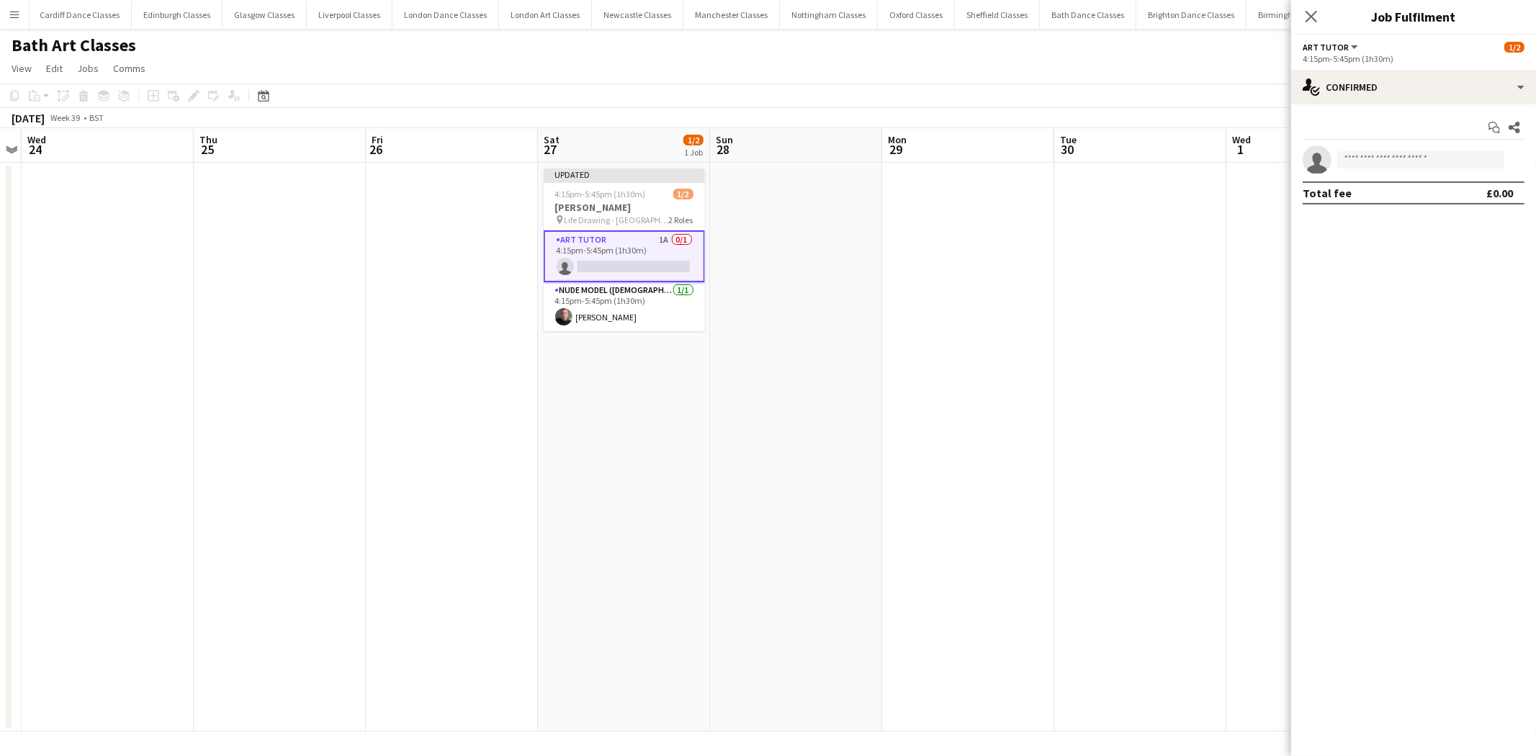
click at [907, 291] on app-date-cell at bounding box center [968, 447] width 172 height 569
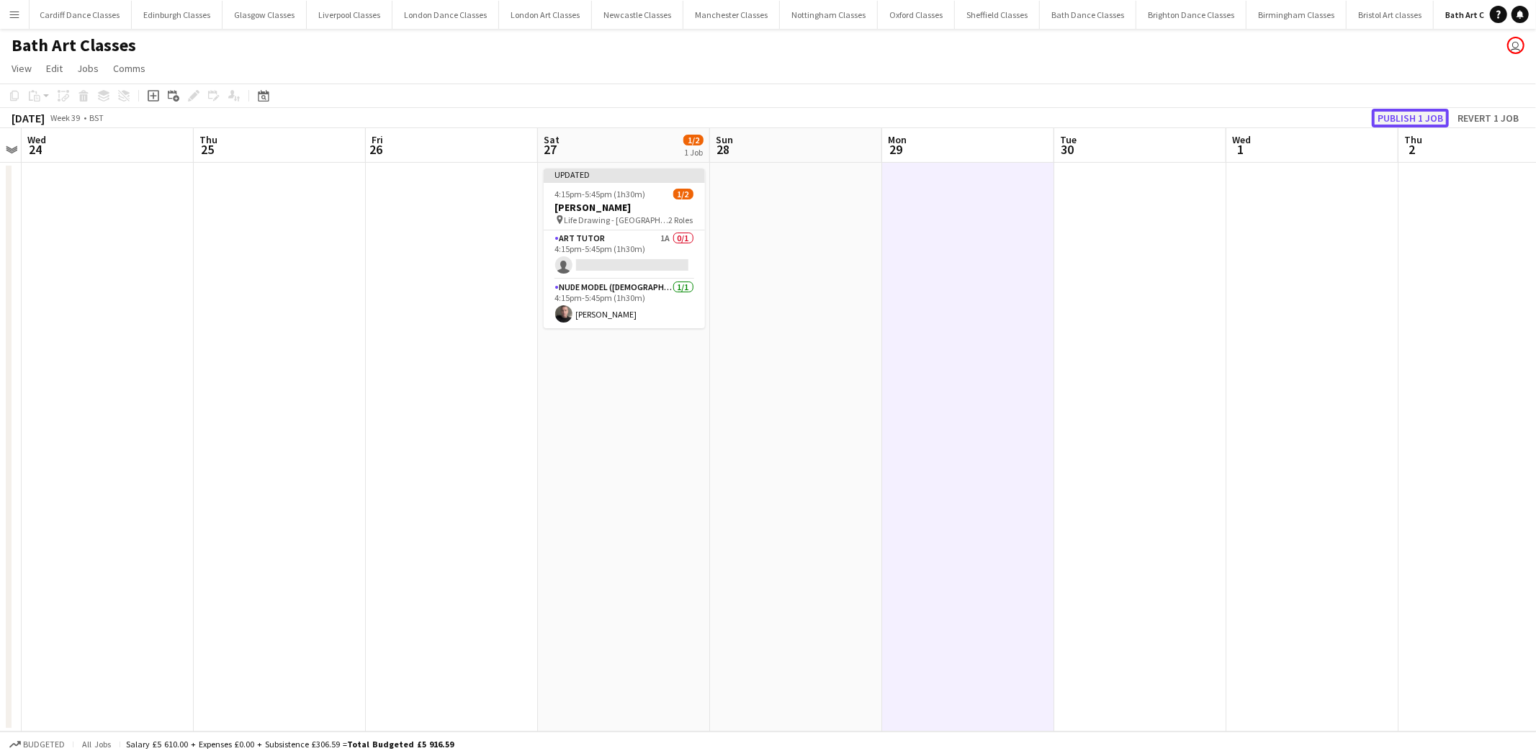
click at [1410, 112] on button "Publish 1 job" at bounding box center [1410, 118] width 77 height 19
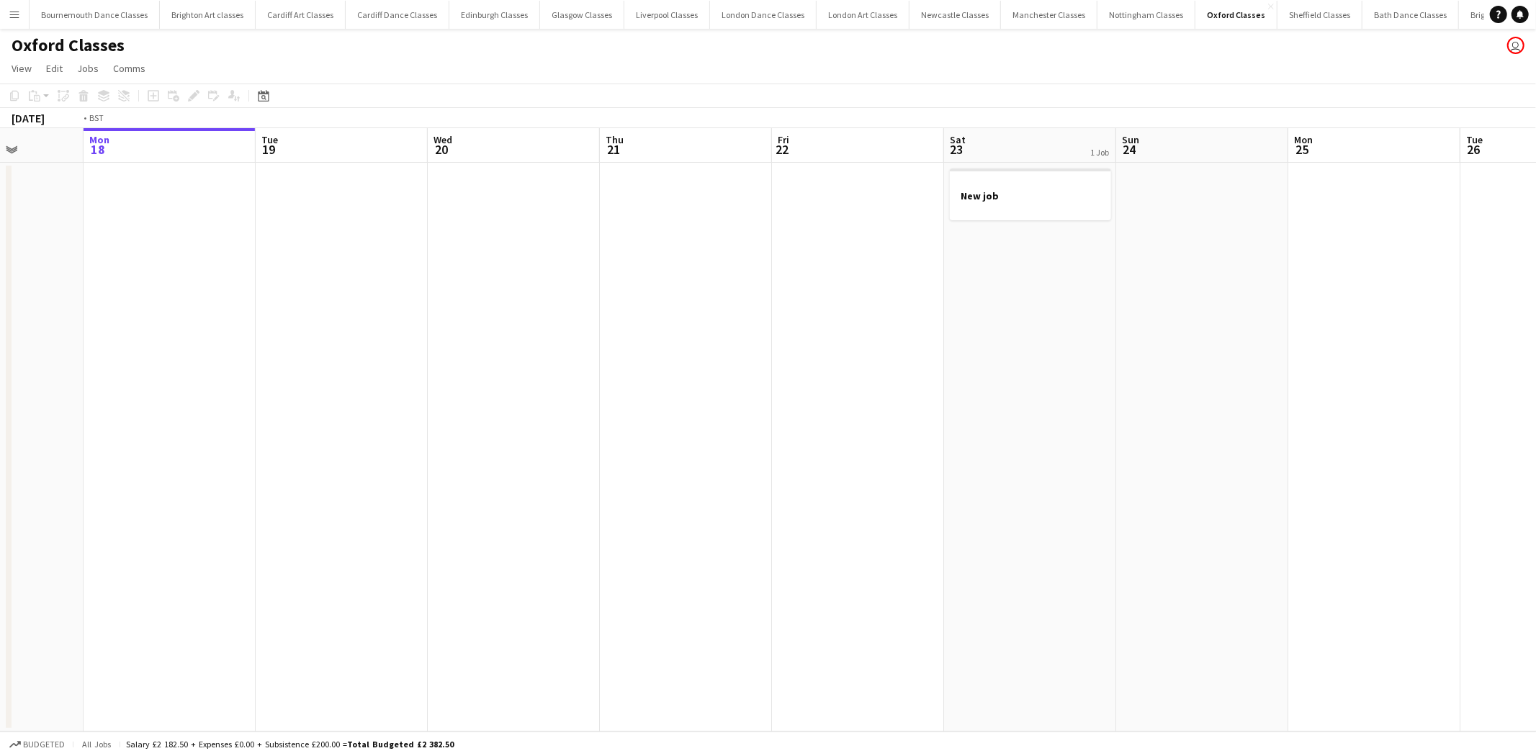
drag, startPoint x: 902, startPoint y: 313, endPoint x: 509, endPoint y: 322, distance: 393.3
click at [582, 333] on app-calendar-viewport "Fri 15 Sat 16 3/3 2 Jobs Sun 17 Mon 18 Tue 19 Wed 20 Thu 21 Fri 22 Sat 23 1 Job…" at bounding box center [768, 429] width 1536 height 603
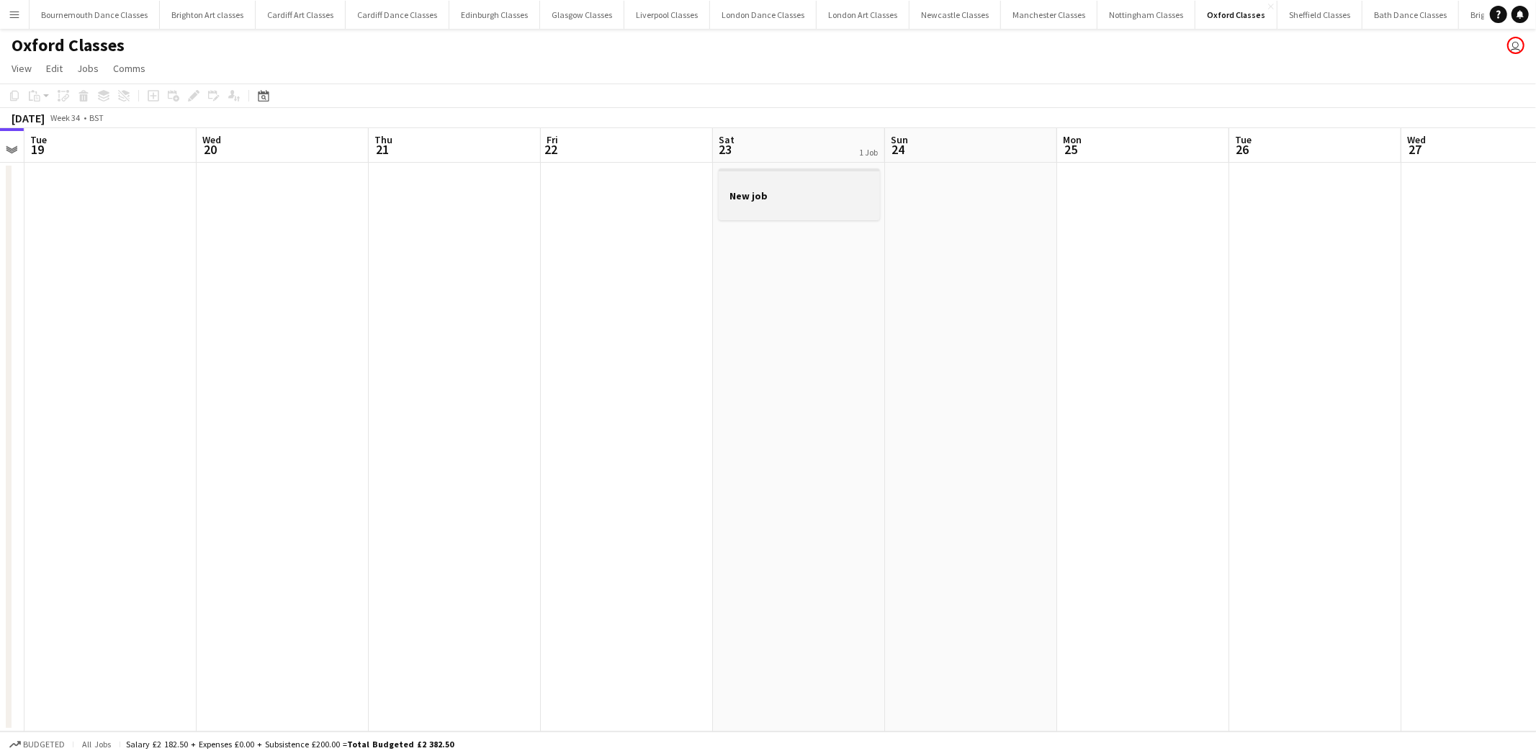
click at [828, 218] on app-job-card "New job" at bounding box center [799, 194] width 161 height 52
click at [185, 96] on div "Edit" at bounding box center [193, 95] width 17 height 17
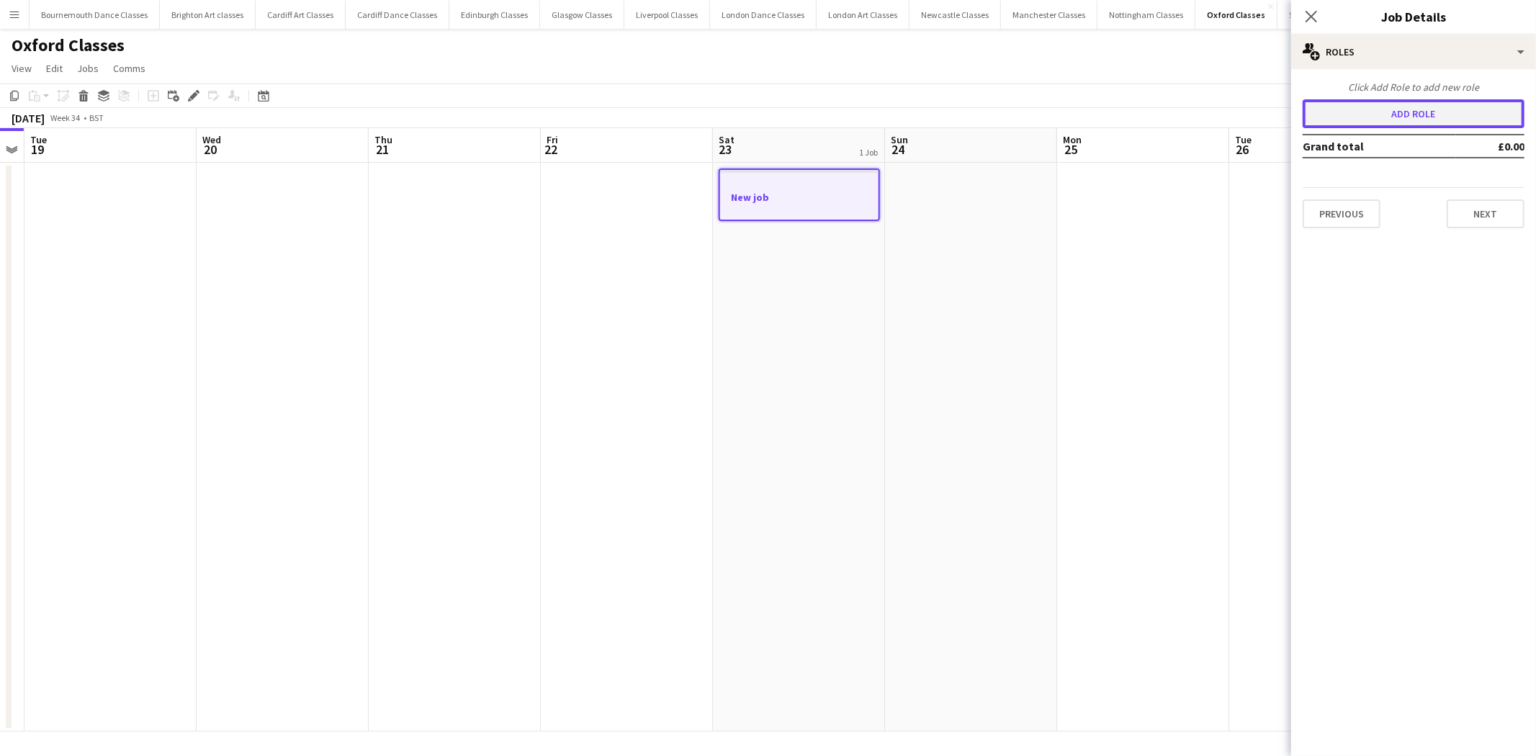
click at [1419, 116] on button "Add role" at bounding box center [1414, 113] width 222 height 29
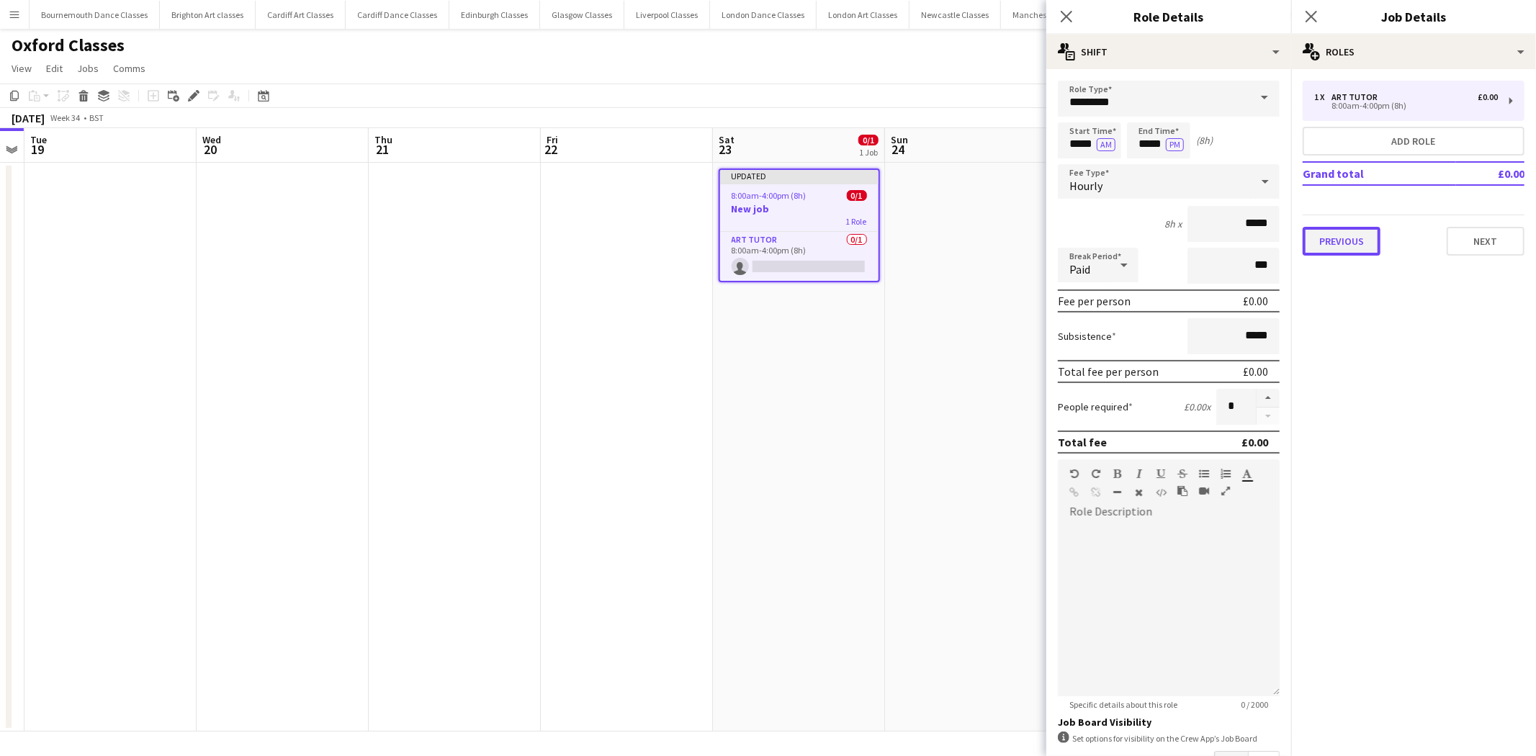
click at [1328, 230] on button "Previous" at bounding box center [1342, 241] width 78 height 29
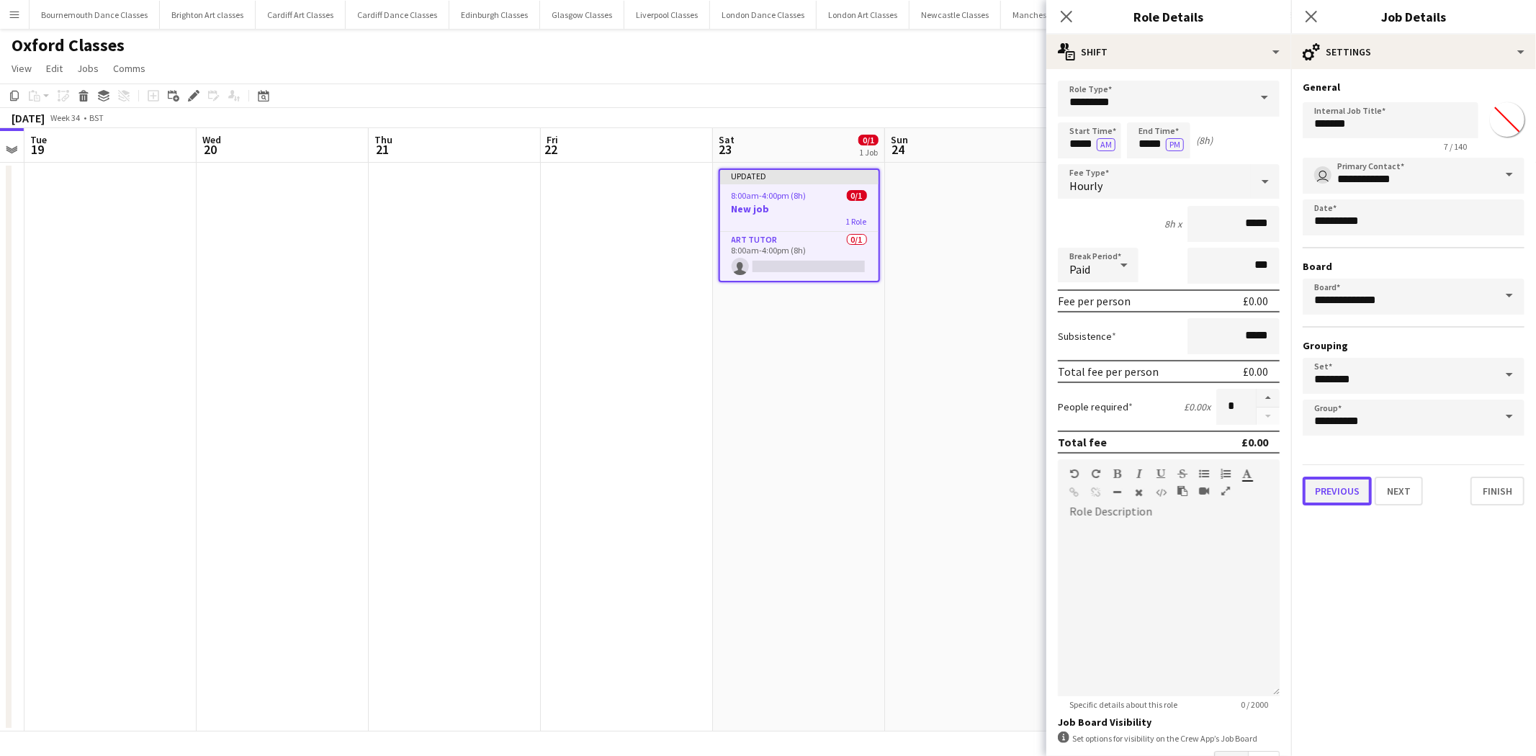
click at [1340, 490] on button "Previous" at bounding box center [1337, 491] width 69 height 29
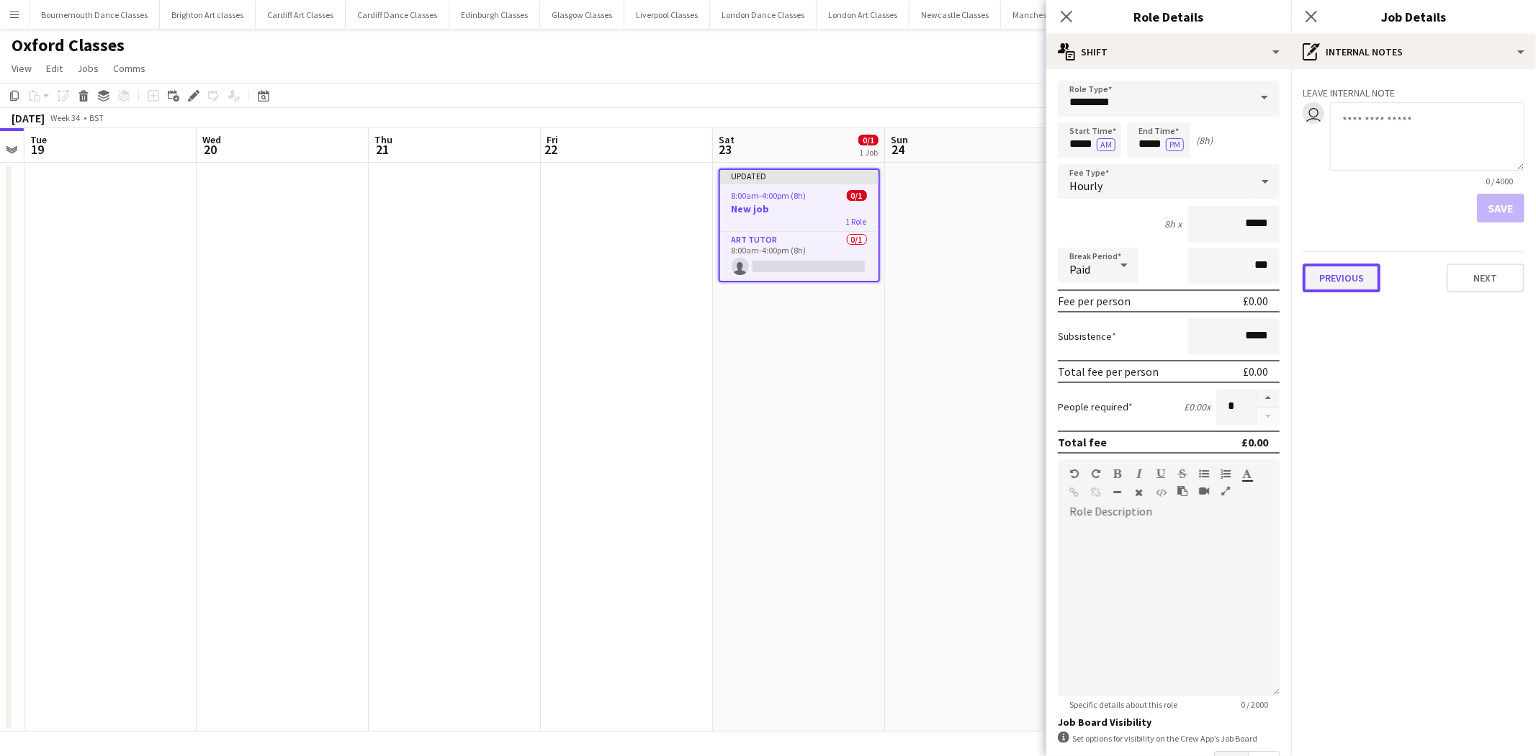
click at [1361, 274] on button "Previous" at bounding box center [1342, 278] width 78 height 29
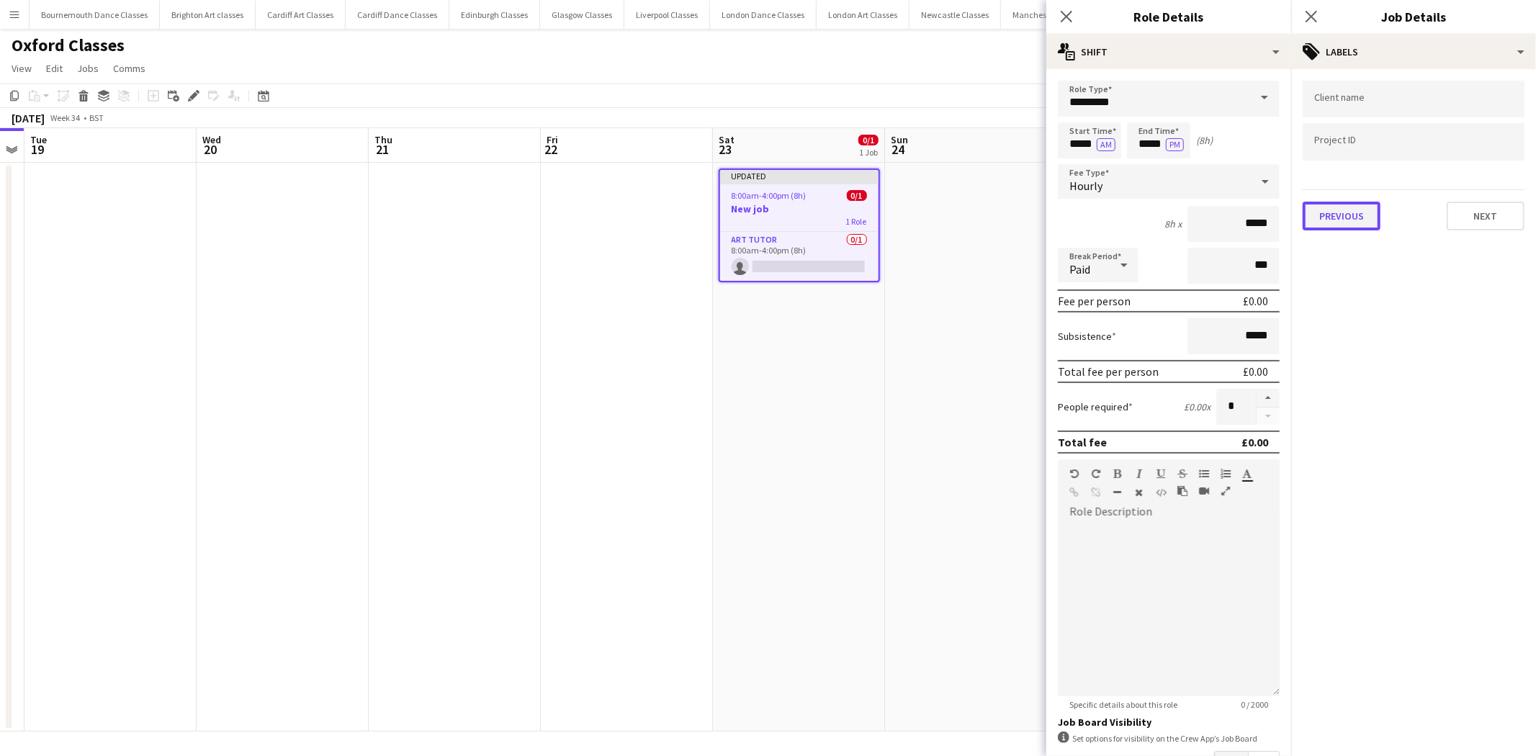
click at [1347, 215] on button "Previous" at bounding box center [1342, 216] width 78 height 29
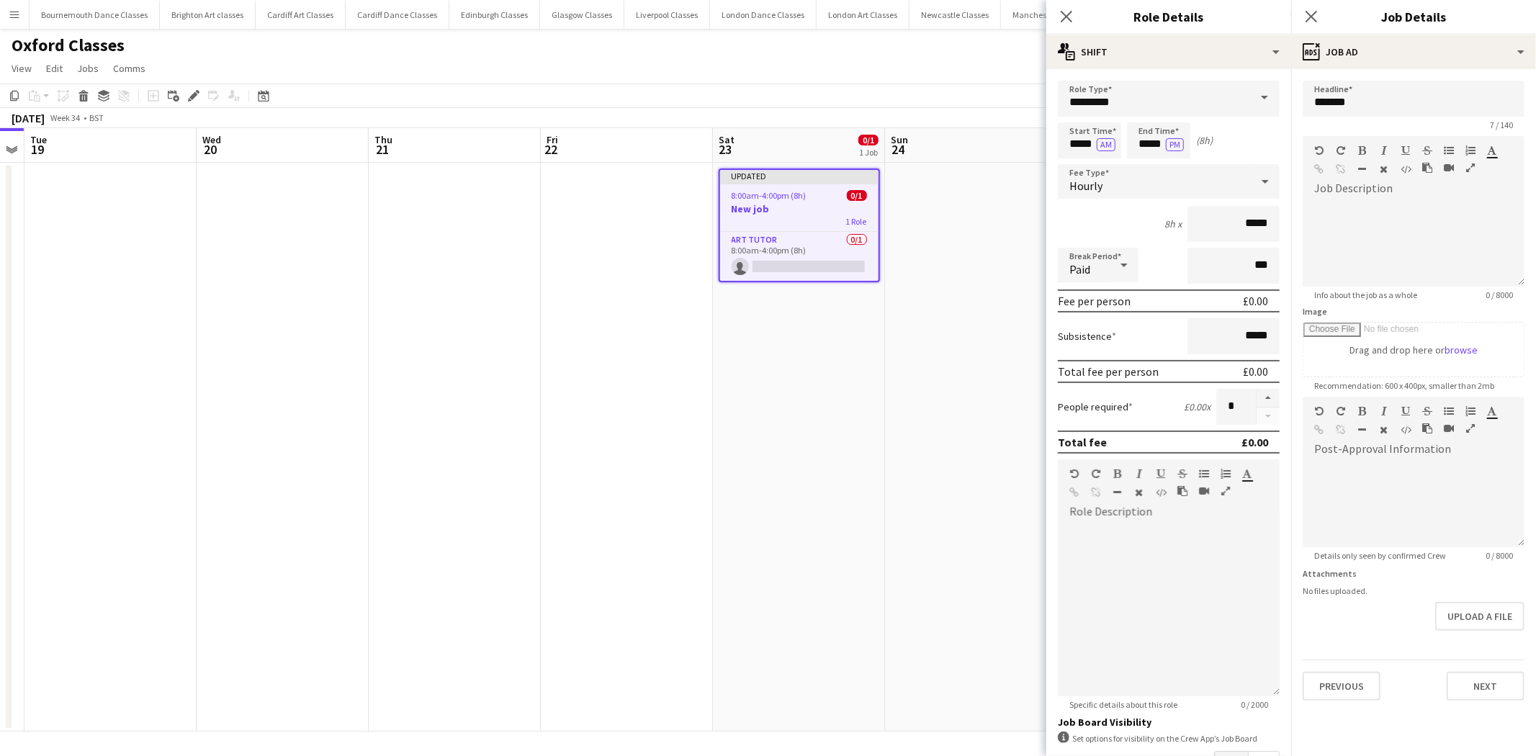
click at [994, 416] on app-date-cell at bounding box center [971, 447] width 172 height 569
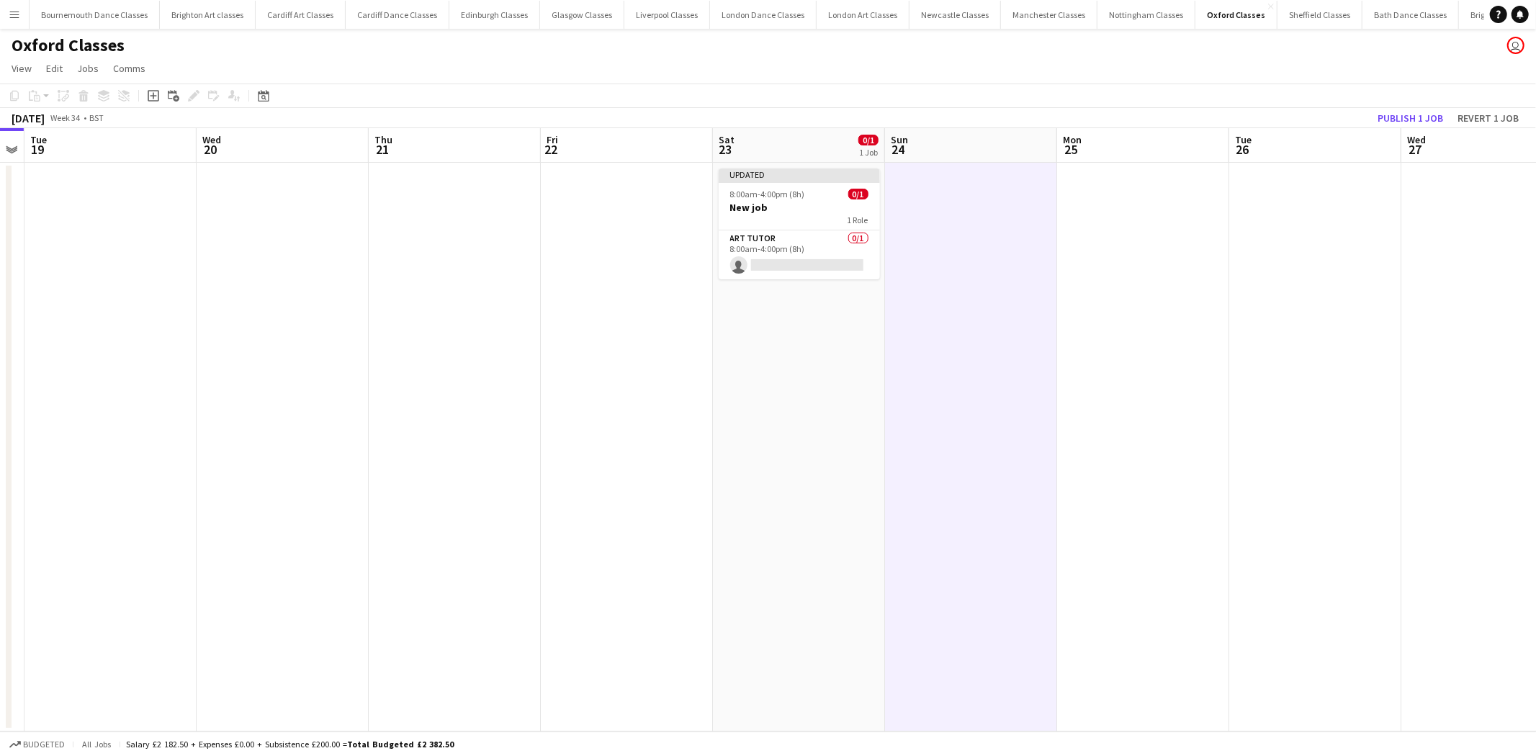
click at [787, 212] on h3 "New job" at bounding box center [799, 207] width 161 height 13
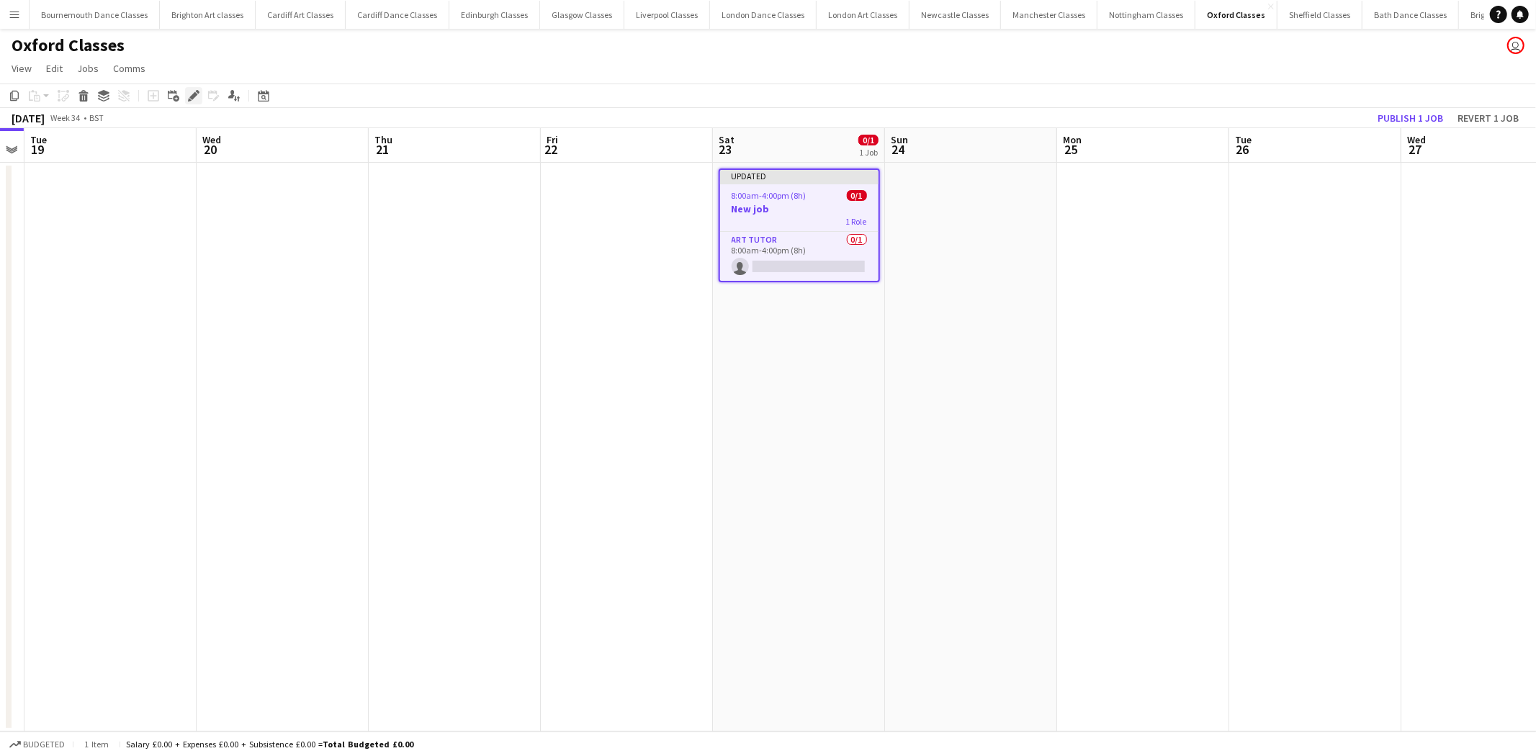
click at [192, 102] on div "Edit" at bounding box center [193, 95] width 17 height 17
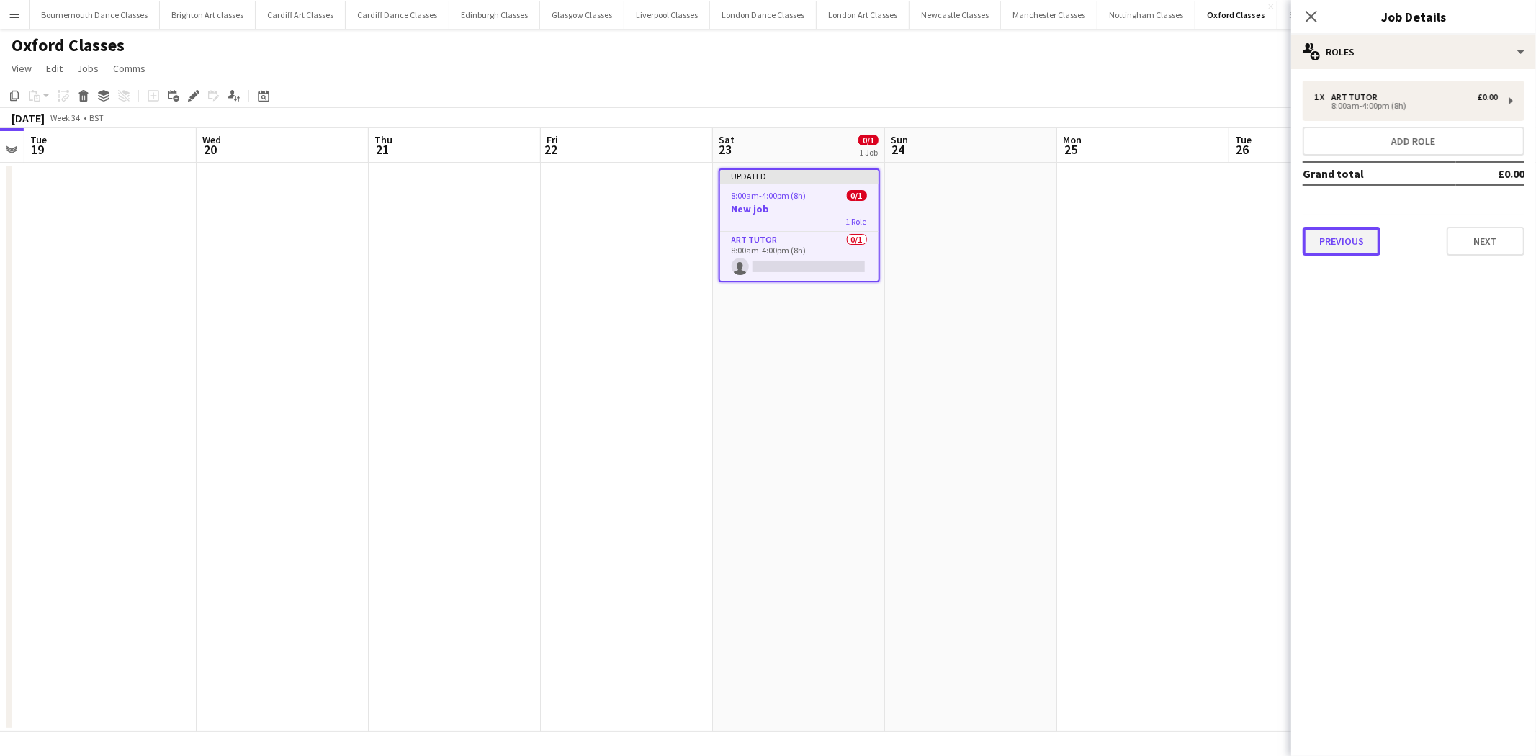
click at [1359, 231] on button "Previous" at bounding box center [1342, 241] width 78 height 29
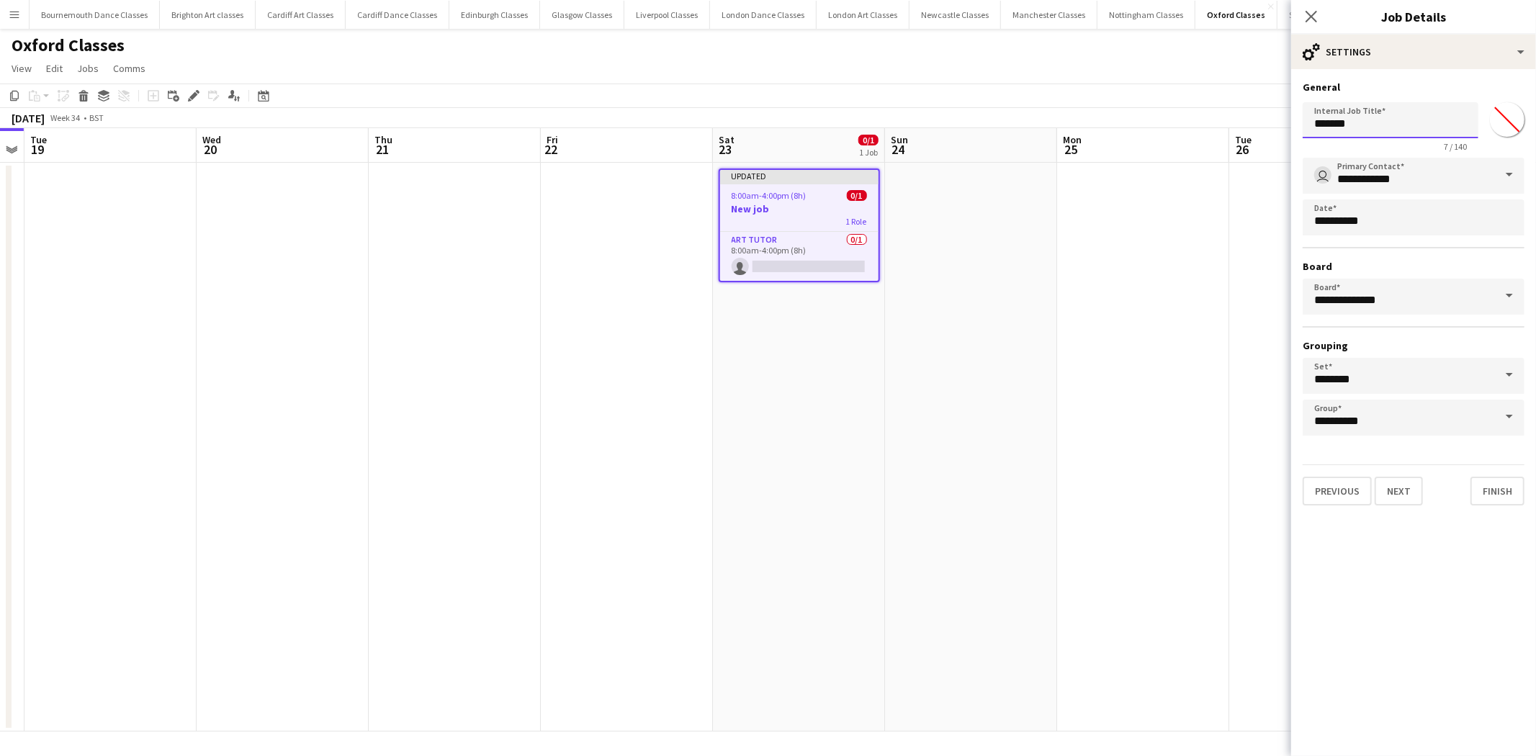
click at [1366, 127] on input "*******" at bounding box center [1391, 120] width 176 height 36
type input "*"
click at [1340, 118] on input "Internal Job Title" at bounding box center [1391, 120] width 176 height 36
paste input "**********"
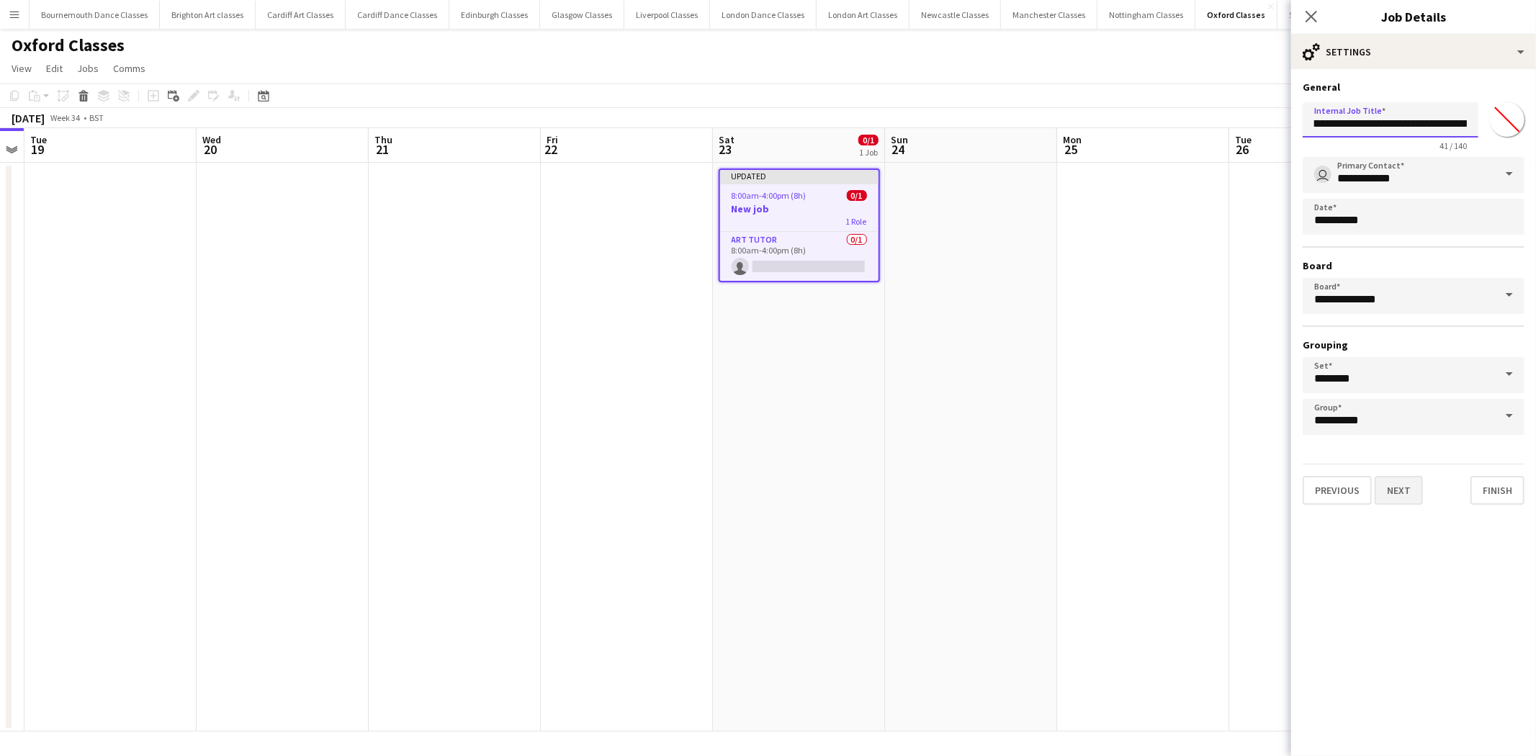
type input "**********"
click at [1393, 490] on button "Next" at bounding box center [1399, 490] width 48 height 29
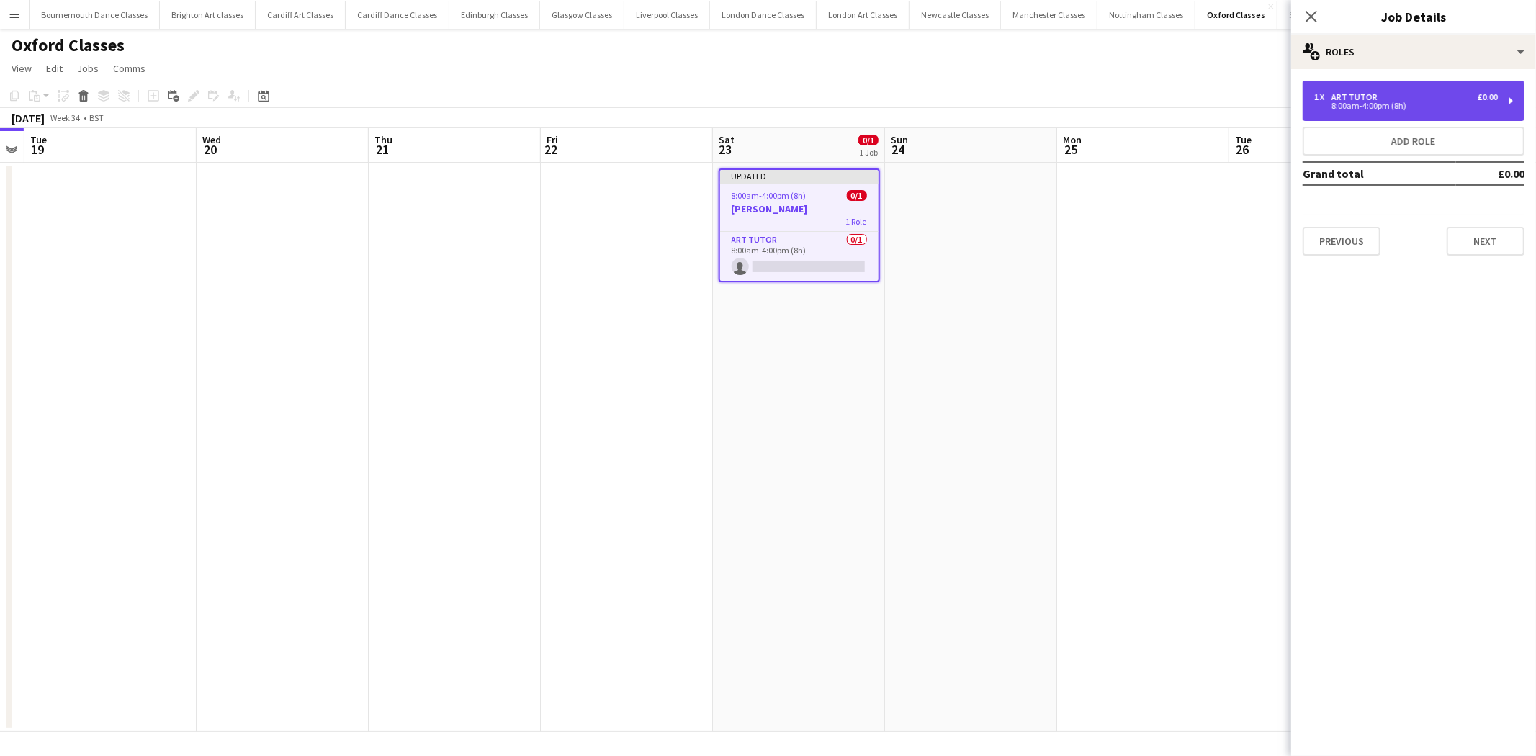
click at [1424, 112] on div "1 x Art Tutor £0.00 8:00am-4:00pm (8h)" at bounding box center [1414, 101] width 222 height 40
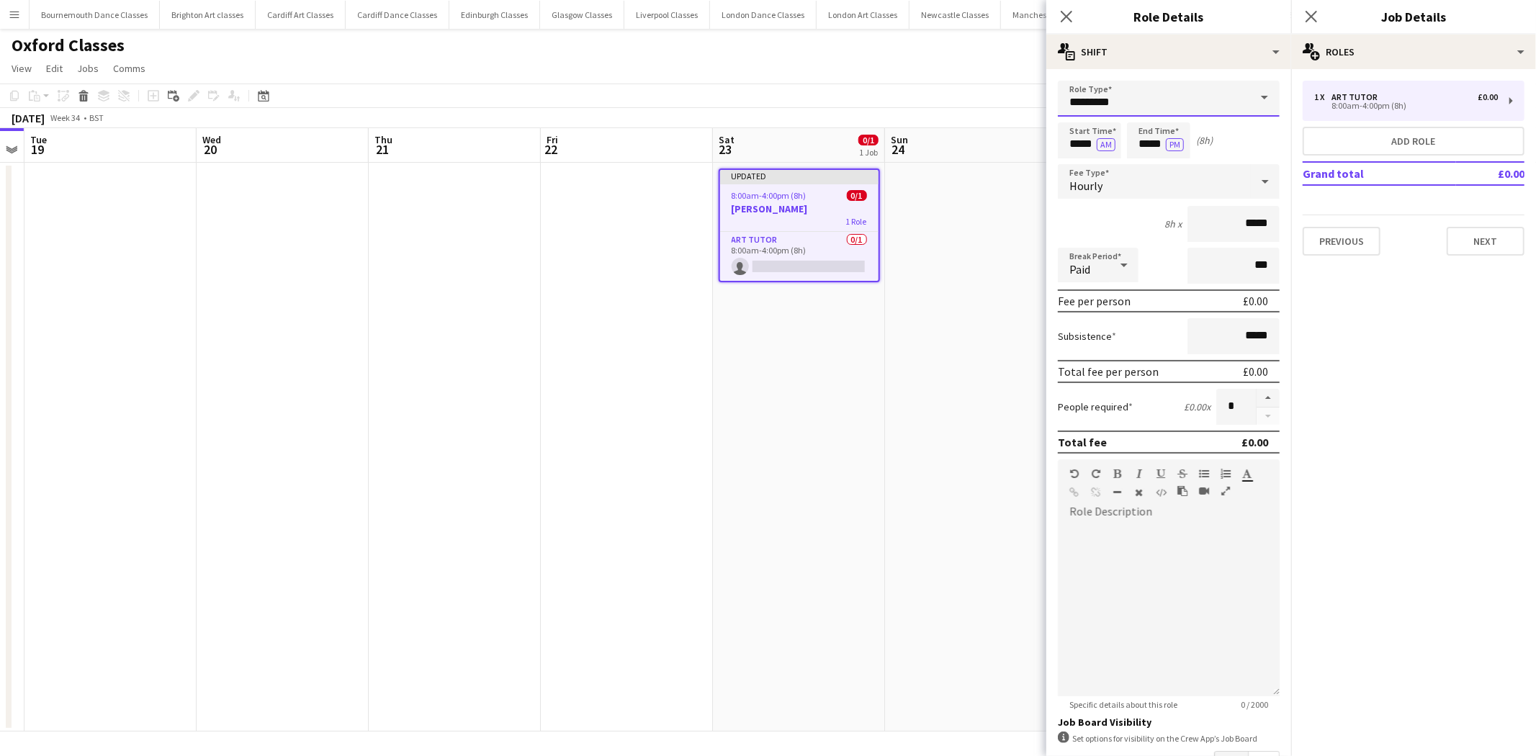
click at [1128, 107] on input "*********" at bounding box center [1169, 99] width 222 height 36
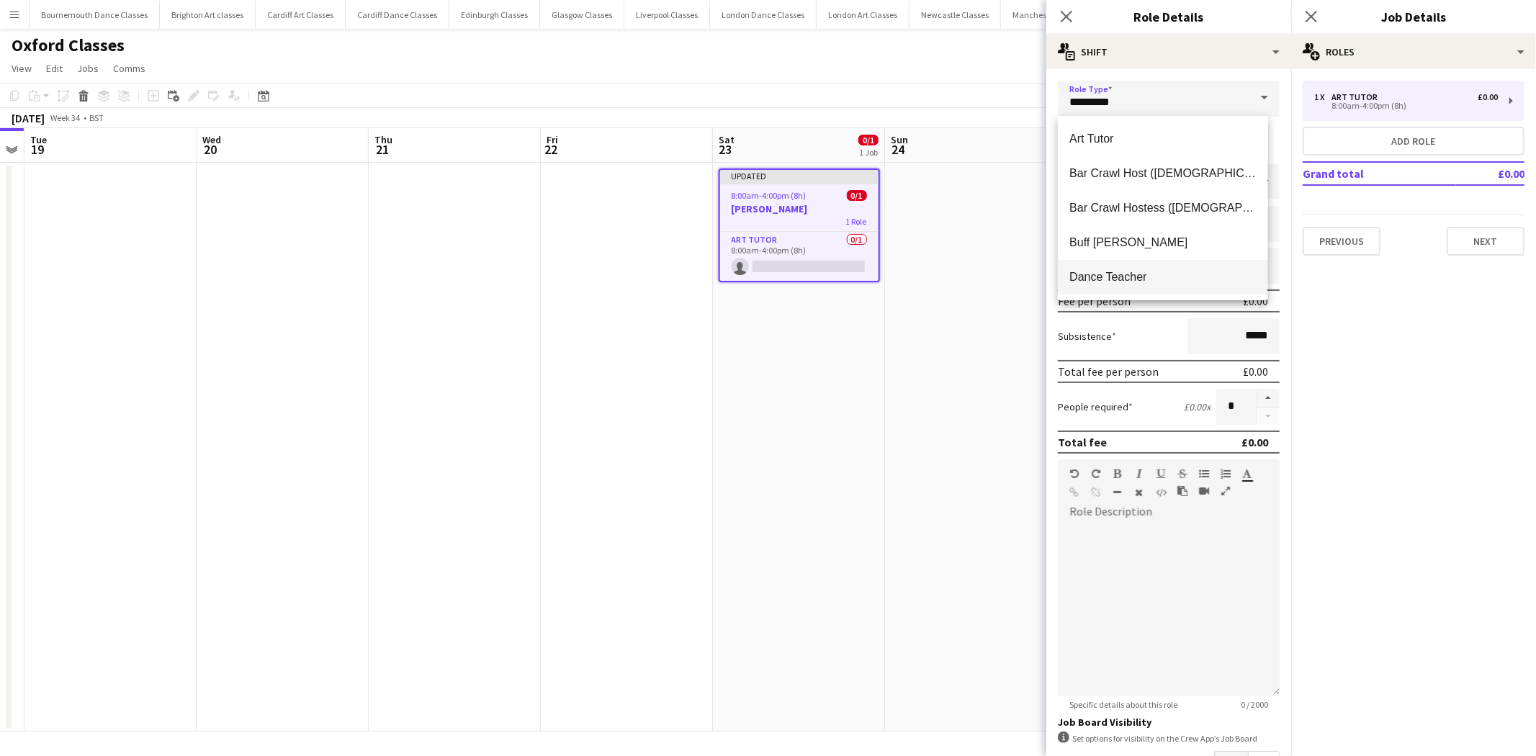
click at [1121, 283] on span "Dance Teacher" at bounding box center [1162, 277] width 186 height 14
type input "**********"
type input "******"
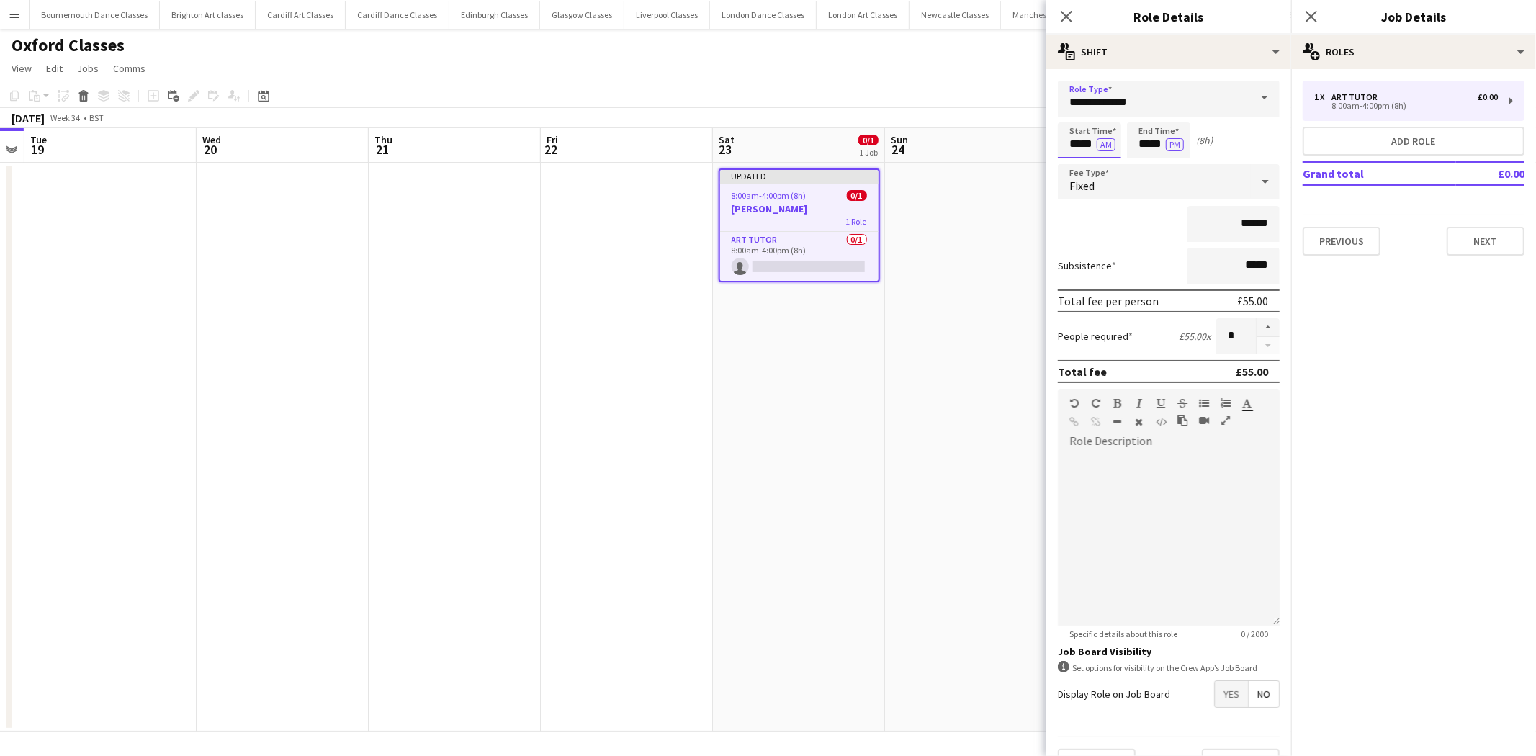
click at [1077, 145] on input "*****" at bounding box center [1089, 140] width 63 height 36
click at [1078, 120] on div at bounding box center [1075, 115] width 29 height 14
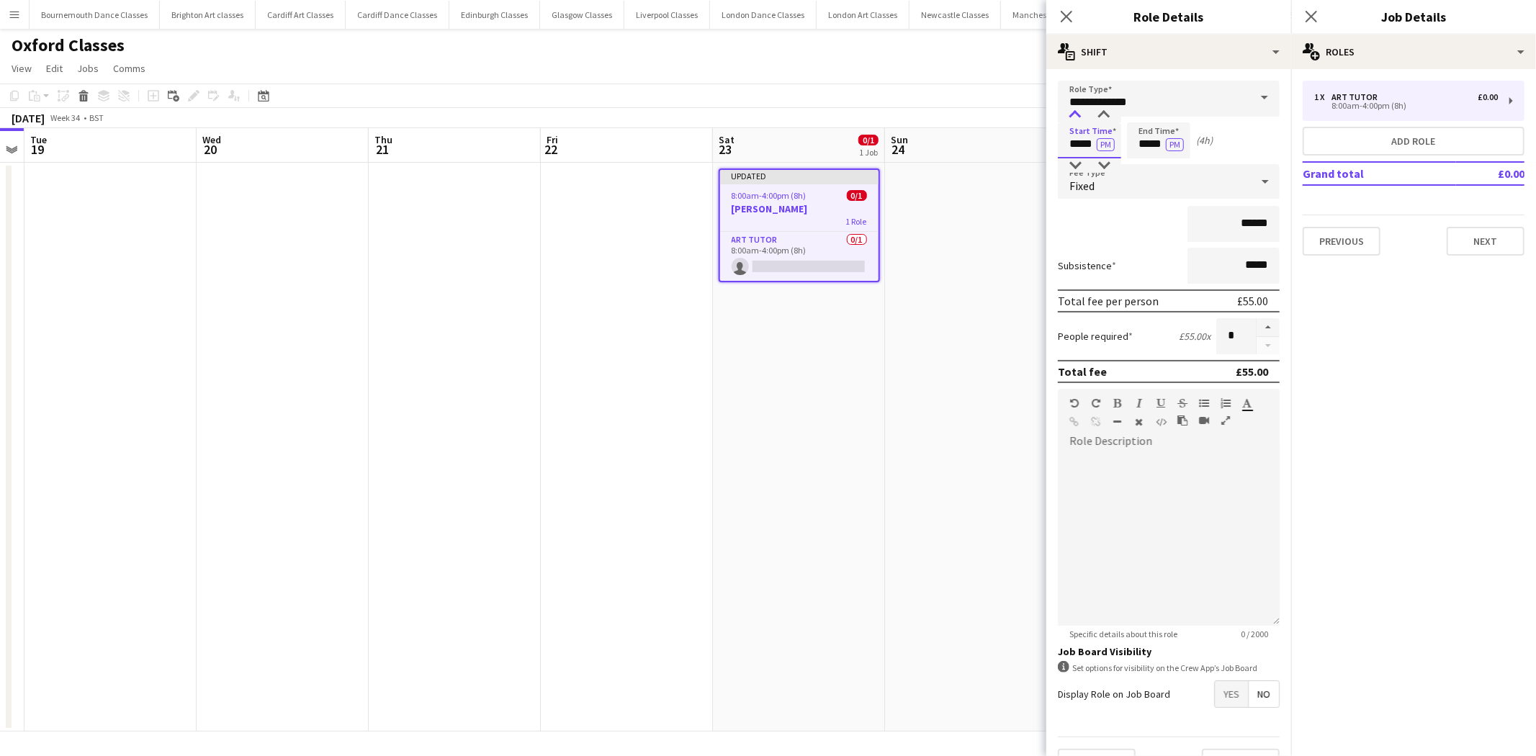
click at [1078, 120] on div at bounding box center [1075, 115] width 29 height 14
type input "*****"
click at [1078, 120] on div at bounding box center [1075, 115] width 29 height 14
click at [1148, 138] on input "*****" at bounding box center [1158, 140] width 63 height 36
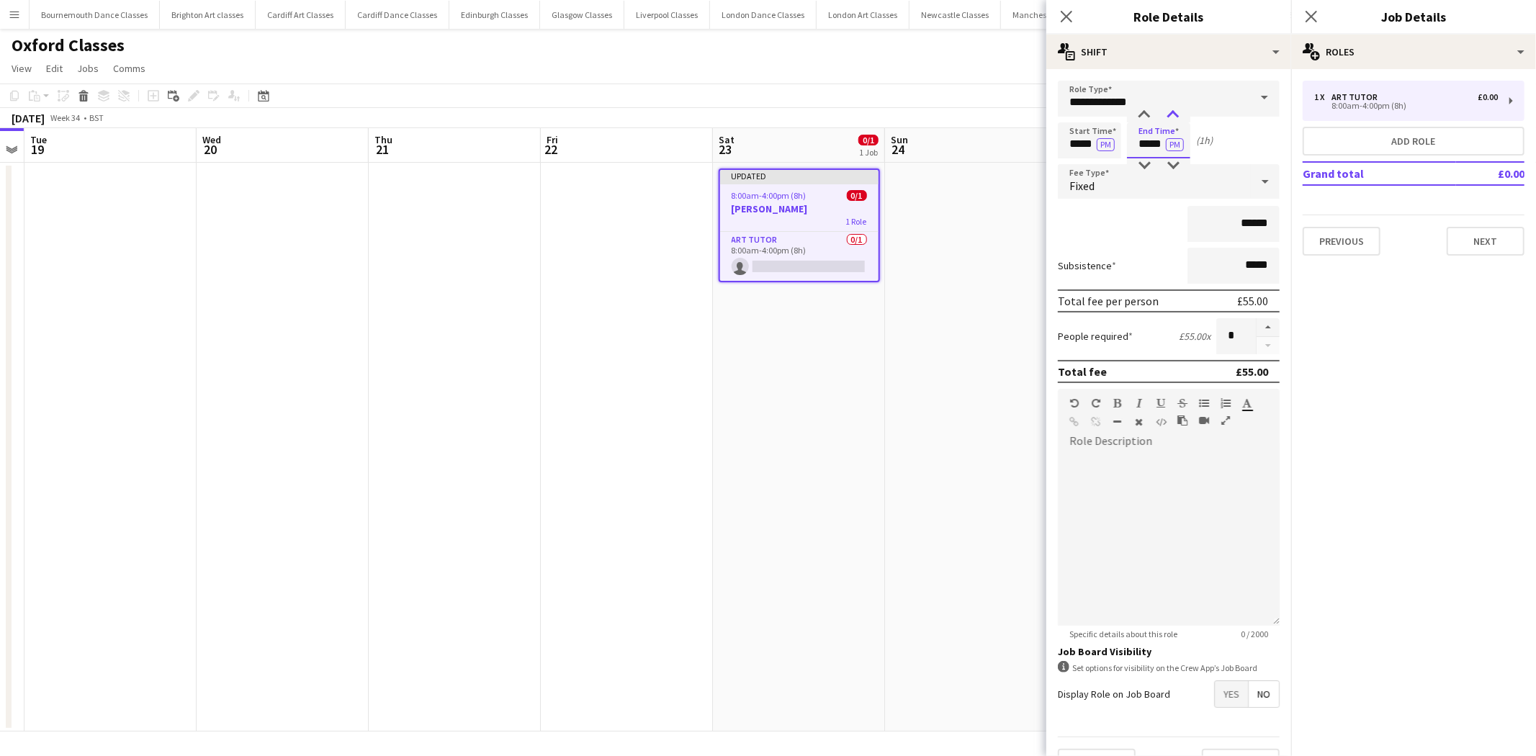
click at [1177, 117] on div at bounding box center [1173, 115] width 29 height 14
type input "*****"
click at [1177, 117] on div at bounding box center [1173, 115] width 29 height 14
click at [1154, 184] on div "Fixed" at bounding box center [1154, 181] width 193 height 35
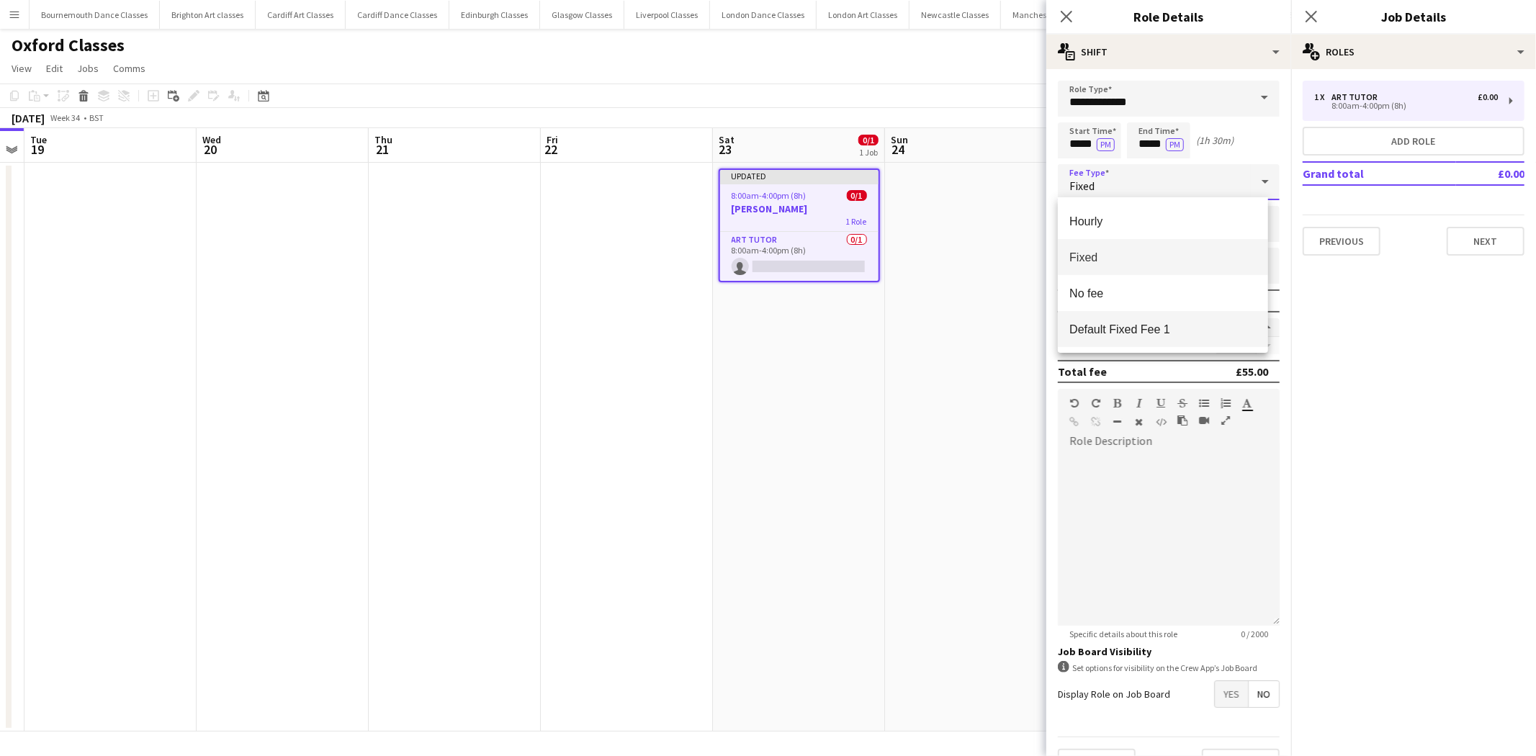
click at [1151, 328] on span "Default Fixed Fee 1" at bounding box center [1162, 330] width 186 height 14
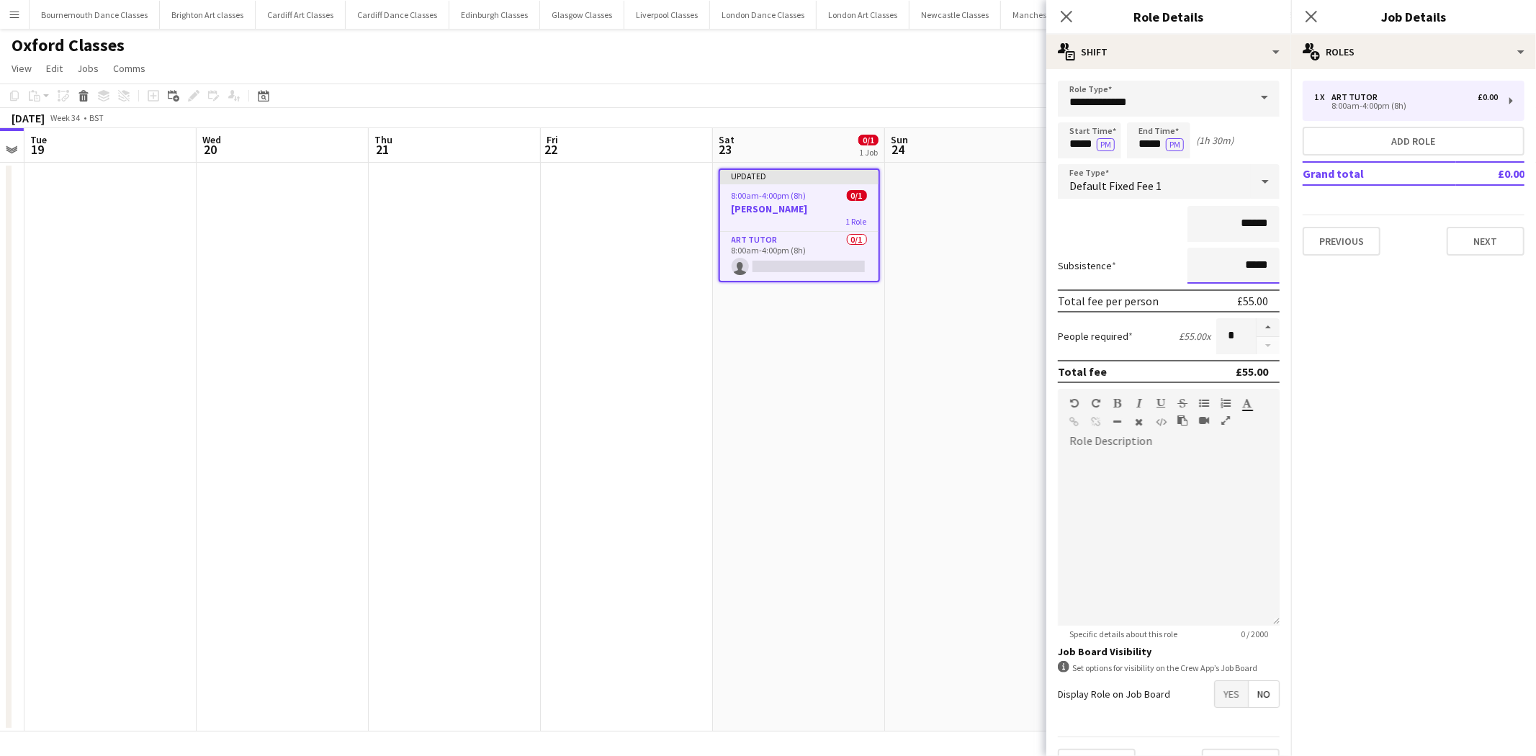
drag, startPoint x: 1254, startPoint y: 257, endPoint x: 1237, endPoint y: 257, distance: 16.6
click at [1237, 257] on input "*****" at bounding box center [1233, 266] width 92 height 36
type input "*****"
click at [1152, 455] on div at bounding box center [1169, 539] width 222 height 173
paste div
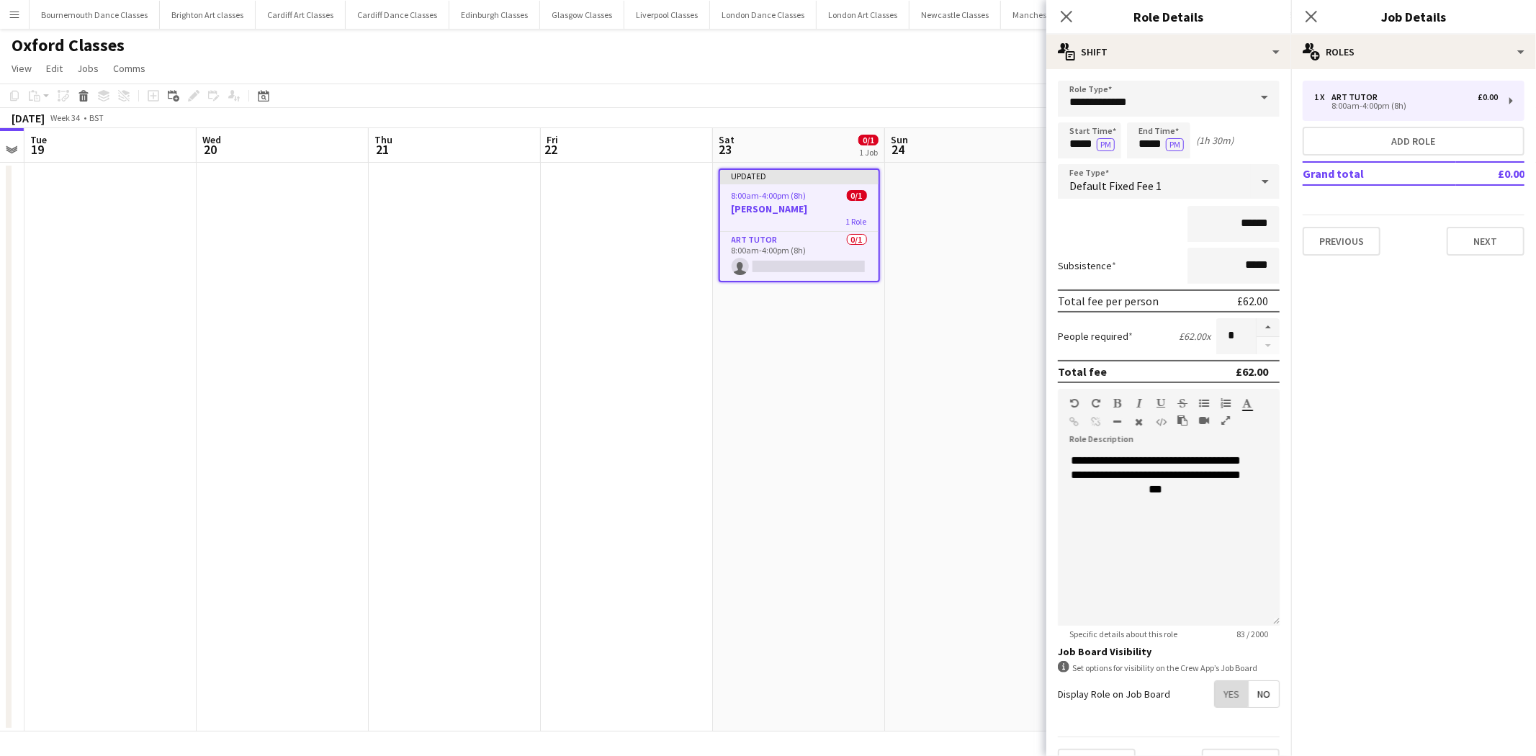
click at [1215, 689] on span "Yes" at bounding box center [1231, 694] width 33 height 26
click at [1249, 715] on span "No" at bounding box center [1264, 725] width 30 height 26
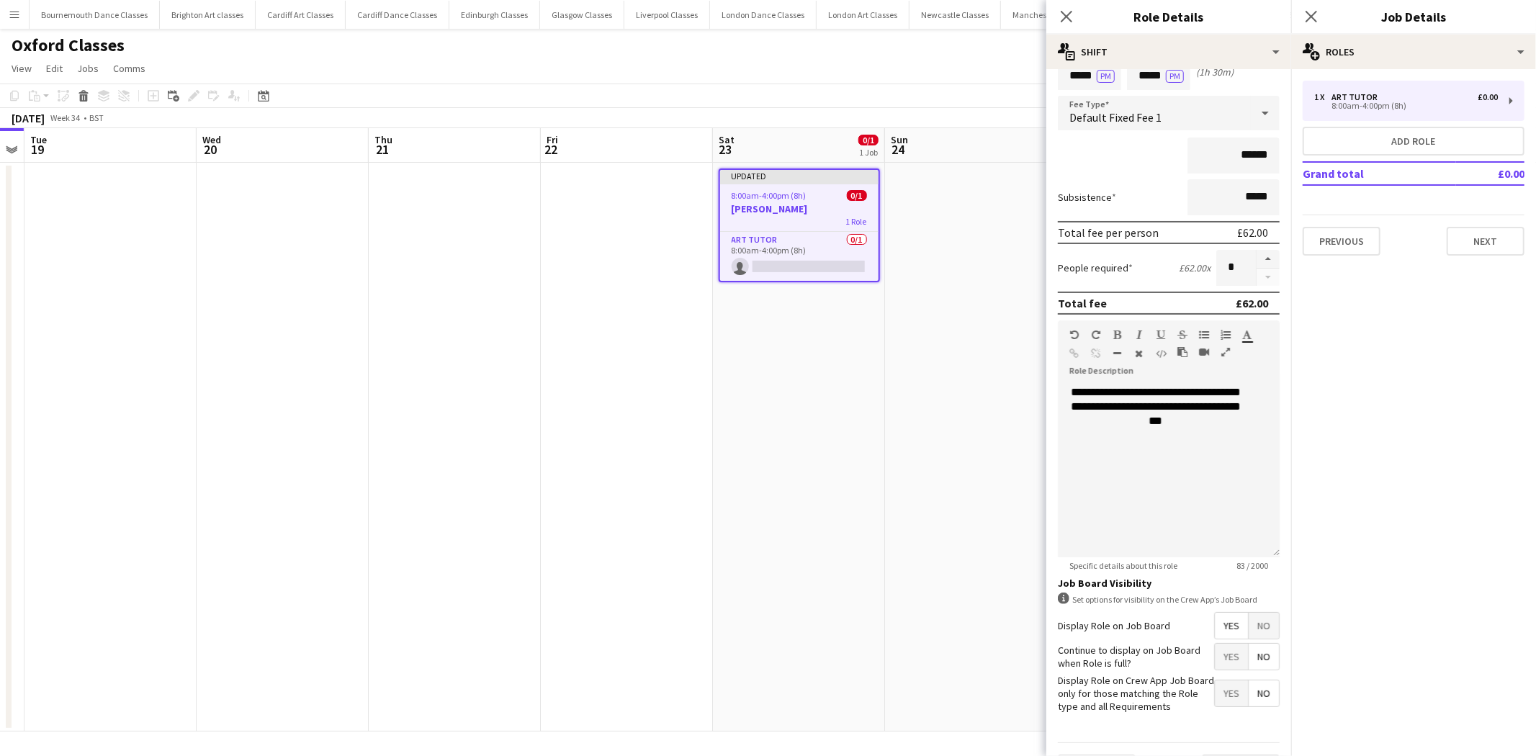
scroll to position [102, 0]
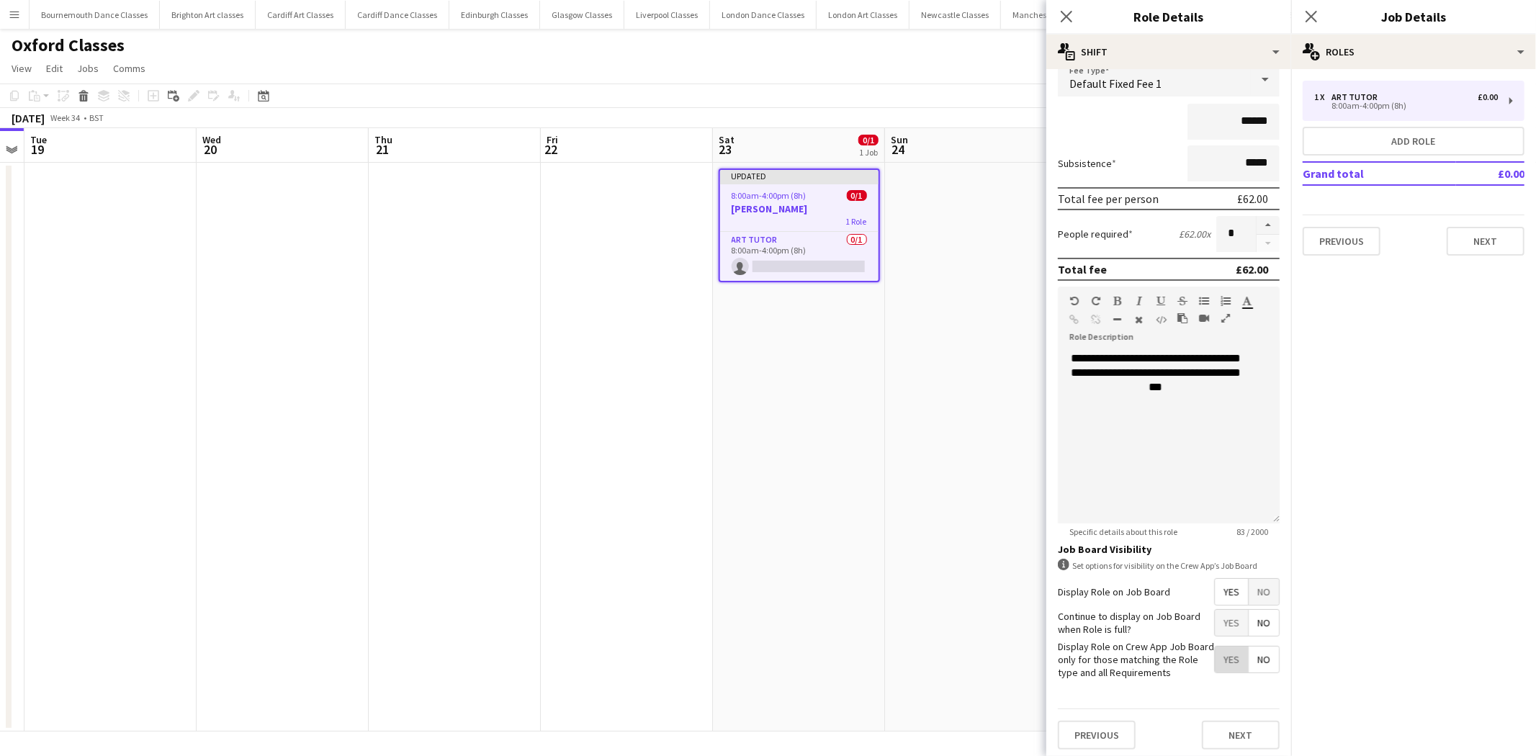
click at [1225, 666] on span "Yes" at bounding box center [1231, 660] width 33 height 26
click at [1240, 731] on button "Next" at bounding box center [1241, 735] width 78 height 29
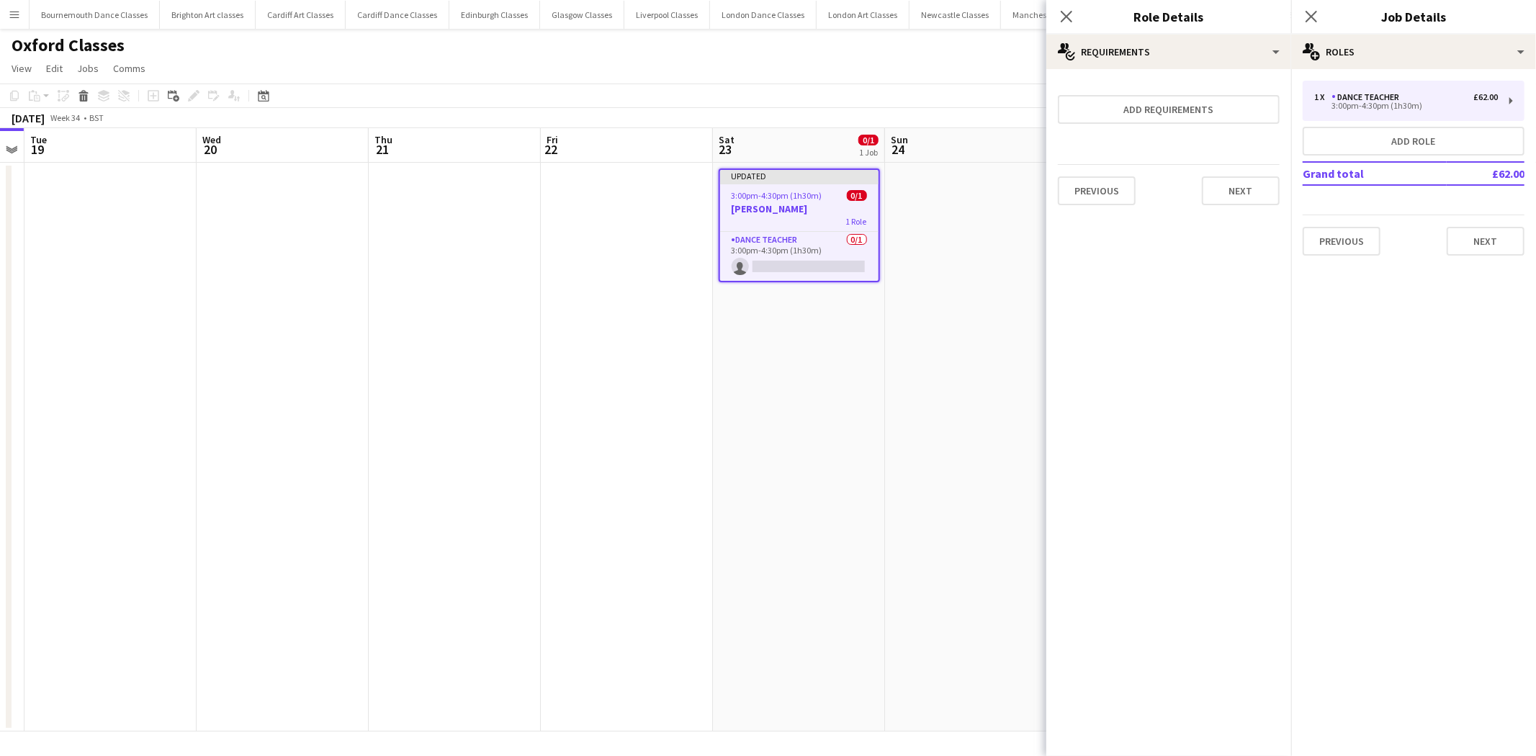
scroll to position [0, 0]
click at [1237, 189] on button "Next" at bounding box center [1241, 190] width 78 height 29
click at [1237, 189] on button "Finish" at bounding box center [1253, 193] width 54 height 29
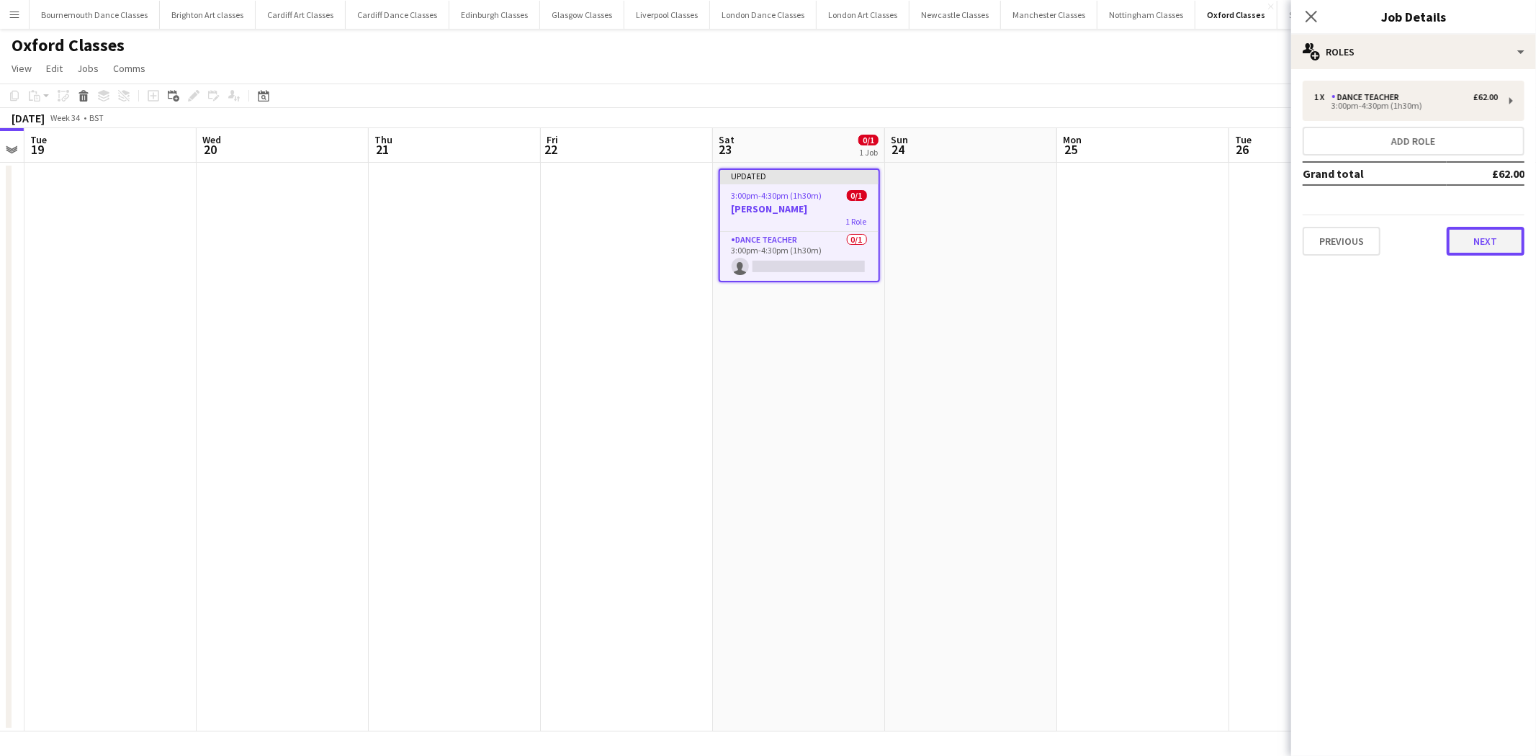
click at [1499, 243] on button "Next" at bounding box center [1486, 241] width 78 height 29
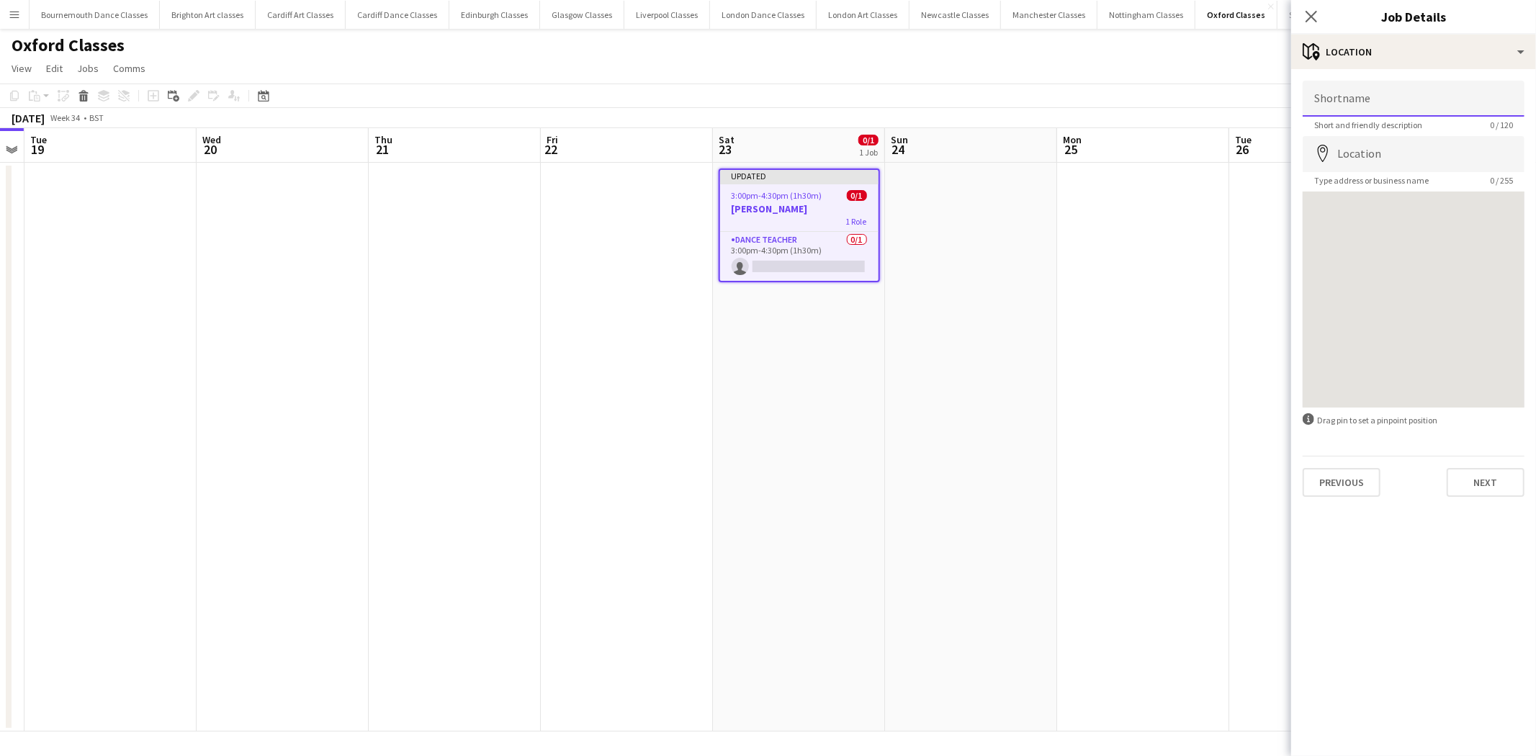
click at [1370, 85] on input "Shortname" at bounding box center [1414, 99] width 222 height 36
type input "**********"
click at [1357, 148] on input "Location" at bounding box center [1414, 154] width 222 height 36
type input "**********"
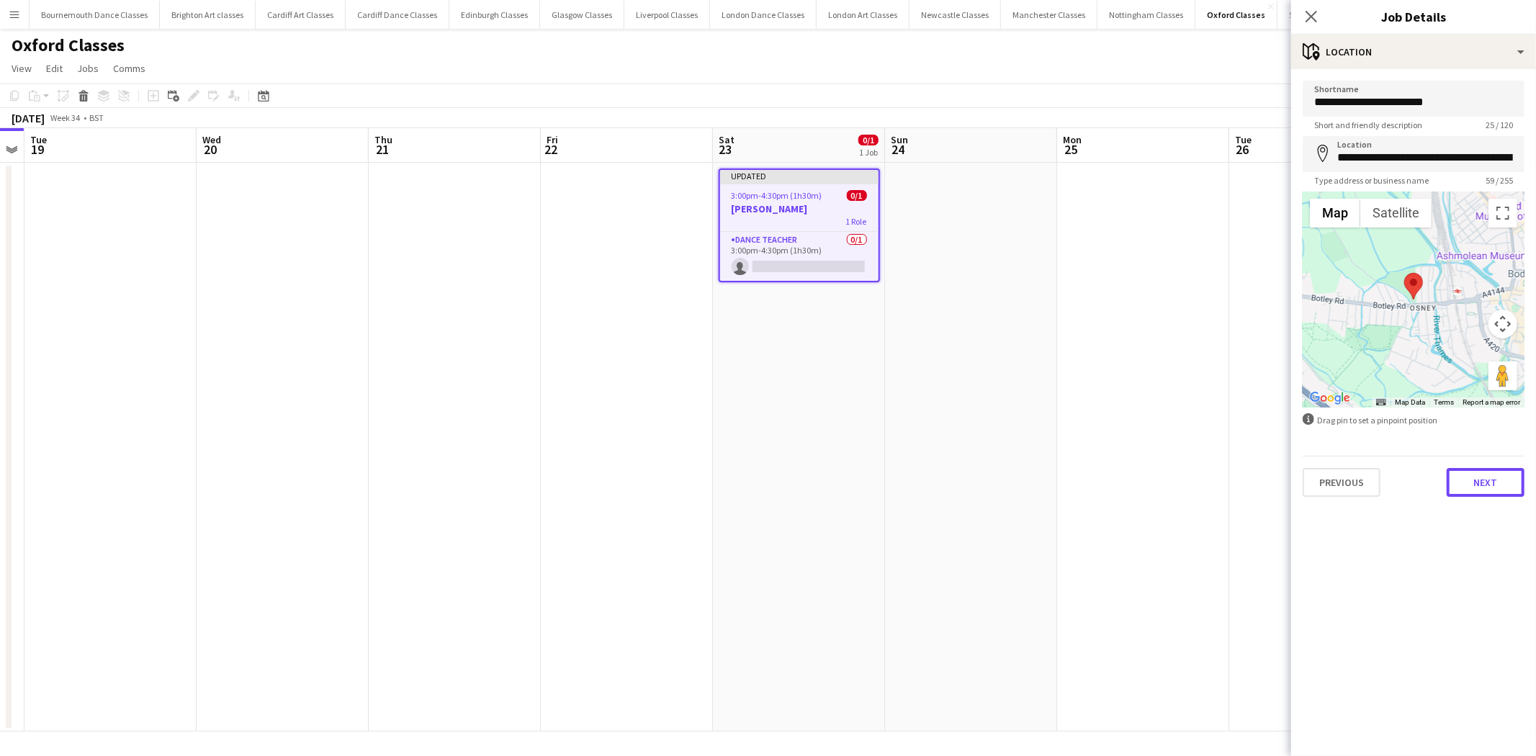
drag, startPoint x: 1485, startPoint y: 472, endPoint x: 1483, endPoint y: 465, distance: 7.5
click at [1485, 473] on button "Next" at bounding box center [1486, 482] width 78 height 29
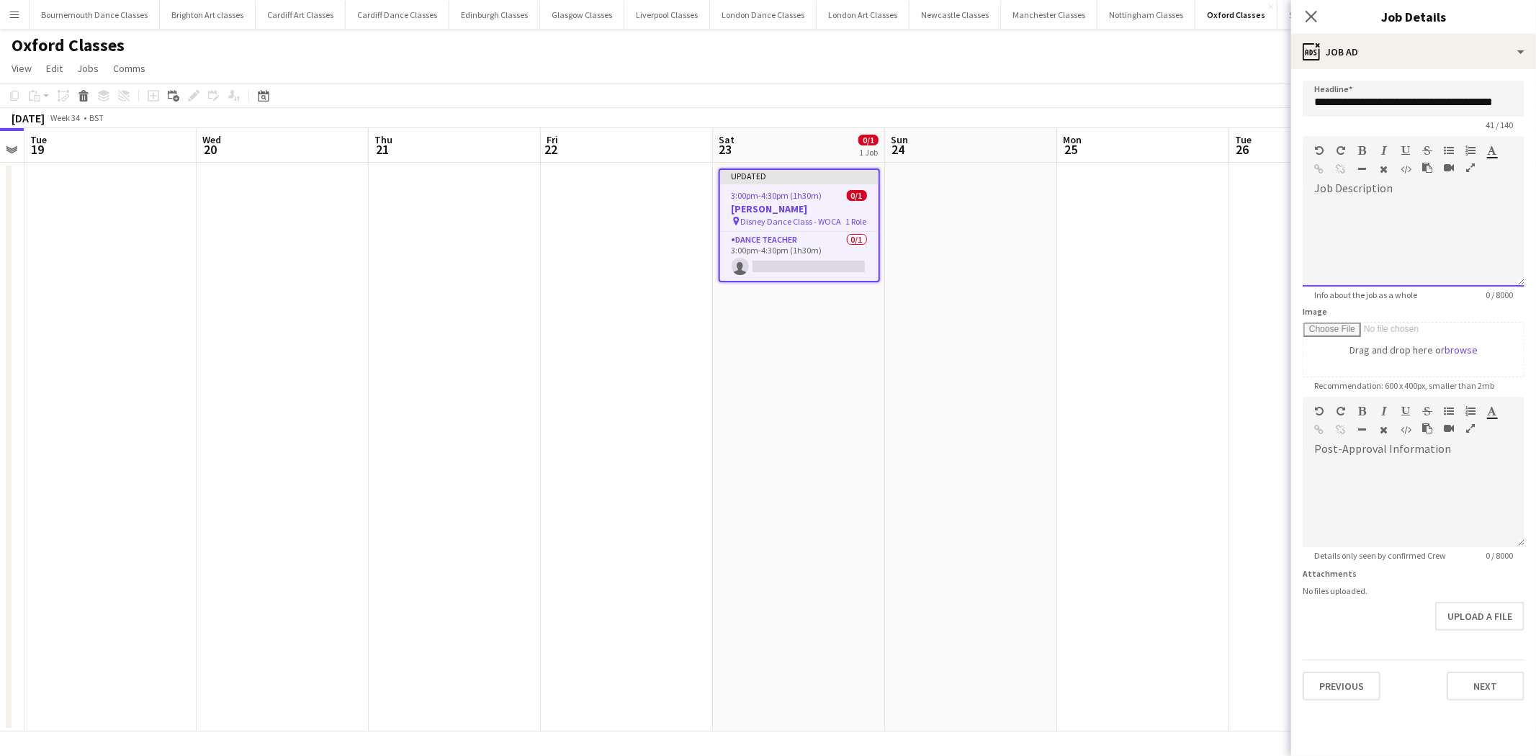
click at [1377, 219] on div at bounding box center [1414, 243] width 222 height 86
click at [1189, 436] on app-date-cell at bounding box center [1143, 447] width 172 height 569
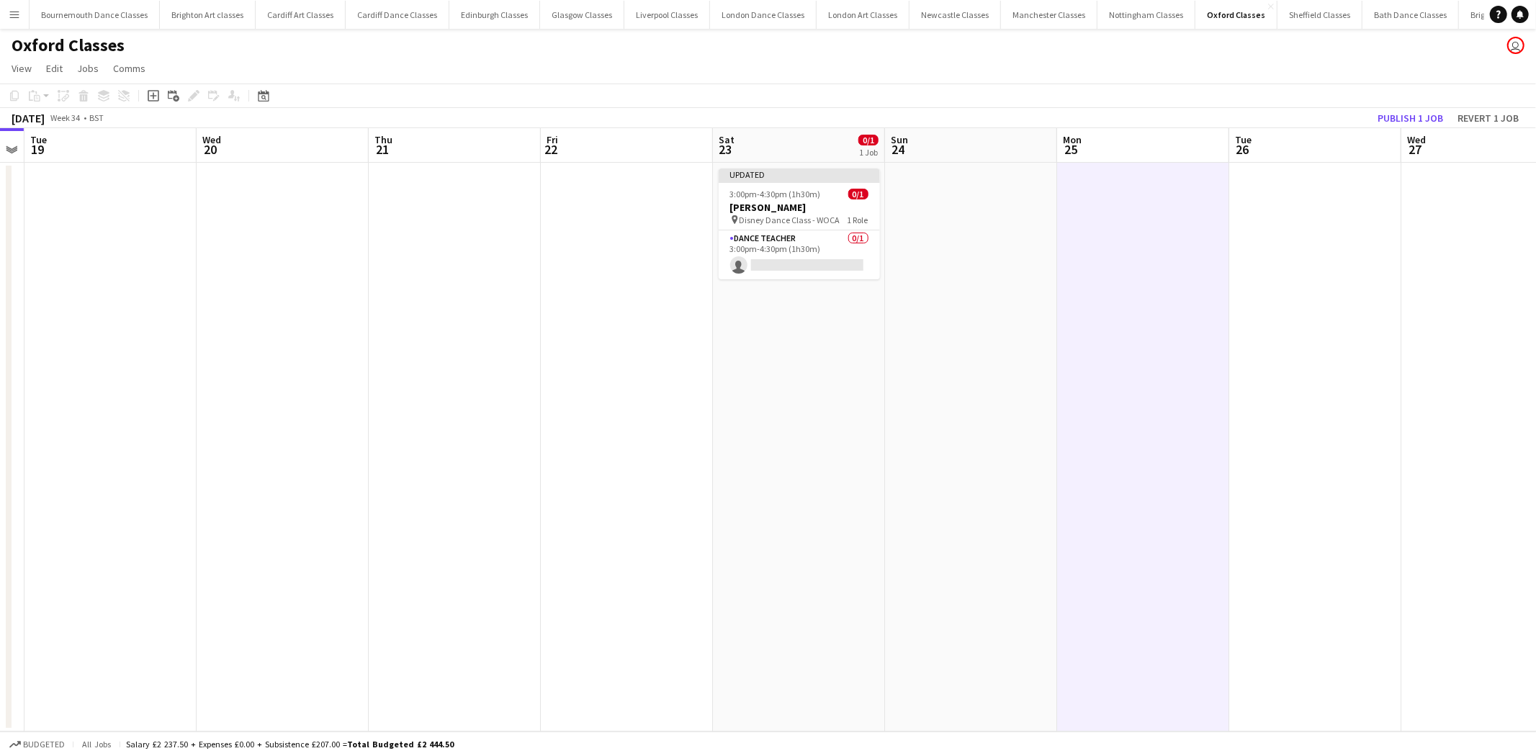
click at [1395, 108] on div "August 2025 Week 34 • BST Publish 1 job Revert 1 job" at bounding box center [768, 118] width 1536 height 20
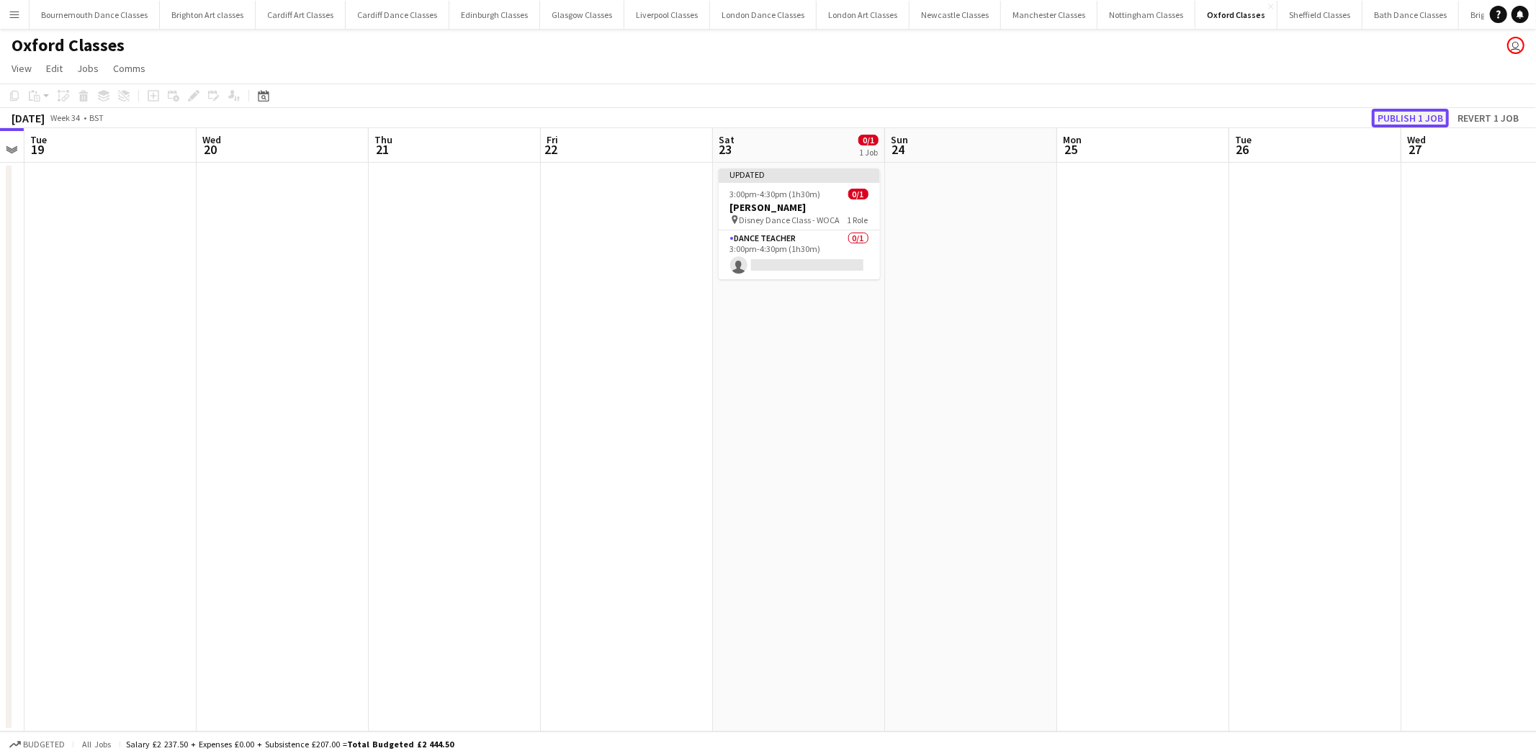
click at [1400, 114] on button "Publish 1 job" at bounding box center [1410, 118] width 77 height 19
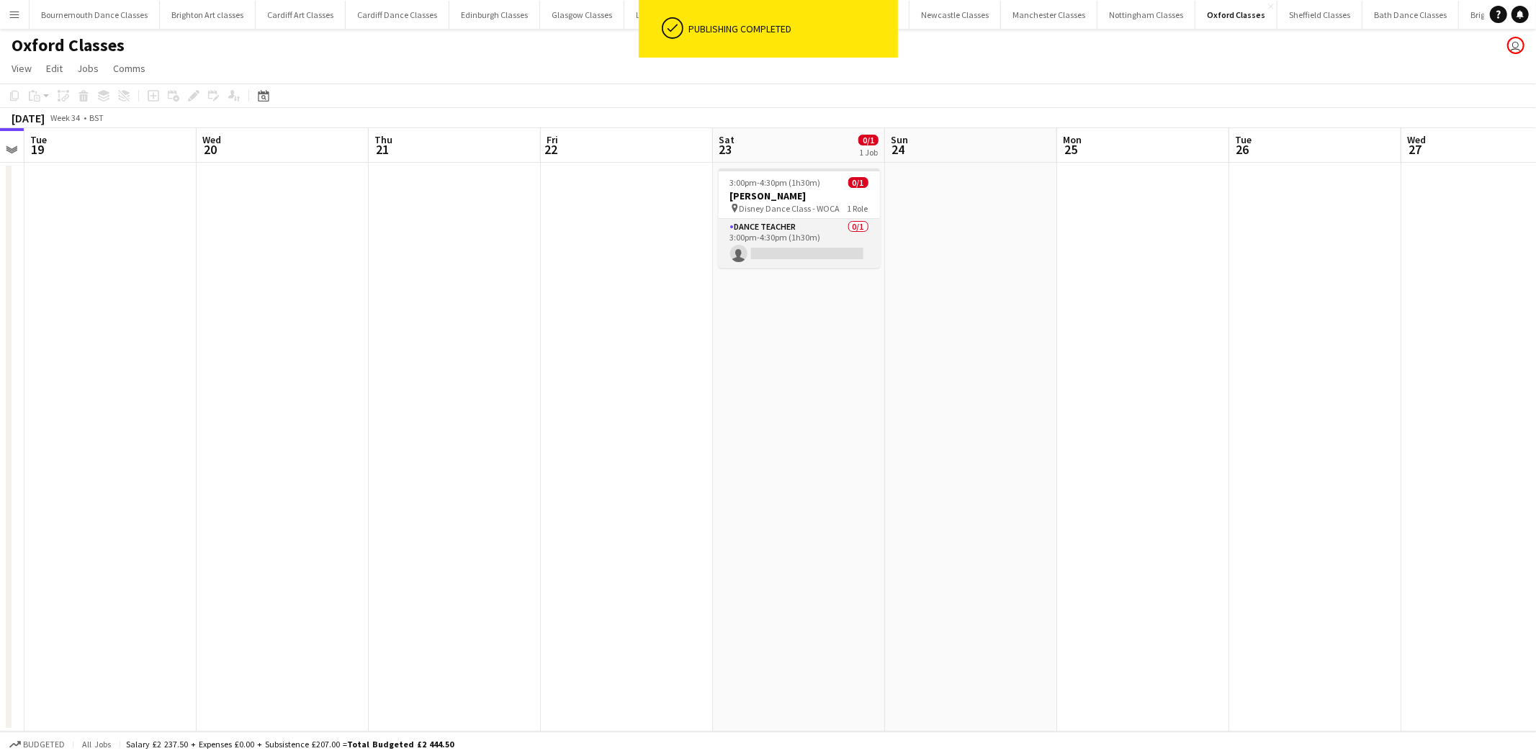
click at [791, 252] on app-card-role "Dance Teacher 0/1 3:00pm-4:30pm (1h30m) single-neutral-actions" at bounding box center [799, 243] width 161 height 49
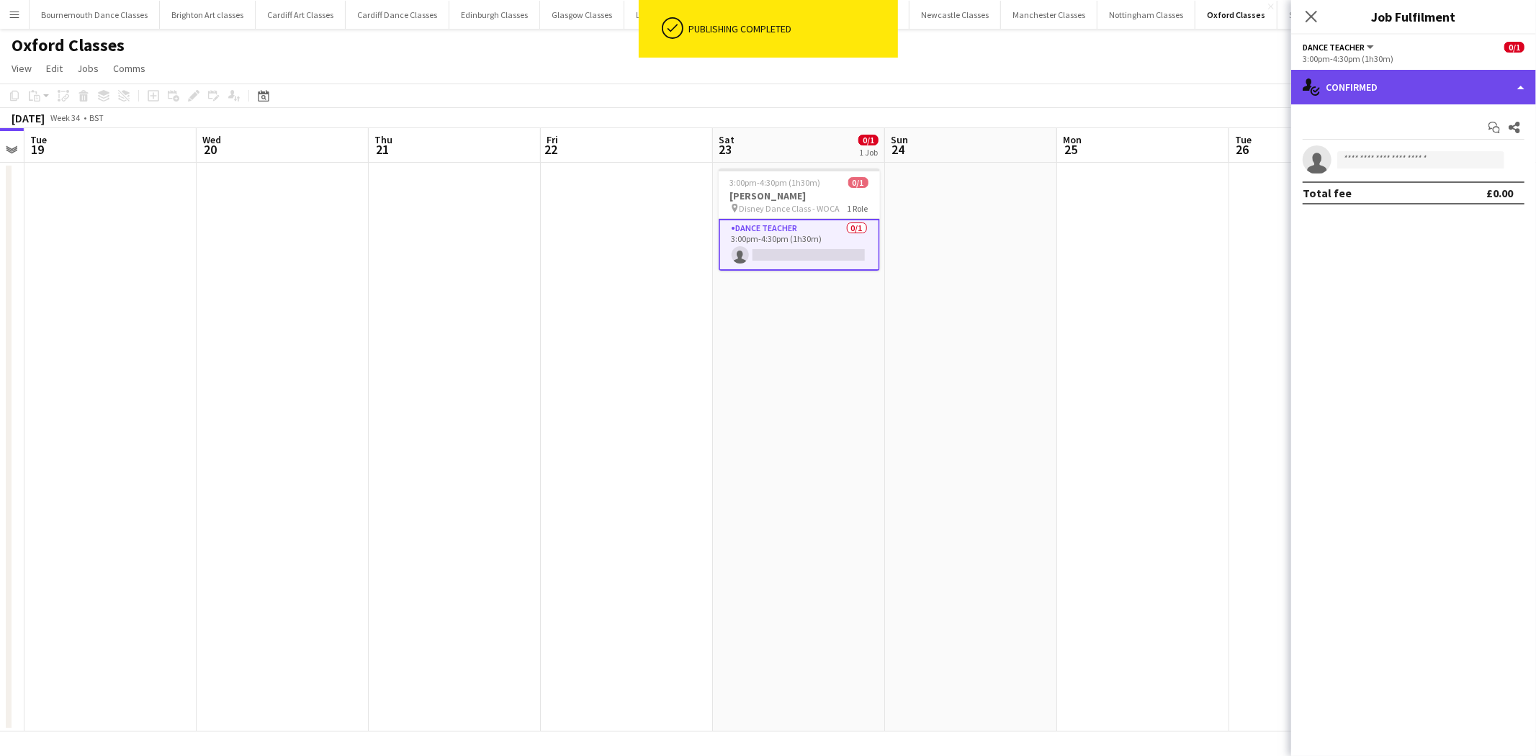
click at [1401, 91] on div "single-neutral-actions-check-2 Confirmed" at bounding box center [1413, 87] width 245 height 35
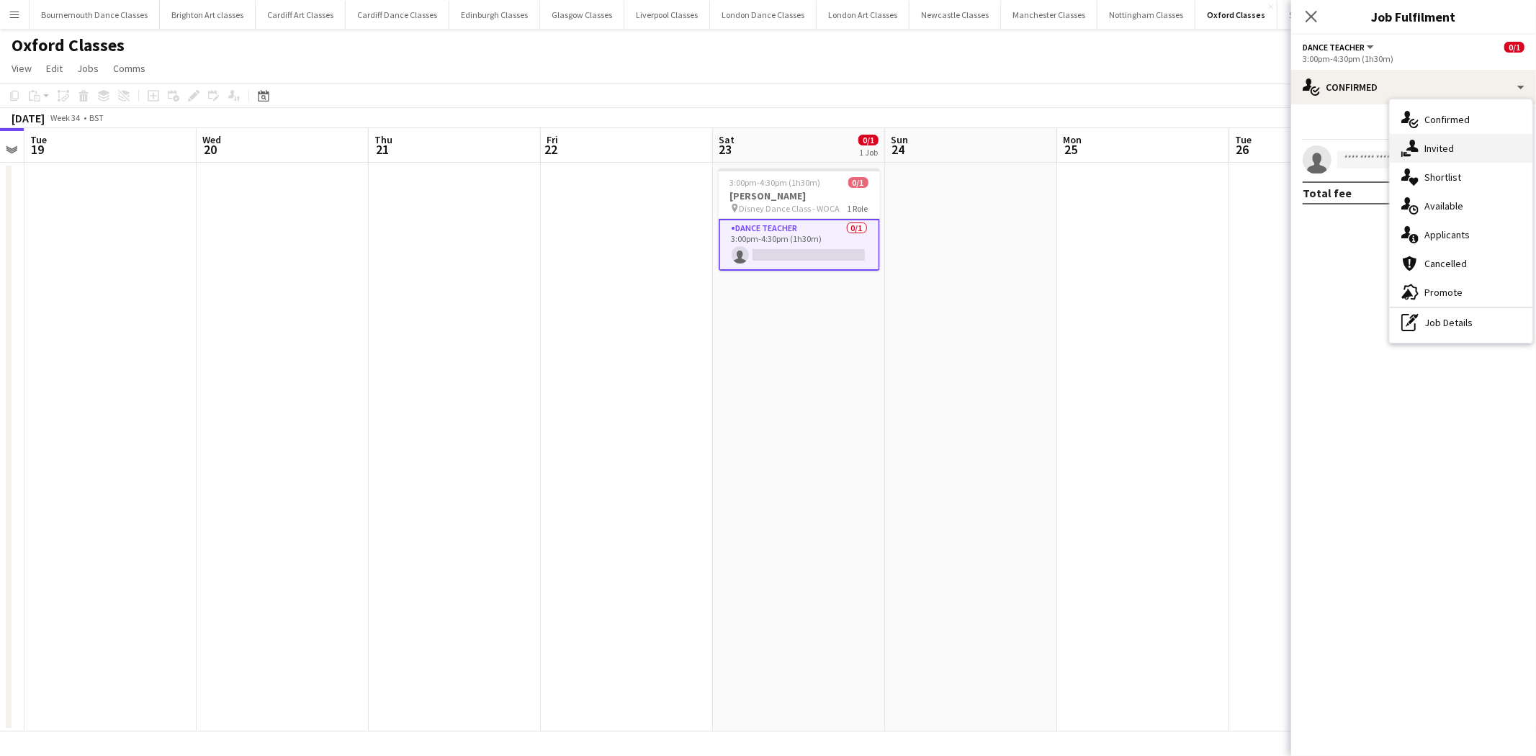
click at [1456, 135] on div "single-neutral-actions-share-1 Invited" at bounding box center [1461, 148] width 143 height 29
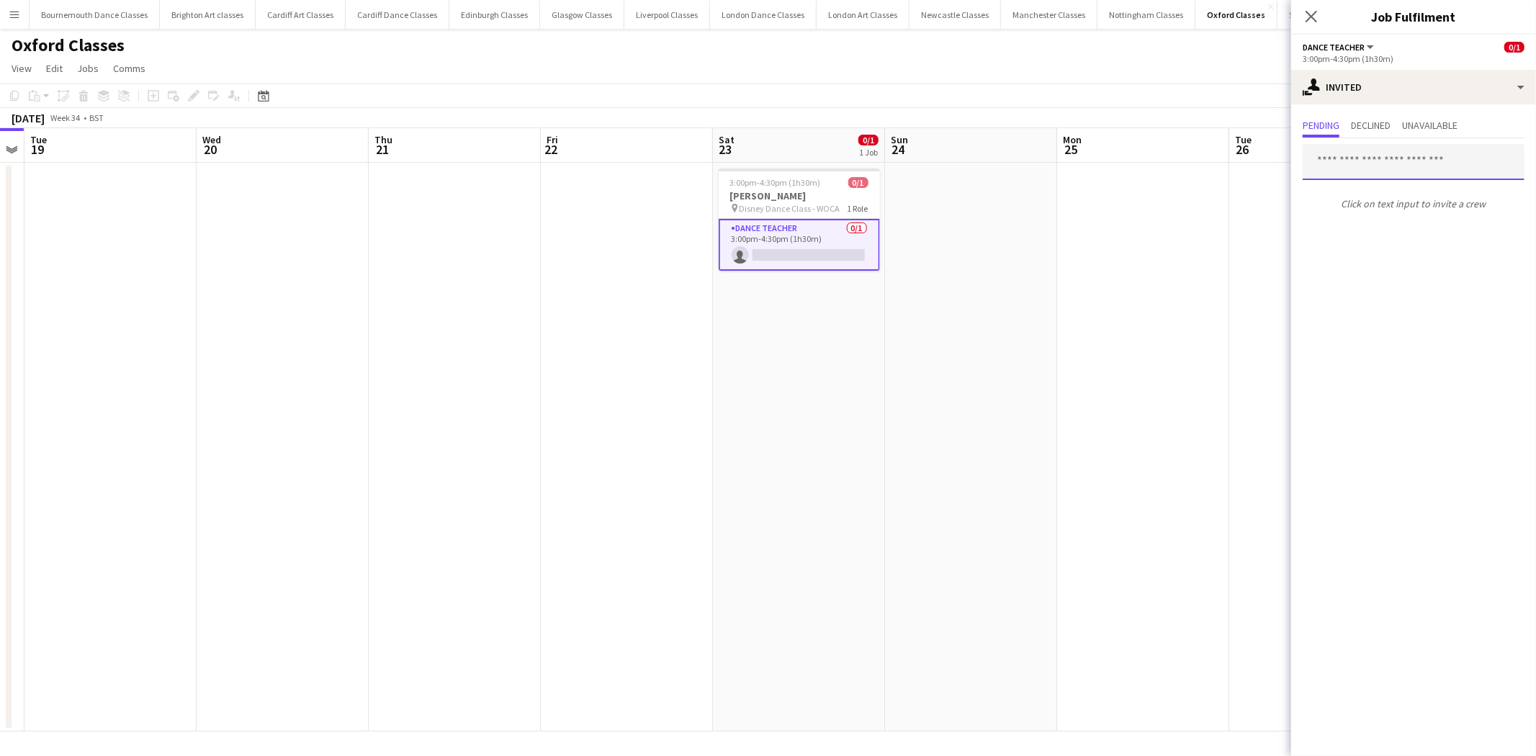
click at [1356, 168] on input "text" at bounding box center [1414, 162] width 222 height 36
type input "******"
click at [1366, 207] on span "ellypodbery@gmail.com" at bounding box center [1413, 209] width 199 height 12
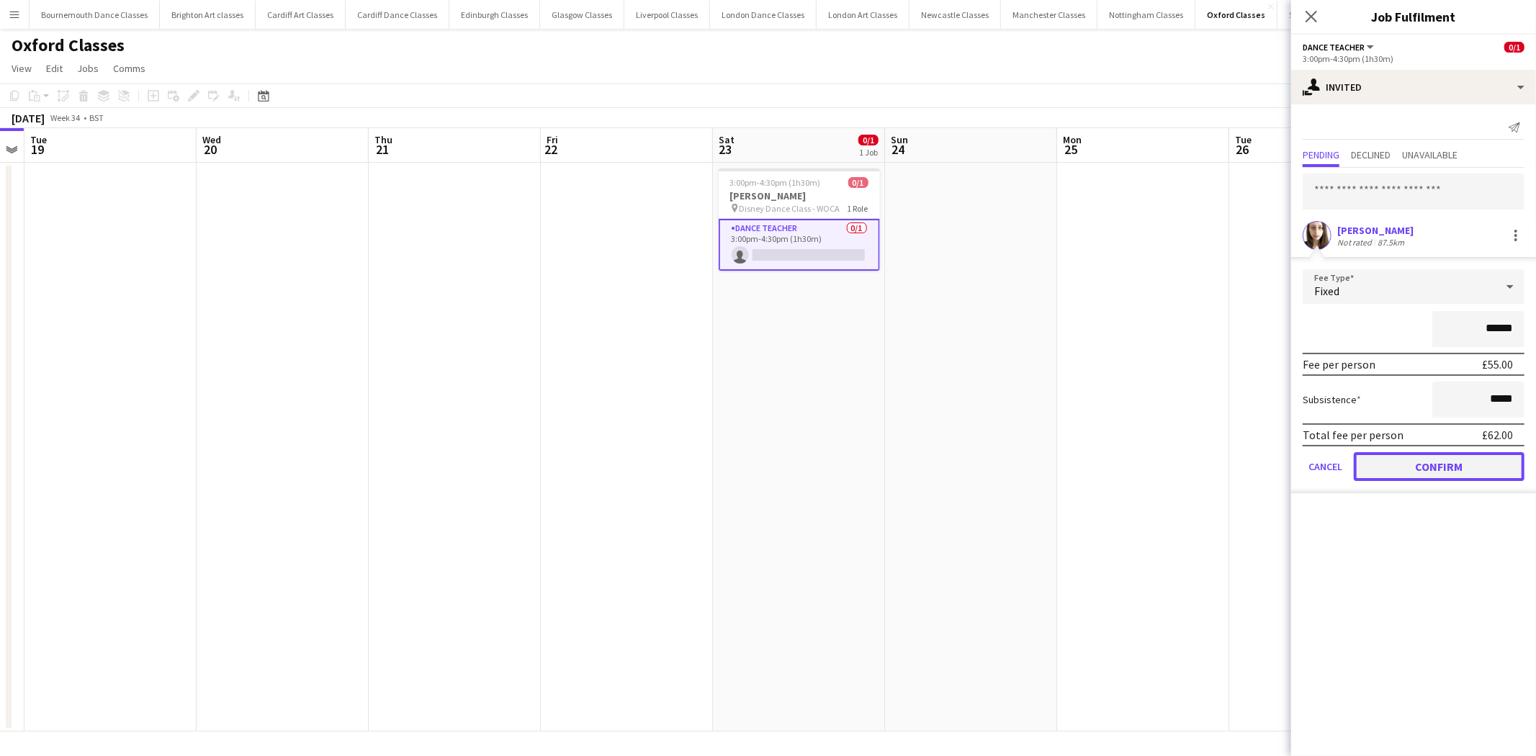
click at [1431, 469] on button "Confirm" at bounding box center [1439, 466] width 171 height 29
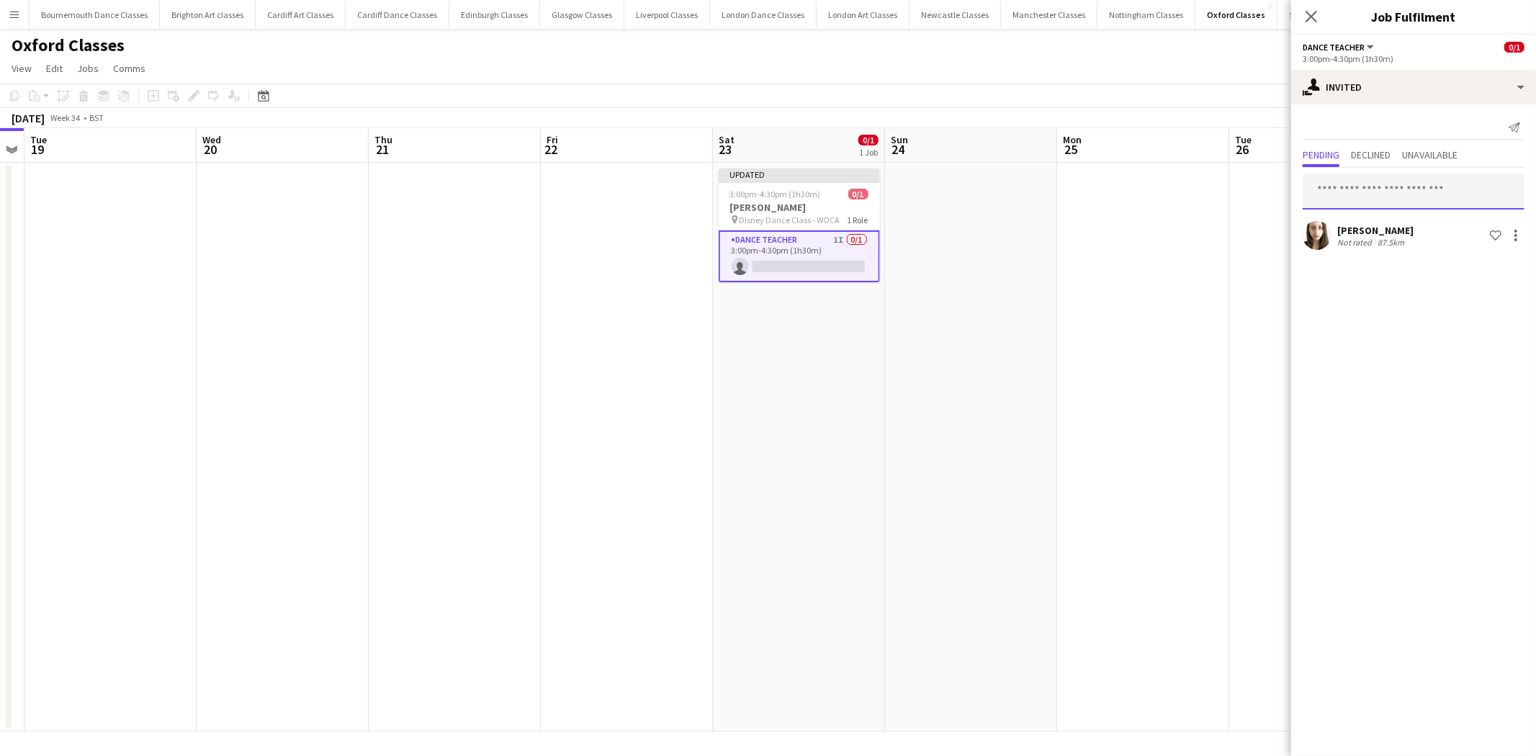
click at [1343, 176] on input "text" at bounding box center [1414, 192] width 222 height 36
type input "*****"
click at [1364, 233] on span "raimu_itfum@hotmail.com" at bounding box center [1413, 239] width 199 height 12
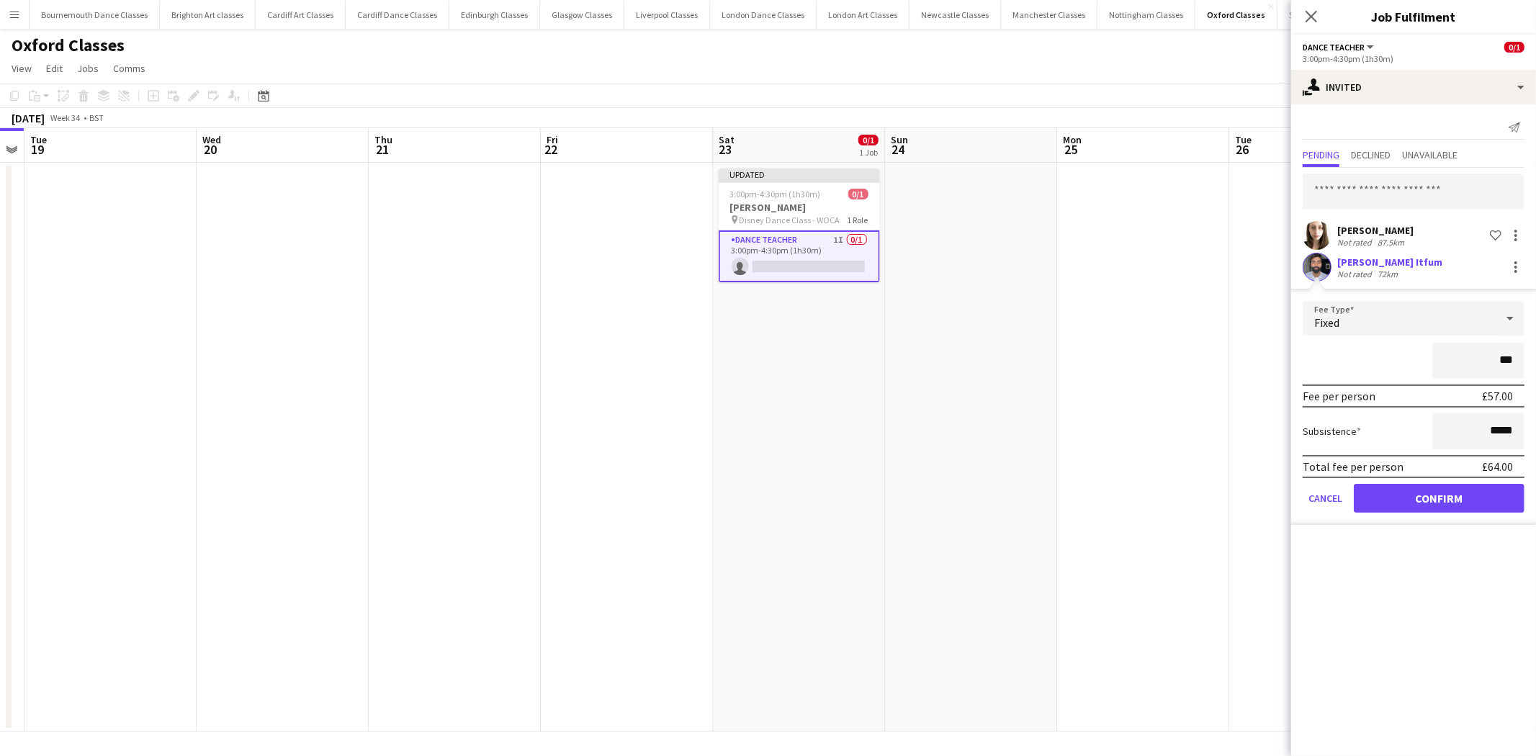
type input "**"
type input "******"
click at [1449, 490] on button "Confirm" at bounding box center [1439, 498] width 171 height 29
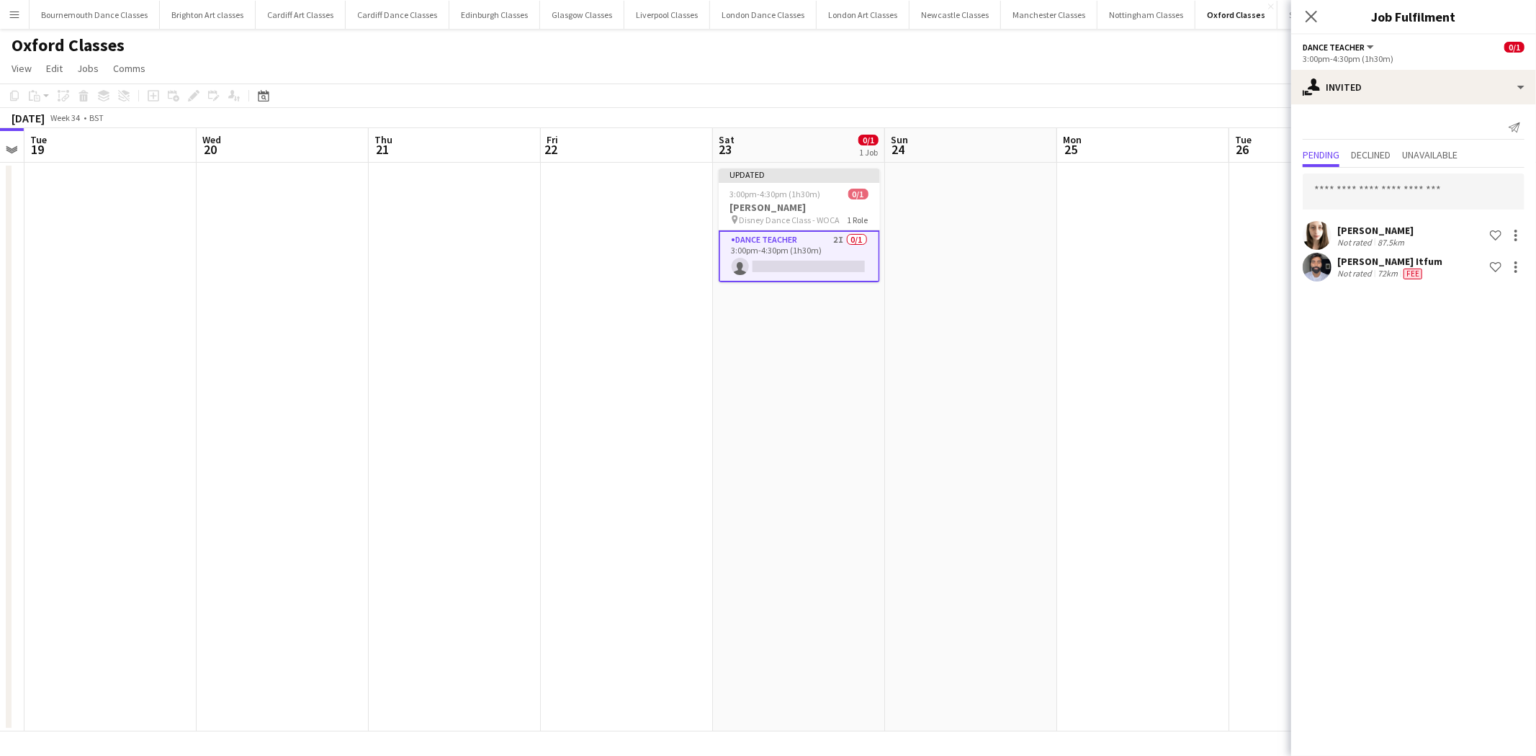
click at [941, 404] on app-date-cell at bounding box center [971, 447] width 172 height 569
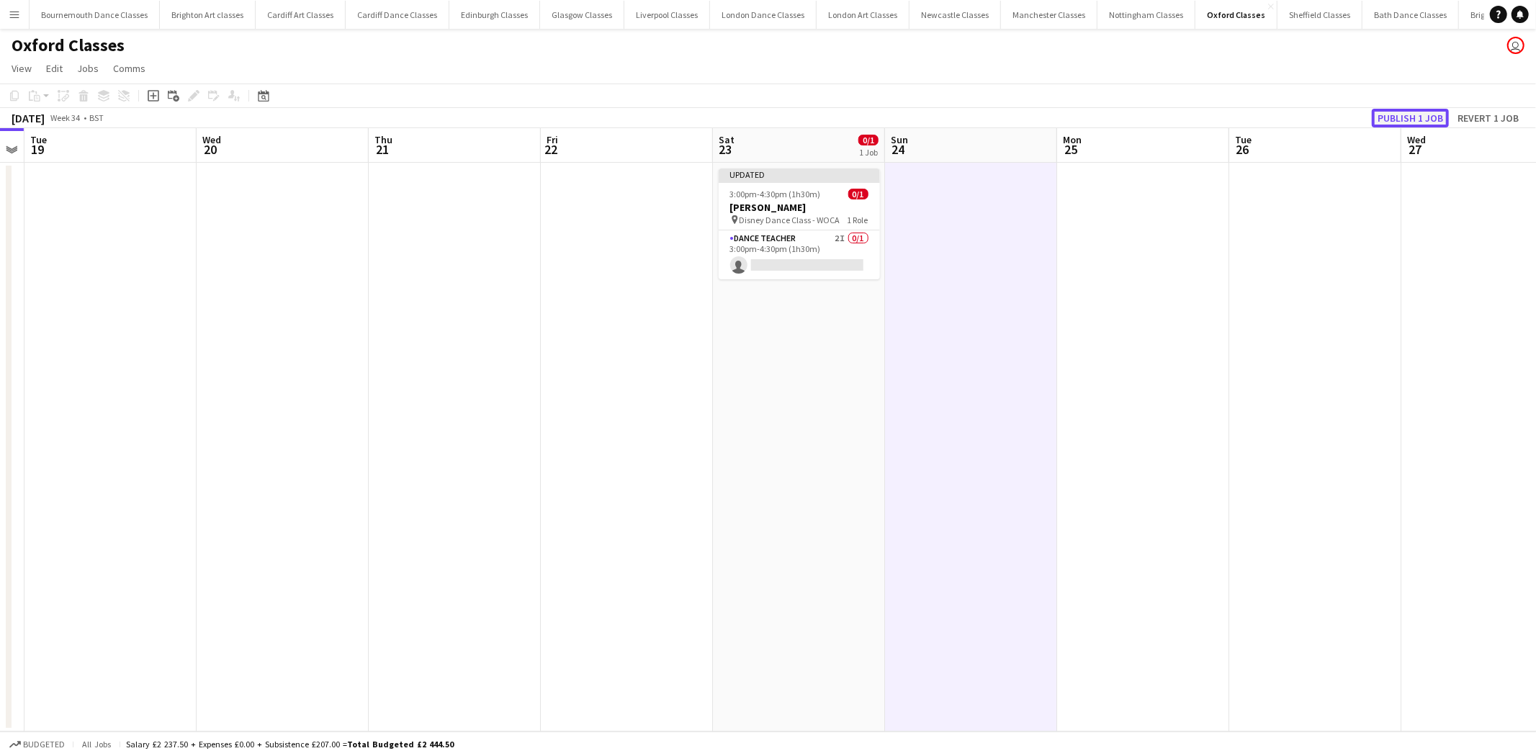
click at [1393, 117] on button "Publish 1 job" at bounding box center [1410, 118] width 77 height 19
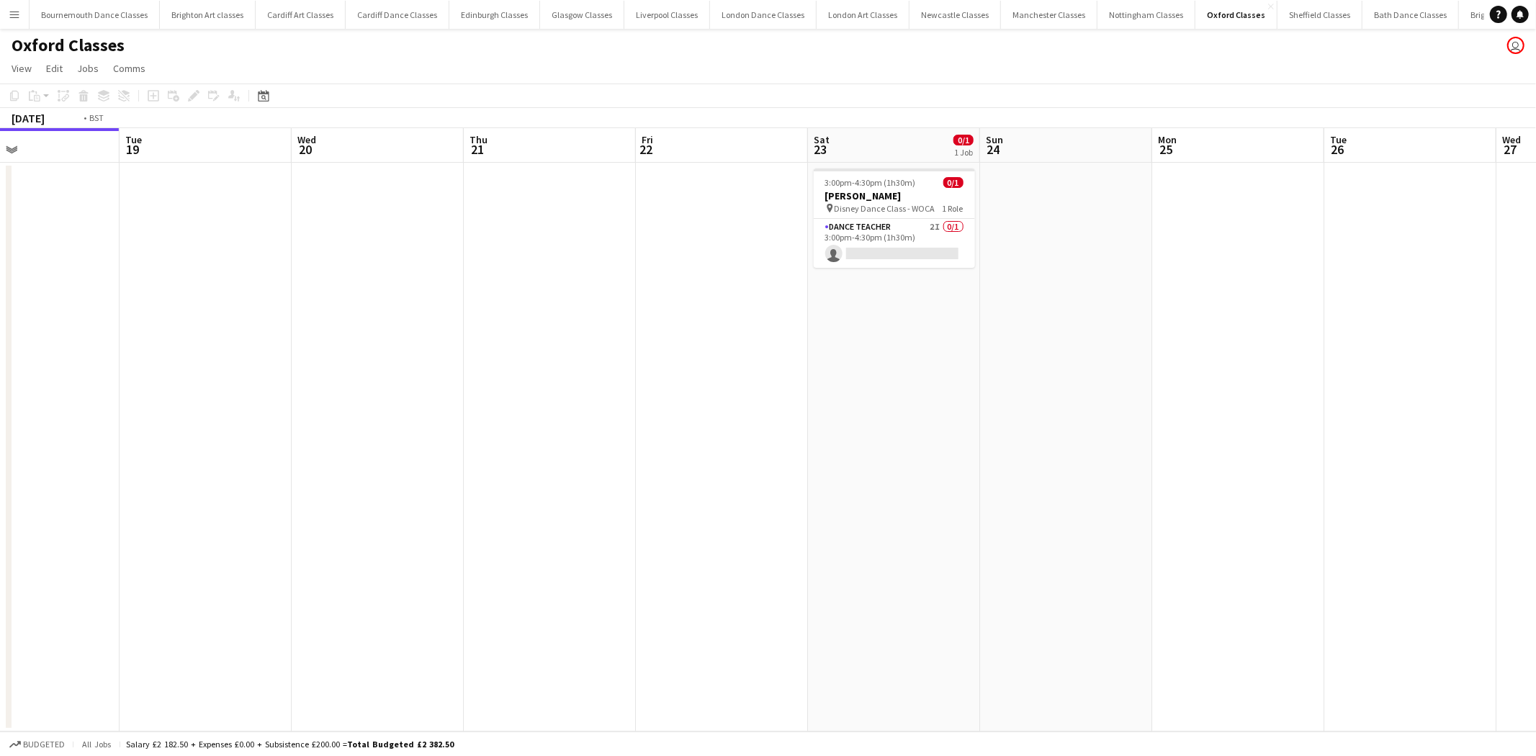
drag, startPoint x: 762, startPoint y: 271, endPoint x: 469, endPoint y: 271, distance: 292.3
click at [469, 271] on app-calendar-viewport "Fri 15 Sat 16 3/3 2 Jobs Sun 17 Mon 18 Tue 19 Wed 20 Thu 21 Fri 22 Sat 23 0/1 1…" at bounding box center [768, 429] width 1536 height 603
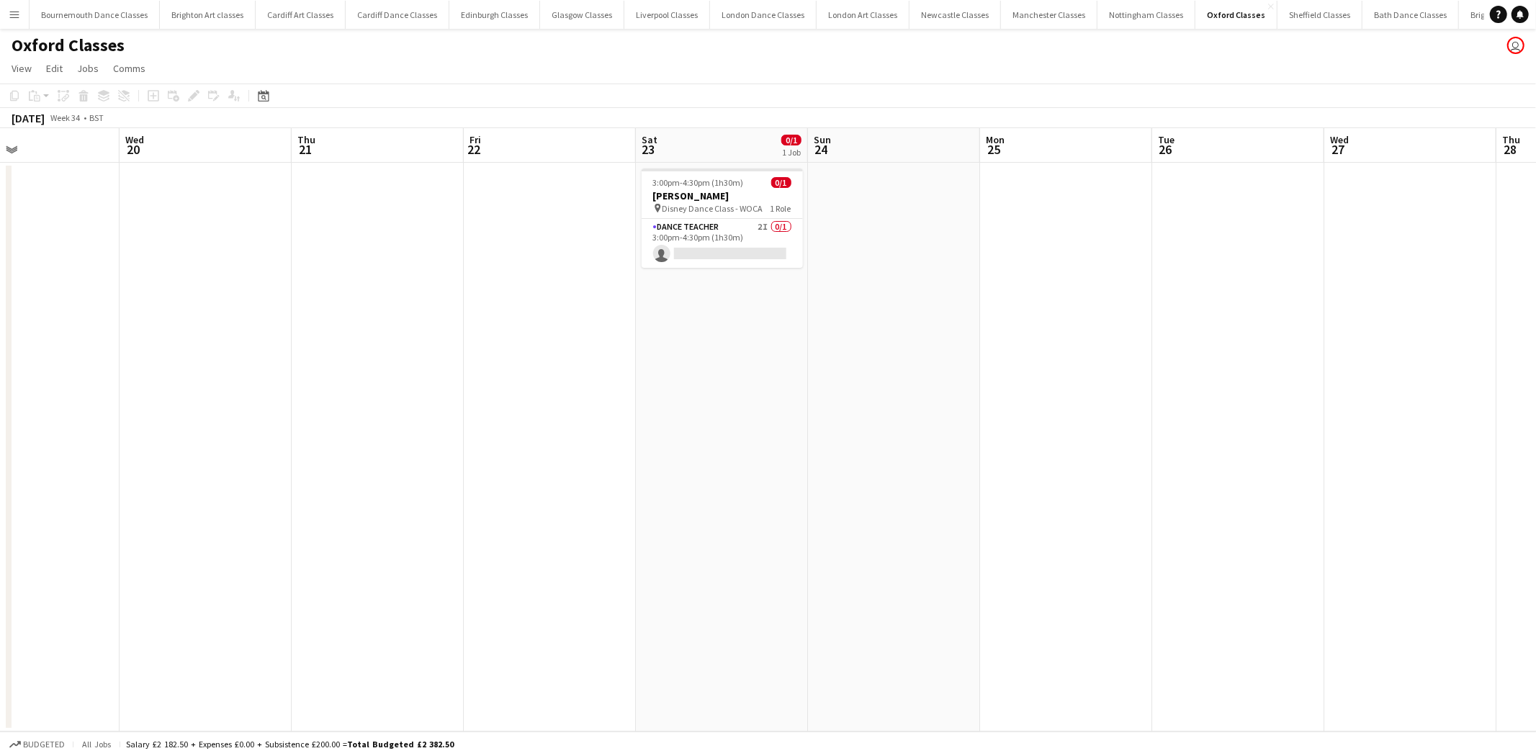
scroll to position [0, 464]
